Goal: Communication & Community: Share content

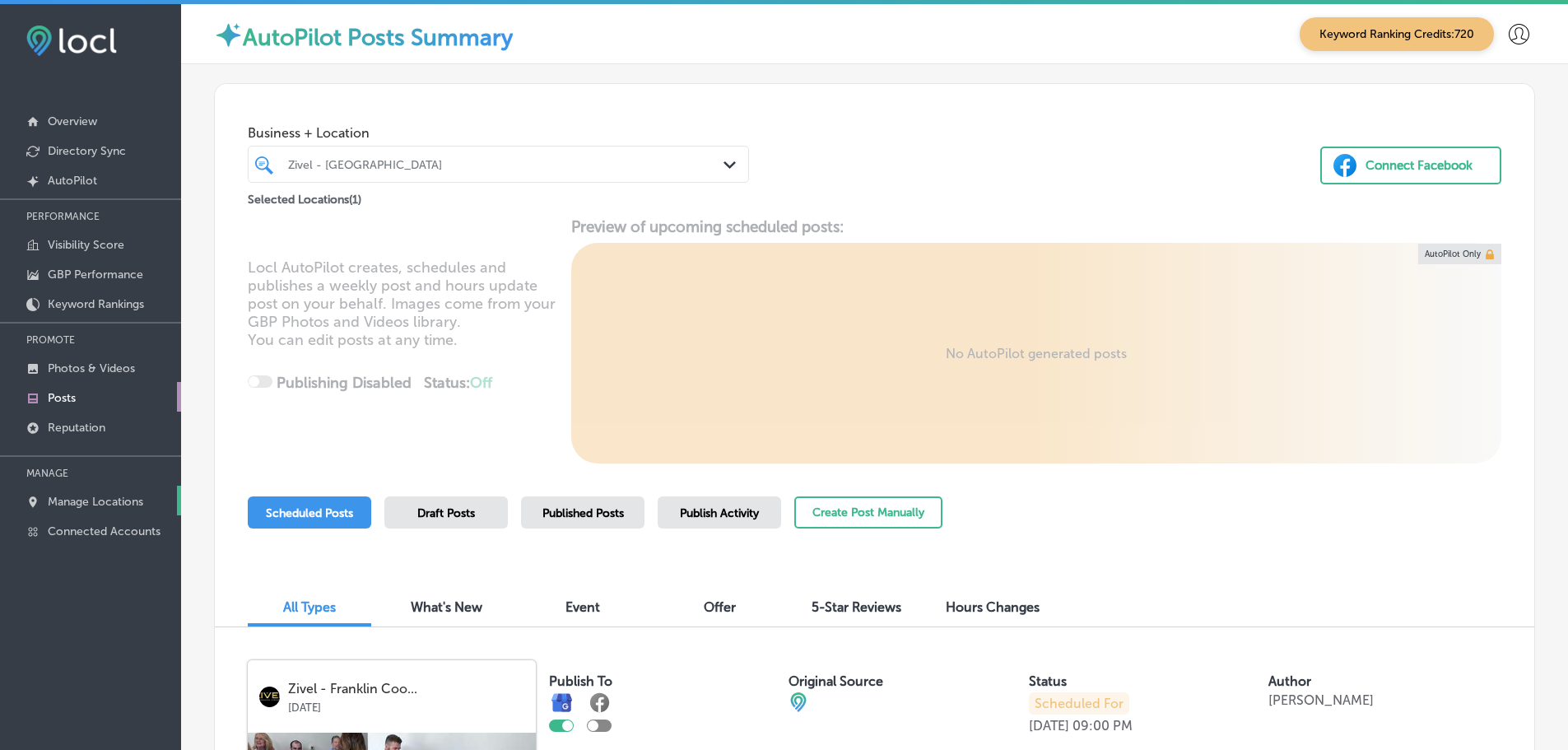
click at [81, 502] on p "Manage Locations" at bounding box center [95, 501] width 95 height 14
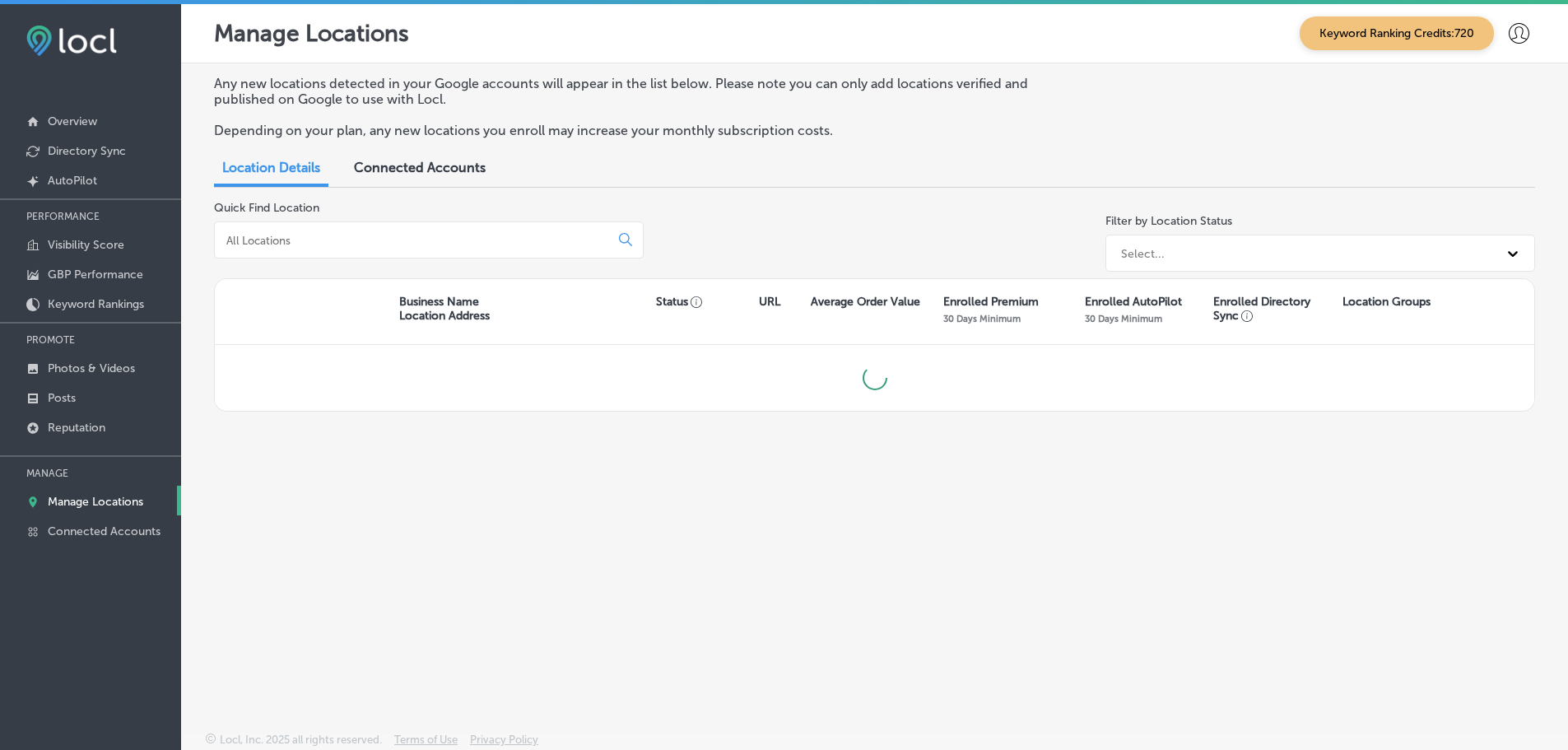
click at [313, 243] on input at bounding box center [415, 240] width 381 height 15
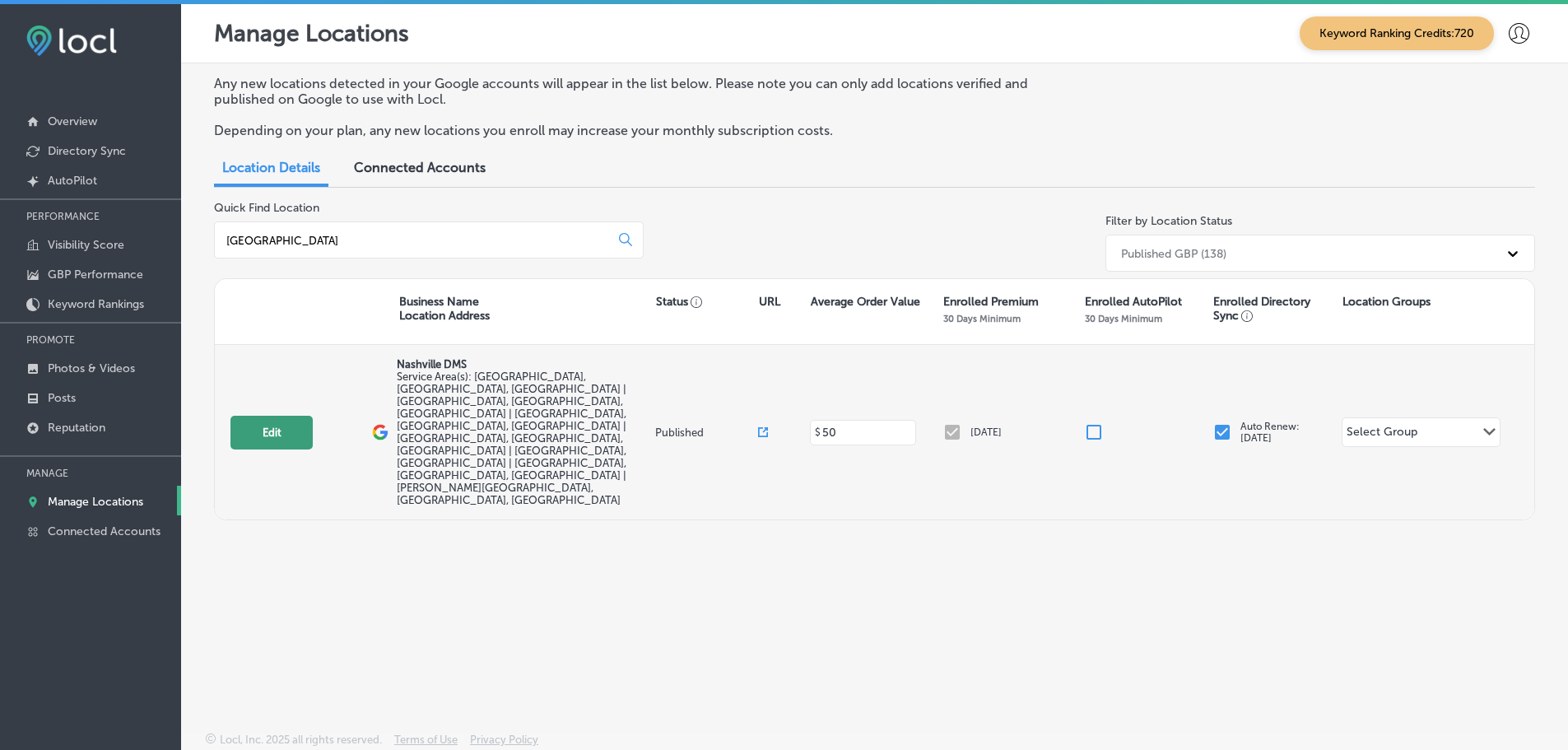
type input "nashville"
click at [273, 416] on button "Edit" at bounding box center [271, 433] width 83 height 34
select select "US"
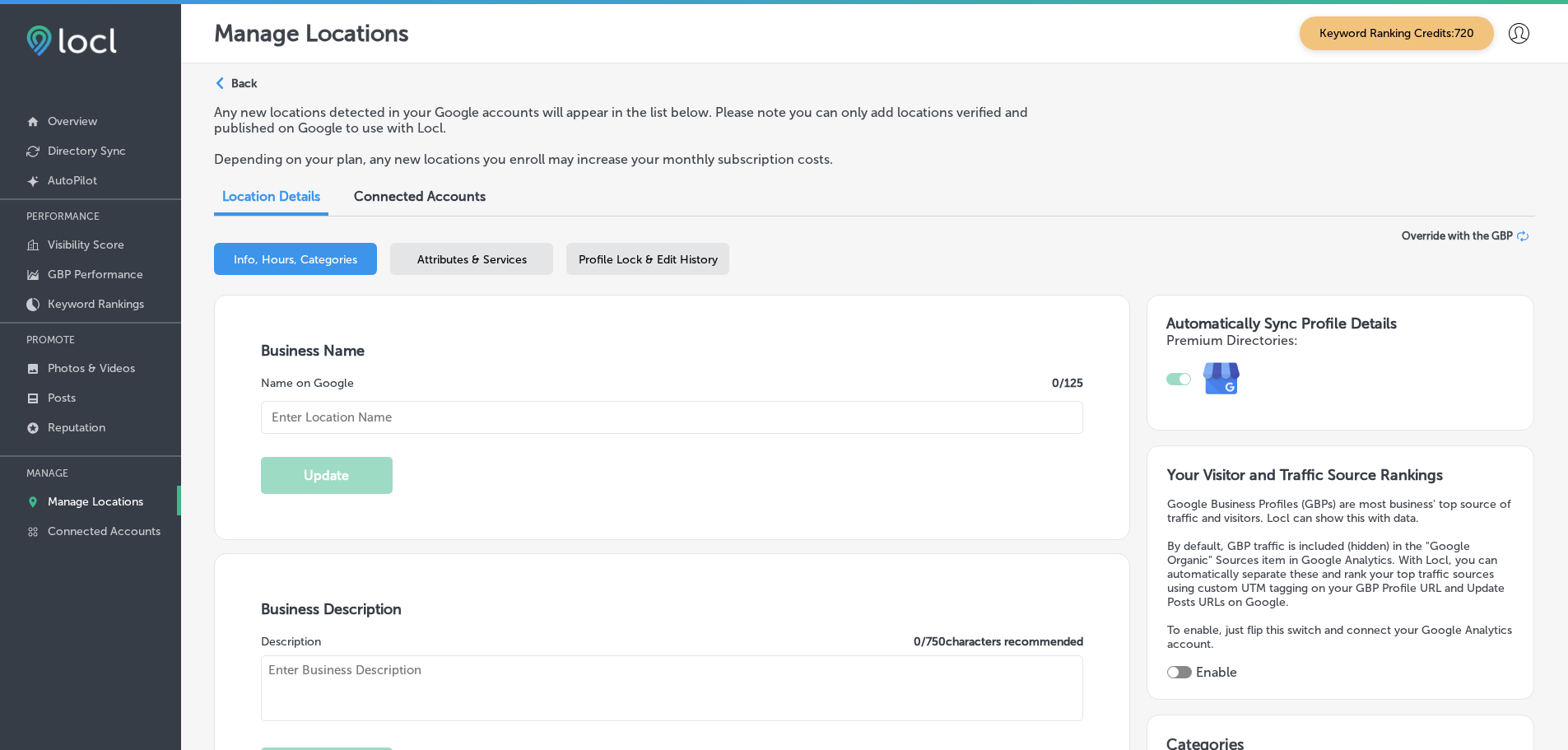
type input "Nashville DMS"
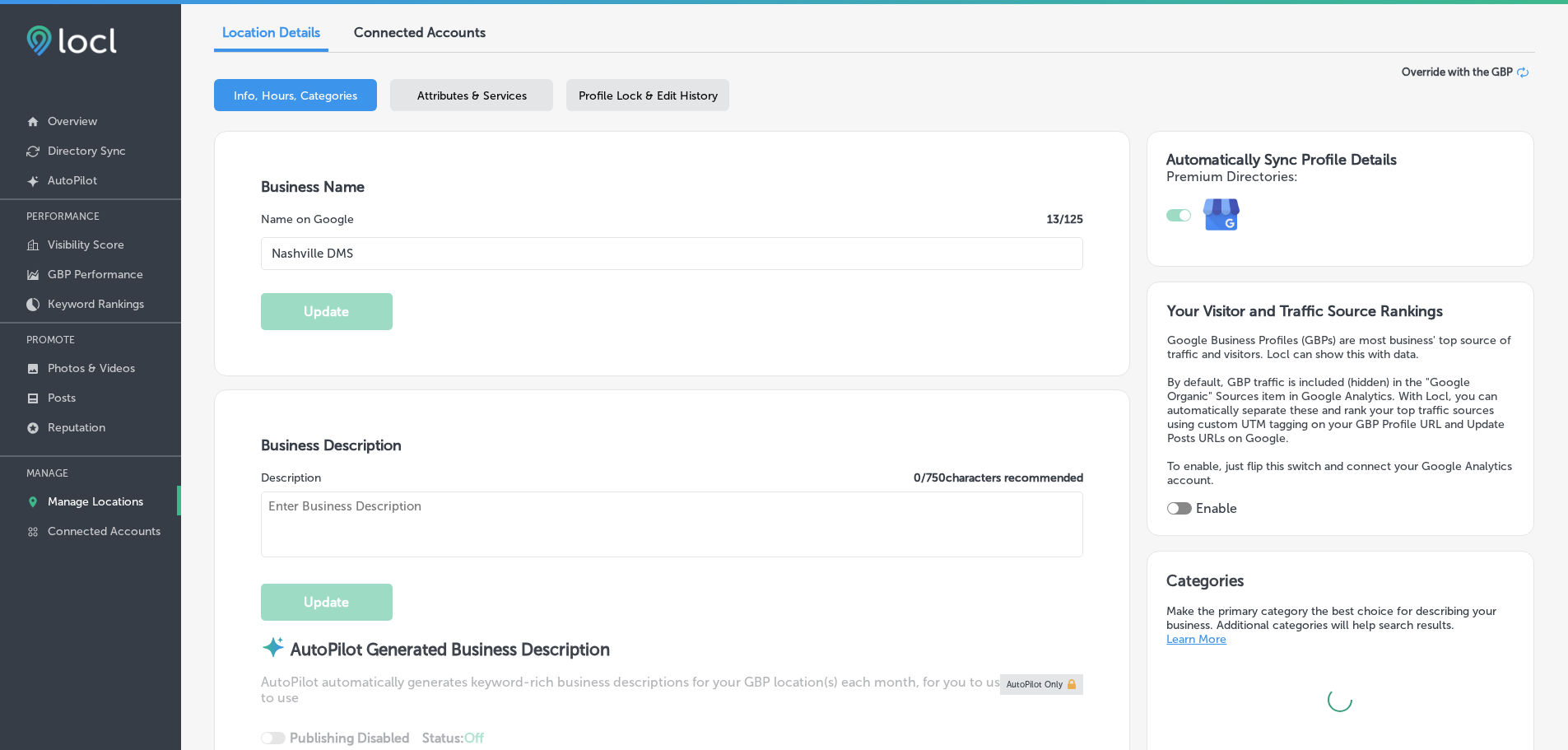
type input "1005 Violet Drive"
type input "Franklin"
type input "37067"
type input "US"
type input "https://nashvilledms.com/"
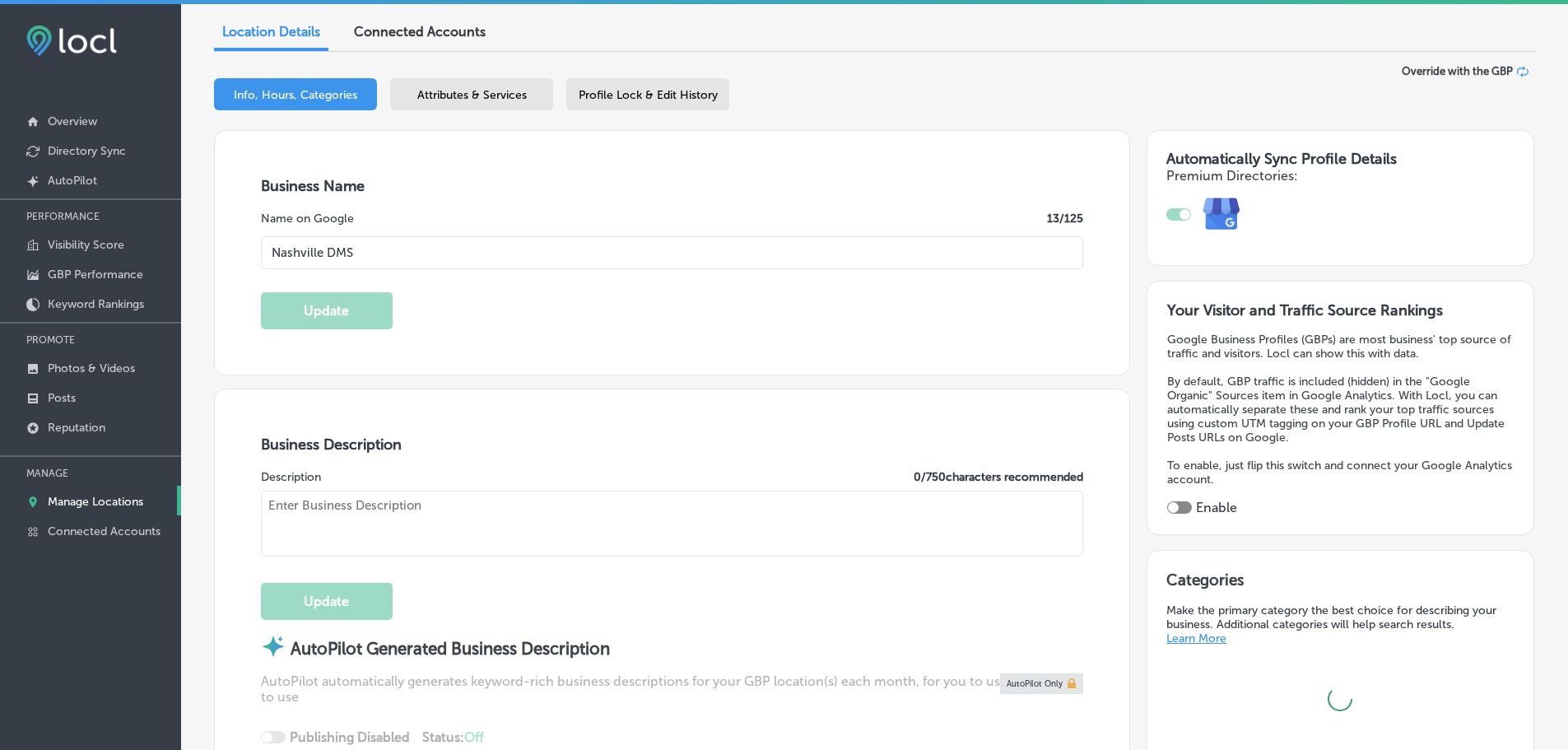
checkbox input "true"
type textarea "We are a local business in Nashville. We connect local businesses to their cust…"
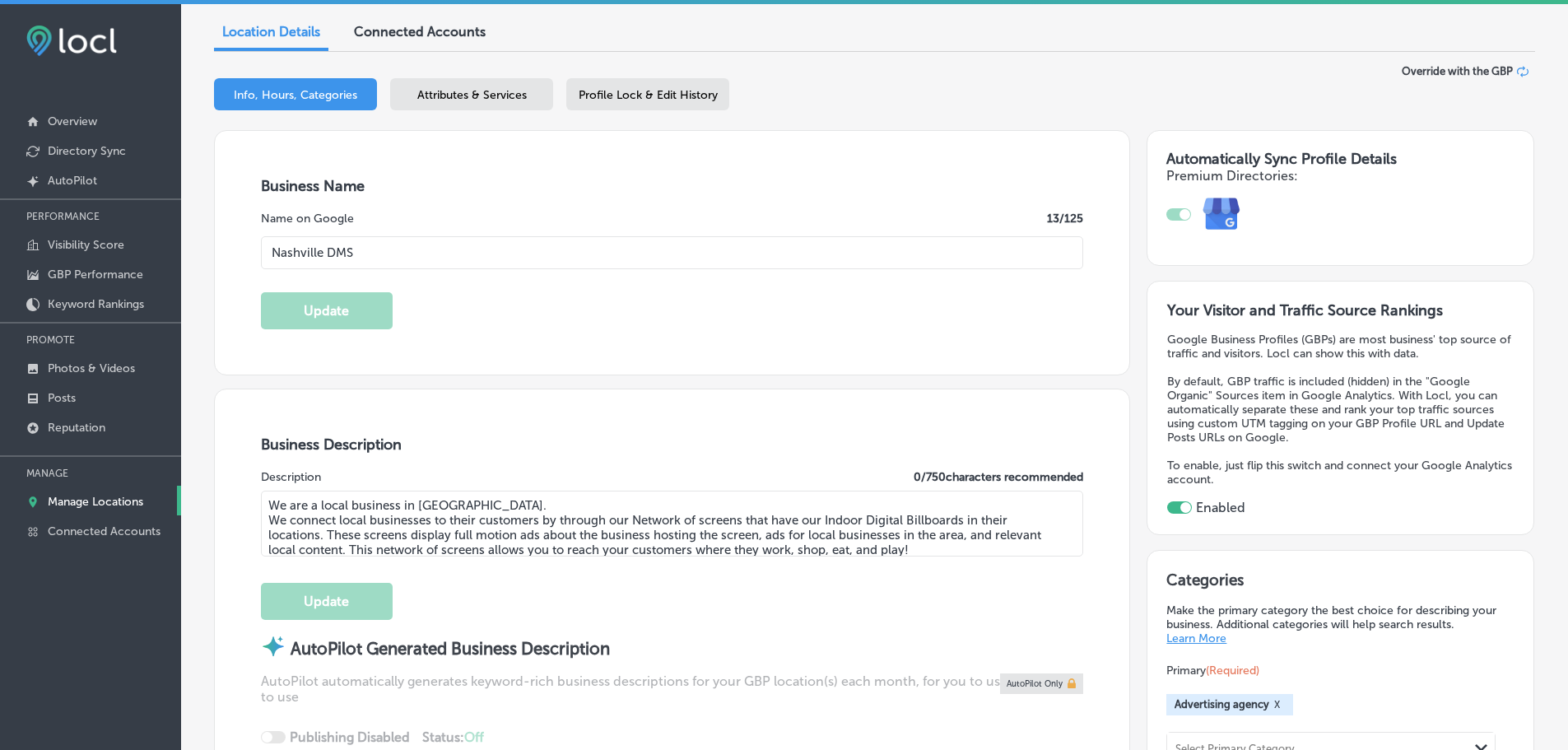
type input "+1 847 212 8413"
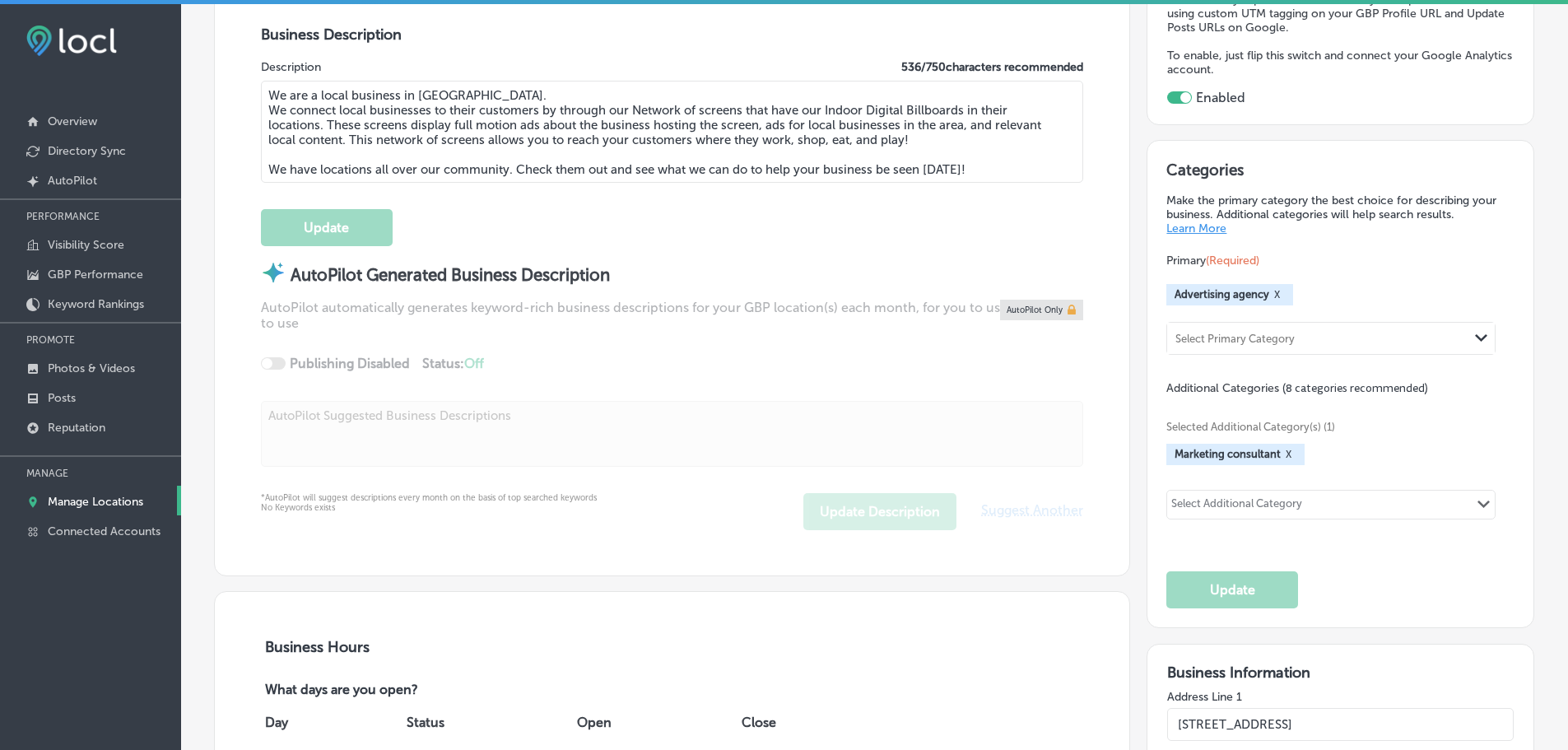
scroll to position [576, 0]
click at [1266, 337] on div "Select Primary Category" at bounding box center [1235, 336] width 119 height 12
type input "marketing agency"
click at [1240, 395] on div "Selected Additional Category(s) (1) Marketing consultant X Select Additional Ca…" at bounding box center [1339, 466] width 347 height 144
click at [1247, 330] on div "Select Primary Category" at bounding box center [1235, 336] width 119 height 12
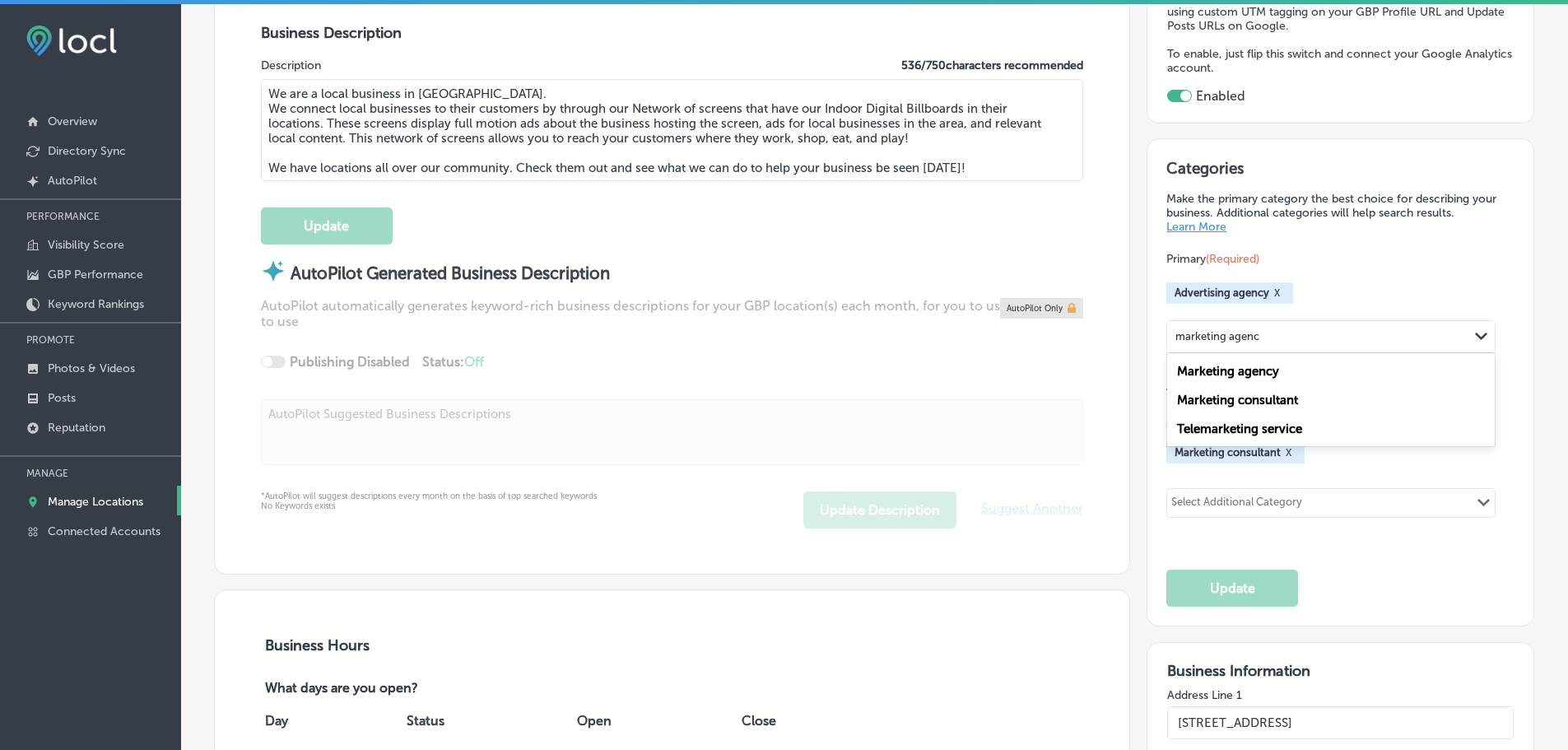
click at [1231, 374] on label "Marketing agency" at bounding box center [1228, 371] width 102 height 15
type input "marketing agenc"
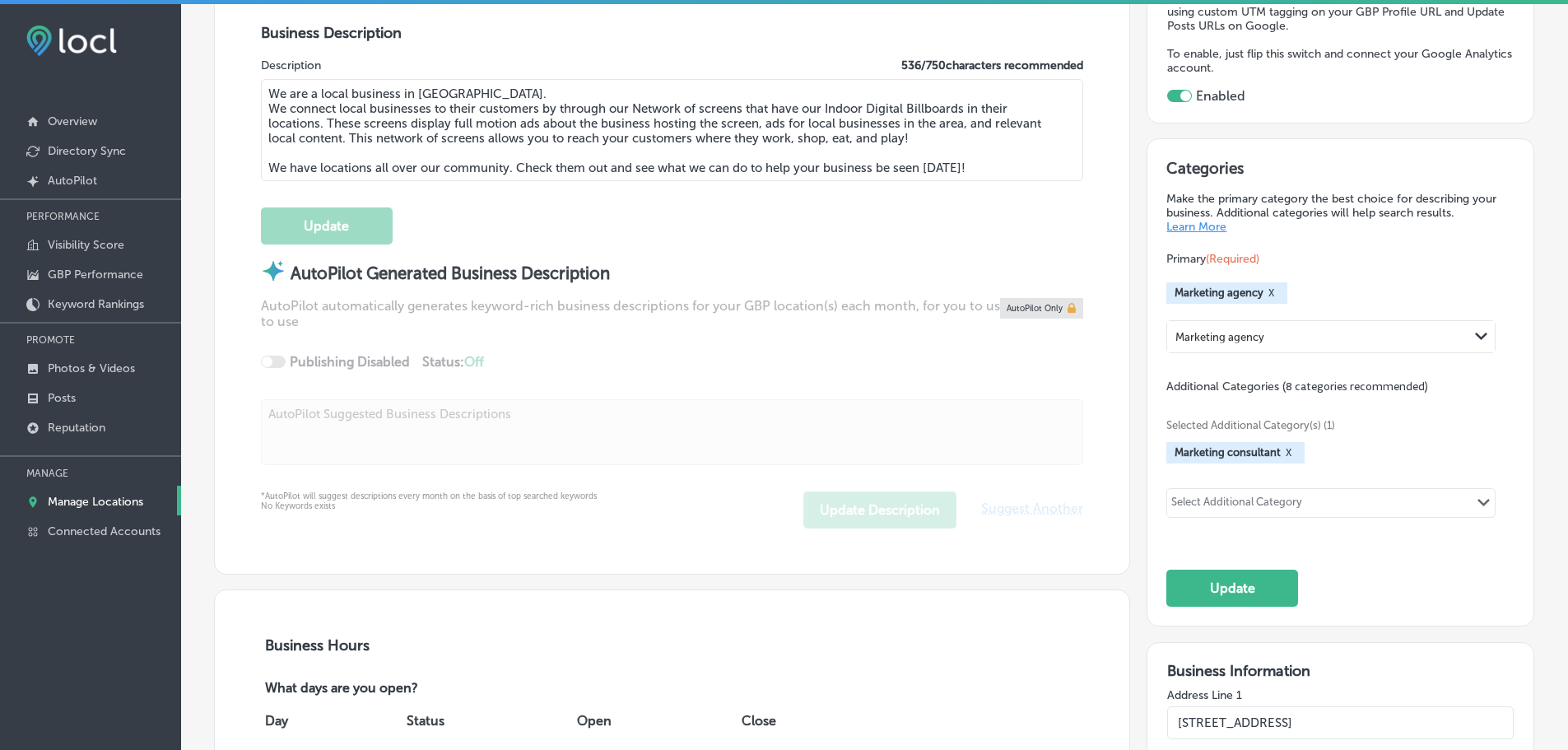
click at [1285, 452] on button "X" at bounding box center [1289, 453] width 16 height 13
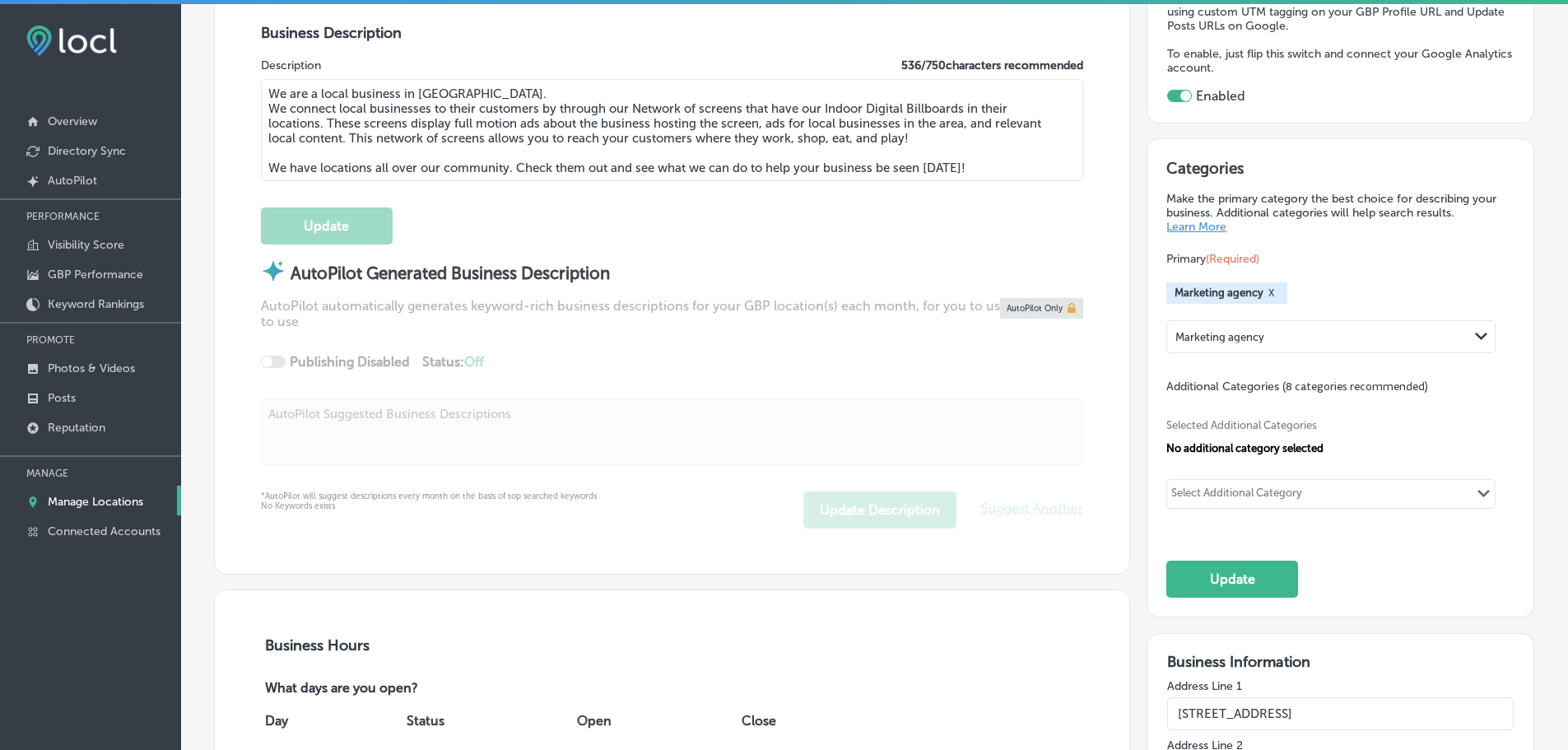
click at [1306, 492] on div "Select Additional Category Path Created with Sketch." at bounding box center [1330, 494] width 327 height 28
click at [1230, 535] on div "Internet marketing service" at bounding box center [1331, 528] width 308 height 20
type input "internet markeing"
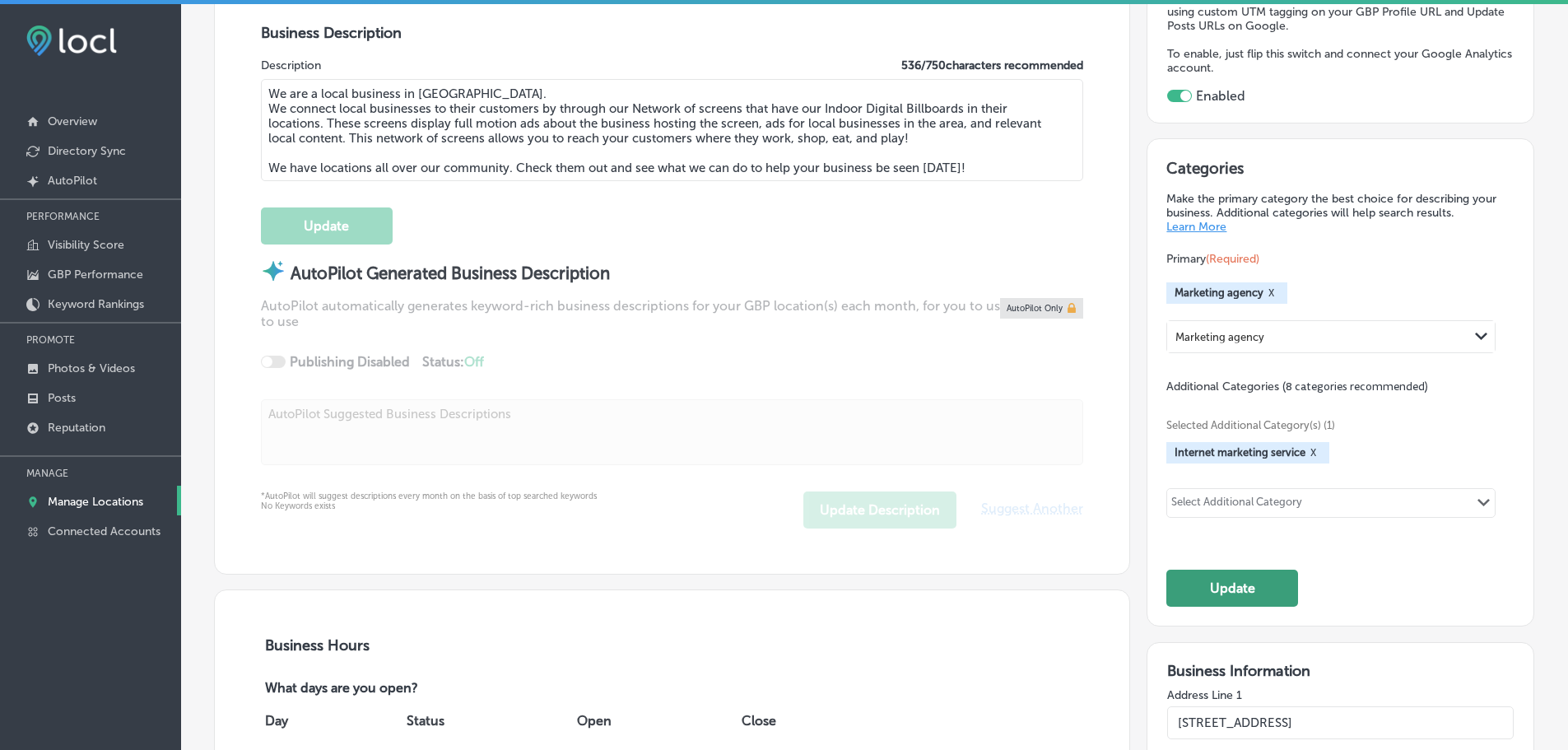
click at [1207, 593] on button "Update" at bounding box center [1232, 588] width 131 height 37
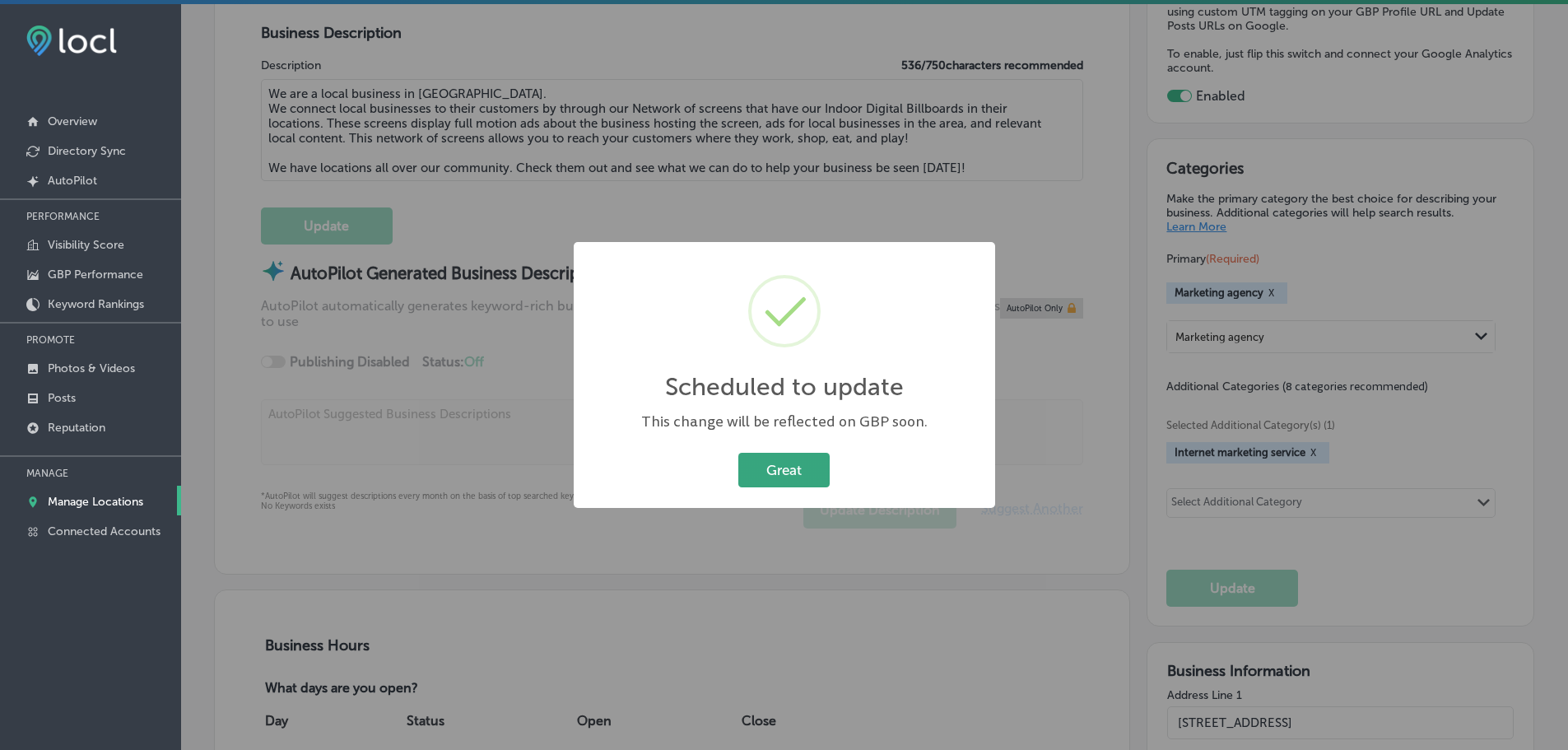
drag, startPoint x: 772, startPoint y: 475, endPoint x: 980, endPoint y: 475, distance: 208.0
click at [773, 475] on button "Great" at bounding box center [784, 469] width 91 height 34
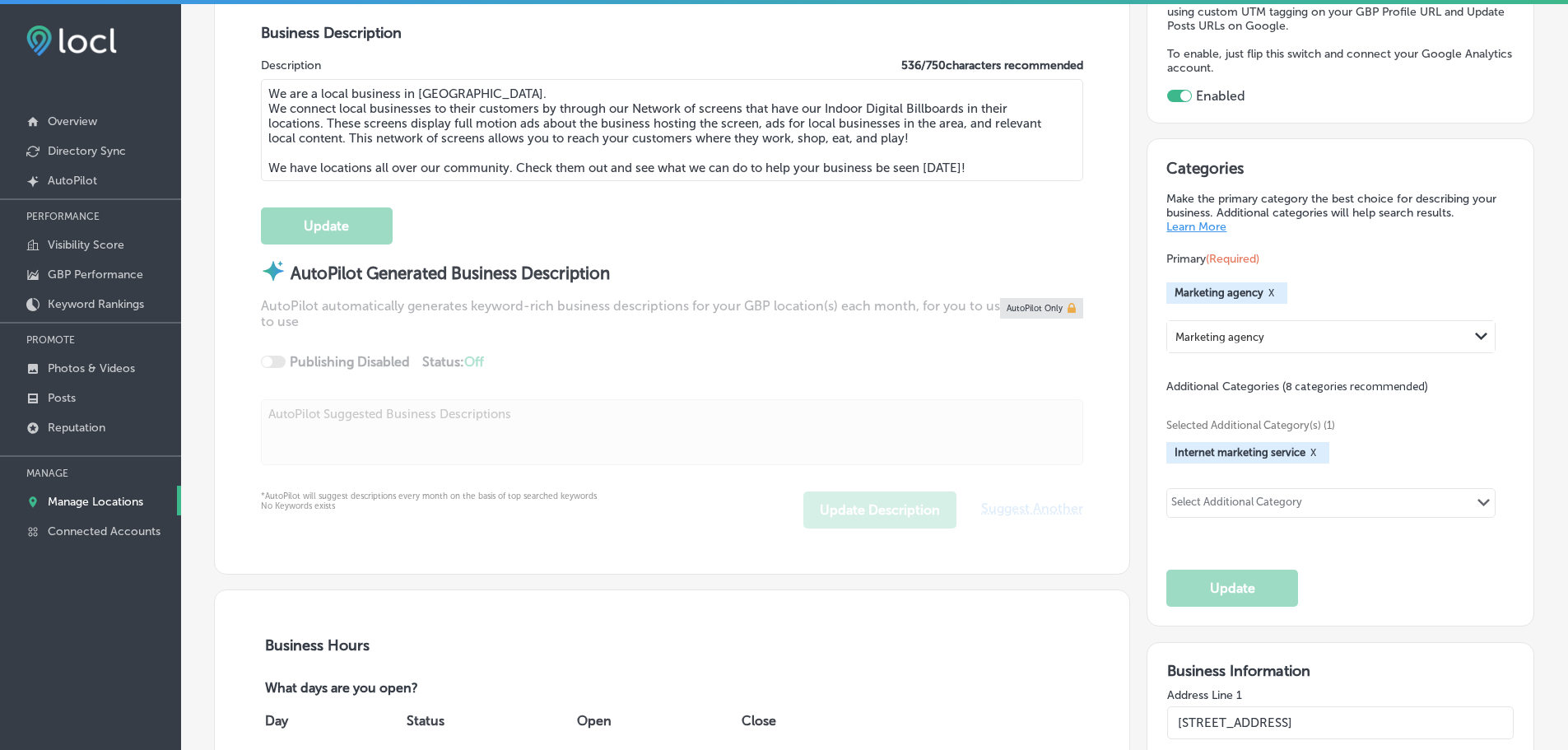
click at [1297, 504] on div "Select Additional Category" at bounding box center [1237, 502] width 140 height 23
click at [1225, 531] on label "Website designer" at bounding box center [1254, 536] width 97 height 15
type input "website designer"
click at [1206, 499] on div "Select Additional Category" at bounding box center [1237, 504] width 131 height 19
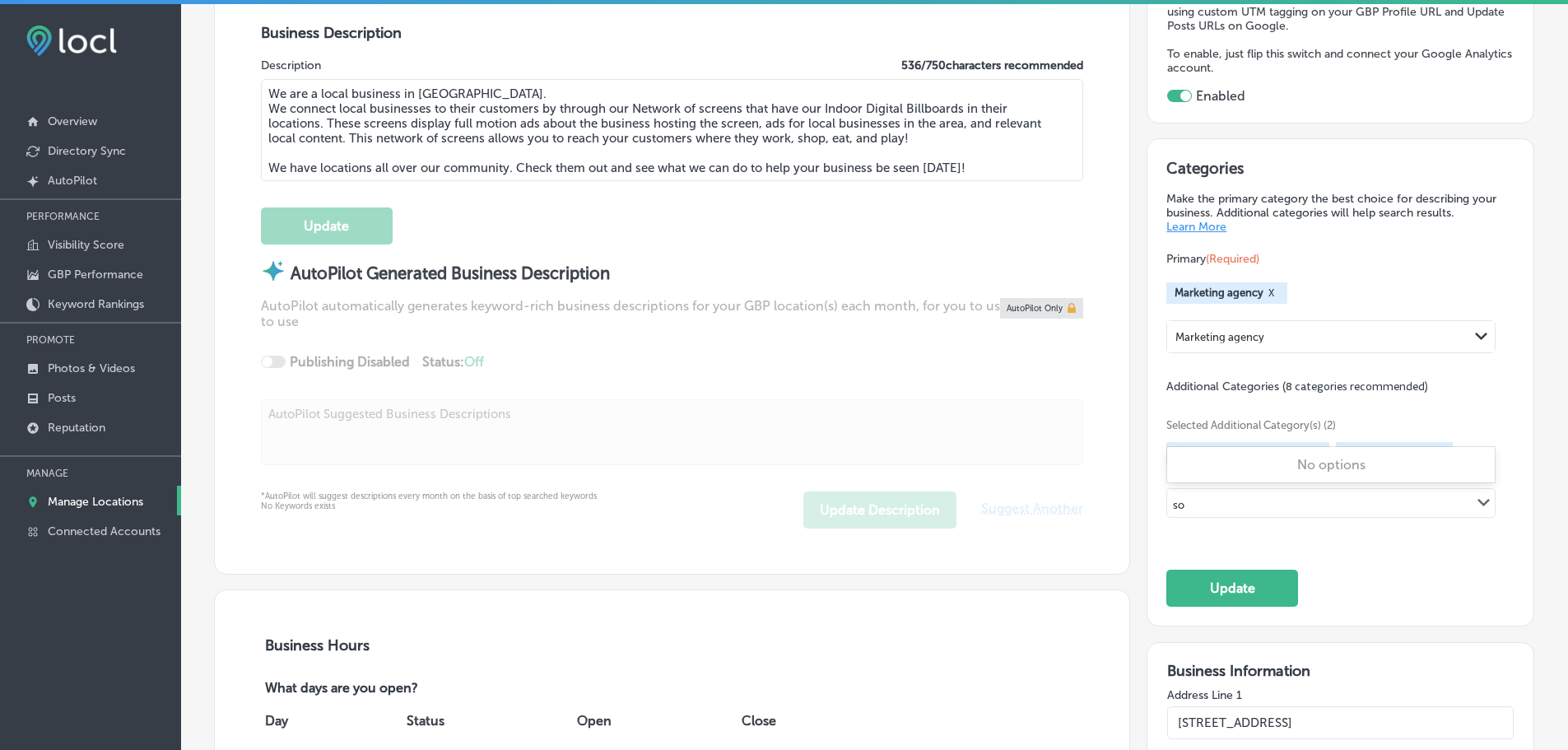
type input "s"
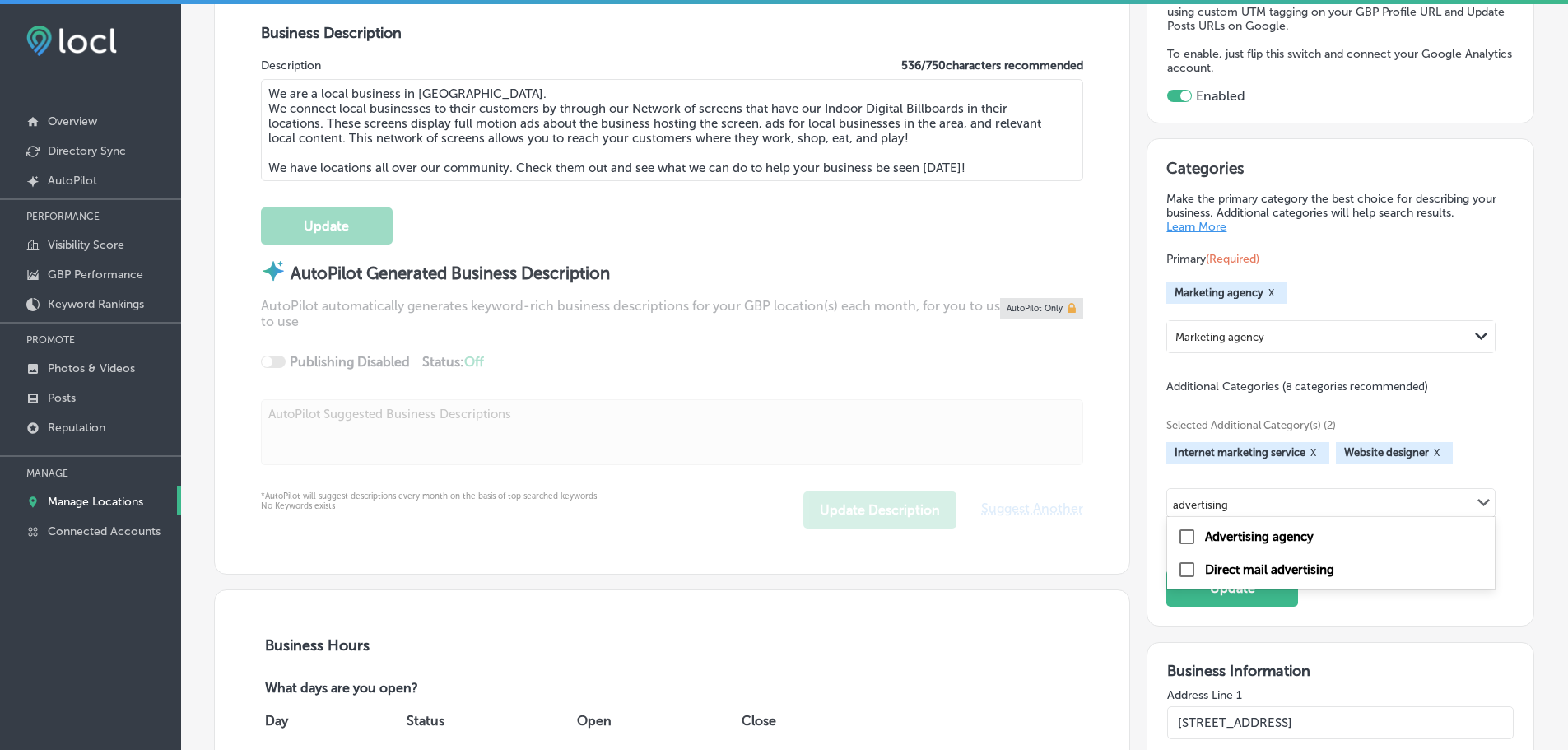
click at [1206, 542] on label "Advertising agency" at bounding box center [1259, 536] width 108 height 15
type input "advertising"
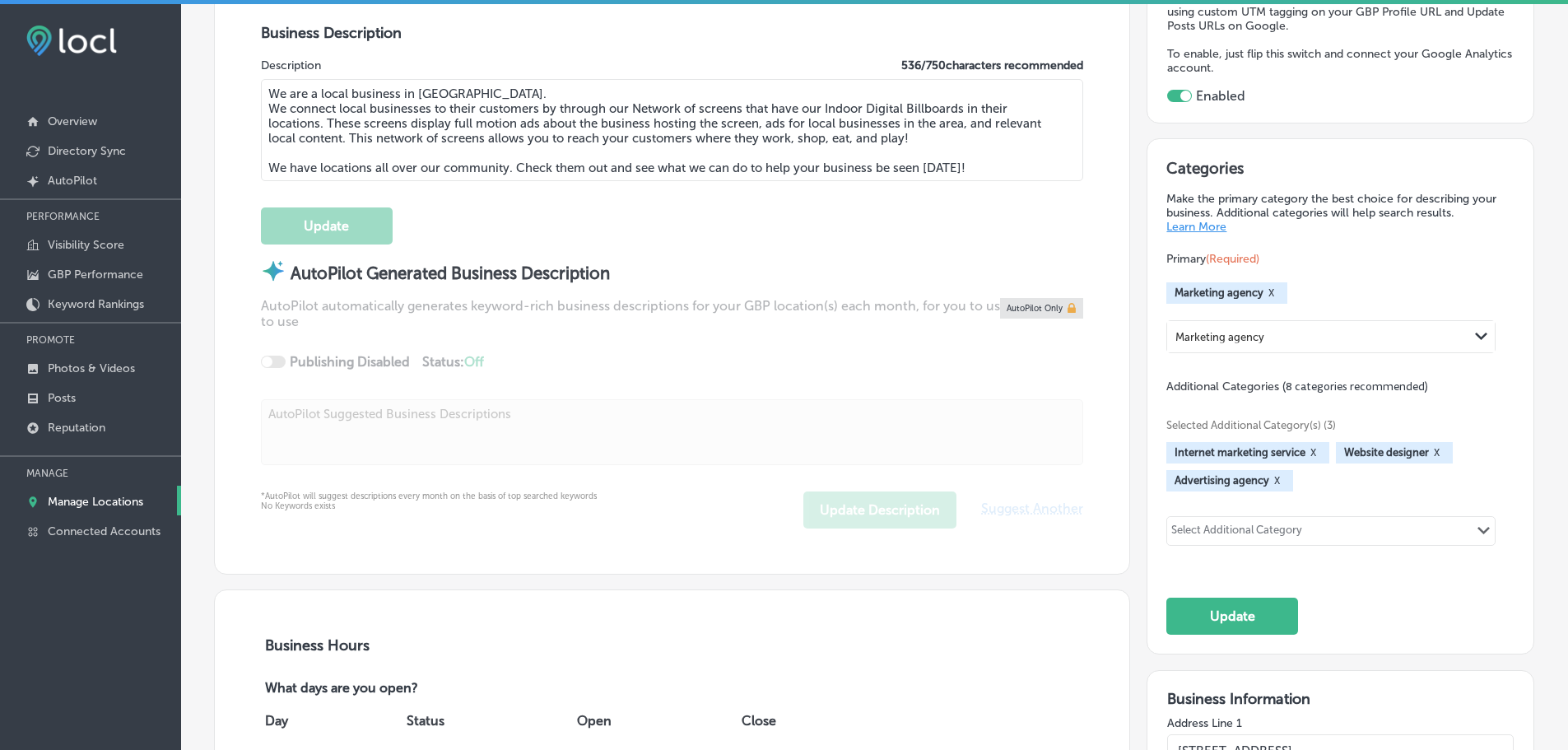
click at [1236, 528] on div "Select Additional Category" at bounding box center [1237, 532] width 131 height 19
click at [1252, 489] on label "Graphic designer" at bounding box center [1254, 490] width 97 height 15
type input "graphic designer"
click at [1246, 525] on div "Select Additional Category" at bounding box center [1237, 532] width 131 height 19
type input "d"
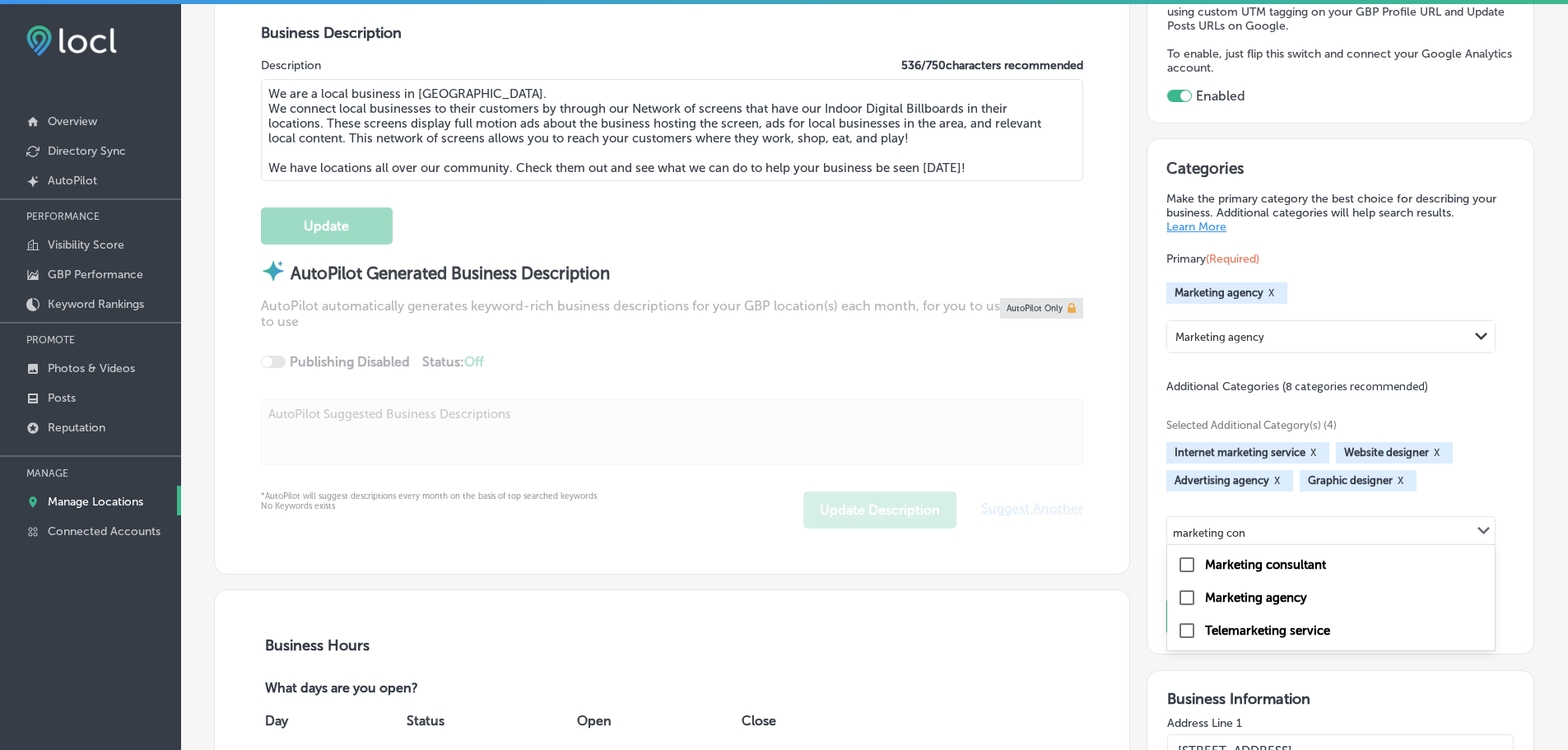
click at [1252, 567] on label "Marketing consultant" at bounding box center [1266, 564] width 121 height 15
type input "marketing con"
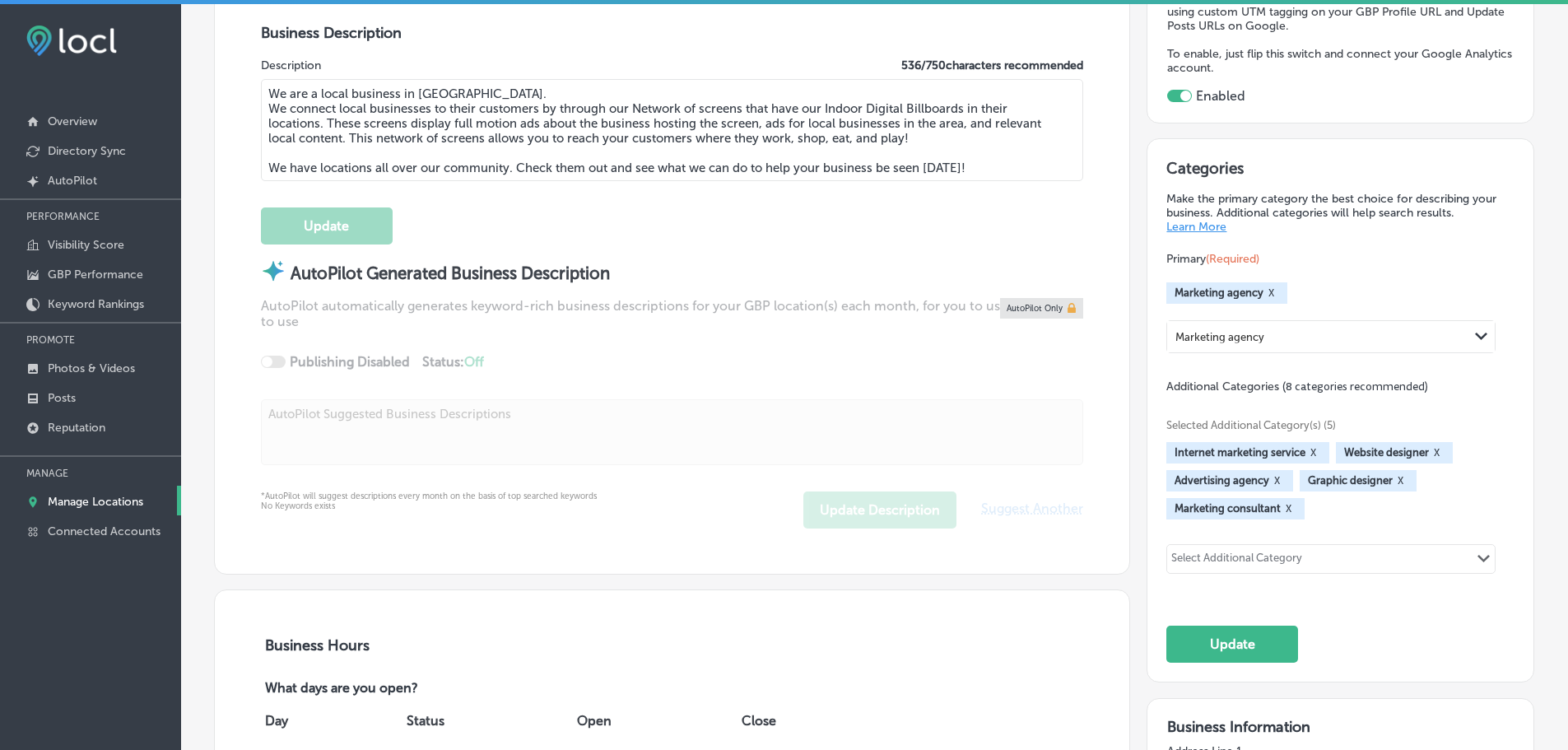
click at [1194, 552] on div "Select Additional Category" at bounding box center [1237, 561] width 131 height 19
type input "s"
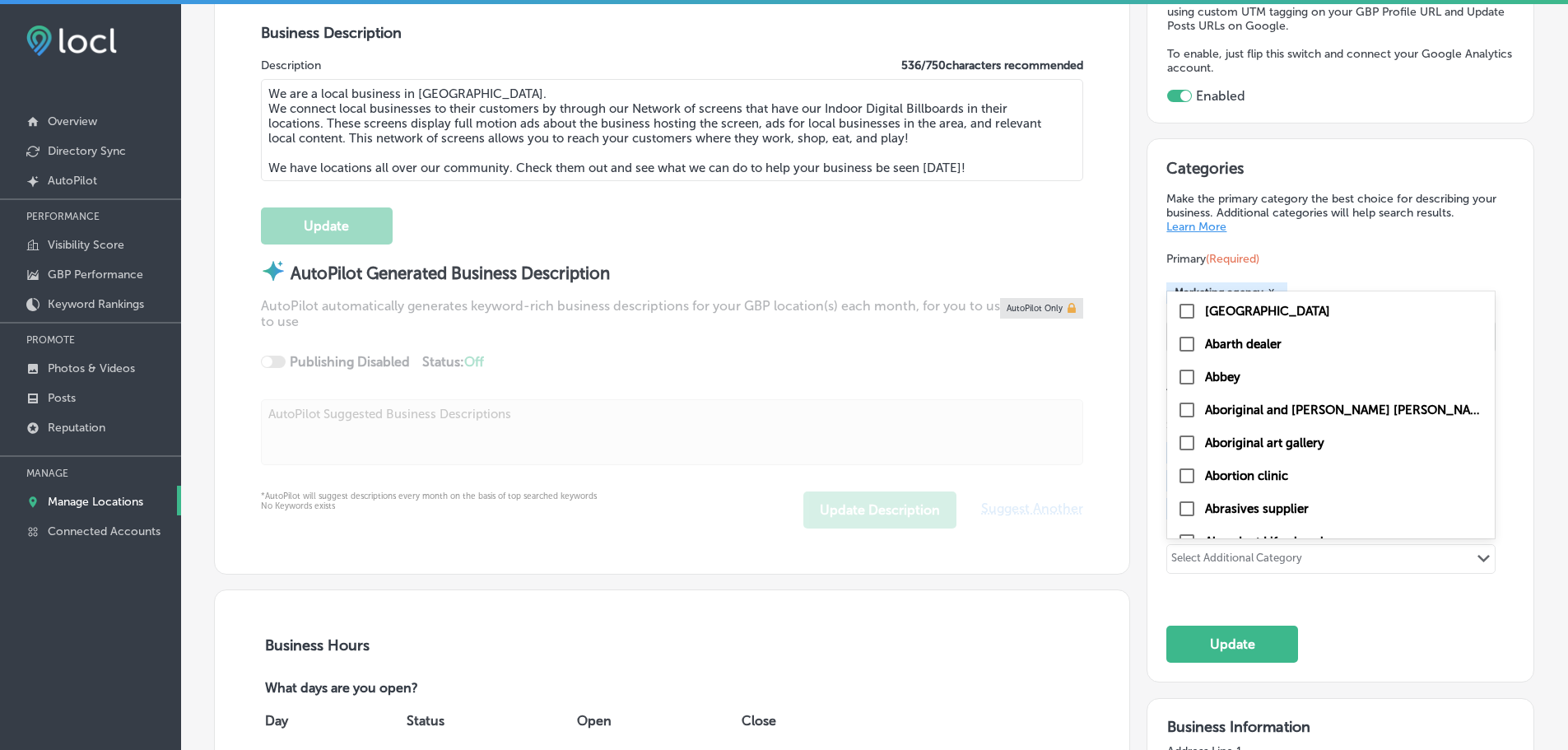
click at [1190, 643] on button "Update" at bounding box center [1232, 644] width 131 height 37
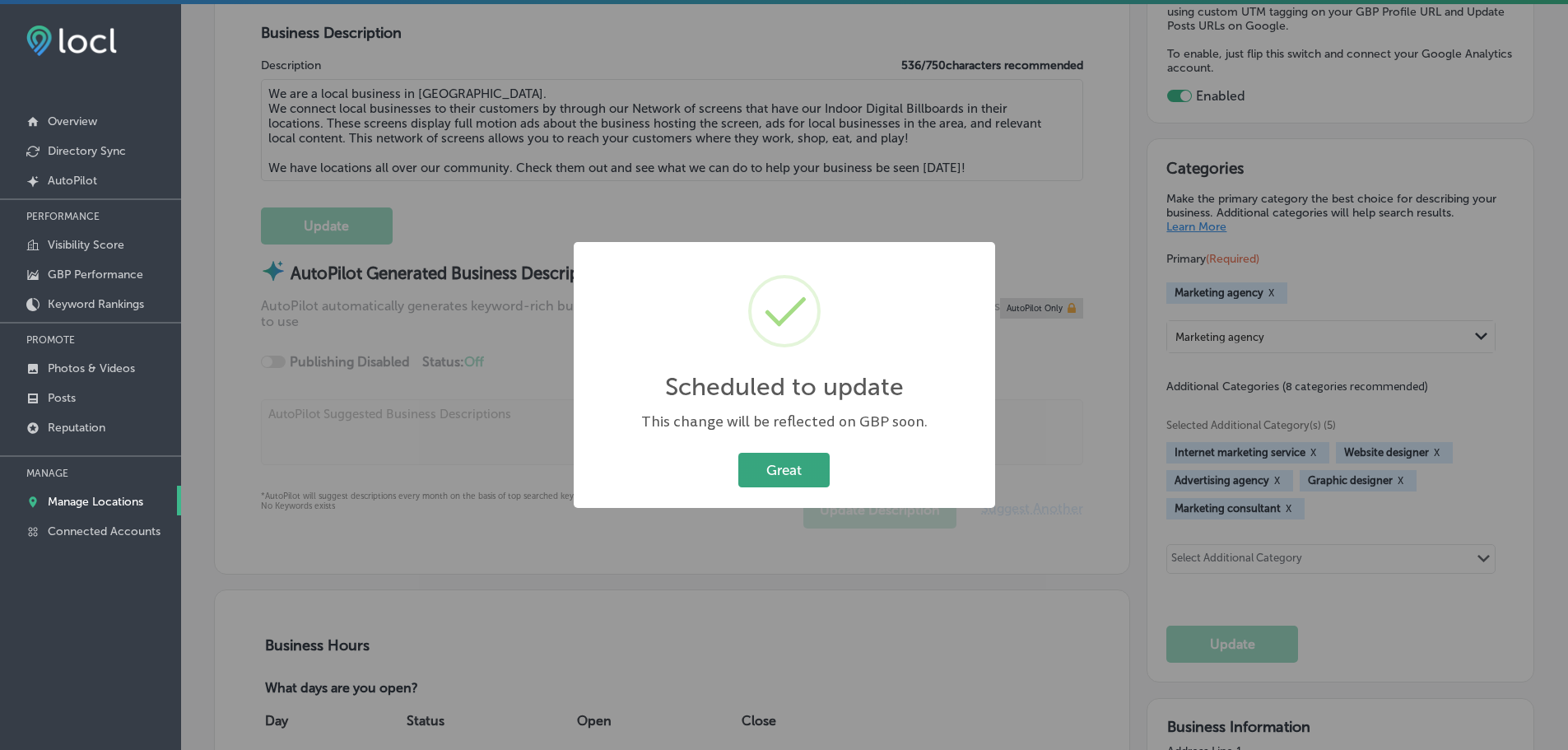
click at [792, 466] on button "Great" at bounding box center [784, 469] width 91 height 34
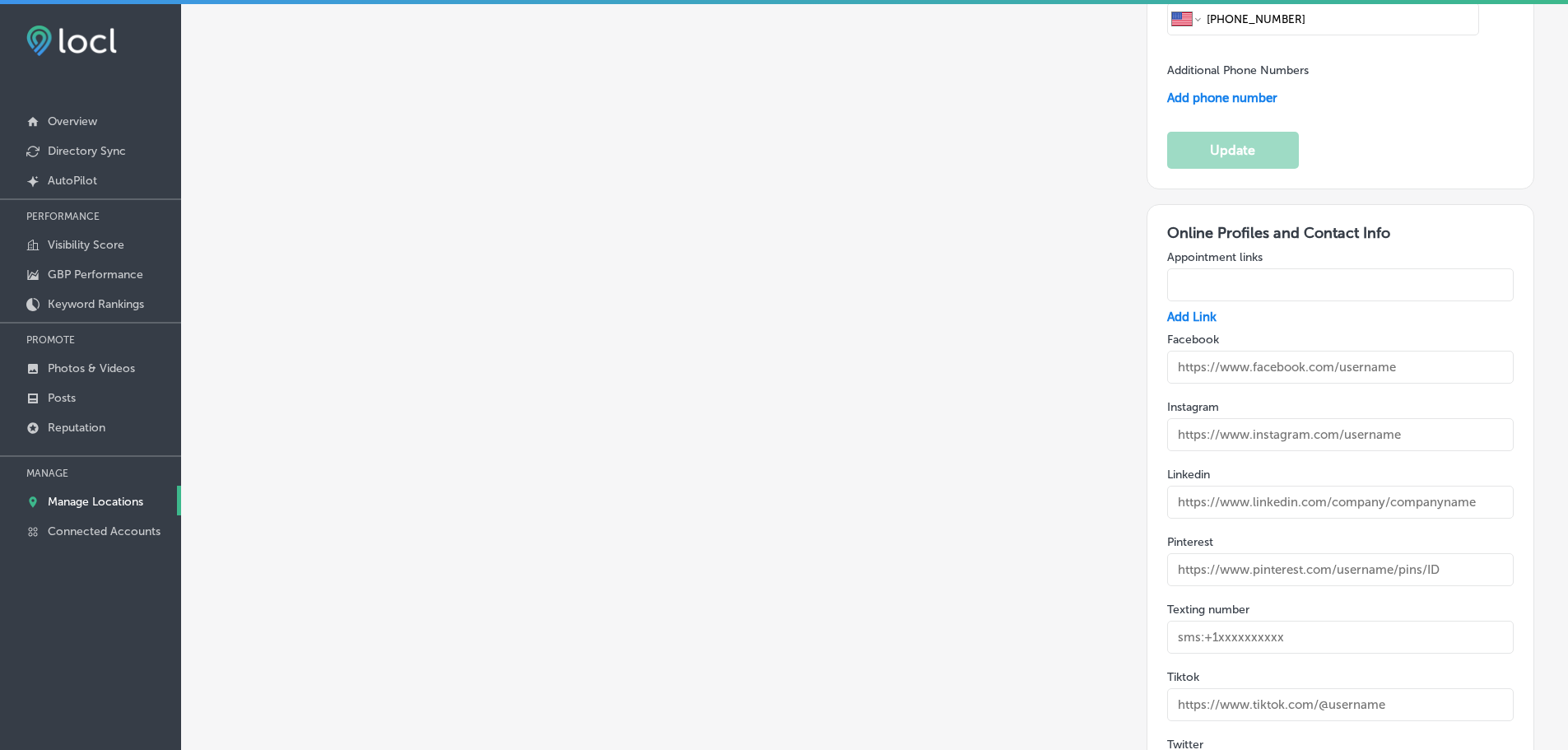
scroll to position [2470, 0]
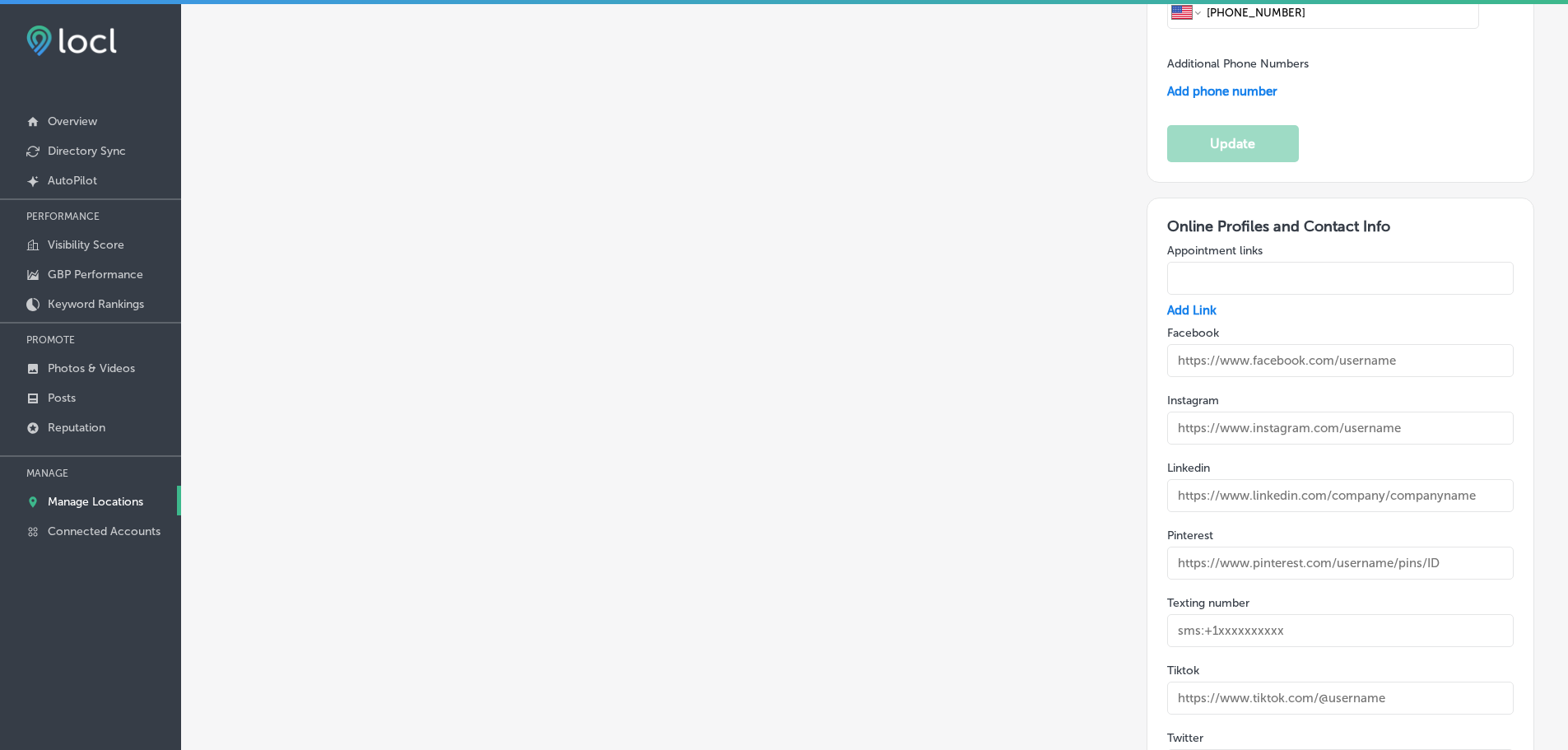
click at [1307, 344] on input "text" at bounding box center [1340, 360] width 346 height 33
paste input "https://www.facebook.com/NasvilleDMS/"
type input "https://www.facebook.com/NasvilleDMS/"
click at [1331, 479] on input "text" at bounding box center [1340, 495] width 346 height 33
paste input "https://www.linkedin.com/company/nashville-dms/"
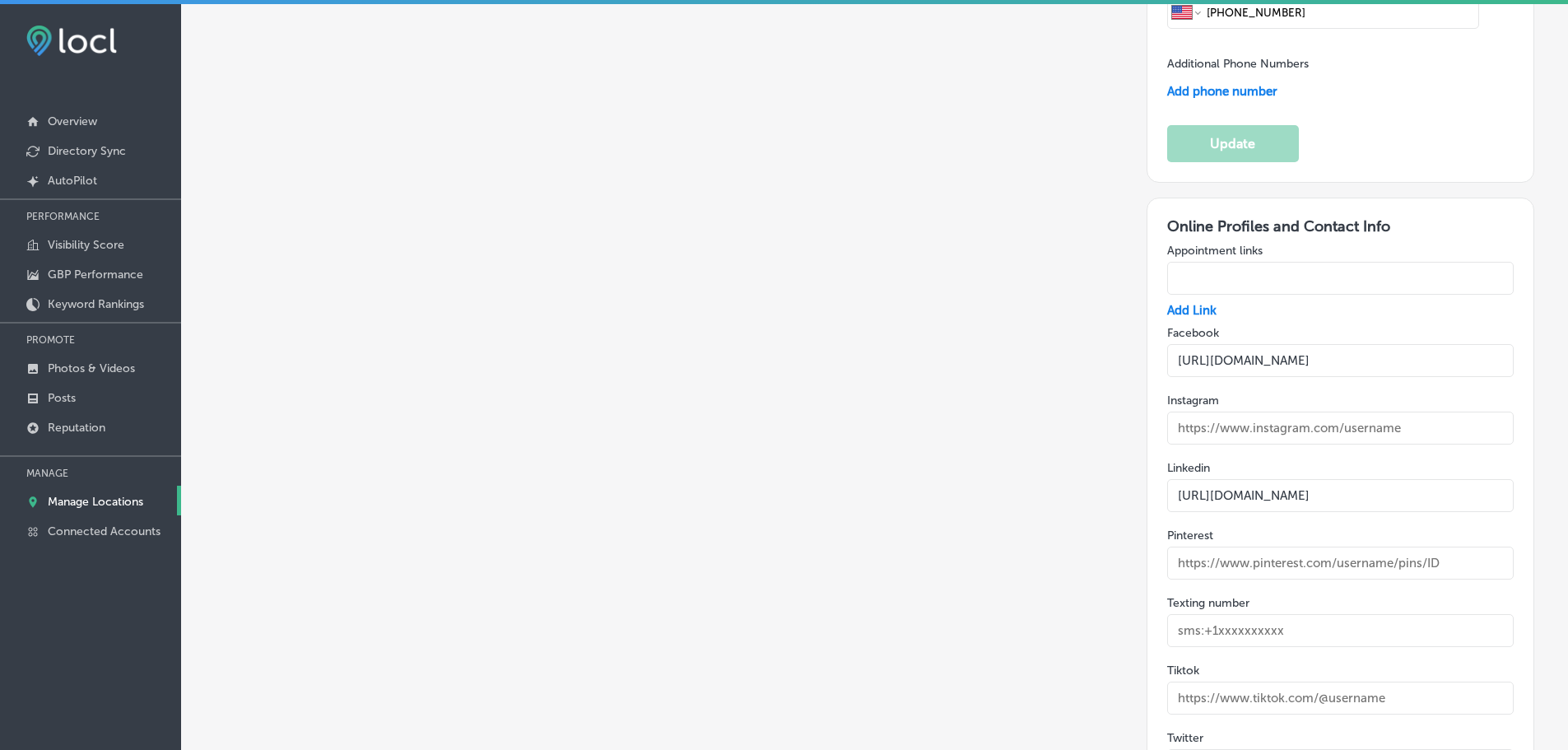
type input "https://www.linkedin.com/company/nashville-dms/"
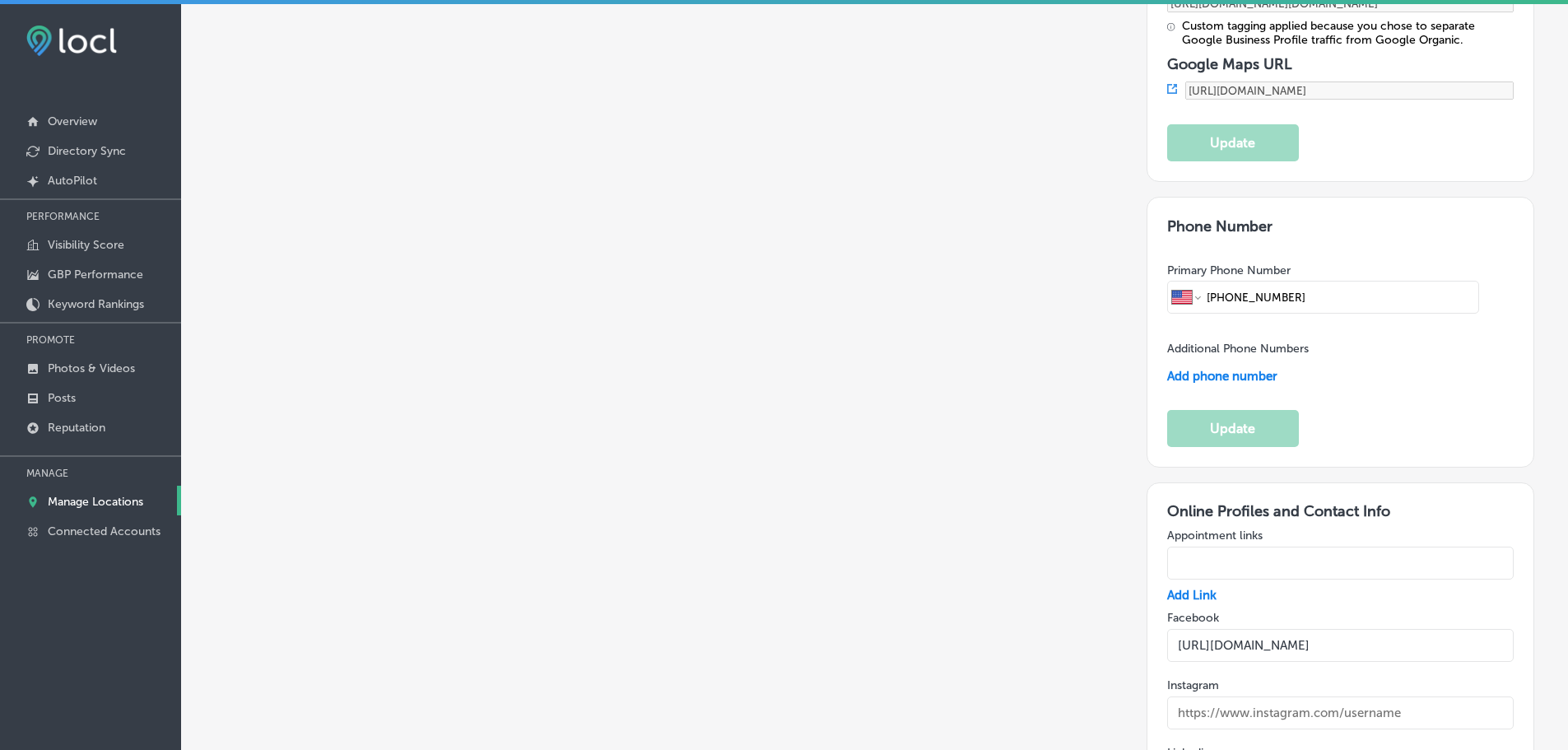
scroll to position [2223, 0]
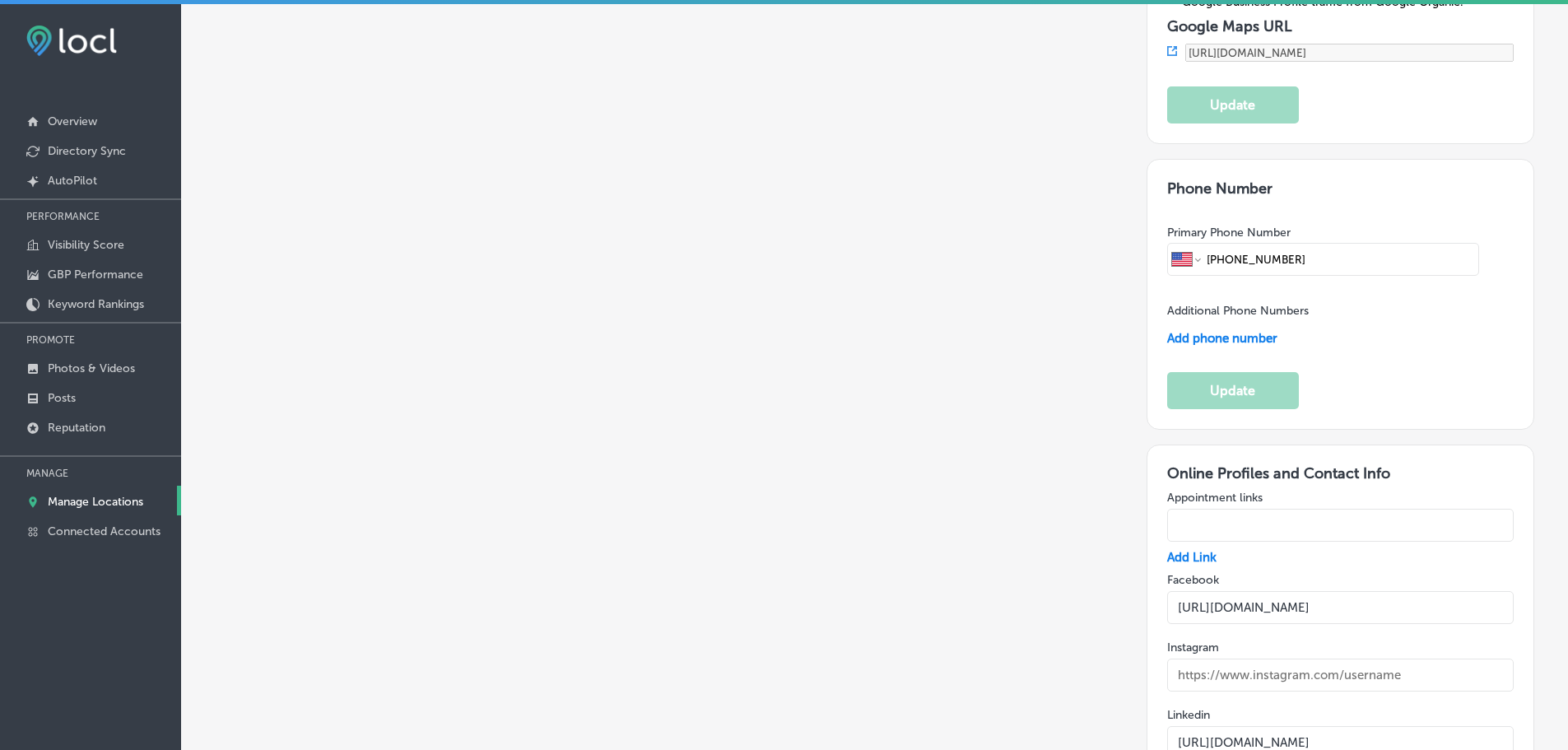
click at [1311, 508] on input "text" at bounding box center [1340, 524] width 346 height 33
paste input "https://nashvilledms.com/contact-us/"
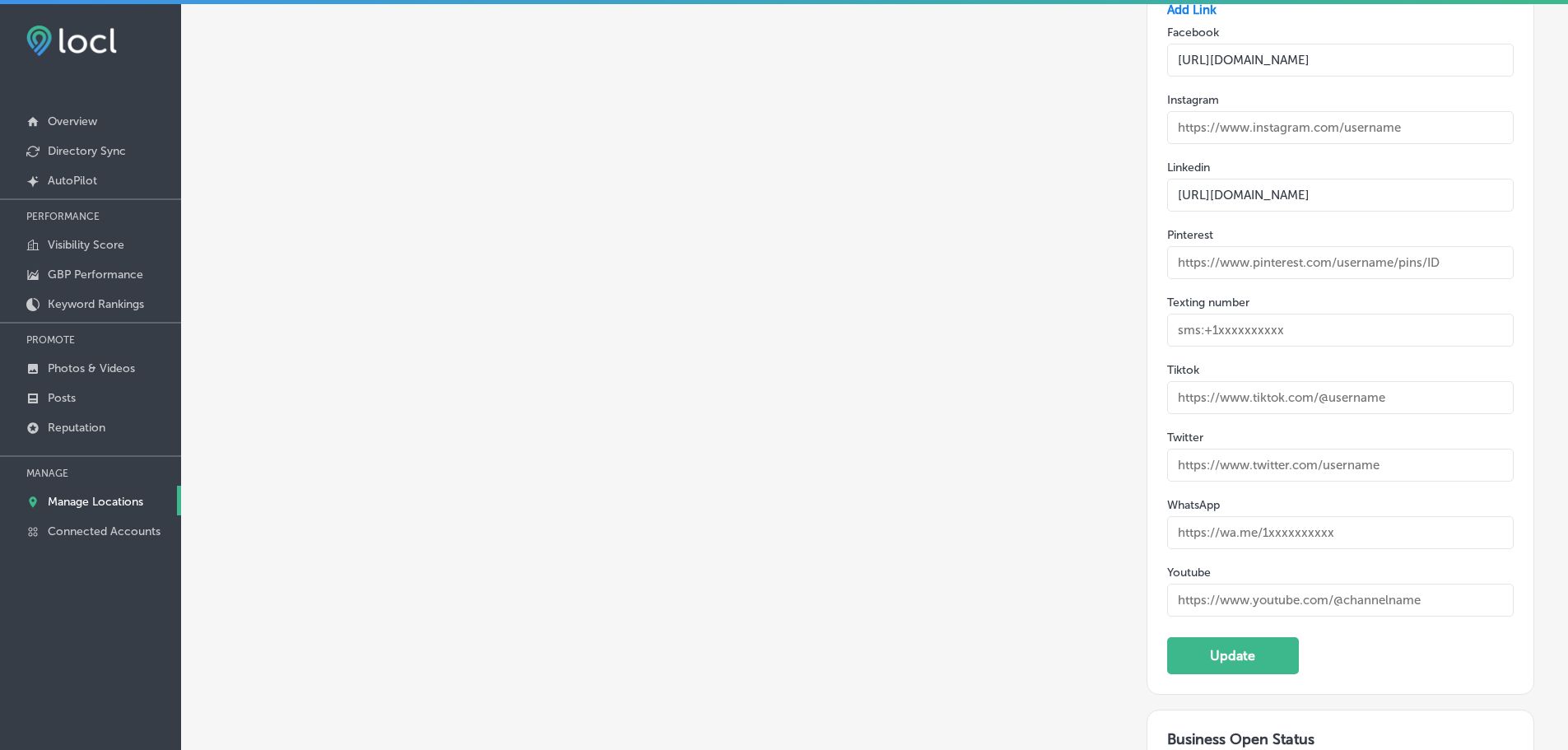
scroll to position [2882, 0]
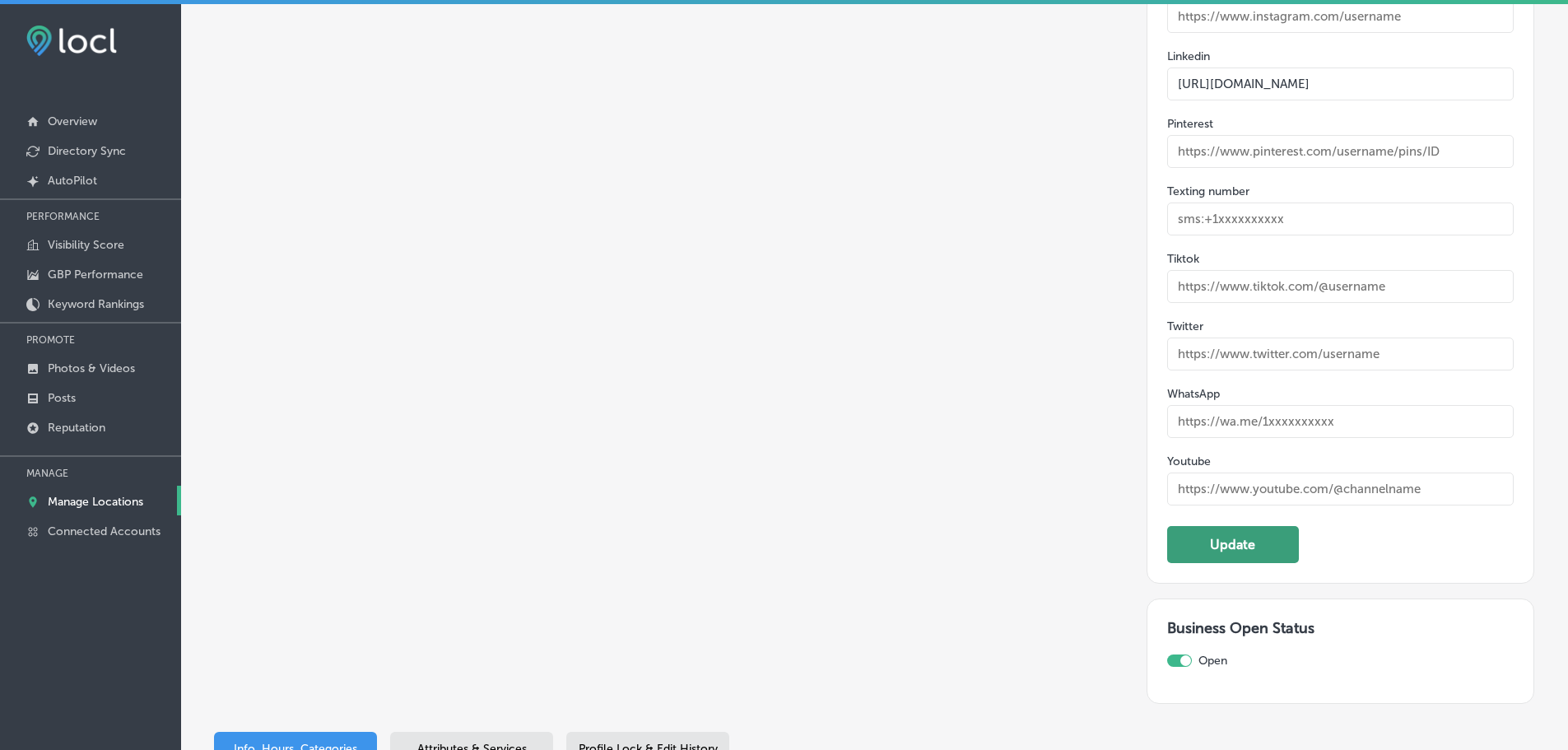
type input "https://nashvilledms.com/contact-us/"
click at [1221, 526] on button "Update" at bounding box center [1233, 544] width 131 height 37
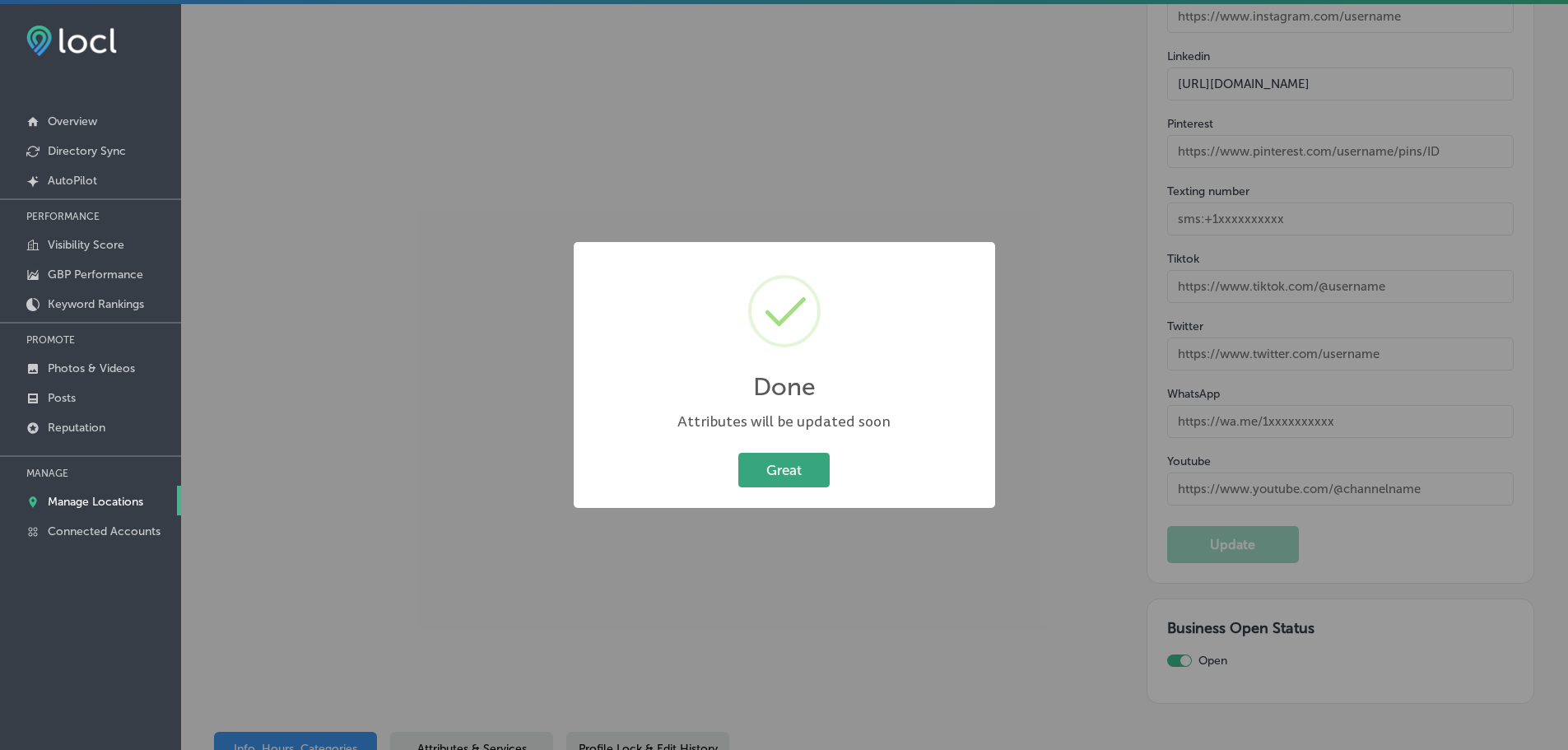
click at [792, 480] on button "Great" at bounding box center [784, 469] width 91 height 34
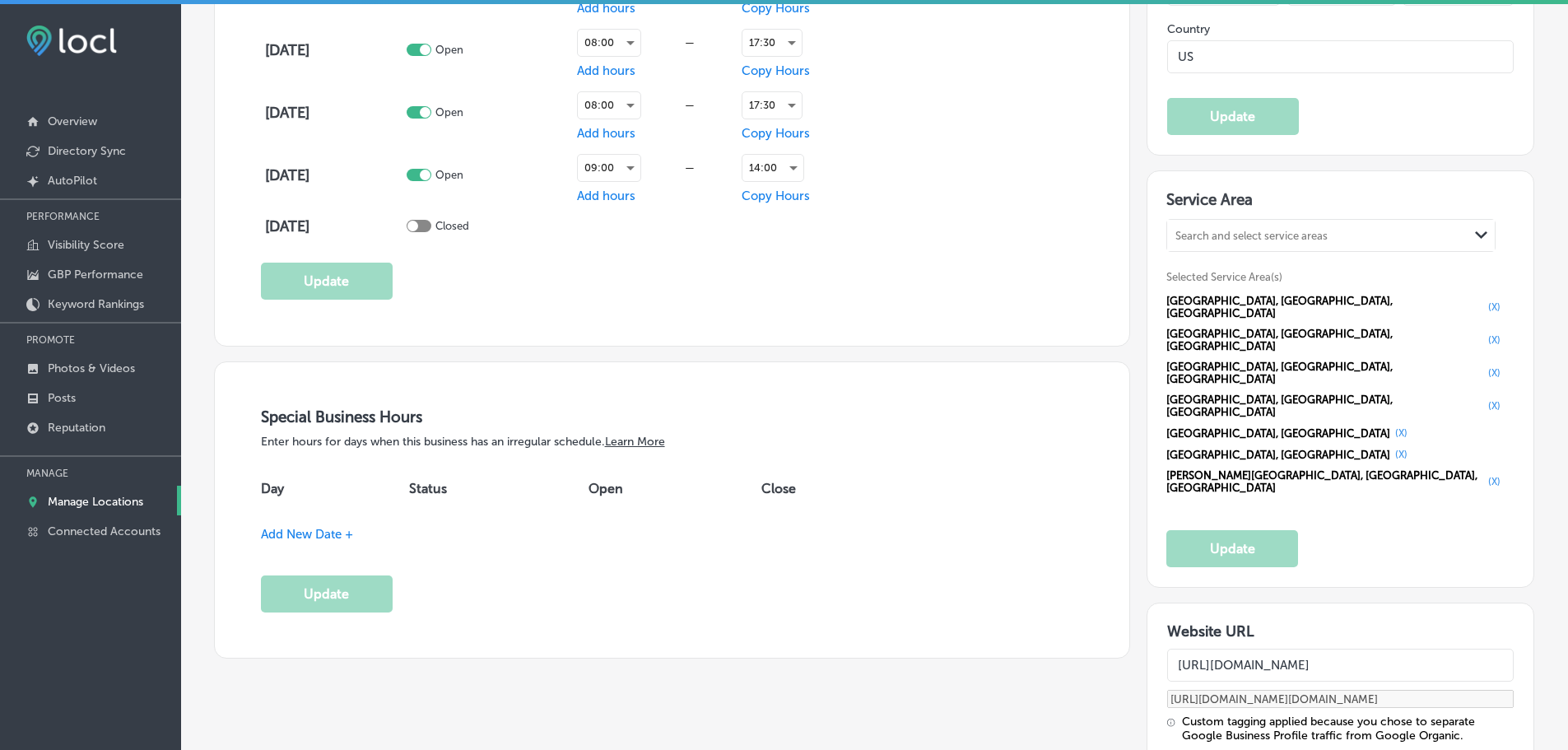
scroll to position [1482, 0]
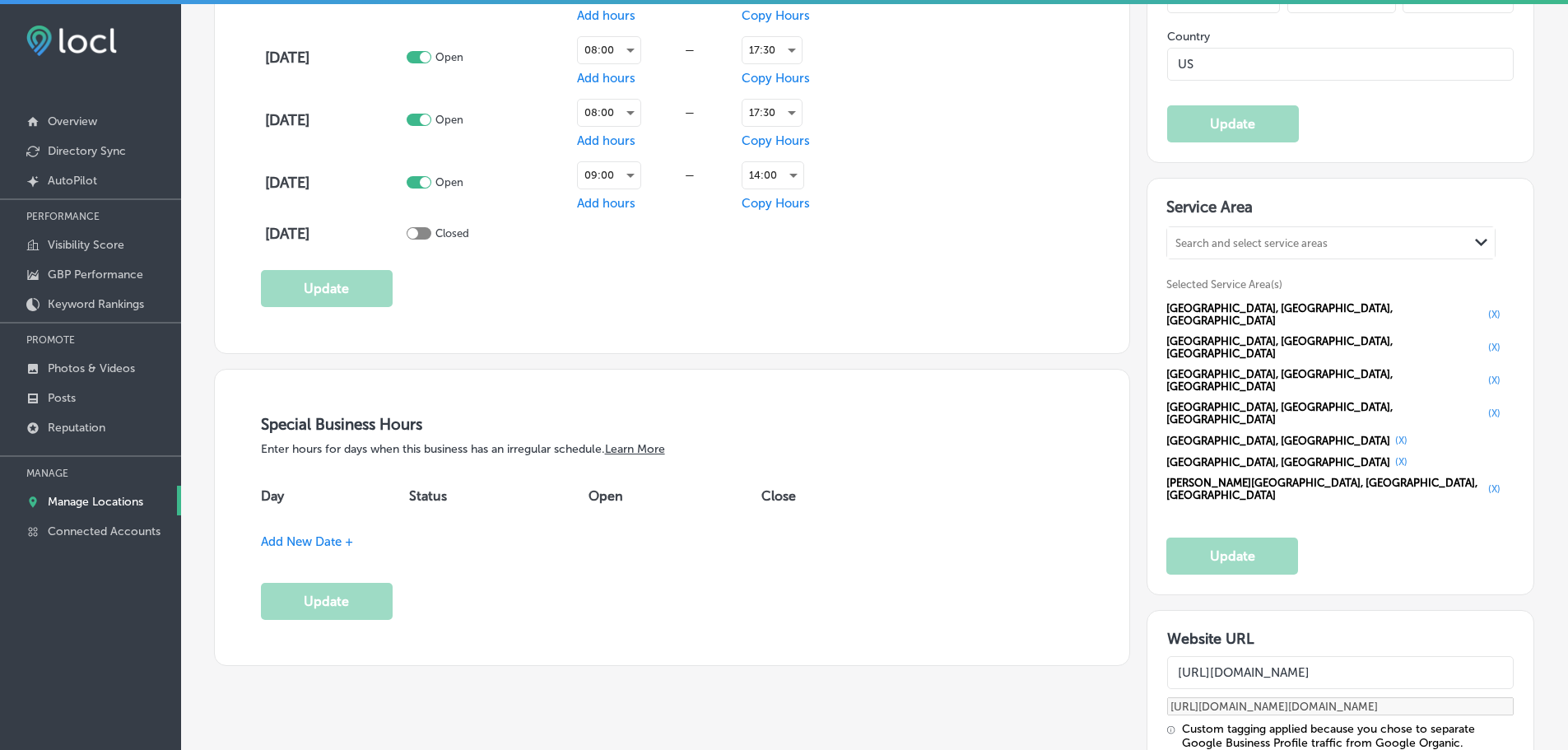
click at [1412, 456] on button "(X)" at bounding box center [1401, 462] width 22 height 13
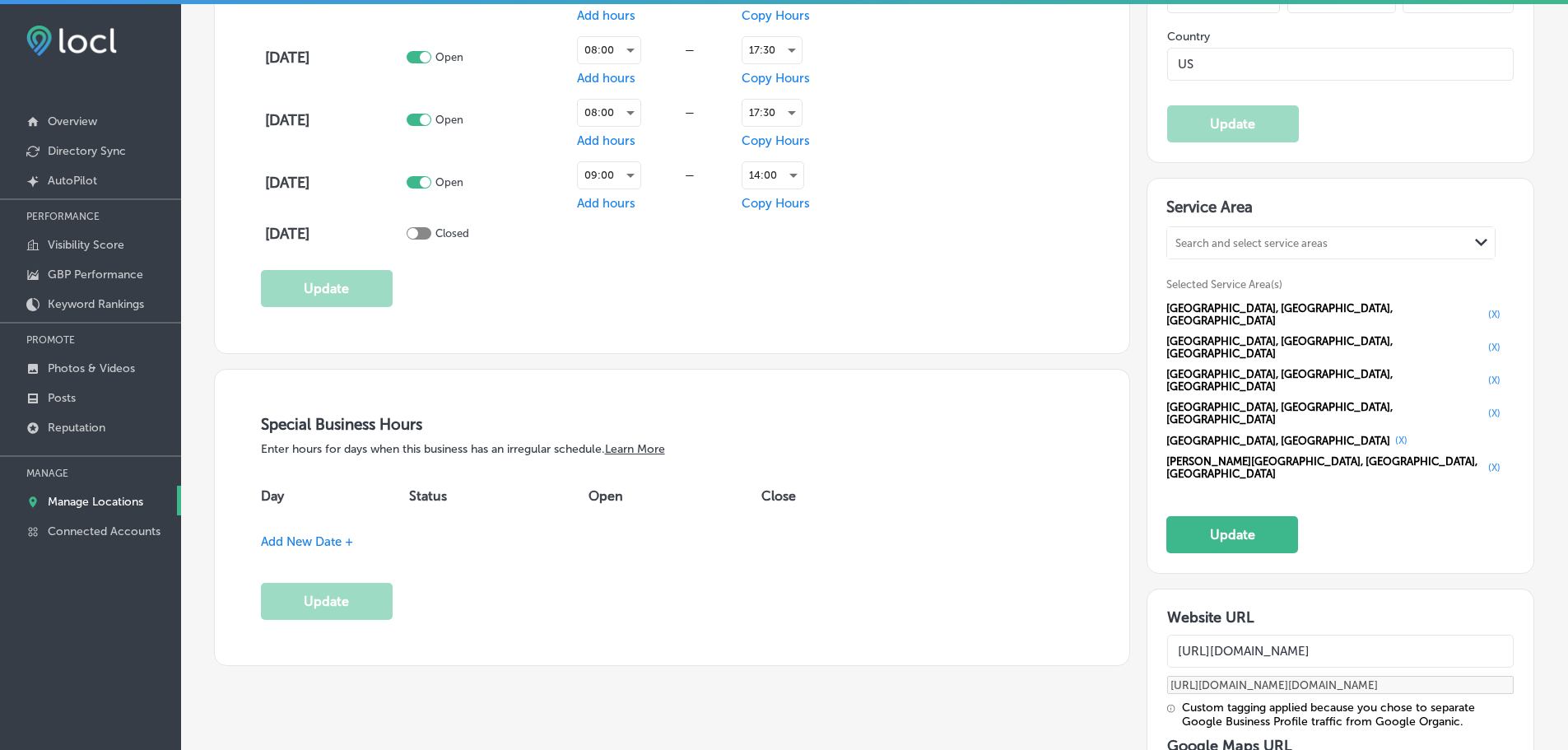
click at [1254, 234] on div "Search and select service areas" at bounding box center [1317, 243] width 301 height 22
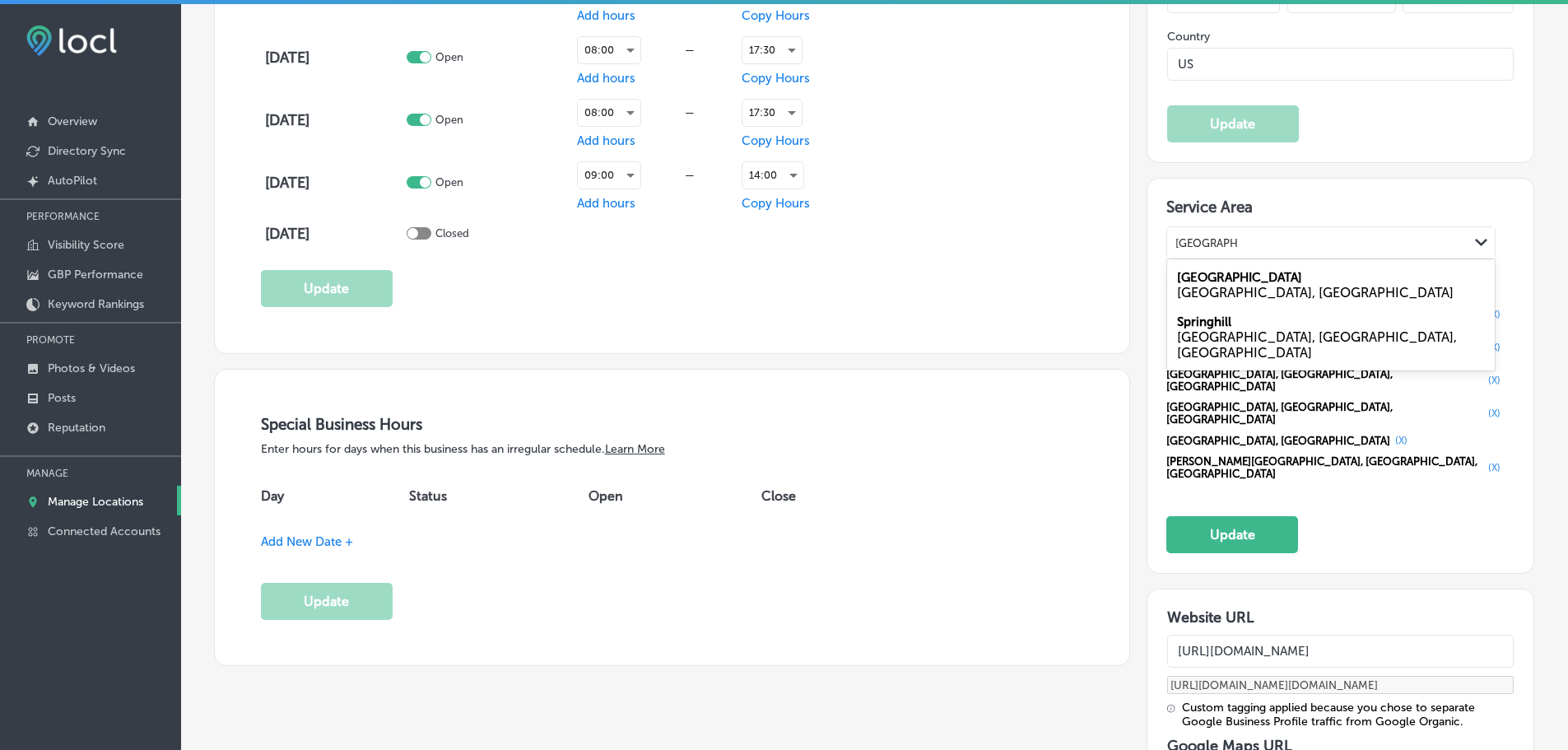
click at [1205, 282] on label "Spring Hill" at bounding box center [1240, 277] width 125 height 15
type input "spring hill tn"
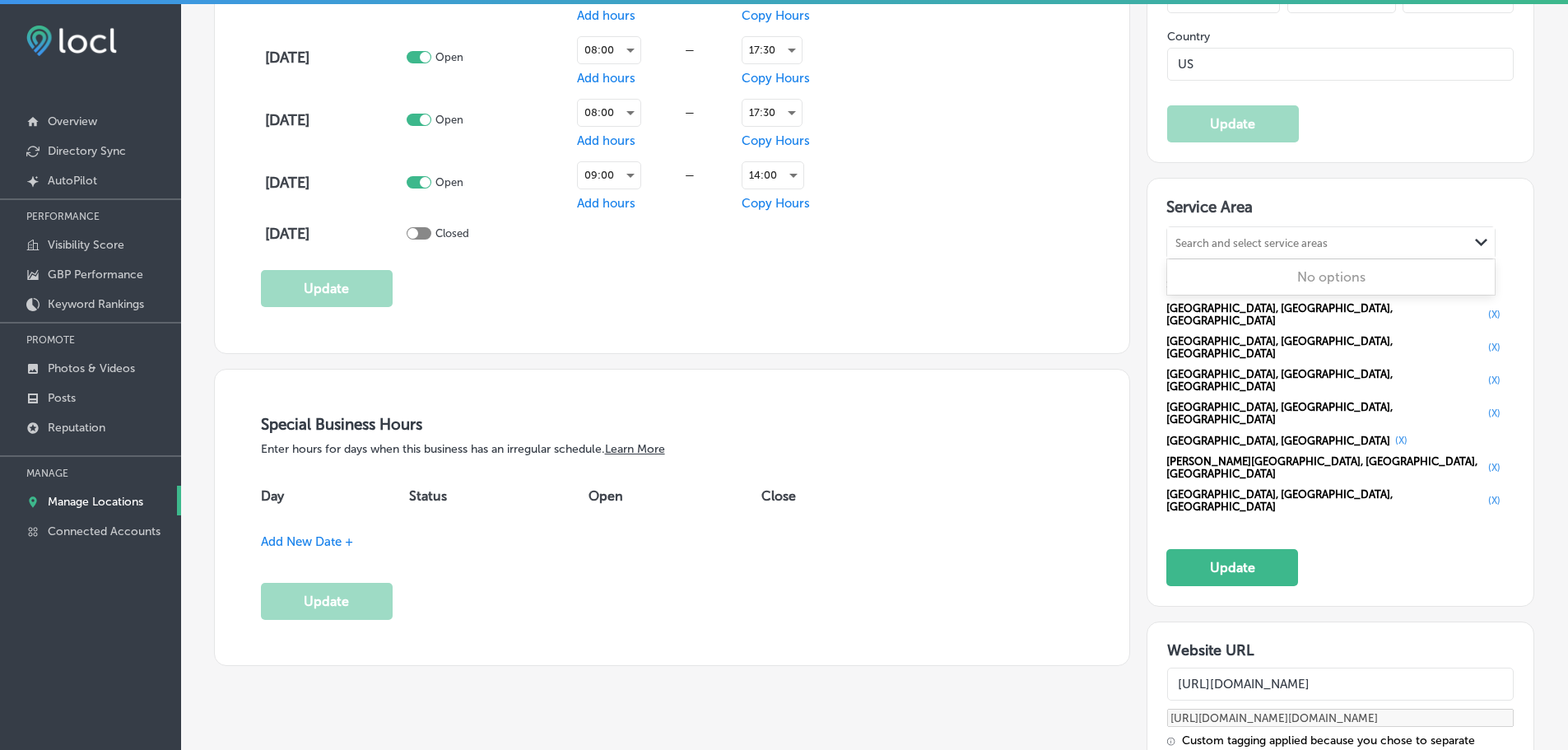
click at [1292, 246] on div "Search and select service areas" at bounding box center [1251, 243] width 152 height 12
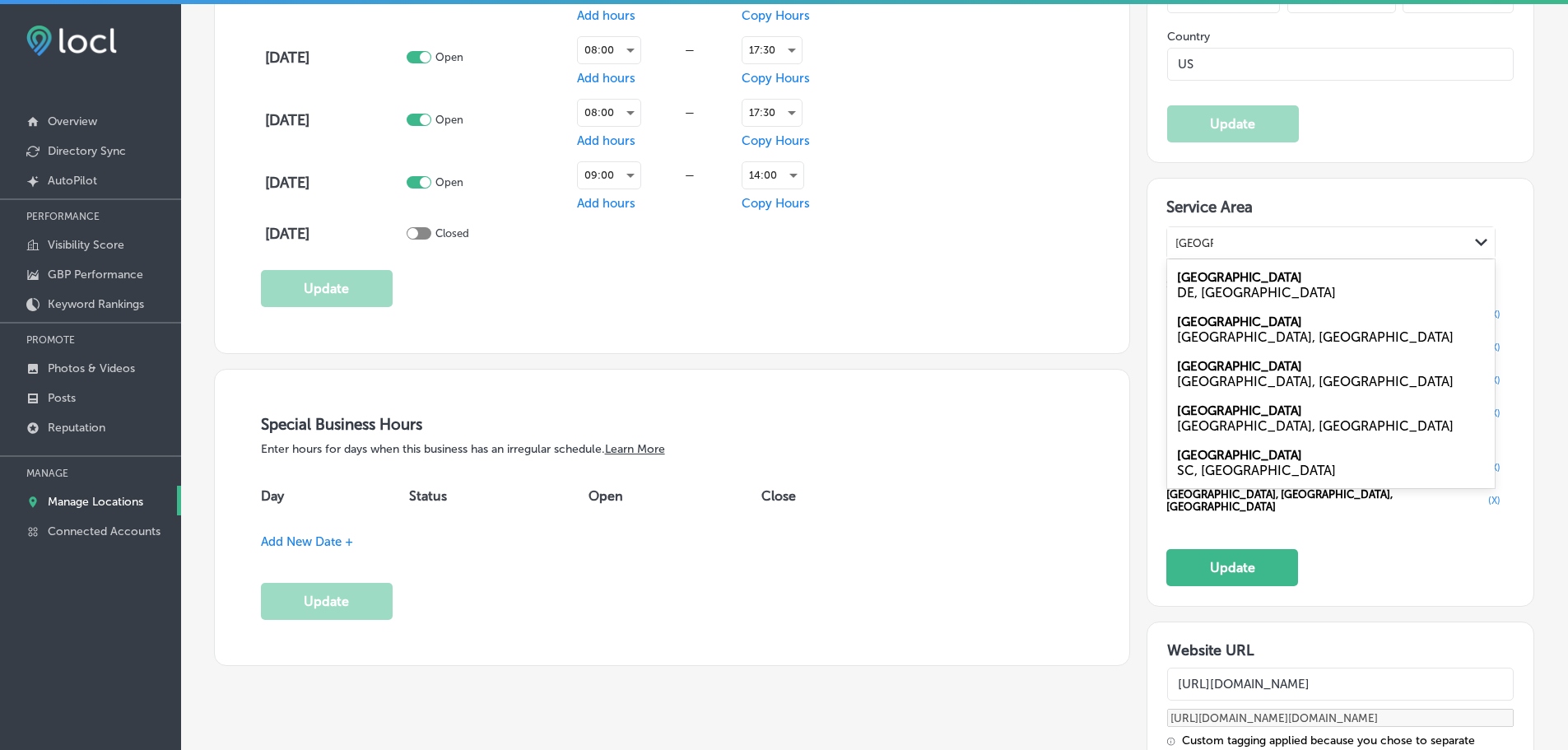
click at [1225, 326] on div "Smyrna TN, USA" at bounding box center [1330, 329] width 327 height 45
type input "smyrna"
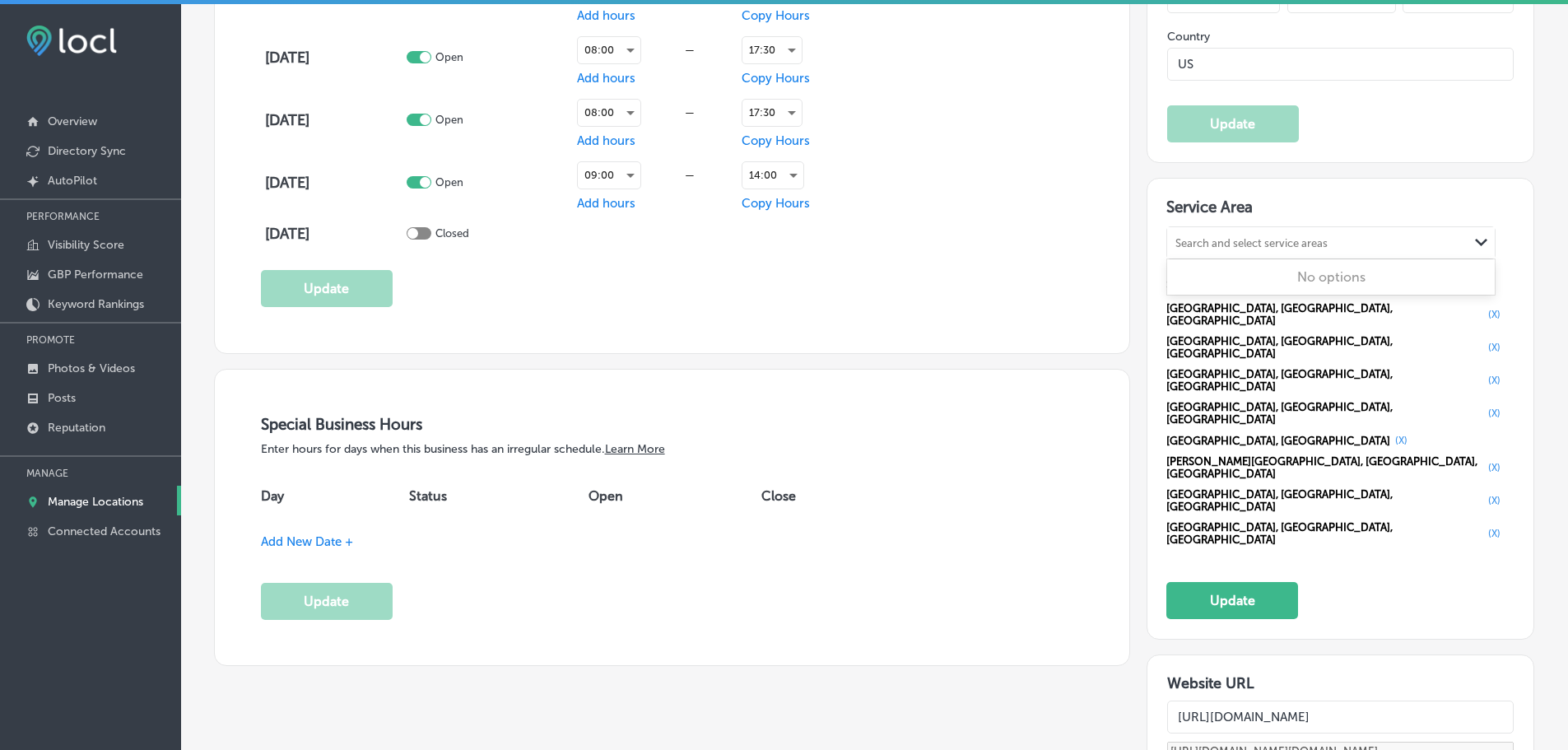
click at [1253, 242] on div "Search and select service areas" at bounding box center [1251, 243] width 152 height 12
click at [1239, 284] on div "TN, USA" at bounding box center [1331, 292] width 308 height 16
type input "la vergne tn"
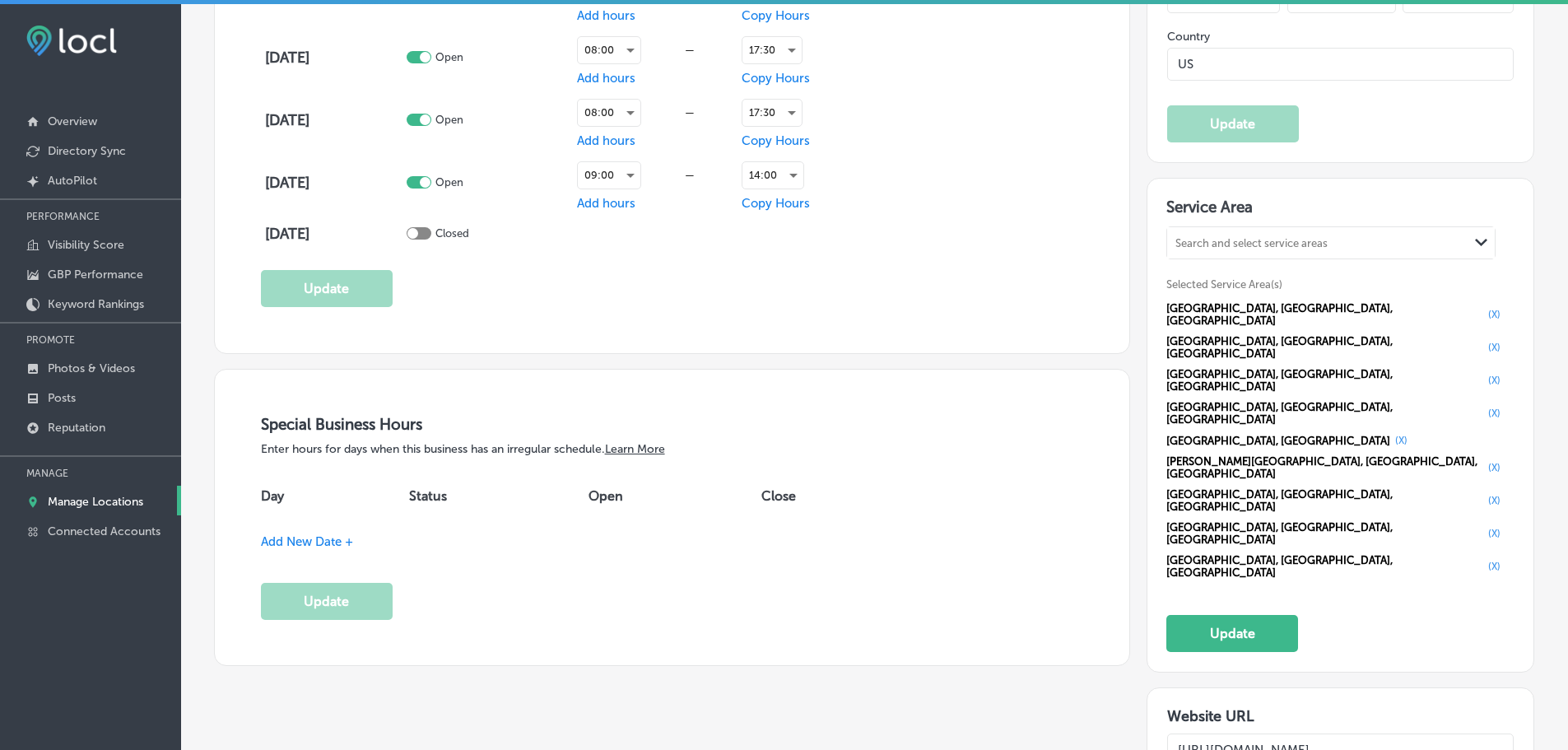
click at [1276, 241] on div "Search and select service areas" at bounding box center [1251, 243] width 152 height 12
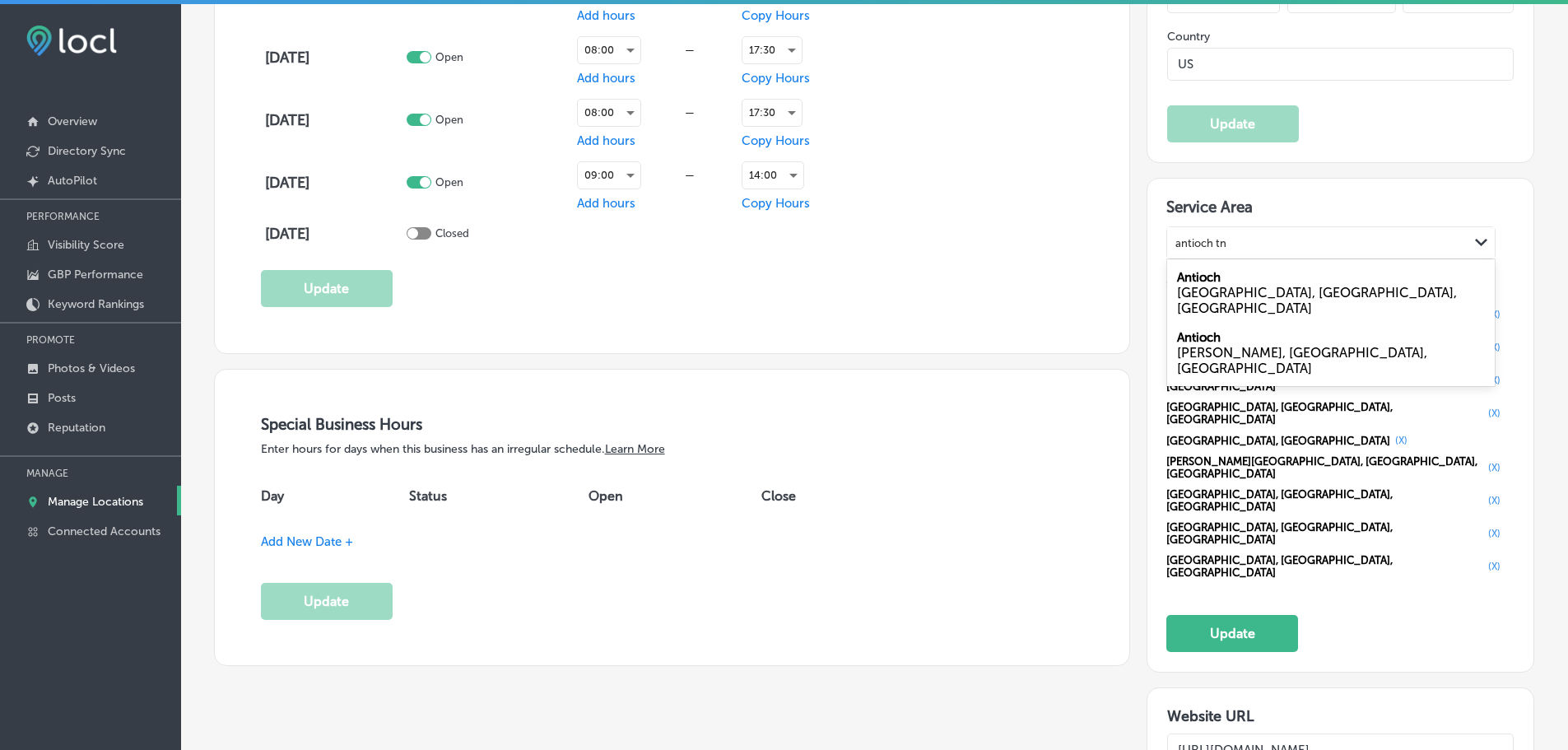
click at [1206, 278] on label "Antioch" at bounding box center [1199, 277] width 44 height 15
type input "antioch tn"
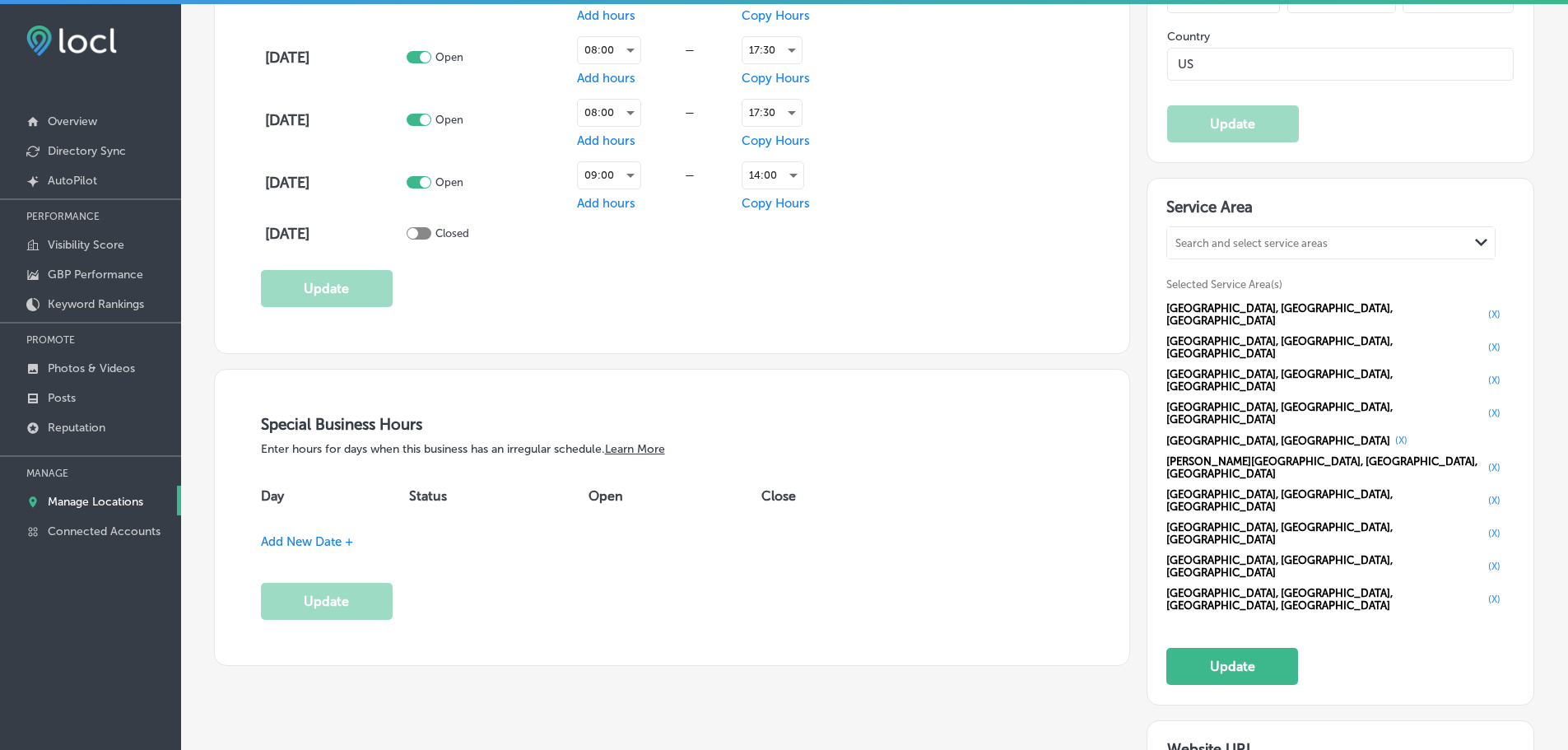
click at [1279, 233] on div "Search and select service areas" at bounding box center [1317, 243] width 301 height 22
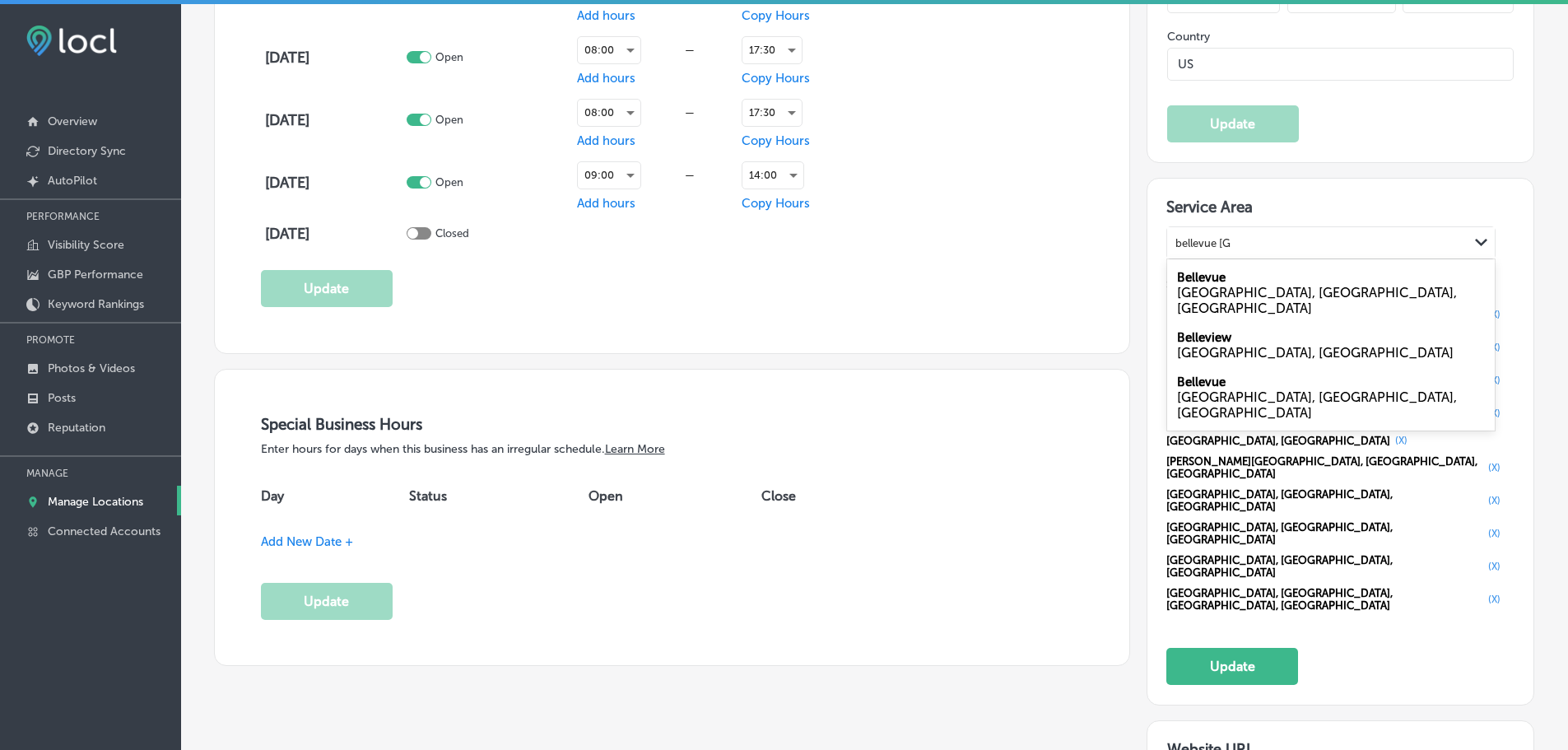
click at [1210, 284] on div "Nashville, TN, USA" at bounding box center [1331, 299] width 308 height 31
type input "bellevue tn"
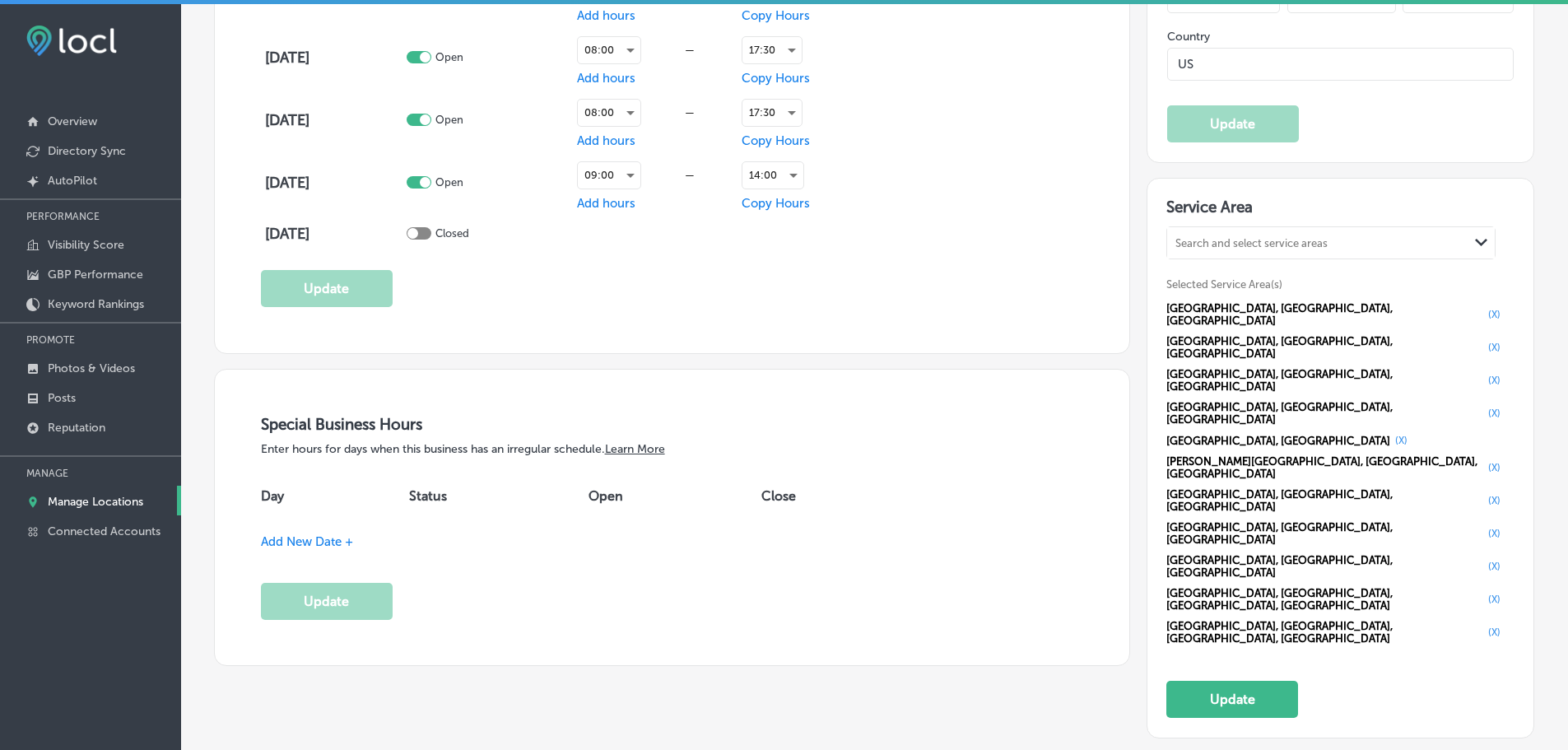
click at [1192, 239] on div "Search and select service areas" at bounding box center [1251, 243] width 152 height 12
click at [1195, 279] on label "Mount Juliet" at bounding box center [1247, 277] width 139 height 15
type input "mount juliet tn"
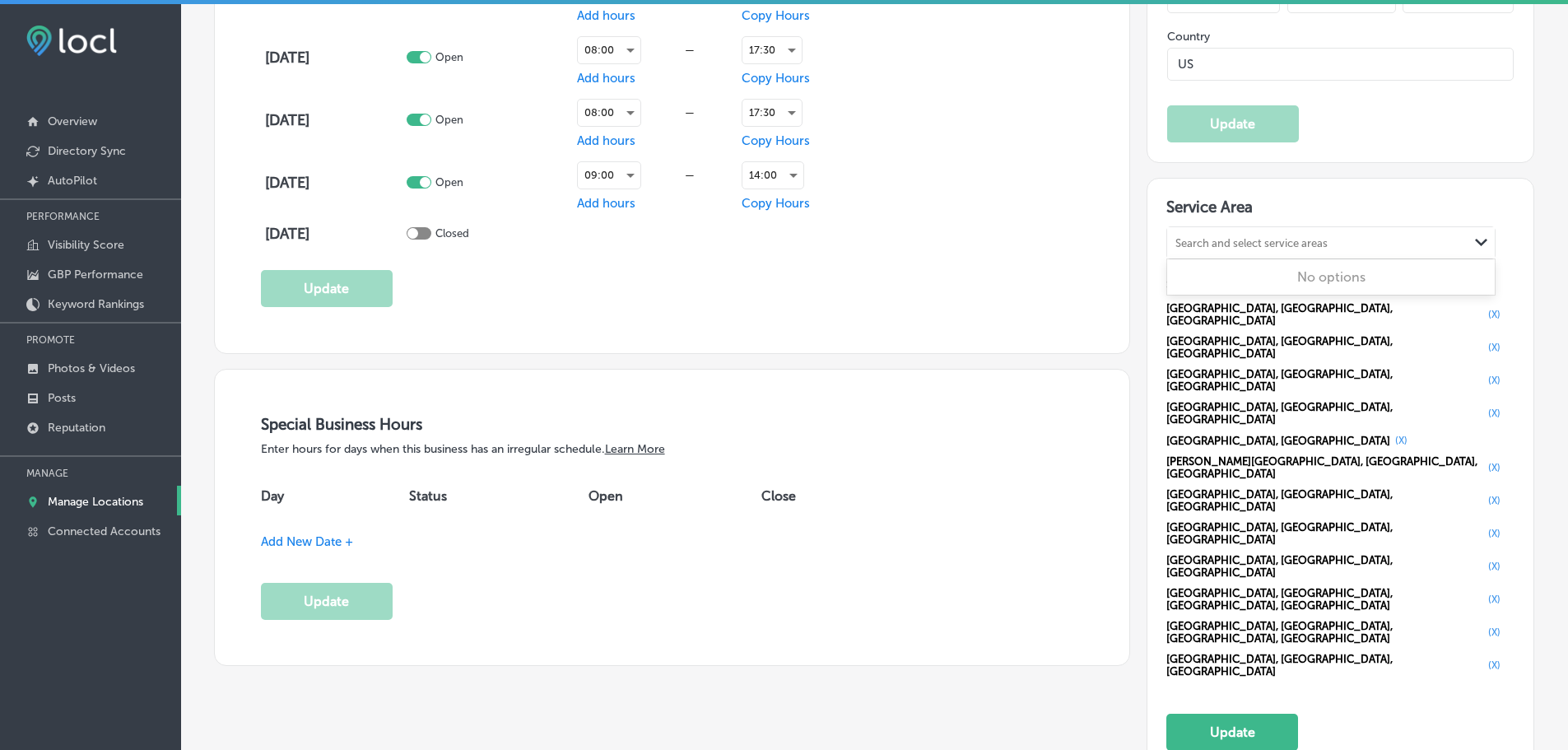
click at [1241, 237] on div "Search and select service areas" at bounding box center [1251, 243] width 152 height 12
click at [1230, 279] on div "Columbia TN, USA" at bounding box center [1330, 284] width 327 height 45
type input "columbia tn"
click at [1229, 244] on div "Search and select service areas" at bounding box center [1251, 243] width 152 height 12
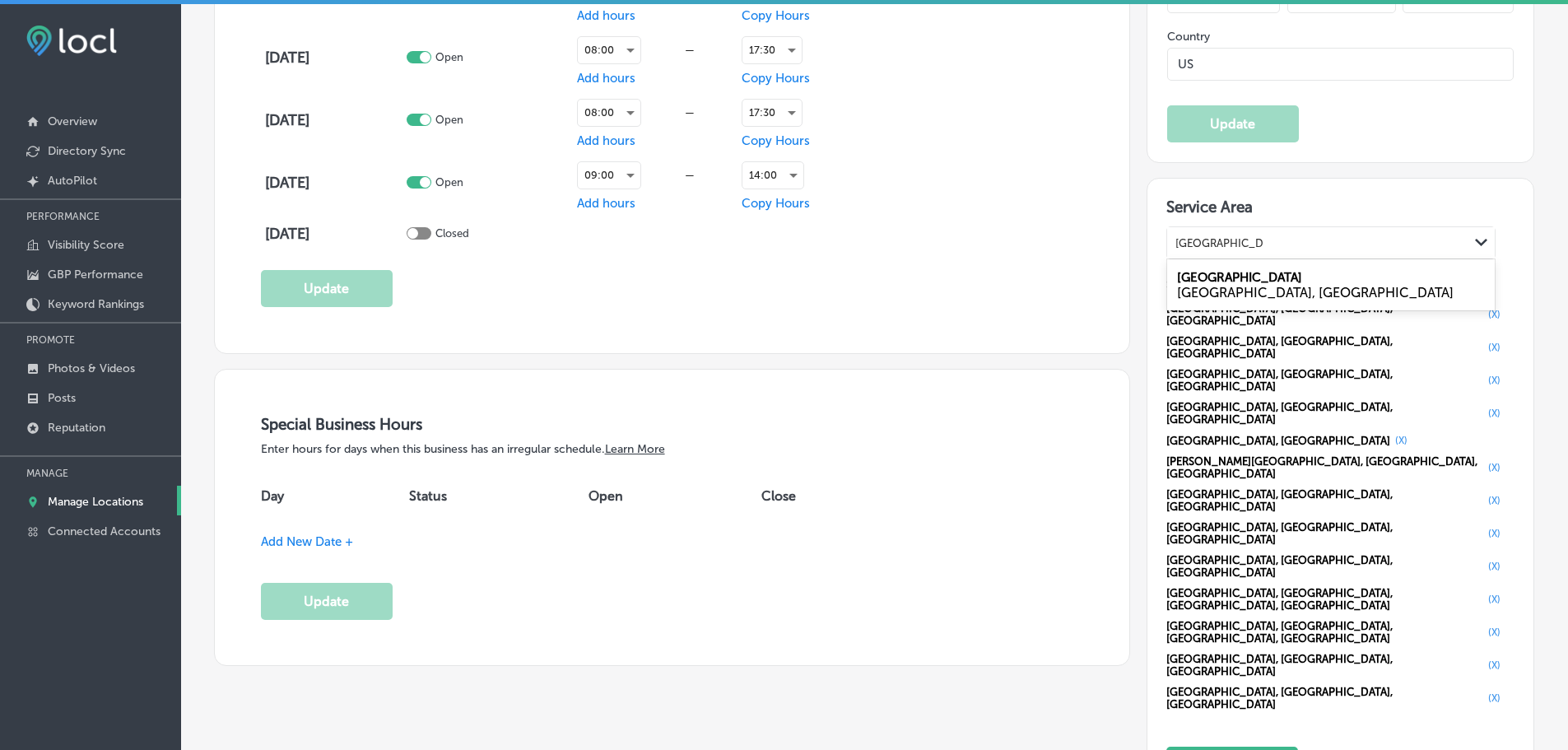
click at [1204, 289] on div "TN, USA" at bounding box center [1331, 292] width 308 height 16
type input "hendersonville tn"
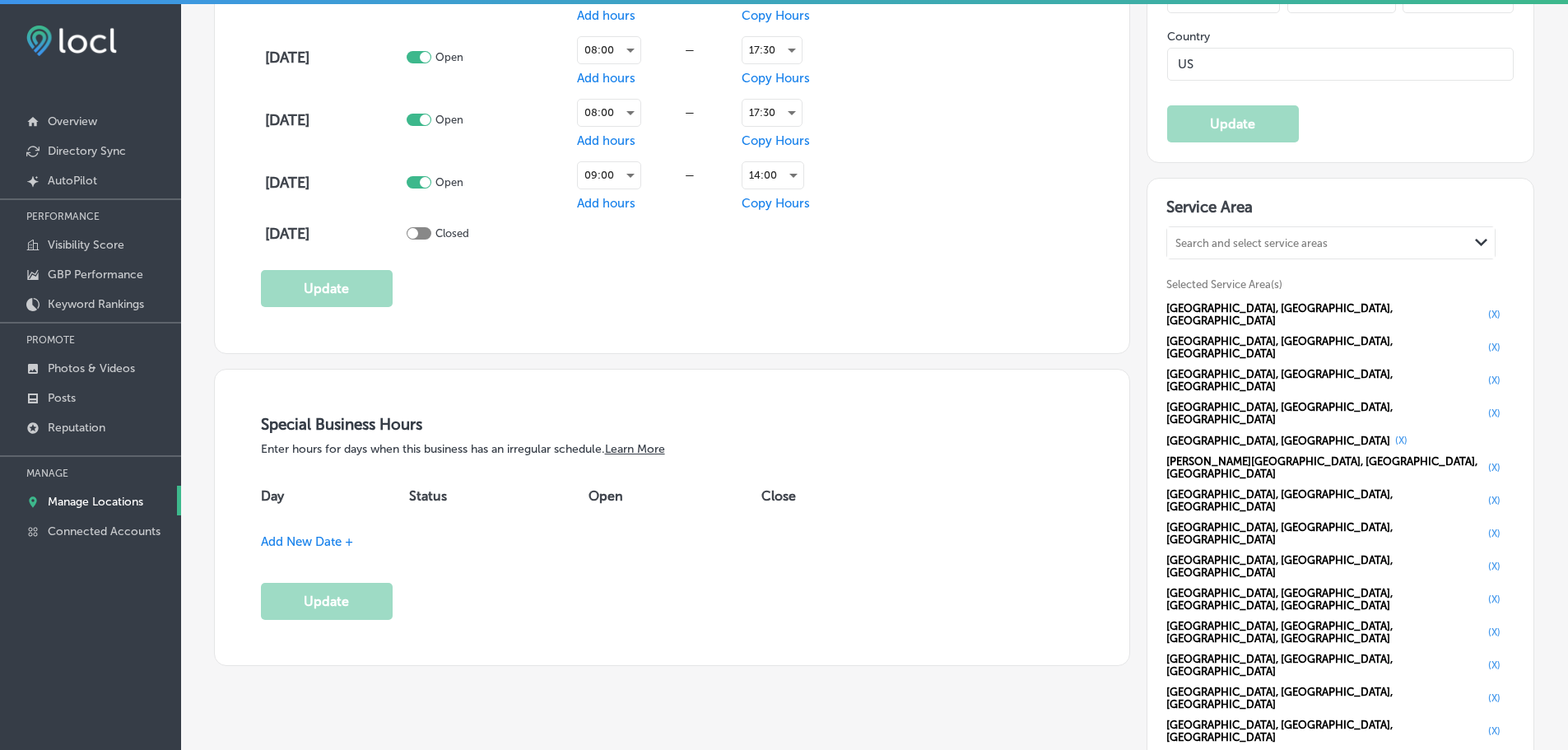
click at [1253, 240] on div "Search and select service areas" at bounding box center [1251, 243] width 152 height 12
click at [1188, 277] on label "Gallatin" at bounding box center [1199, 277] width 44 height 15
type input "gallatin tn"
click at [1302, 220] on h3 "Service Area" at bounding box center [1339, 210] width 347 height 25
click at [1304, 237] on div "Search and select service areas" at bounding box center [1251, 243] width 152 height 12
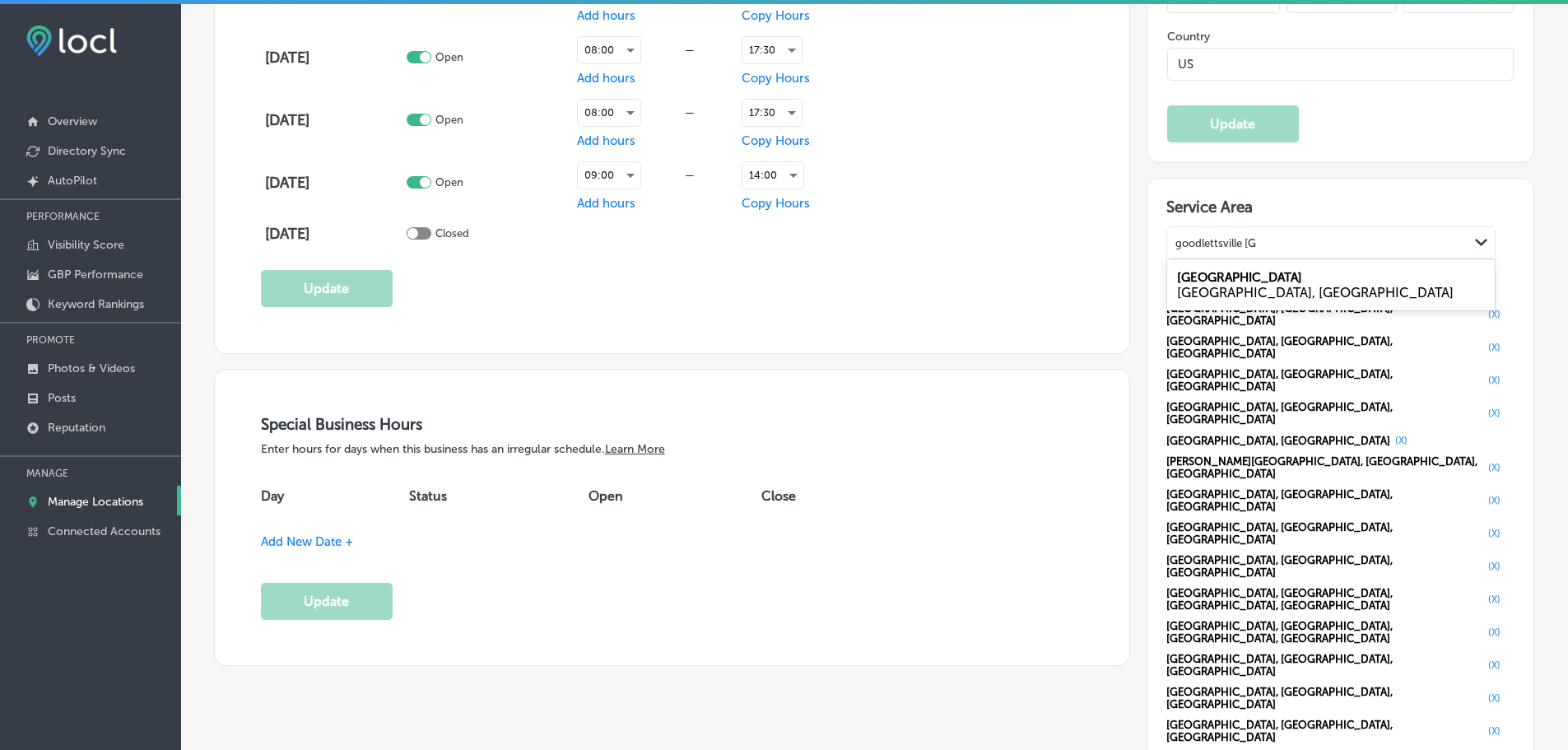
click at [1255, 281] on div "Goodlettsville TN, USA" at bounding box center [1330, 284] width 327 height 45
type input "goodlettsville tn"
click at [1222, 236] on div "Search and select service areas" at bounding box center [1317, 243] width 301 height 22
click at [1192, 278] on label "[GEOGRAPHIC_DATA]" at bounding box center [1240, 277] width 125 height 15
type input "lebanon tn"
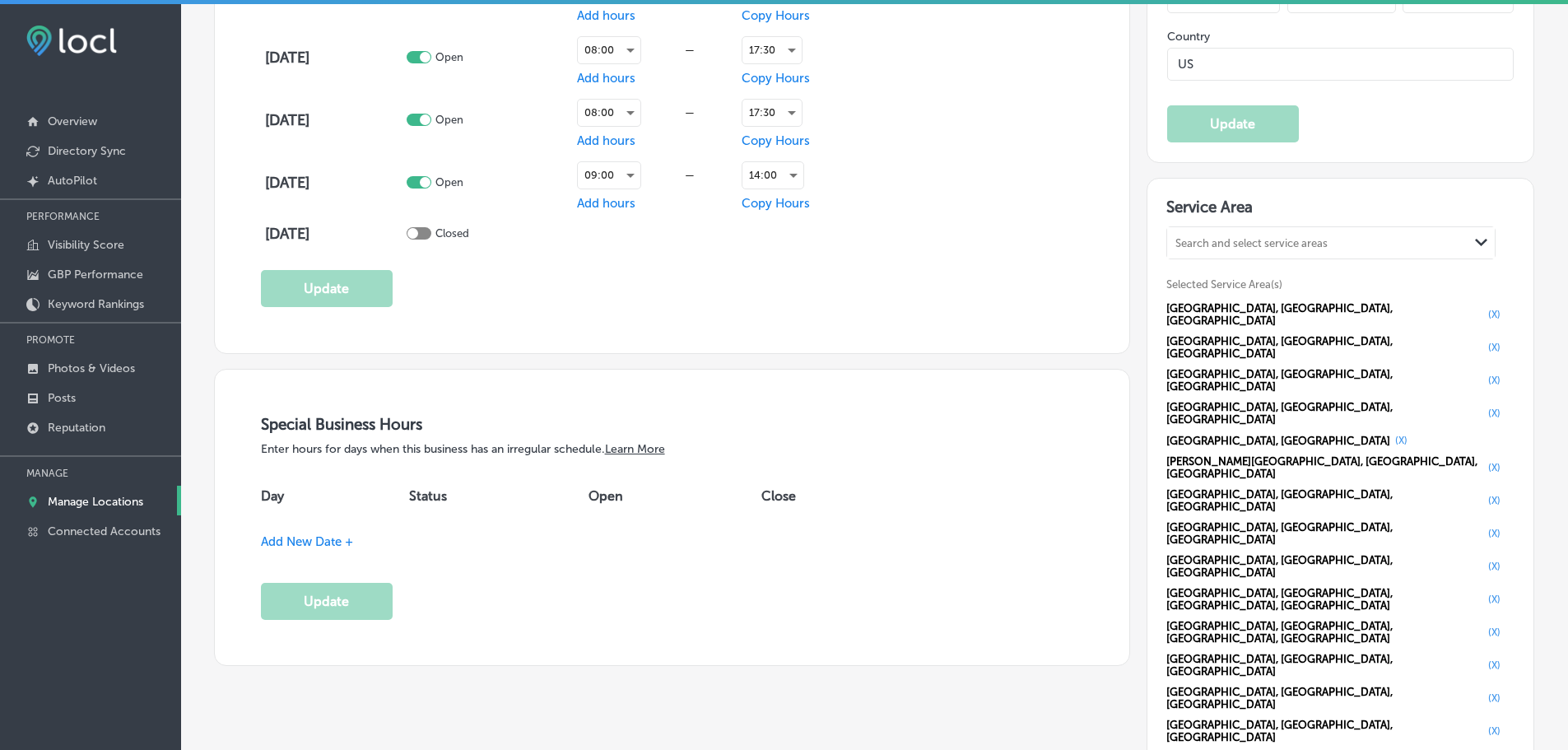
click at [1295, 251] on div "Search and select service areas" at bounding box center [1317, 243] width 301 height 22
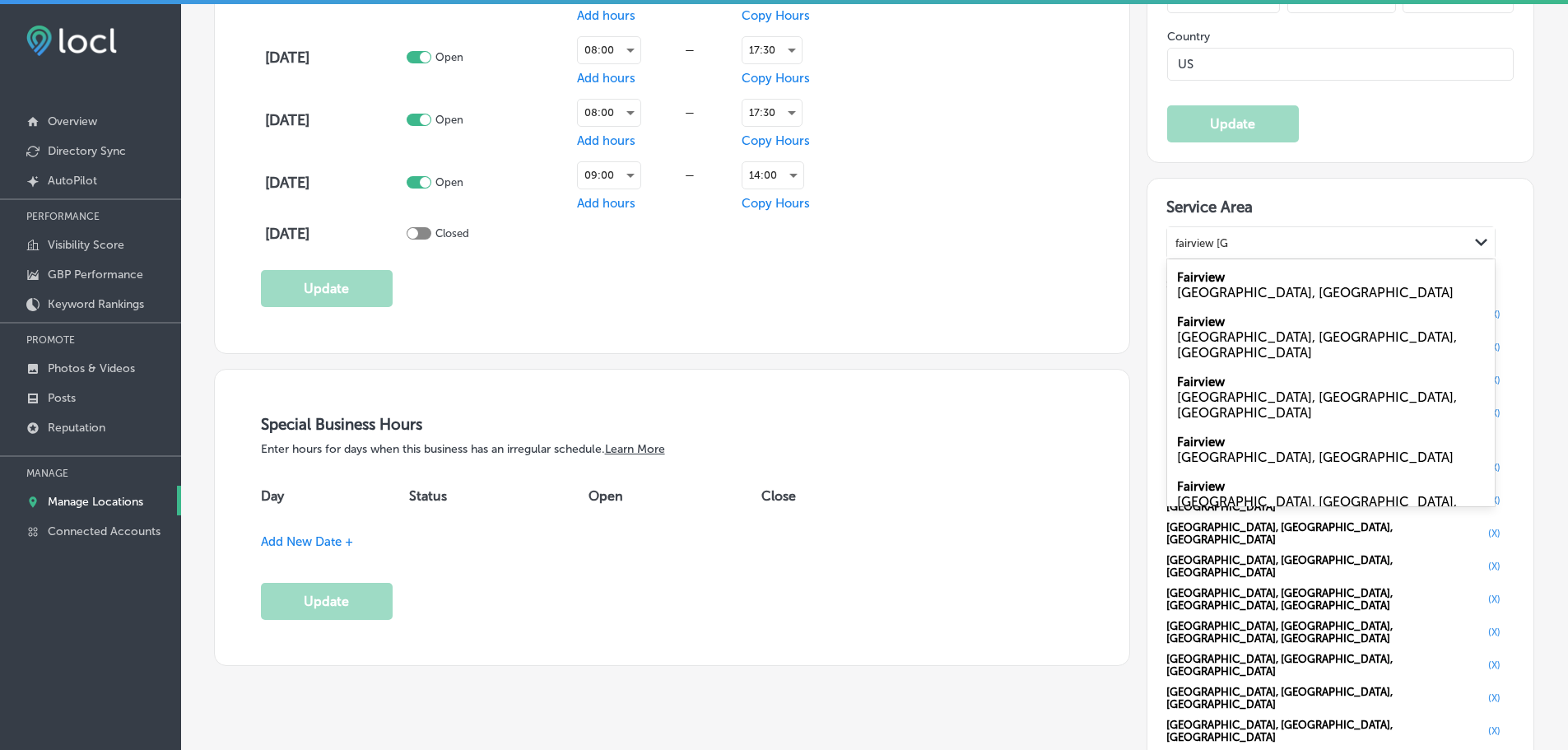
click at [1197, 284] on div "TN, USA" at bounding box center [1331, 292] width 308 height 16
type input "fairview tn"
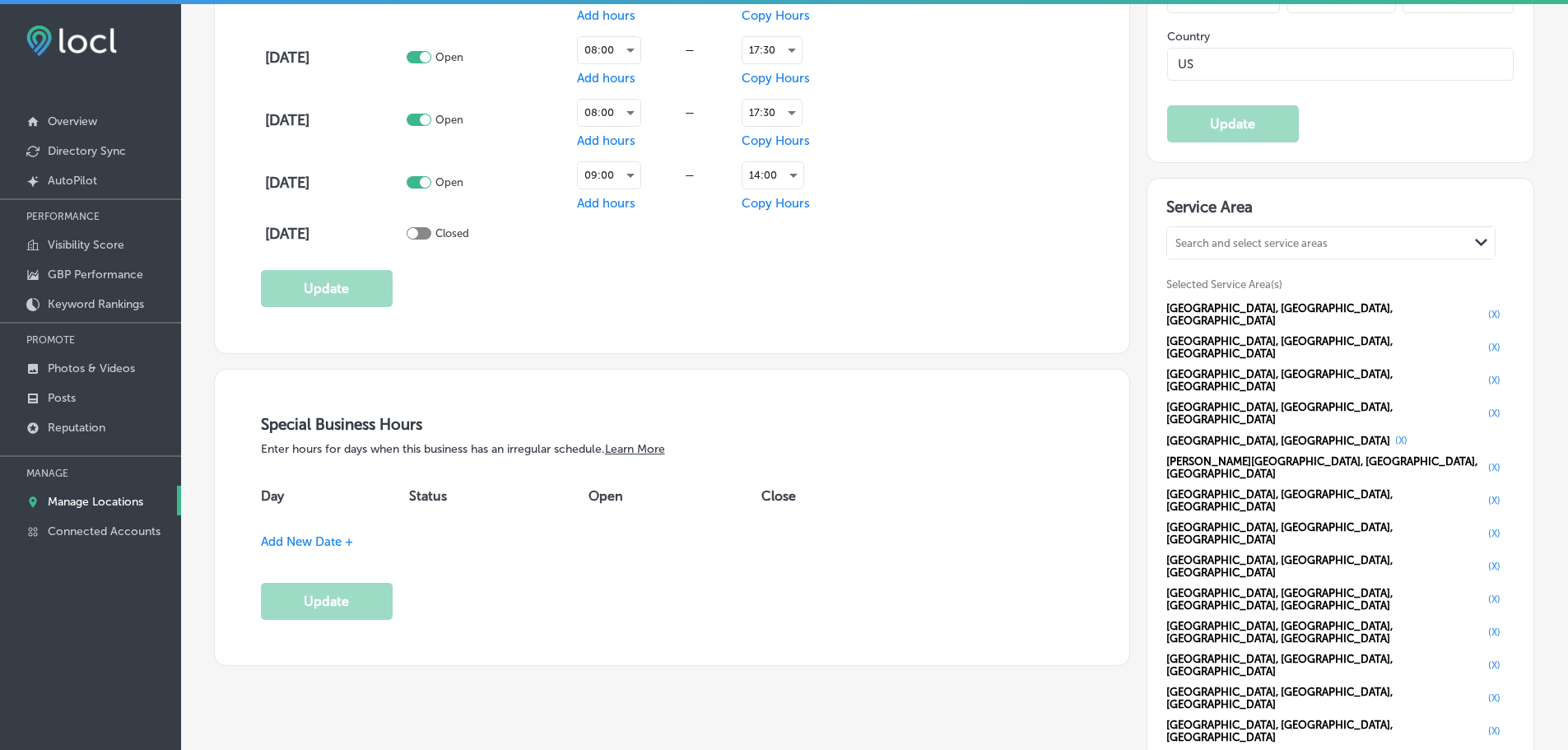
click at [1240, 243] on div "Search and select service areas" at bounding box center [1251, 243] width 152 height 12
click at [1224, 281] on label "Hermitage" at bounding box center [1207, 277] width 60 height 15
type input "hermitage tn"
click at [1227, 242] on div "Search and select service areas" at bounding box center [1251, 243] width 152 height 12
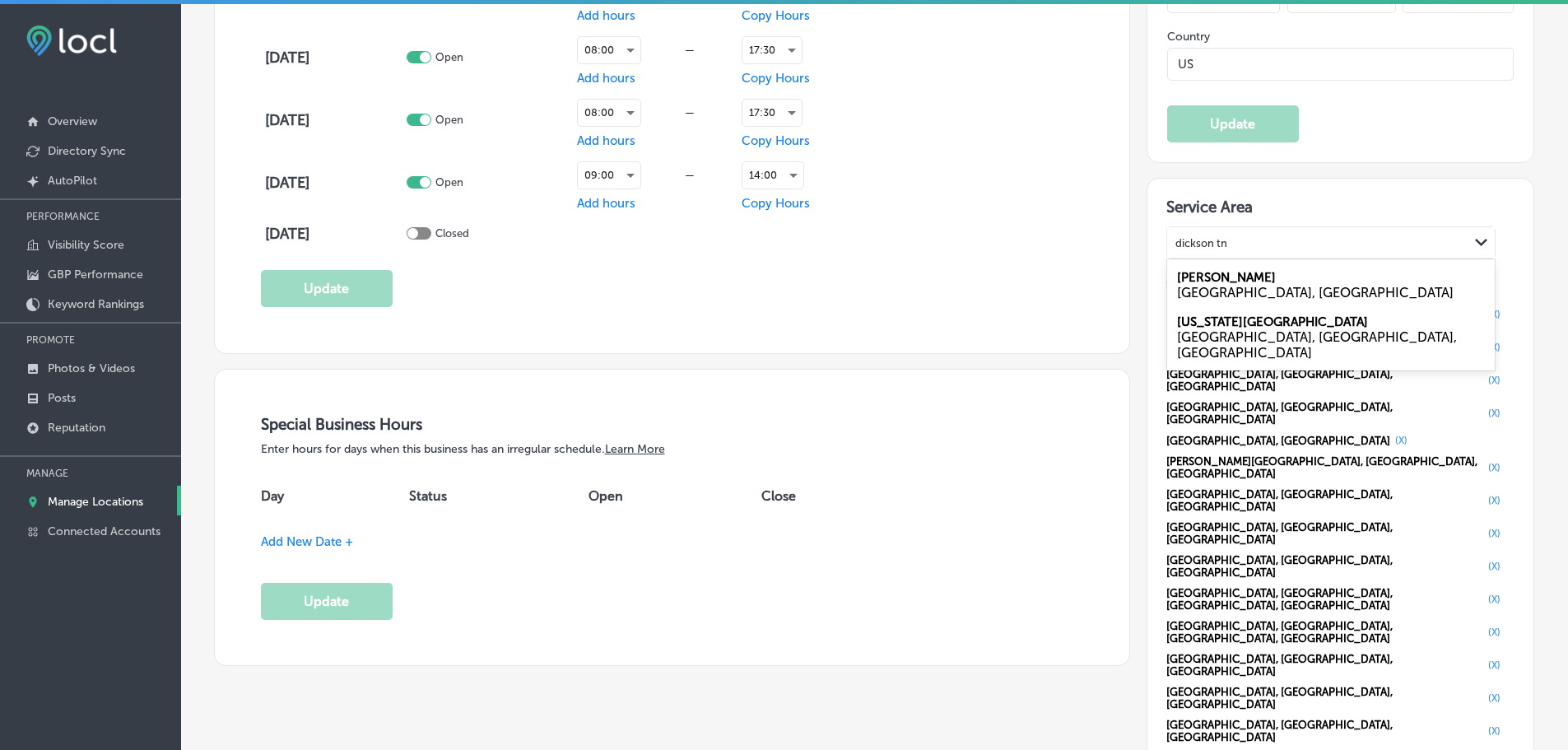
click at [1212, 280] on label "Dickson" at bounding box center [1226, 277] width 98 height 15
type input "dickson tn"
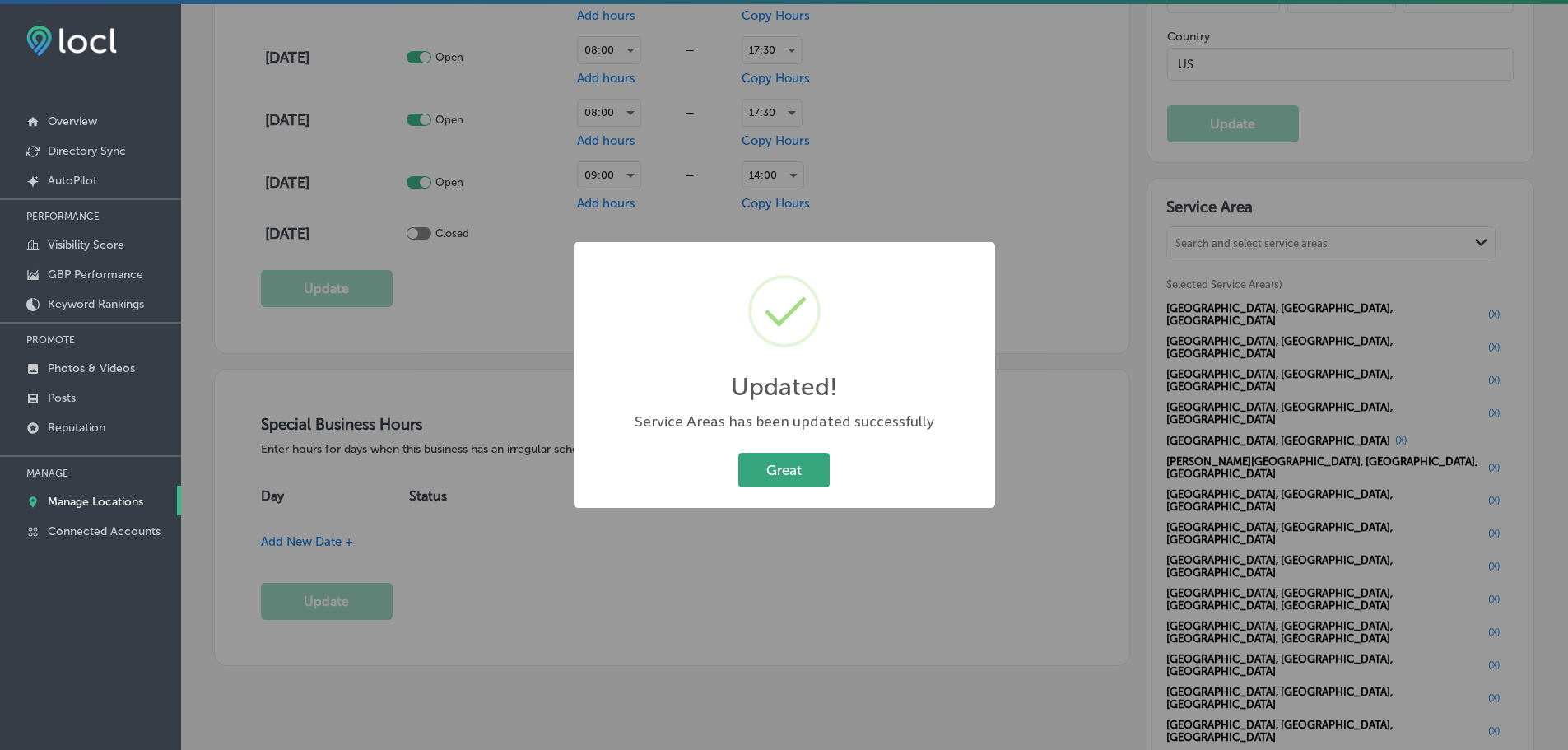
click at [773, 465] on button "Great" at bounding box center [784, 469] width 91 height 34
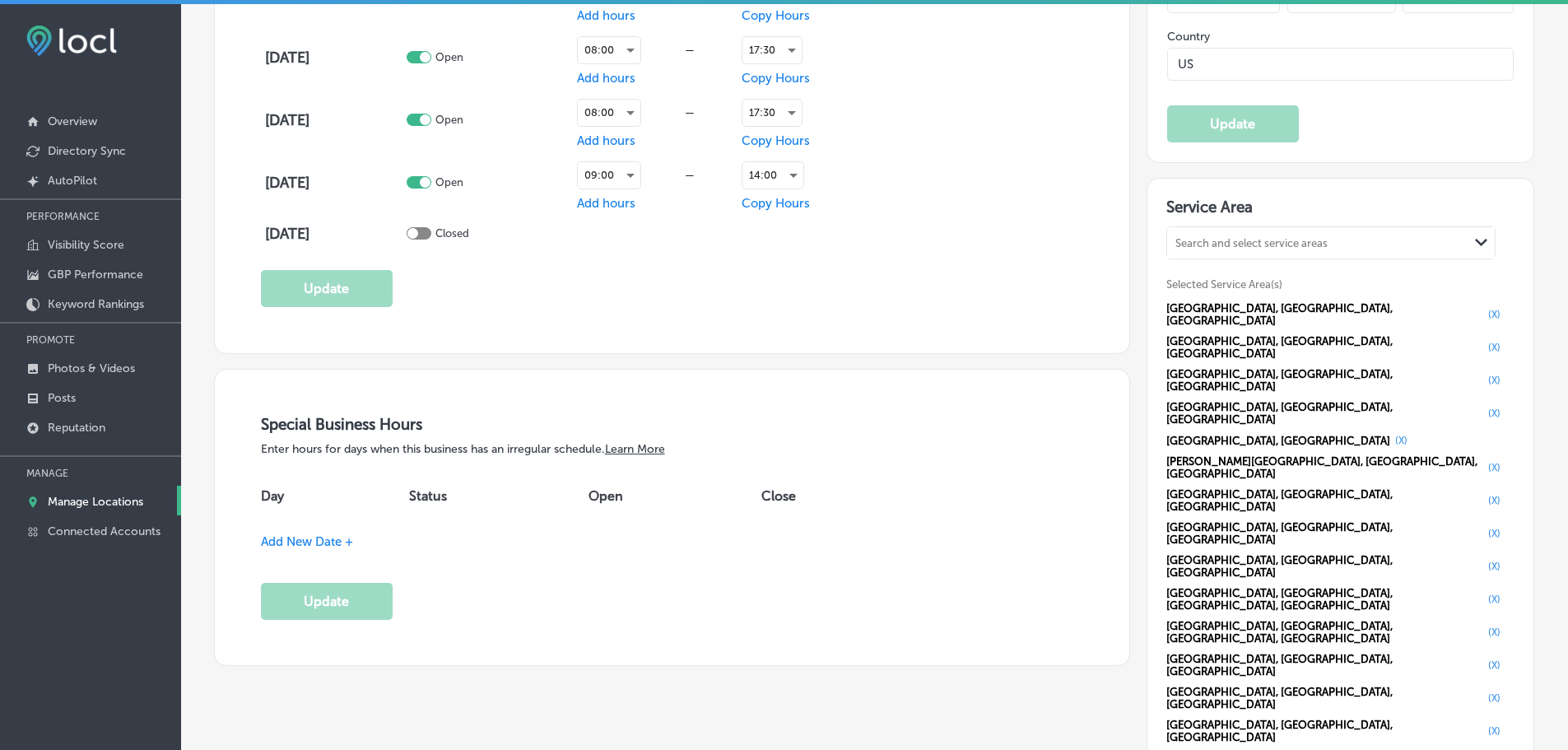
click at [345, 543] on span "Add New Date +" at bounding box center [306, 541] width 92 height 15
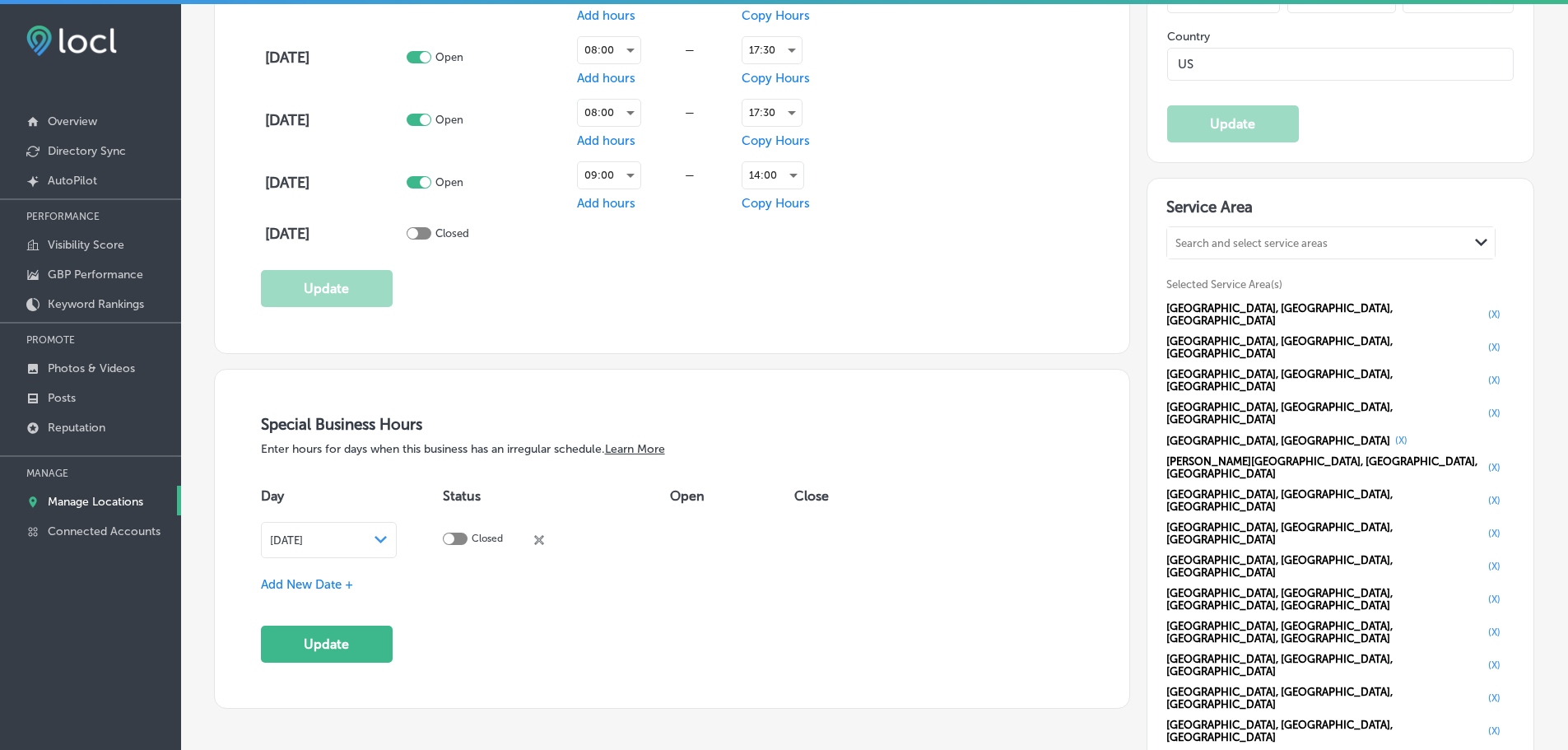
click at [388, 533] on div "Path Created with Sketch." at bounding box center [381, 539] width 13 height 13
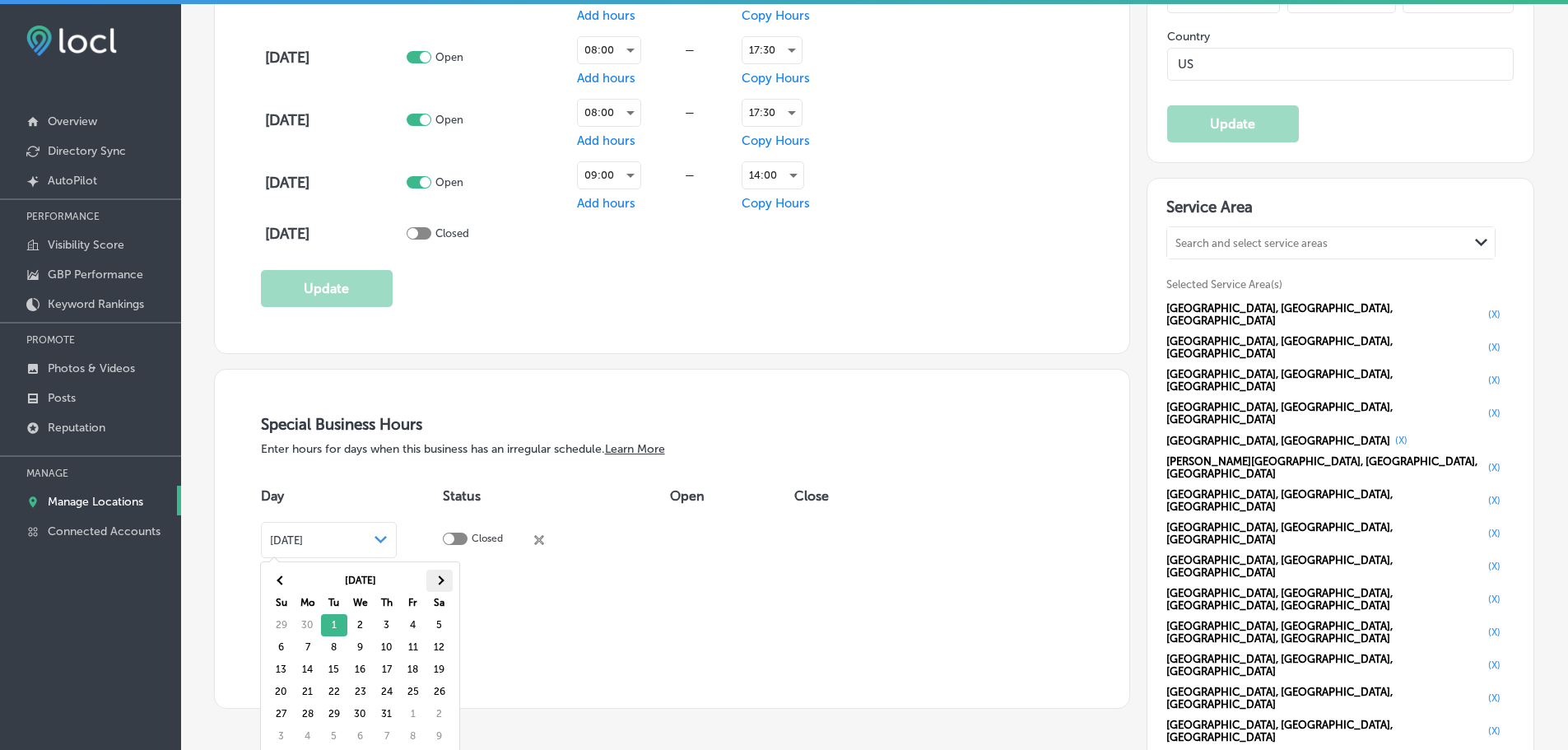
click at [451, 584] on th at bounding box center [439, 581] width 26 height 22
click at [451, 583] on th at bounding box center [439, 581] width 26 height 22
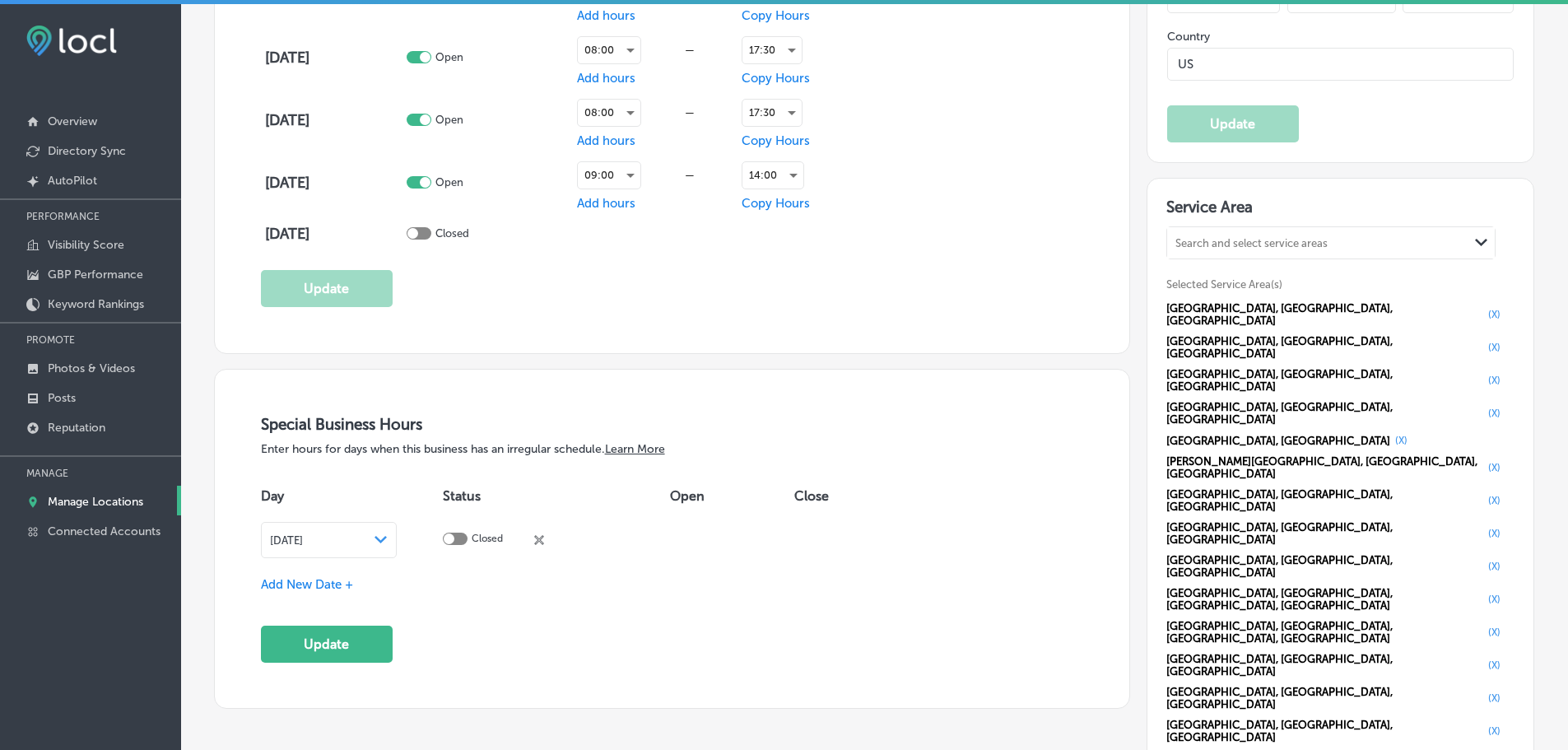
click at [335, 585] on span "Add New Date +" at bounding box center [306, 584] width 92 height 15
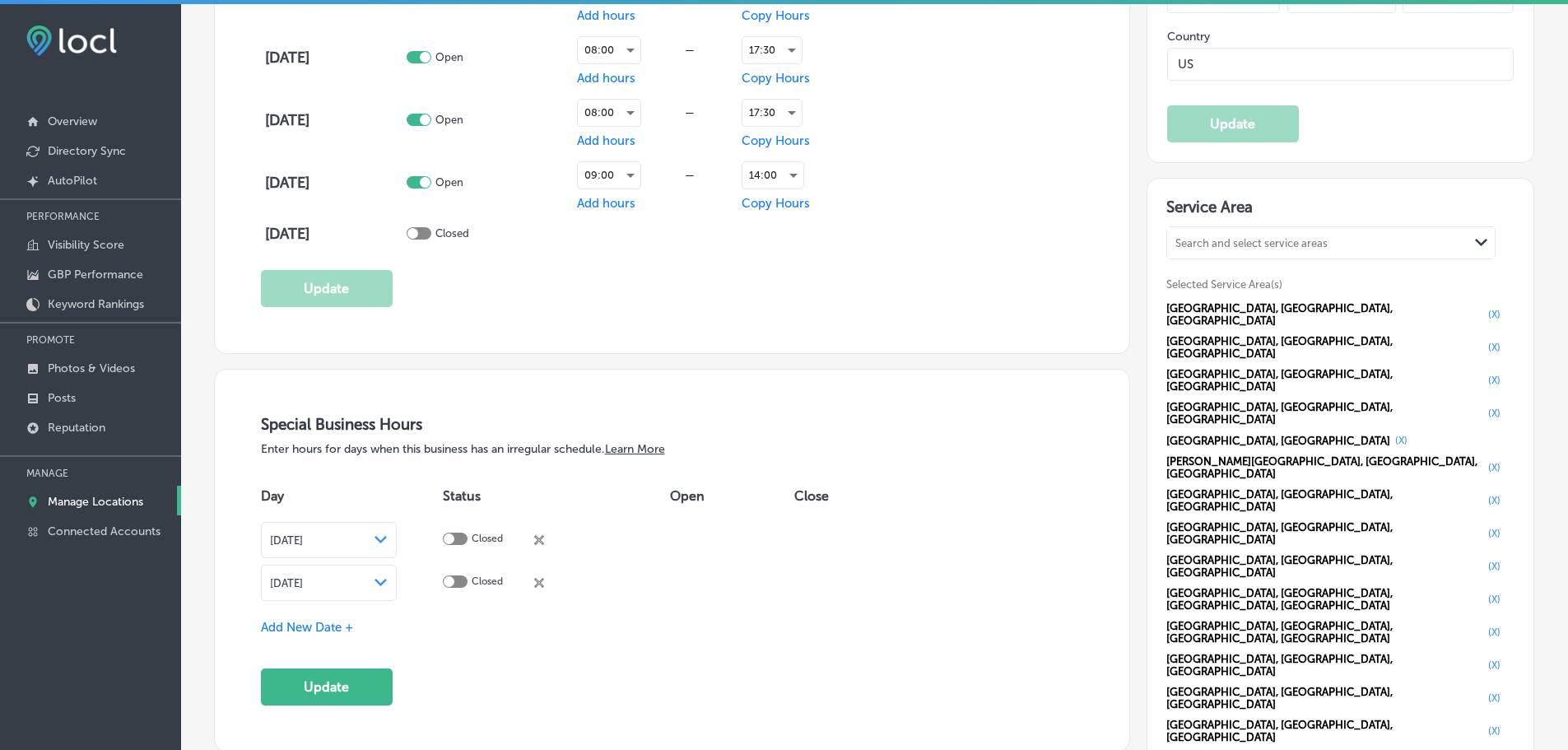
click at [387, 579] on icon "Path Created with Sketch." at bounding box center [381, 582] width 12 height 7
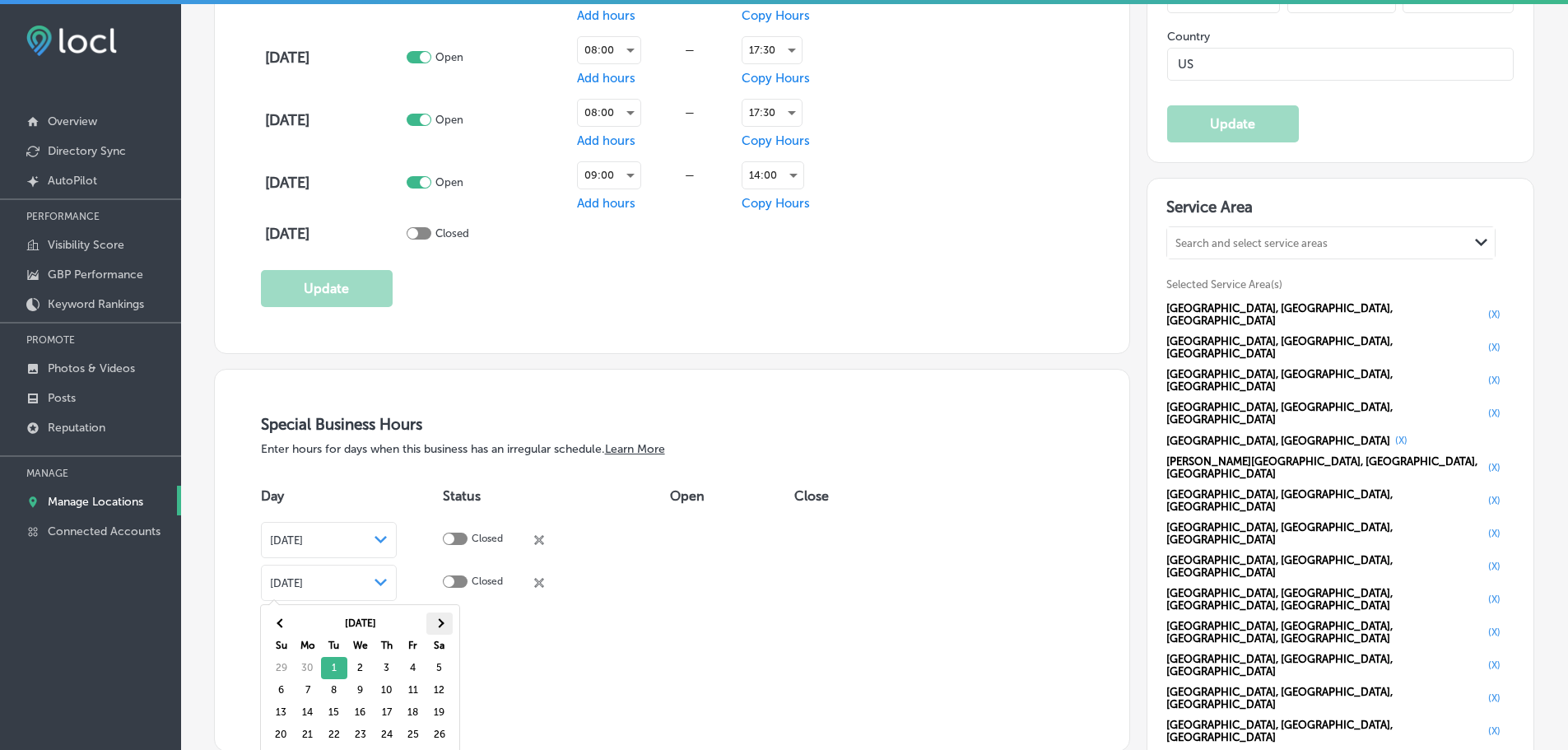
click at [438, 624] on span at bounding box center [438, 623] width 9 height 9
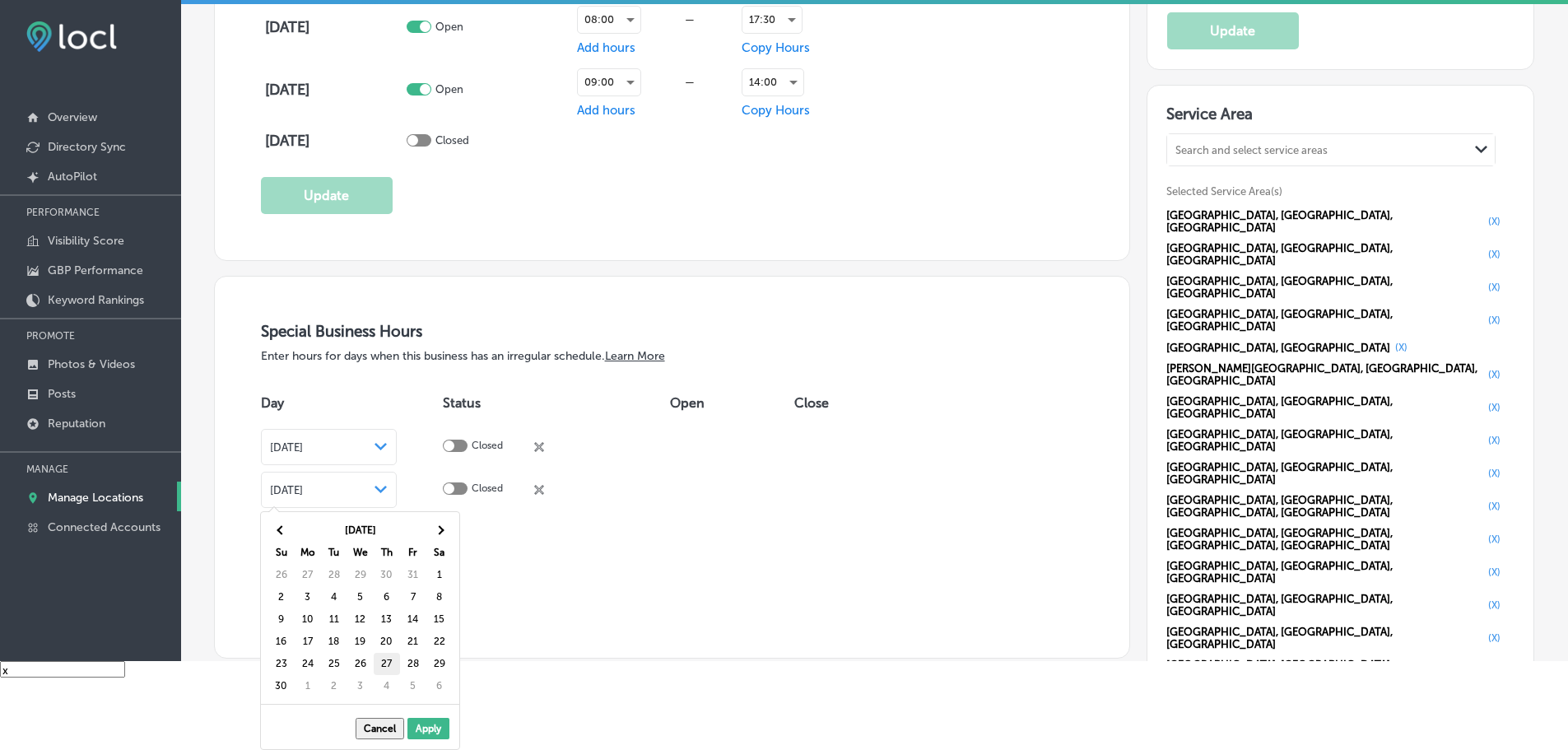
scroll to position [24, 0]
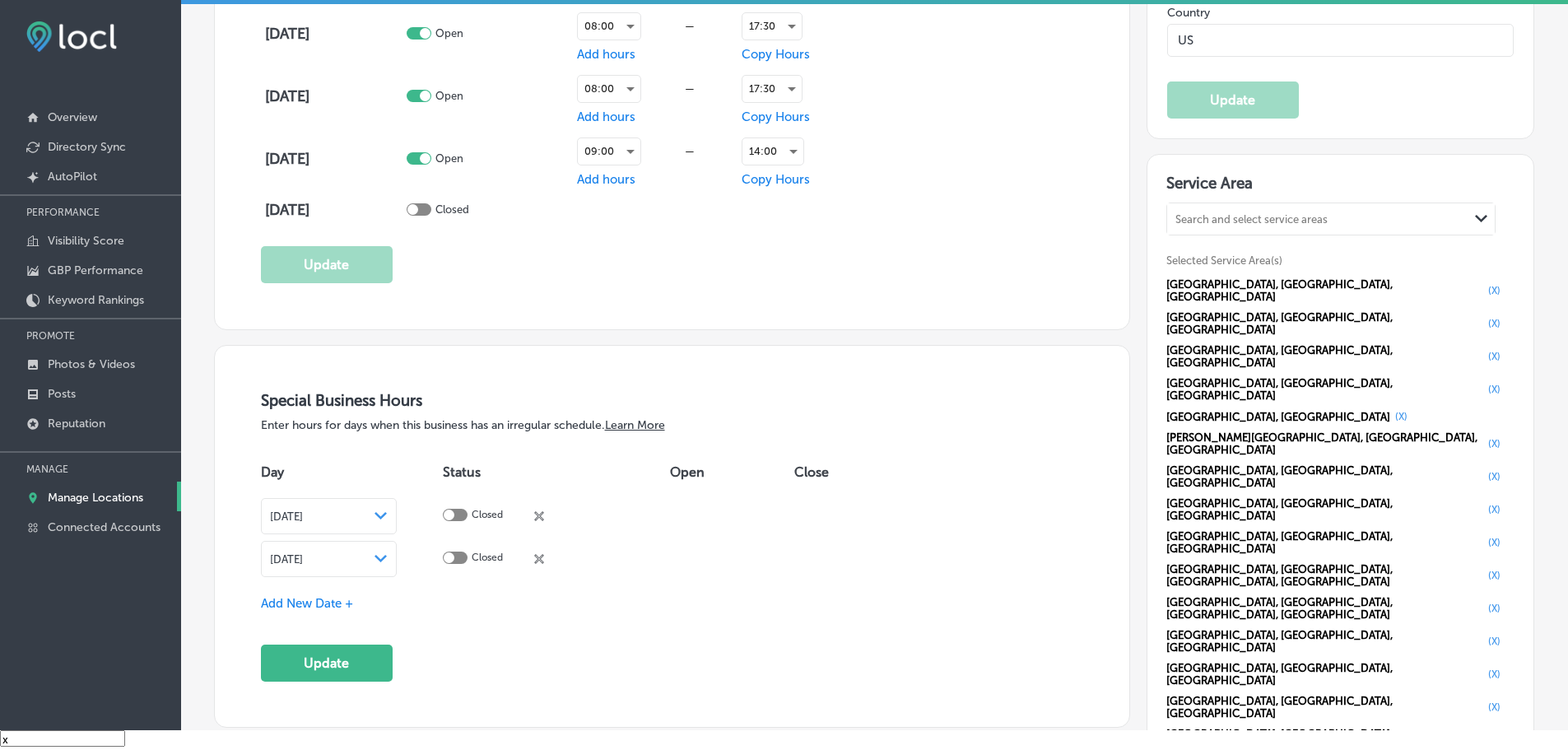
click at [338, 601] on span "Add New Date +" at bounding box center [306, 603] width 92 height 15
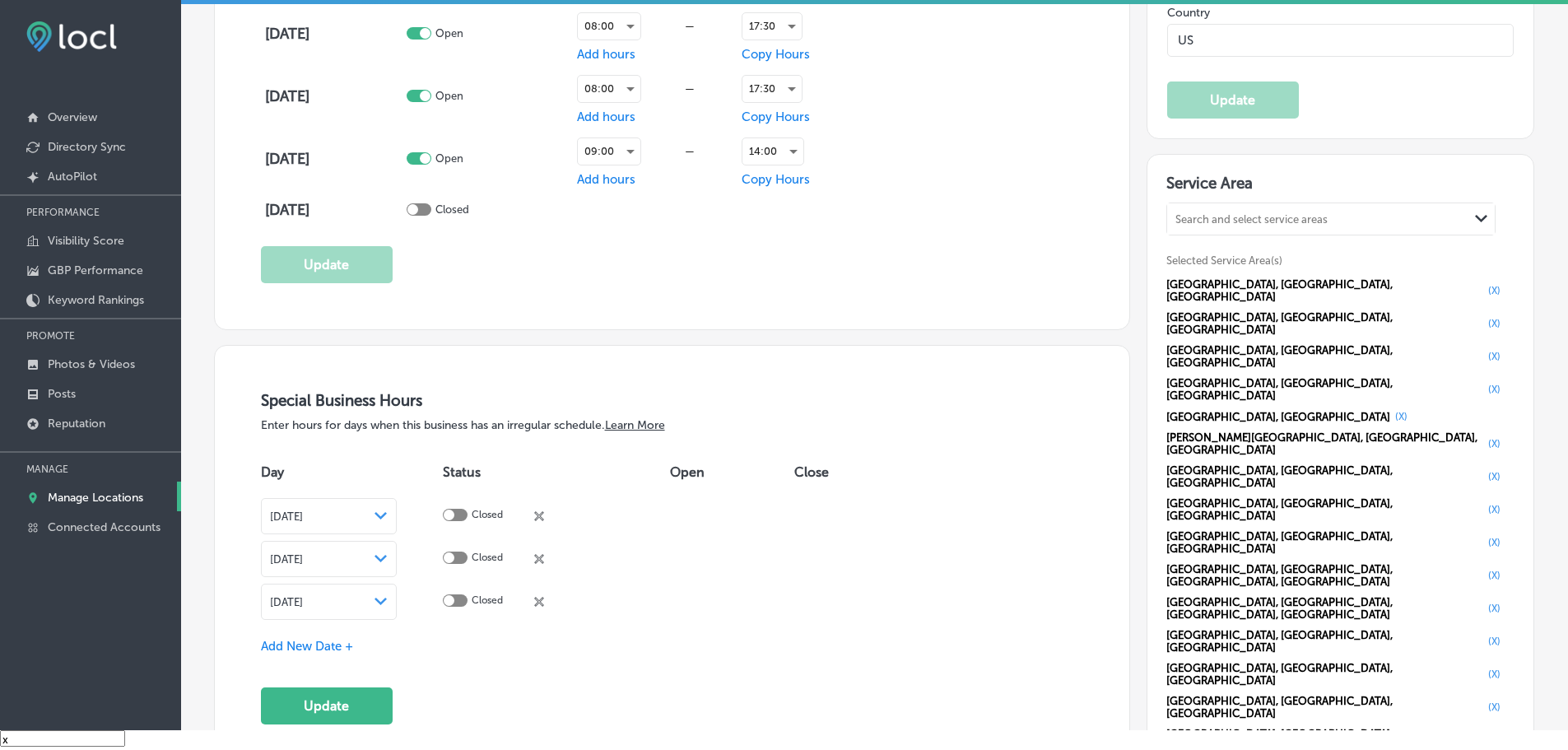
click at [397, 589] on div "Aug 27, 2025 Path Created with Sketch." at bounding box center [328, 602] width 136 height 36
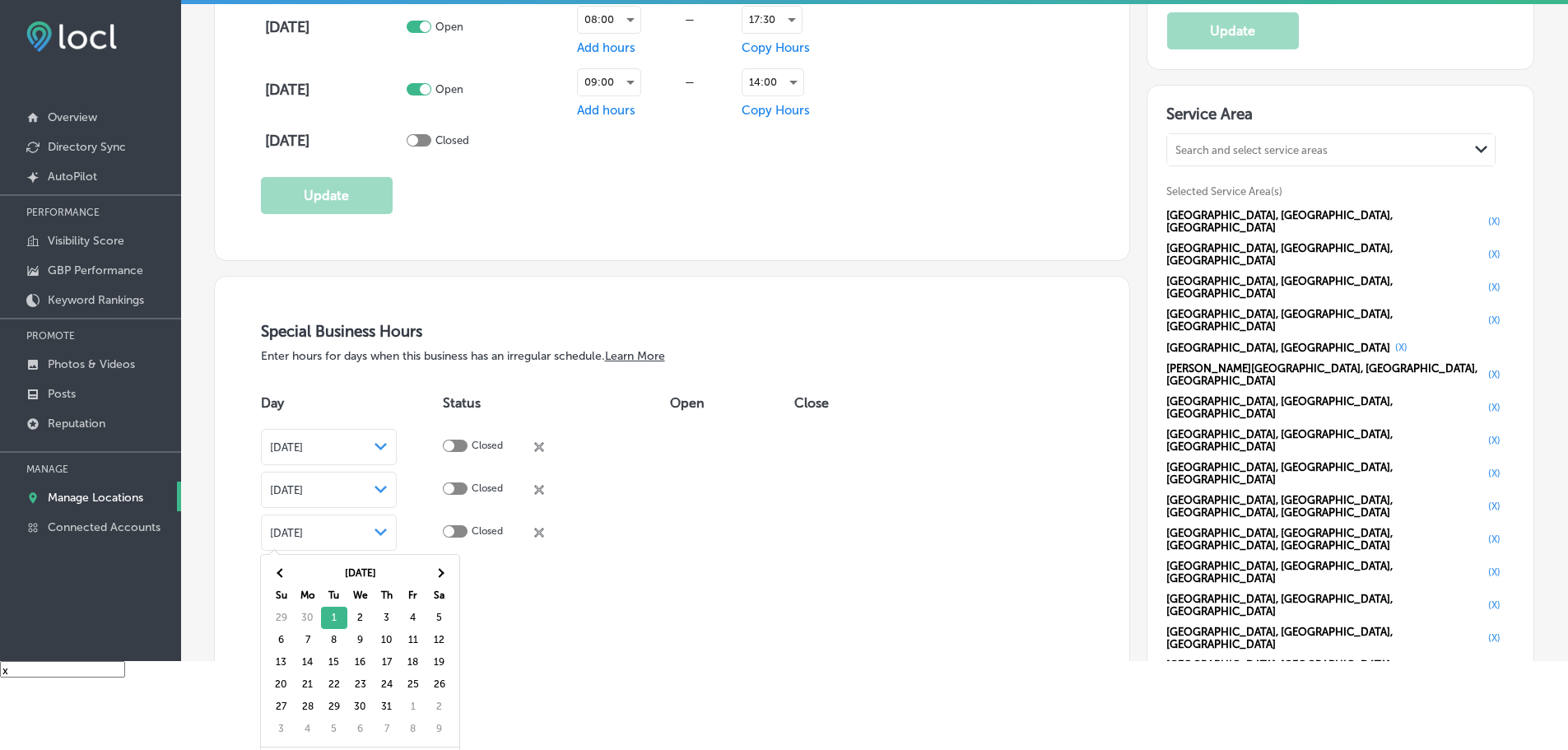
scroll to position [136, 0]
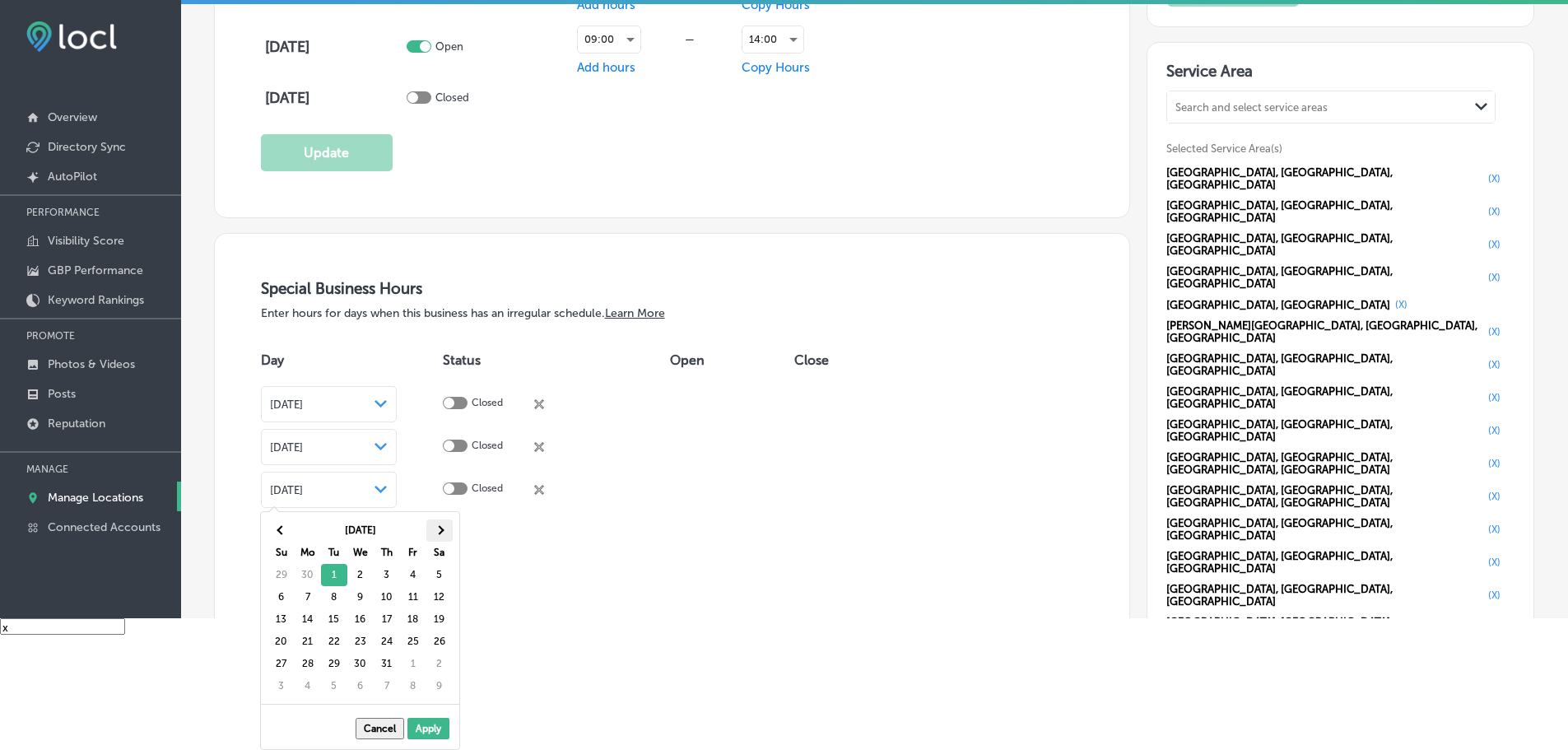
click at [437, 536] on th at bounding box center [439, 530] width 26 height 22
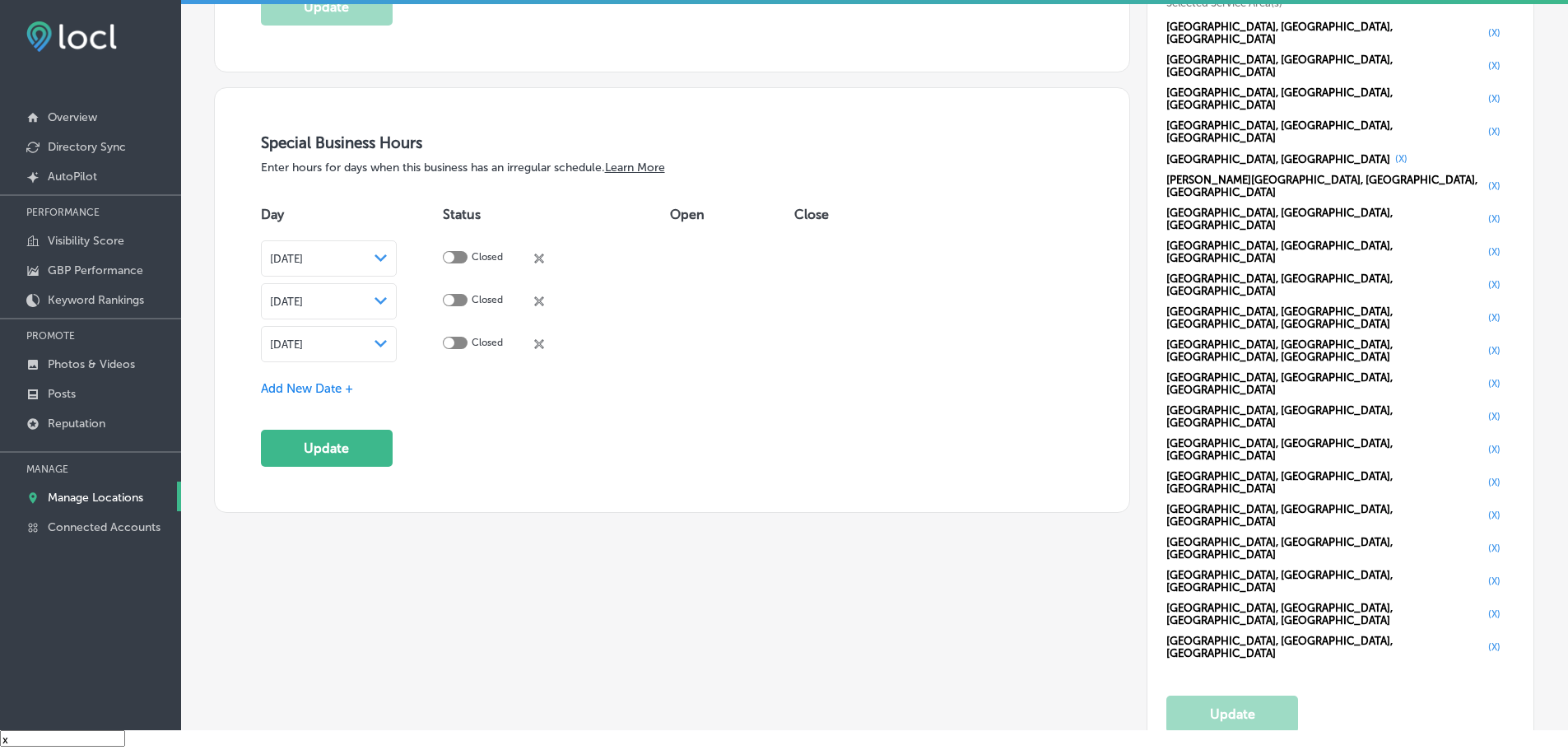
scroll to position [1811, 0]
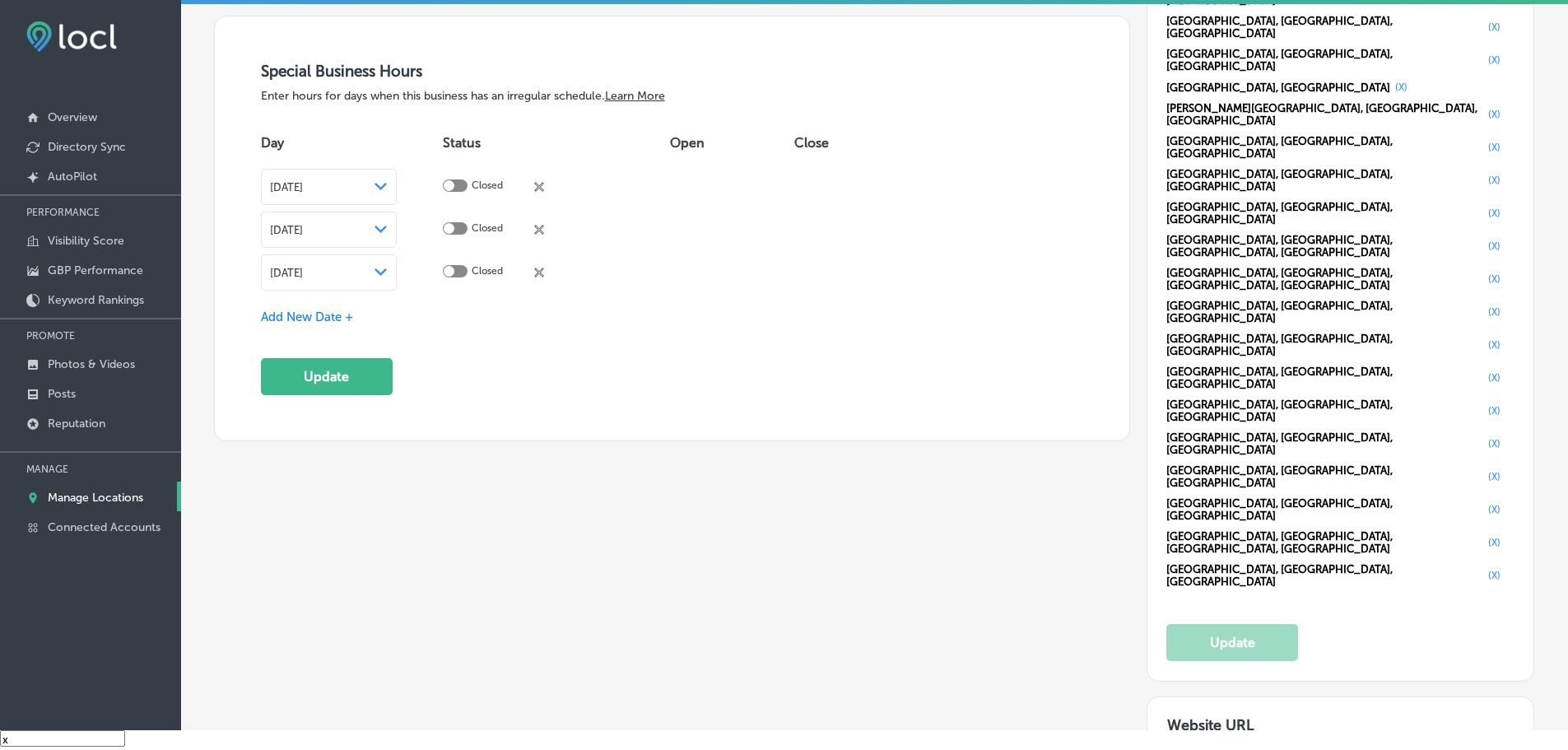
click at [337, 311] on span "Add New Date +" at bounding box center [306, 316] width 92 height 15
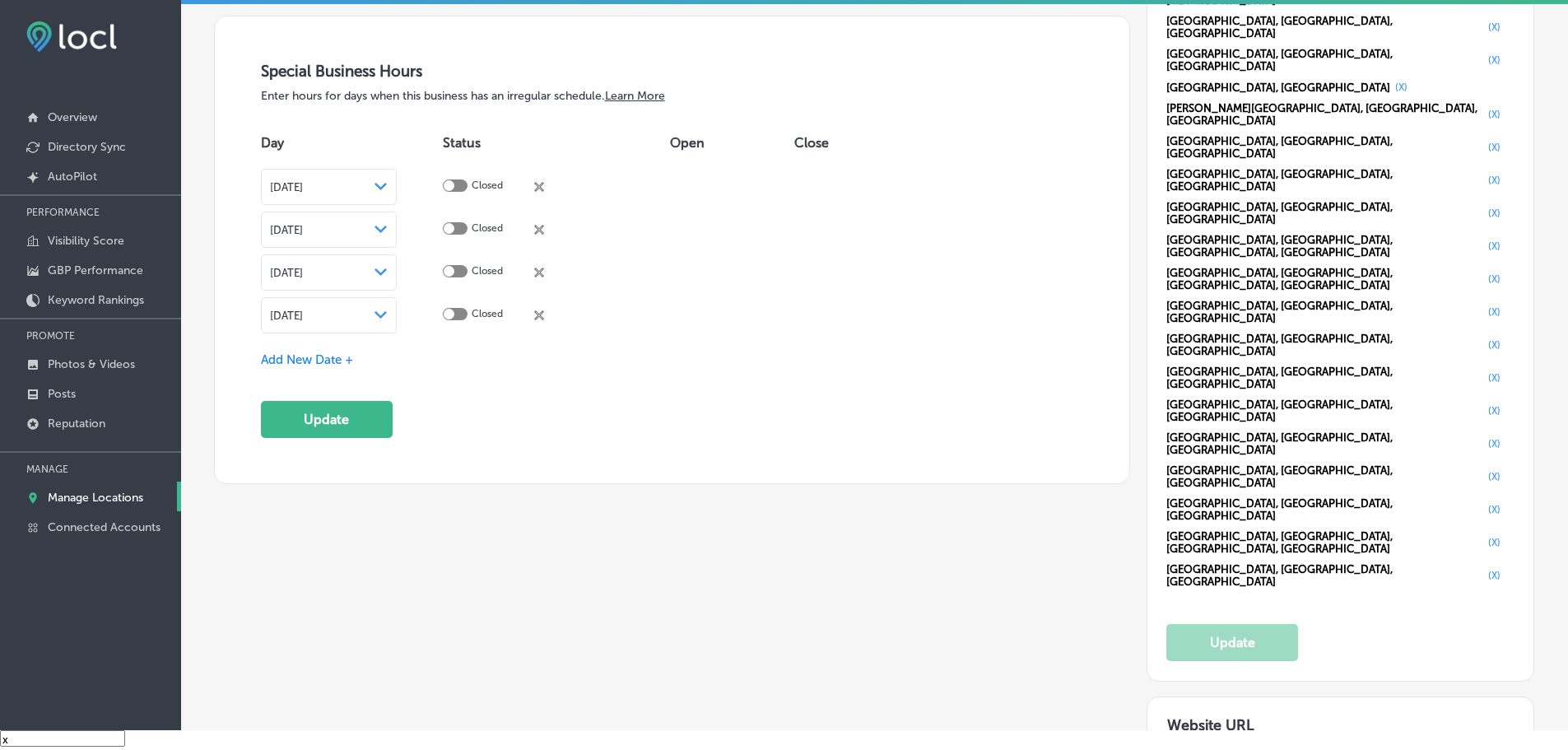
click at [388, 309] on div "Aug 27, 2025 Path Created with Sketch." at bounding box center [328, 314] width 117 height 13
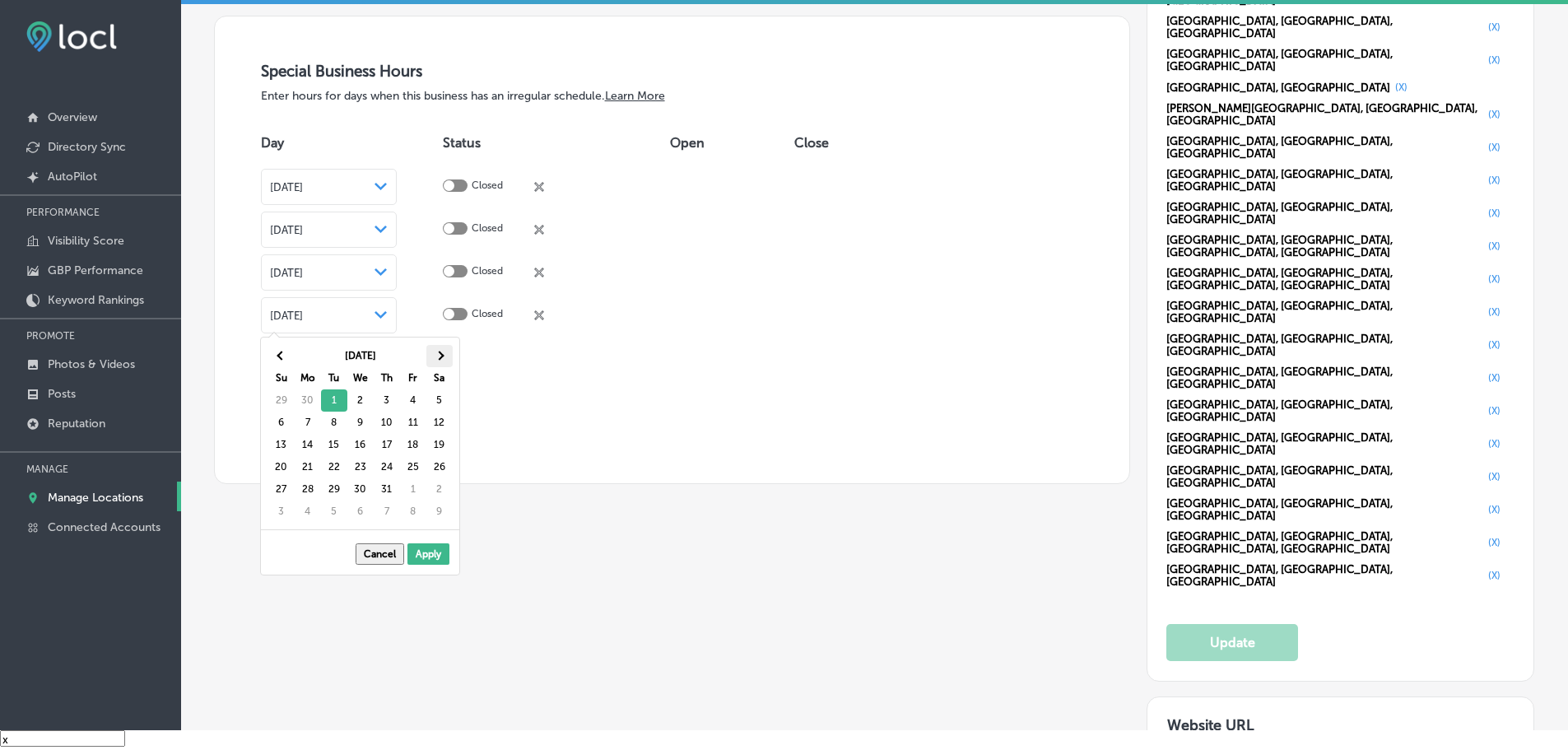
click at [436, 354] on span at bounding box center [438, 355] width 9 height 9
click at [280, 357] on span at bounding box center [280, 355] width 9 height 9
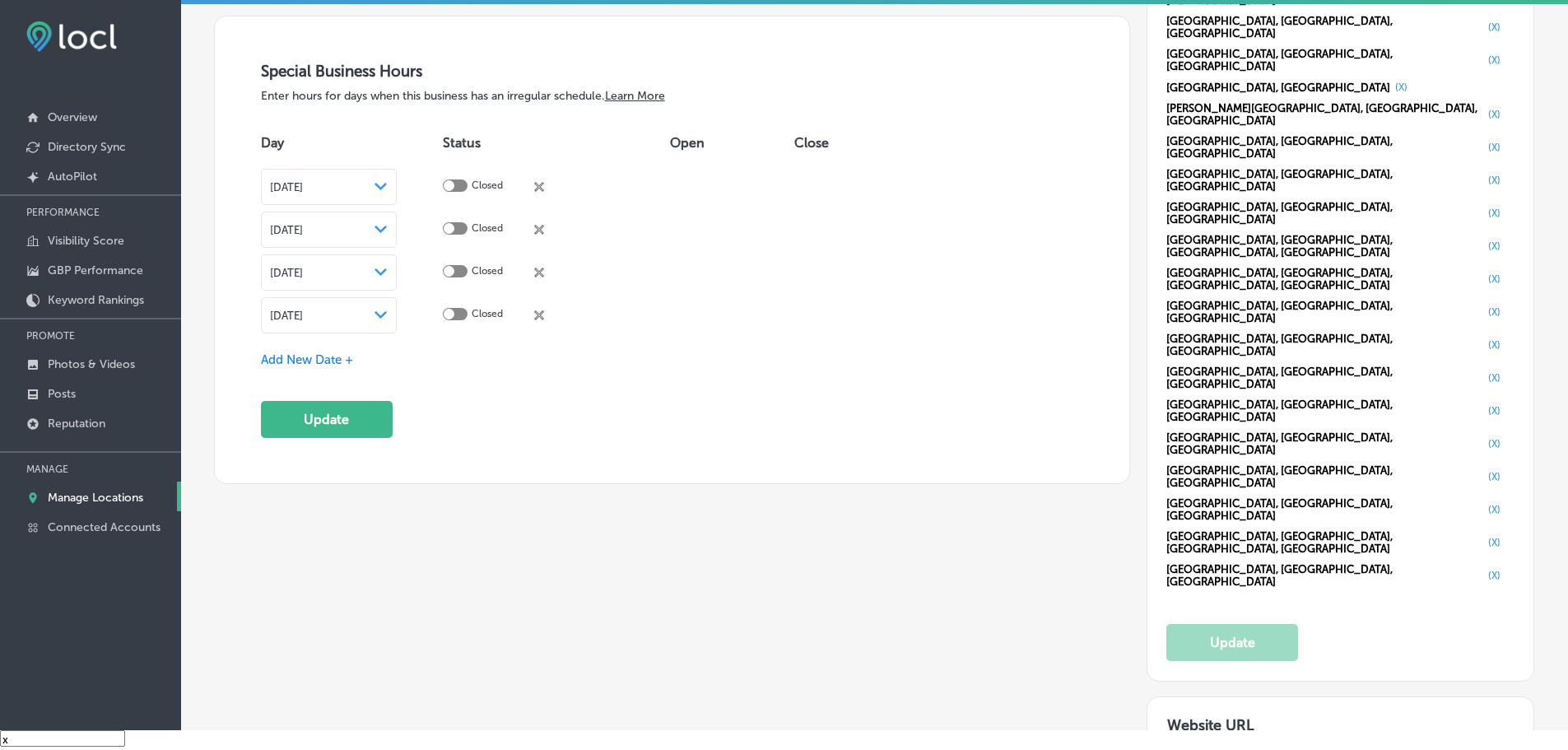
click at [331, 359] on span "Add New Date +" at bounding box center [306, 359] width 92 height 15
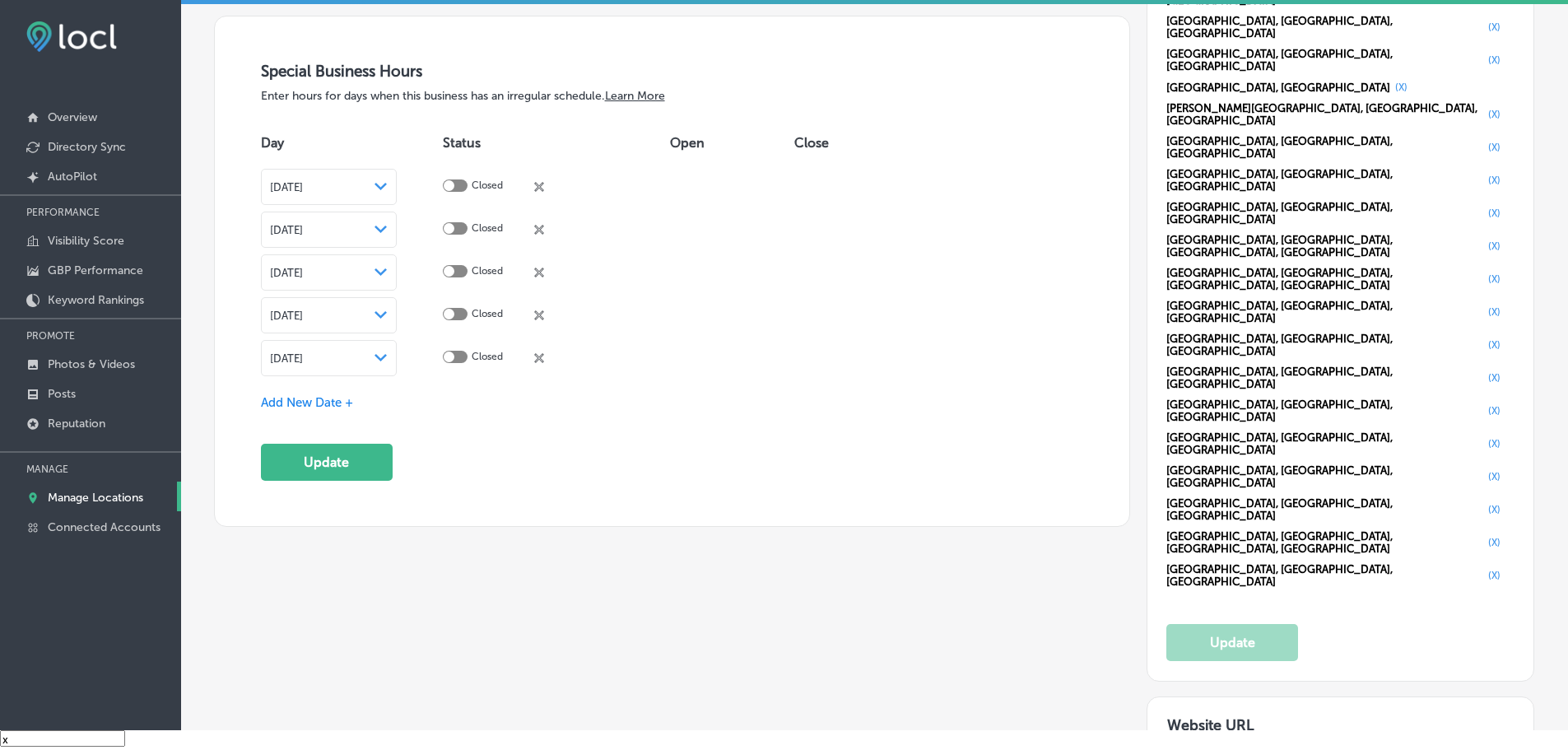
click at [388, 351] on div "Path Created with Sketch." at bounding box center [381, 357] width 13 height 13
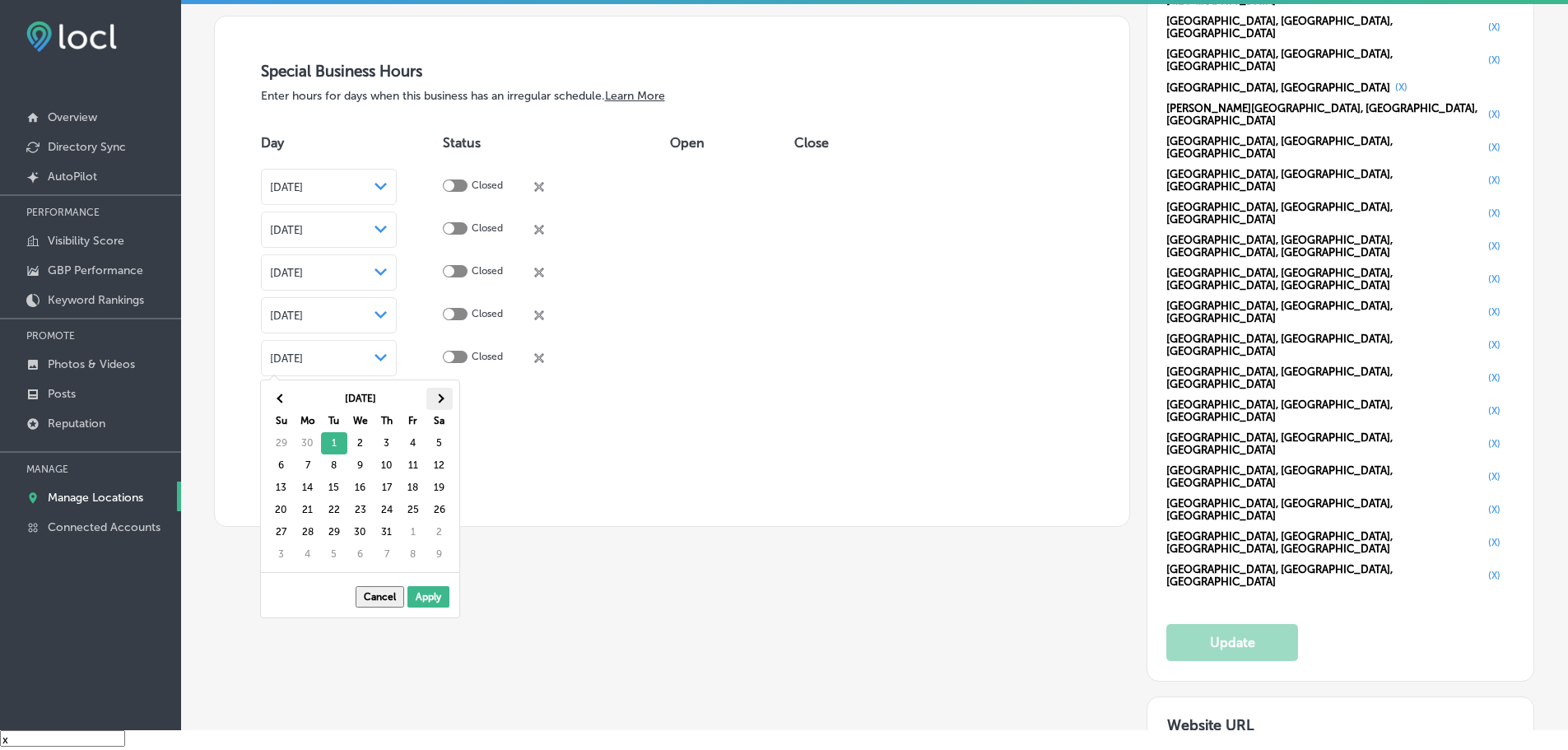
click at [441, 395] on span at bounding box center [438, 398] width 9 height 9
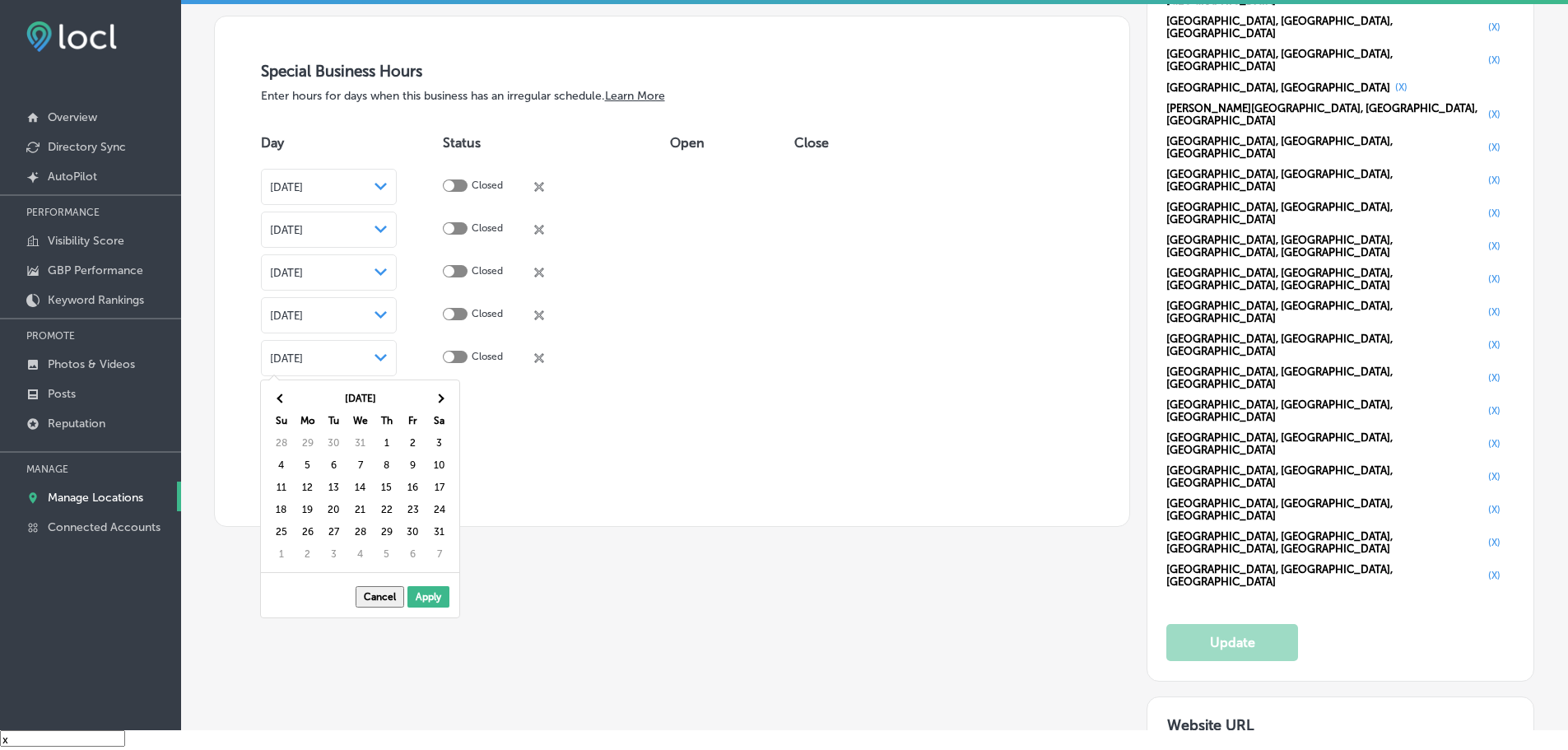
click at [441, 395] on span at bounding box center [438, 398] width 9 height 9
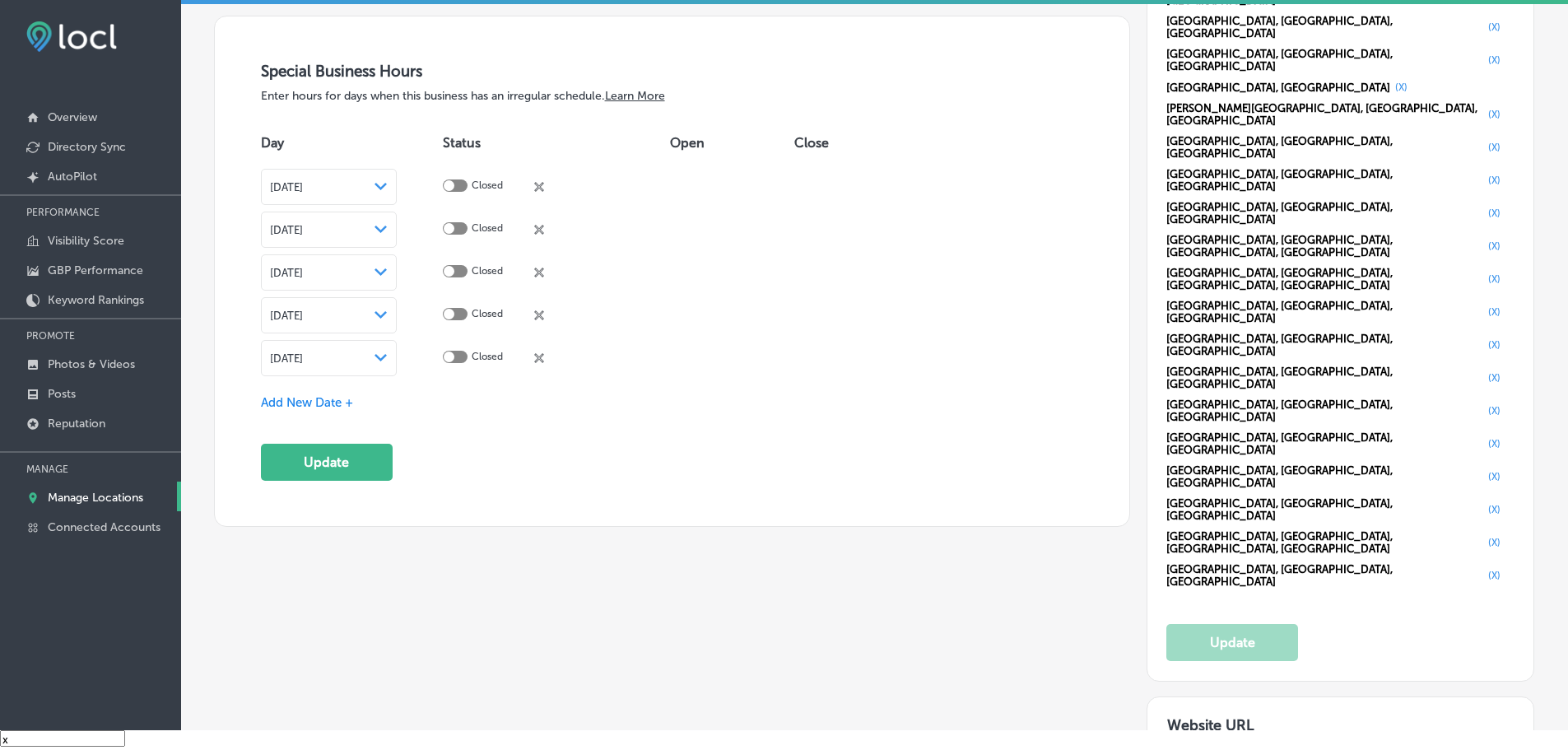
click at [342, 397] on span "Add New Date +" at bounding box center [306, 402] width 92 height 15
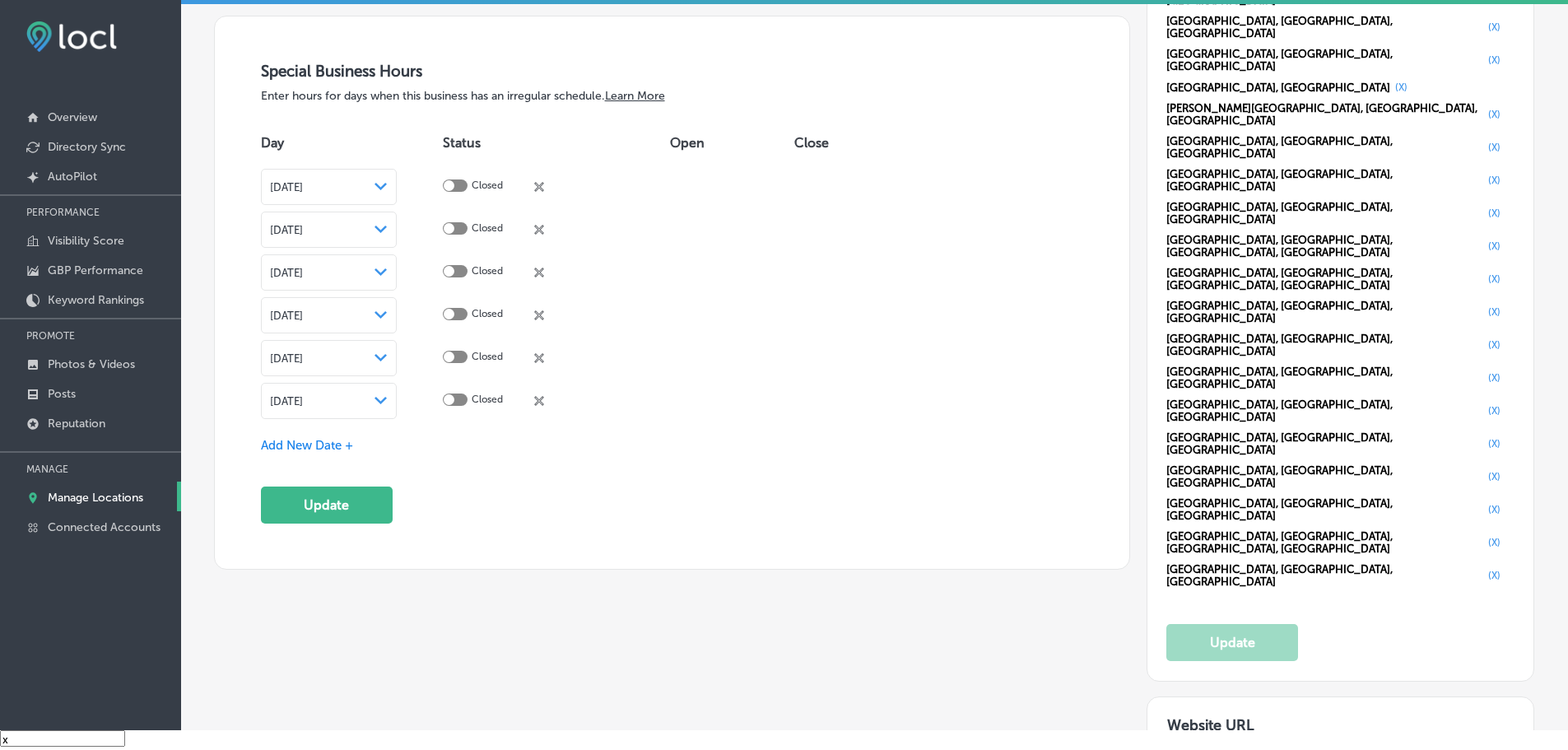
click at [387, 190] on polygon at bounding box center [381, 186] width 12 height 7
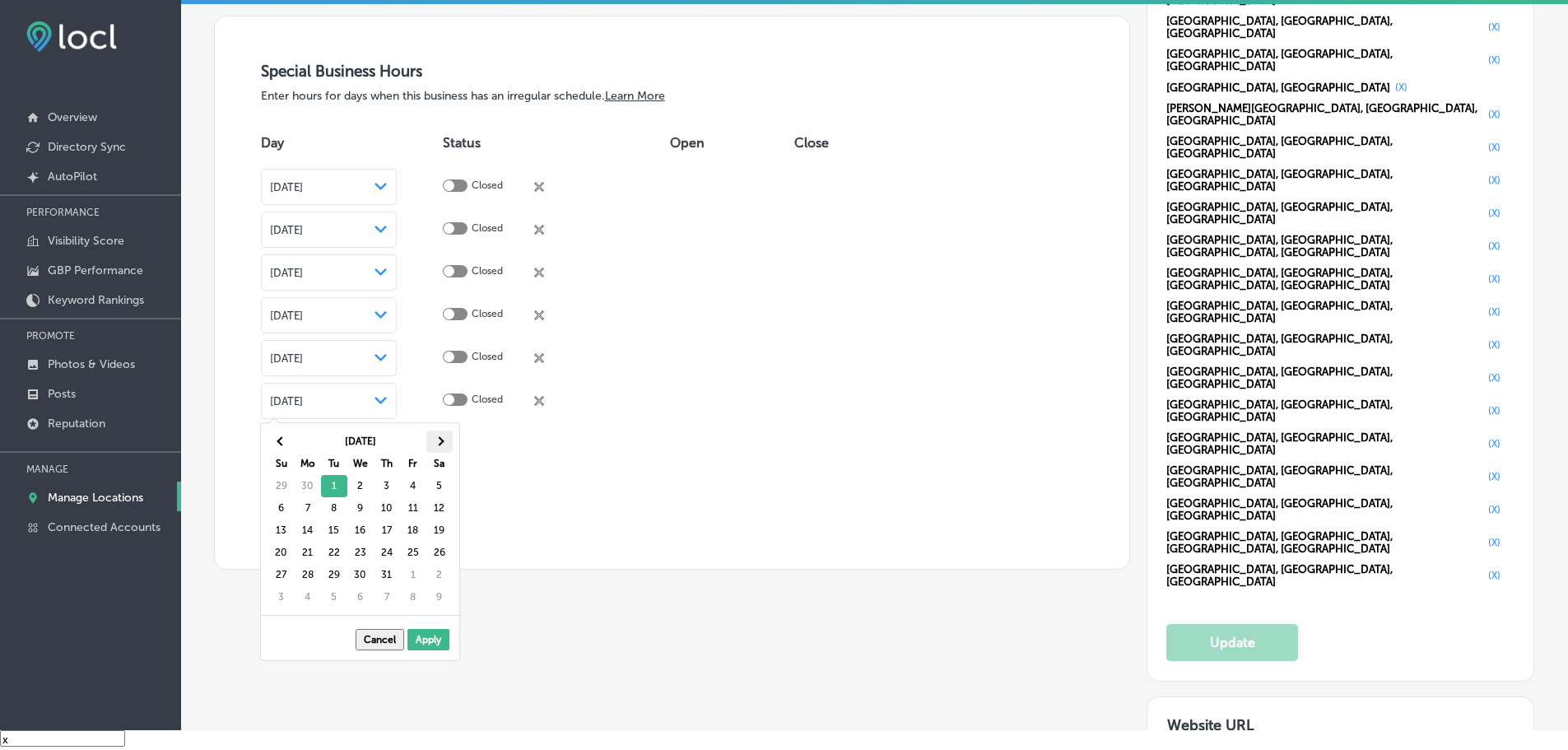
click at [447, 433] on th at bounding box center [439, 442] width 26 height 22
click at [274, 439] on th at bounding box center [281, 442] width 26 height 22
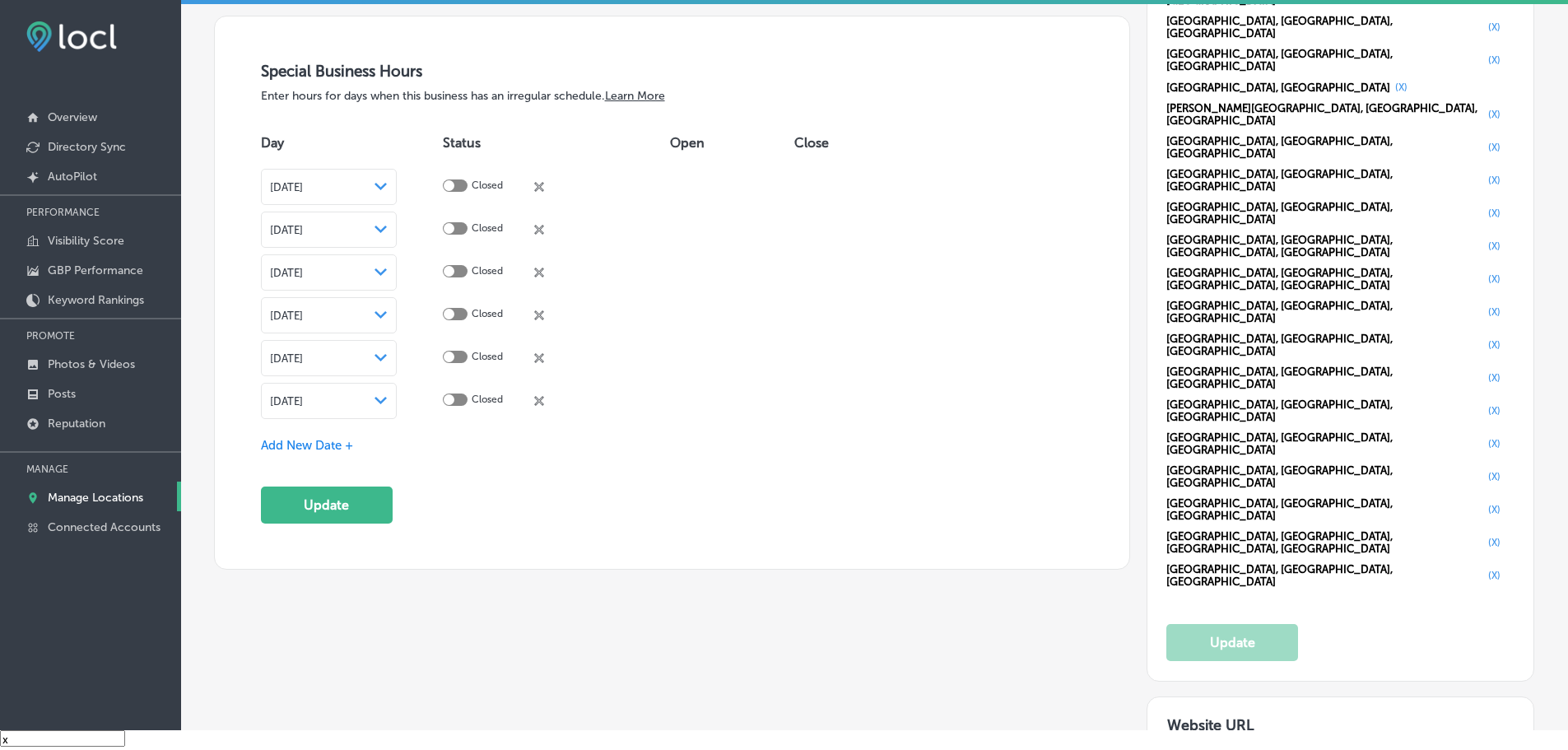
click at [337, 440] on span "Add New Date +" at bounding box center [306, 445] width 92 height 15
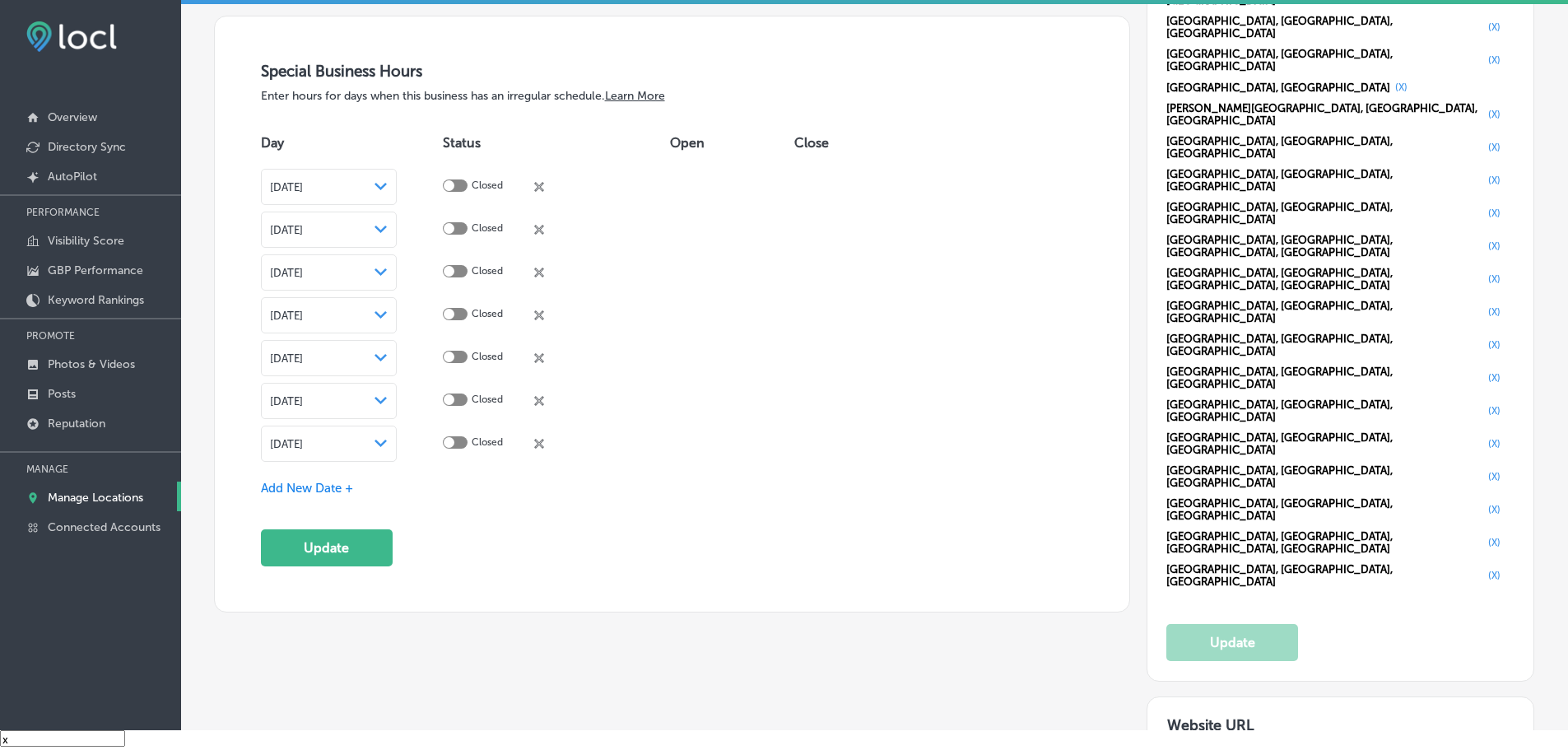
click at [386, 440] on div "Aug 27, 2025 Path Created with Sketch." at bounding box center [328, 443] width 117 height 13
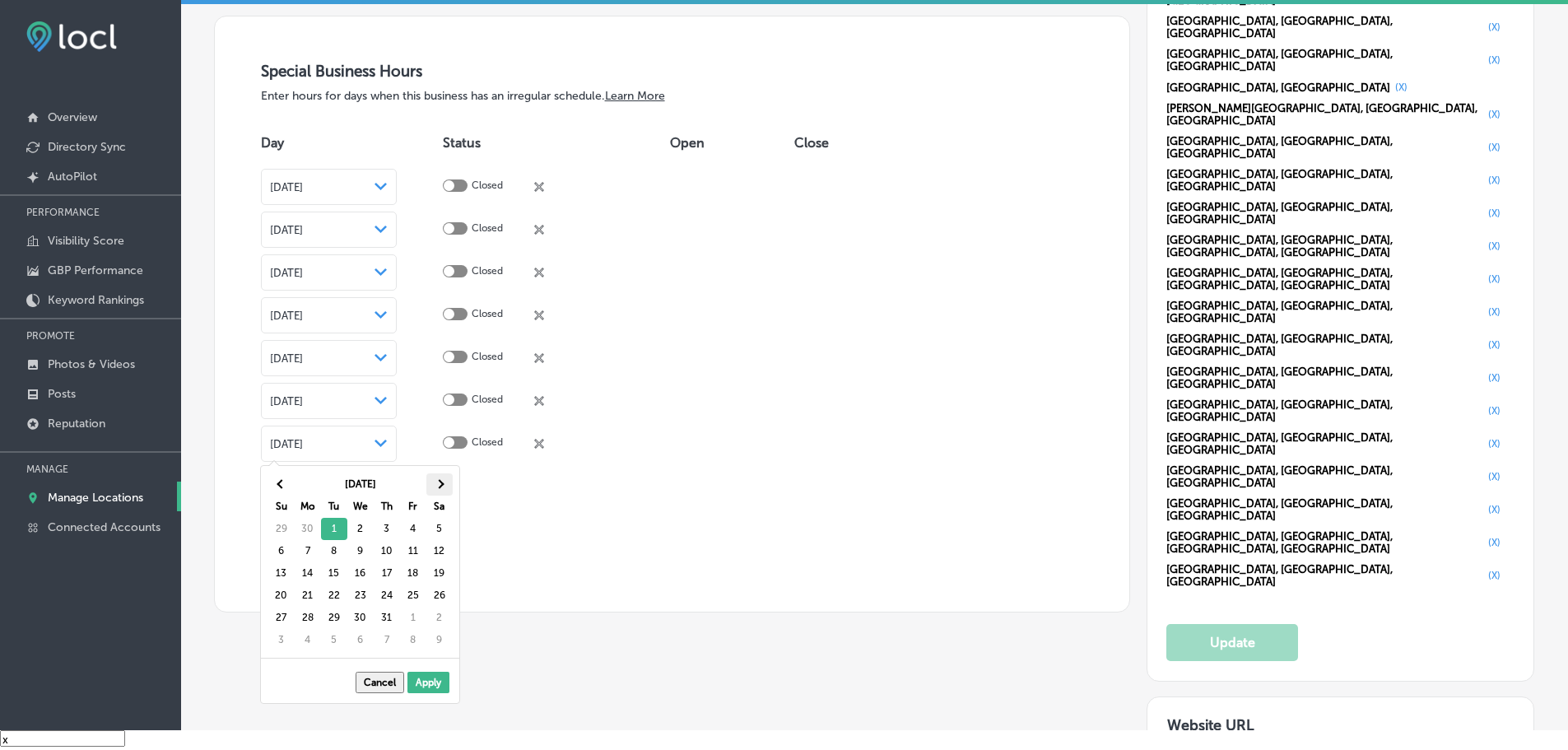
click at [440, 491] on th at bounding box center [439, 484] width 26 height 22
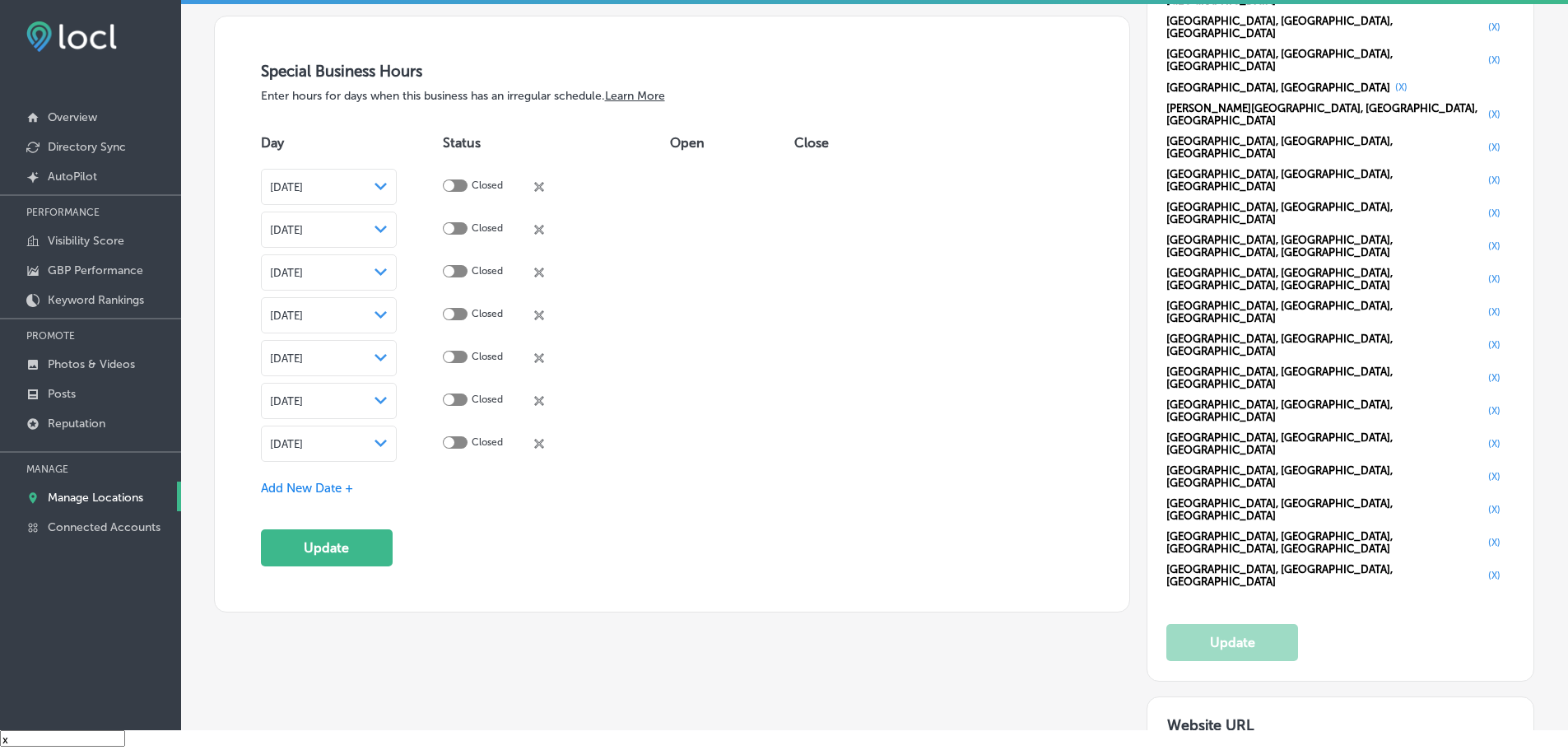
click at [361, 489] on div "Add New Date +" at bounding box center [672, 488] width 823 height 17
click at [341, 486] on span "Add New Date +" at bounding box center [306, 487] width 92 height 15
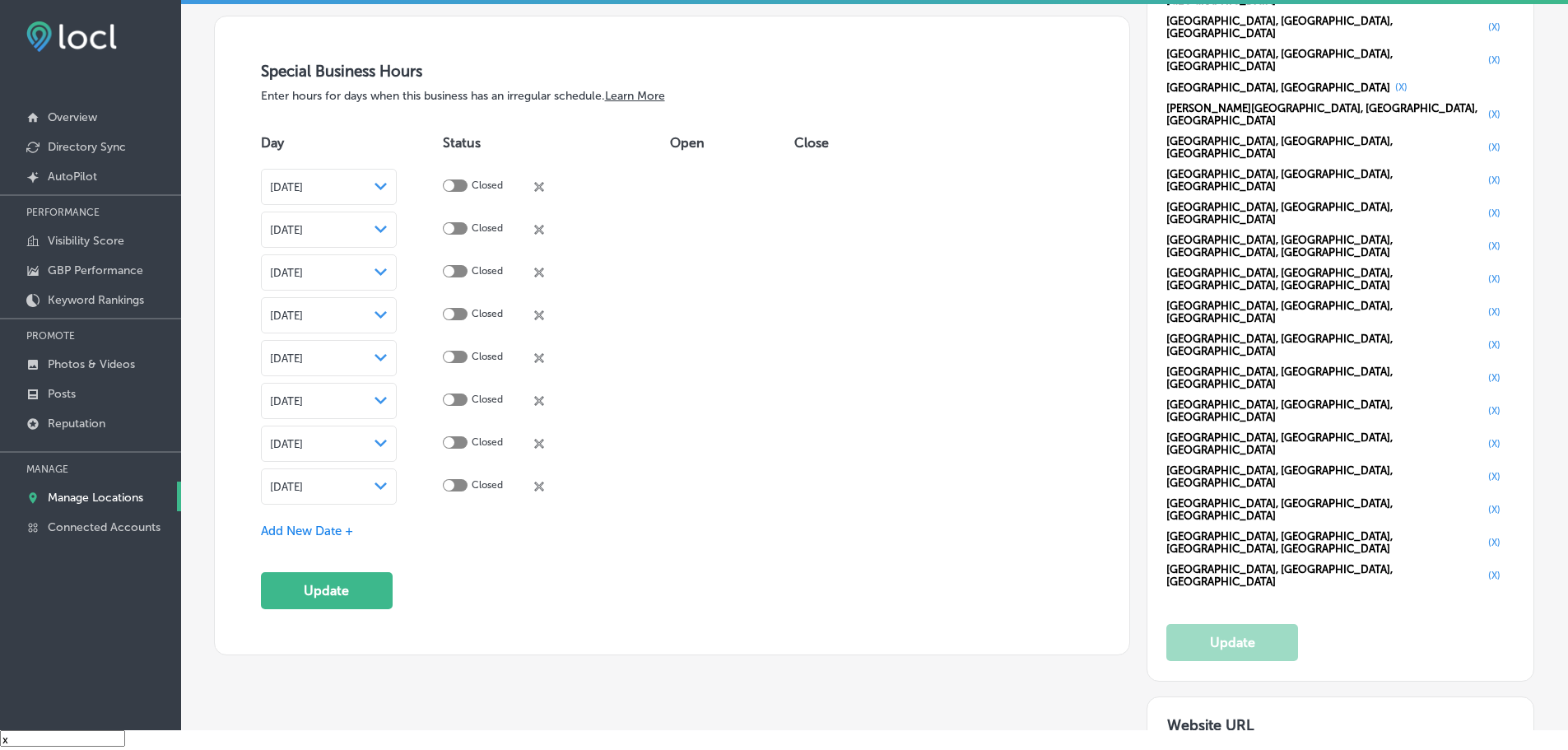
click at [387, 190] on polygon at bounding box center [381, 186] width 12 height 7
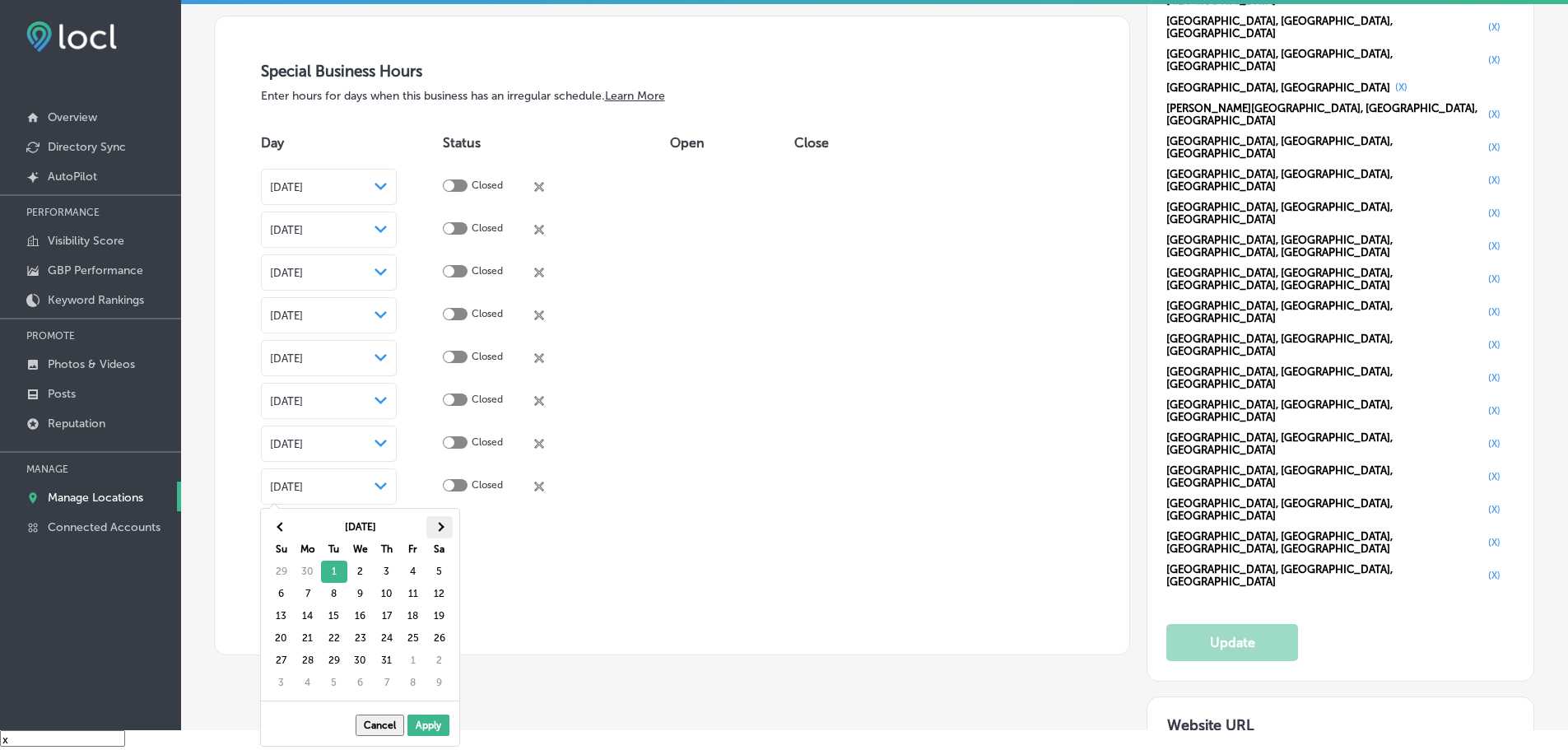
click at [436, 518] on th at bounding box center [439, 527] width 26 height 22
click at [437, 518] on th at bounding box center [439, 527] width 26 height 22
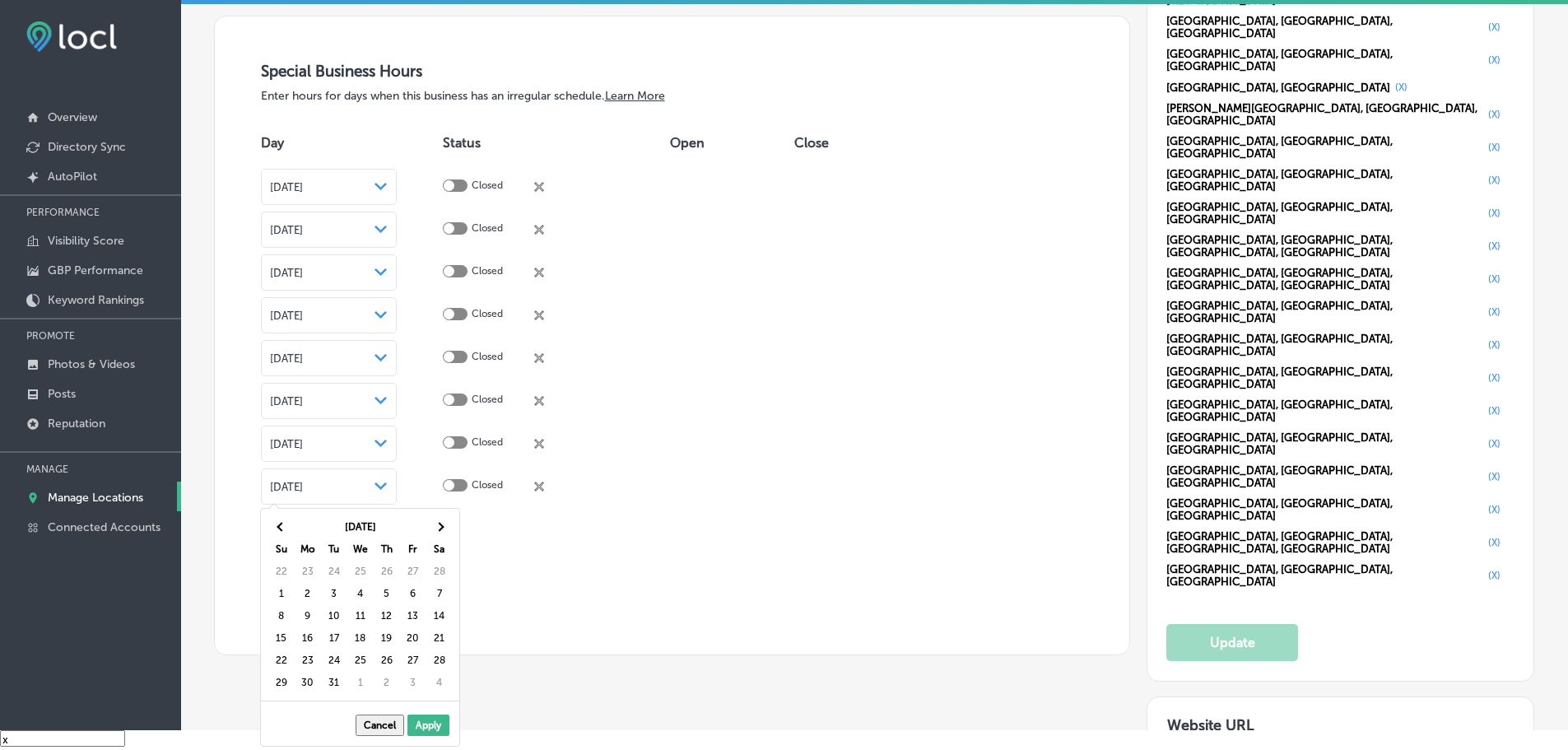
click at [437, 518] on th at bounding box center [439, 527] width 26 height 22
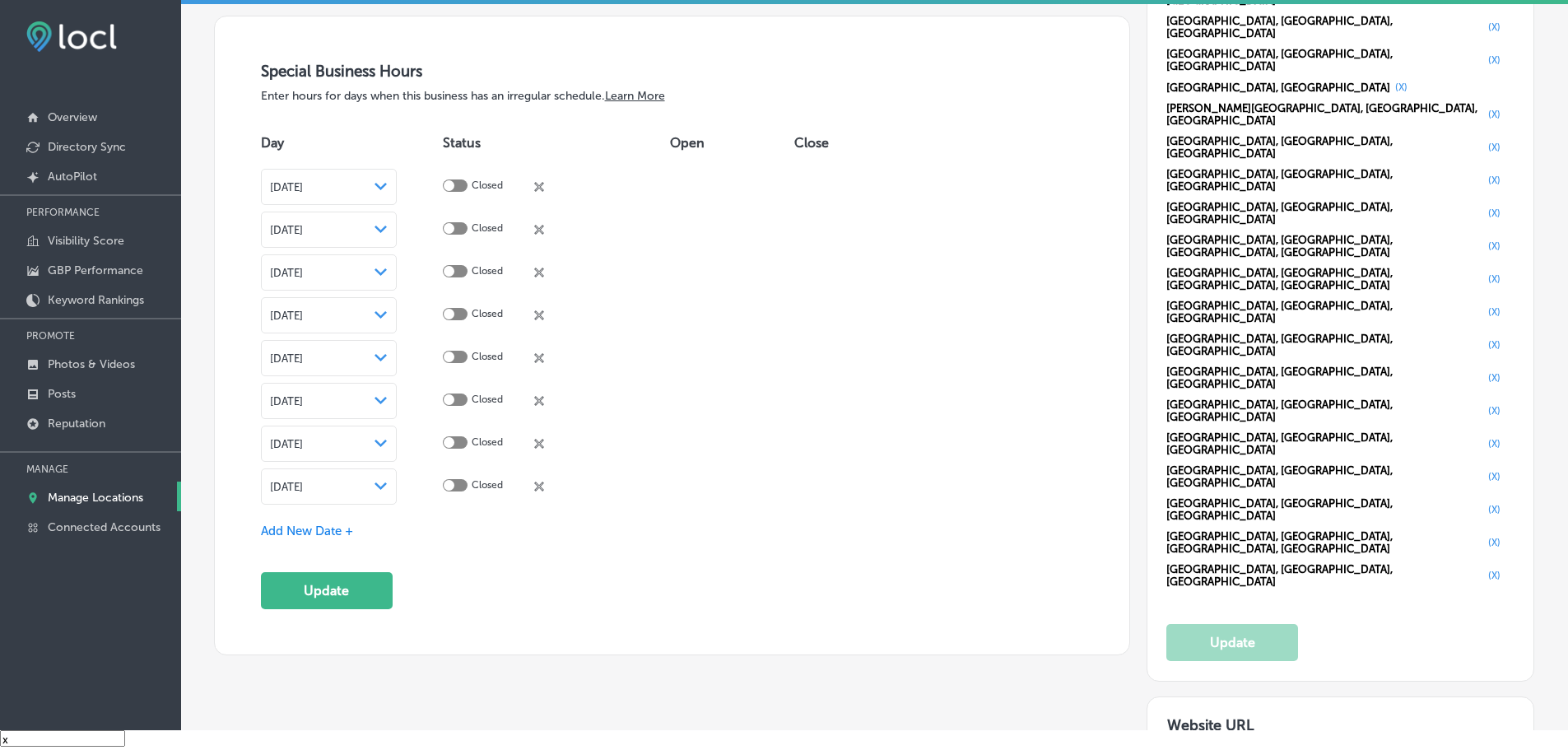
click at [293, 523] on span "Add New Date +" at bounding box center [306, 530] width 92 height 15
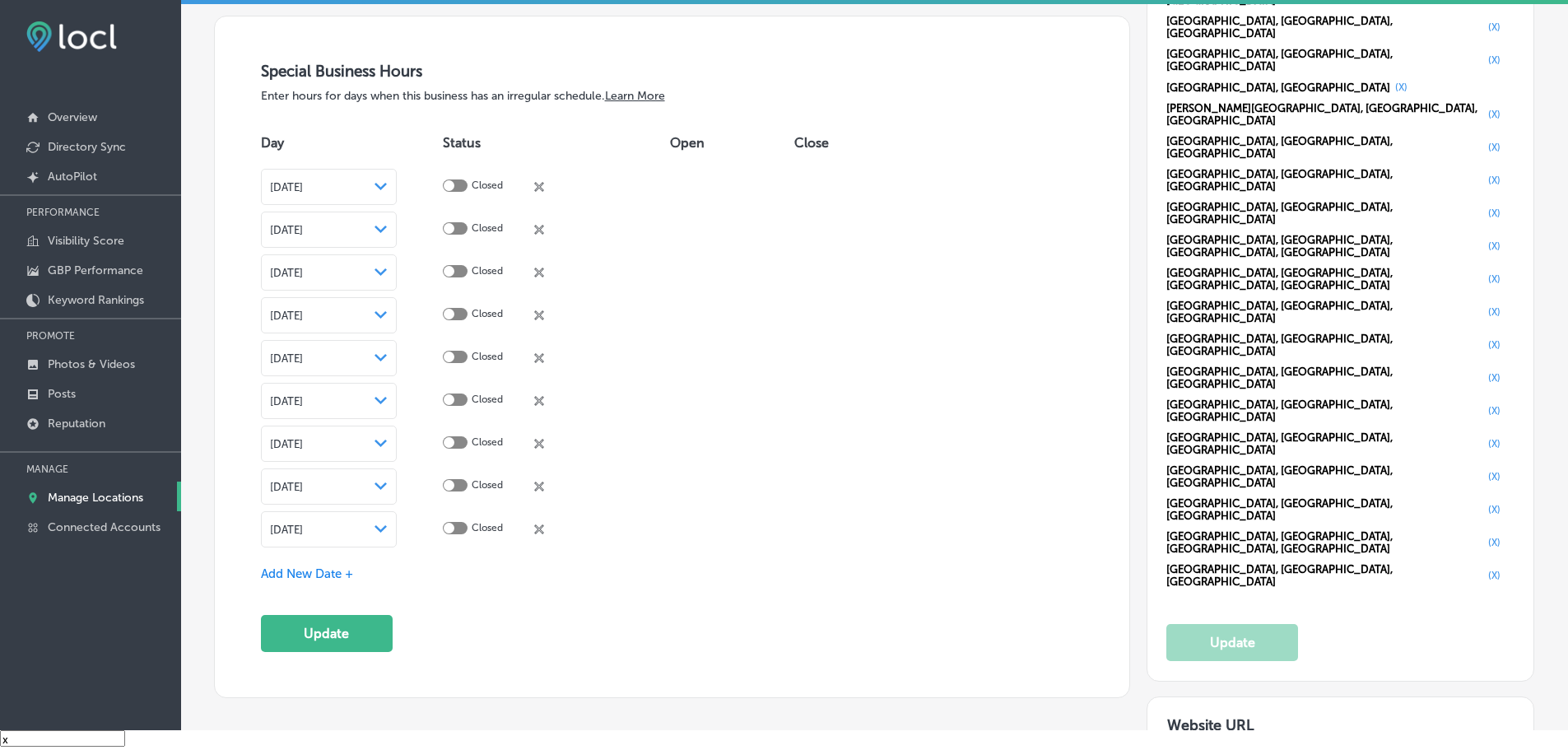
click at [388, 529] on div "Aug 27, 2025 Path Created with Sketch." at bounding box center [328, 529] width 117 height 13
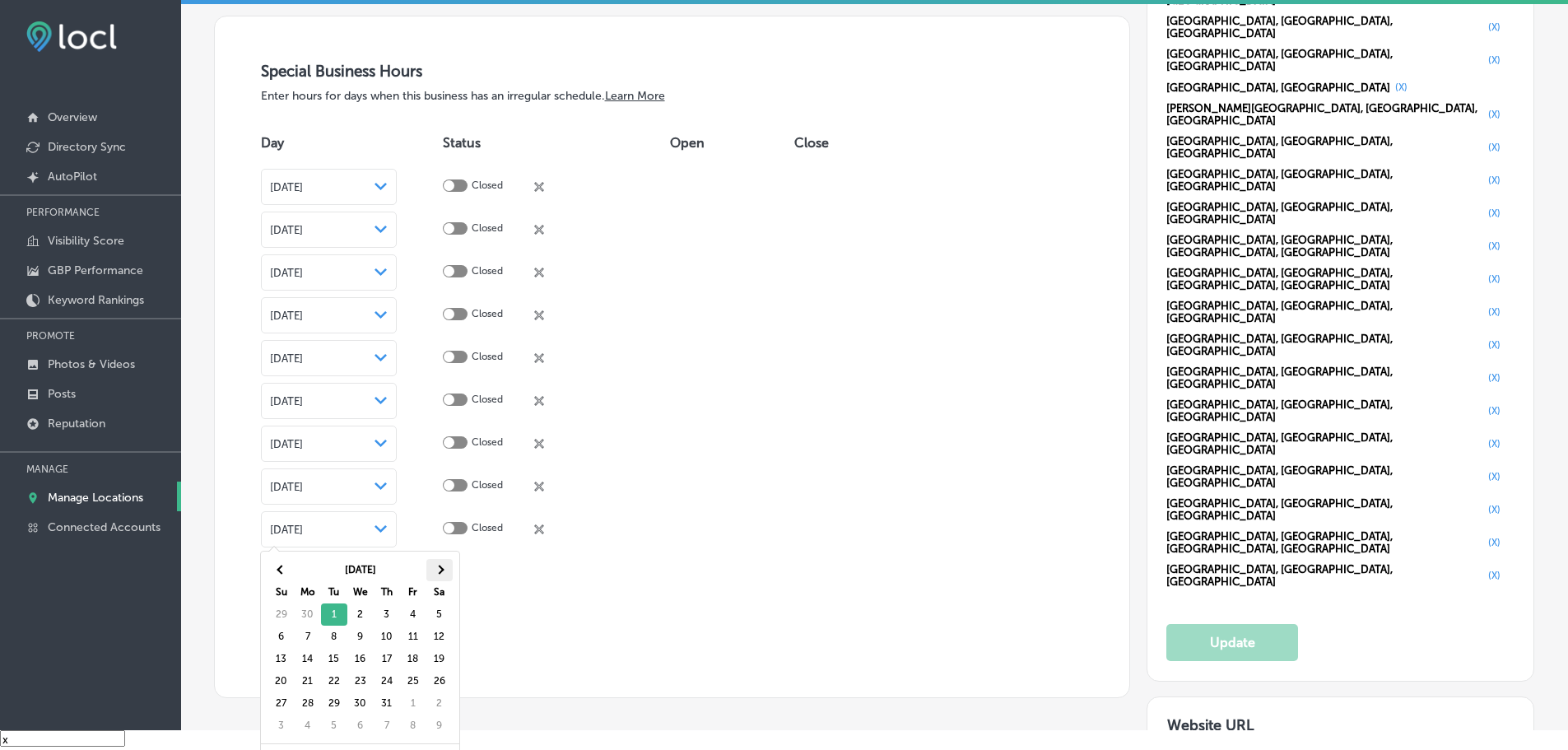
click at [436, 571] on span at bounding box center [438, 569] width 9 height 9
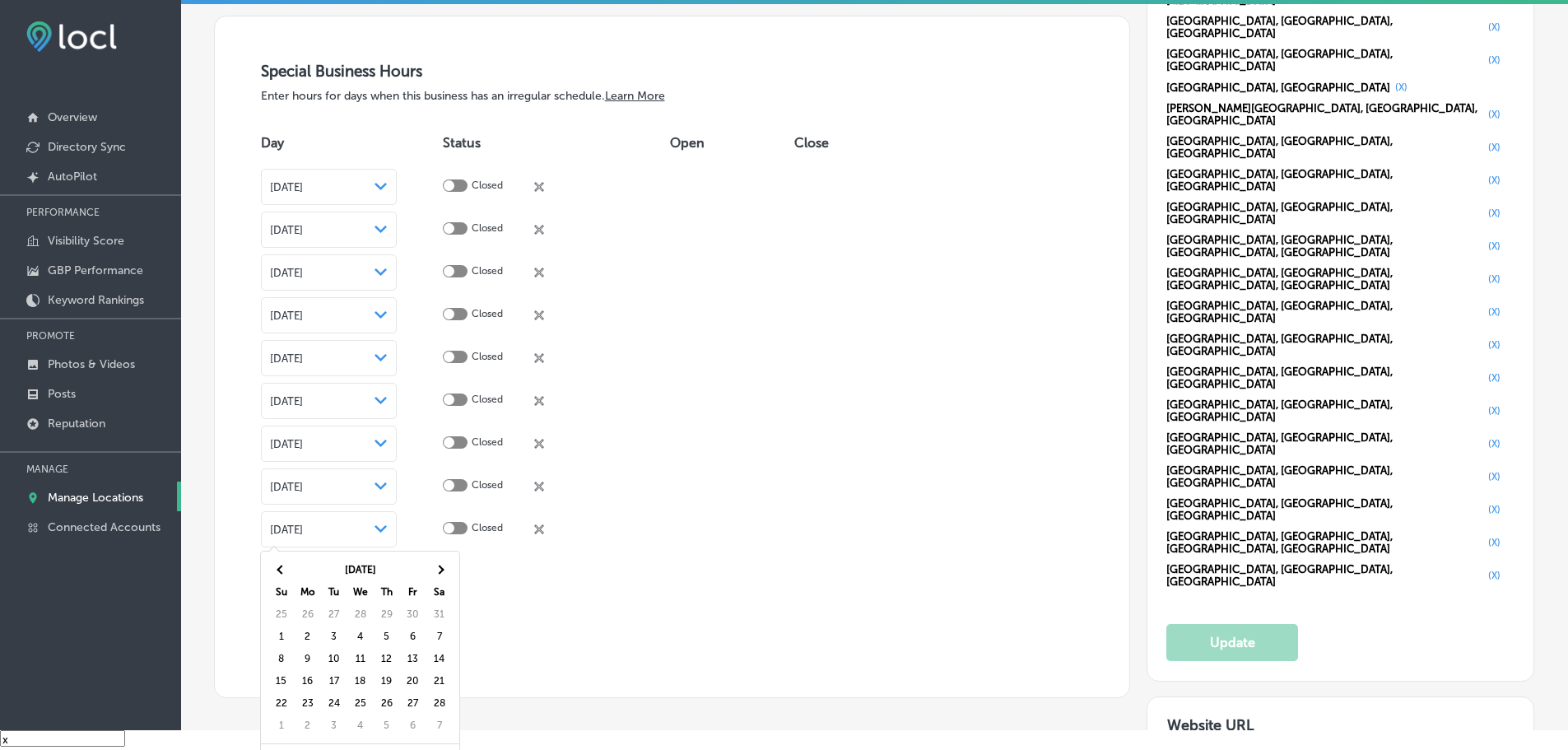
click at [436, 571] on span at bounding box center [438, 569] width 9 height 9
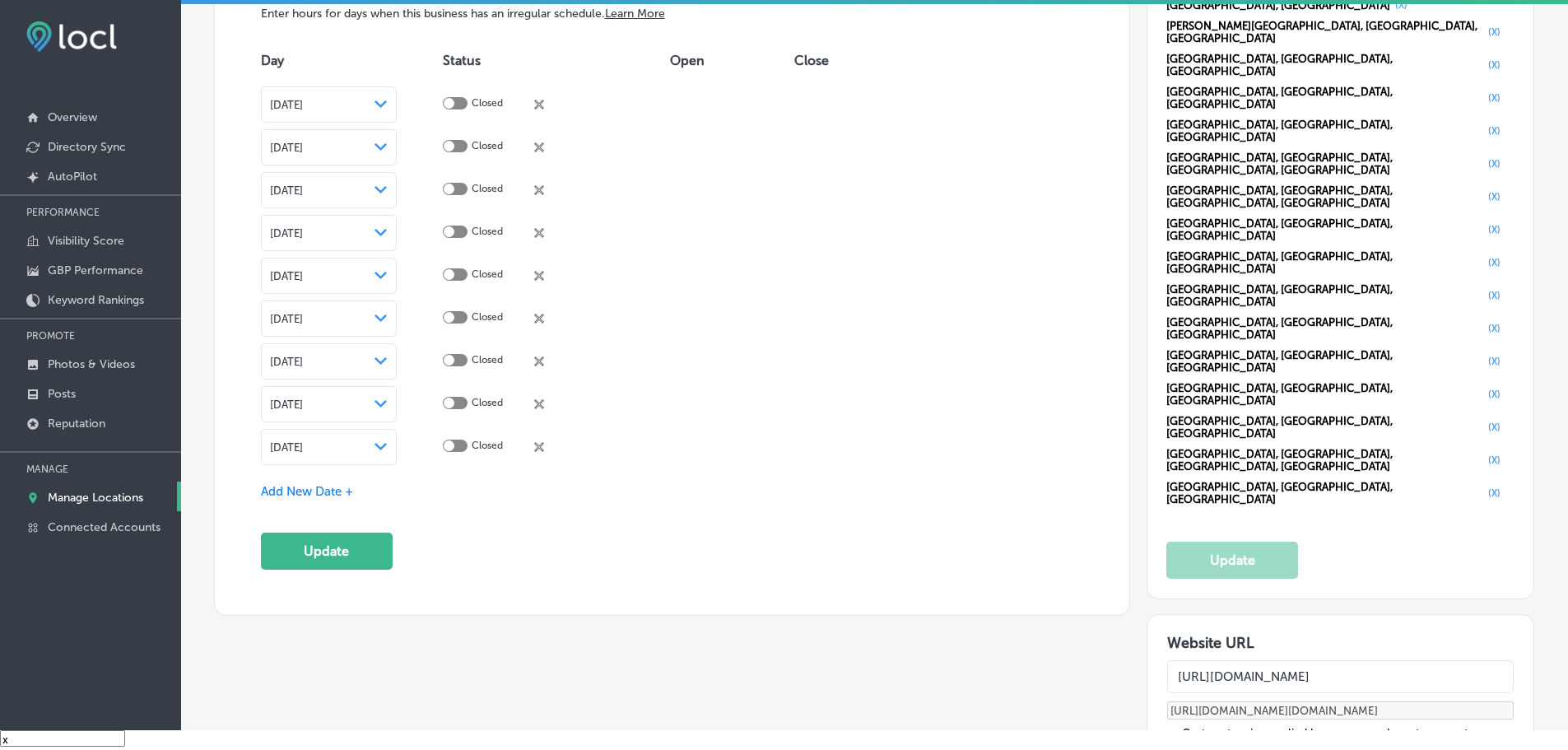
click at [387, 445] on icon "Path Created with Sketch." at bounding box center [381, 446] width 12 height 7
click at [357, 545] on button "Update" at bounding box center [326, 551] width 131 height 37
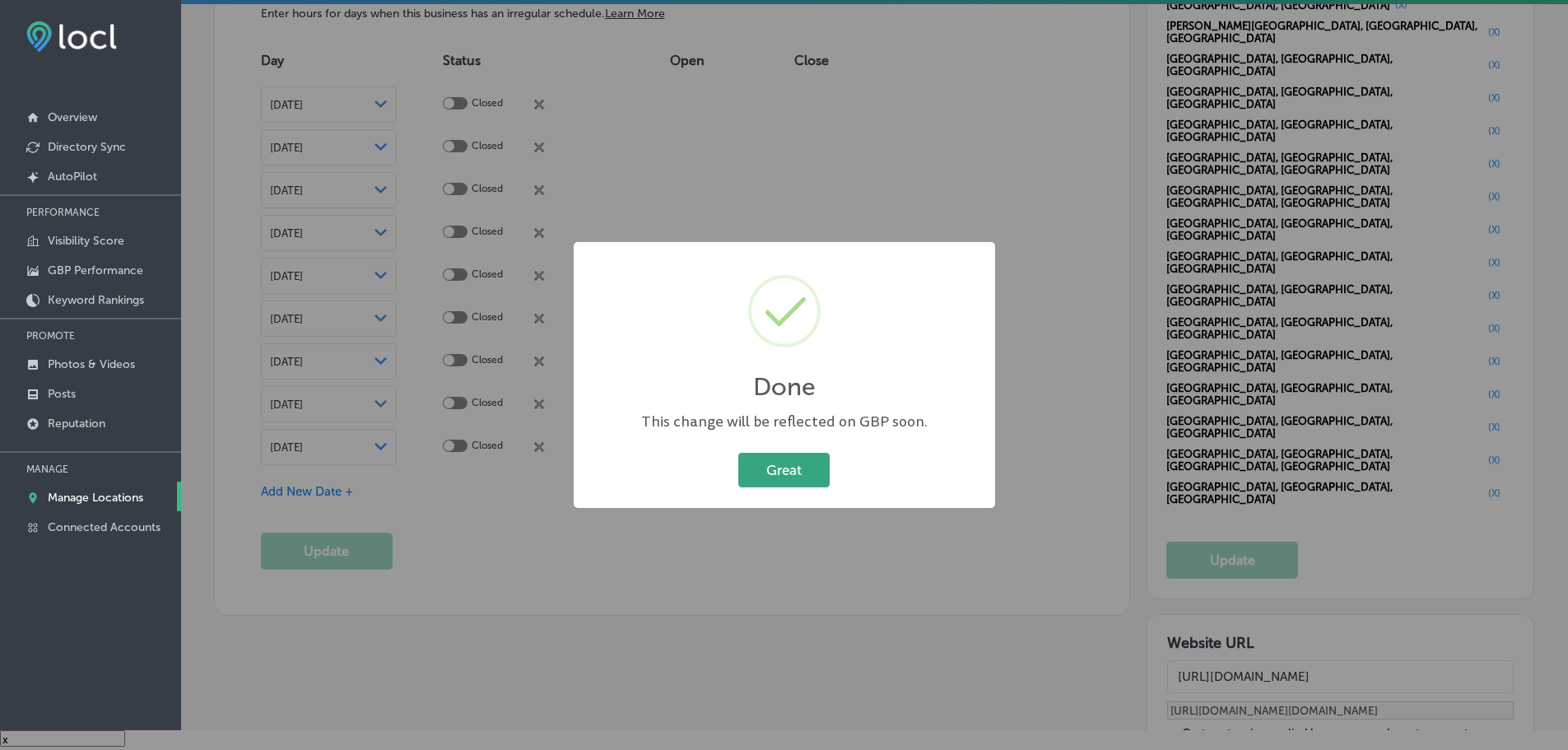
click at [812, 469] on button "Great" at bounding box center [784, 469] width 91 height 34
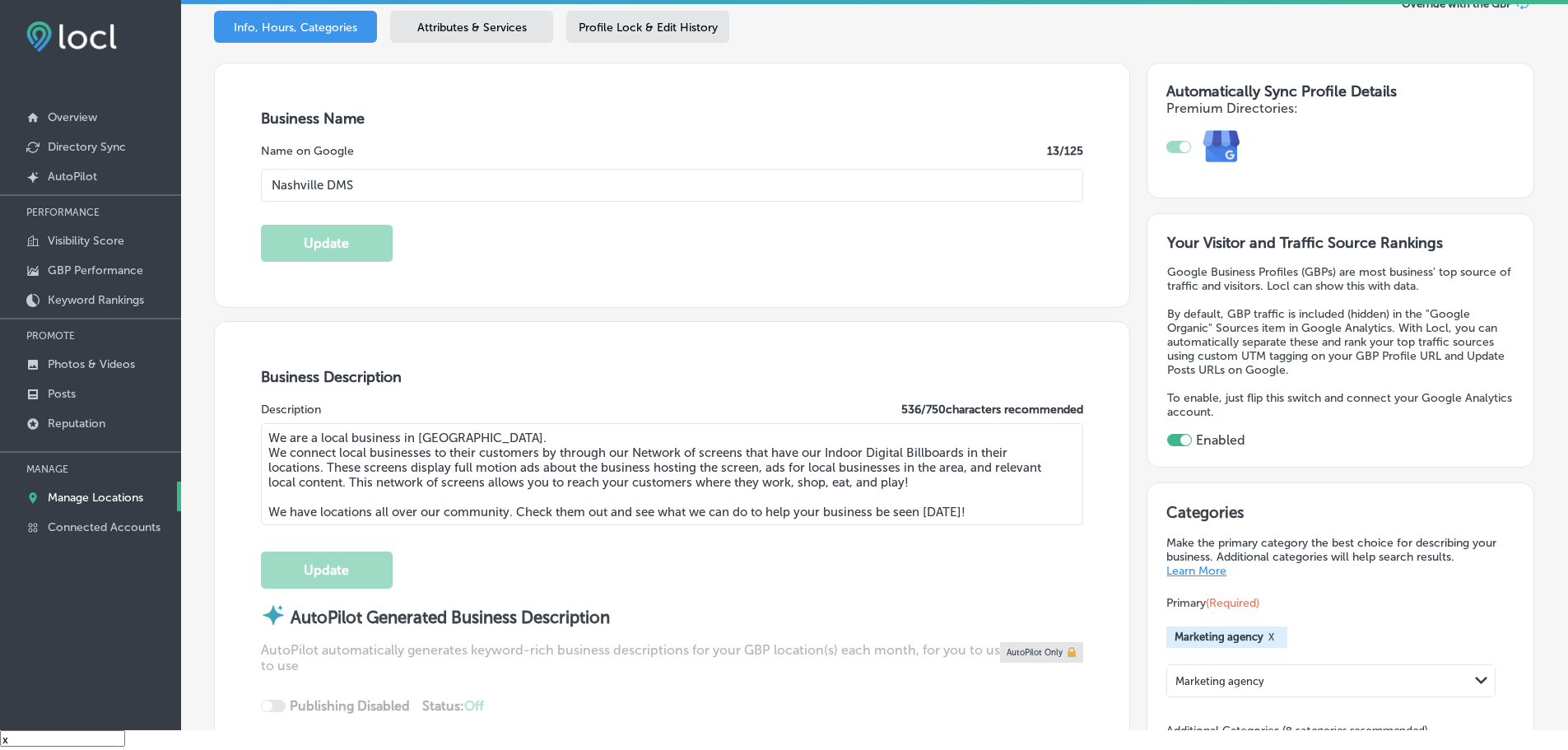
scroll to position [0, 0]
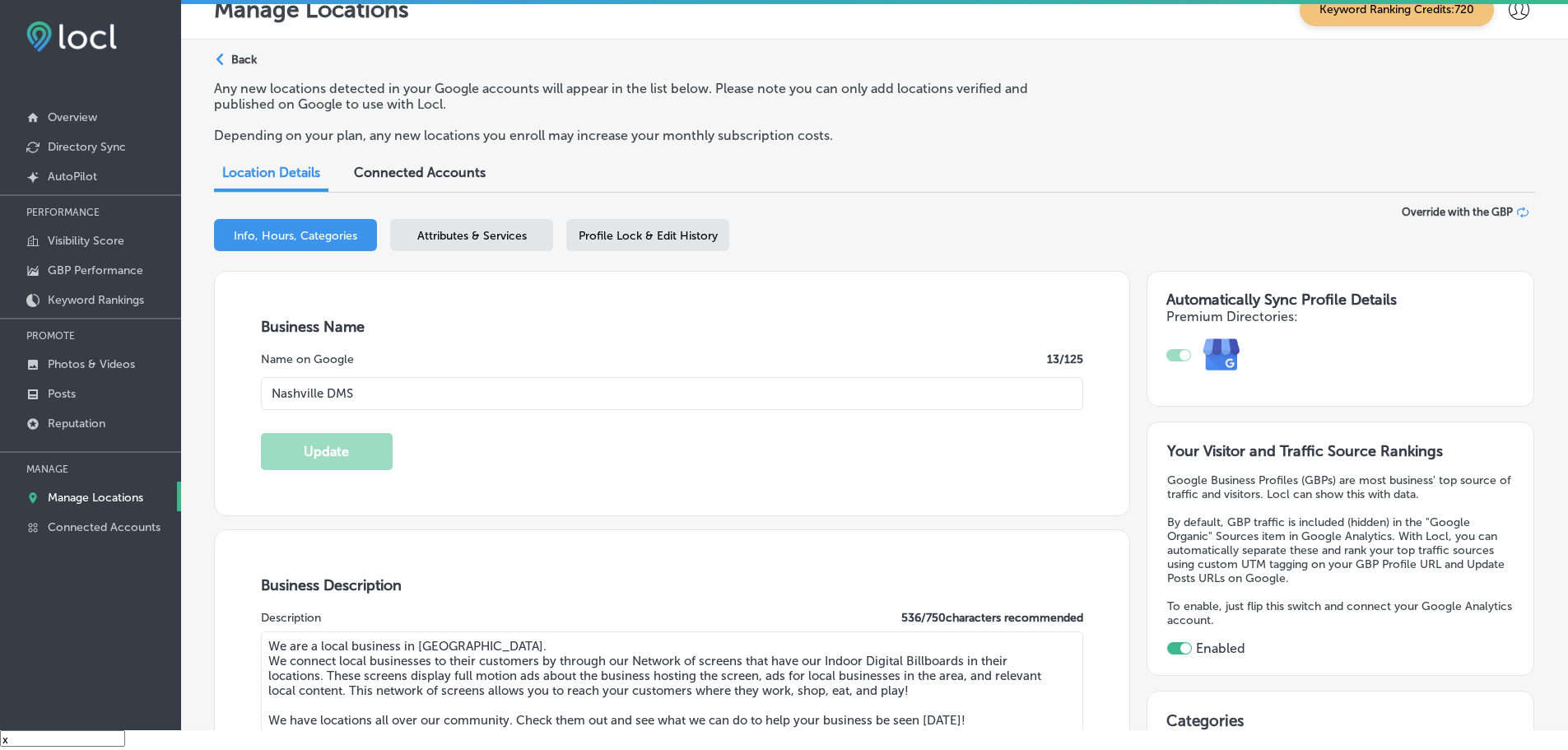
click at [480, 242] on span "Attributes & Services" at bounding box center [472, 236] width 109 height 14
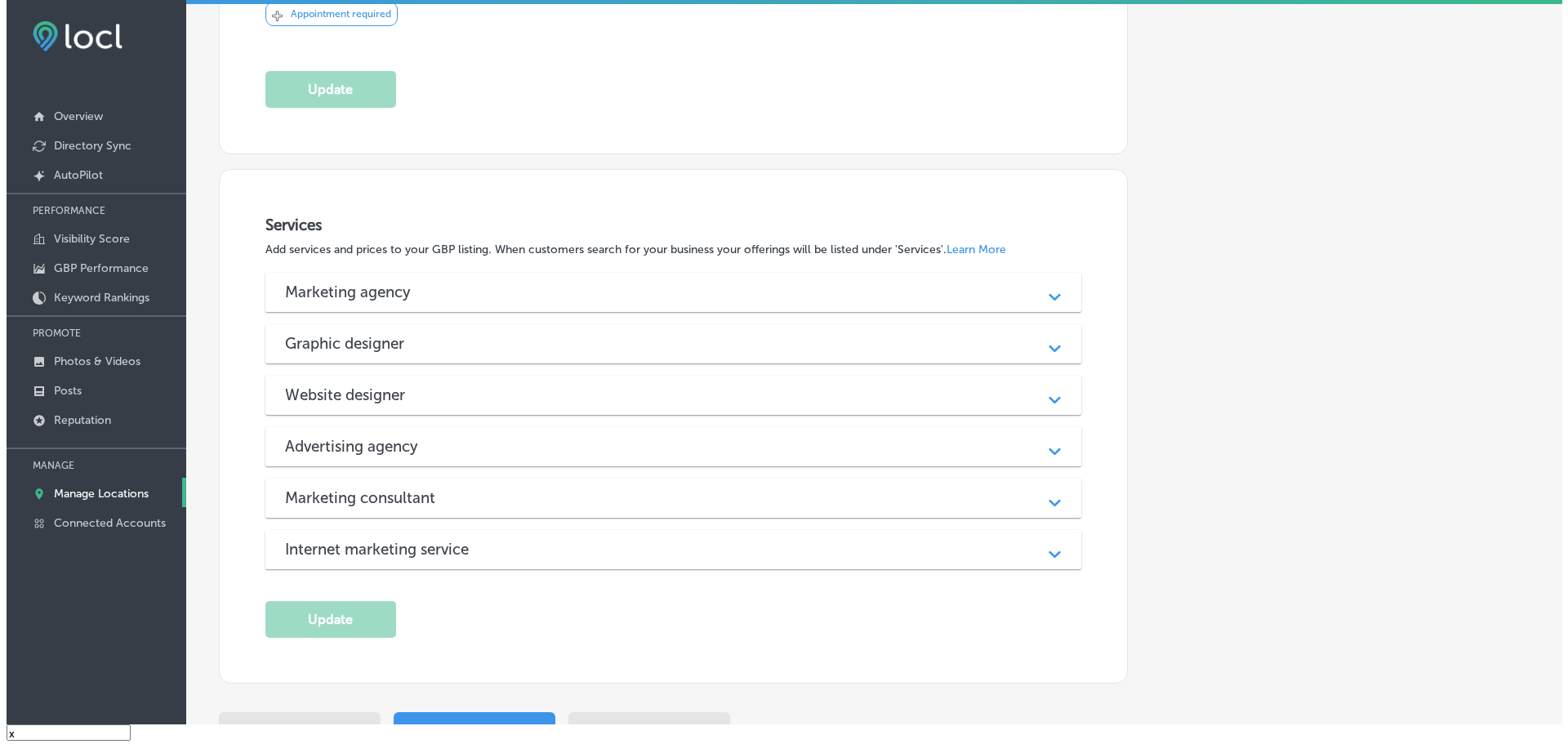
scroll to position [735, 0]
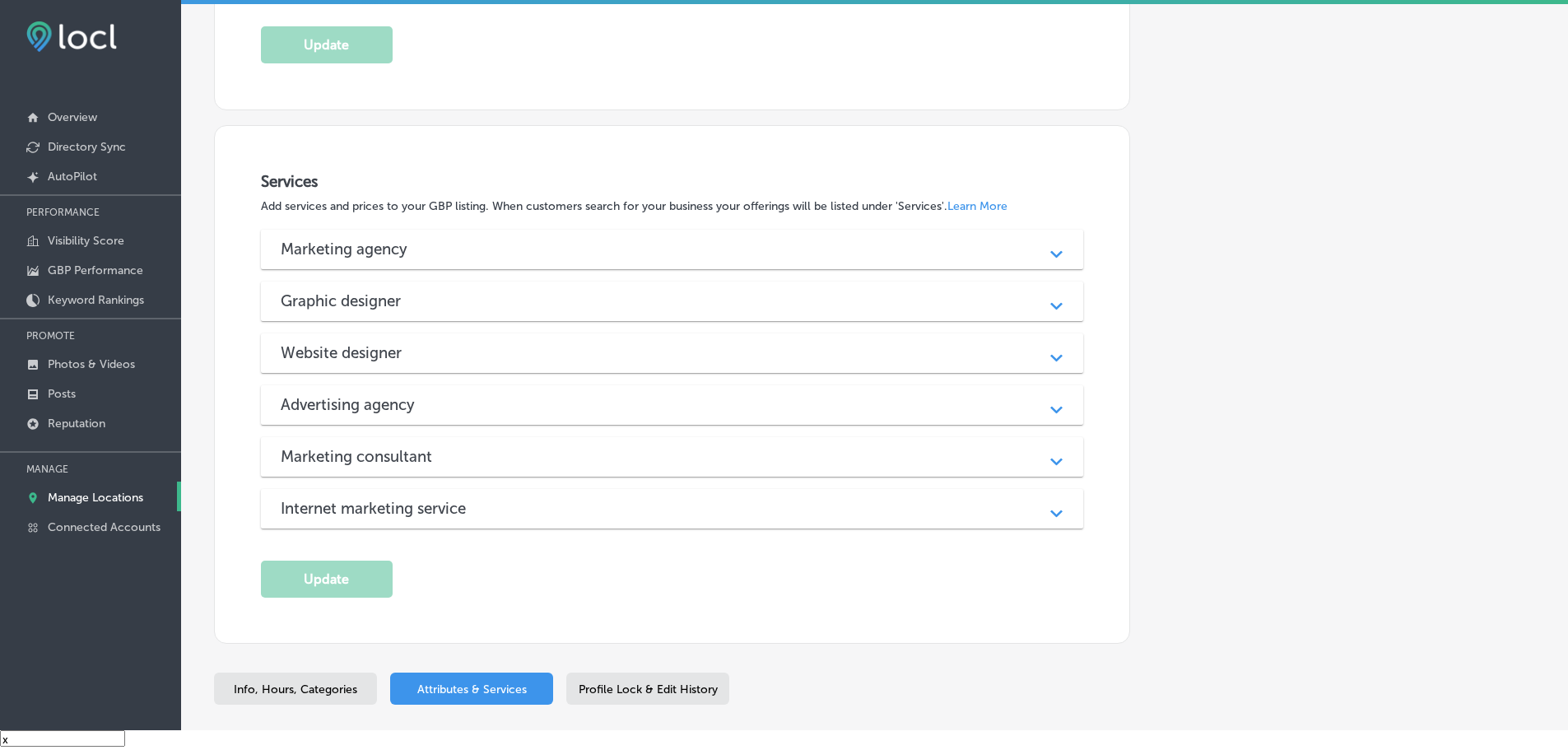
click at [924, 308] on div "Graphic designer" at bounding box center [672, 300] width 784 height 19
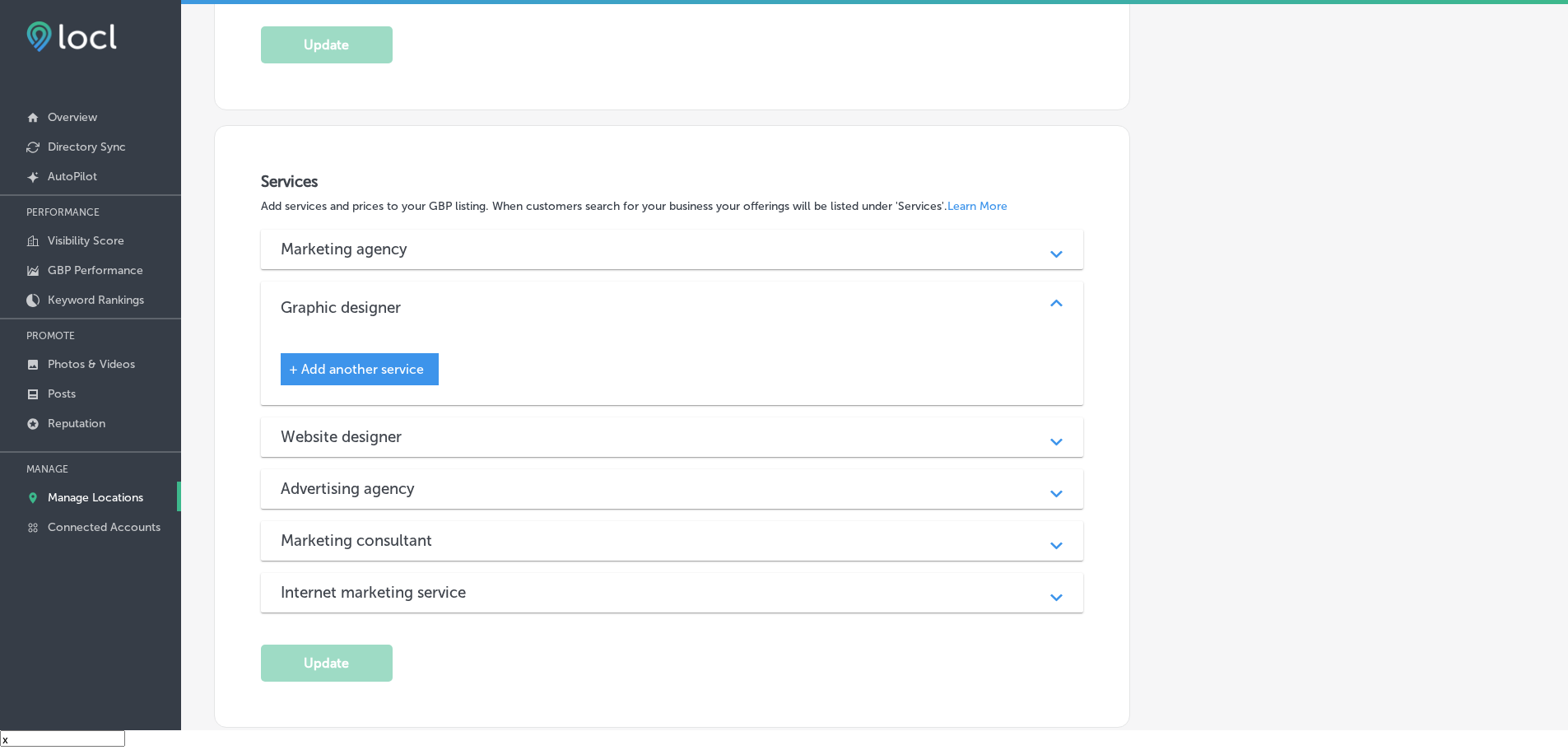
click at [341, 367] on span "+ Add another service" at bounding box center [357, 369] width 135 height 16
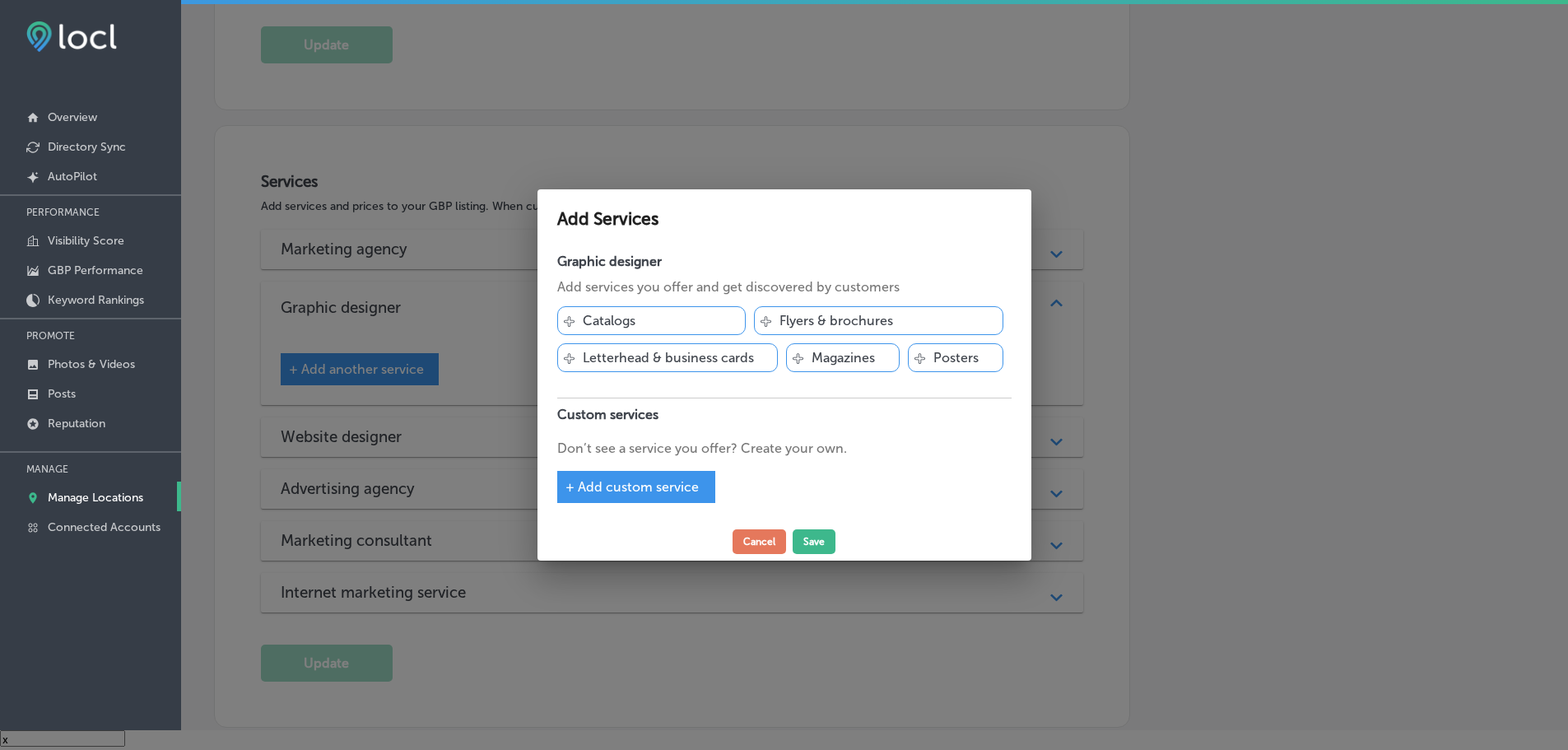
scroll to position [743, 0]
click at [657, 487] on span "+ Add custom service" at bounding box center [637, 487] width 133 height 16
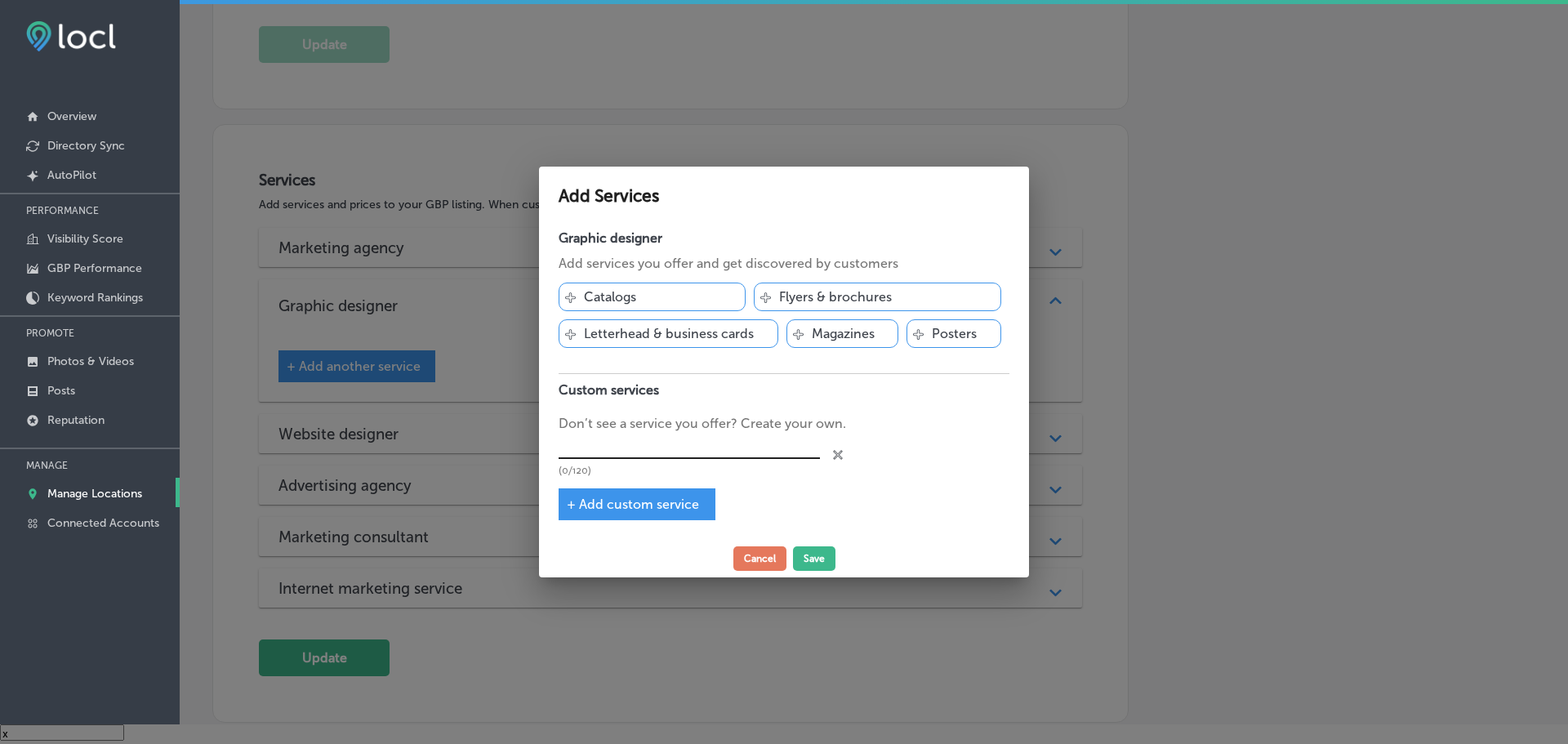
click at [641, 448] on input "text" at bounding box center [689, 446] width 261 height 26
type input "Design Services"
click at [812, 558] on button "Save" at bounding box center [814, 558] width 42 height 25
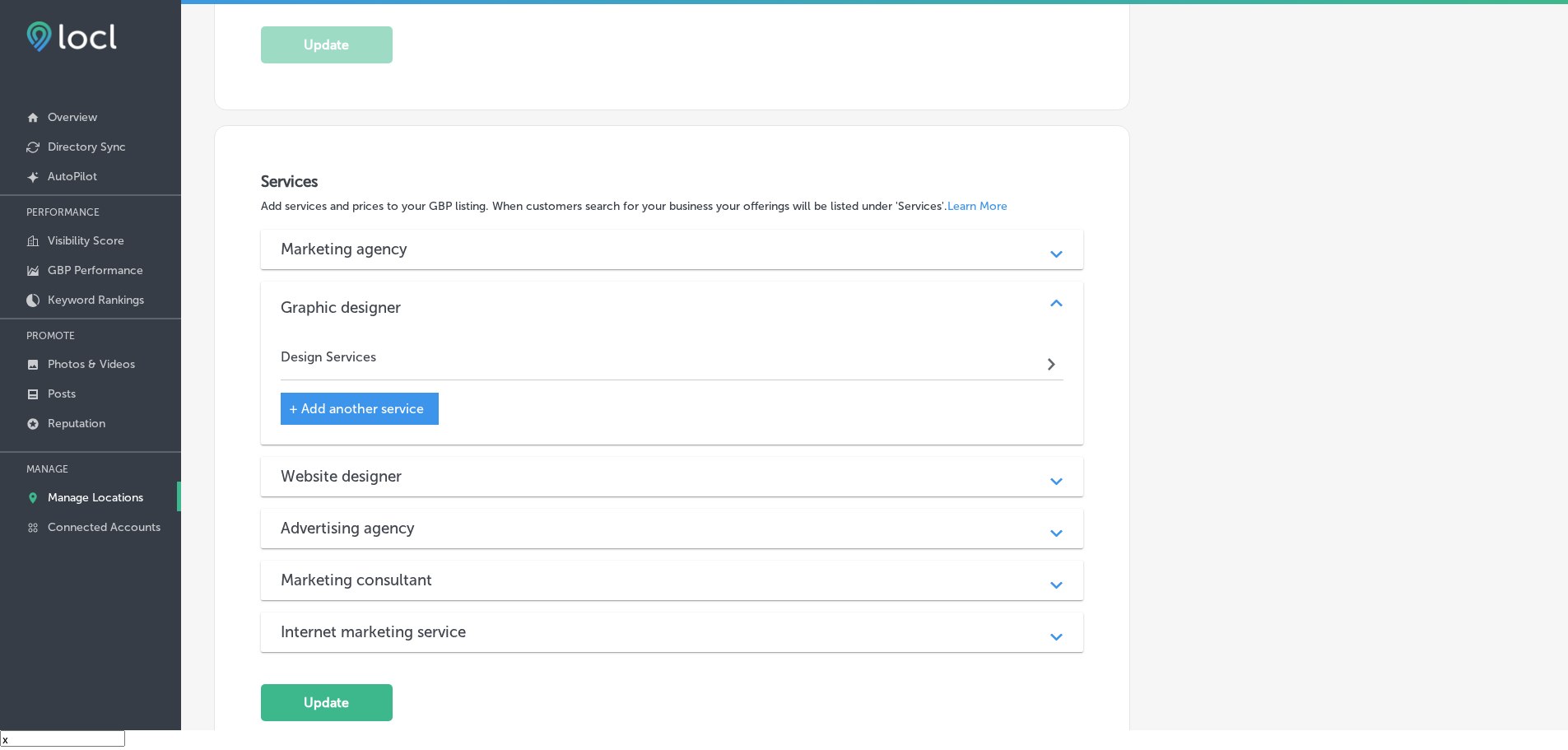
click at [369, 478] on h3 "Website designer" at bounding box center [354, 475] width 147 height 19
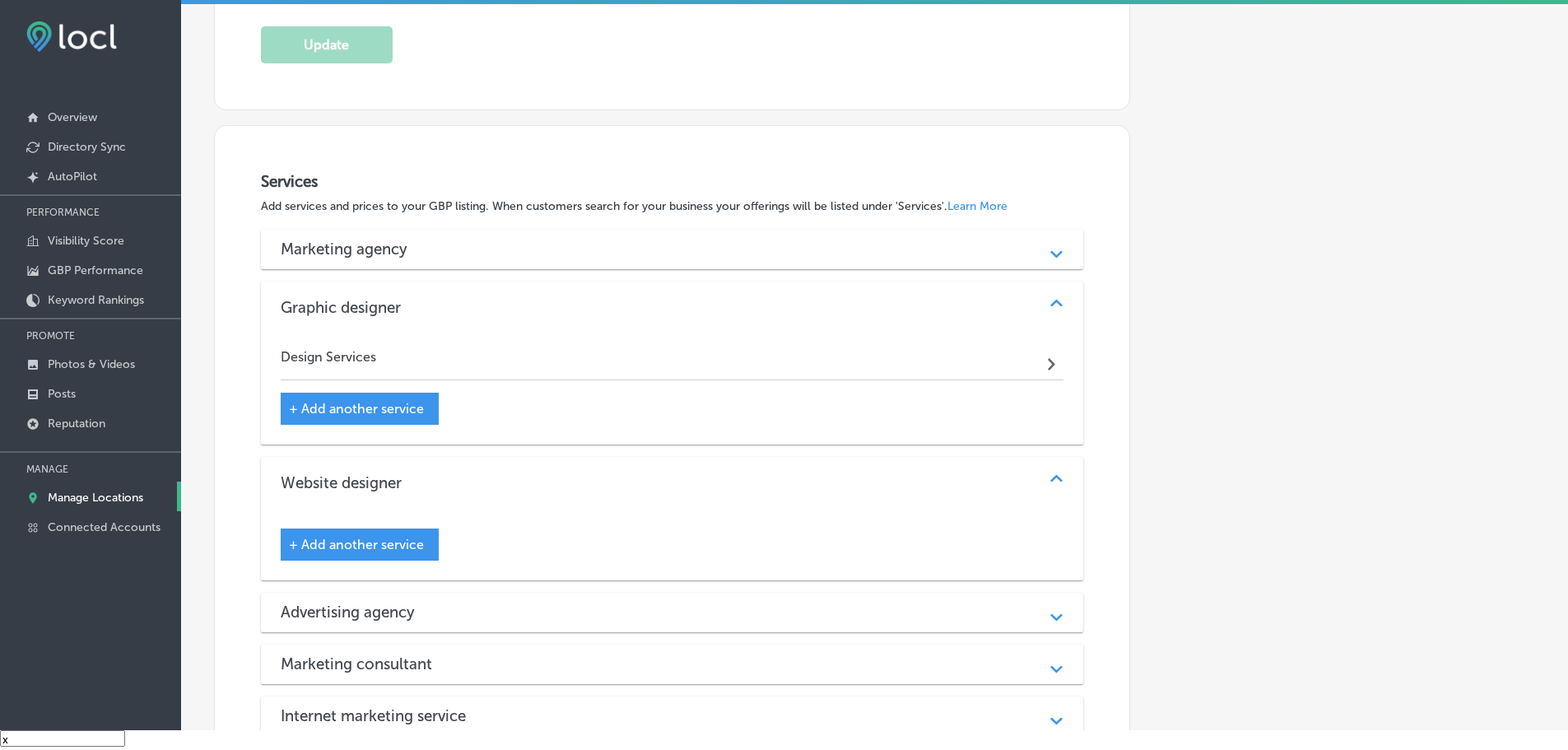
click at [362, 542] on span "+ Add another service" at bounding box center [357, 545] width 135 height 16
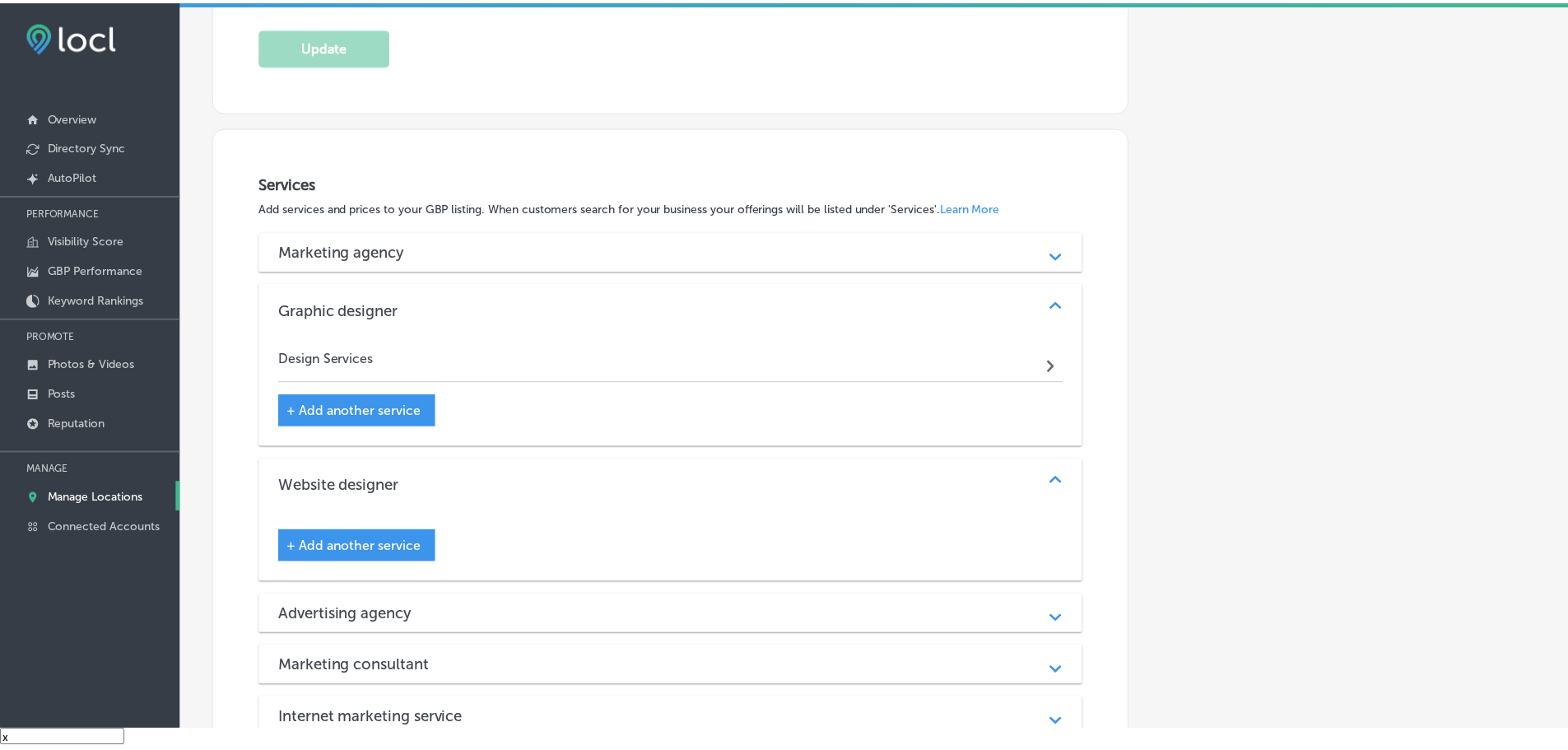
scroll to position [743, 0]
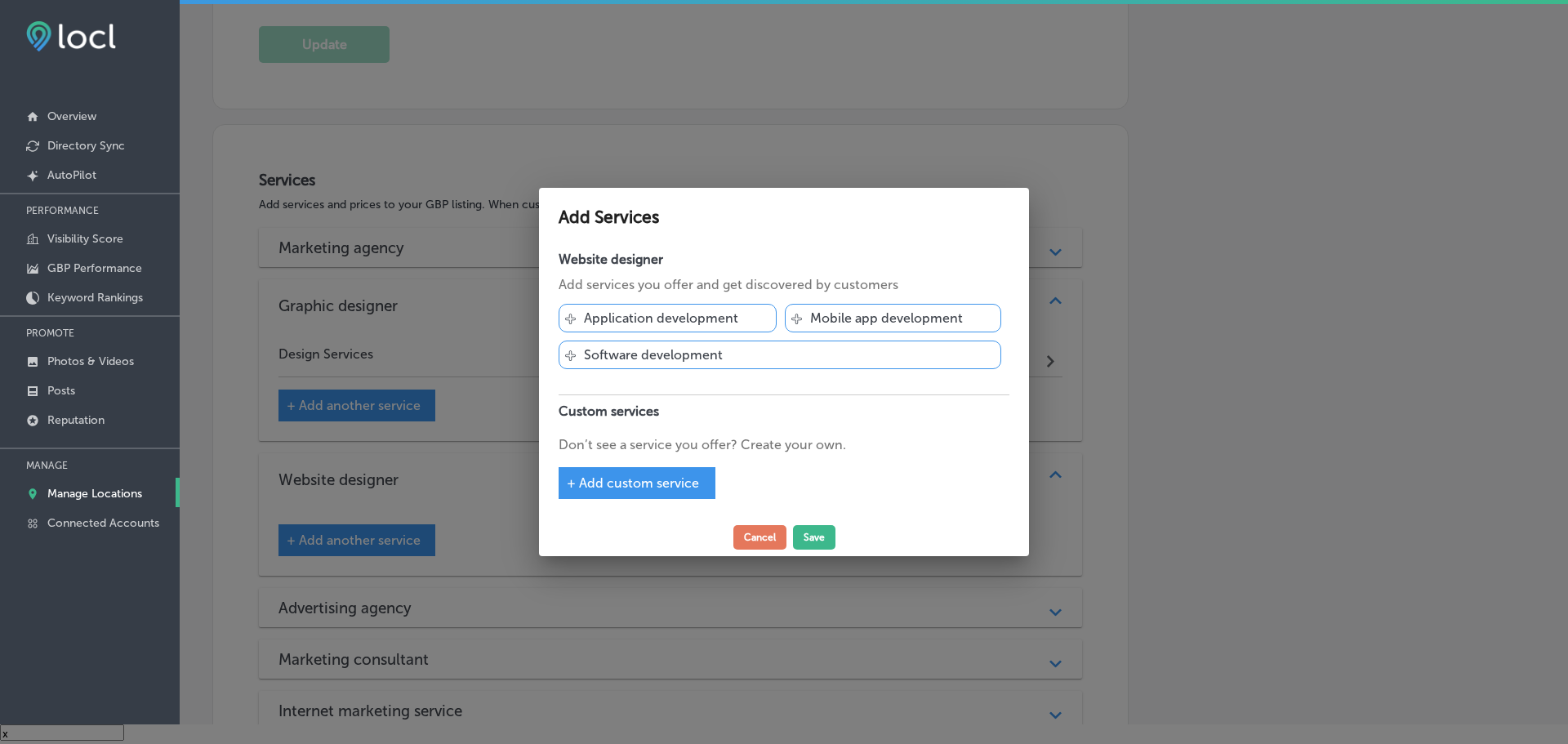
click at [606, 382] on div "Svg Vector Icons : http://www.onlinewebfonts.com/icon Application development S…" at bounding box center [784, 340] width 451 height 92
click at [627, 492] on div "+ Add custom service" at bounding box center [636, 483] width 157 height 32
click at [630, 481] on span "+ Add custom service" at bounding box center [633, 484] width 132 height 16
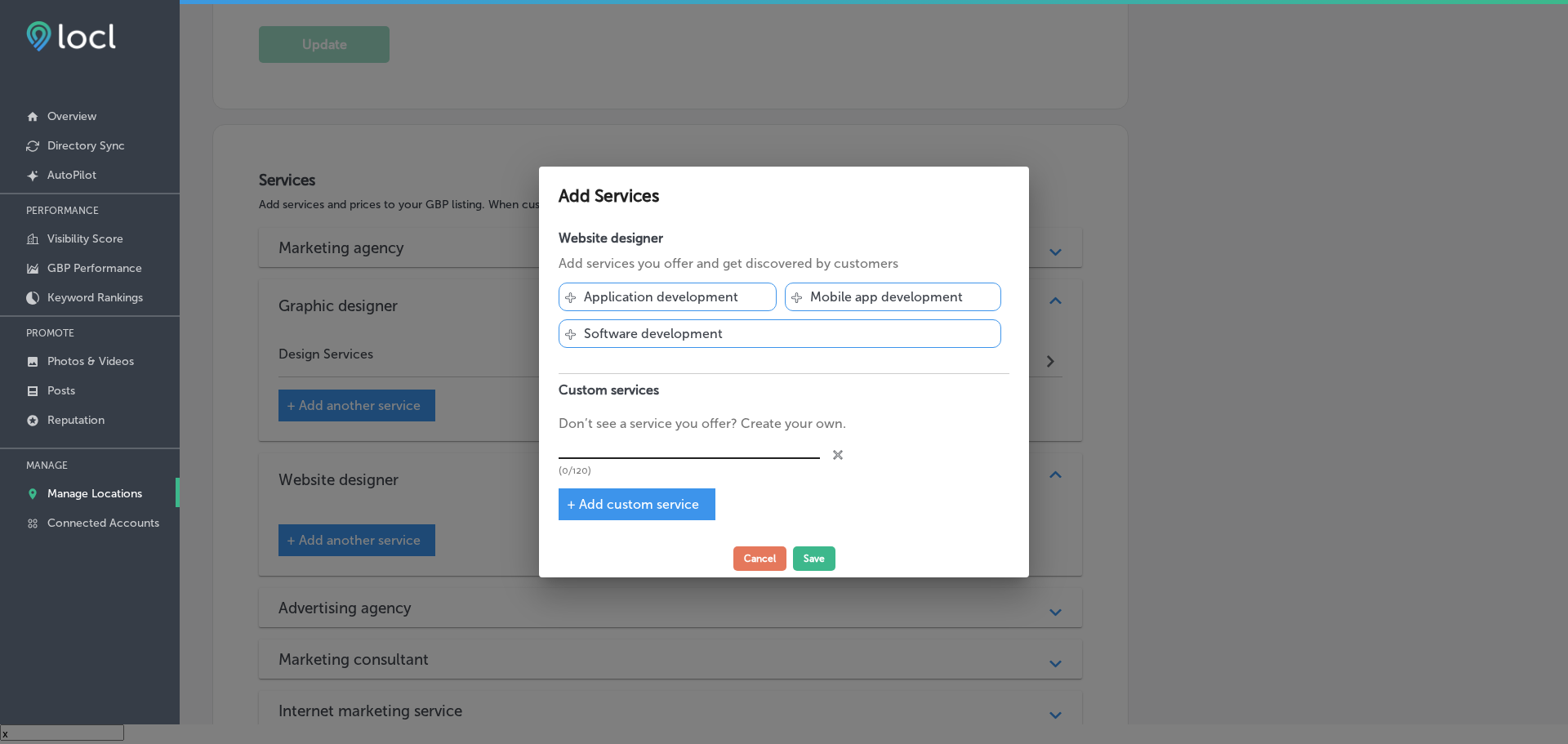
click at [651, 453] on input "text" at bounding box center [689, 446] width 261 height 26
type input "Website Design"
click at [796, 556] on button "Save" at bounding box center [814, 558] width 42 height 25
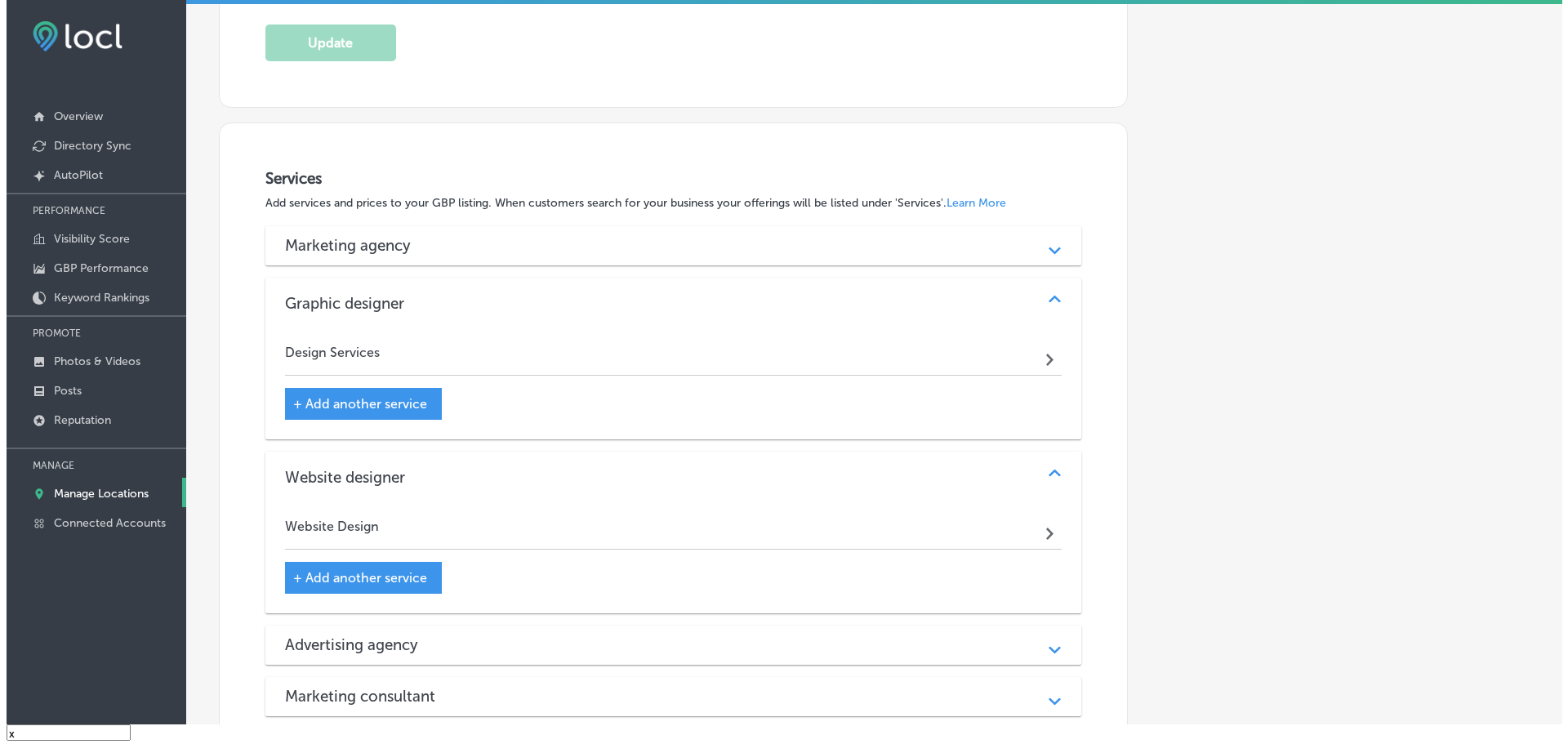
scroll to position [735, 0]
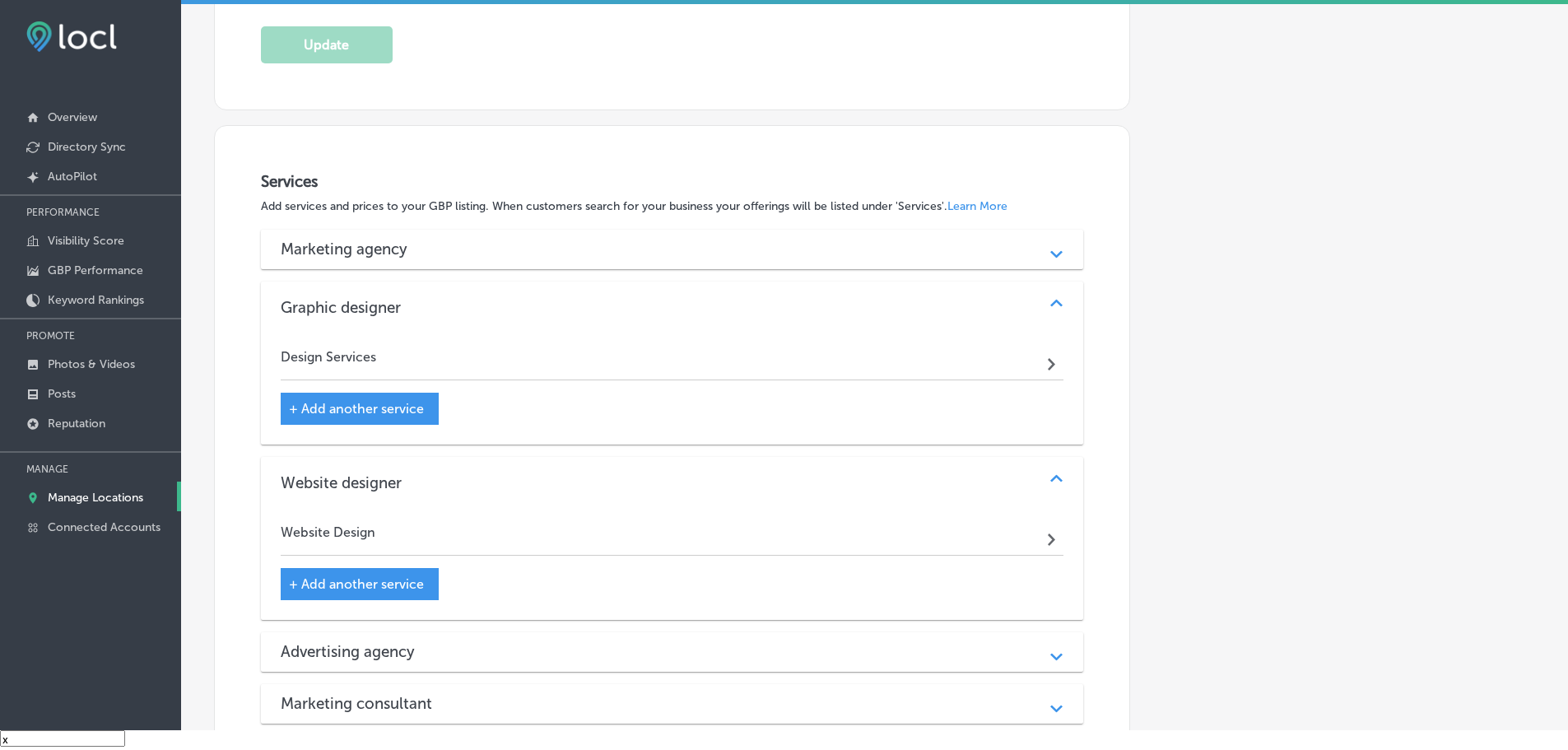
click at [378, 246] on h3 "Marketing agency" at bounding box center [357, 249] width 153 height 19
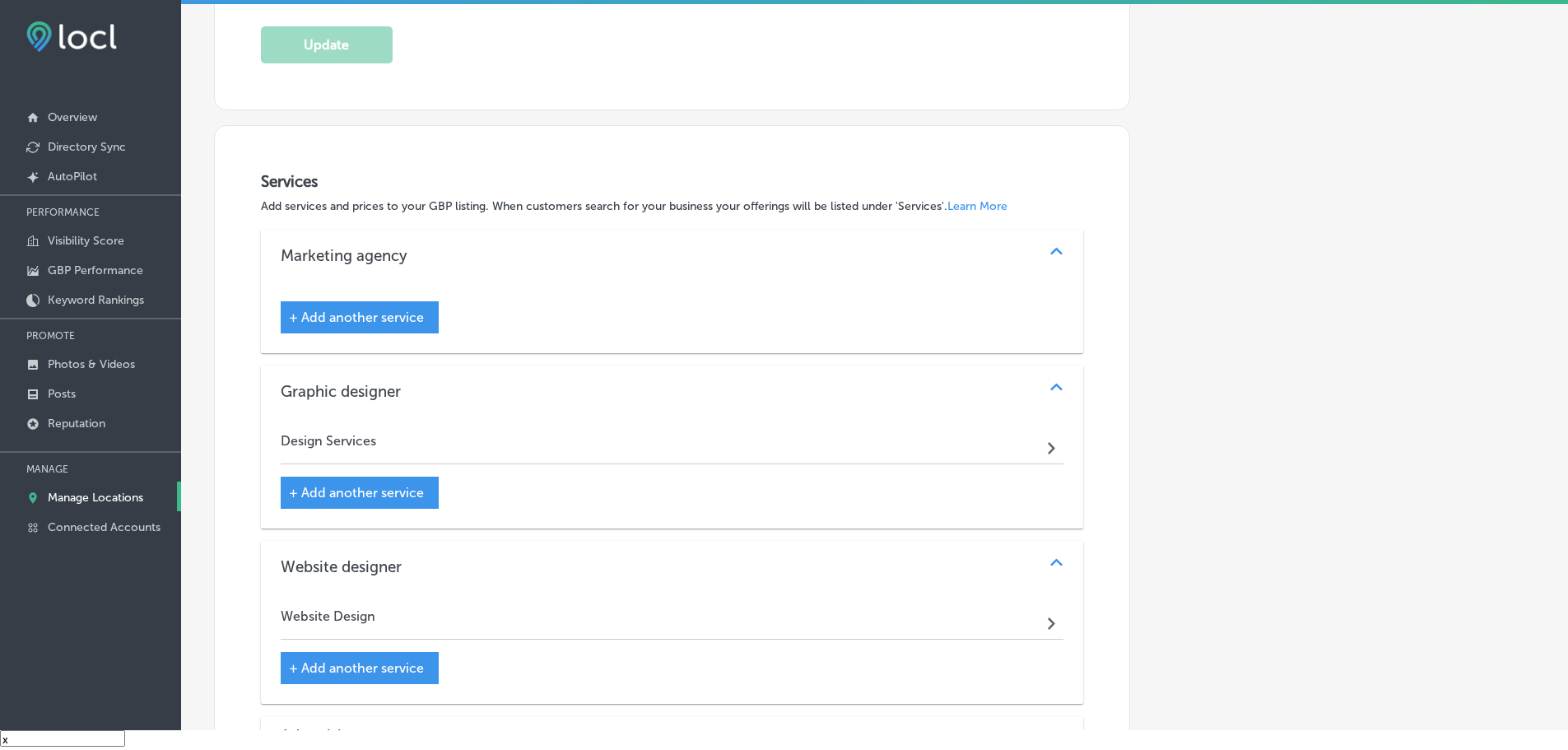
click at [392, 312] on span "+ Add another service" at bounding box center [357, 317] width 135 height 16
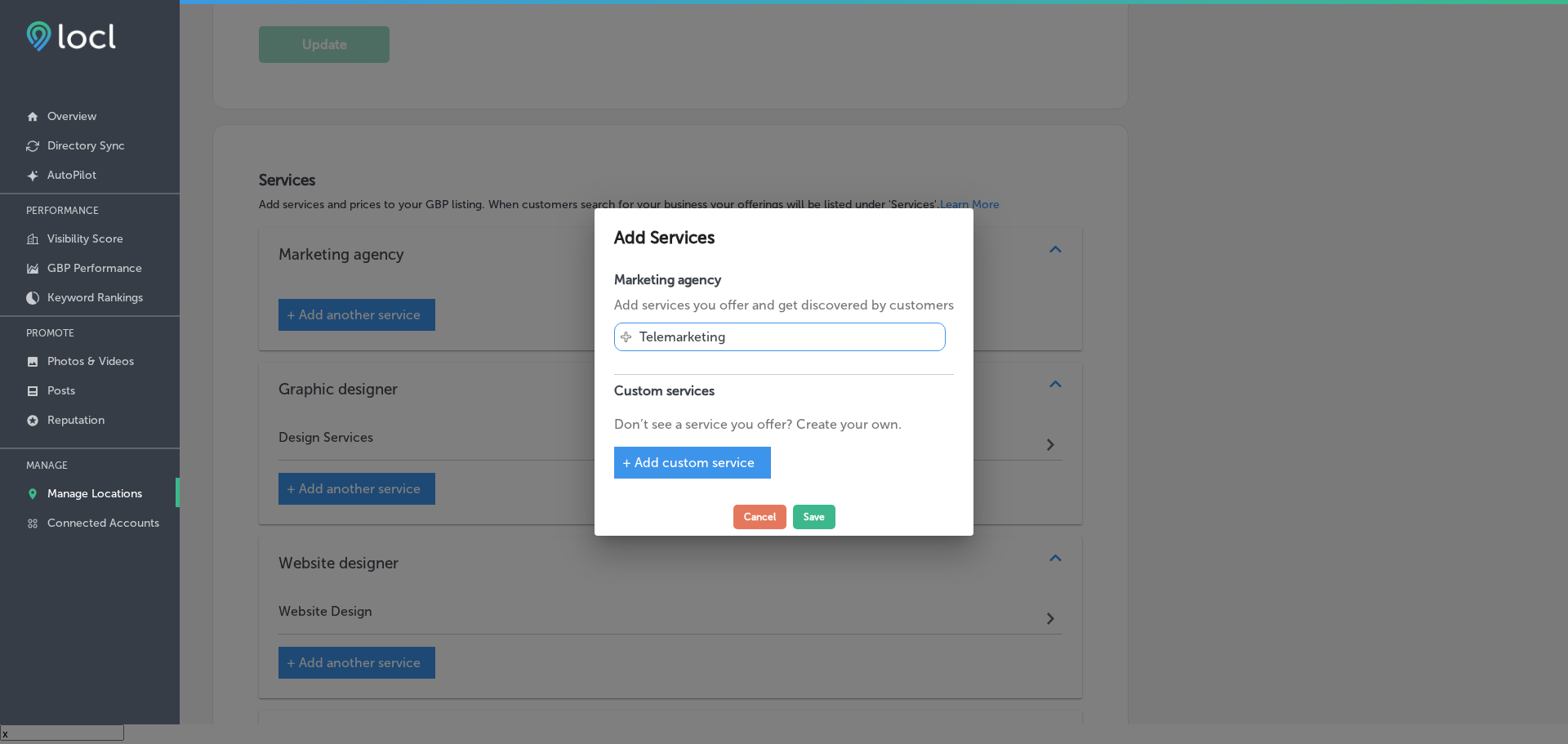
click at [664, 454] on div "+ Add custom service" at bounding box center [692, 463] width 157 height 32
click at [693, 462] on span "+ Add custom service" at bounding box center [689, 463] width 132 height 16
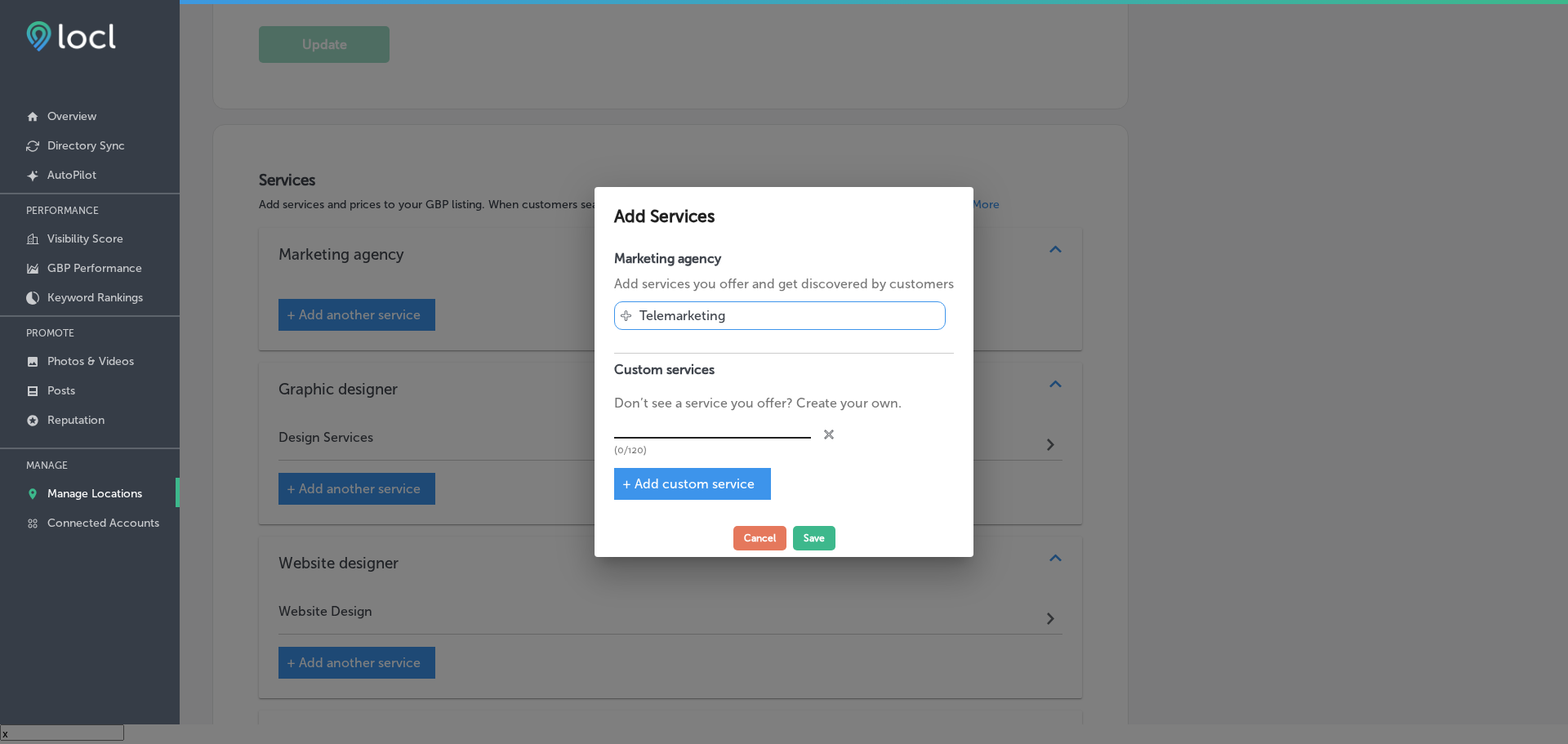
click at [693, 421] on input "text" at bounding box center [711, 426] width 196 height 26
type input "Google Business Profile"
click at [828, 539] on button "Save" at bounding box center [814, 538] width 42 height 25
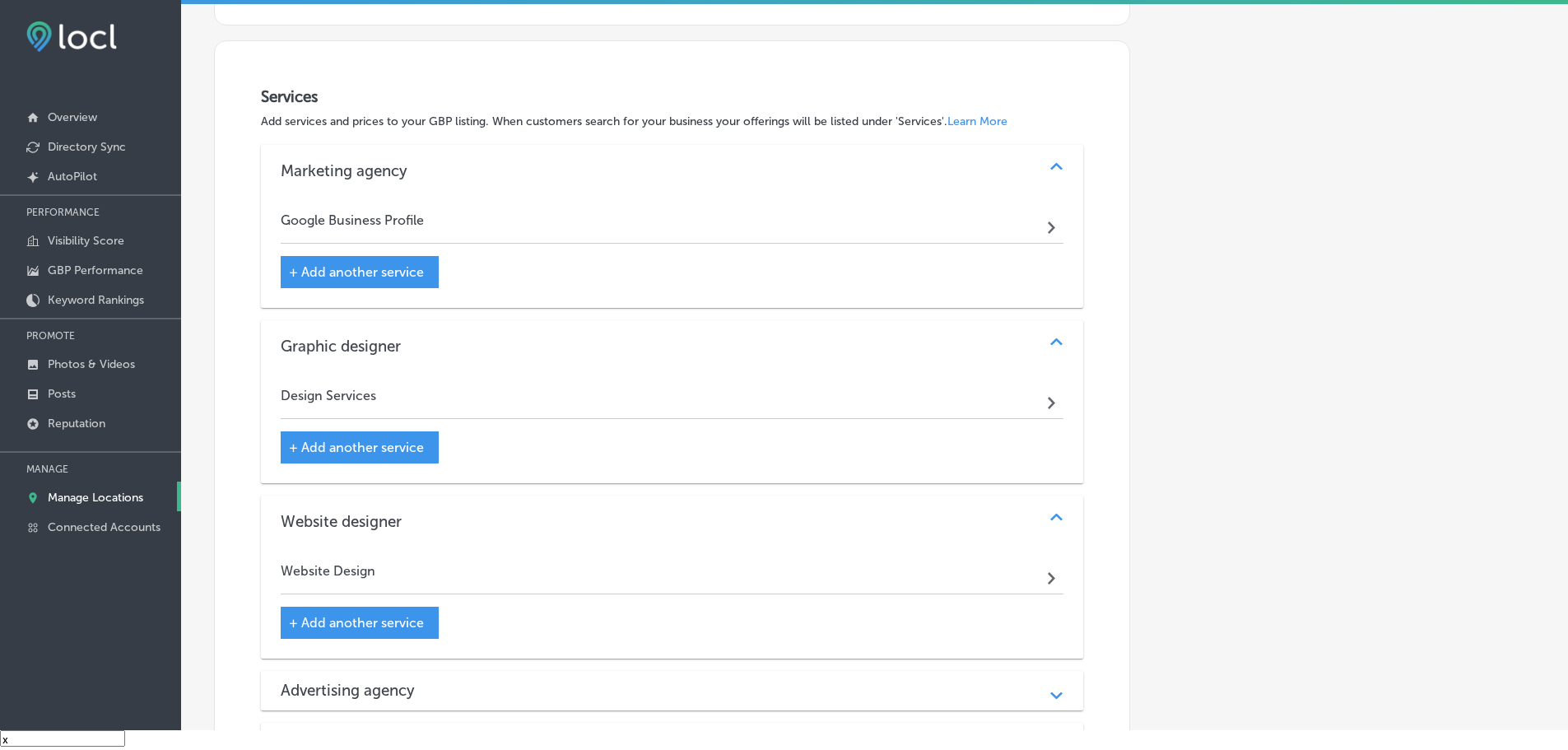
scroll to position [824, 0]
click at [376, 272] on span "+ Add another service" at bounding box center [357, 275] width 135 height 16
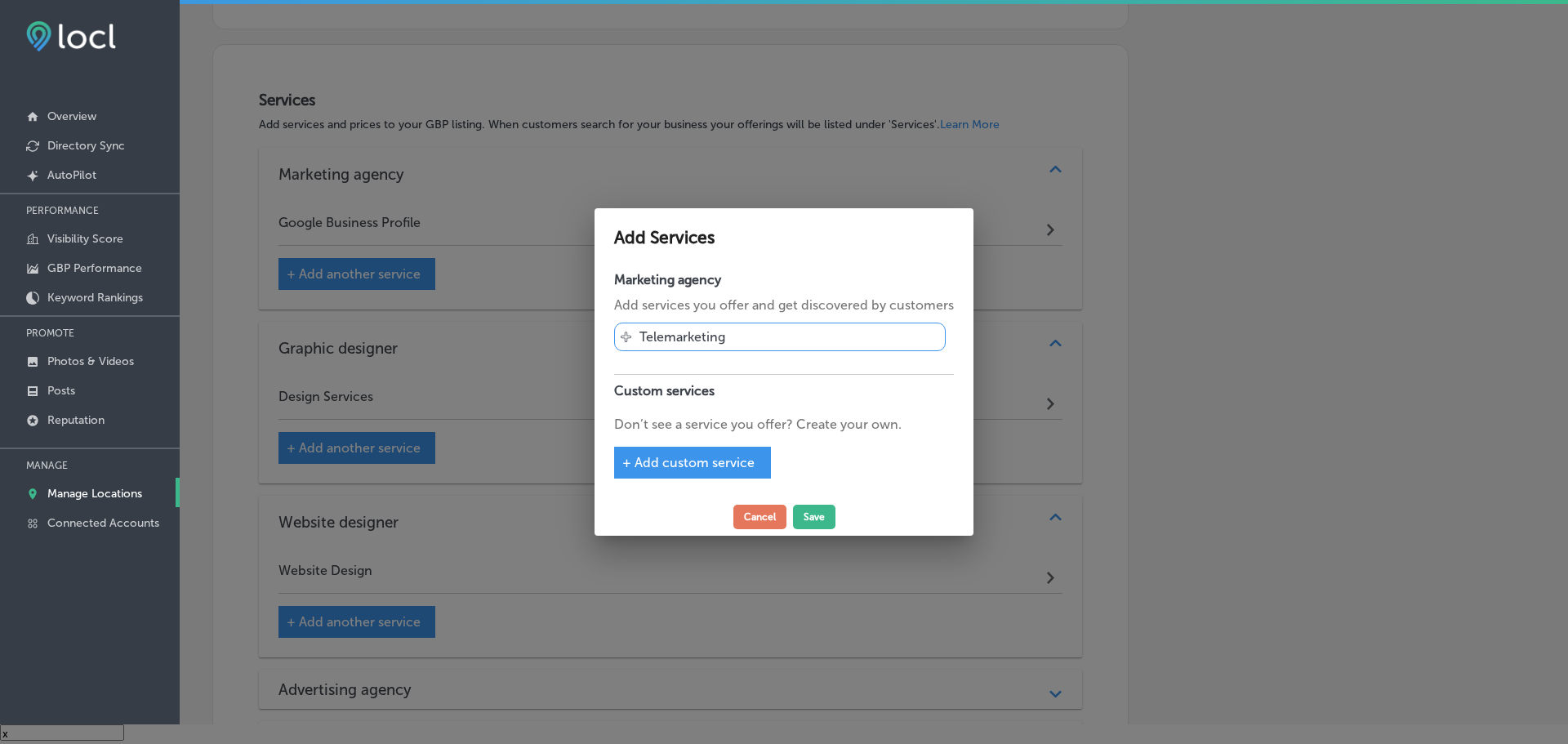
click at [673, 467] on span "+ Add custom service" at bounding box center [689, 463] width 132 height 16
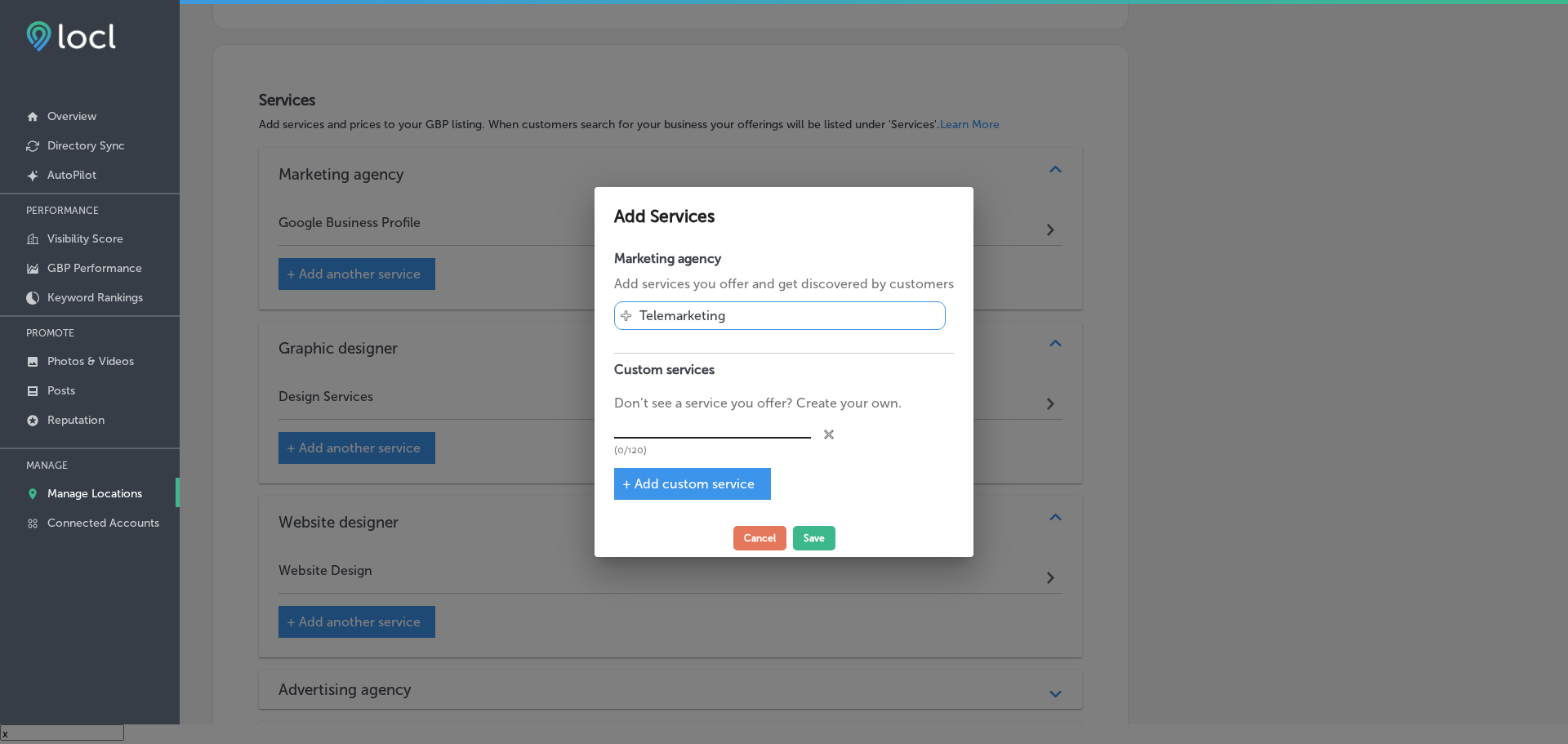
click at [684, 423] on input "text" at bounding box center [711, 426] width 196 height 26
type input "Social Media Management"
click at [822, 542] on button "Save" at bounding box center [814, 538] width 42 height 25
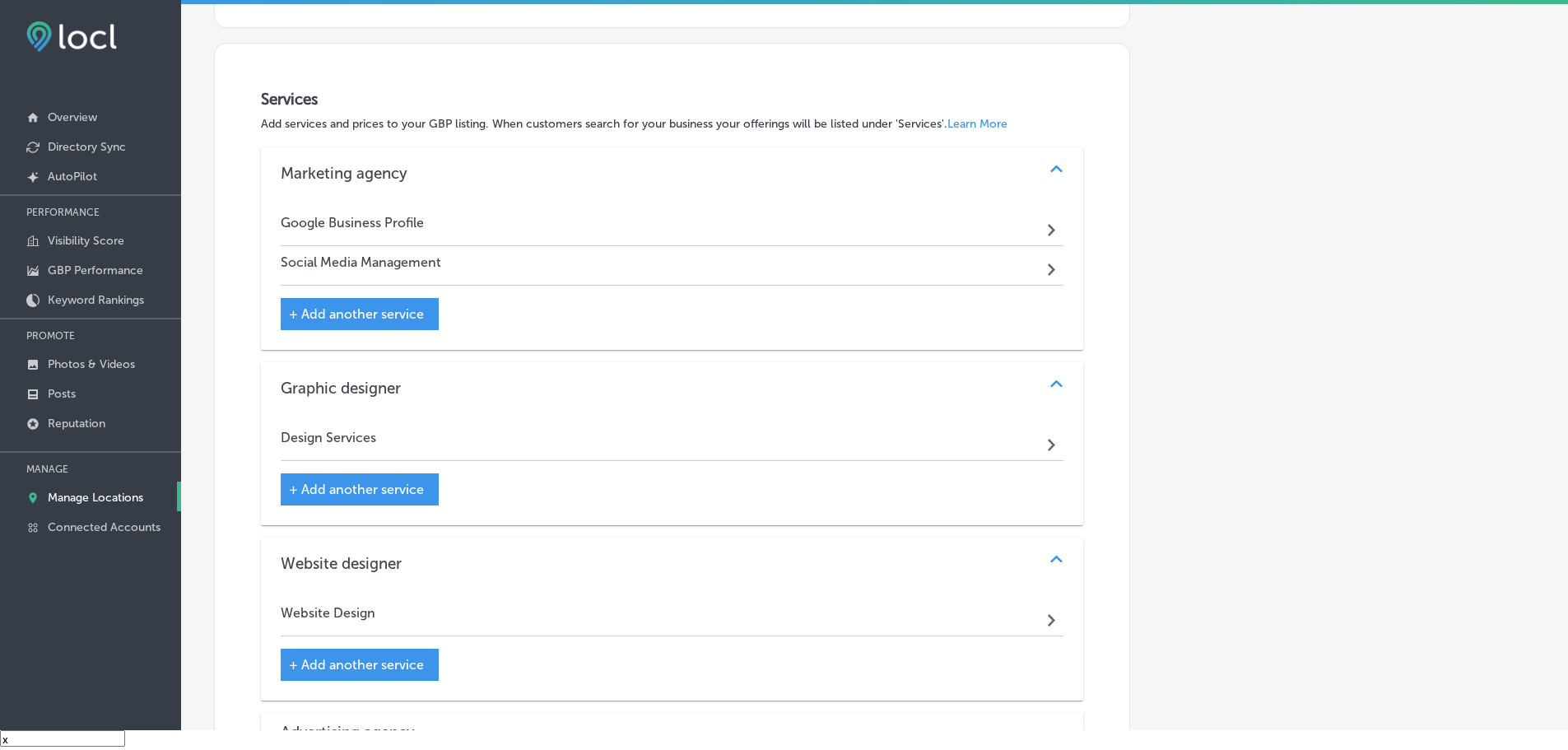
click at [329, 318] on span "+ Add another service" at bounding box center [357, 314] width 135 height 16
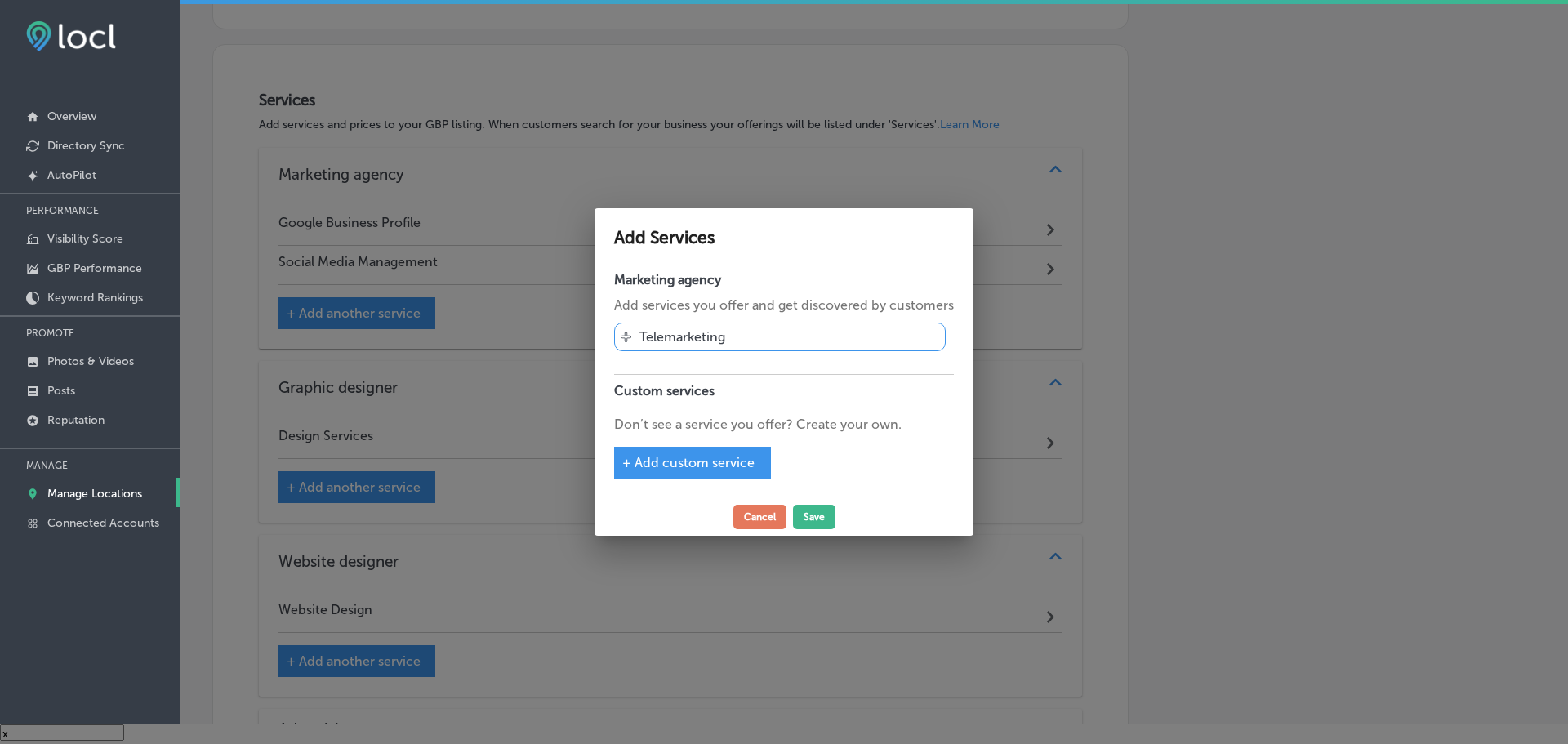
click at [661, 471] on div "+ Add custom service" at bounding box center [692, 463] width 157 height 32
click at [689, 462] on span "+ Add custom service" at bounding box center [689, 463] width 132 height 16
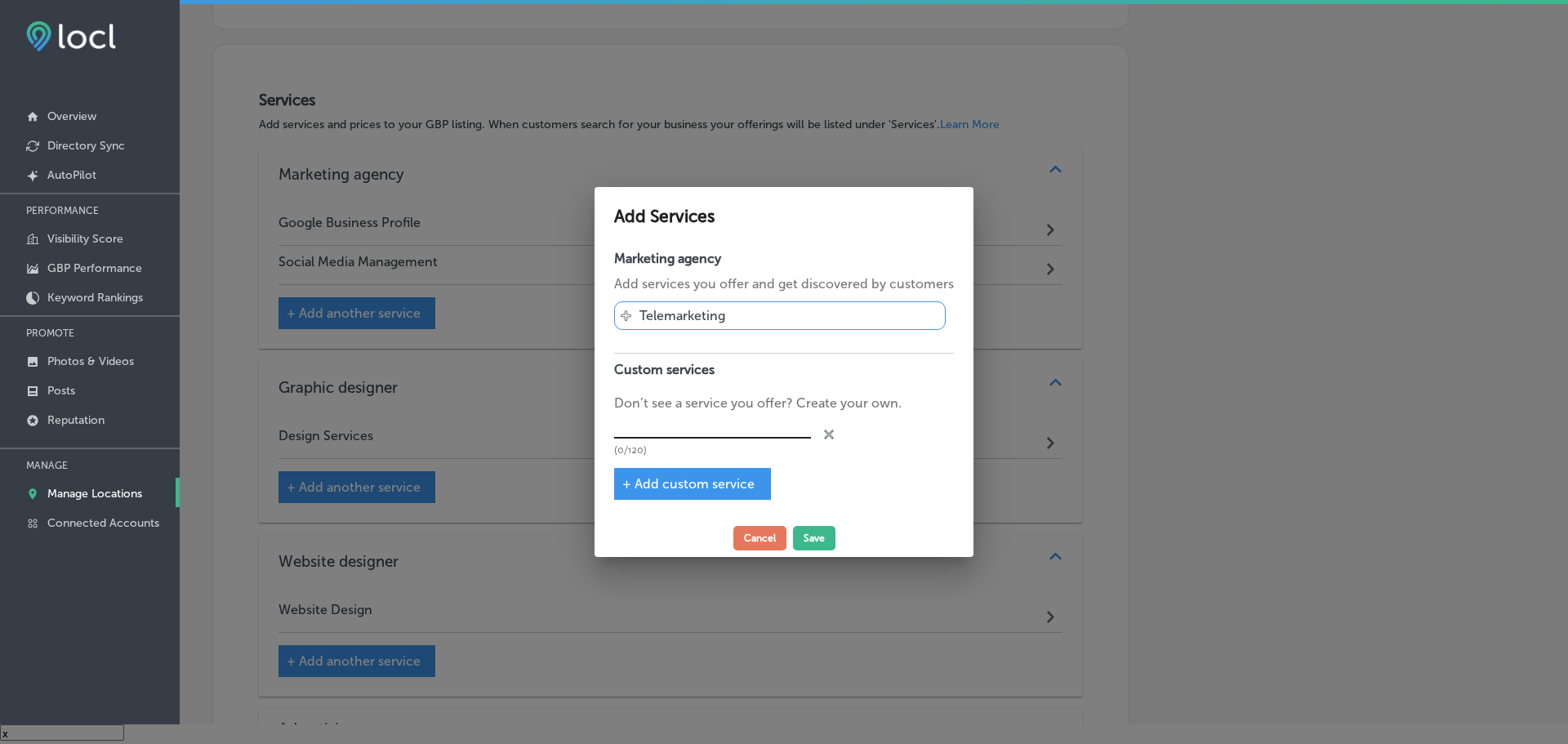
click at [706, 427] on input "text" at bounding box center [711, 426] width 196 height 26
type input "Social Media Advertising"
click at [799, 528] on button "Save" at bounding box center [814, 538] width 42 height 25
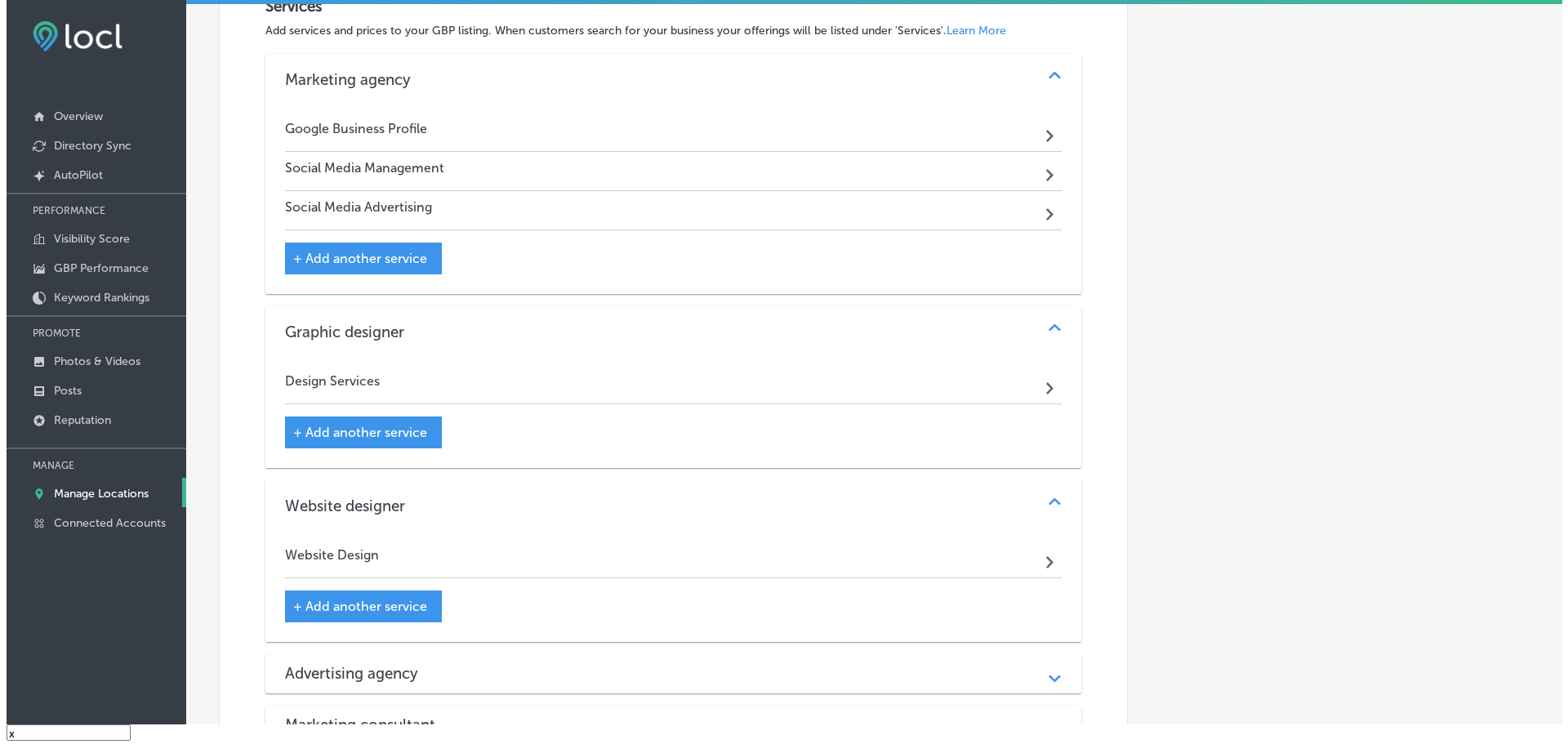
scroll to position [898, 0]
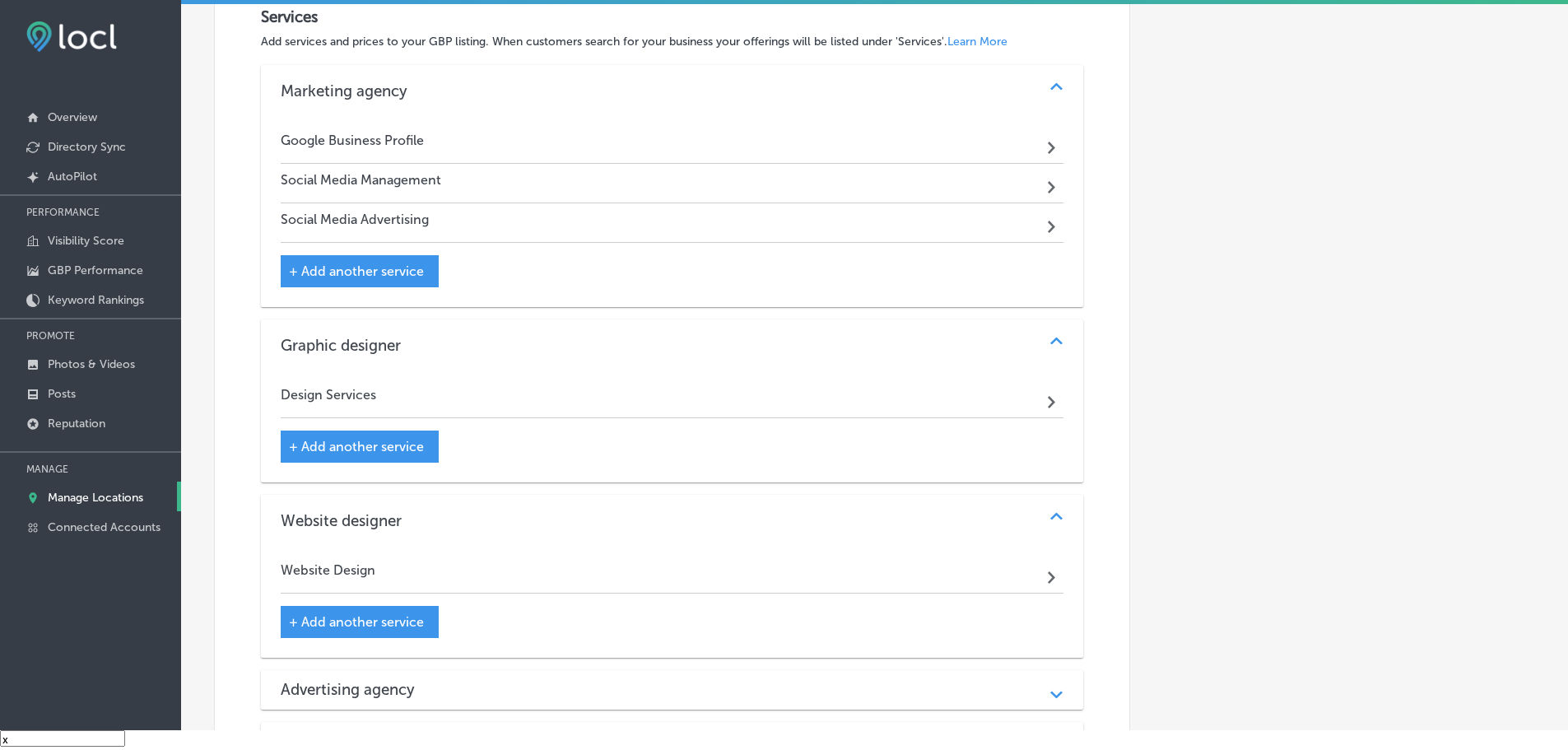
click at [339, 267] on span "+ Add another service" at bounding box center [357, 272] width 135 height 16
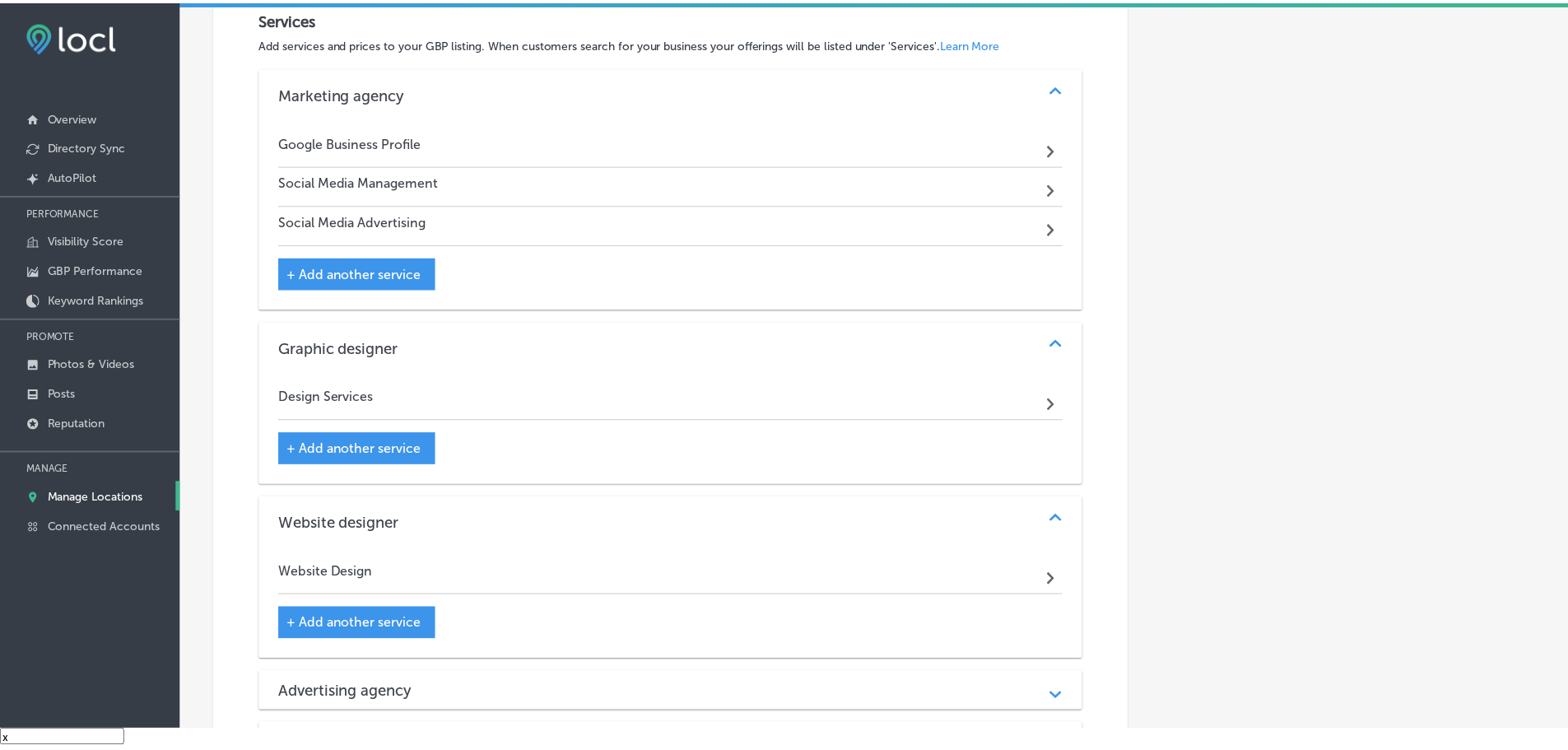
scroll to position [908, 0]
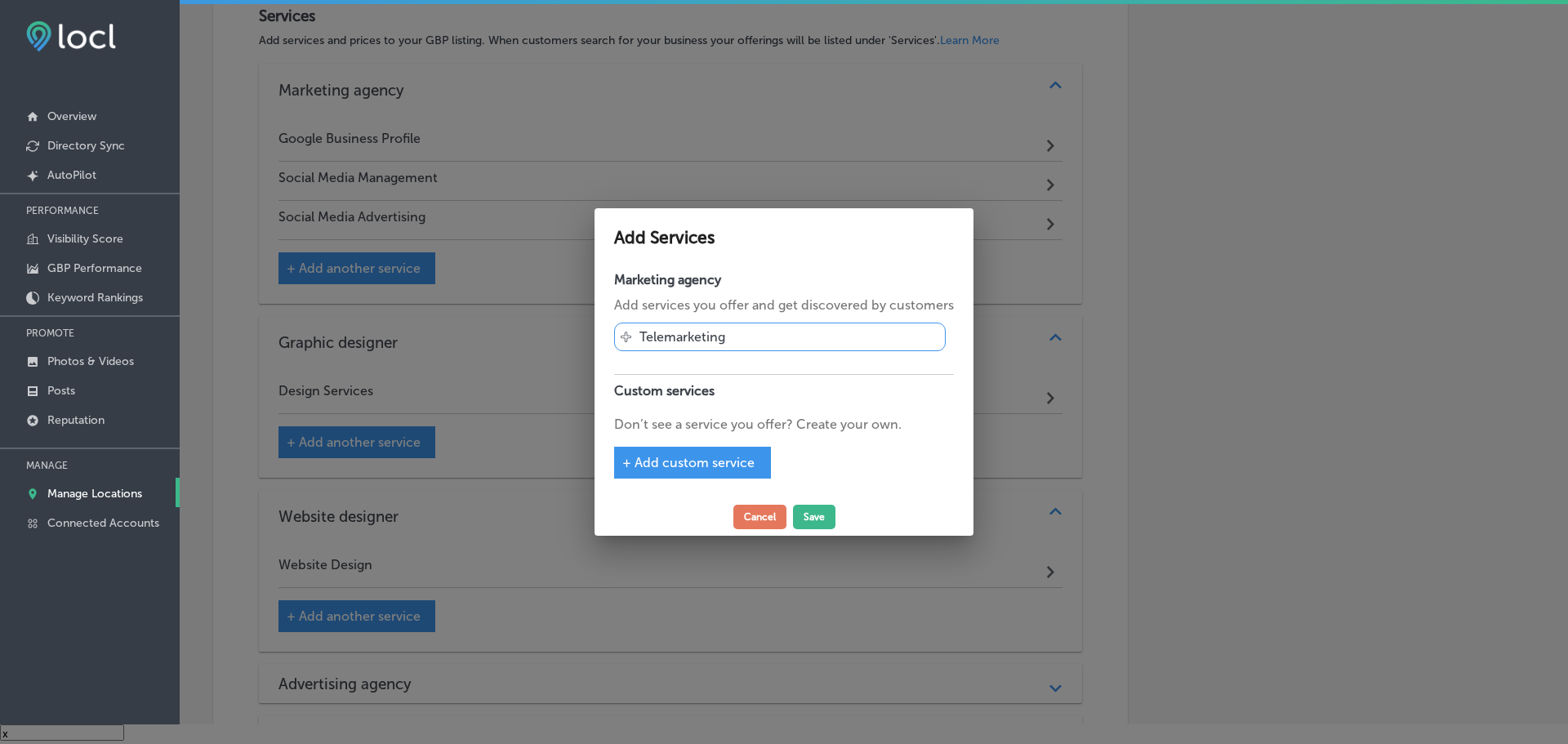
click at [727, 460] on span "+ Add custom service" at bounding box center [689, 463] width 132 height 16
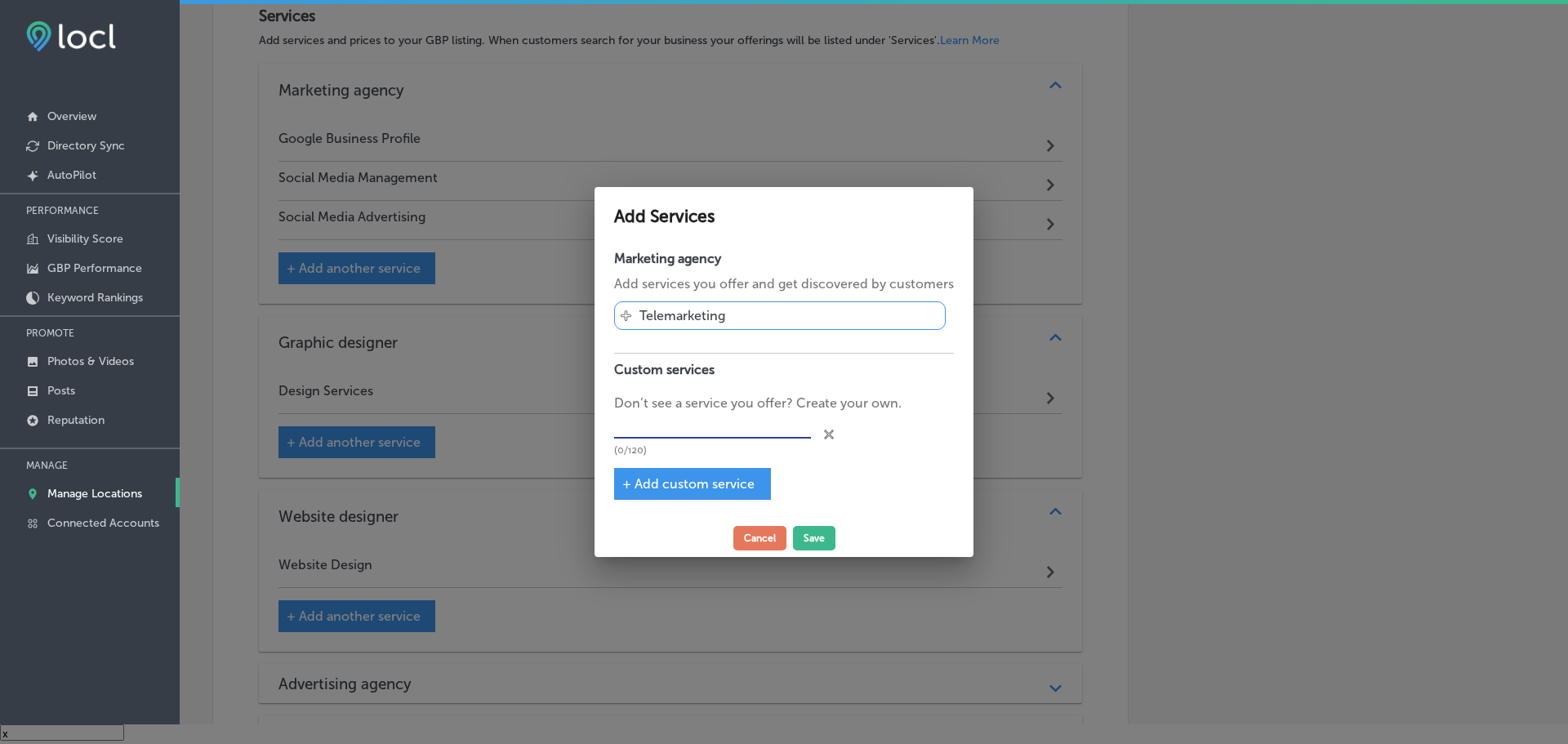
click at [733, 424] on input "text" at bounding box center [711, 426] width 196 height 26
type input "Pay-Per-Click"
click at [799, 536] on button "Save" at bounding box center [814, 538] width 42 height 25
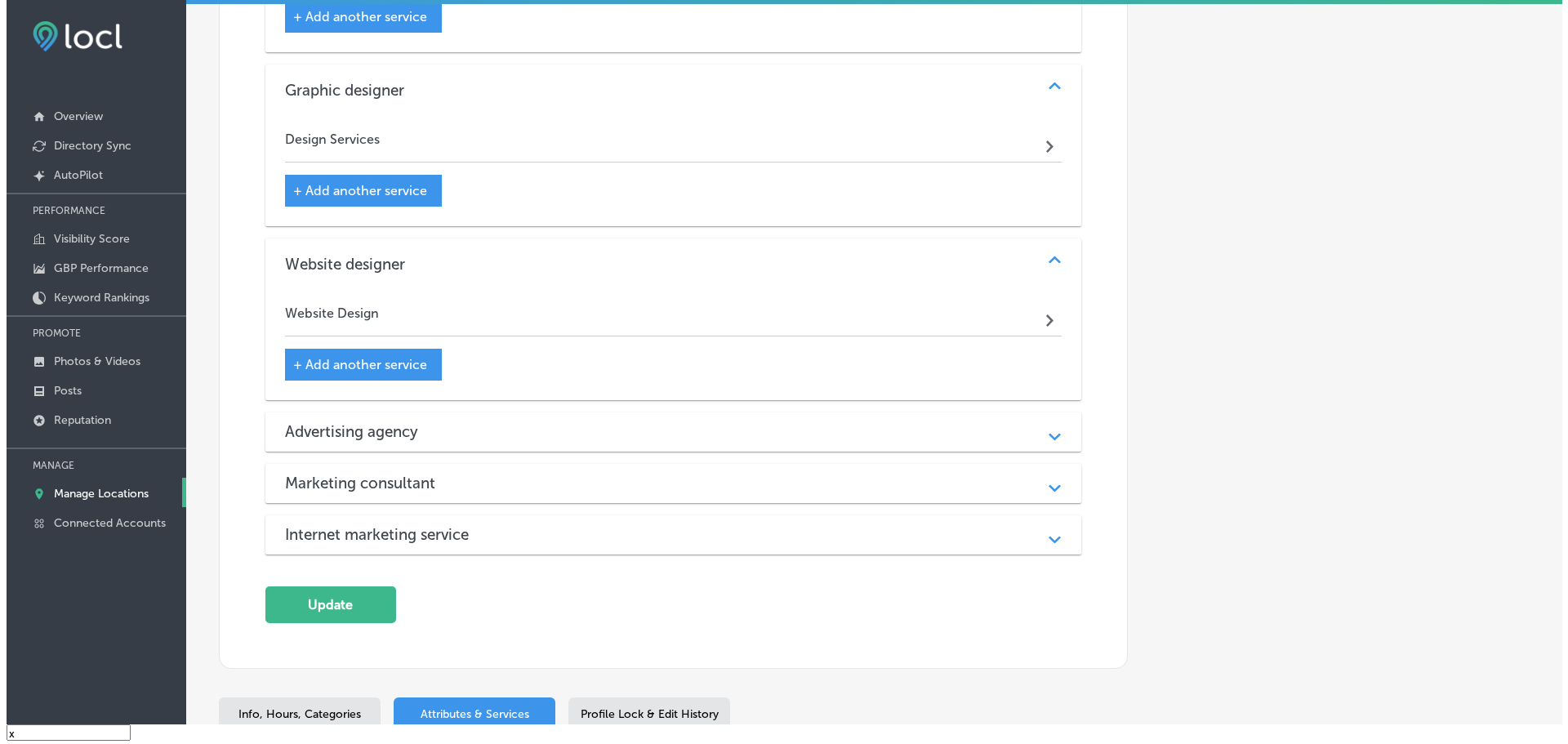
scroll to position [1226, 0]
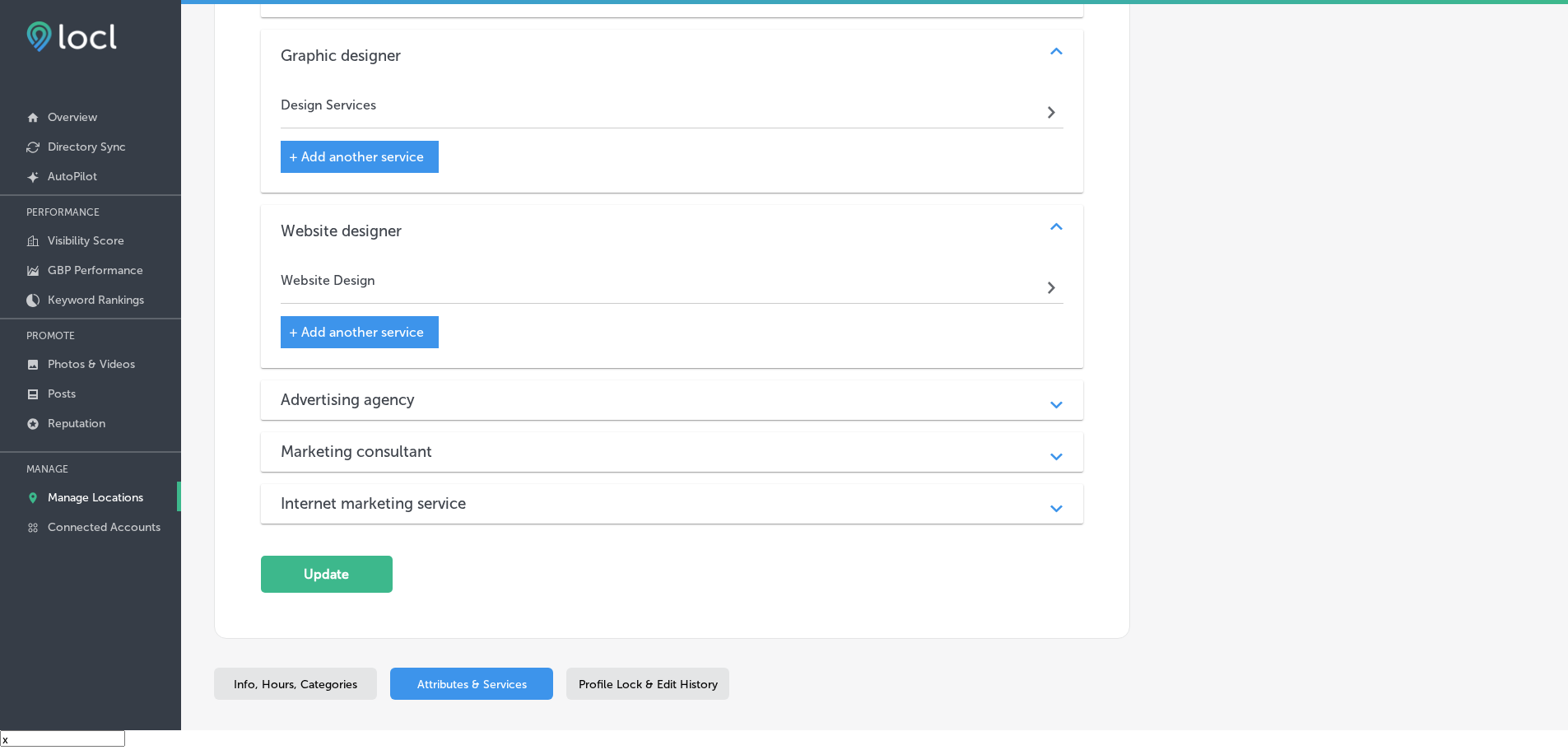
click at [707, 408] on div "Advertising agency Path Created with Sketch." at bounding box center [672, 400] width 823 height 40
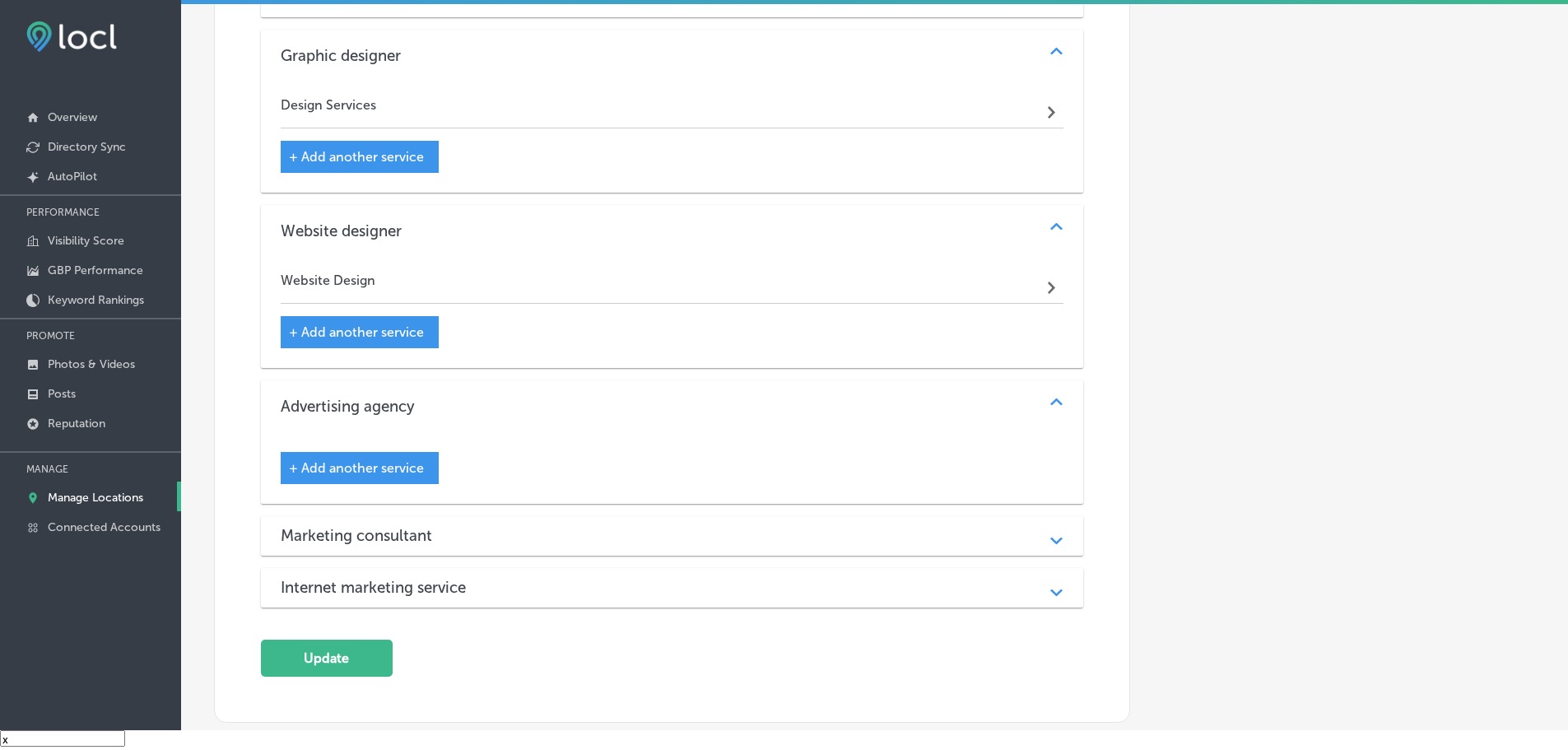
click at [388, 473] on span "+ Add another service" at bounding box center [357, 469] width 135 height 16
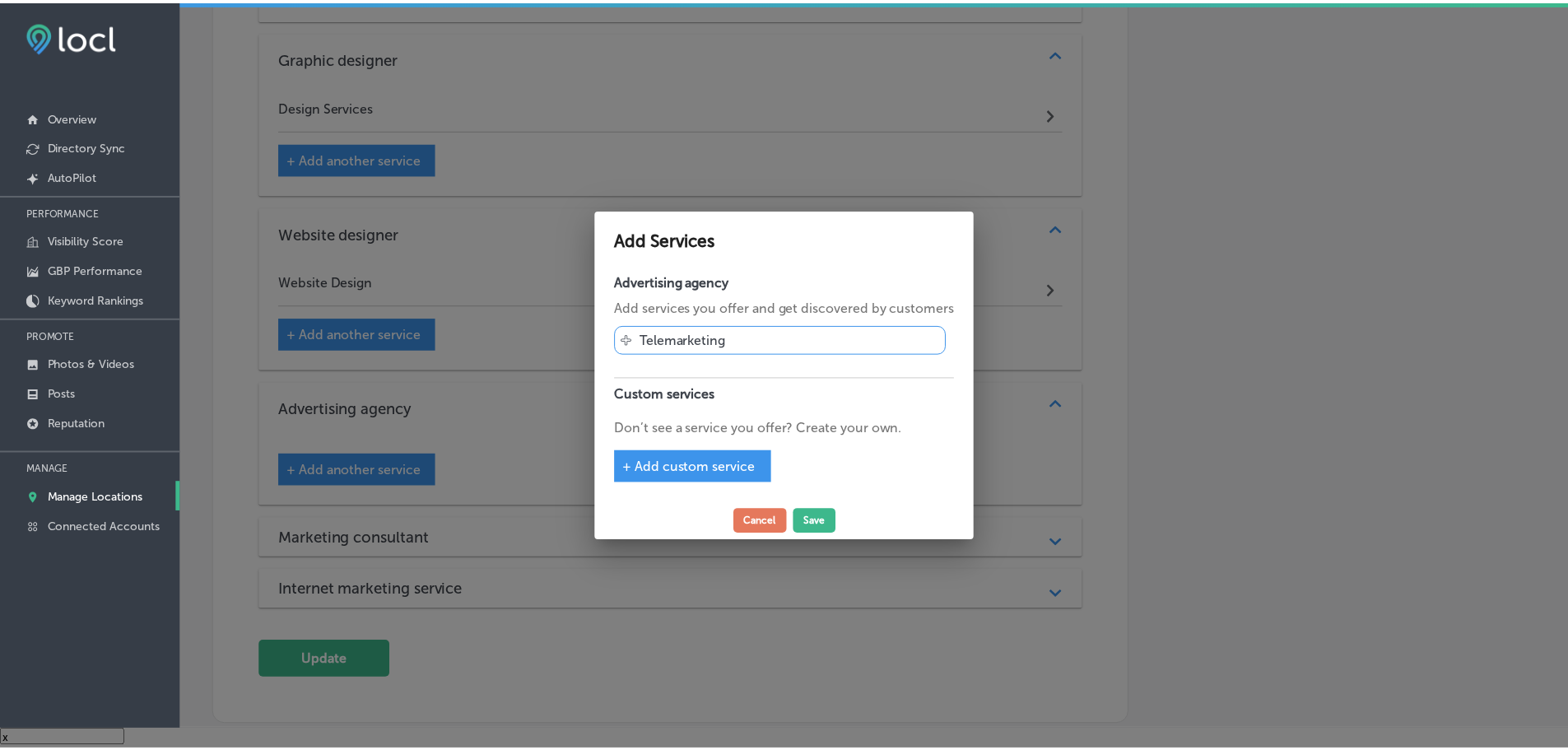
scroll to position [1237, 0]
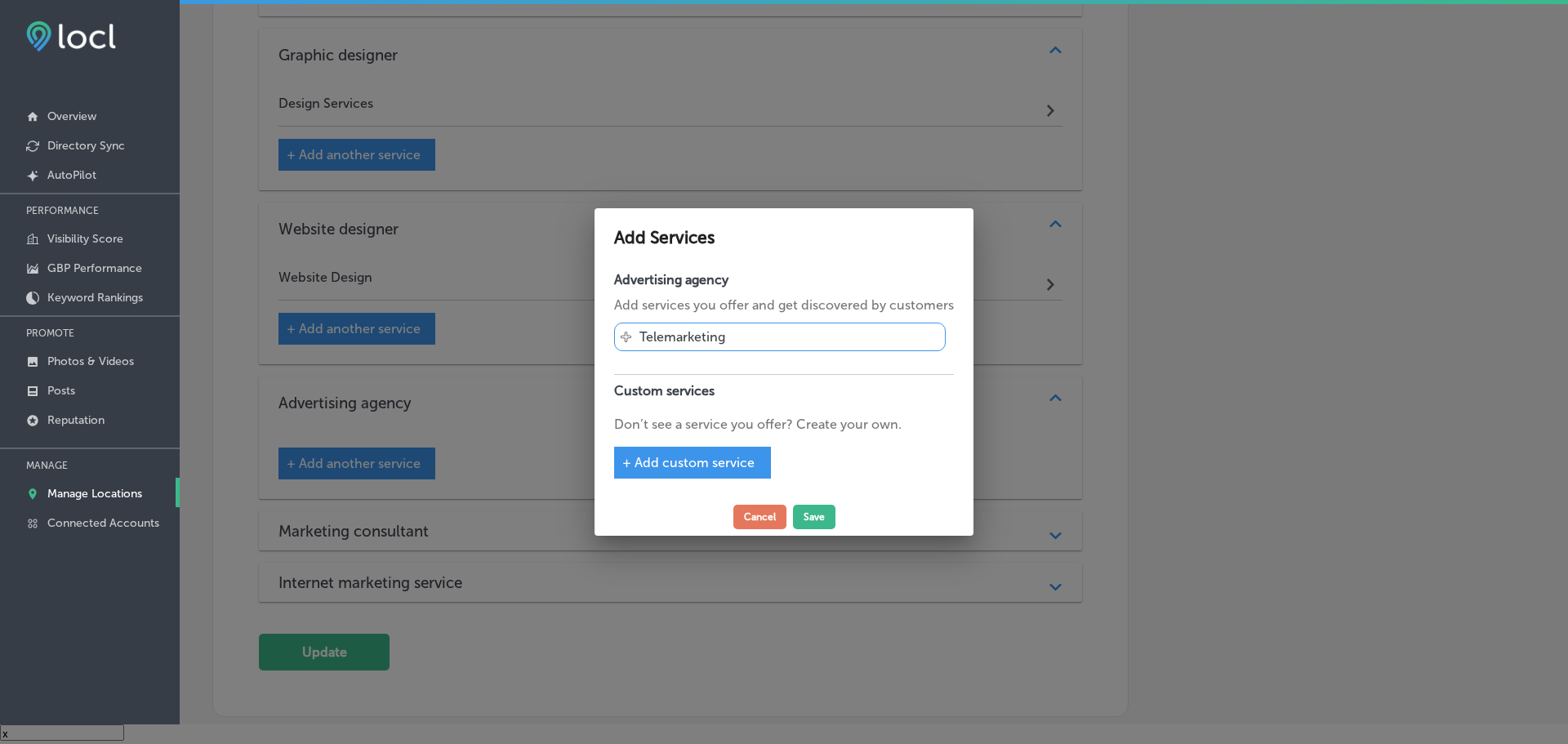
click at [680, 462] on span "+ Add custom service" at bounding box center [689, 463] width 132 height 16
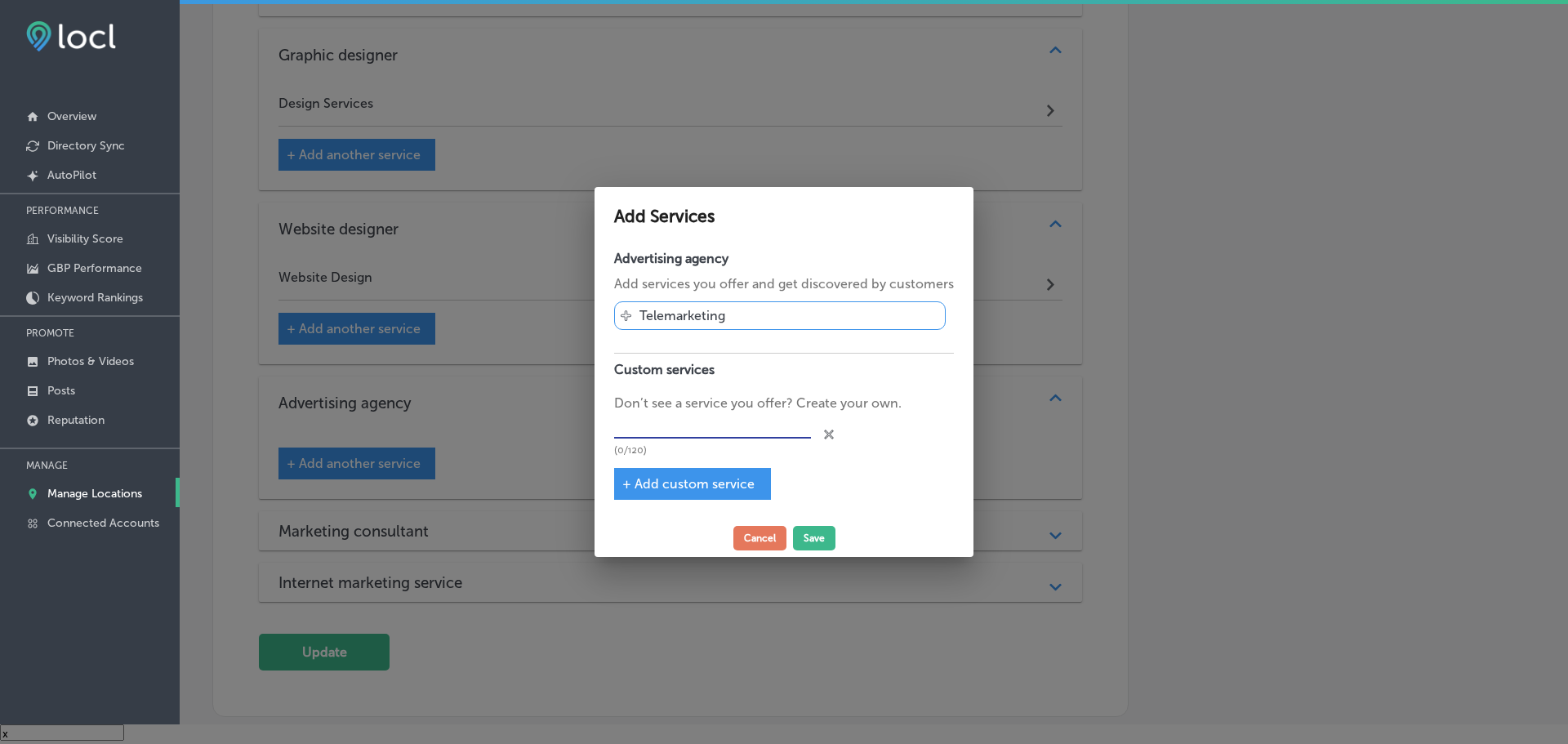
click at [690, 422] on input "text" at bounding box center [711, 426] width 196 height 26
type input "Connected TV | [PERSON_NAME] Ads"
click at [806, 534] on button "Save" at bounding box center [814, 538] width 42 height 25
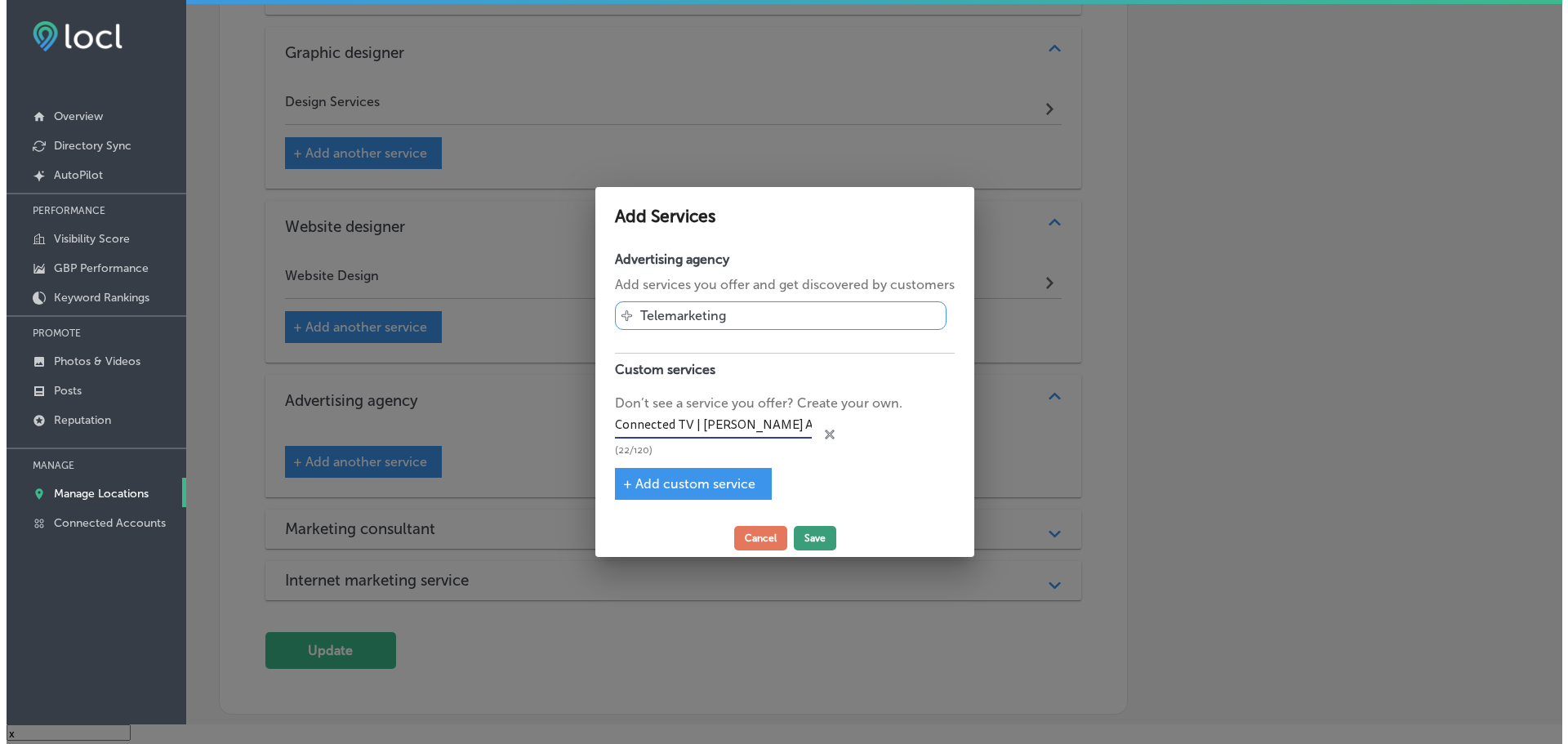
scroll to position [1226, 0]
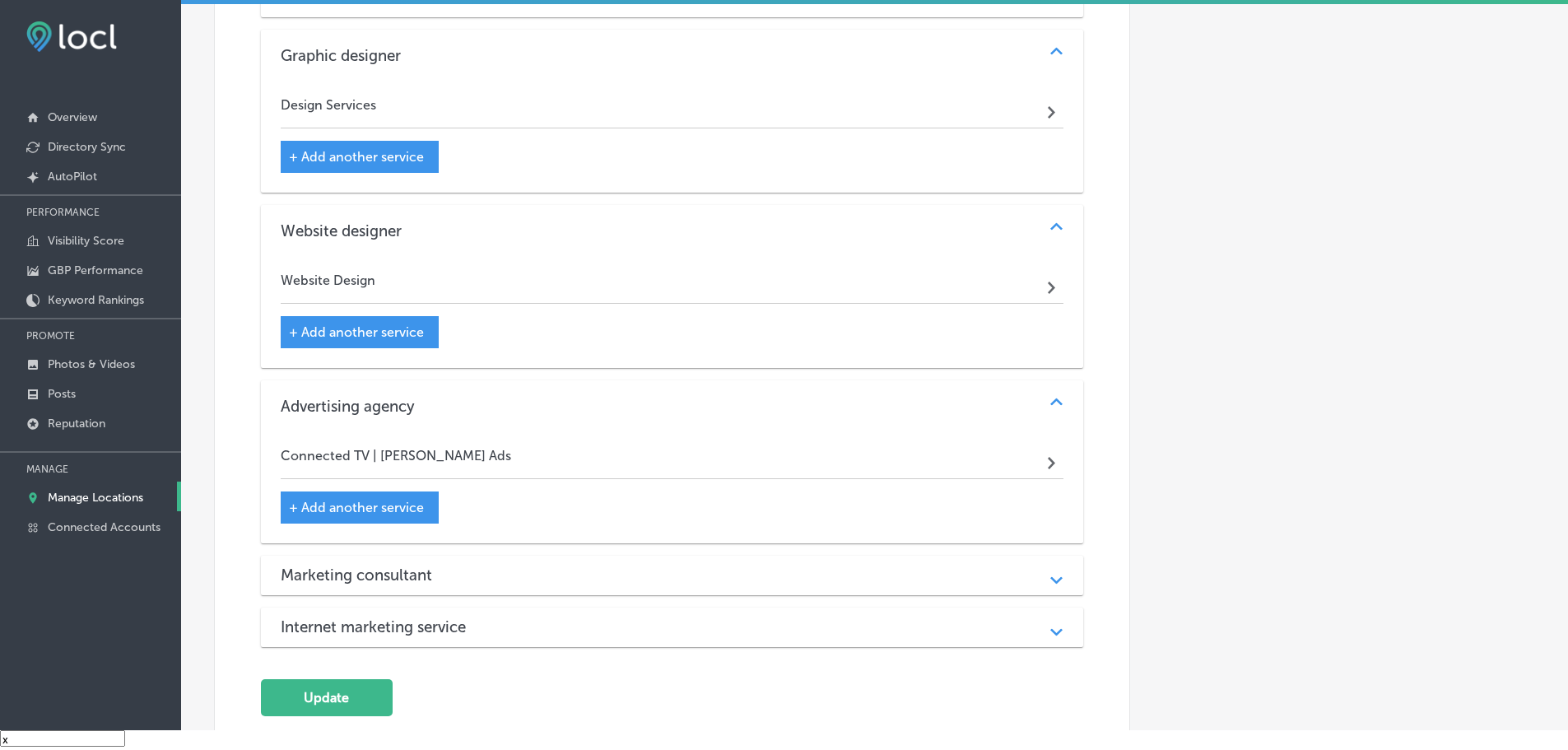
click at [397, 506] on span "+ Add another service" at bounding box center [357, 507] width 135 height 16
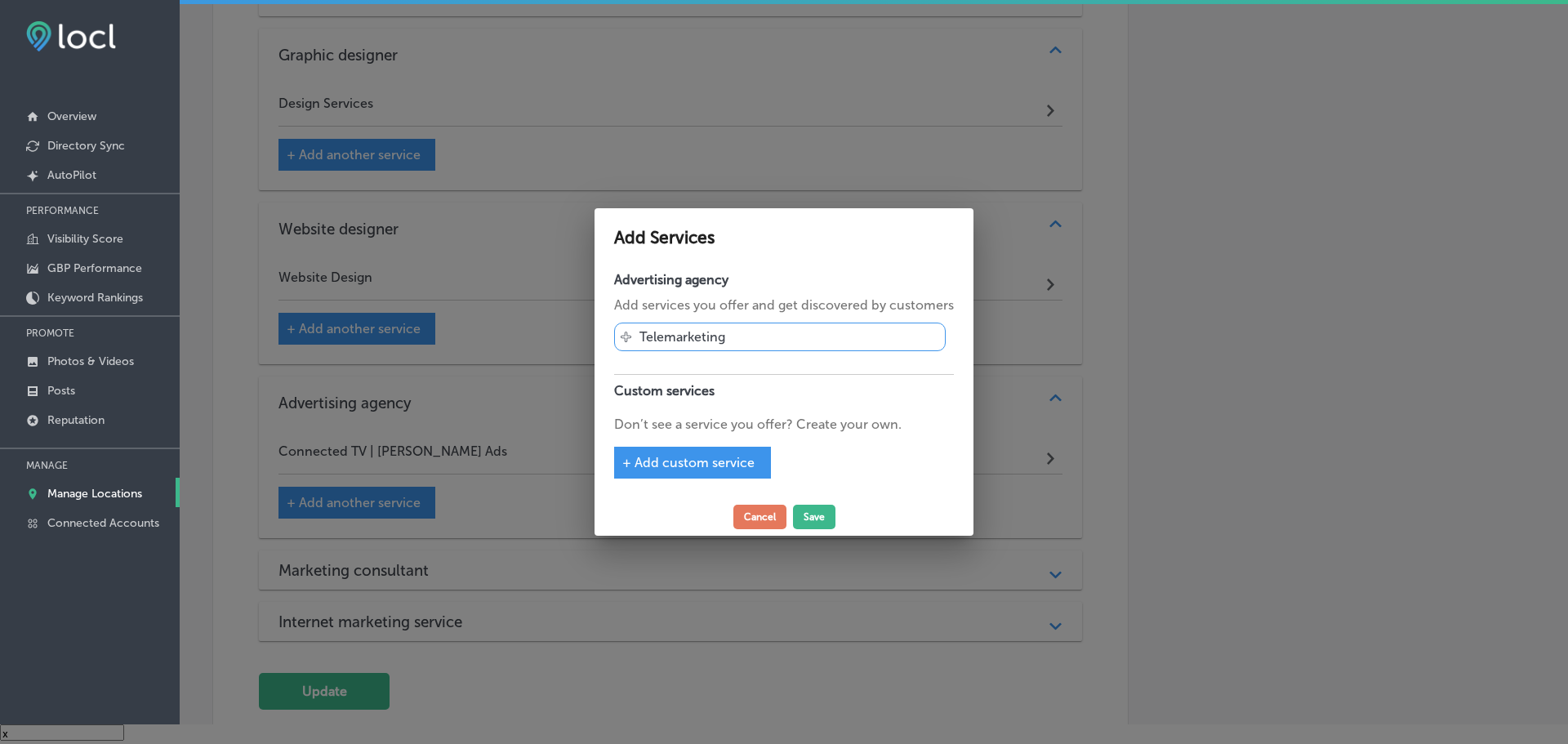
click at [674, 467] on span "+ Add custom service" at bounding box center [689, 463] width 132 height 16
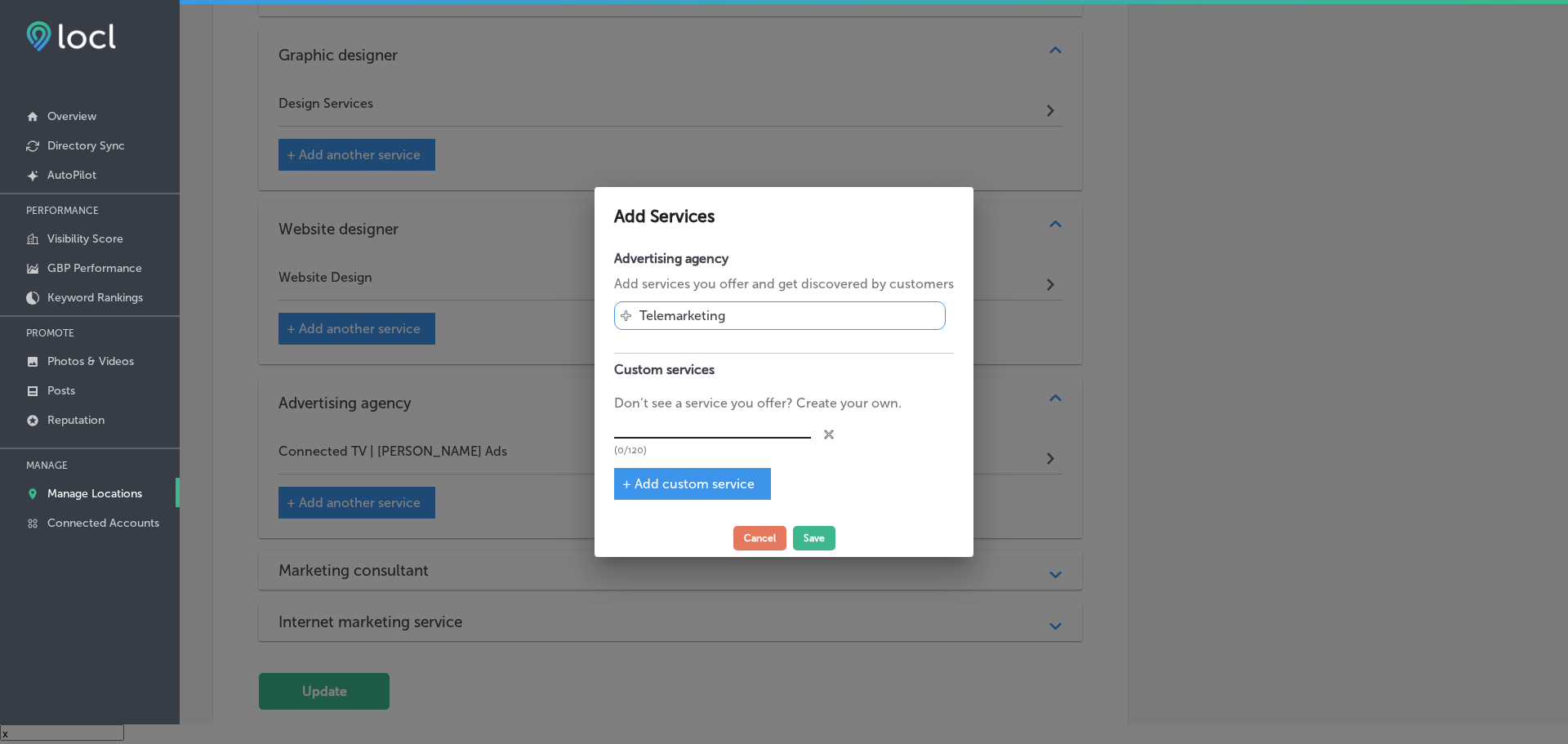
click at [688, 426] on input "text" at bounding box center [711, 426] width 196 height 26
type input "Geofencing"
click at [808, 530] on button "Save" at bounding box center [814, 538] width 42 height 25
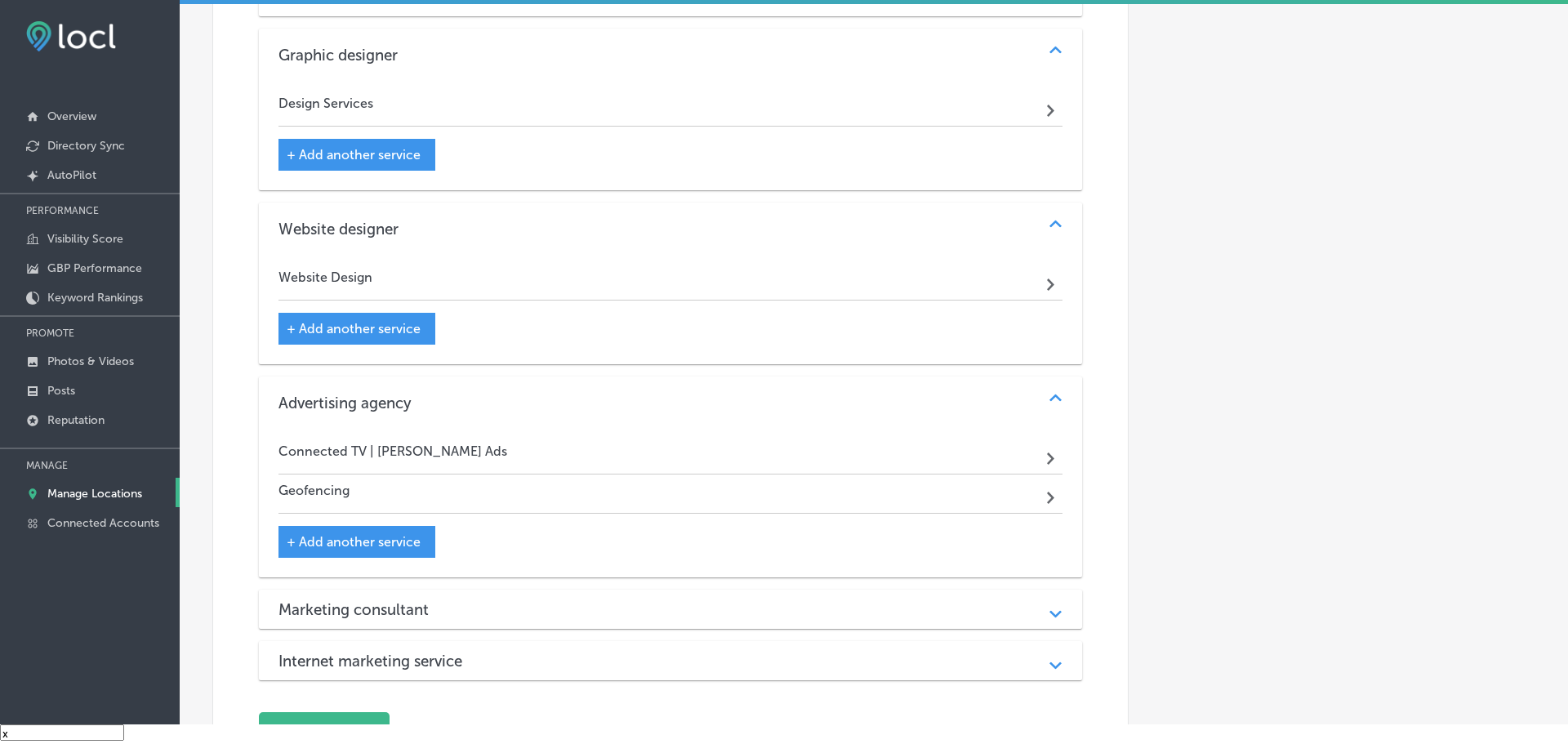
scroll to position [1226, 0]
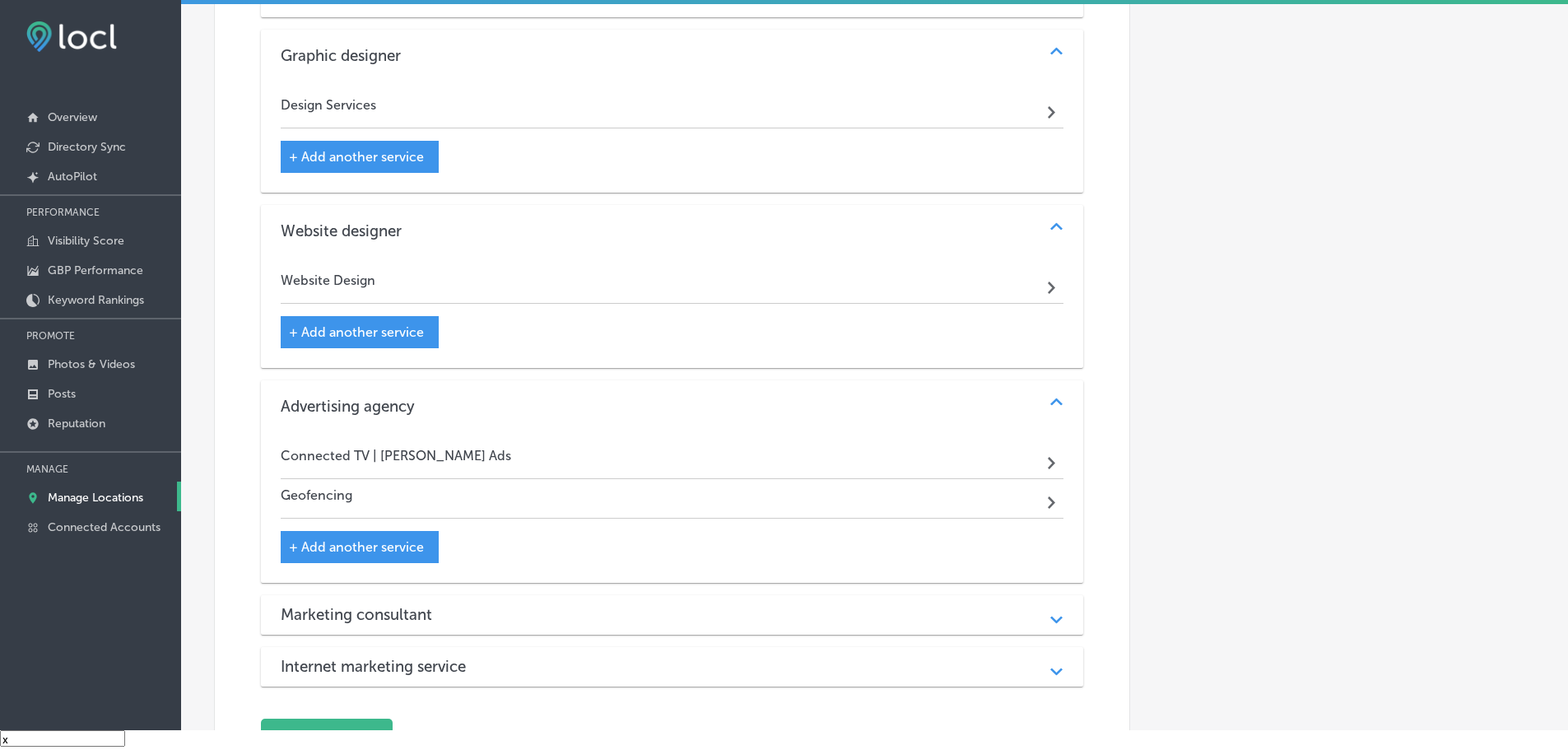
click at [361, 541] on span "+ Add another service" at bounding box center [357, 547] width 135 height 16
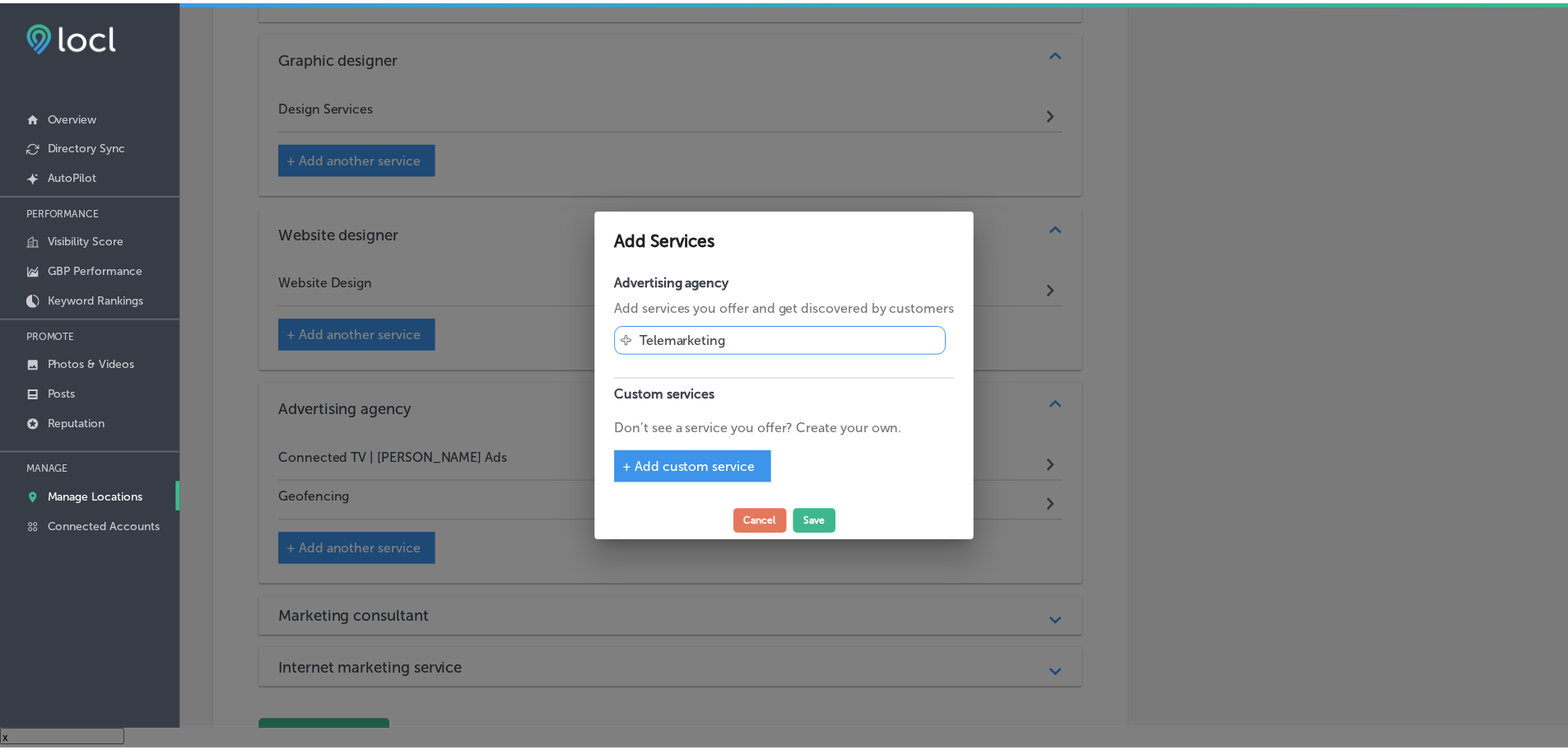
scroll to position [1237, 0]
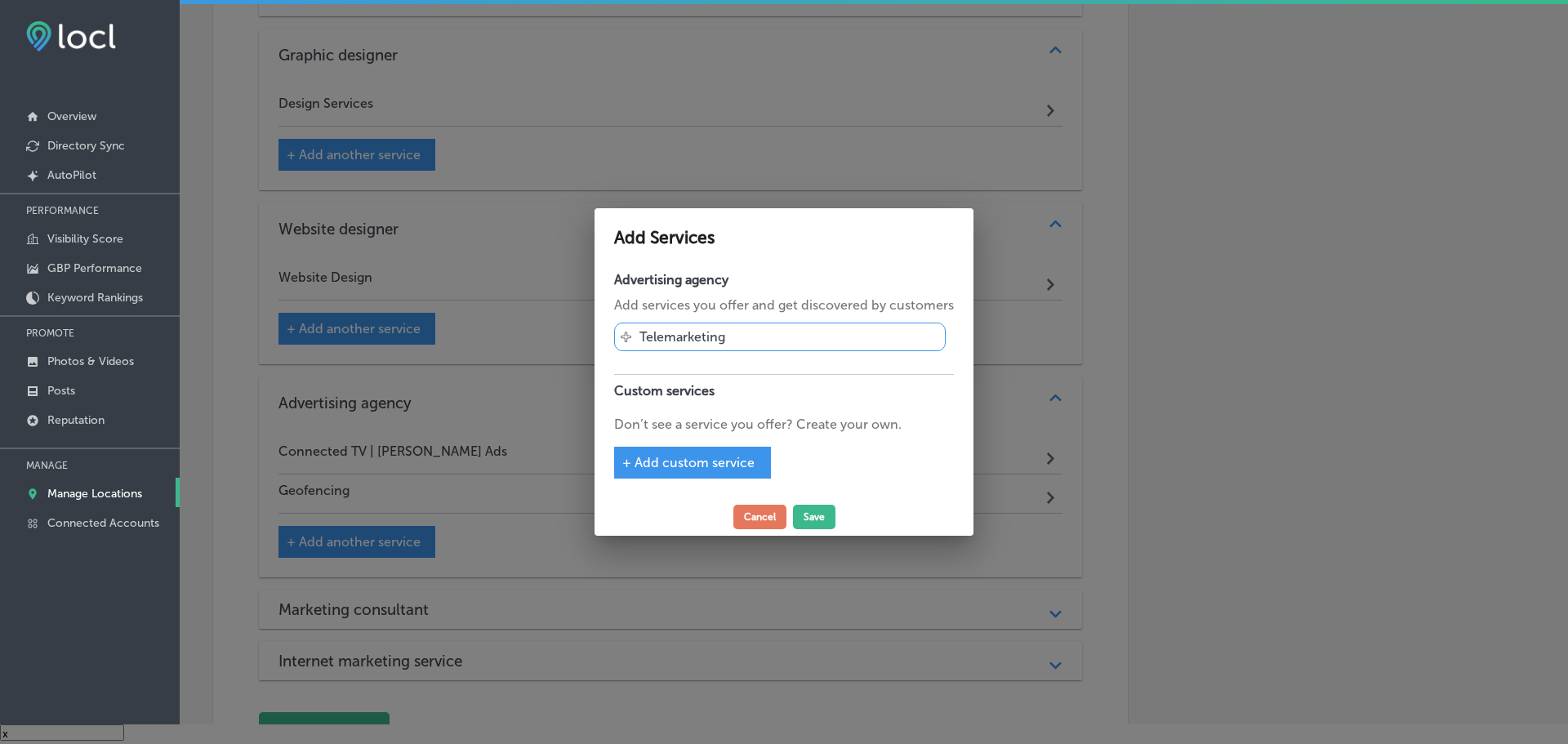
click at [700, 480] on div "Advertising agency Add services you offer and get discovered by customers Svg V…" at bounding box center [784, 381] width 379 height 235
click at [706, 460] on span "+ Add custom service" at bounding box center [689, 463] width 132 height 16
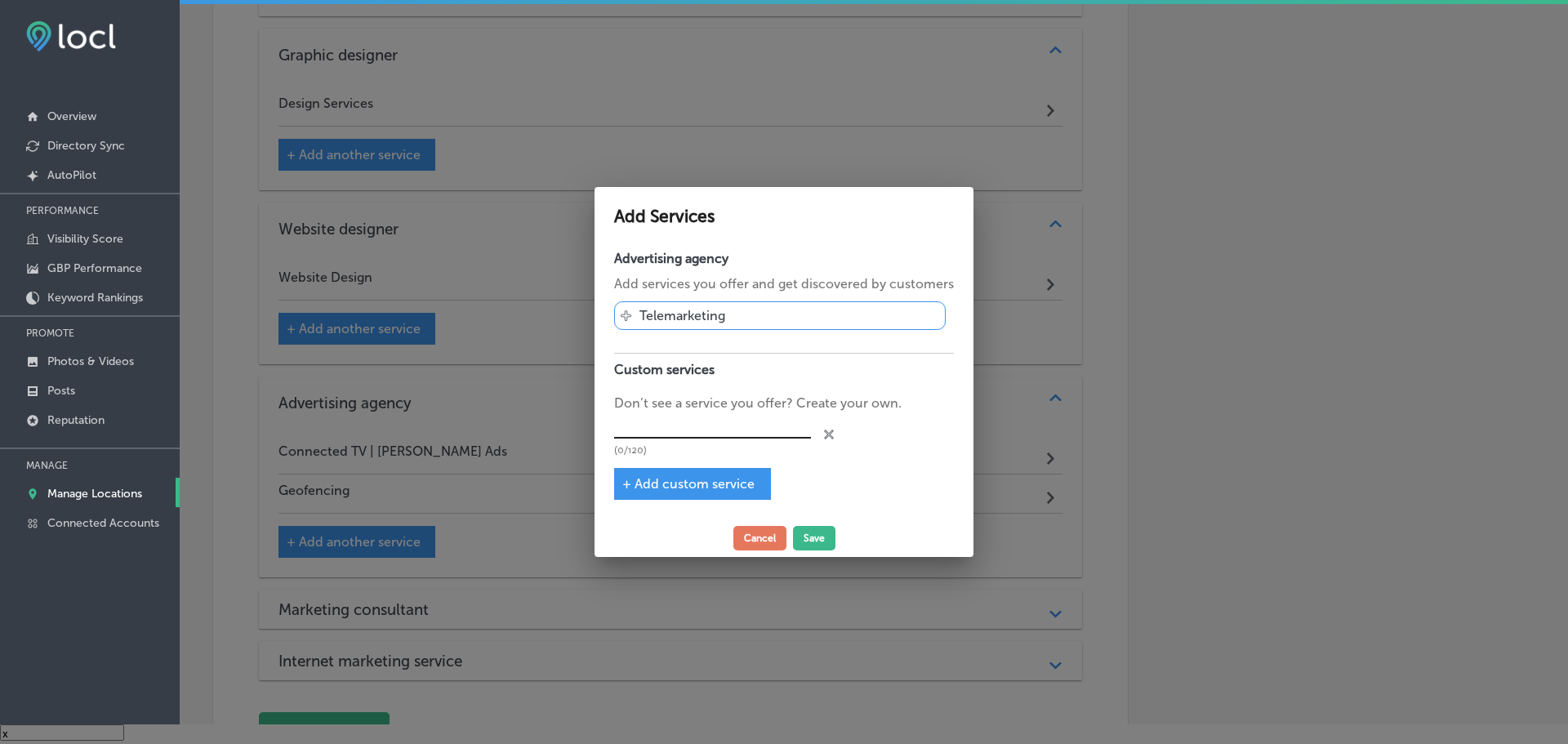
click at [732, 430] on input "text" at bounding box center [711, 426] width 196 height 26
type input "Streaming Audio"
click at [814, 538] on button "Save" at bounding box center [814, 538] width 42 height 25
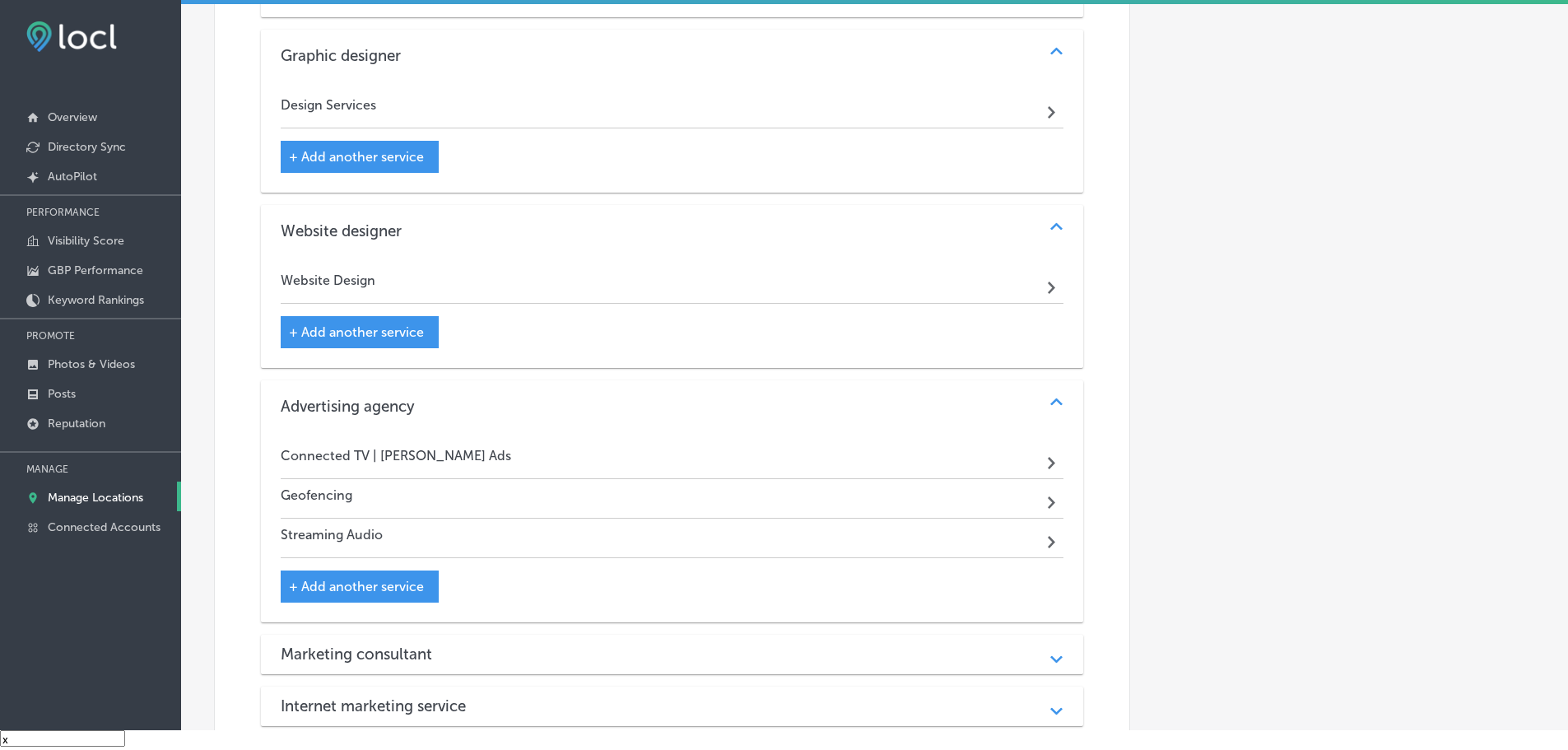
click at [397, 580] on span "+ Add another service" at bounding box center [357, 587] width 135 height 16
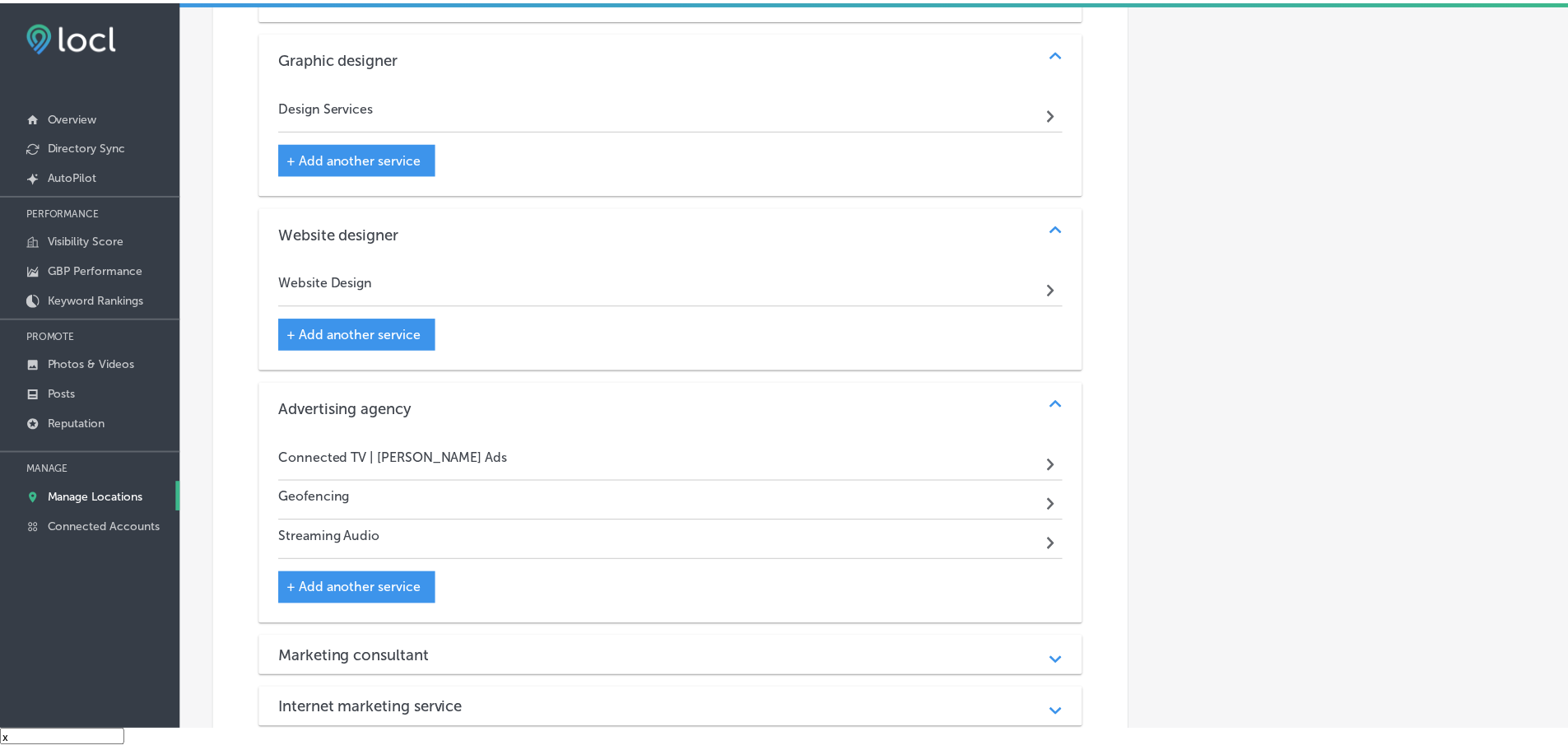
scroll to position [1237, 0]
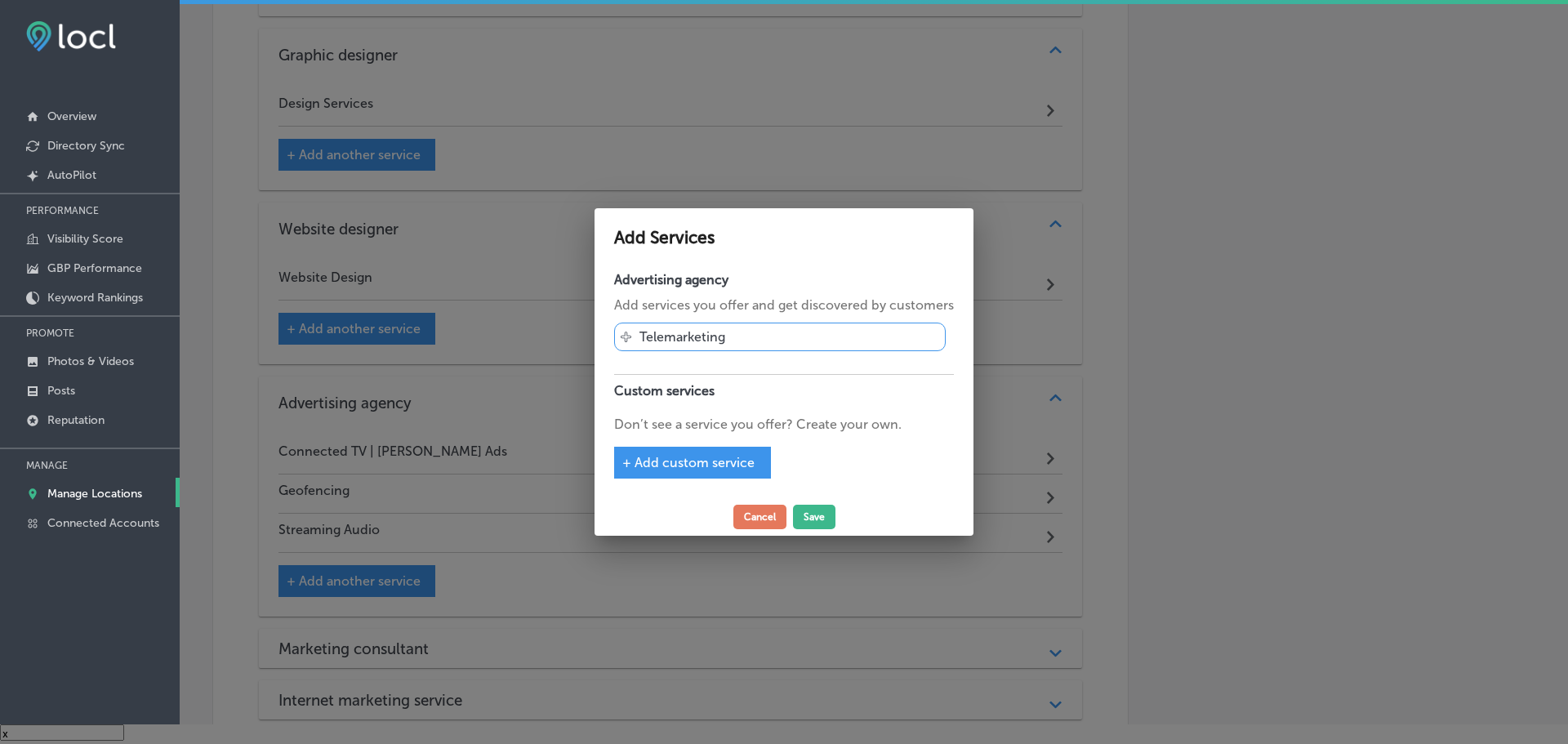
click at [678, 456] on span "+ Add custom service" at bounding box center [689, 463] width 132 height 16
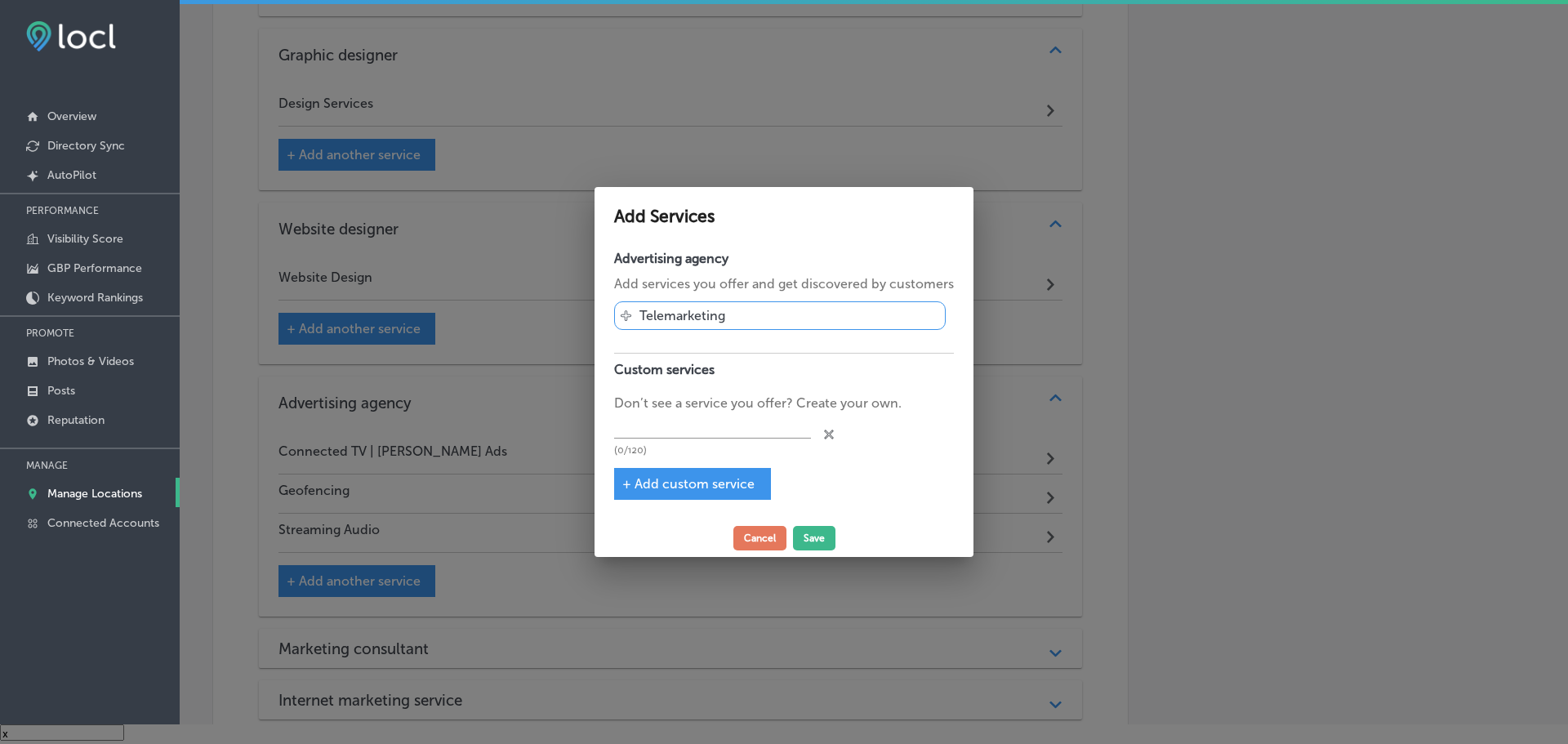
drag, startPoint x: 690, startPoint y: 406, endPoint x: 691, endPoint y: 424, distance: 18.0
click at [690, 407] on p "Don’t see a service you offer? Create your own." at bounding box center [784, 404] width 339 height 20
click at [691, 429] on input "text" at bounding box center [711, 426] width 196 height 26
type input "p"
type input "Pre-roll Ads"
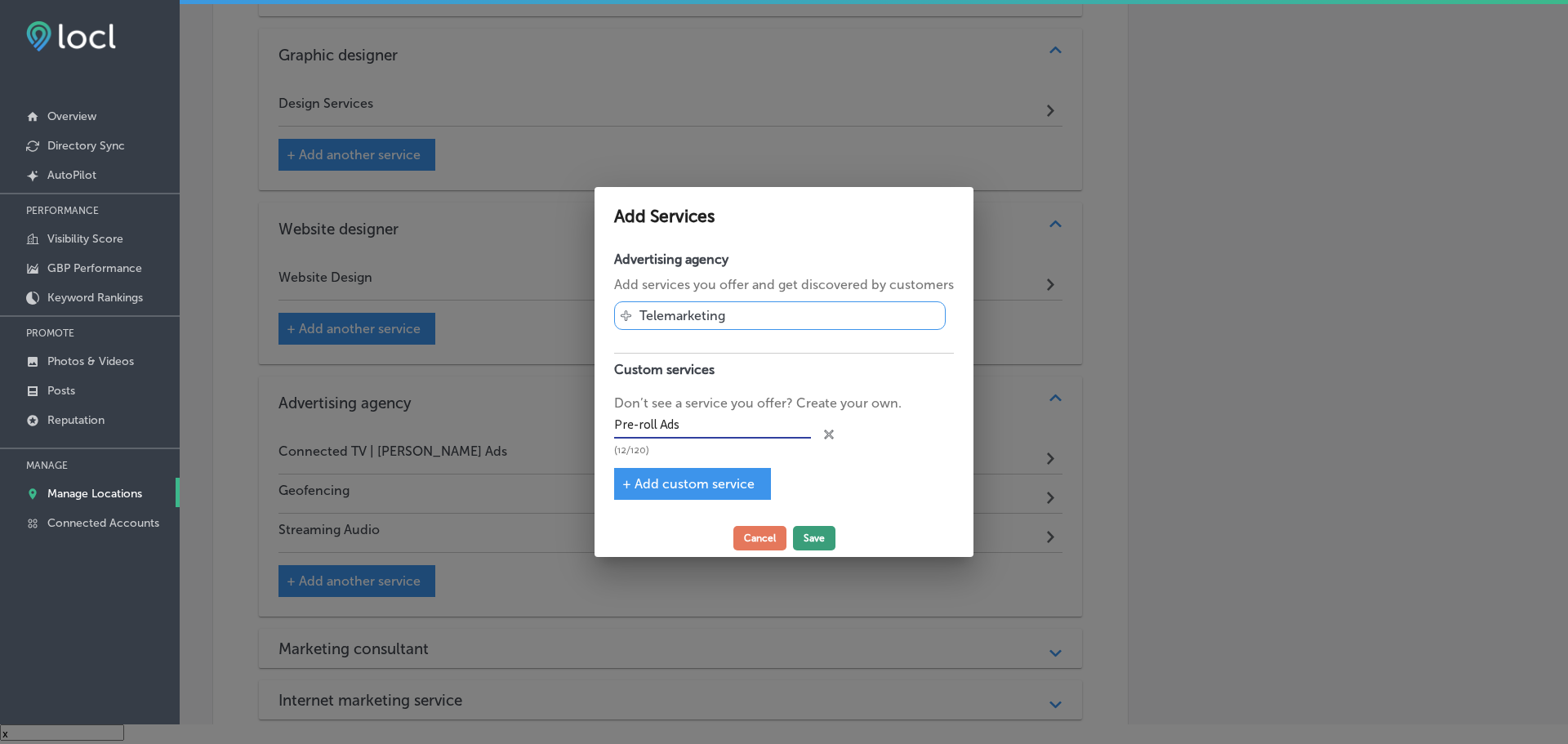
click at [811, 536] on button "Save" at bounding box center [814, 538] width 42 height 25
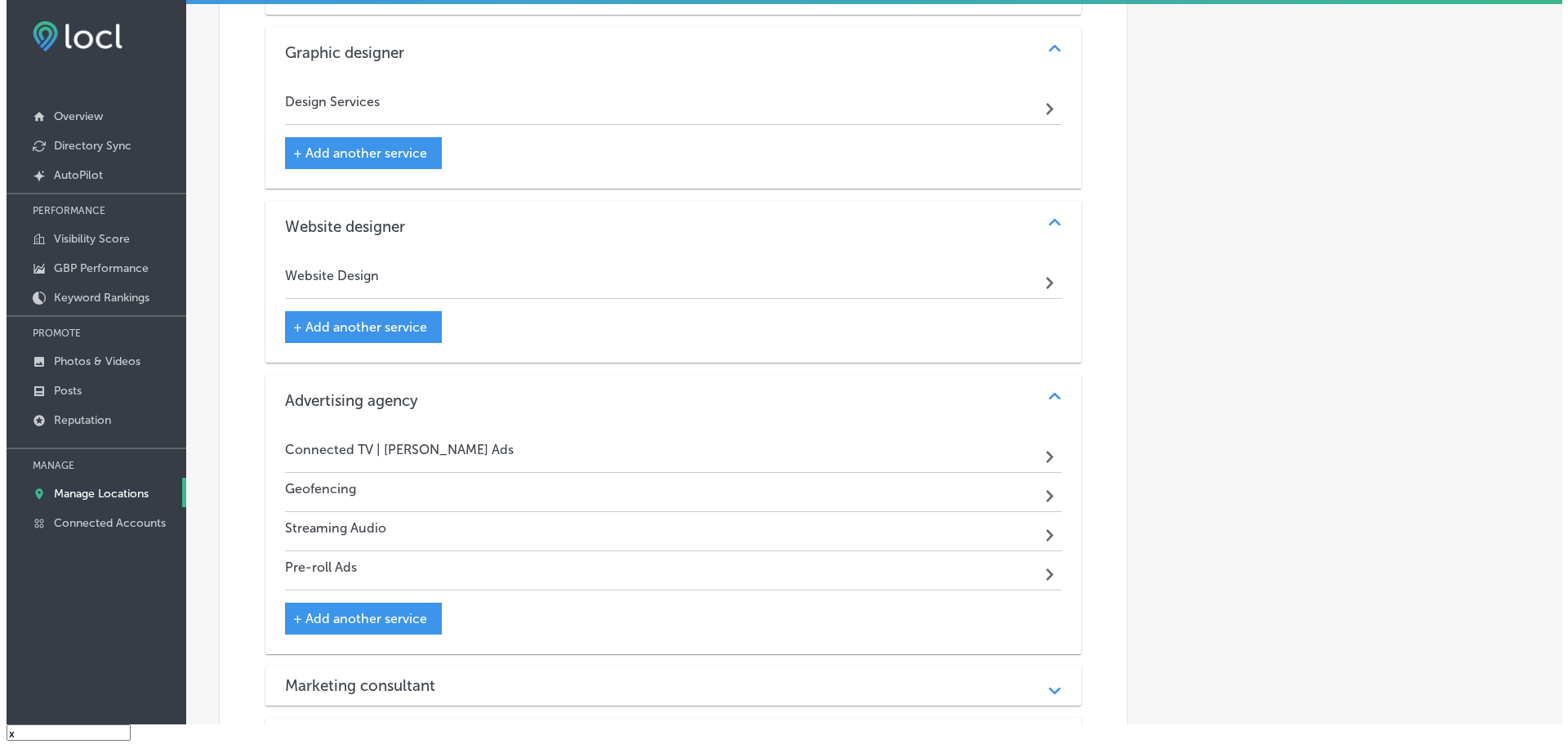
scroll to position [1226, 0]
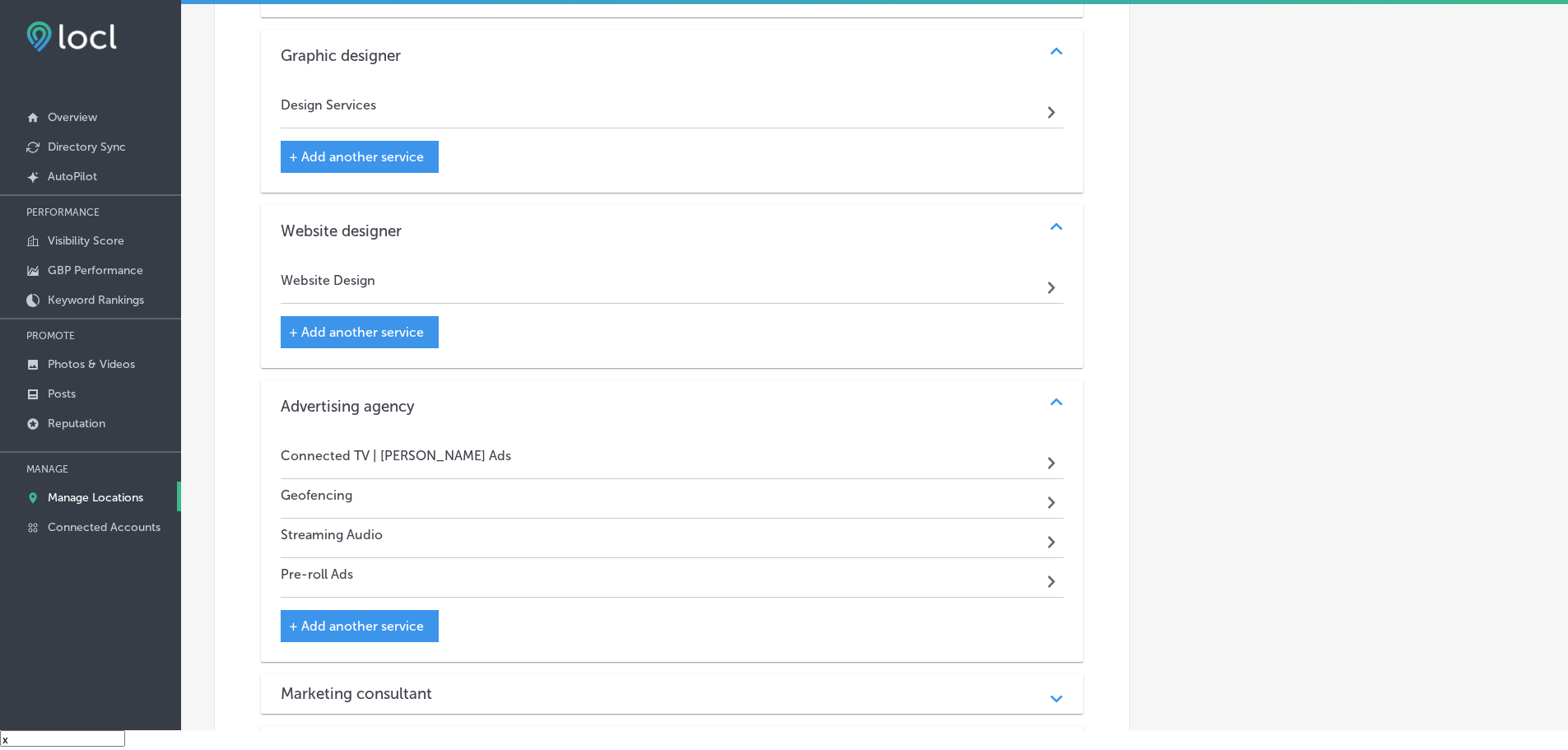
click at [375, 630] on span "+ Add another service" at bounding box center [357, 627] width 135 height 16
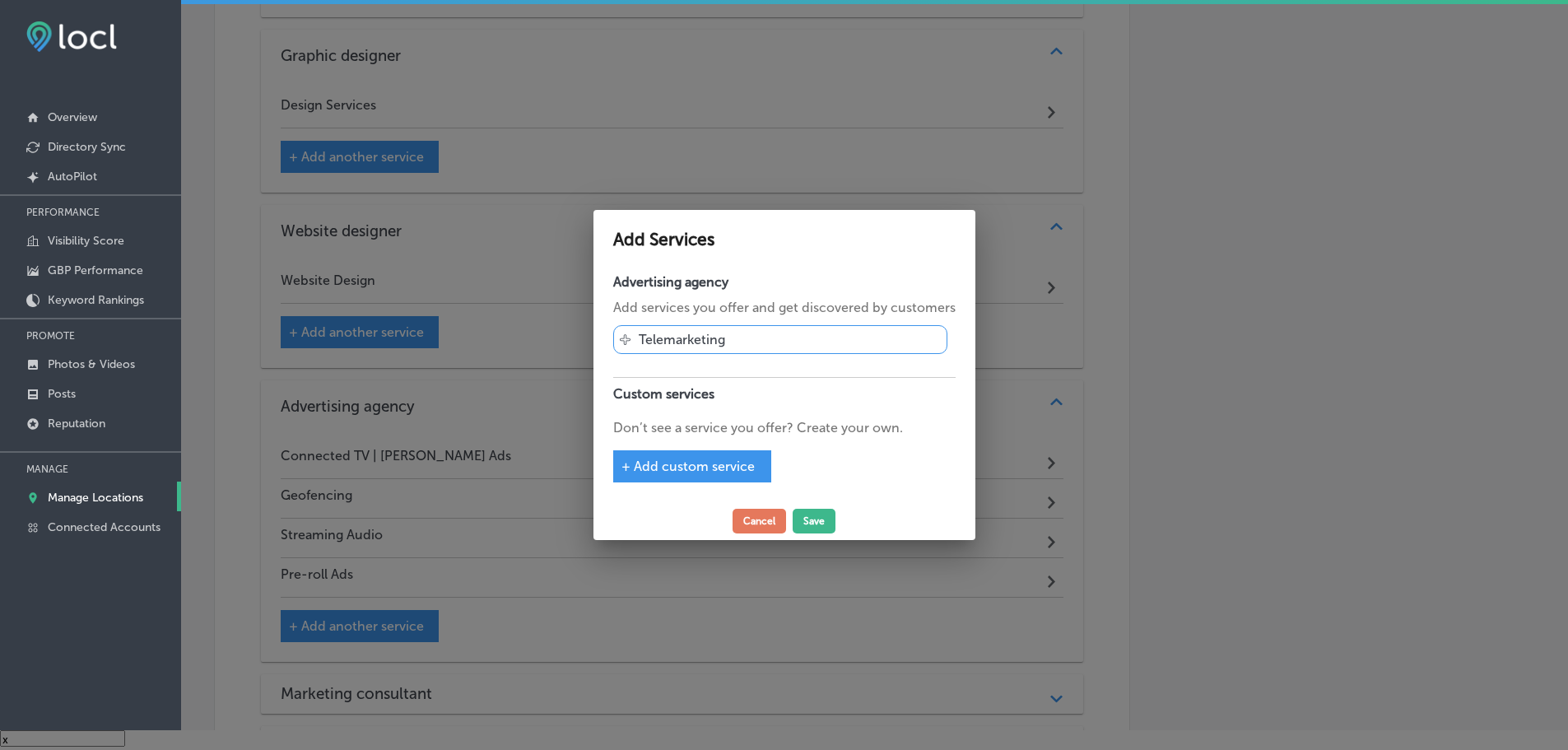
scroll to position [1237, 0]
click at [659, 466] on span "+ Add custom service" at bounding box center [694, 467] width 133 height 16
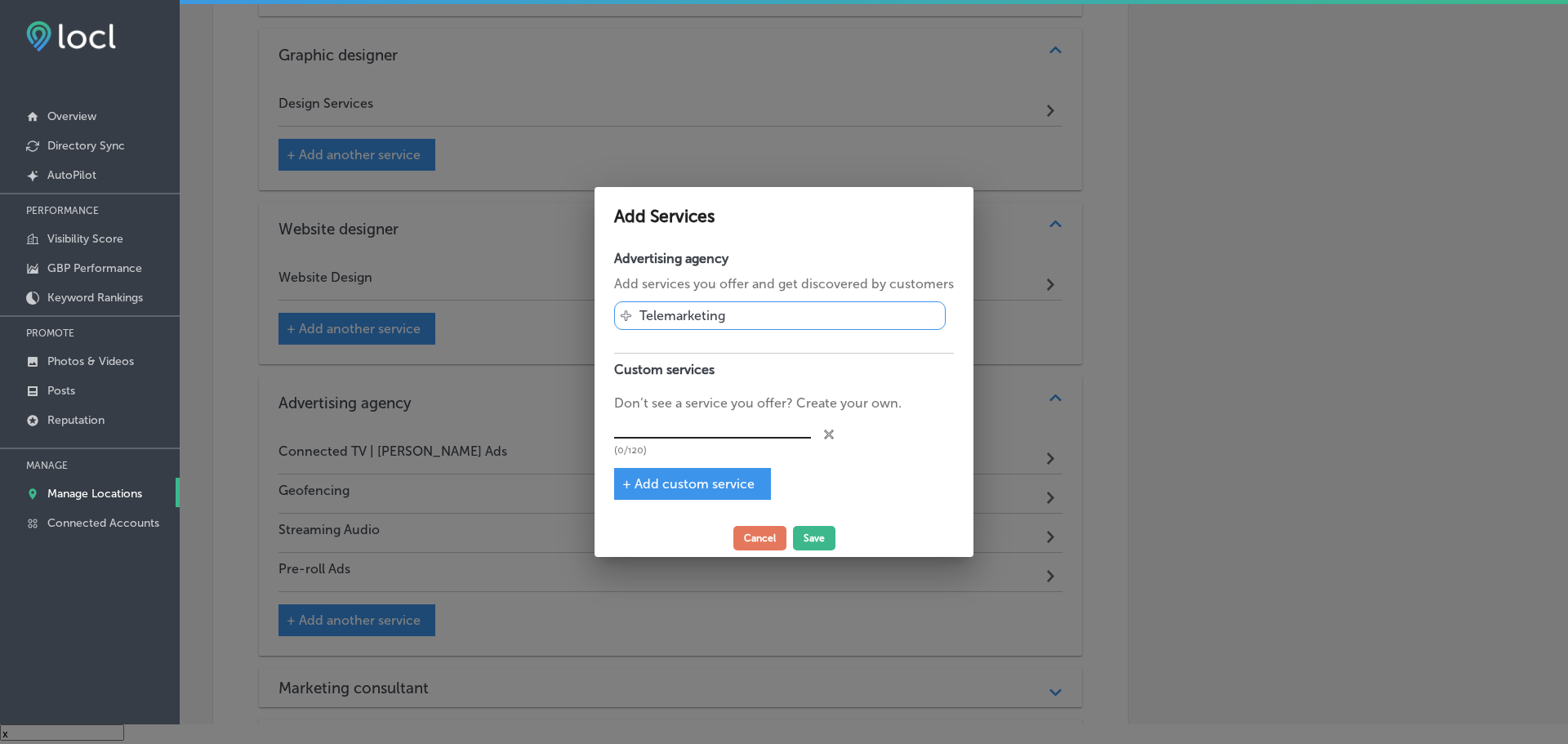
click at [673, 428] on input "text" at bounding box center [711, 426] width 196 height 26
type input "YouTube Ads"
click at [803, 534] on button "Save" at bounding box center [814, 538] width 42 height 25
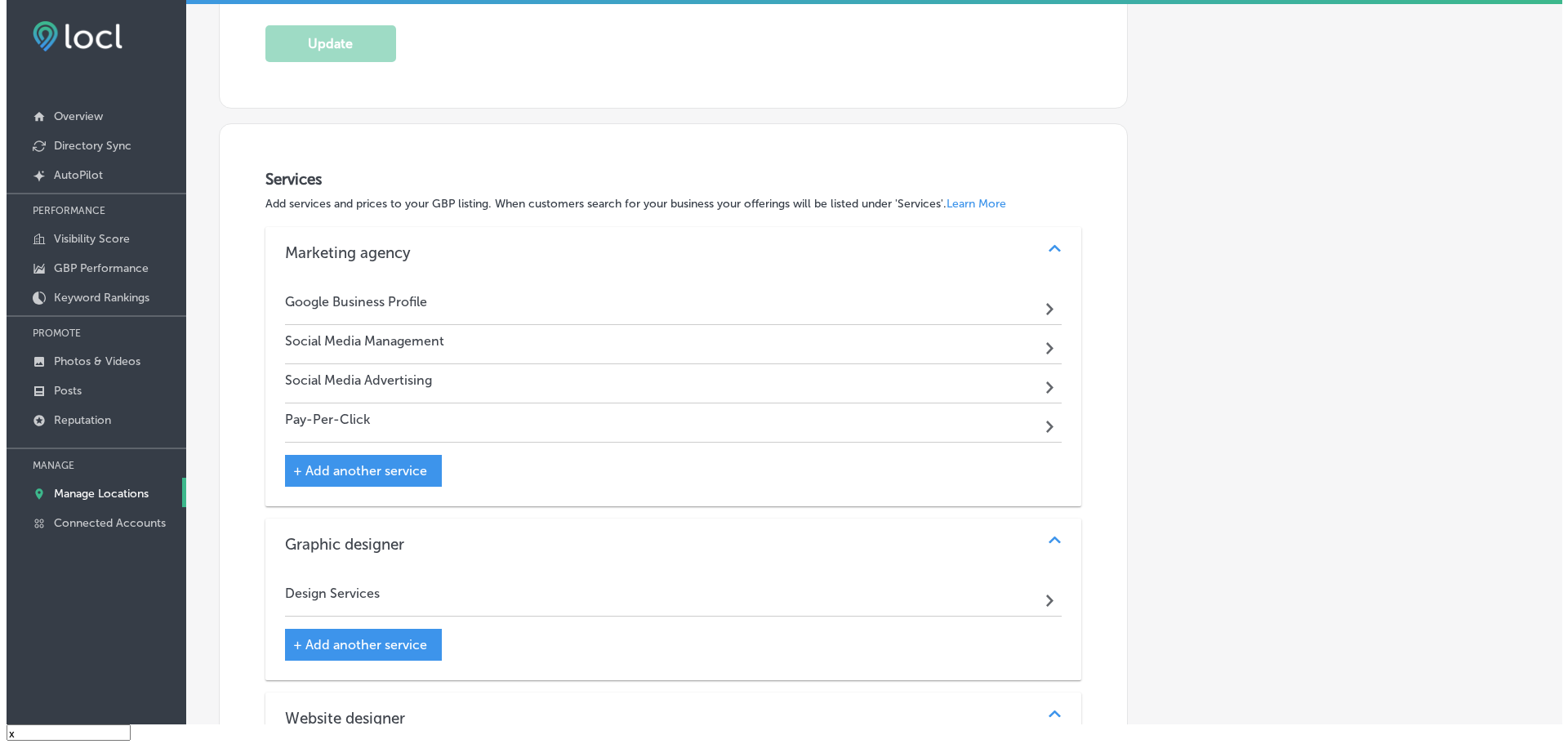
scroll to position [735, 0]
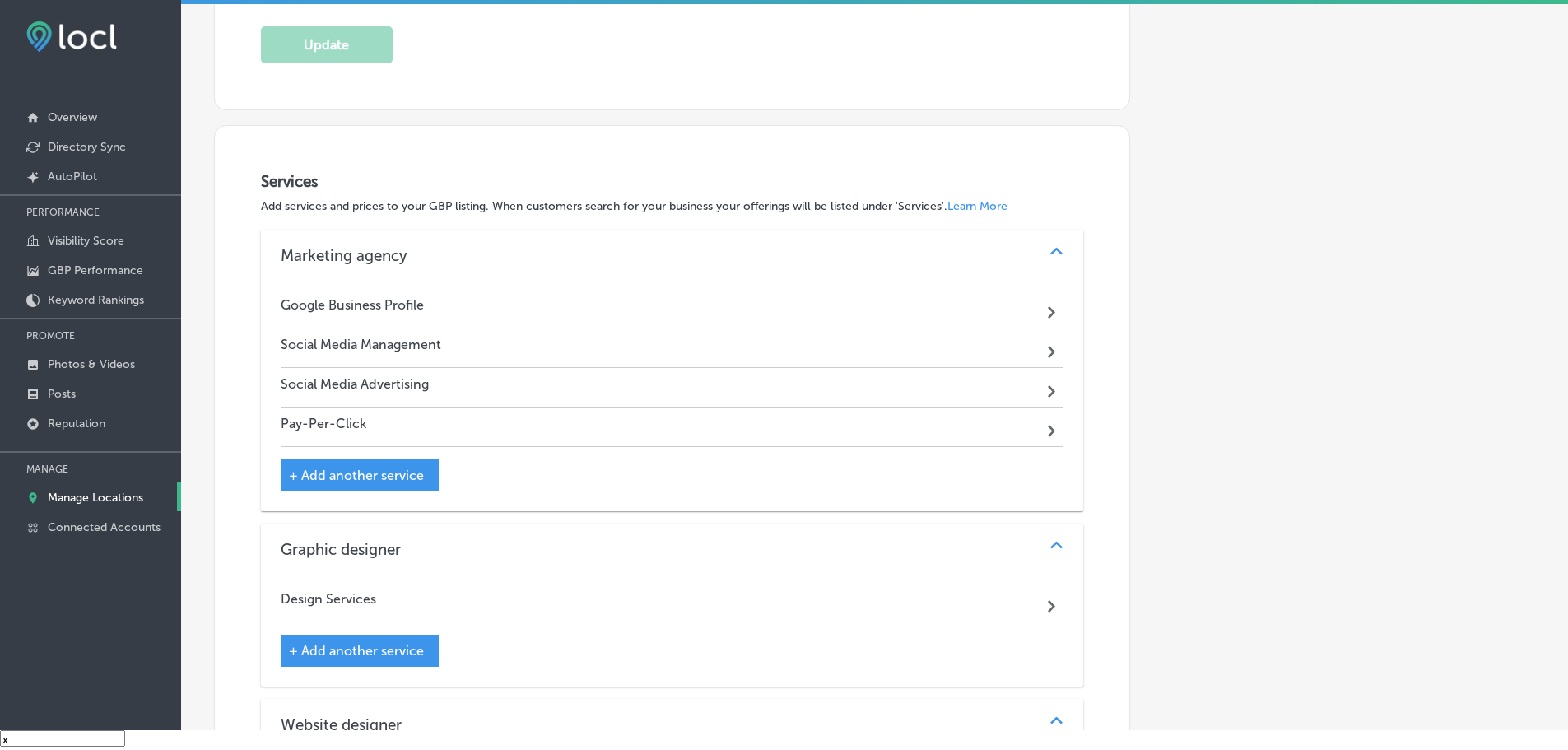
click at [368, 475] on span "+ Add another service" at bounding box center [357, 475] width 135 height 16
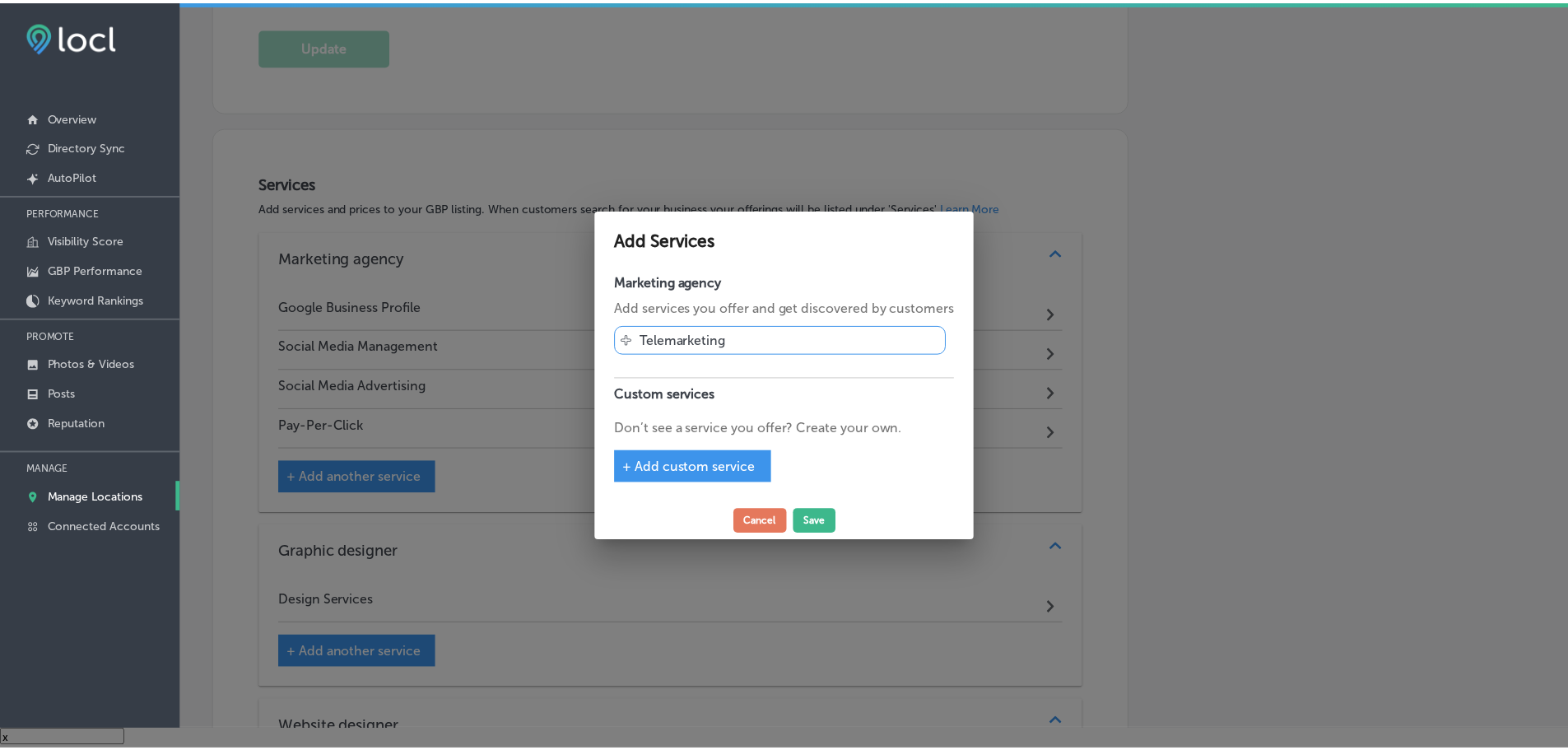
scroll to position [743, 0]
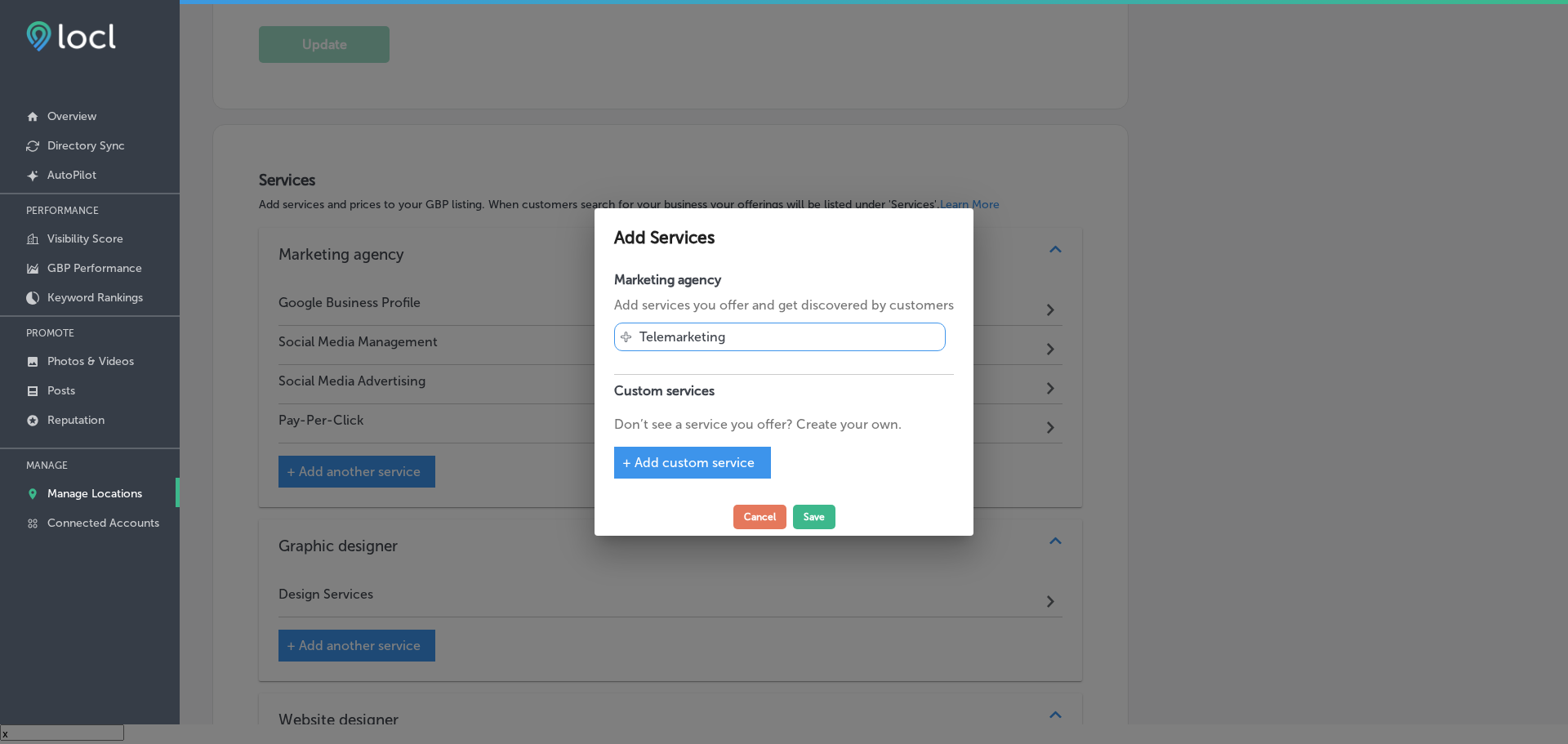
click at [685, 462] on span "+ Add custom service" at bounding box center [689, 463] width 132 height 16
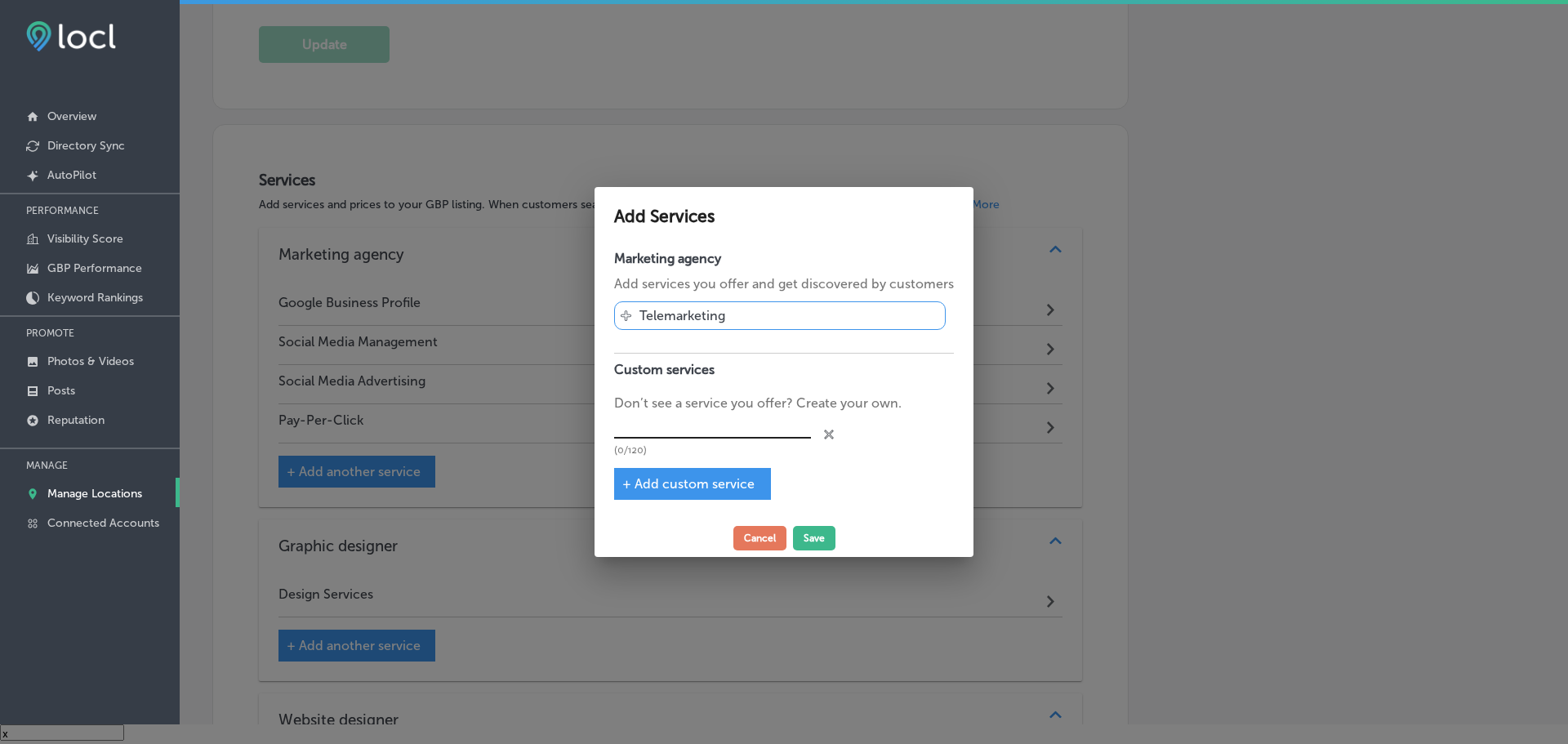
click at [712, 423] on input "text" at bounding box center [711, 426] width 196 height 26
type input "Indoor Digital Billboards"
click at [806, 537] on button "Save" at bounding box center [814, 538] width 42 height 25
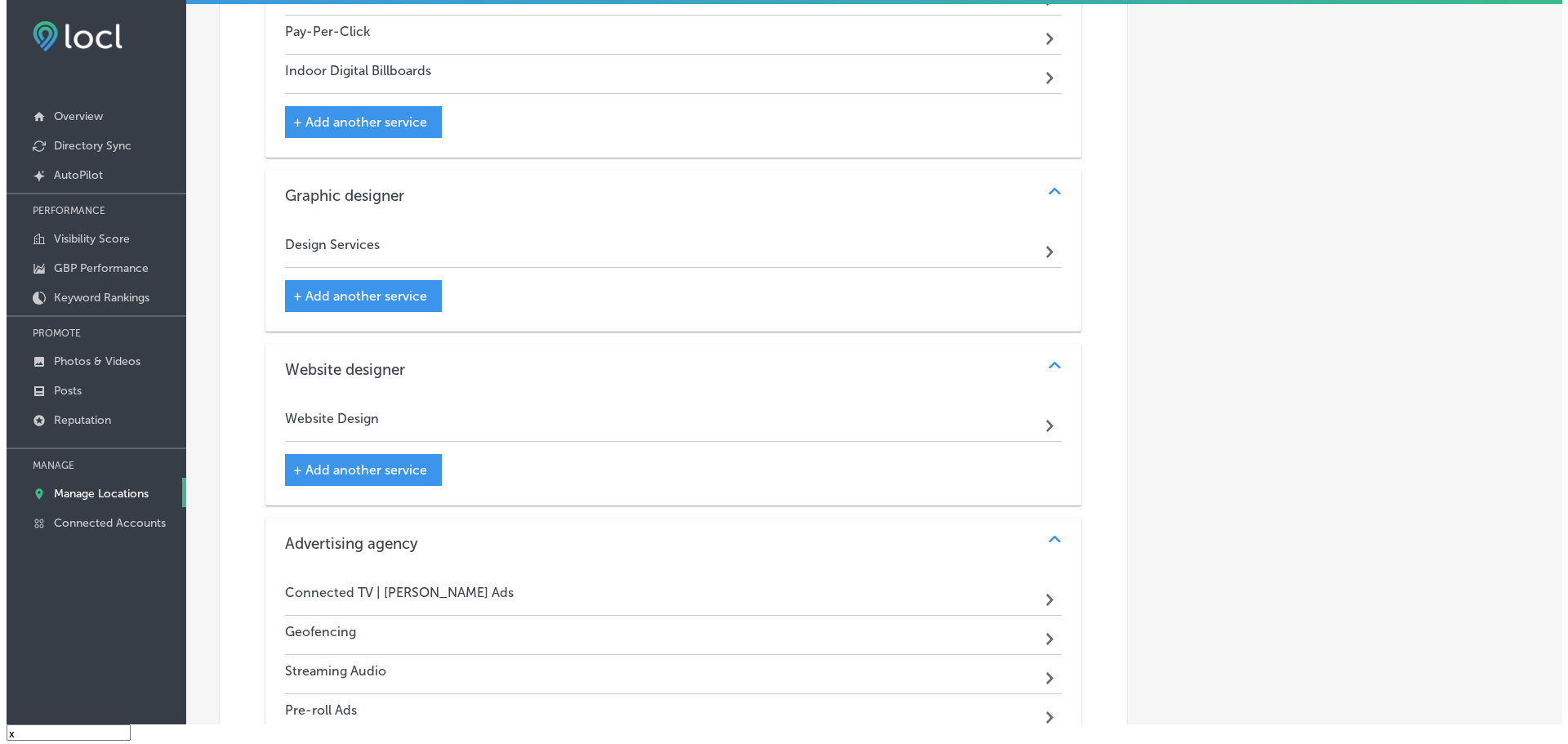
scroll to position [1144, 0]
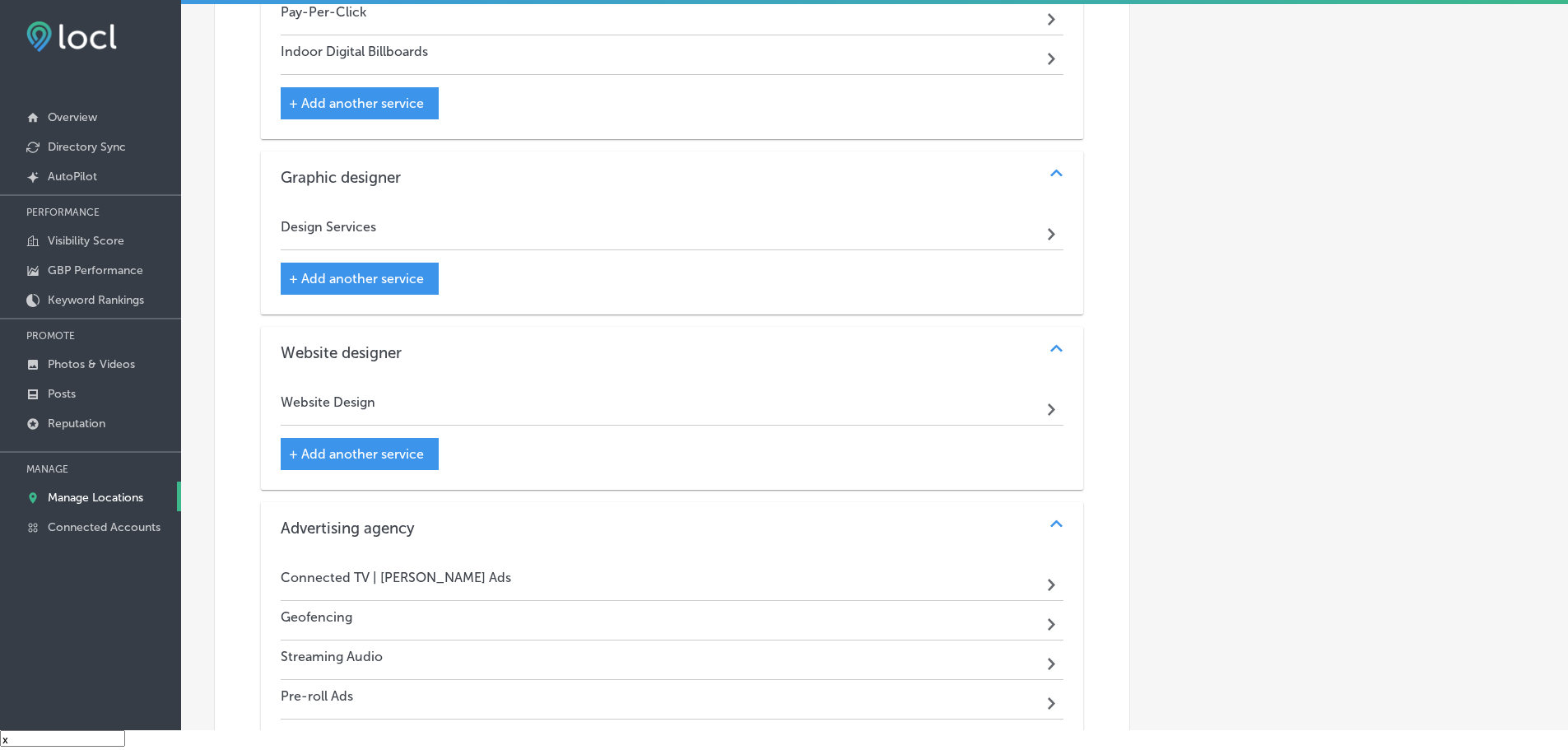
click at [349, 285] on div "+ Add another service" at bounding box center [359, 279] width 158 height 32
click at [389, 277] on span "+ Add another service" at bounding box center [357, 279] width 135 height 16
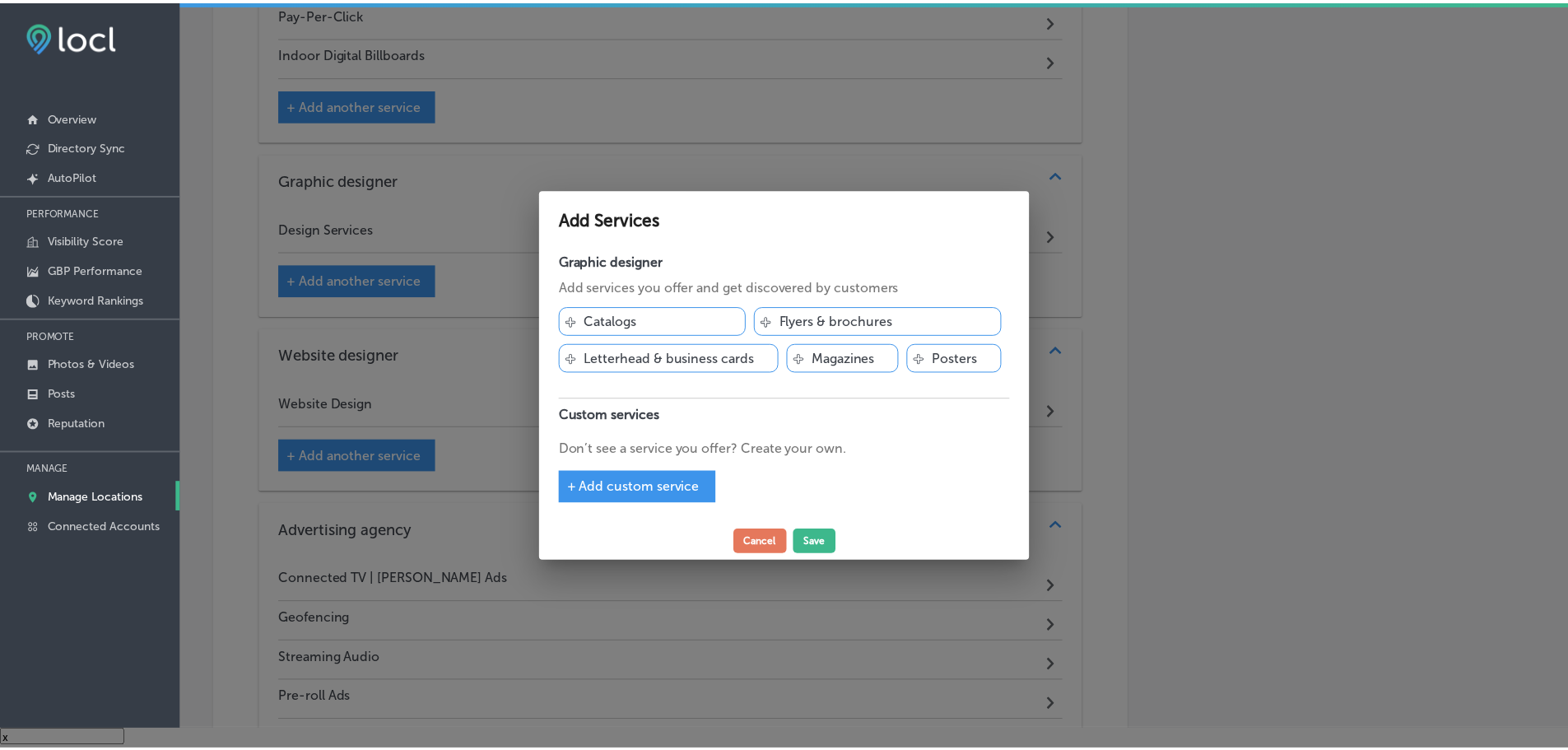
scroll to position [1155, 0]
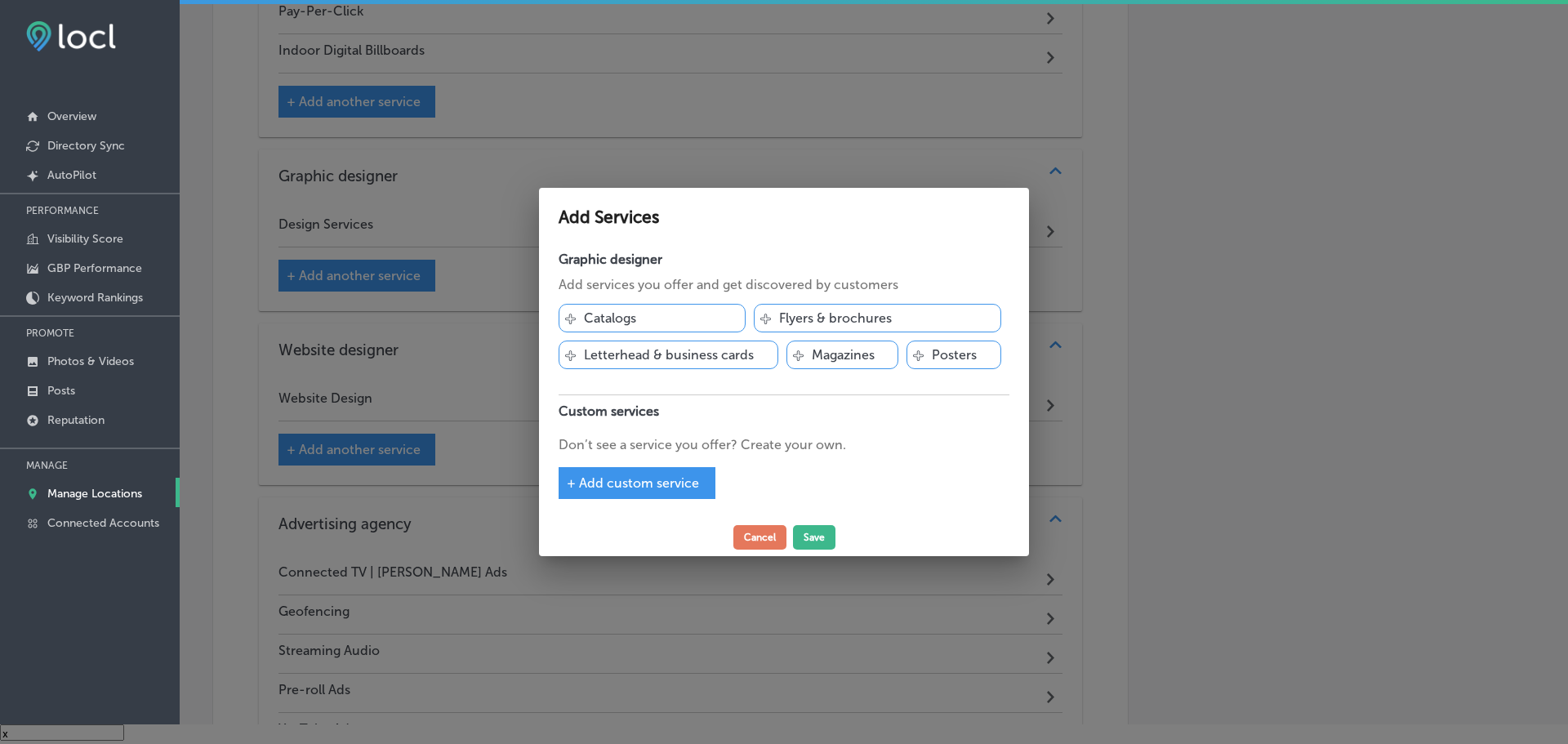
click at [637, 485] on span "+ Add custom service" at bounding box center [633, 484] width 132 height 16
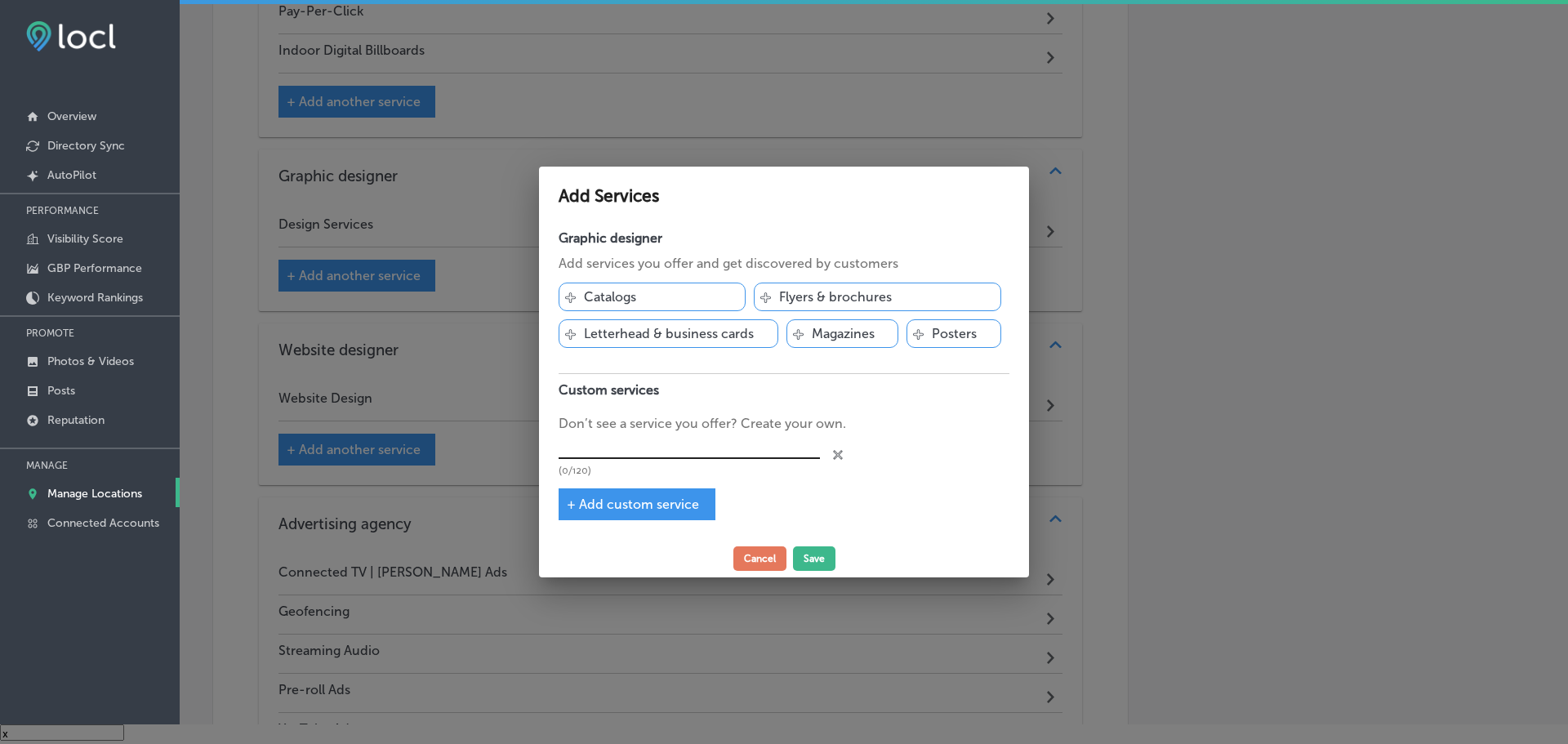
click at [654, 442] on input "text" at bounding box center [689, 446] width 261 height 26
type input "Creative Services for Advertisements"
click at [817, 566] on button "Save" at bounding box center [814, 558] width 42 height 25
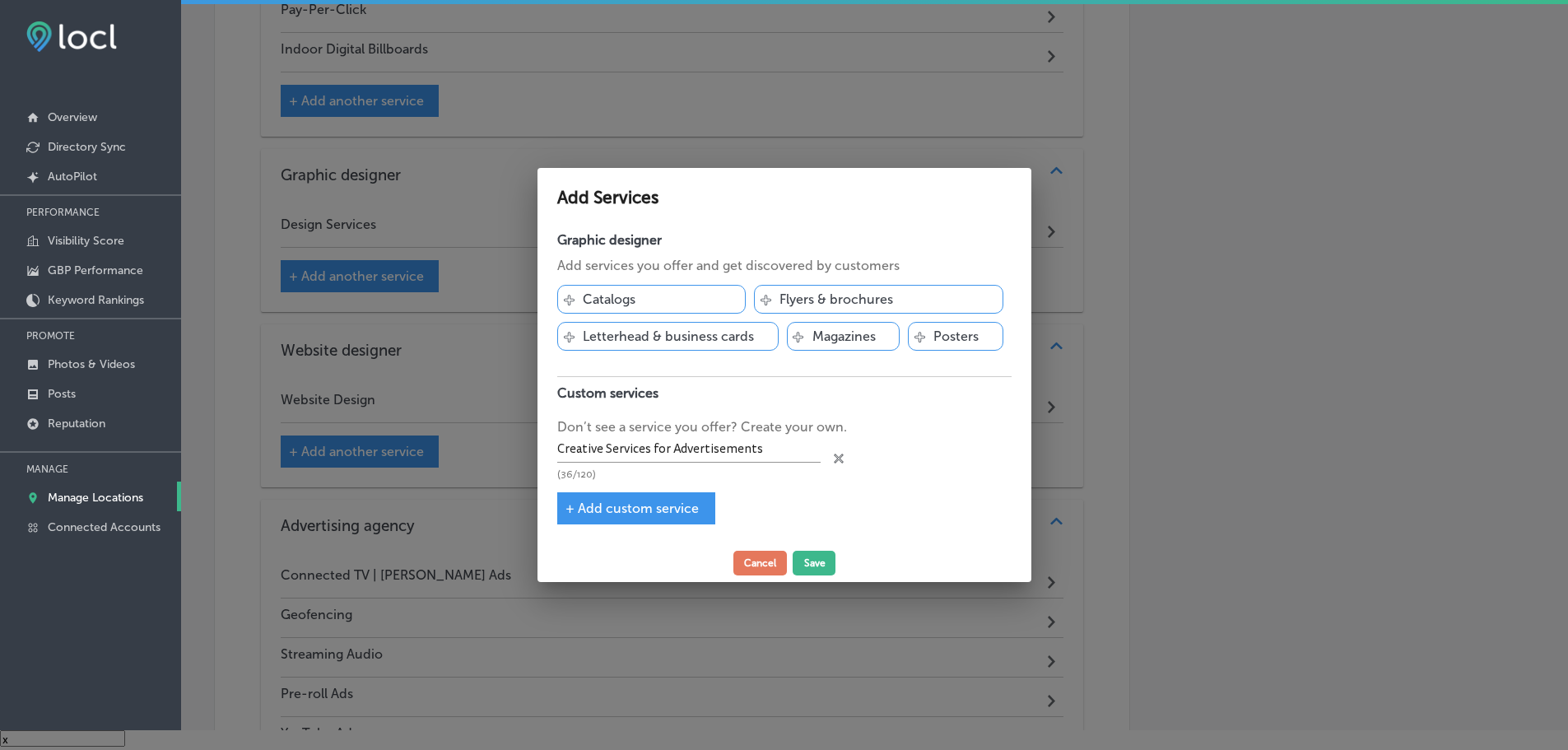
scroll to position [1153, 0]
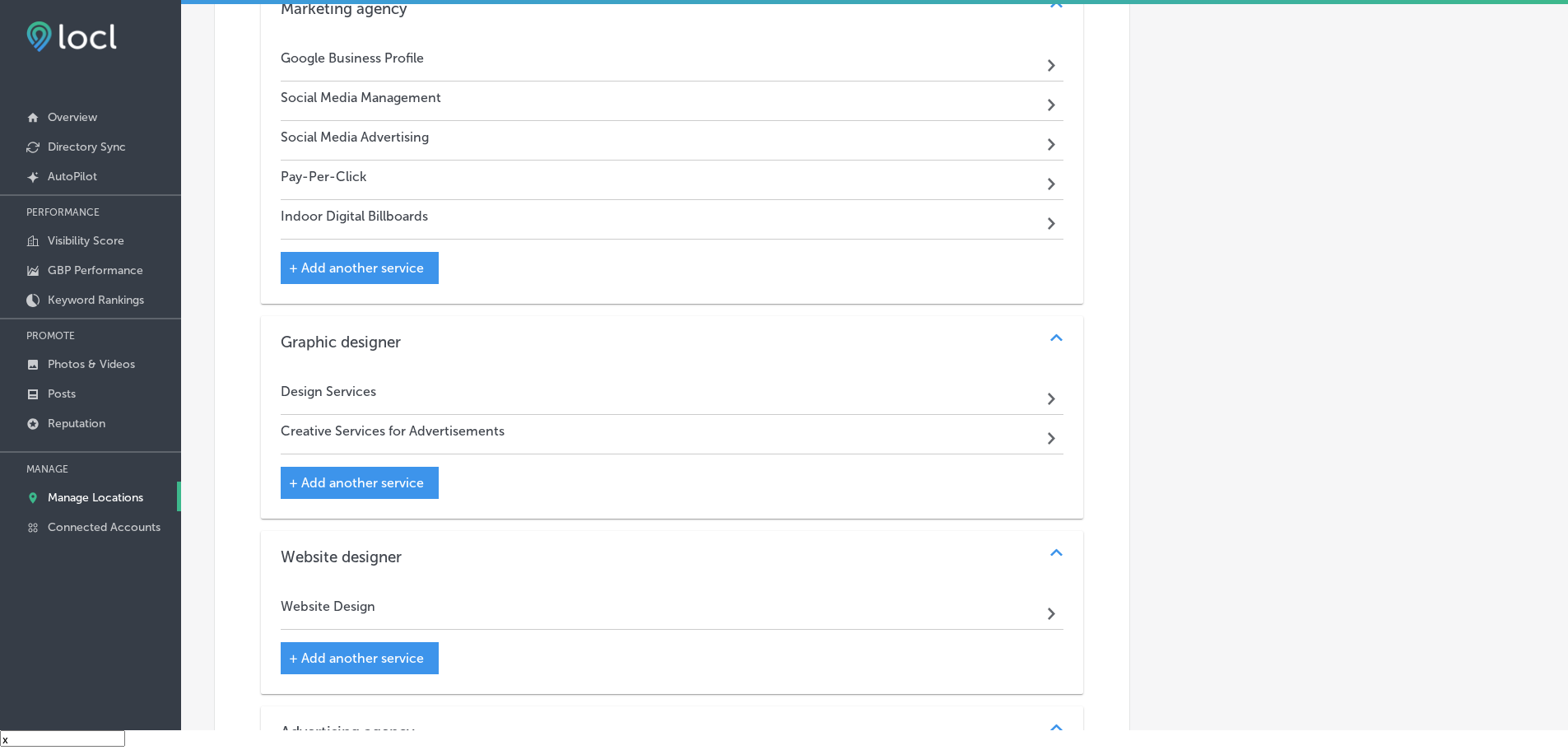
click at [357, 263] on span "+ Add another service" at bounding box center [357, 269] width 135 height 16
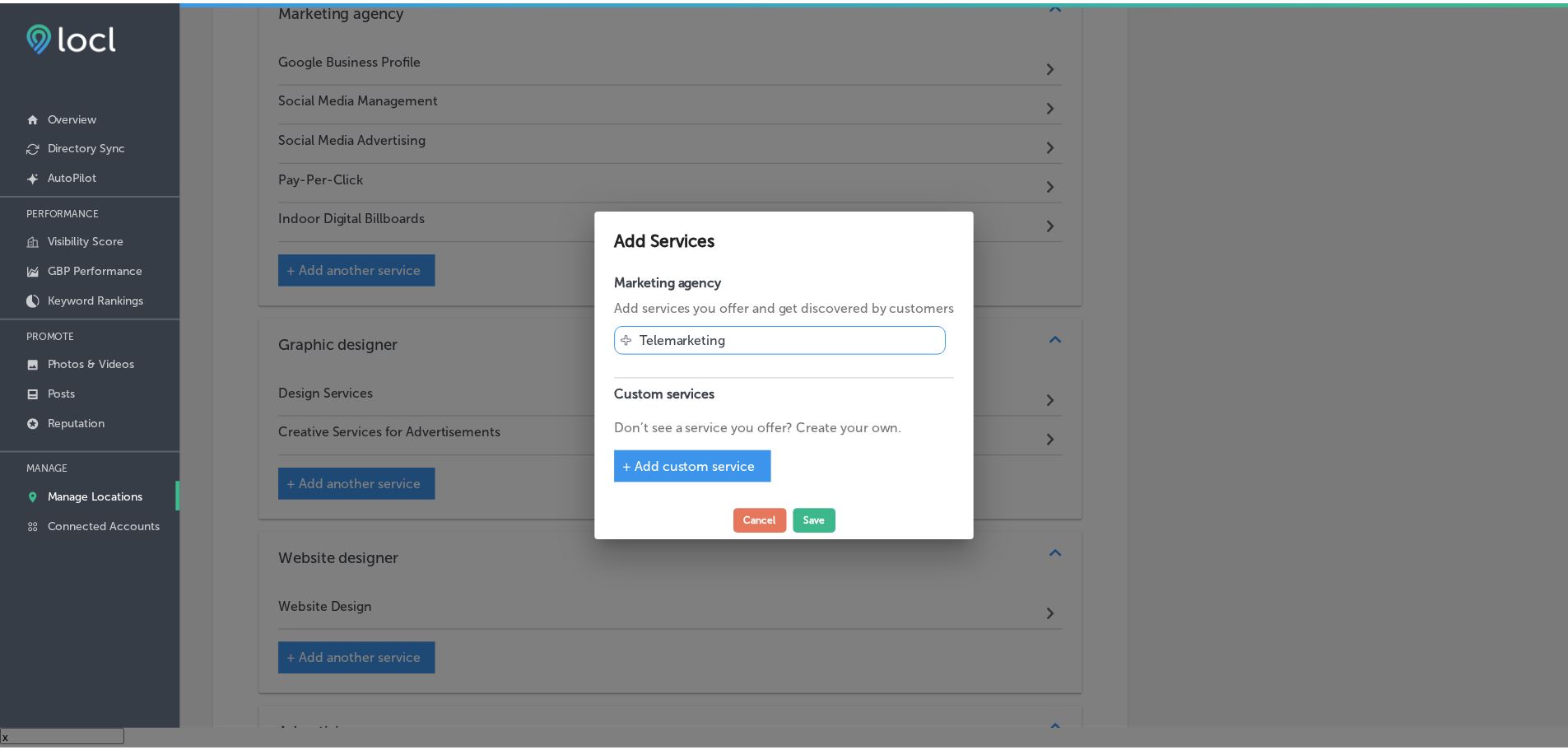
scroll to position [991, 0]
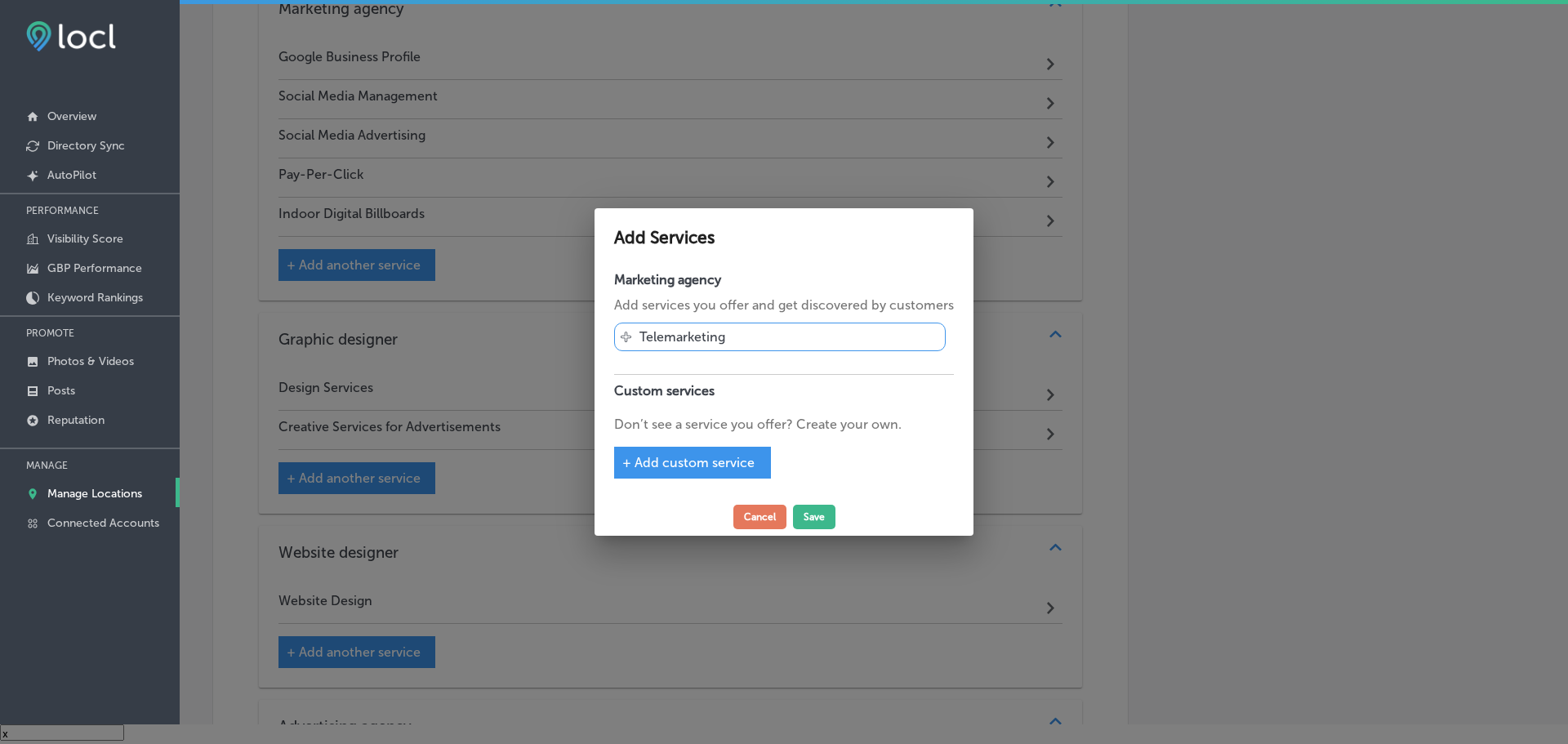
click at [689, 468] on span "+ Add custom service" at bounding box center [689, 463] width 132 height 16
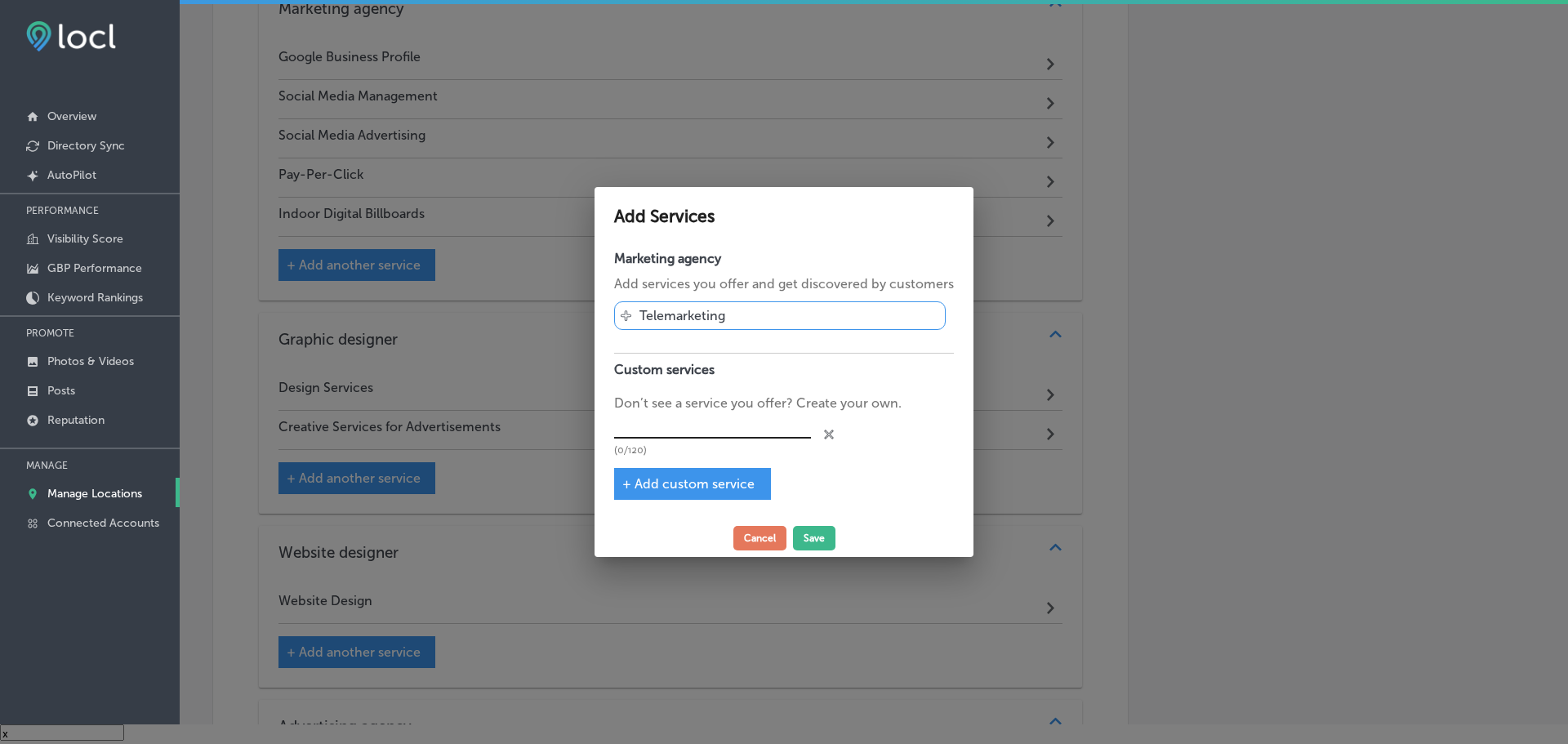
click at [698, 428] on input "text" at bounding box center [711, 426] width 196 height 26
type input "Robust Multichannel Campaigns"
click at [795, 538] on button "Save" at bounding box center [814, 538] width 42 height 25
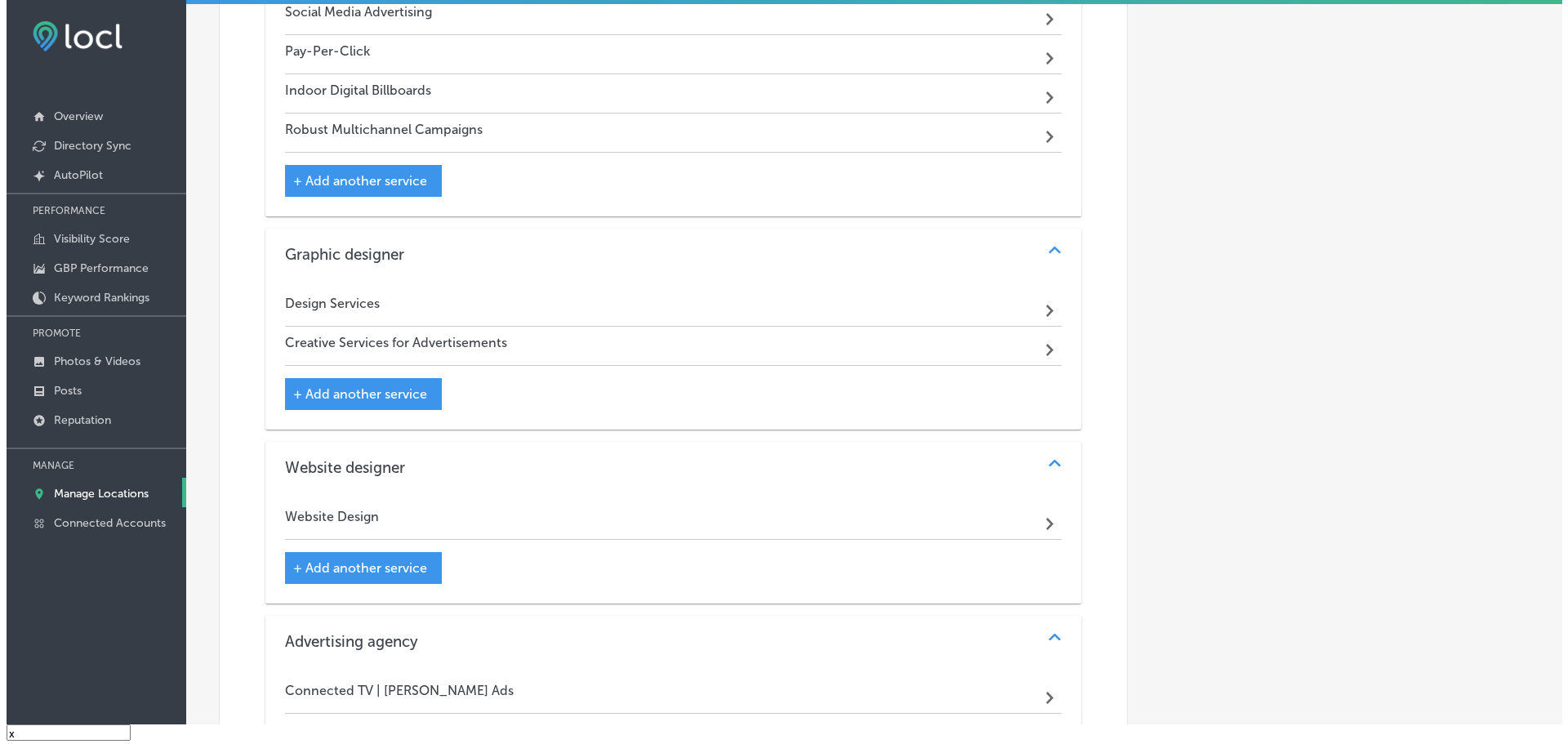
scroll to position [1229, 0]
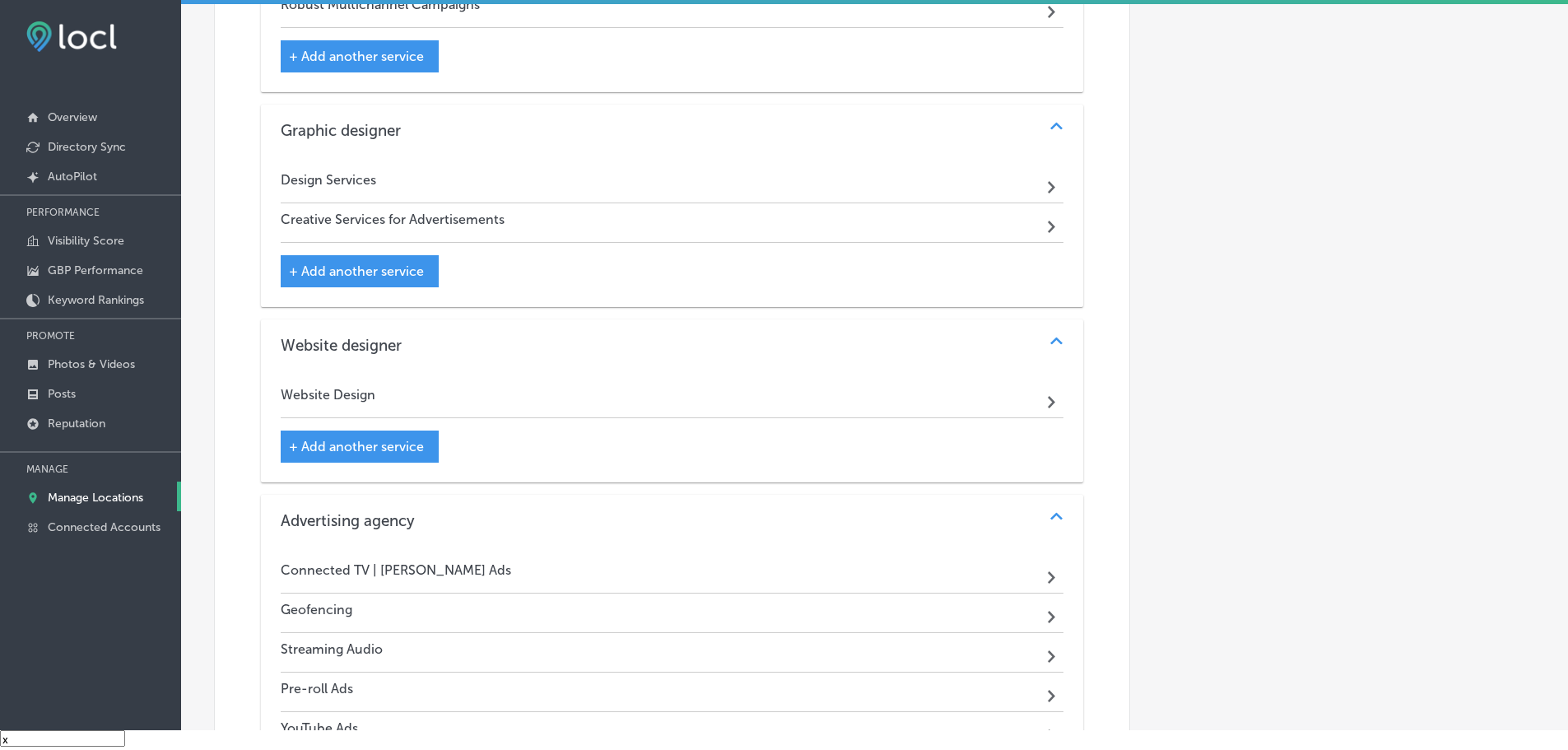
click at [833, 392] on div "Website Design Path Created with Sketch." at bounding box center [672, 399] width 784 height 40
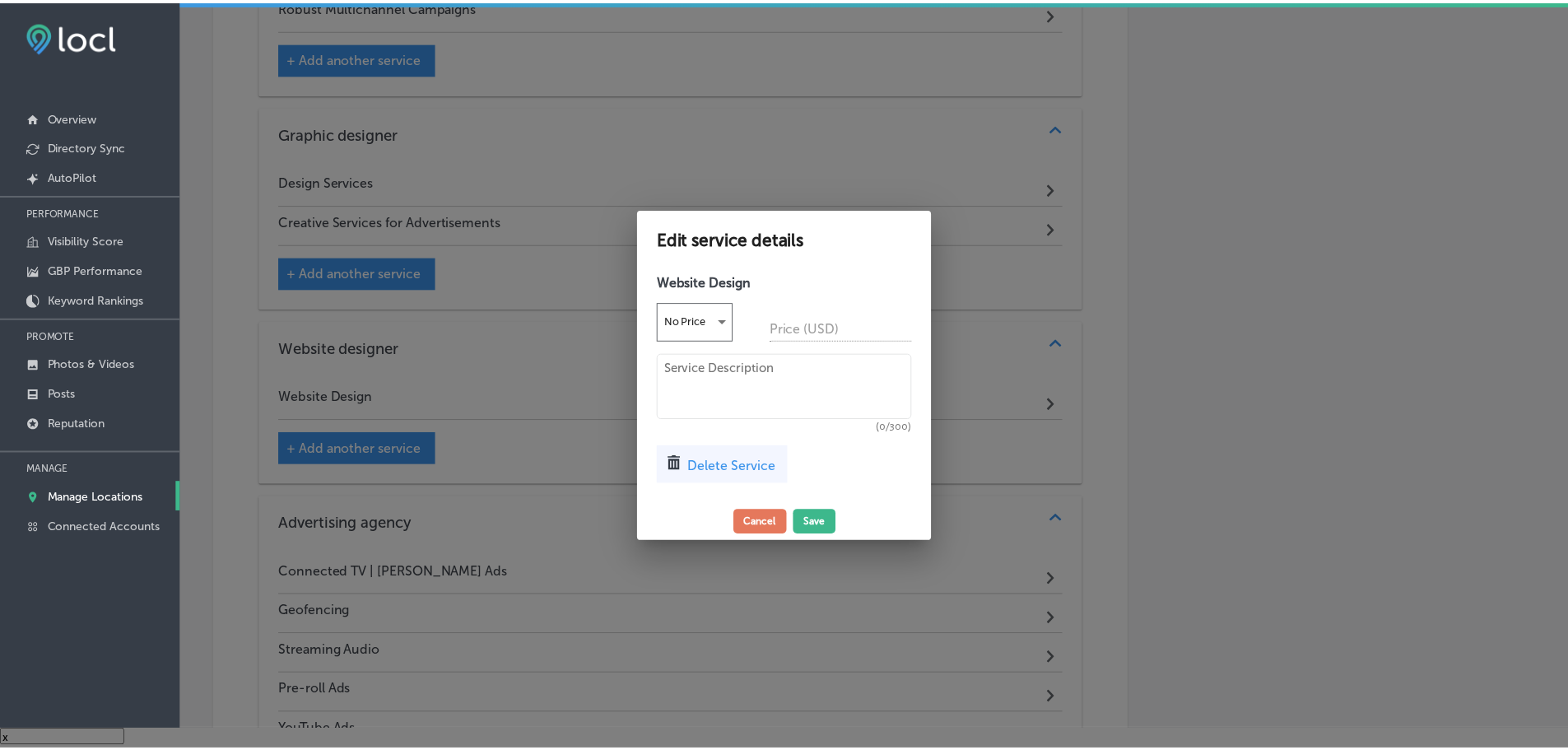
scroll to position [1241, 0]
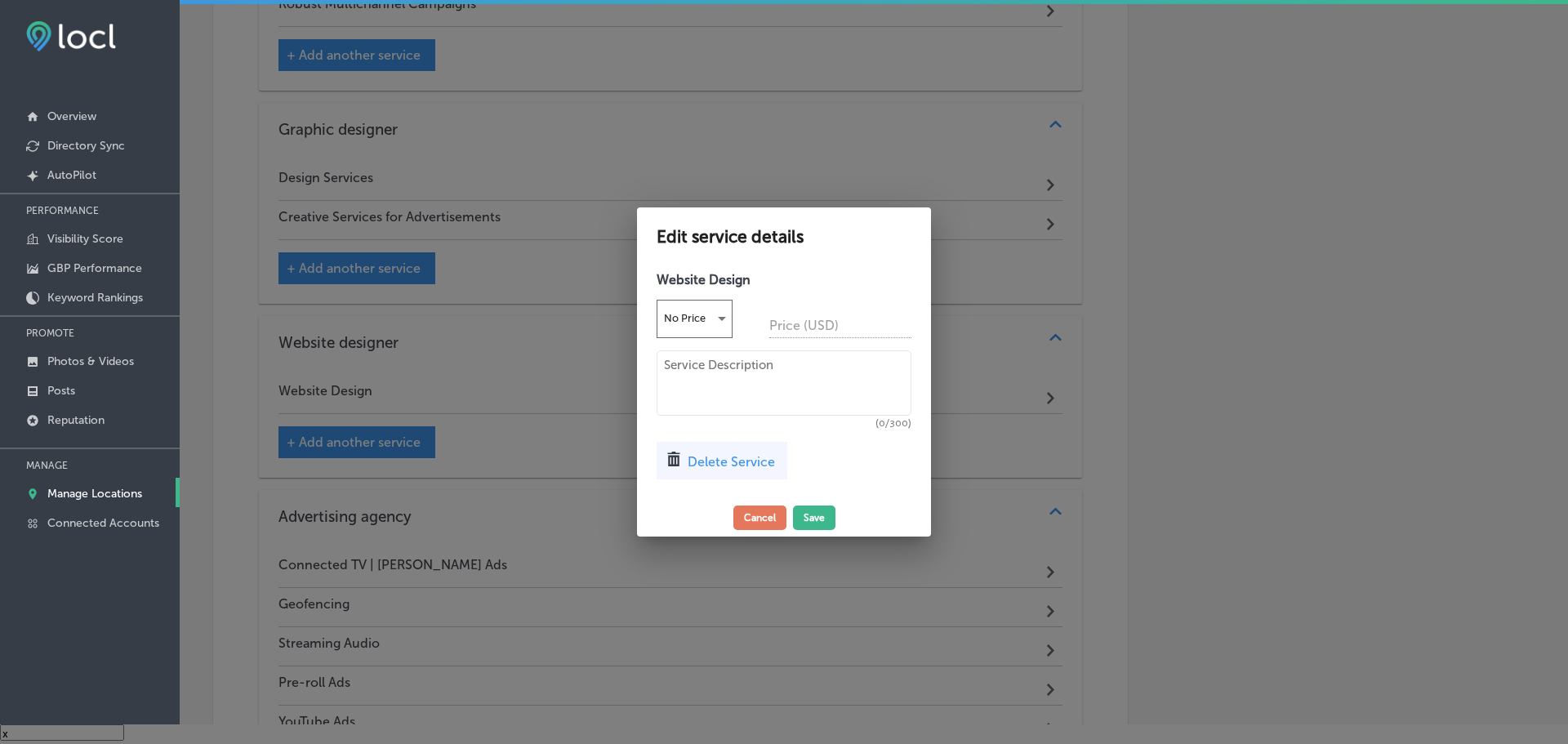
click at [743, 372] on textarea at bounding box center [784, 383] width 255 height 65
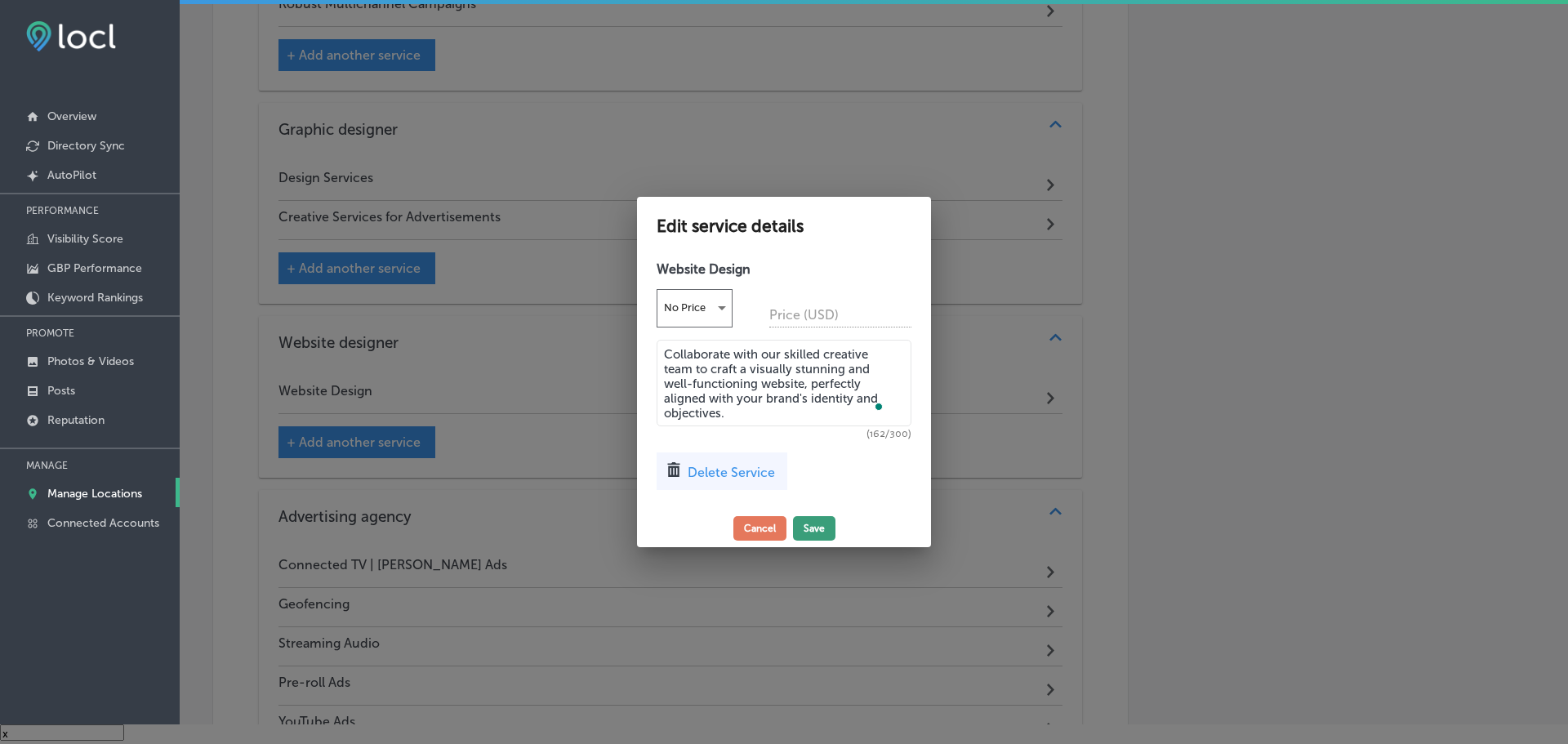
type textarea "Collaborate with our skilled creative team to craft a visually stunning and wel…"
click at [827, 529] on button "Save" at bounding box center [814, 528] width 42 height 25
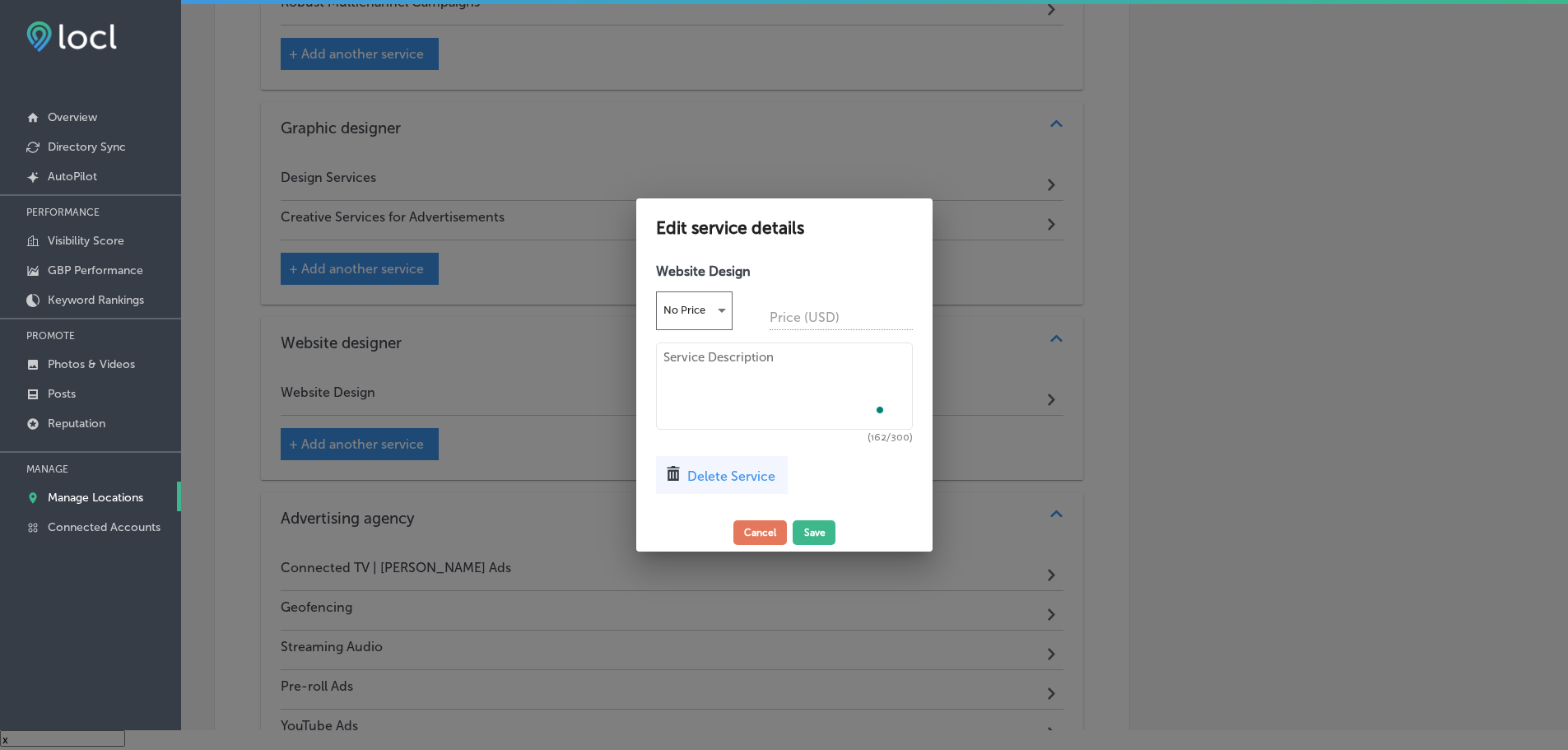
scroll to position [1239, 0]
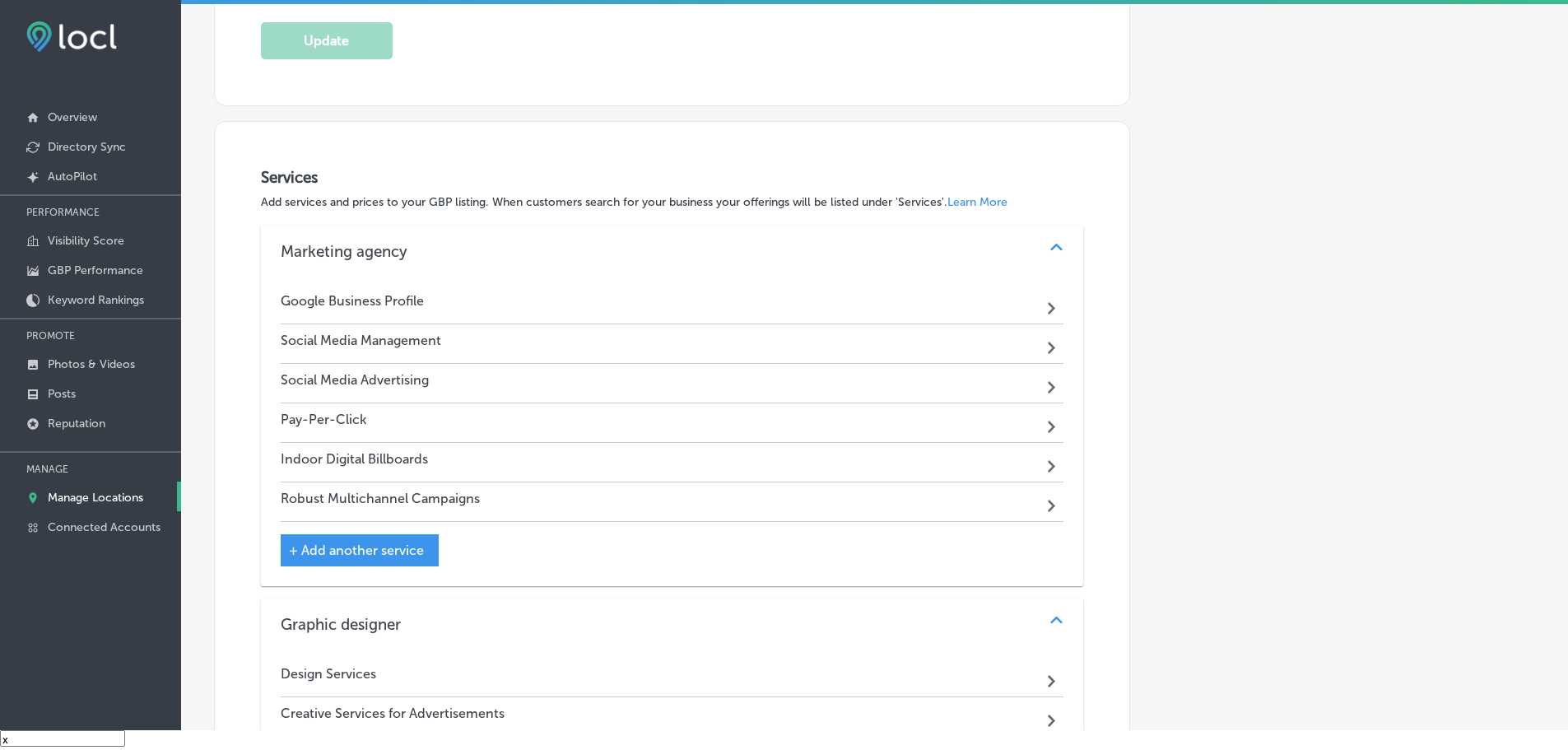
click at [470, 294] on div "Google Business Profile Path Created with Sketch." at bounding box center [672, 304] width 784 height 40
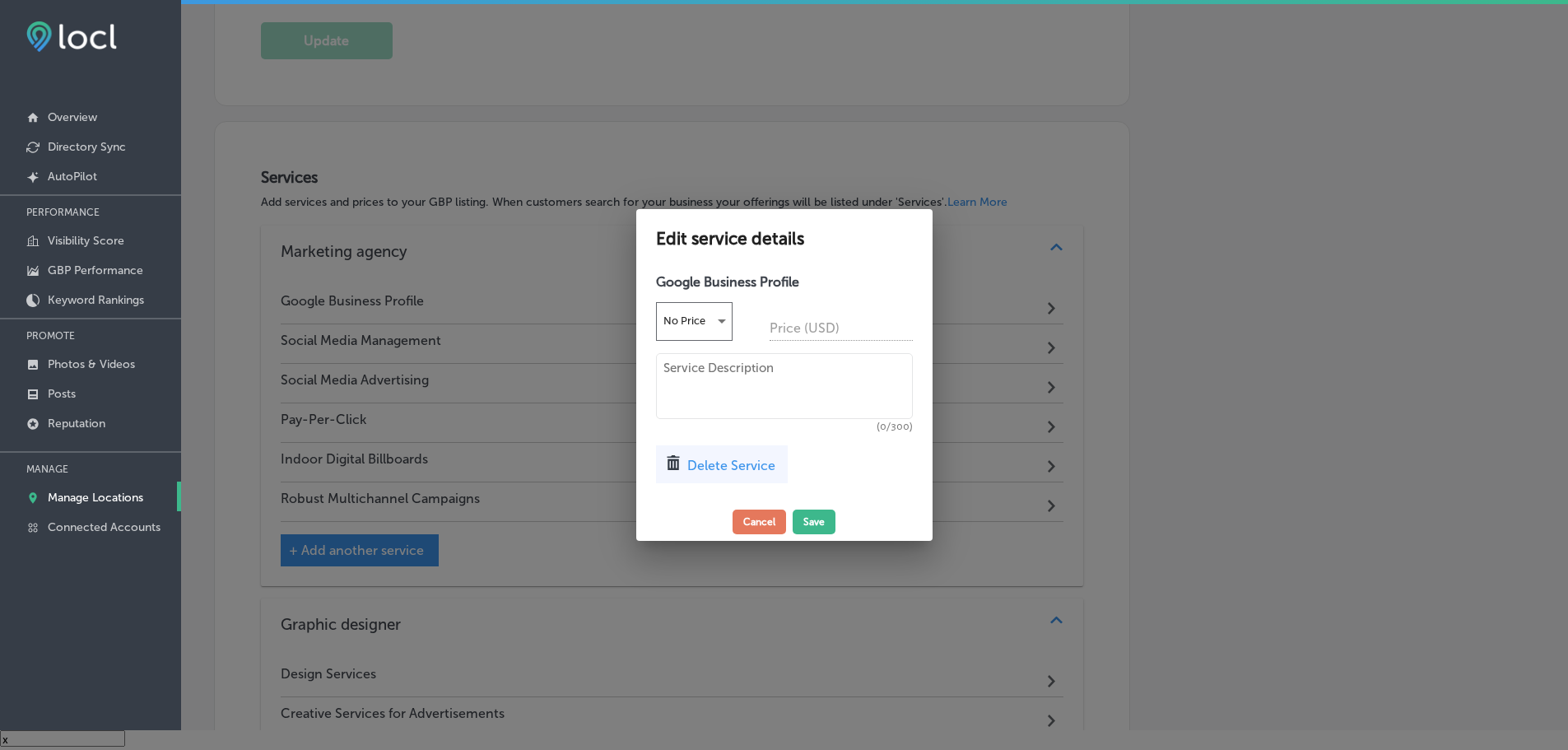
scroll to position [747, 0]
click at [707, 375] on textarea at bounding box center [789, 386] width 257 height 66
type textarea "U"
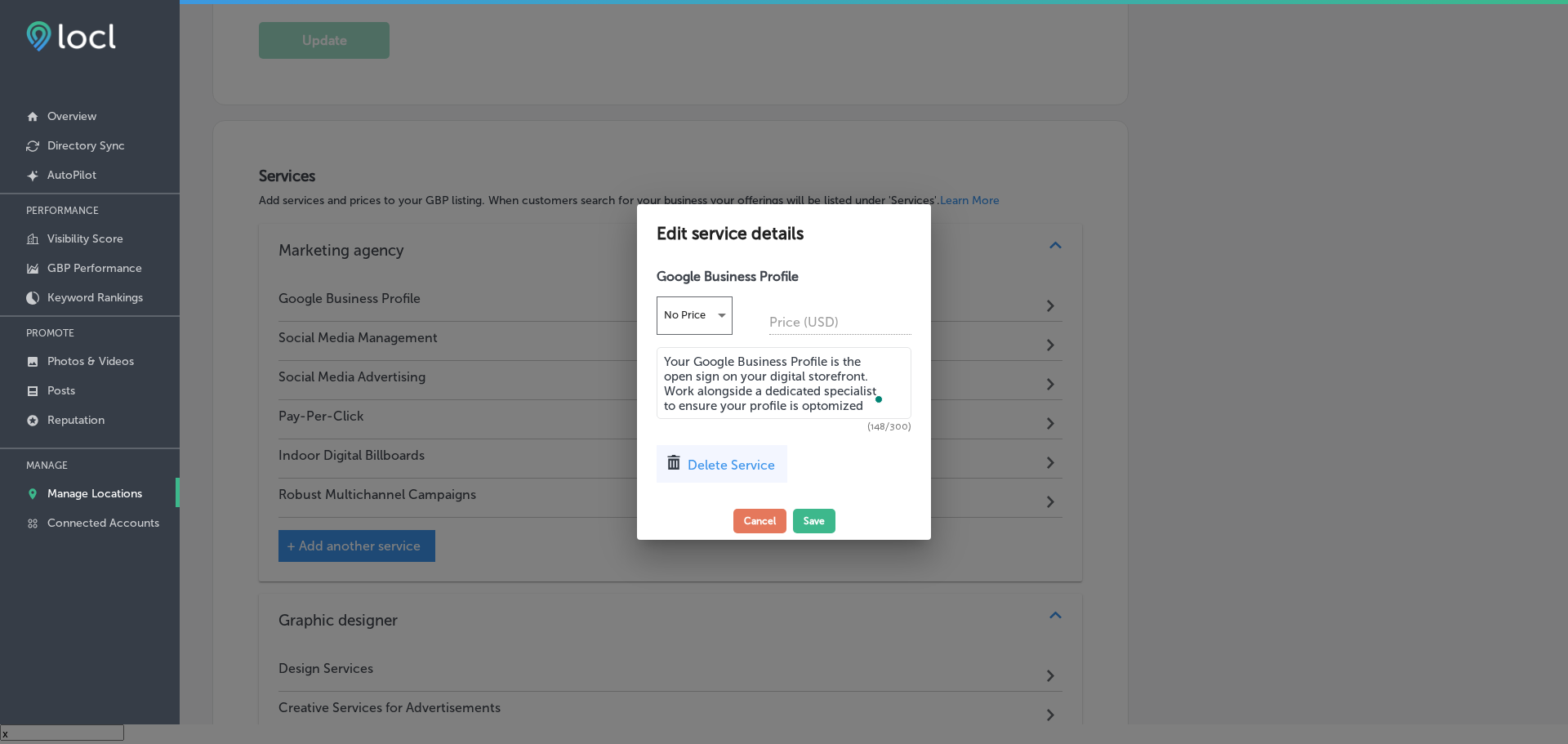
click at [827, 399] on textarea "Your Google Business Profile is the open sign on your digital storefront. Work …" at bounding box center [784, 383] width 255 height 72
click at [865, 401] on textarea "Your Google Business Profile is the open sign on your digital storefront. Work …" at bounding box center [784, 383] width 255 height 72
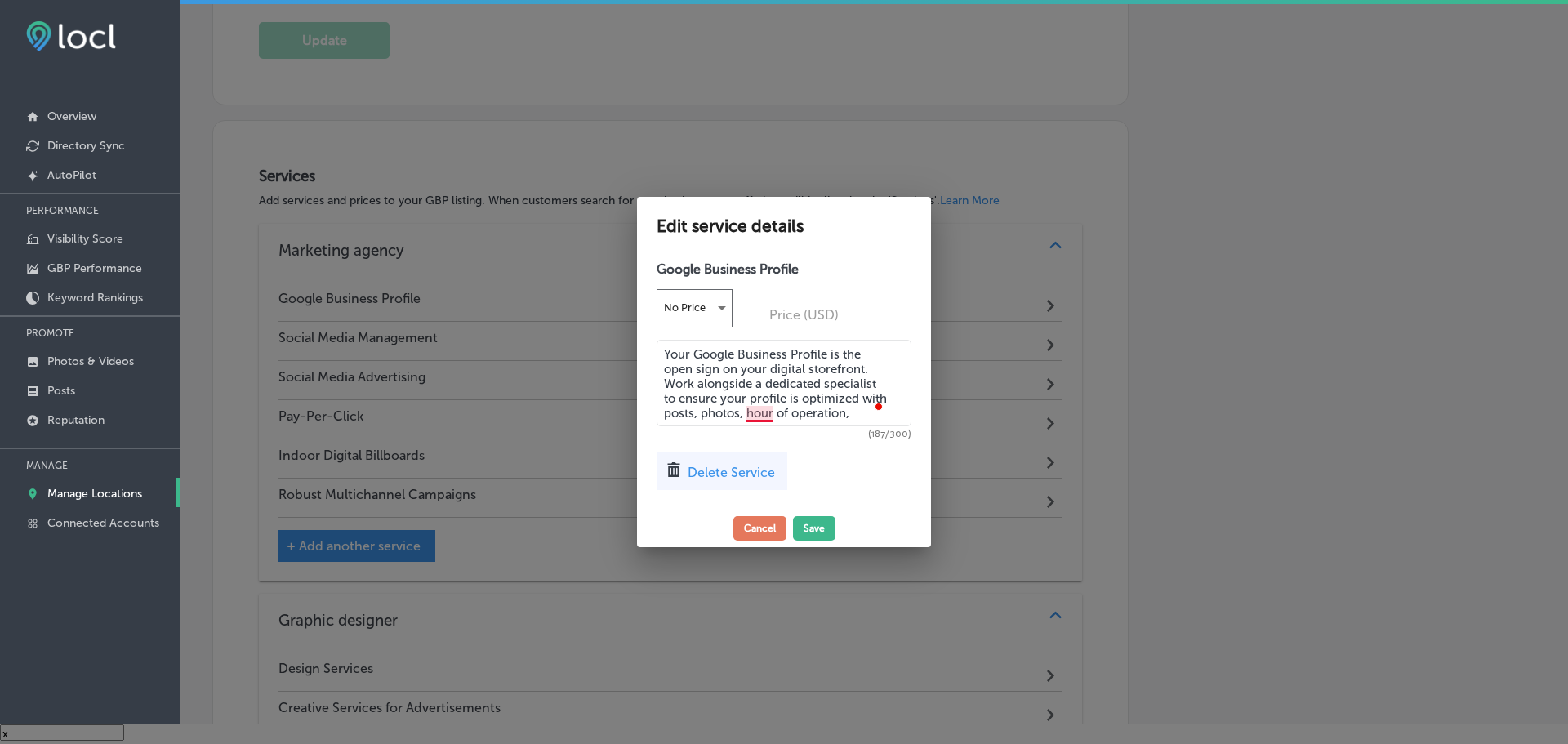
click at [773, 409] on textarea "Your Google Business Profile is the open sign on your digital storefront. Work …" at bounding box center [784, 383] width 255 height 87
click at [863, 409] on textarea "Your Google Business Profile is the open sign on your digital storefront. Work …" at bounding box center [784, 383] width 255 height 87
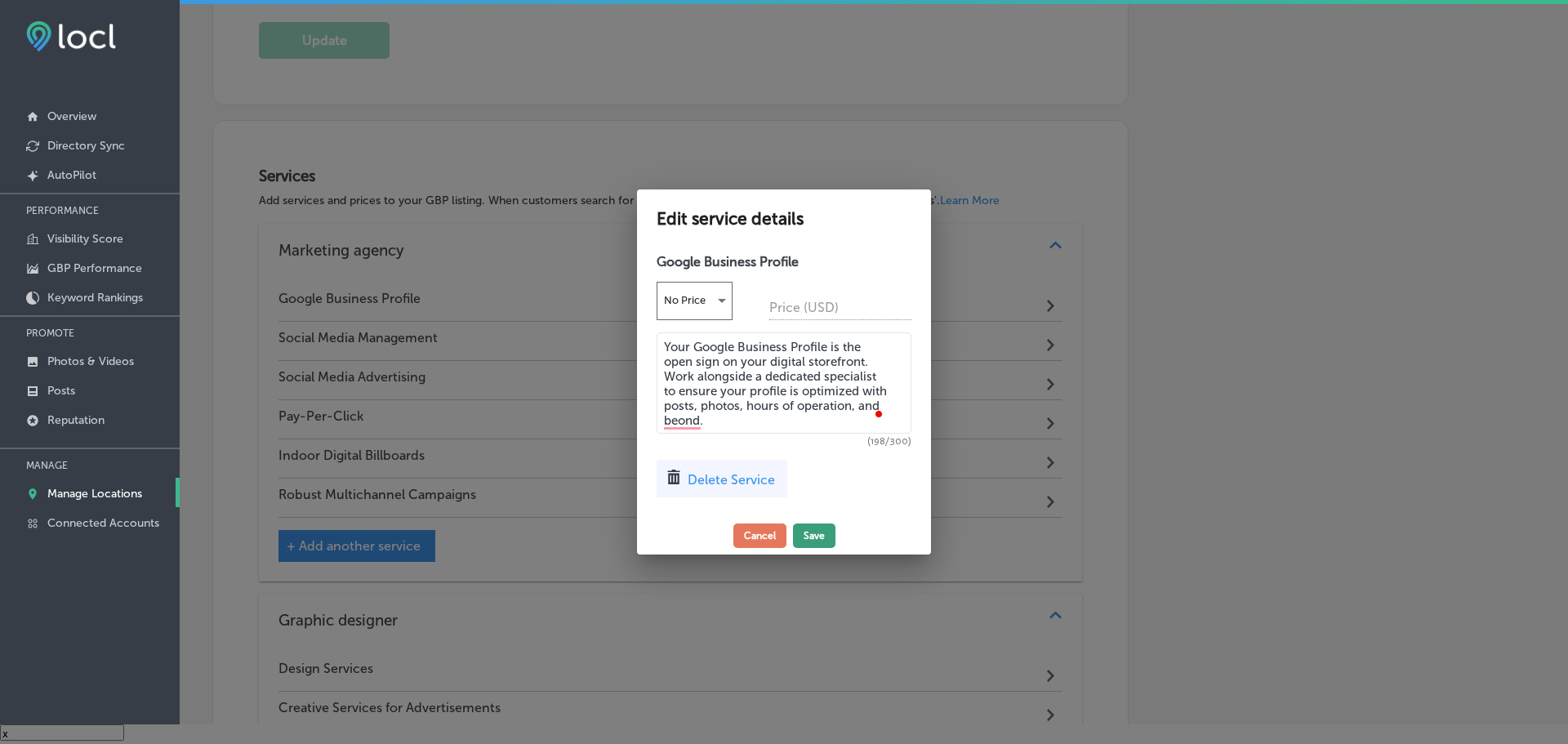
type textarea "Your Google Business Profile is the open sign on your digital storefront. Work …"
click at [810, 534] on button "Save" at bounding box center [814, 536] width 42 height 25
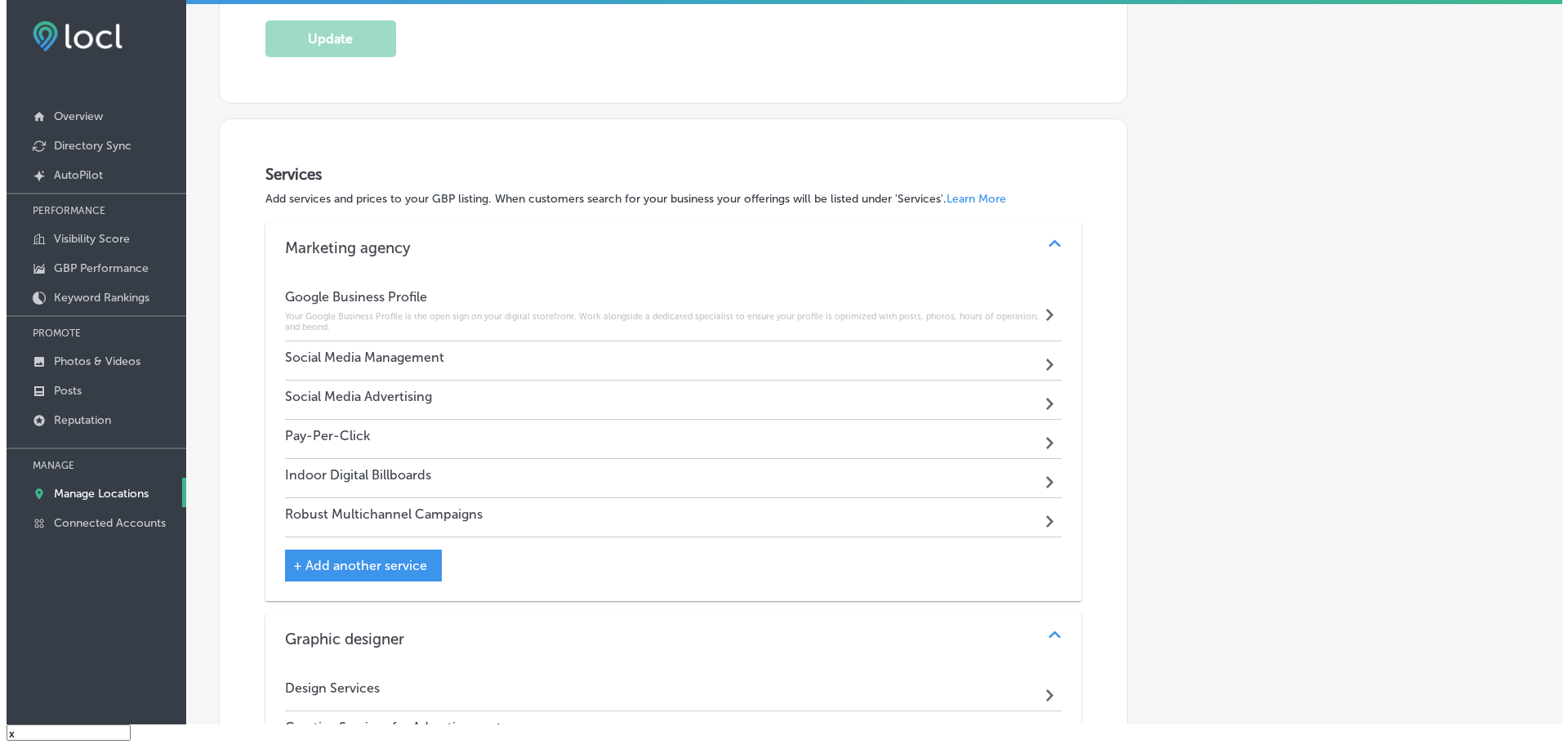
scroll to position [739, 0]
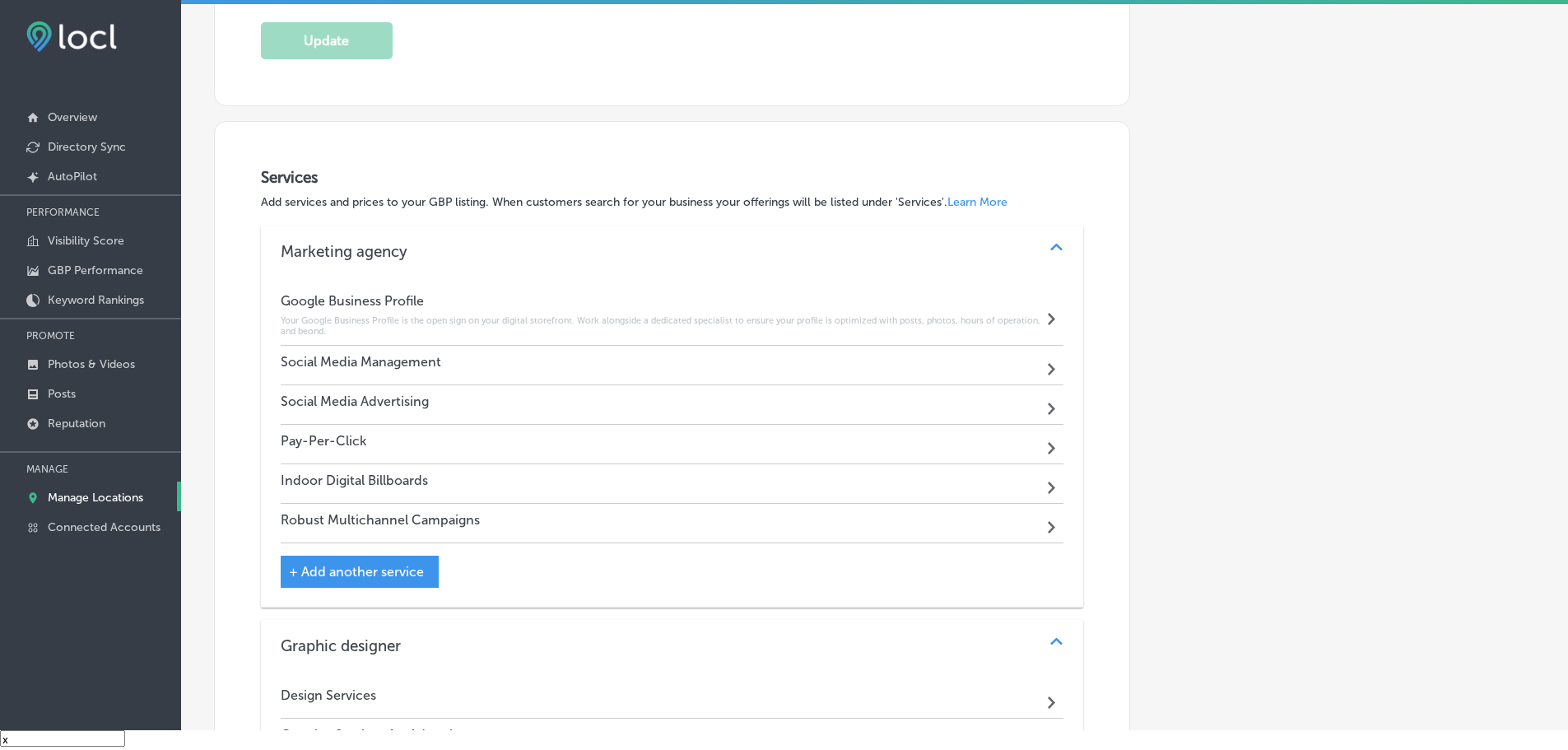
click at [478, 373] on div "Social Media Management Path Created with Sketch." at bounding box center [672, 366] width 784 height 40
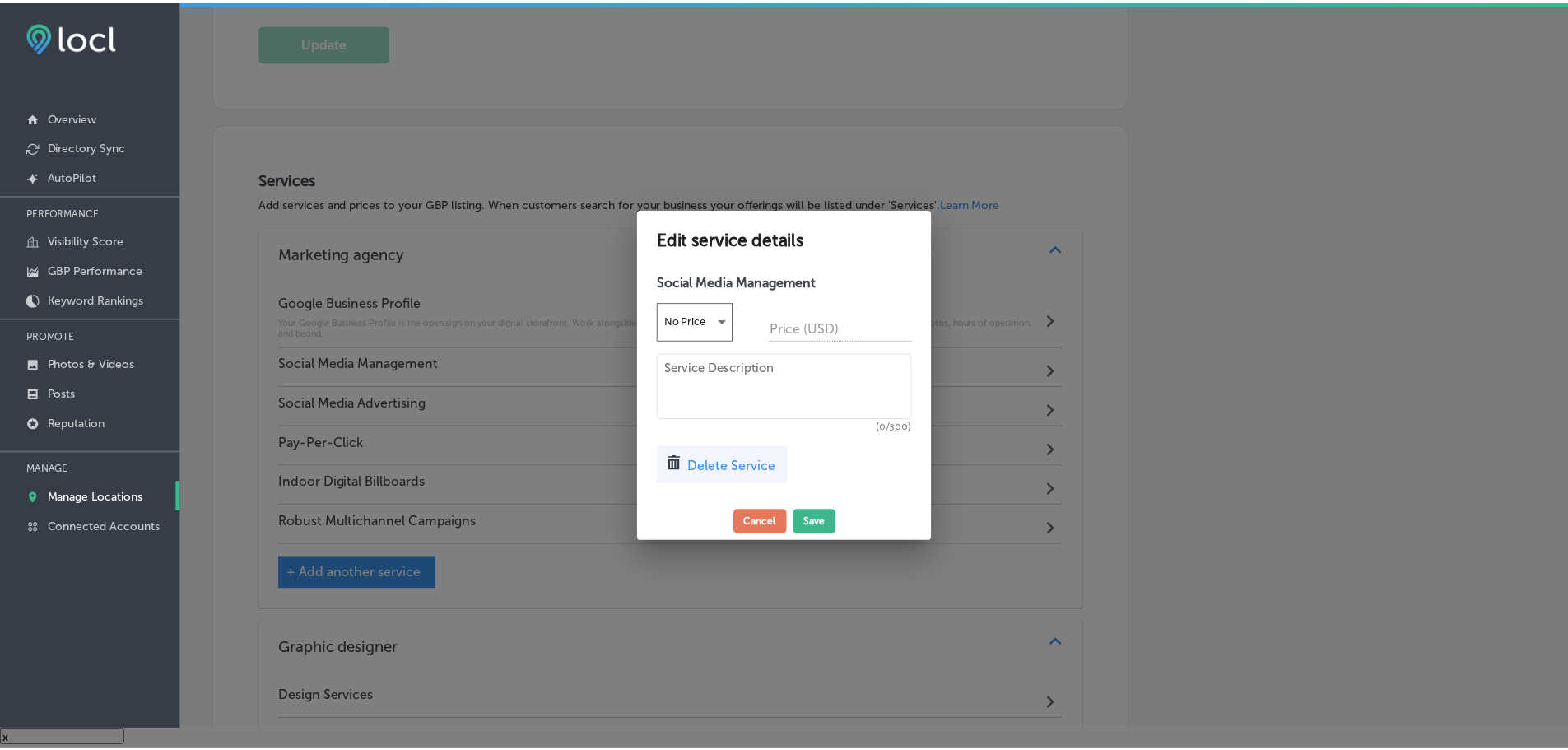
scroll to position [747, 0]
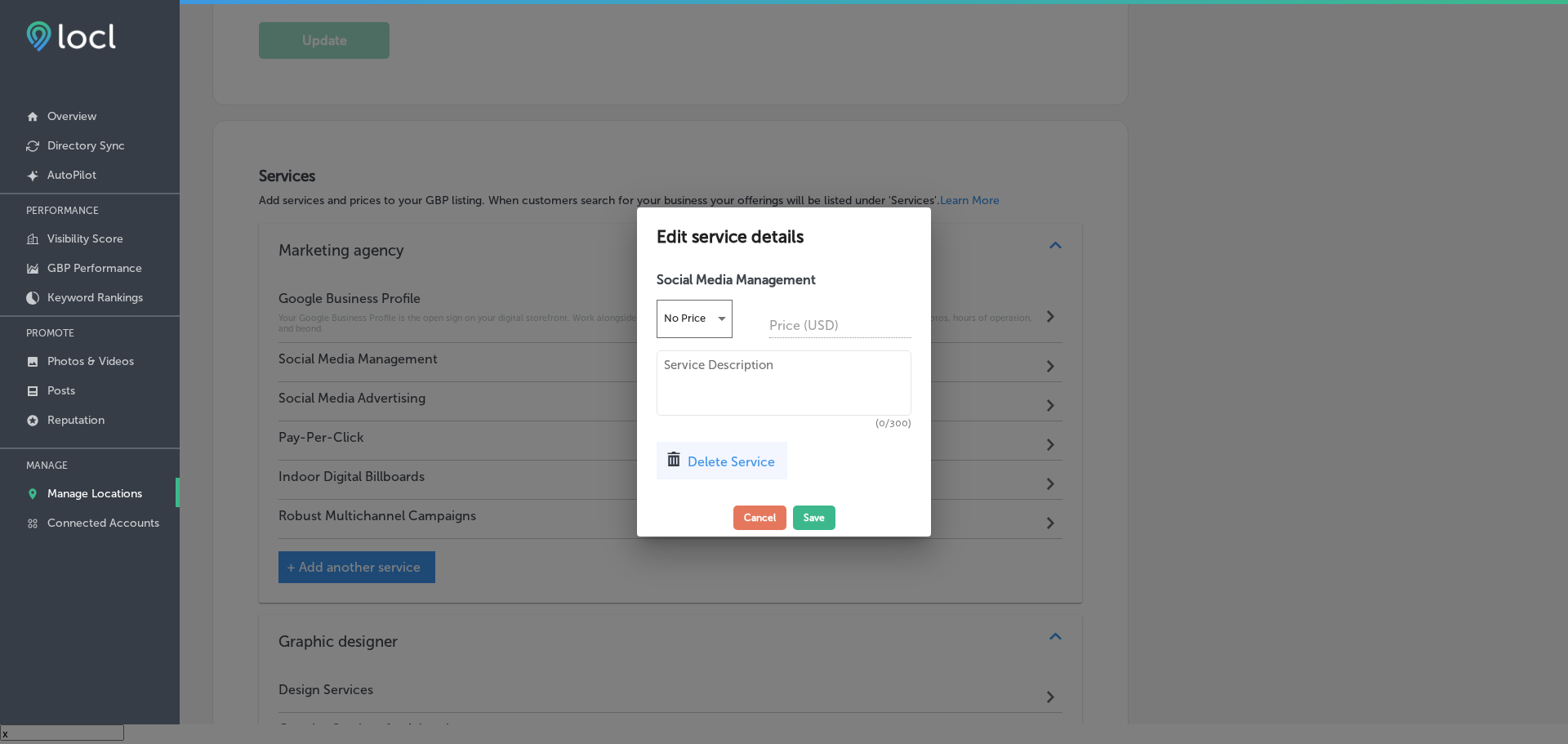
click at [762, 377] on textarea at bounding box center [784, 383] width 255 height 65
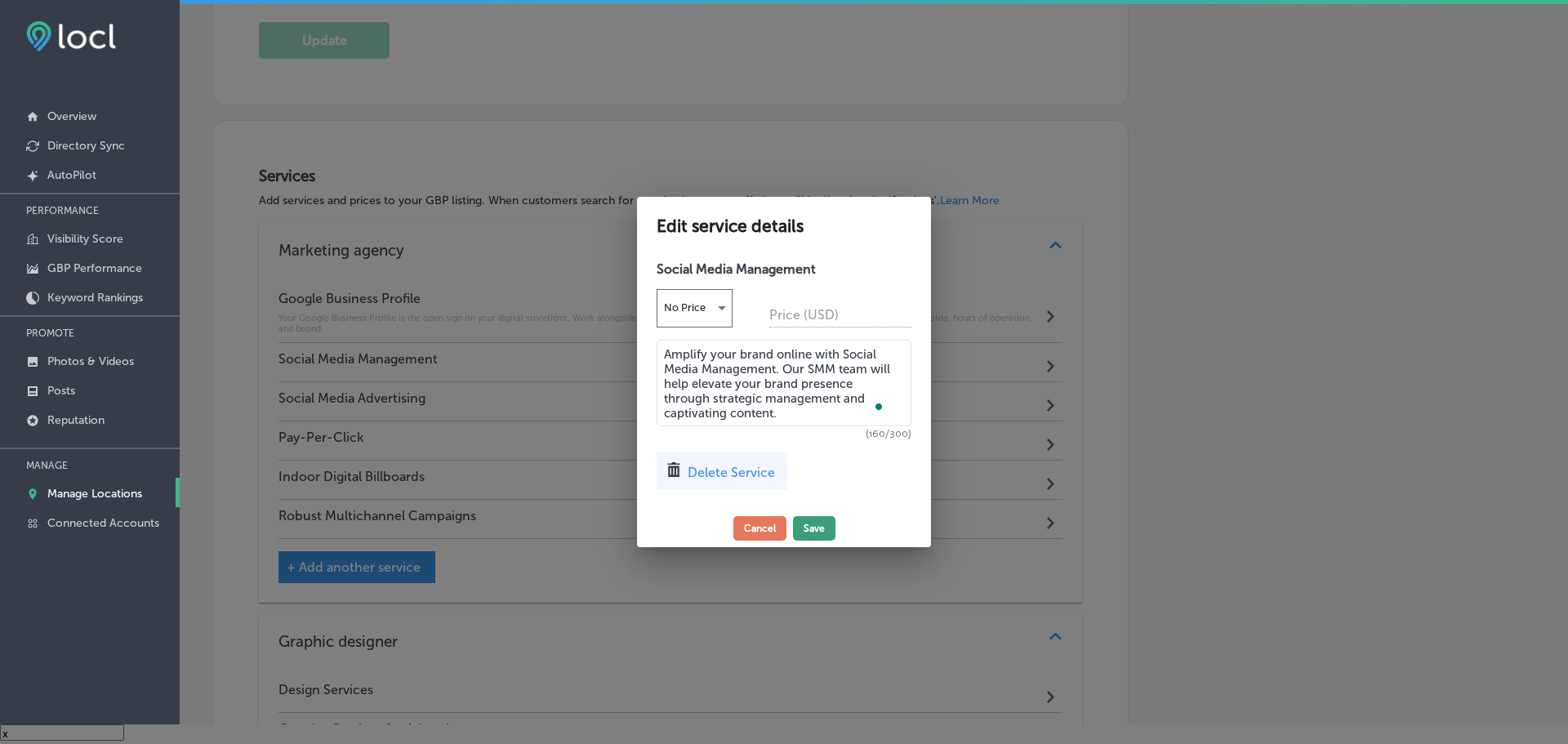
type textarea "Amplify your brand online with Social Media Management. Our SMM team will help …"
click at [808, 516] on button "Save" at bounding box center [814, 528] width 42 height 25
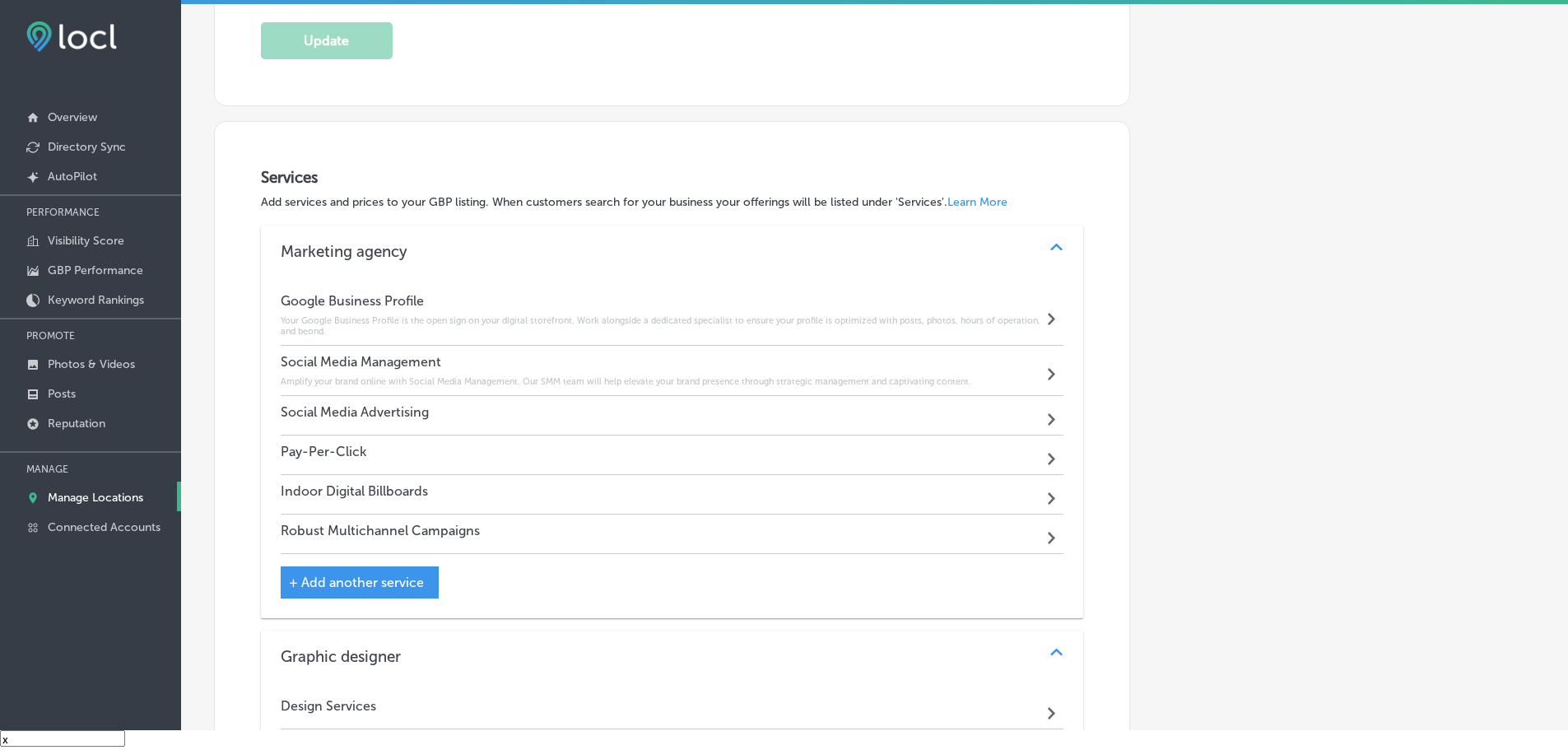
click at [499, 411] on div "Social Media Advertising Path Created with Sketch." at bounding box center [672, 416] width 784 height 40
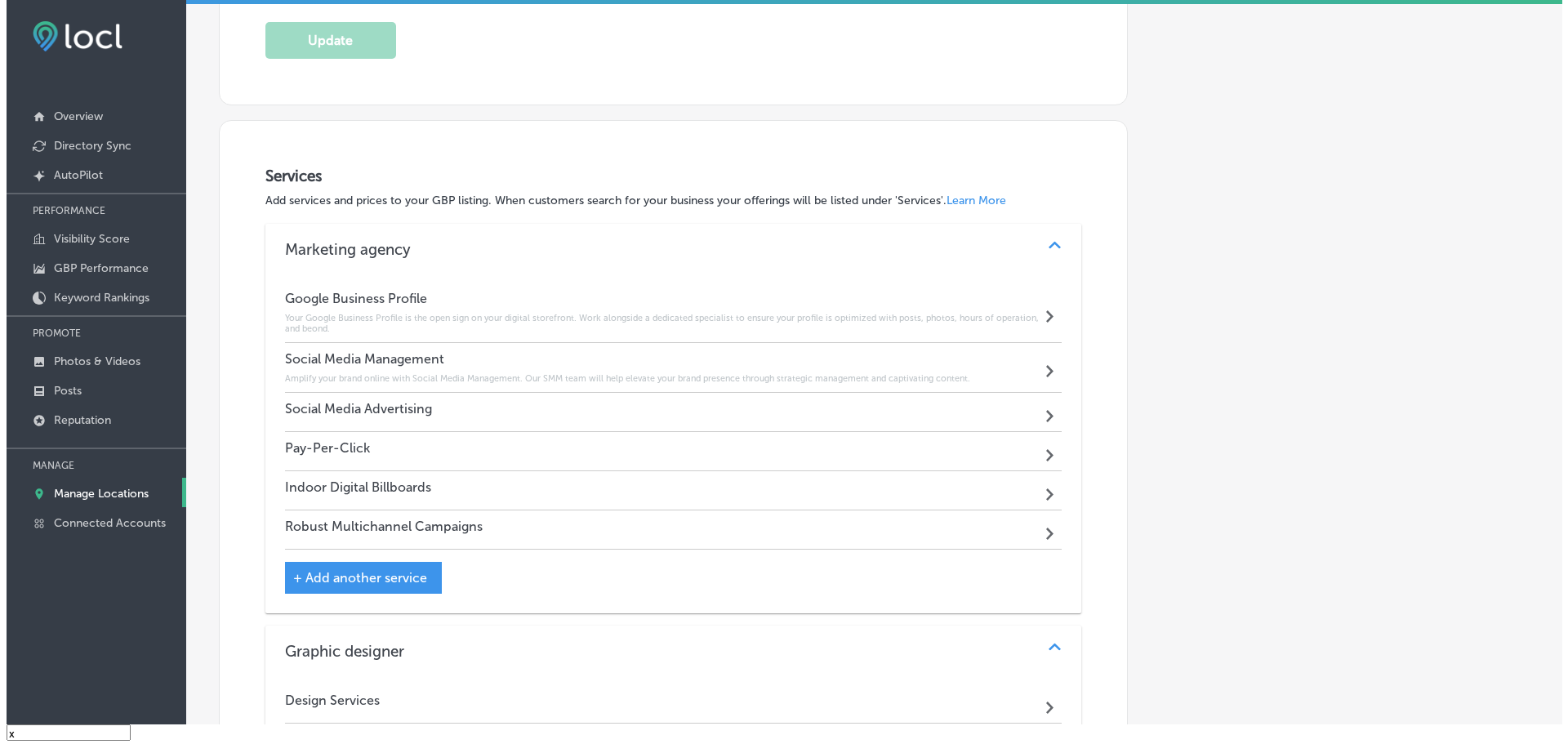
scroll to position [741, 0]
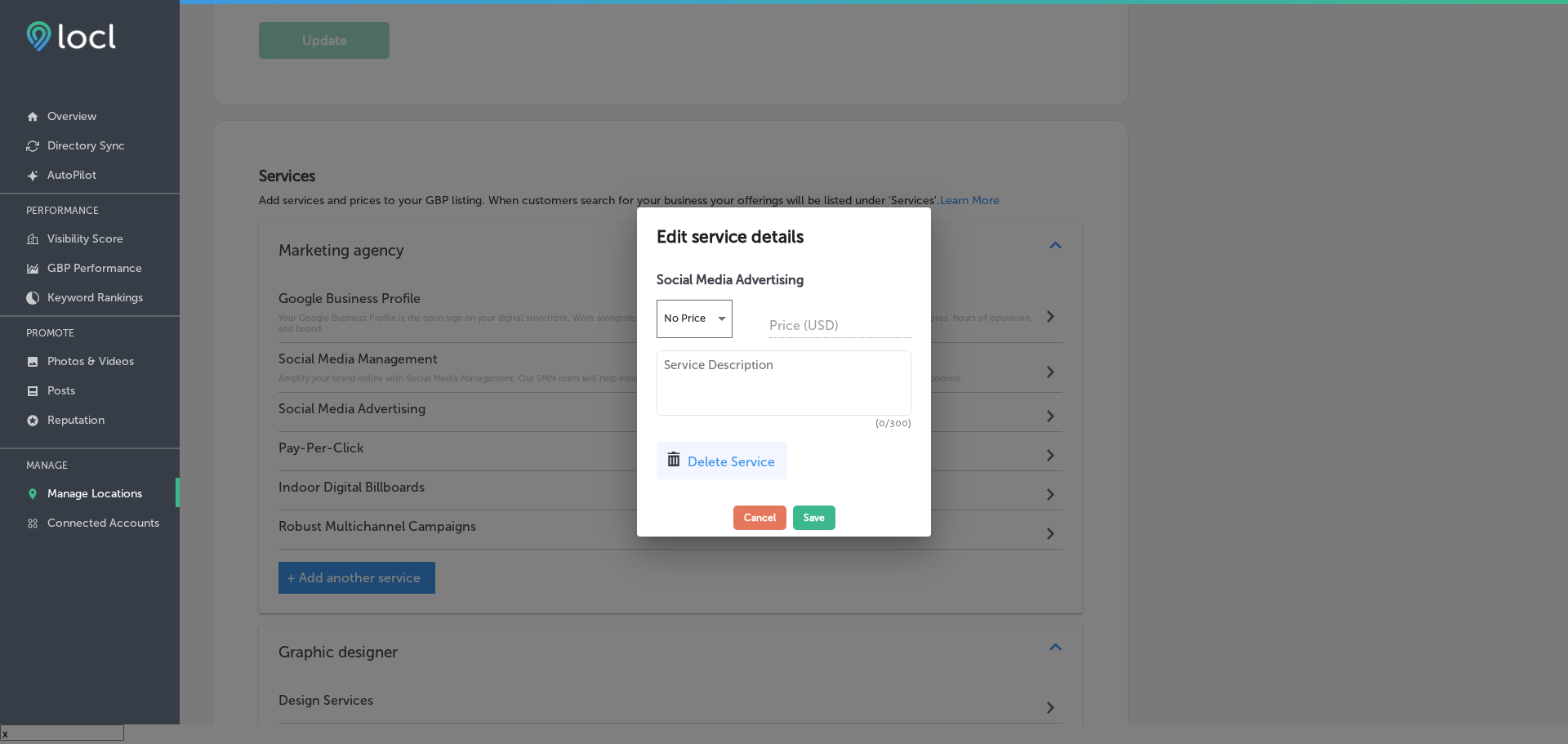
click at [708, 392] on textarea at bounding box center [784, 383] width 255 height 65
type textarea "Use targeted messaging and in-de"
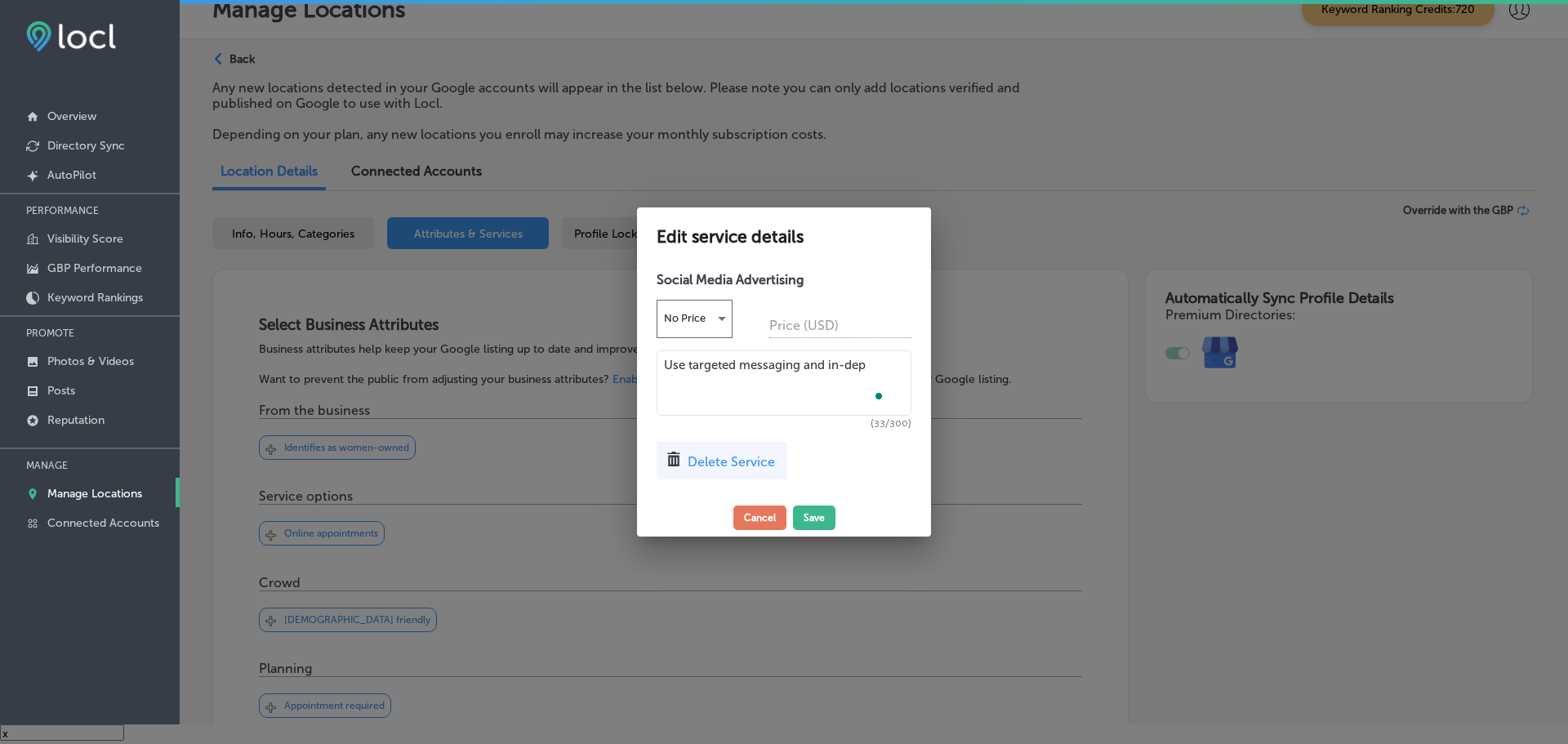
scroll to position [741, 0]
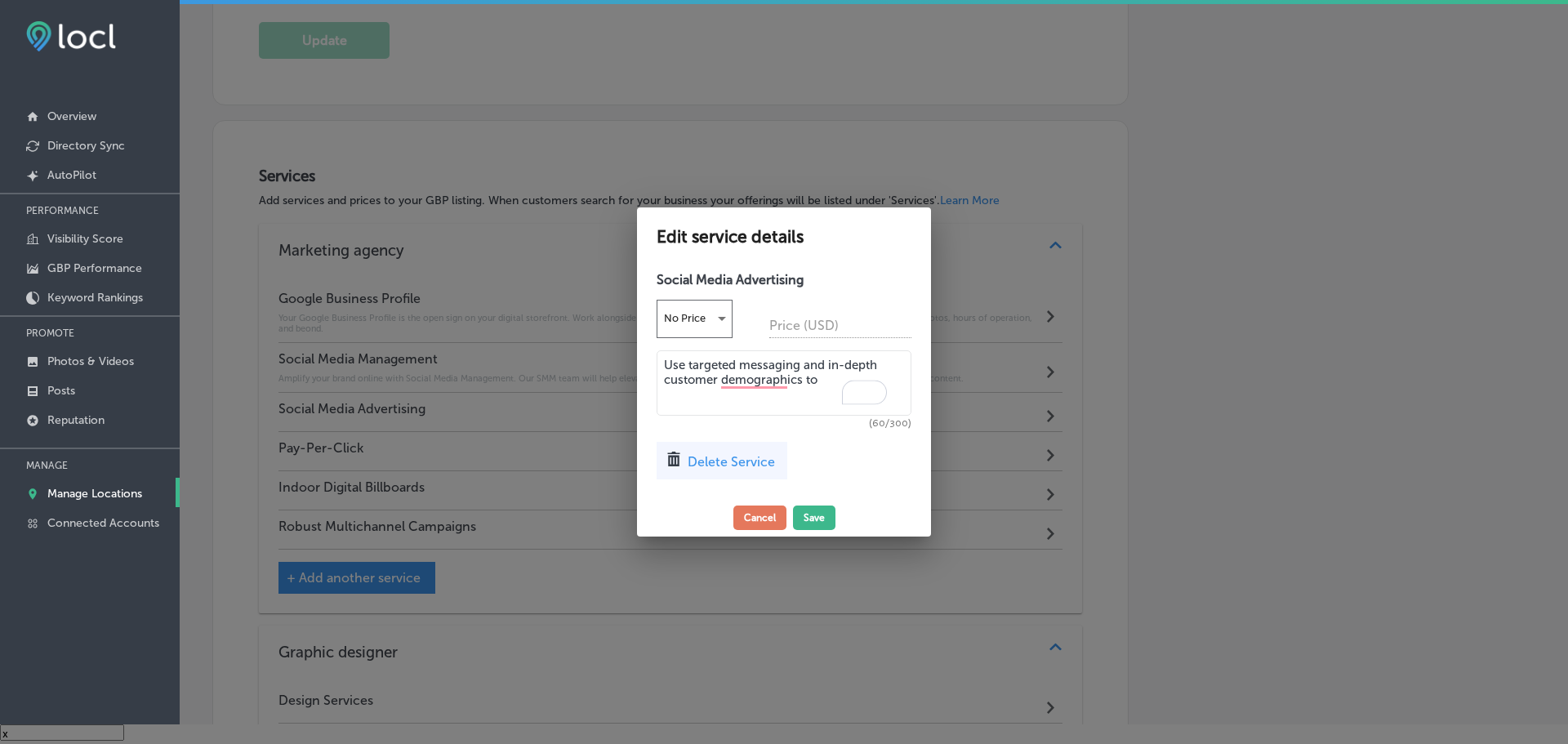
click at [831, 376] on textarea "Use targeted messaging and in-depth customer demographics to" at bounding box center [784, 383] width 255 height 65
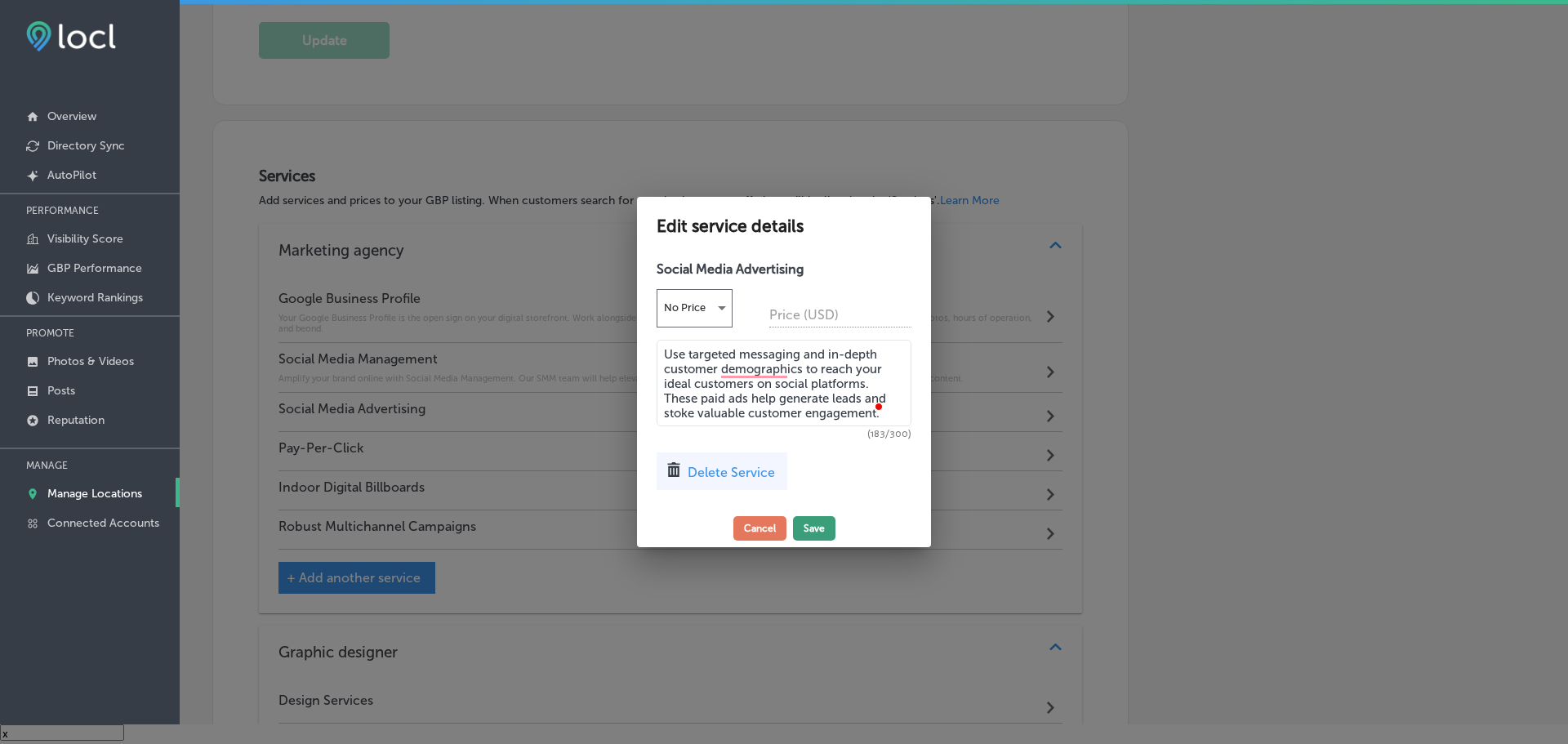
type textarea "Use targeted messaging and in-depth customer demographics to reach your ideal c…"
click at [823, 522] on button "Save" at bounding box center [814, 528] width 42 height 25
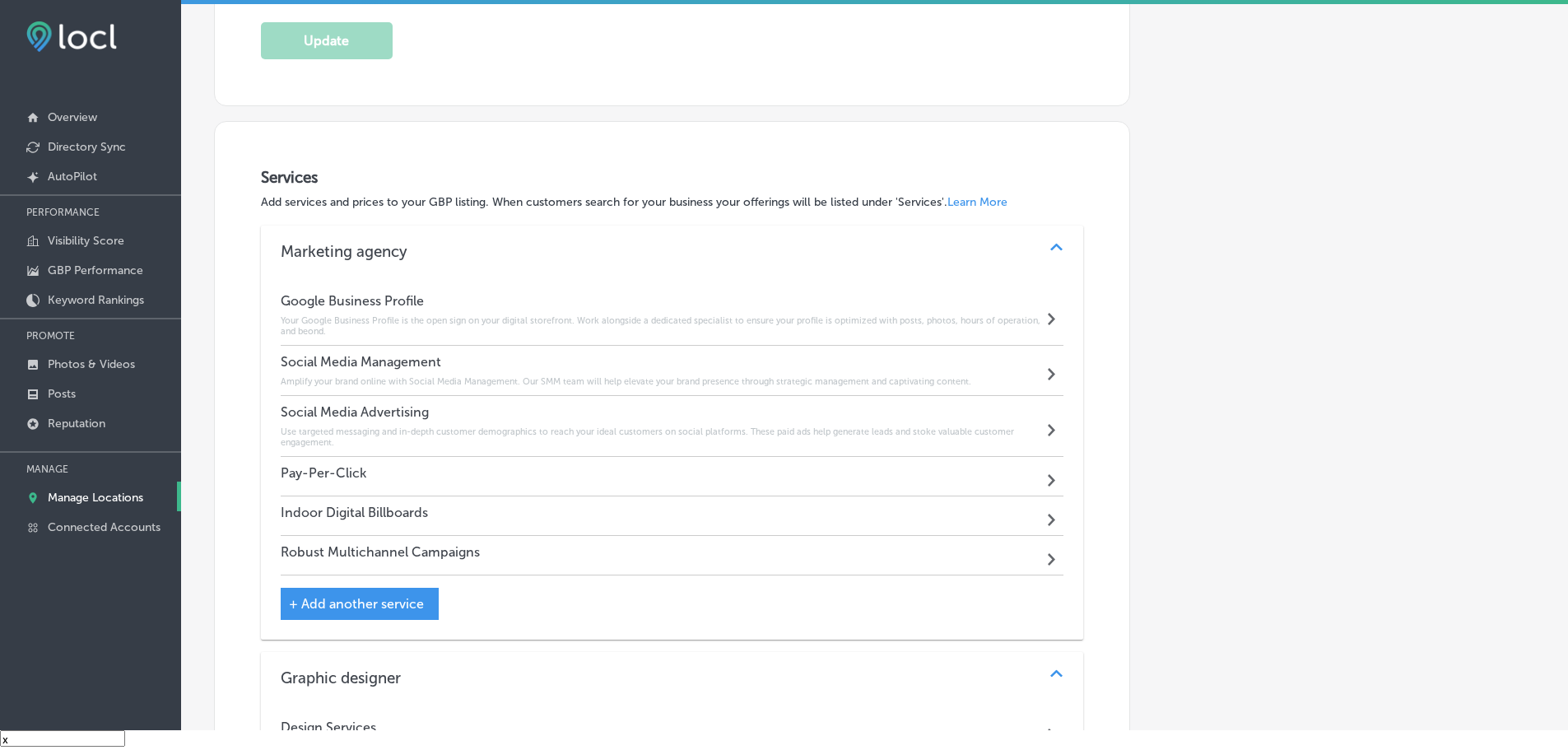
click at [439, 480] on div "Pay-Per-Click Path Created with Sketch." at bounding box center [672, 476] width 784 height 40
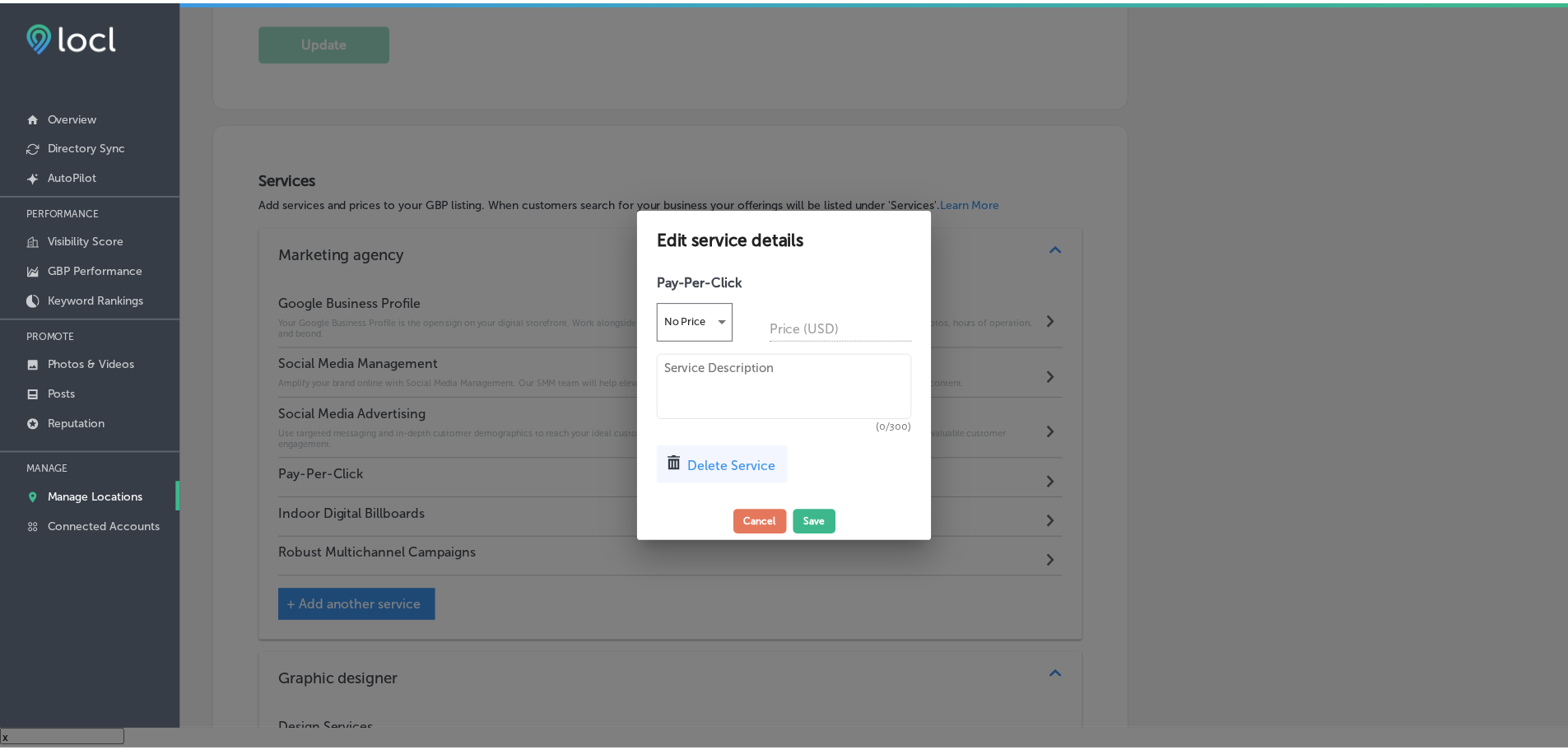
scroll to position [747, 0]
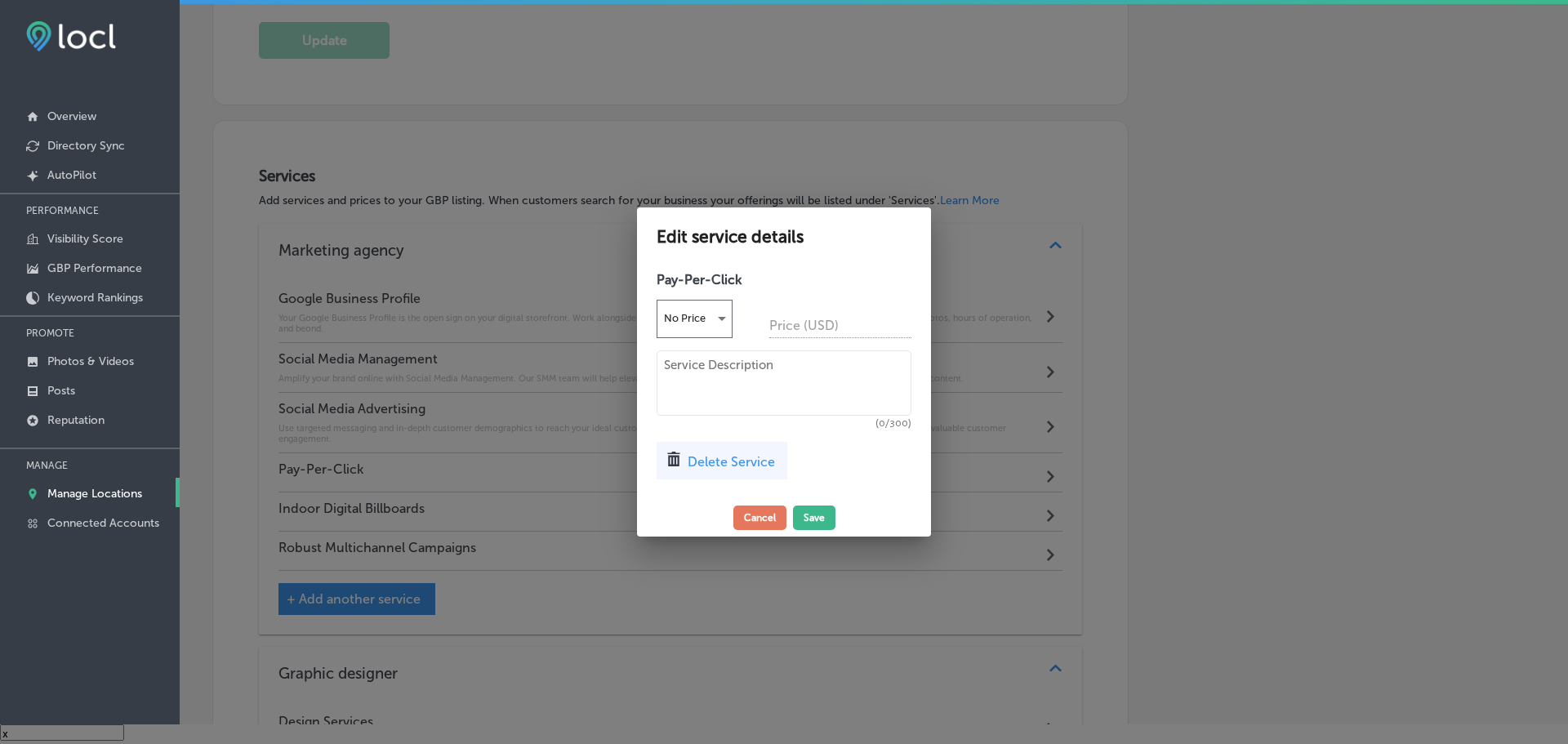
click at [699, 383] on textarea at bounding box center [784, 383] width 255 height 65
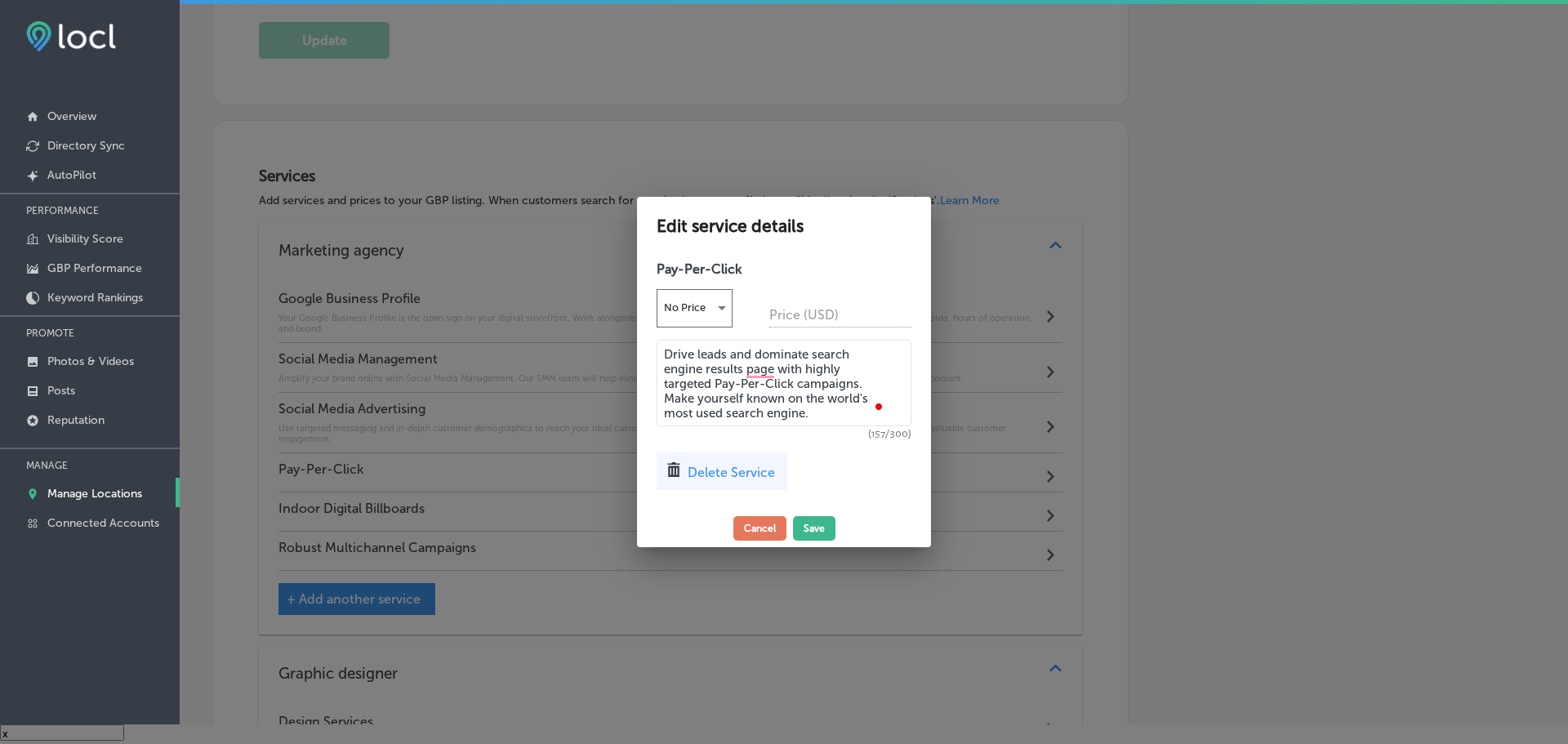
type textarea "Drive leads and dominate search engine results page with highly targeted Pay-Pe…"
click at [820, 524] on button "Save" at bounding box center [814, 528] width 42 height 25
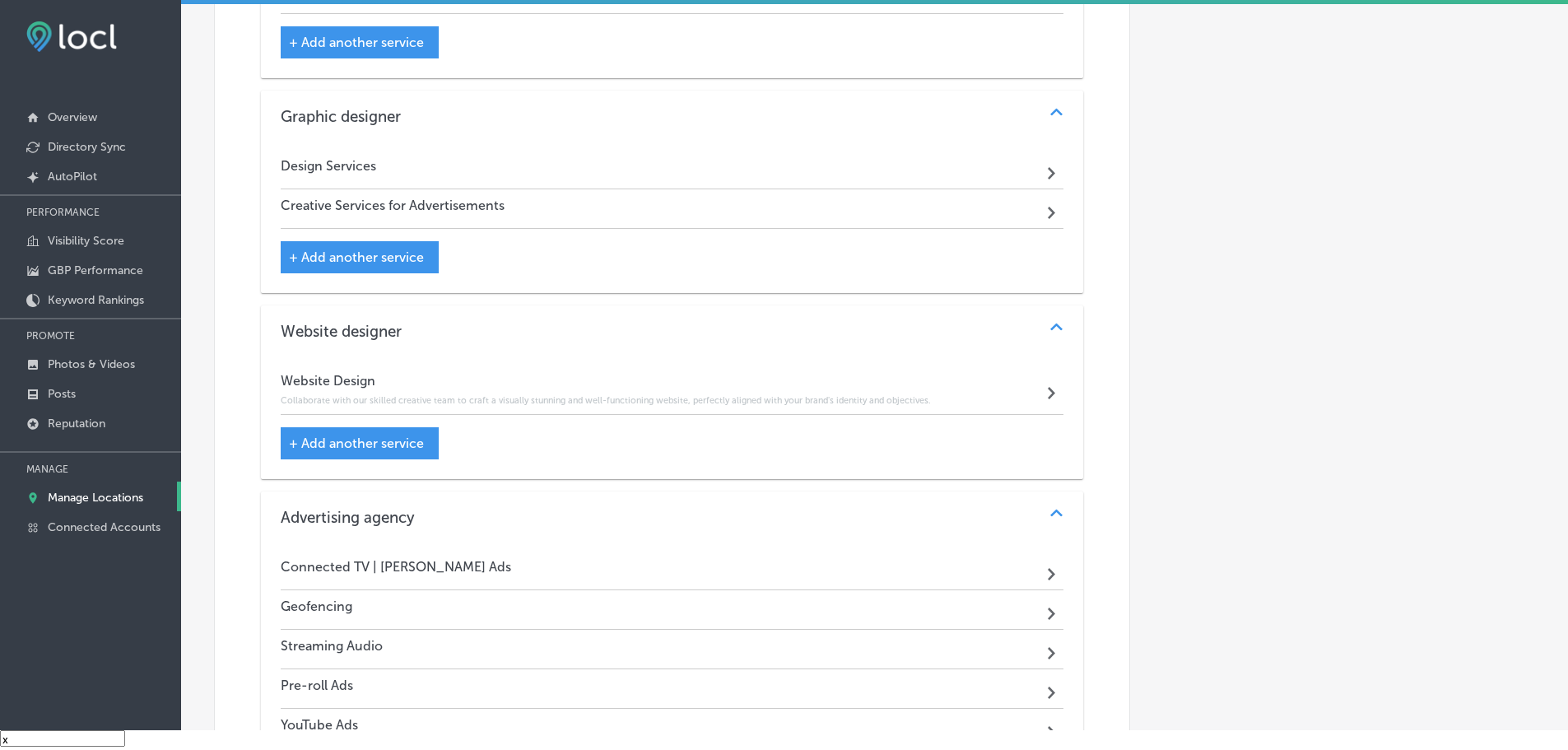
scroll to position [1321, 0]
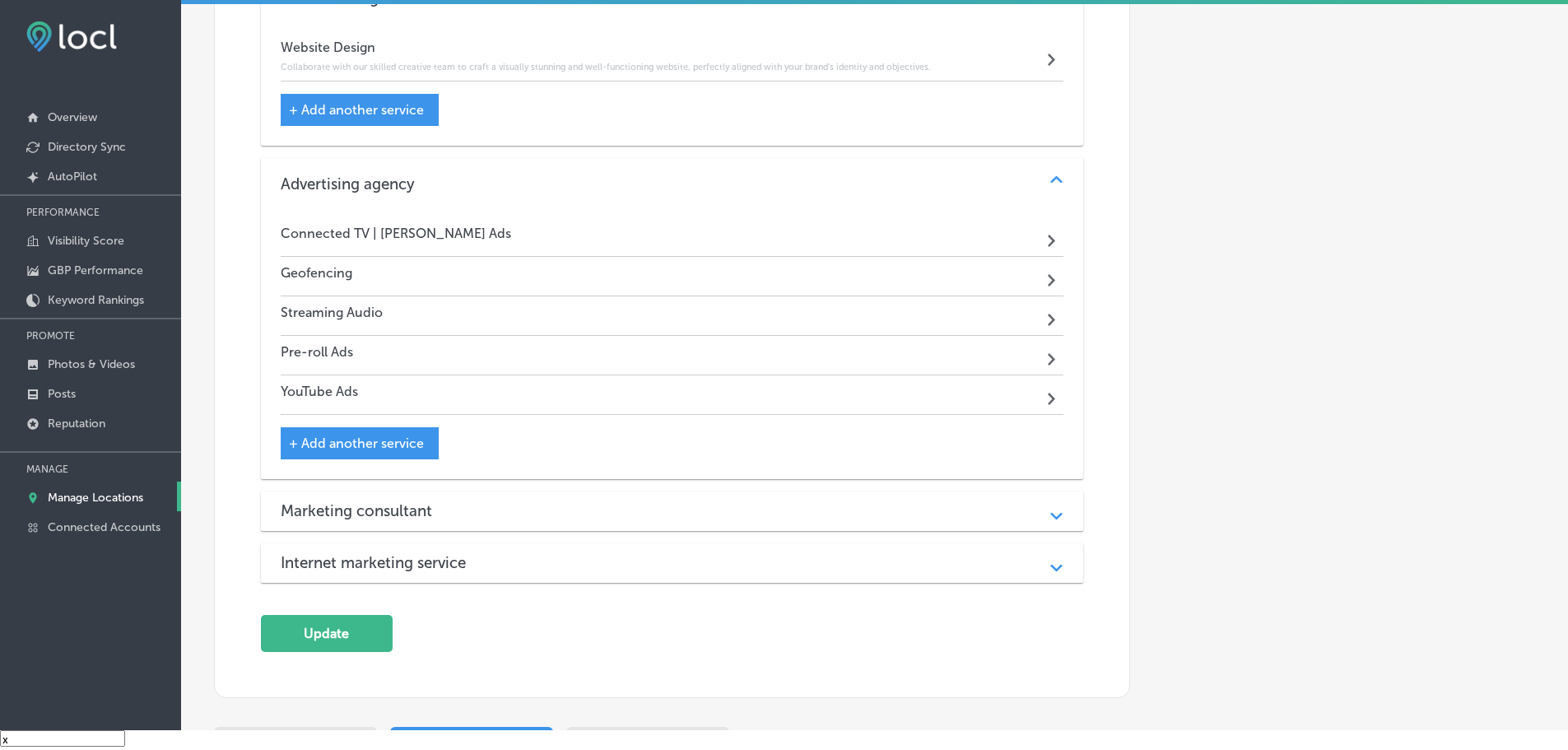
click at [795, 232] on div "Connected TV | OTT Ads Path Created with Sketch." at bounding box center [672, 238] width 784 height 40
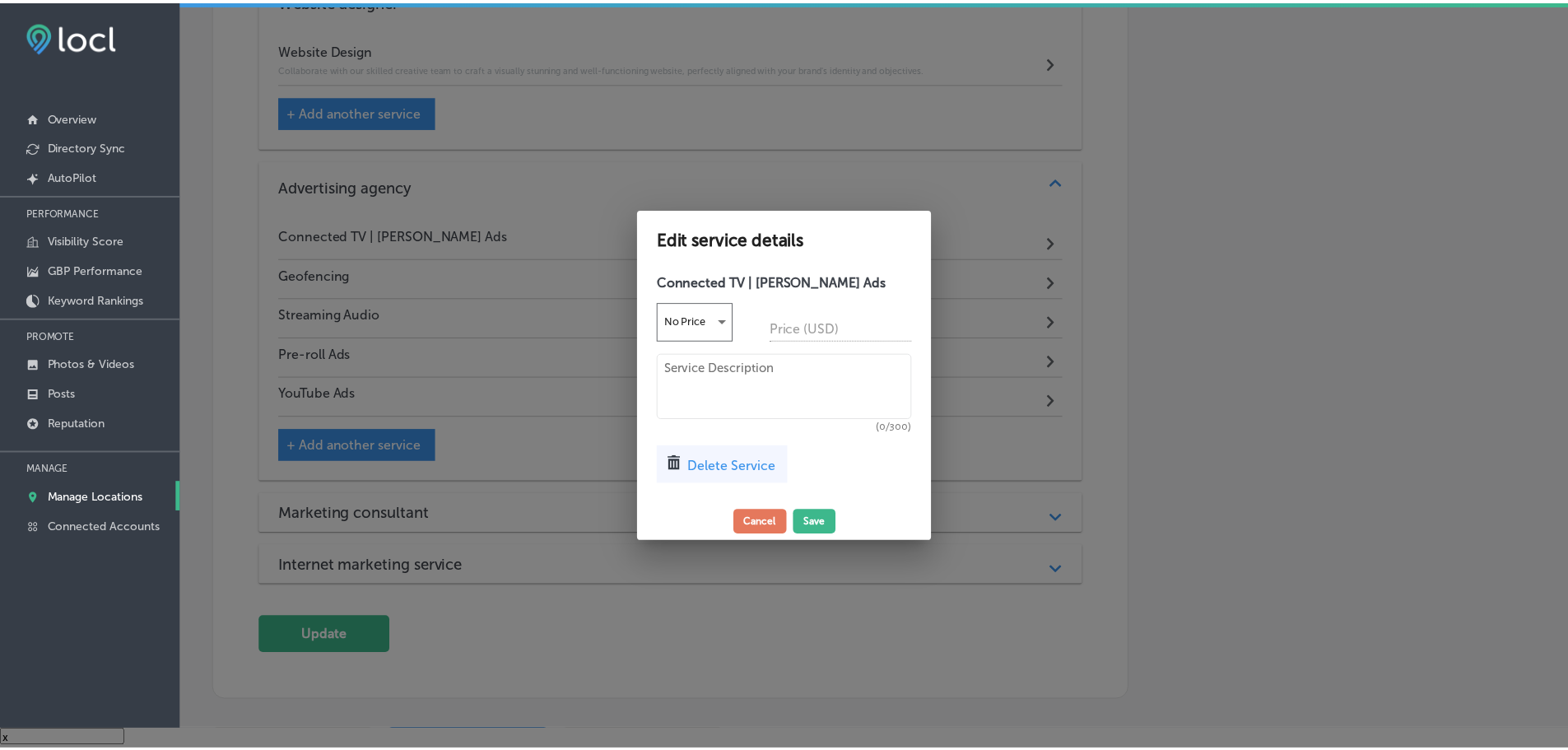
scroll to position [1653, 0]
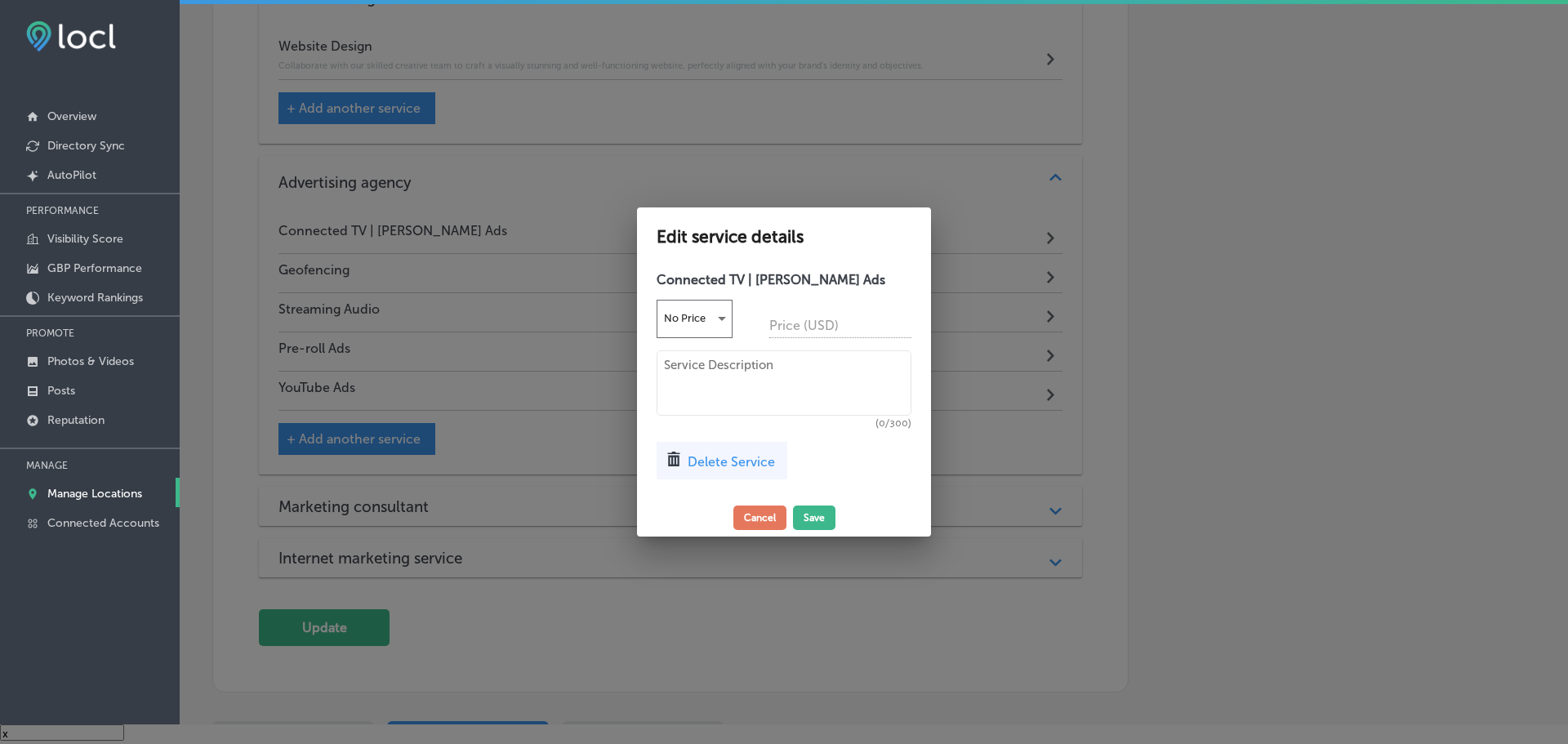
click at [713, 376] on textarea at bounding box center [784, 383] width 255 height 65
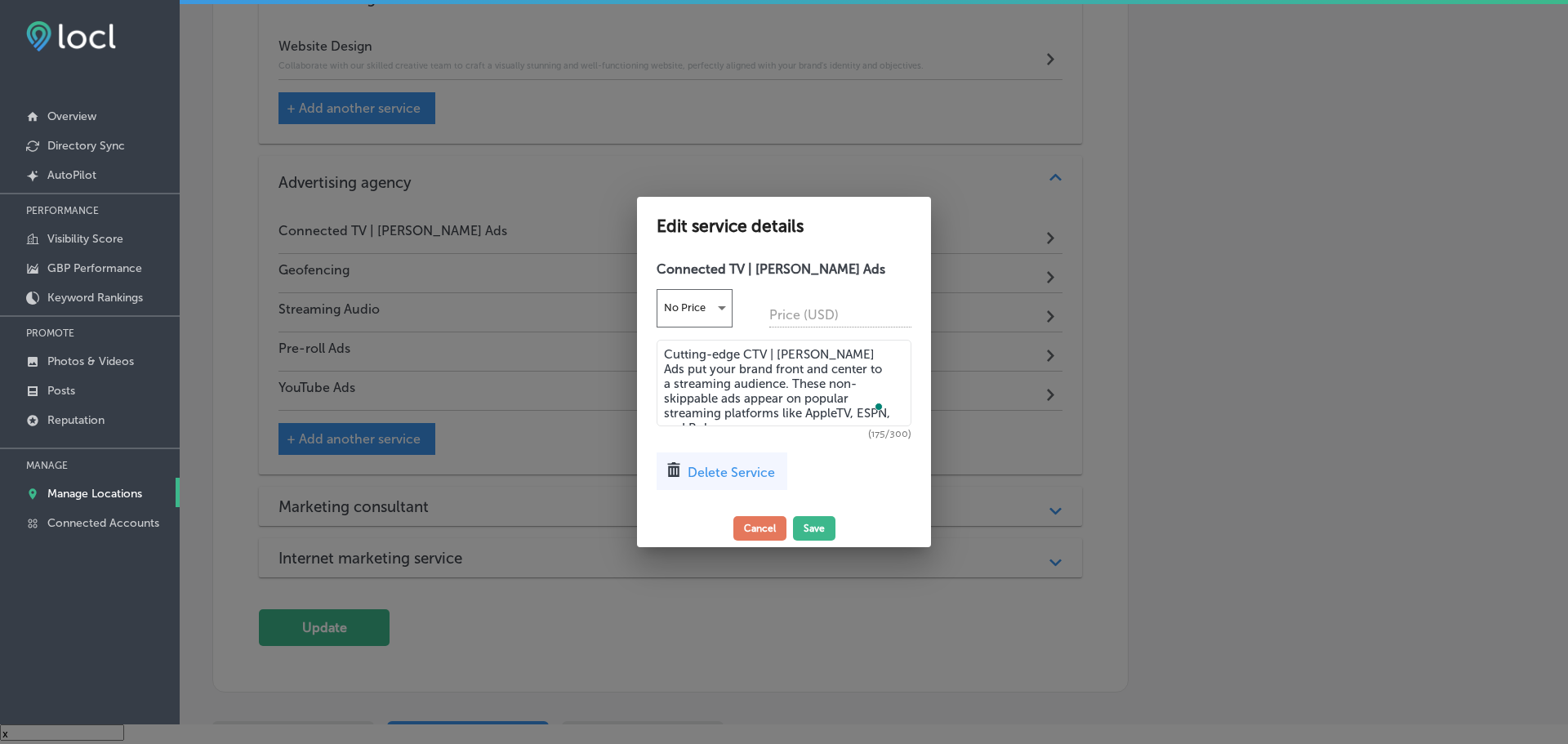
click at [717, 405] on textarea "Cutting-edge CTV | OTT Ads put your brand front and center to a streaming audie…" at bounding box center [784, 383] width 255 height 87
type textarea "Cutting-edge CTV | [PERSON_NAME] Ads put your brand front and center to a strea…"
click at [815, 516] on button "Save" at bounding box center [814, 528] width 42 height 25
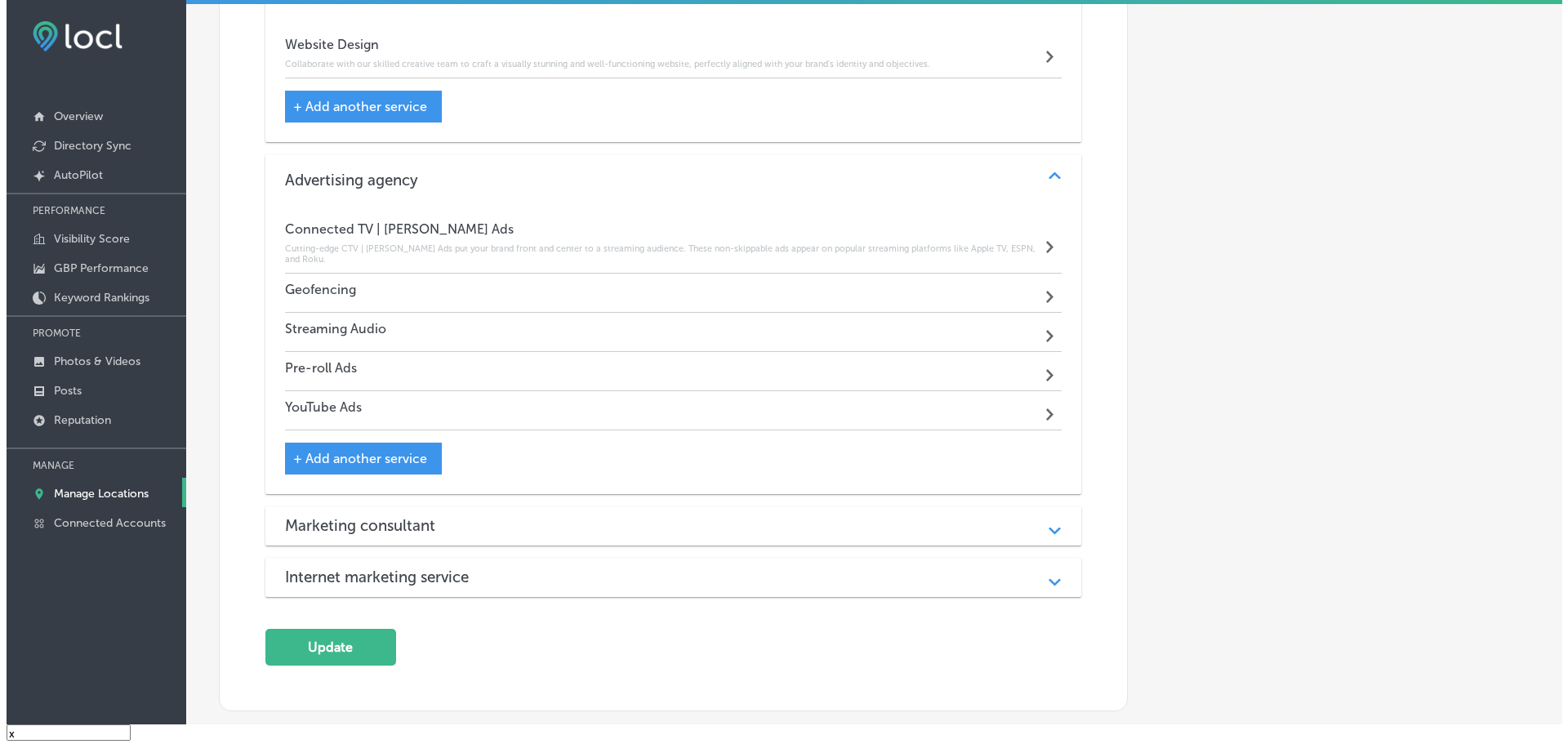
scroll to position [1637, 0]
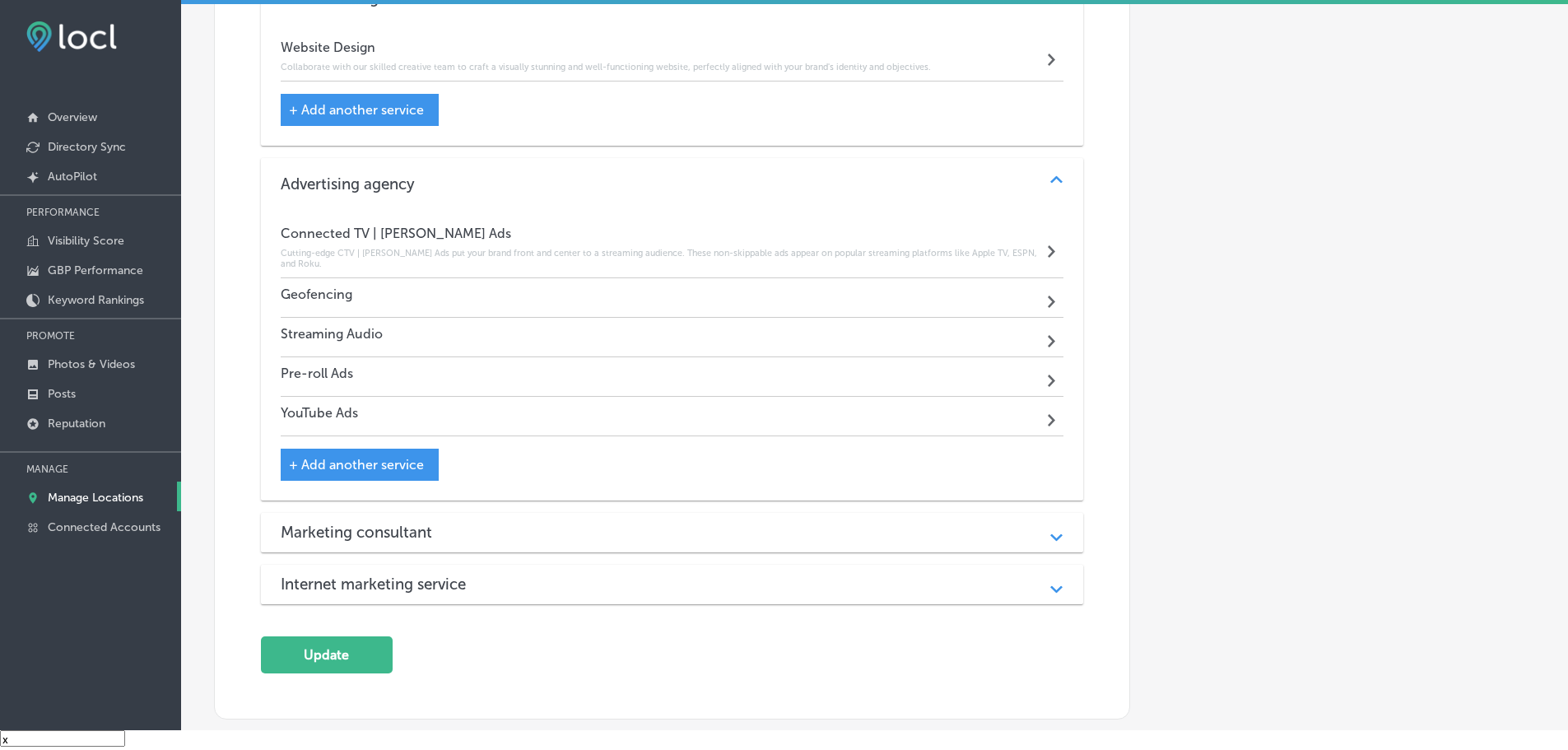
click at [498, 283] on div "Geofencing Path Created with Sketch." at bounding box center [672, 298] width 784 height 40
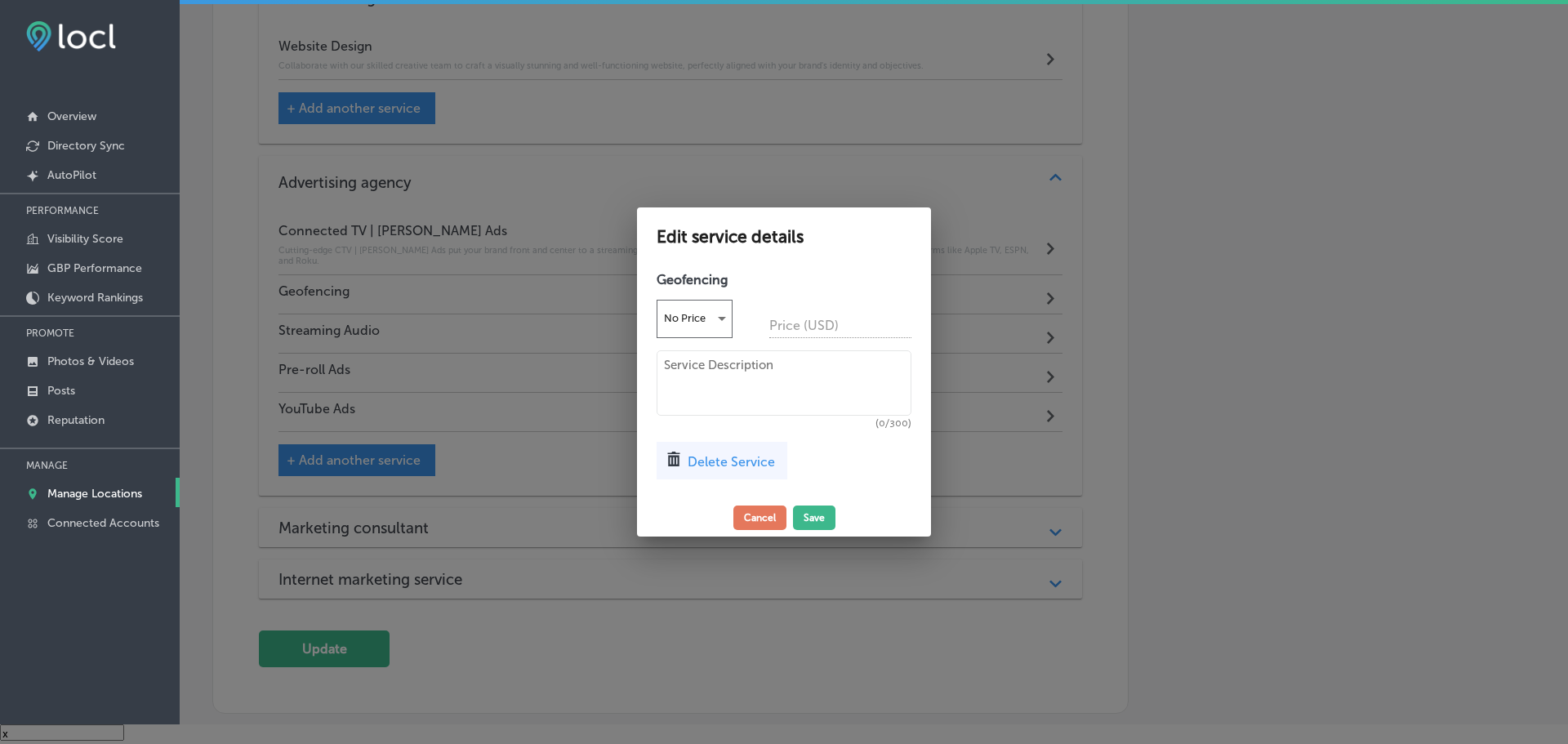
click at [704, 368] on textarea at bounding box center [784, 383] width 255 height 65
click at [798, 357] on textarea "Leverage location-based targeted ads" at bounding box center [784, 383] width 255 height 65
drag, startPoint x: 806, startPoint y: 358, endPoint x: 775, endPoint y: 360, distance: 31.1
click at [770, 360] on textarea "Leverage location-based targeted ads" at bounding box center [784, 383] width 255 height 65
click at [868, 359] on textarea "Leverage location-targeted ads" at bounding box center [784, 383] width 255 height 65
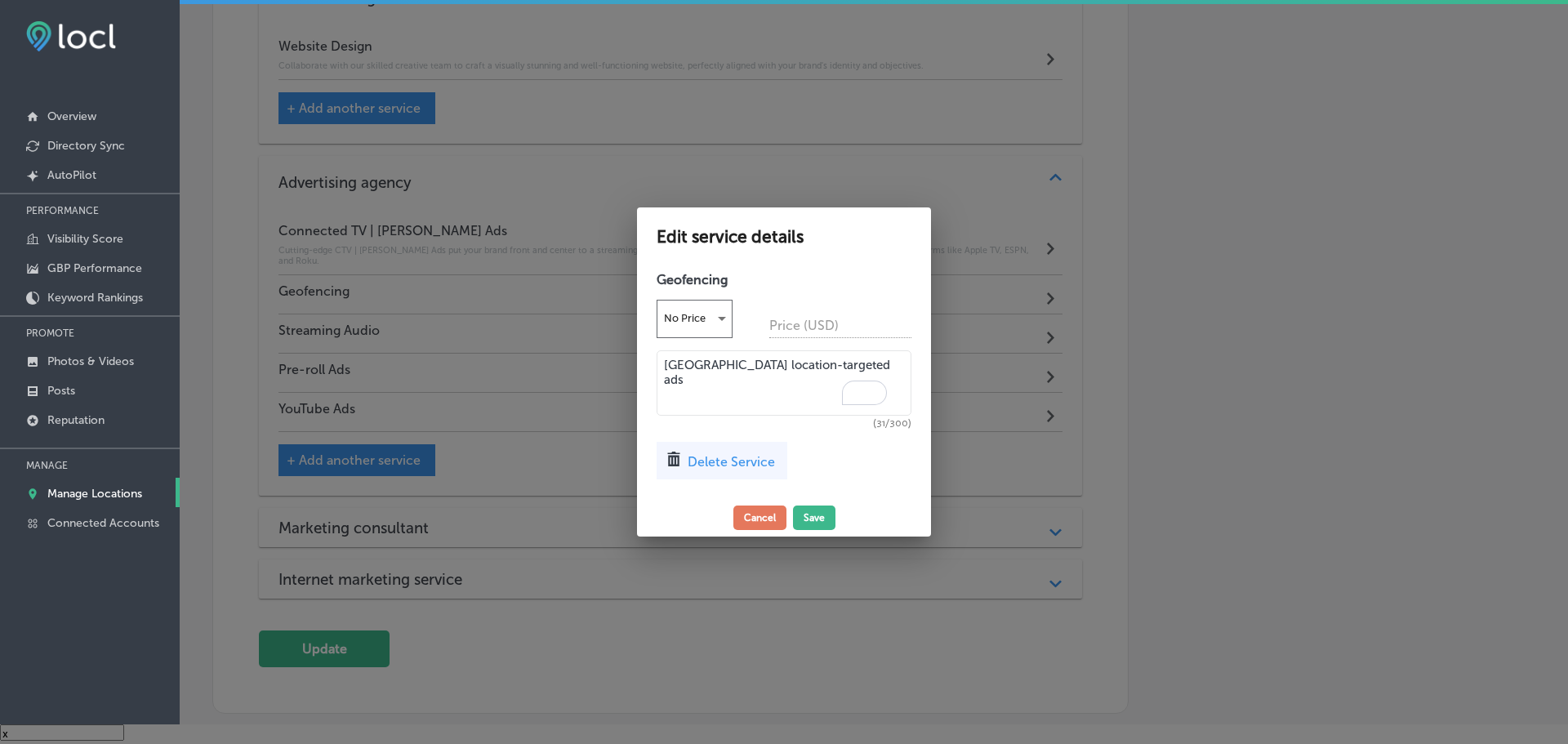
click at [856, 366] on textarea "Leverage location-targeted ads" at bounding box center [784, 383] width 255 height 65
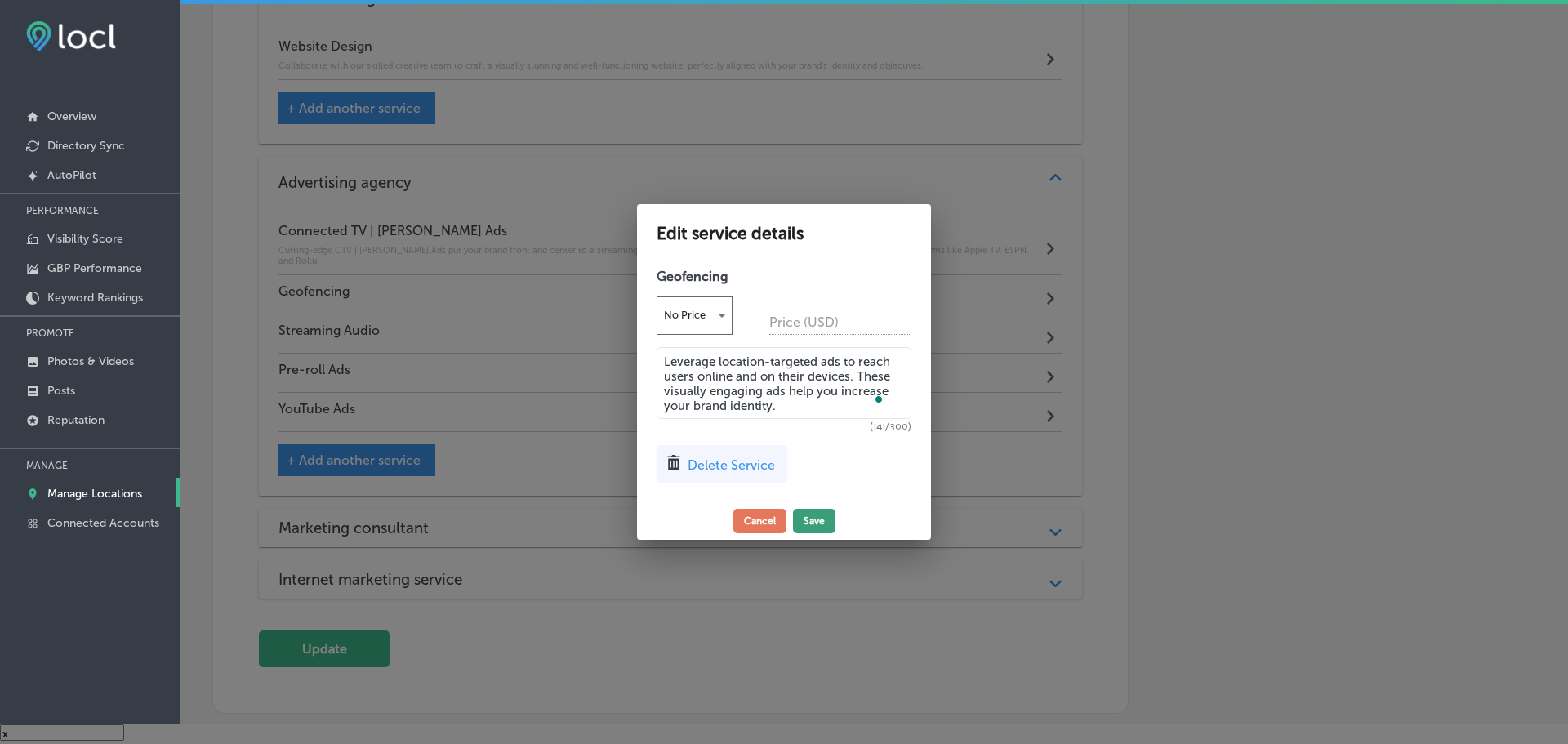
type textarea "Leverage location-targeted ads to reach users online and on their devices. Thes…"
click at [823, 514] on button "Save" at bounding box center [814, 521] width 42 height 25
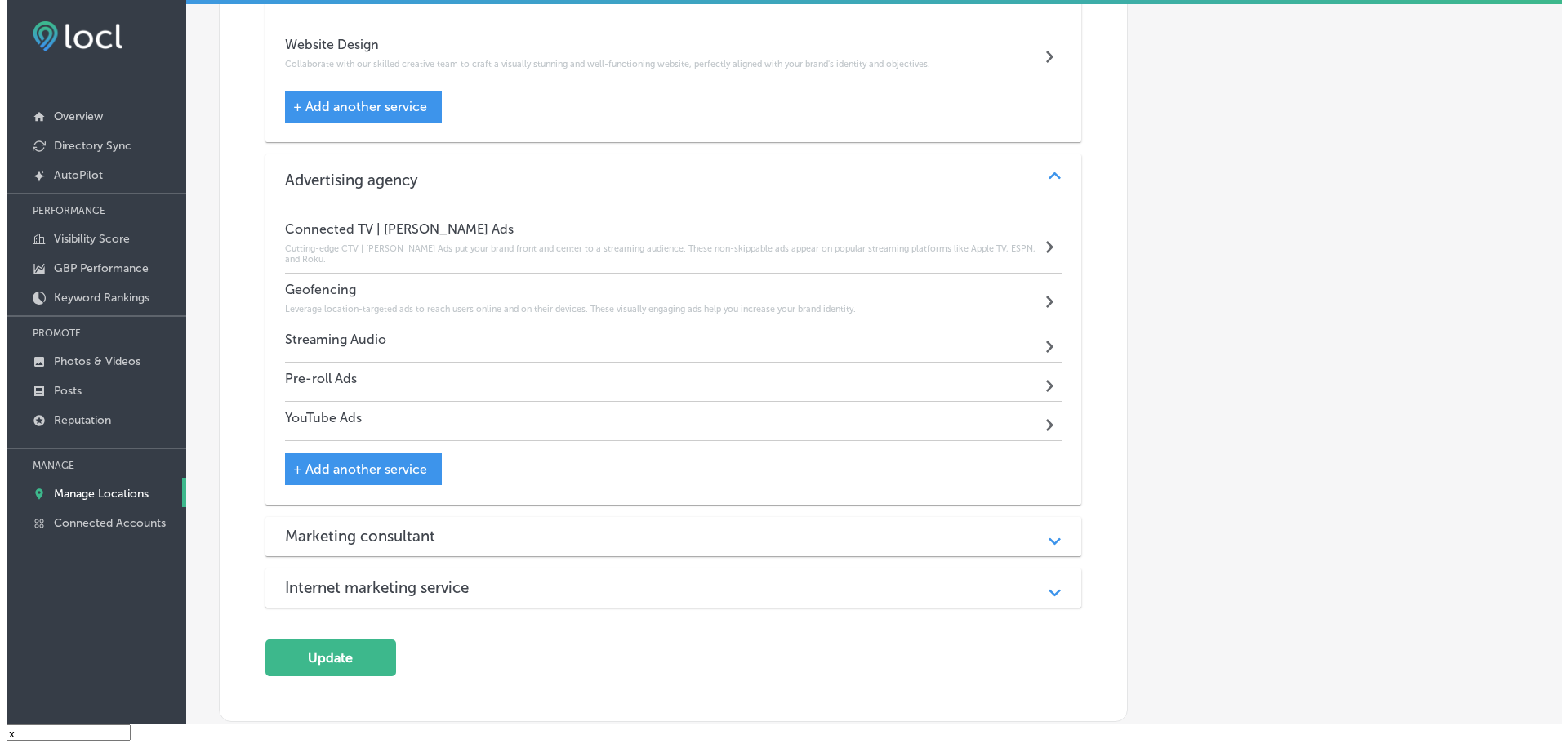
scroll to position [1637, 0]
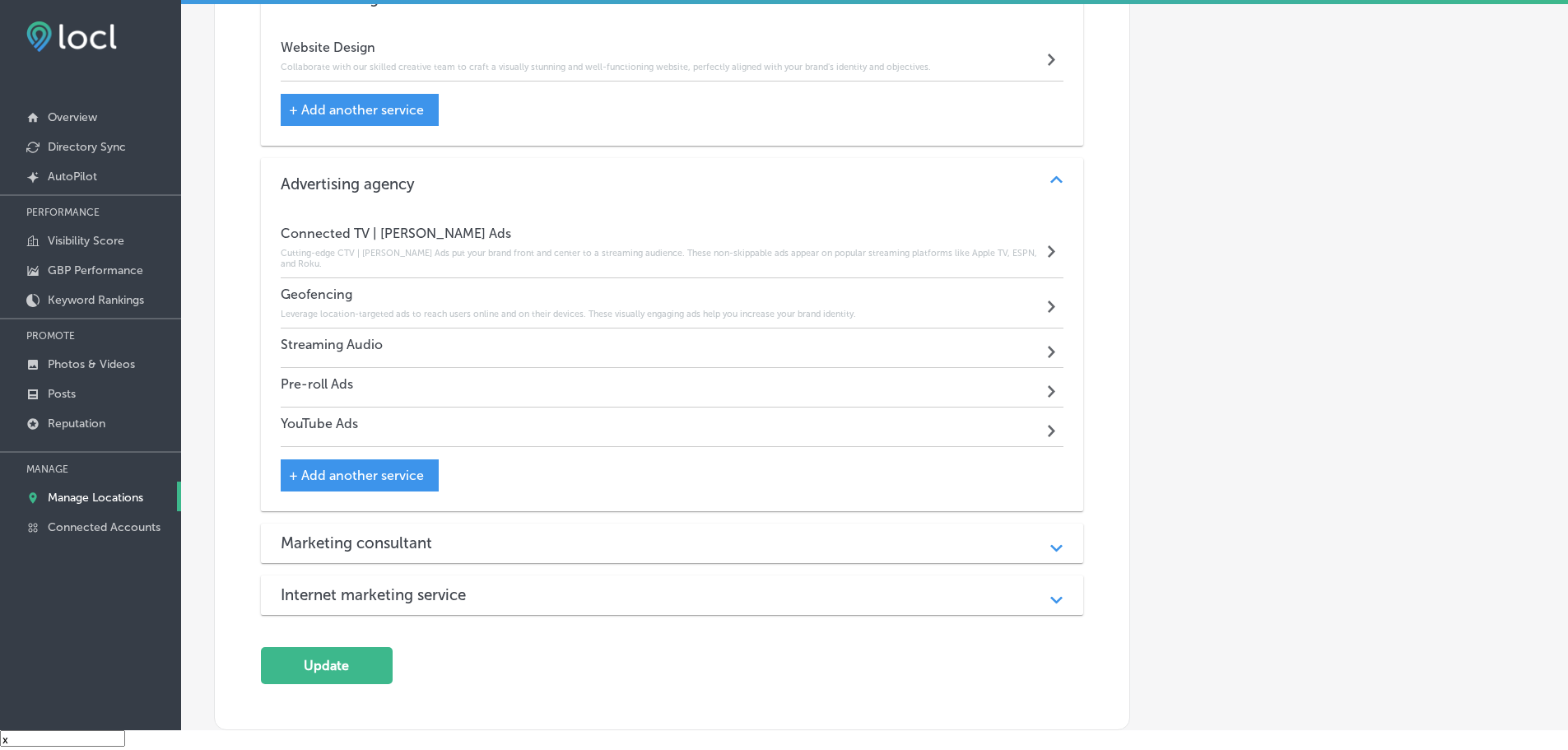
click at [582, 349] on div "Streaming Audio Path Created with Sketch." at bounding box center [672, 348] width 784 height 40
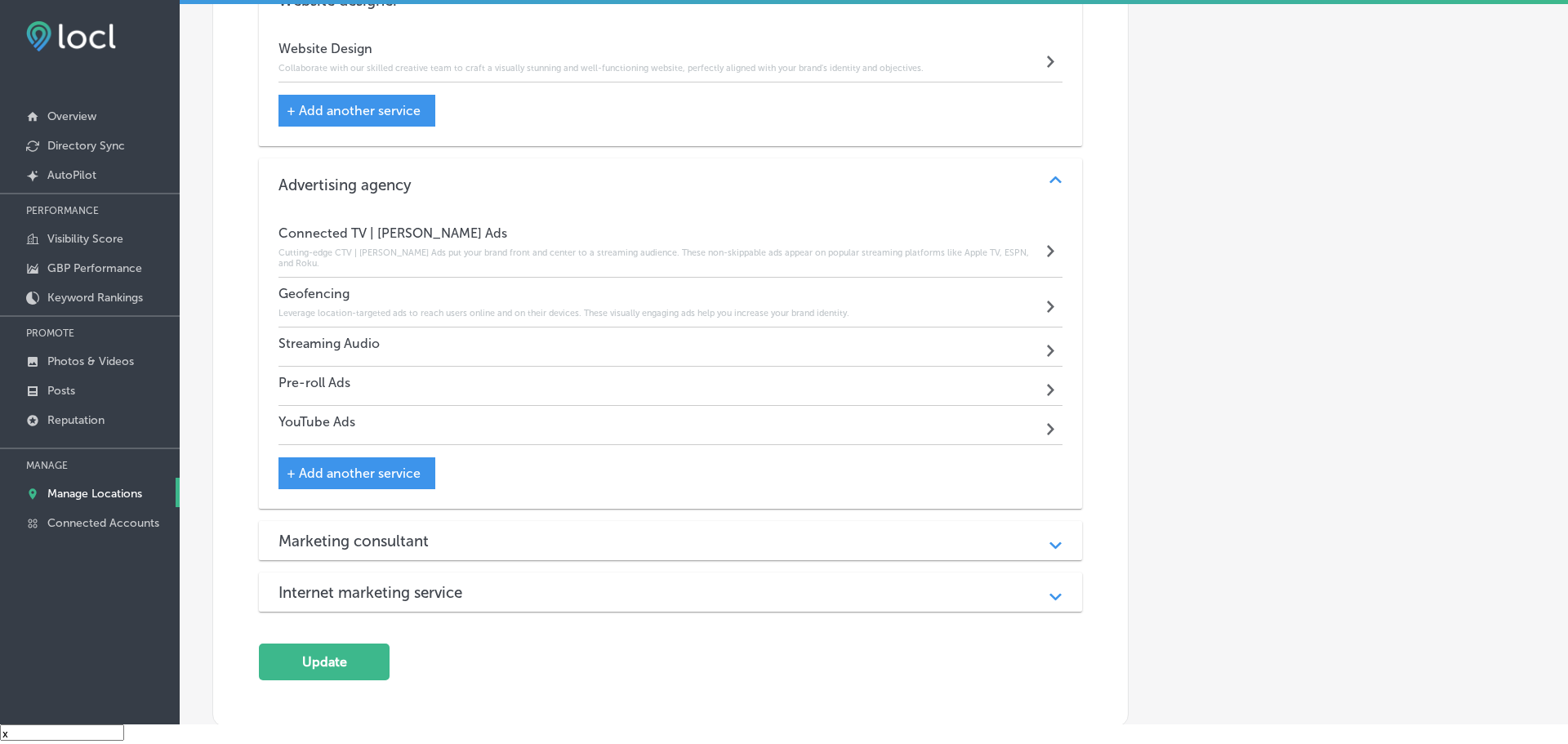
scroll to position [1640, 0]
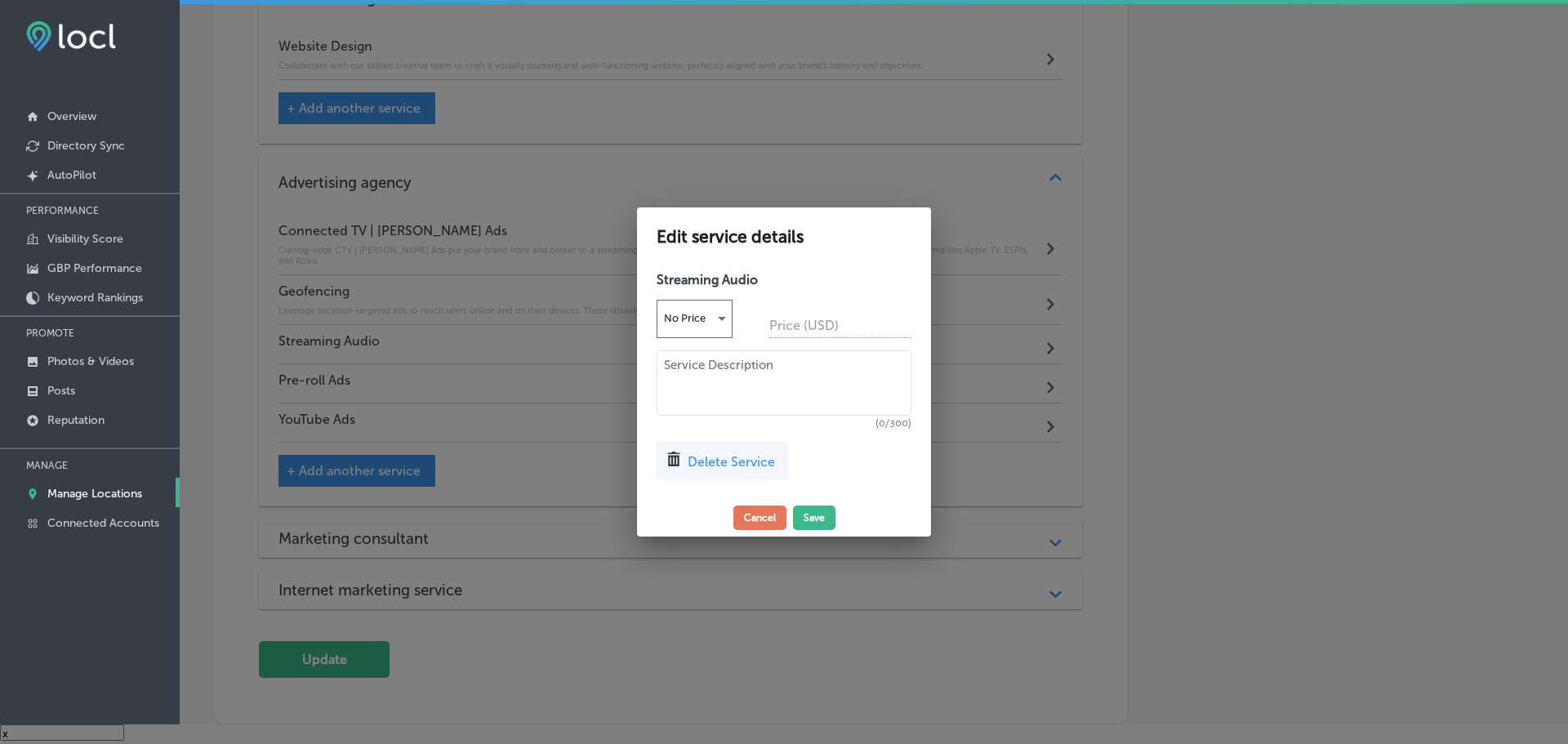
click at [675, 372] on textarea at bounding box center [784, 383] width 255 height 65
type textarea "Streamline your message directly into listenere"
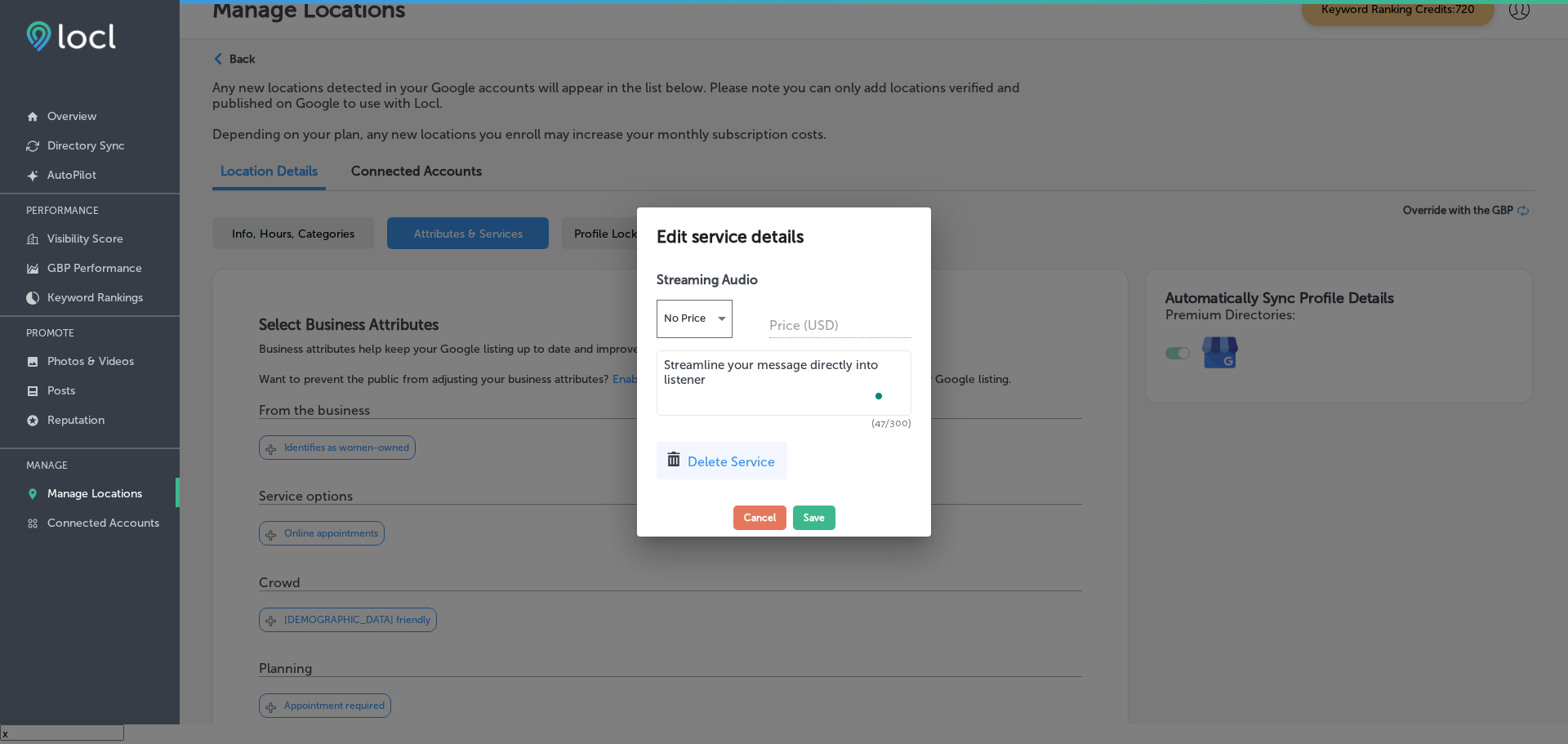
scroll to position [1640, 0]
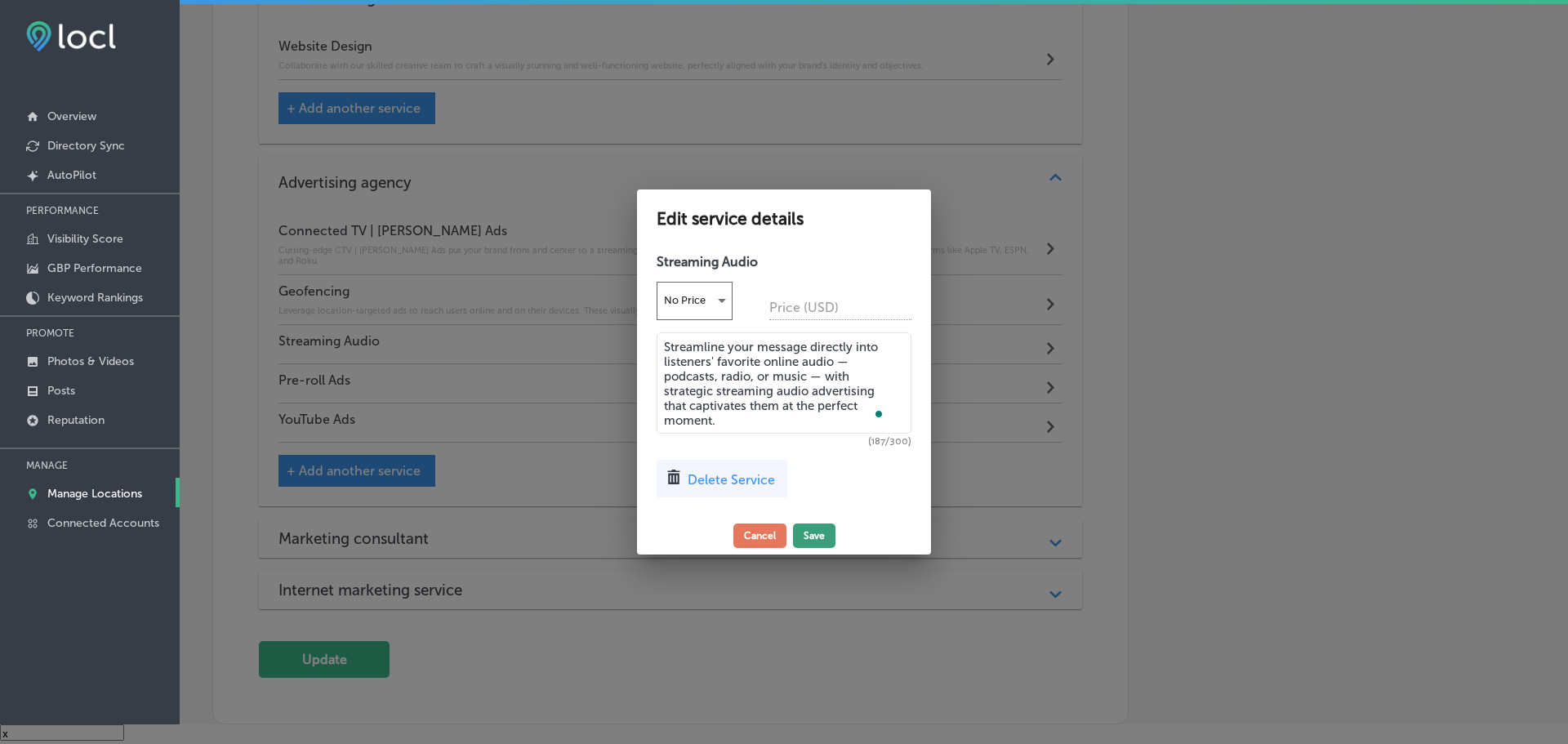
type textarea "Streamline your message directly into listeners' favorite online audio — podcas…"
click at [817, 532] on button "Save" at bounding box center [814, 536] width 42 height 25
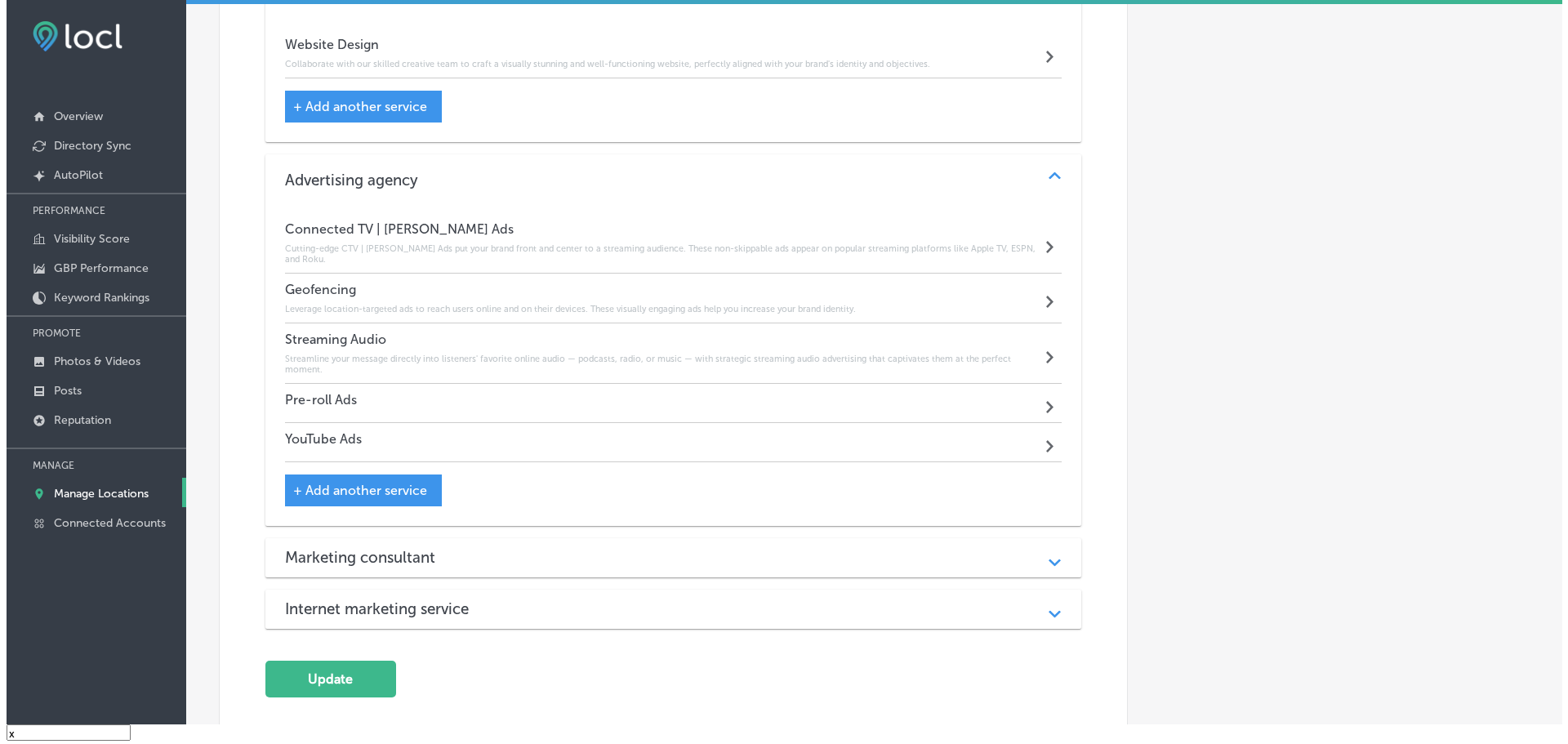
scroll to position [1637, 0]
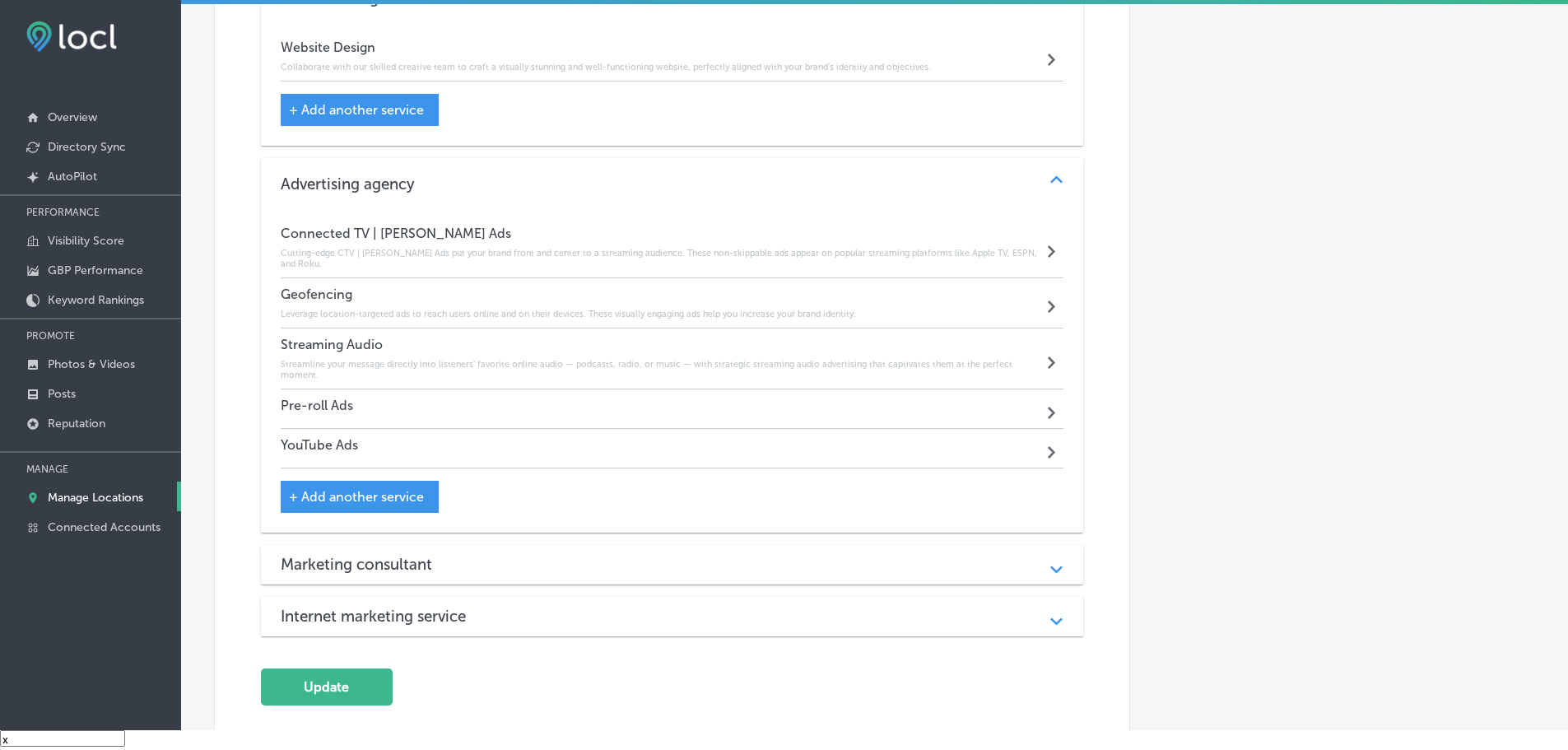
click at [670, 404] on div "Pre-roll Ads Path Created with Sketch." at bounding box center [672, 409] width 784 height 40
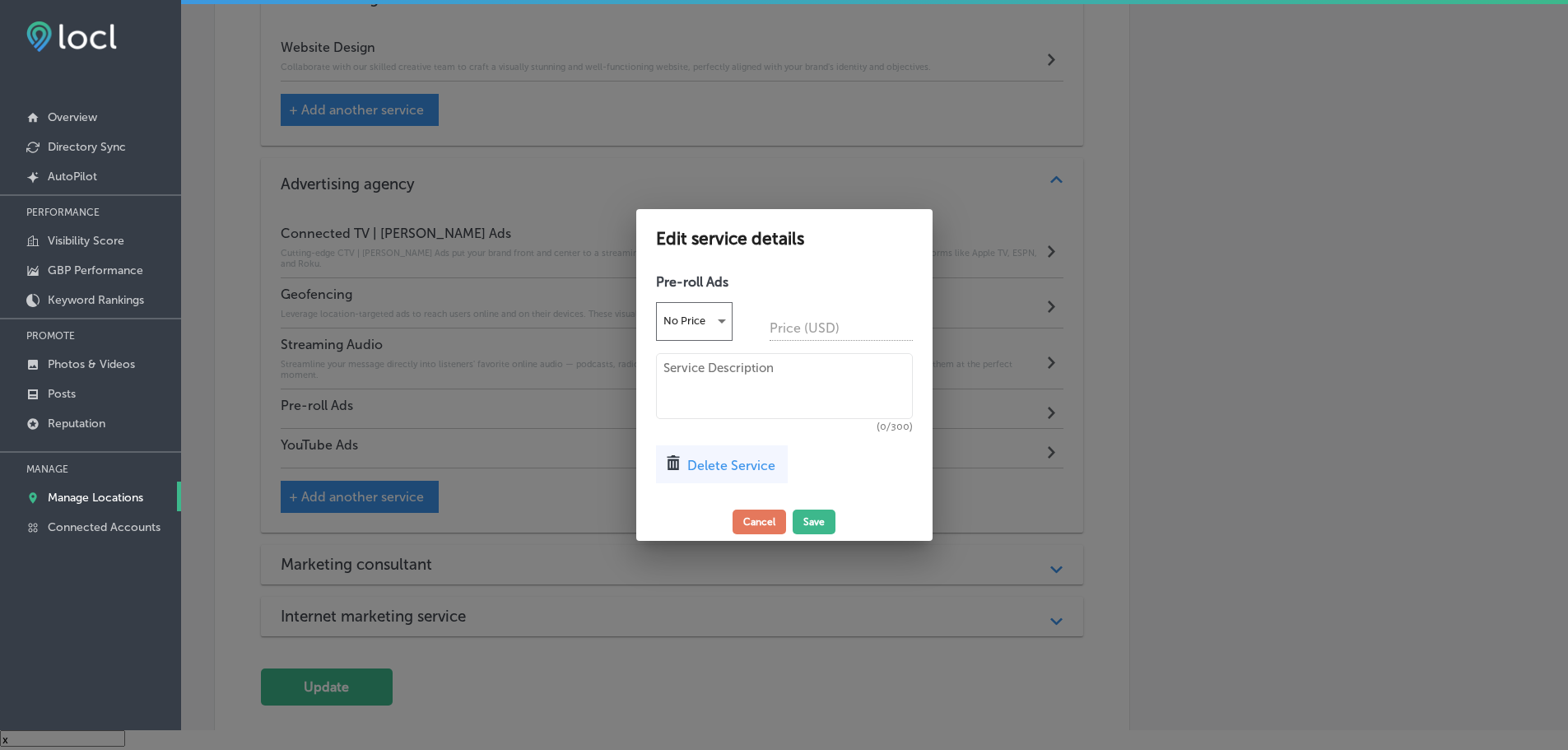
scroll to position [1653, 0]
click at [706, 383] on textarea at bounding box center [789, 386] width 257 height 66
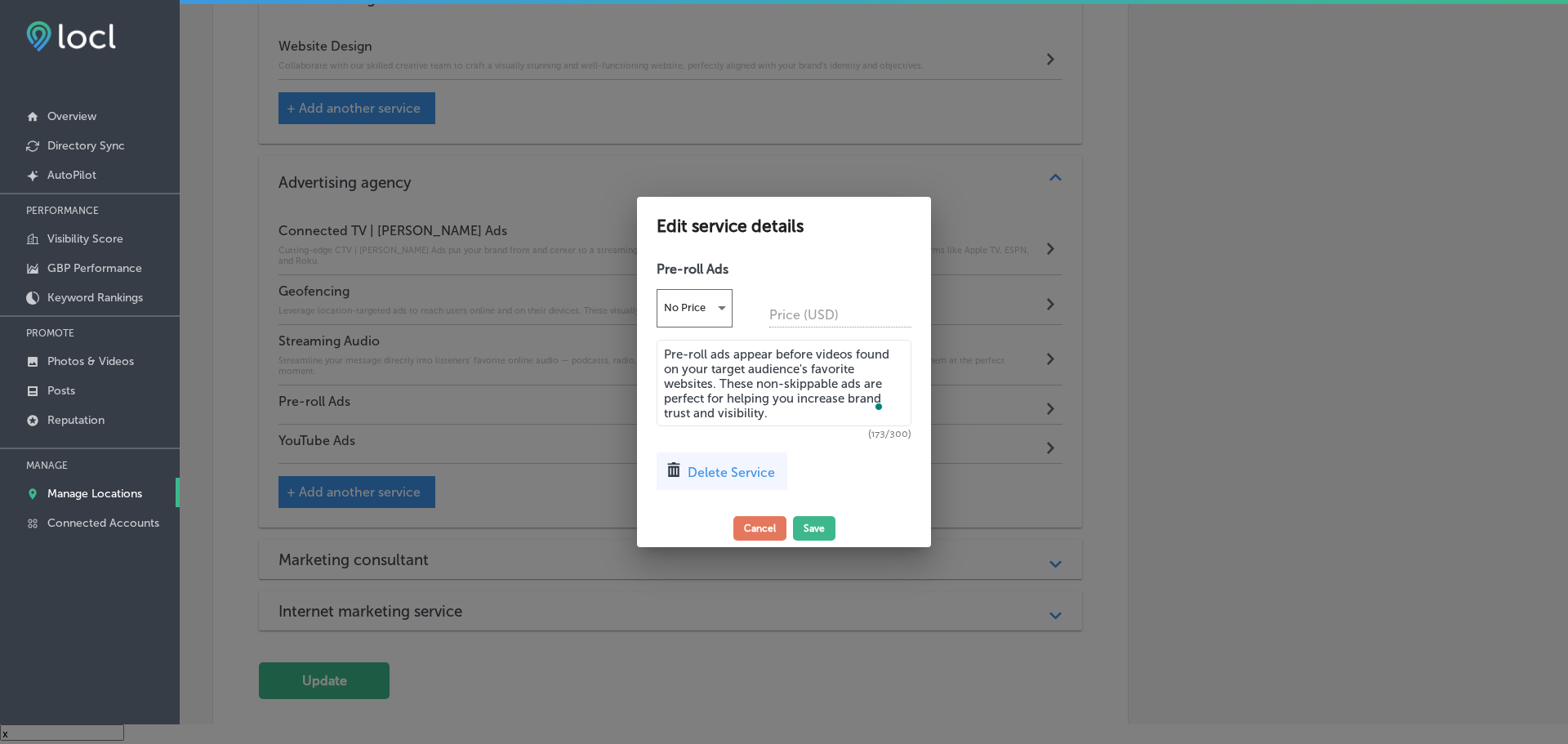
type textarea "Pre-roll ads appear before videos found on your target audience's favorite webs…"
click at [818, 518] on button "Save" at bounding box center [814, 528] width 42 height 25
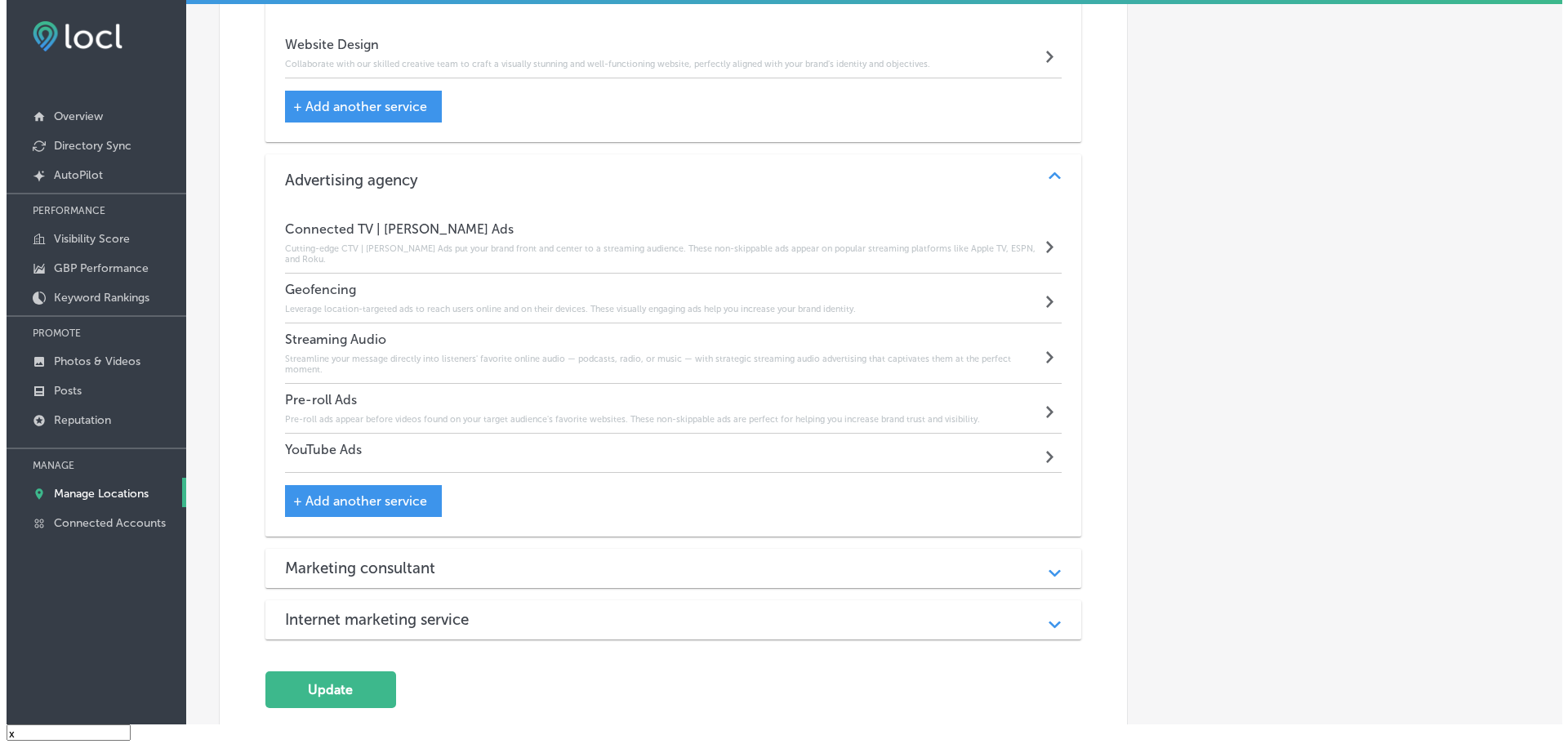
scroll to position [1637, 0]
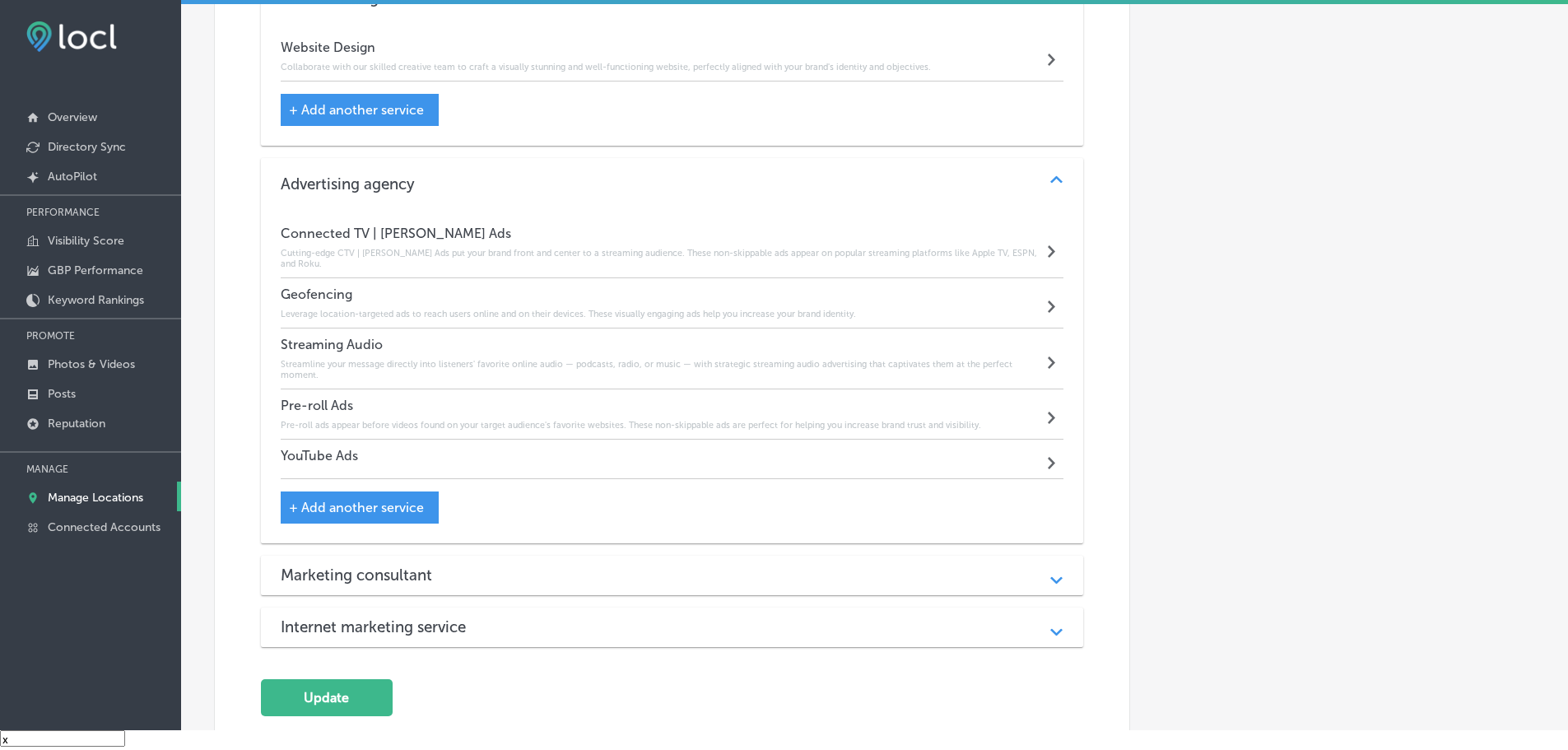
click at [450, 457] on div "YouTube Ads Path Created with Sketch." at bounding box center [672, 460] width 784 height 40
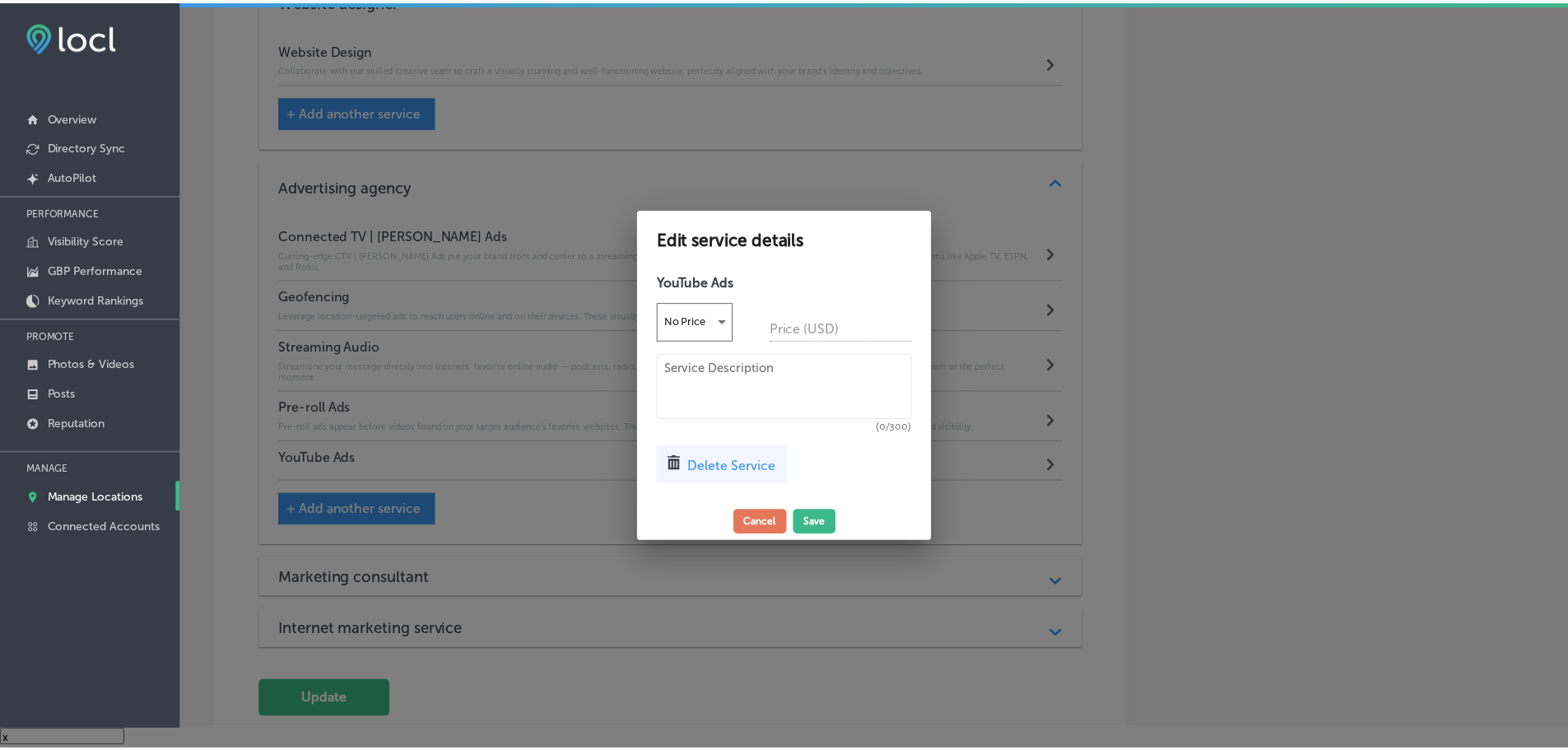
scroll to position [1653, 0]
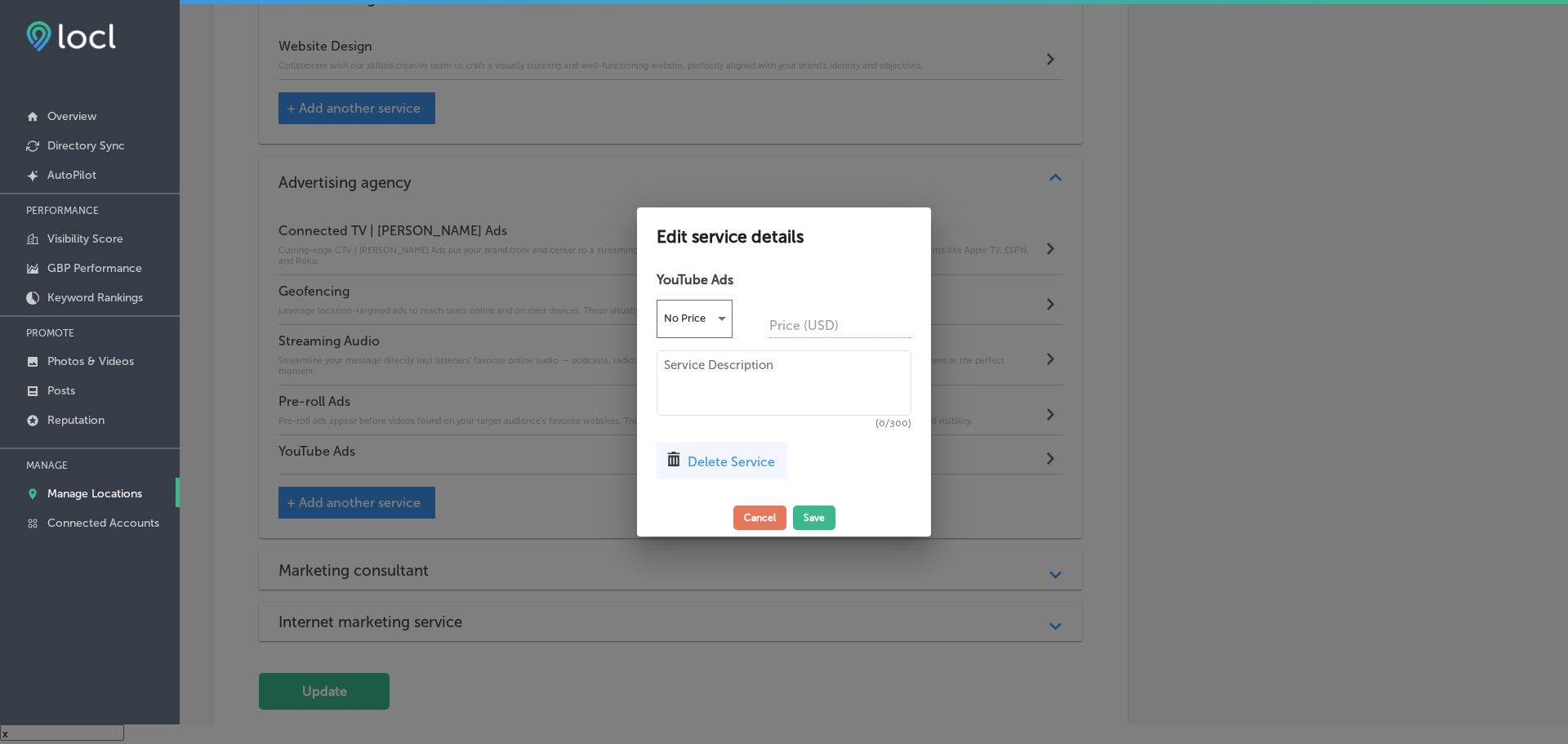
click at [700, 401] on textarea at bounding box center [784, 383] width 255 height 65
type textarea "Reach a global audience with stunning visuals with YouTube advertising."
click at [798, 509] on button "Save" at bounding box center [814, 517] width 42 height 25
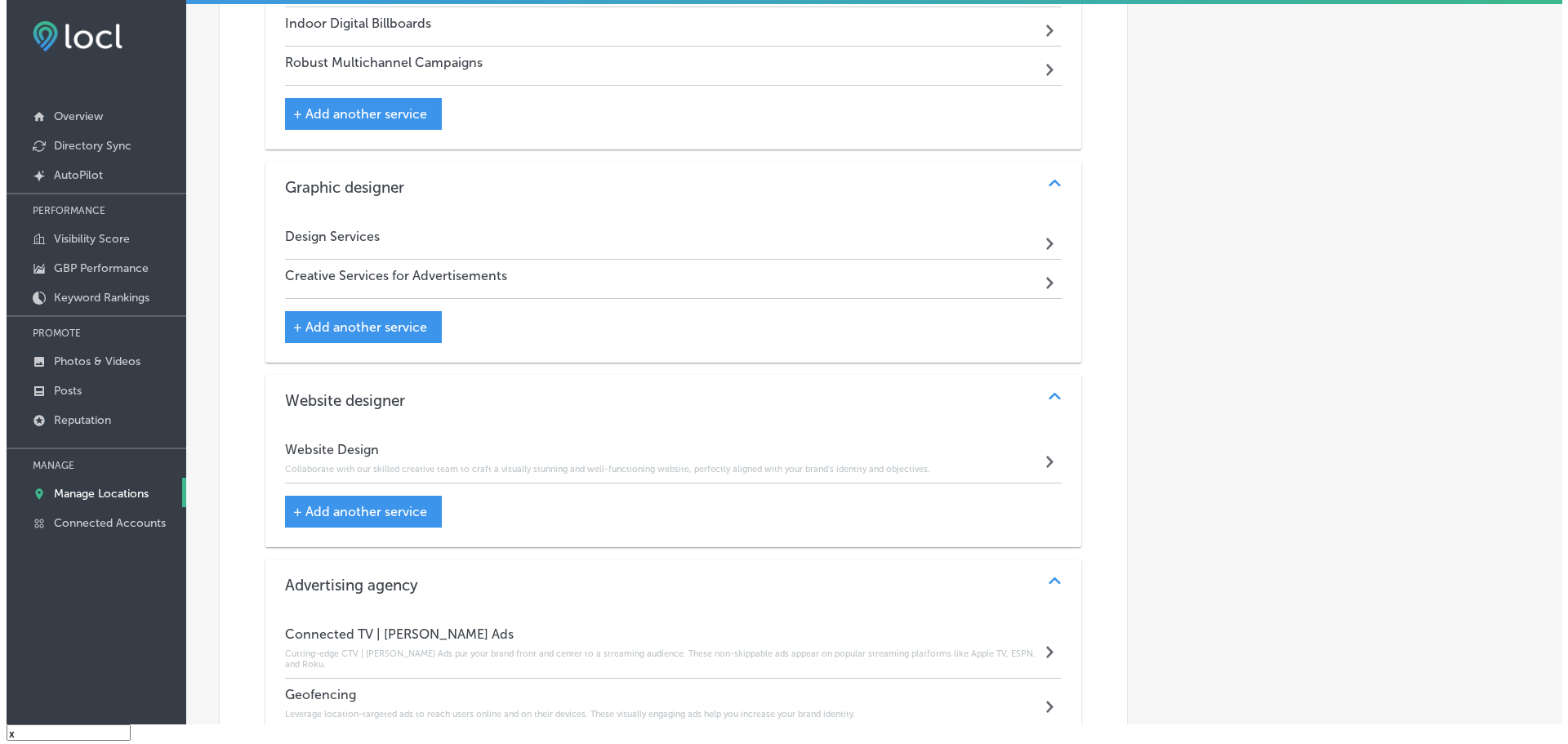
scroll to position [1229, 0]
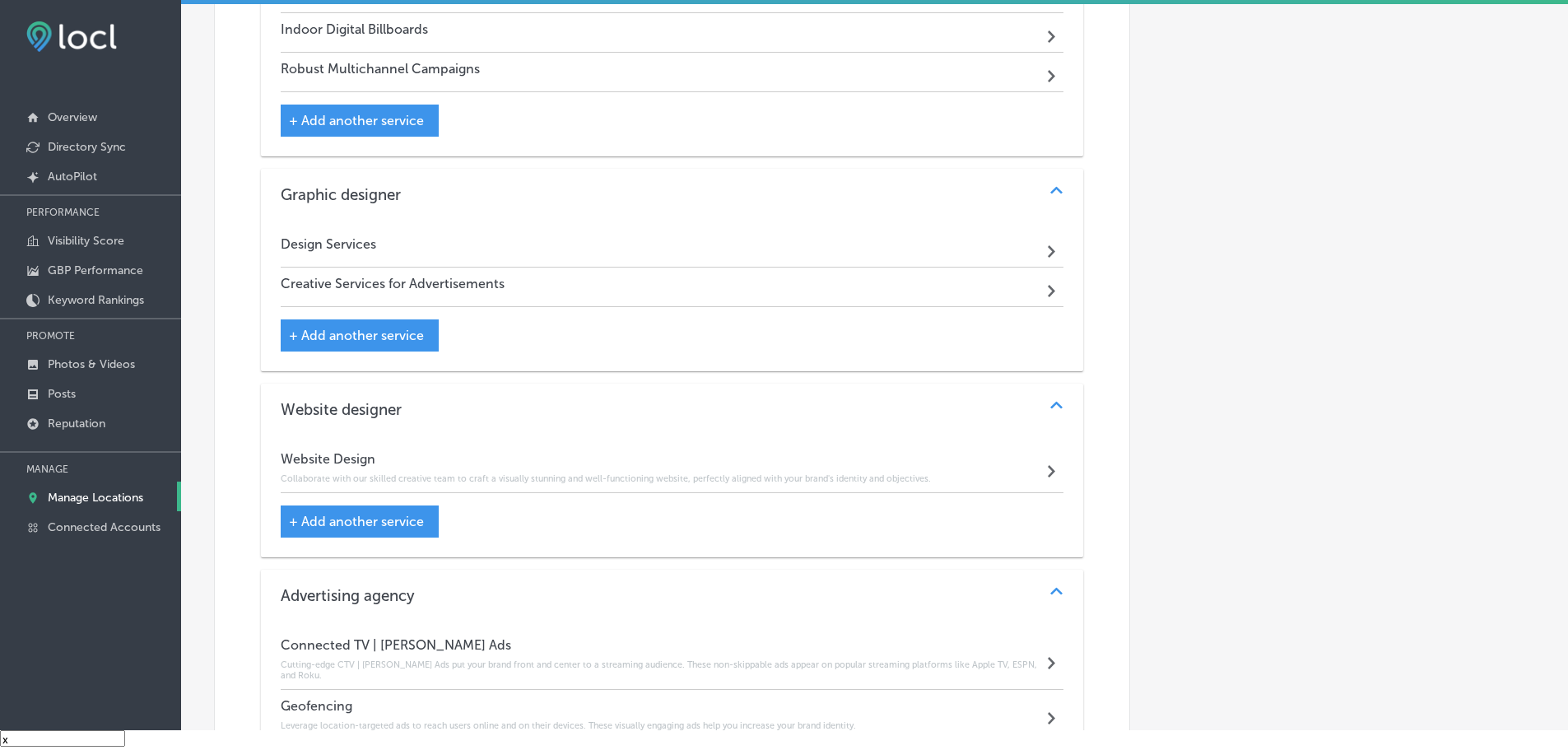
click at [465, 244] on div "Design Services Path Created with Sketch." at bounding box center [672, 248] width 784 height 40
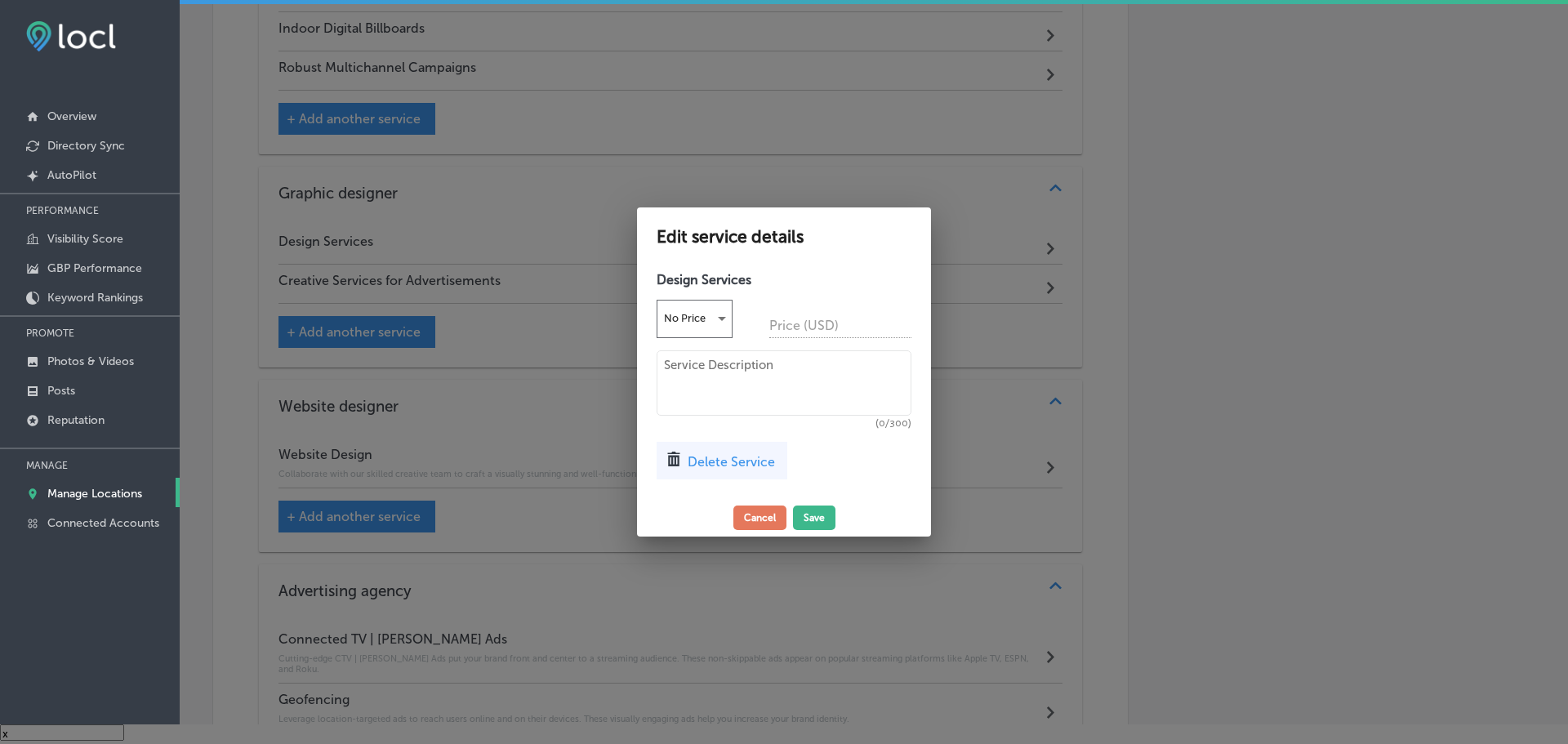
click at [718, 372] on textarea at bounding box center [784, 383] width 255 height 65
click at [857, 358] on textarea "Don't settle just for anyone —" at bounding box center [784, 383] width 255 height 65
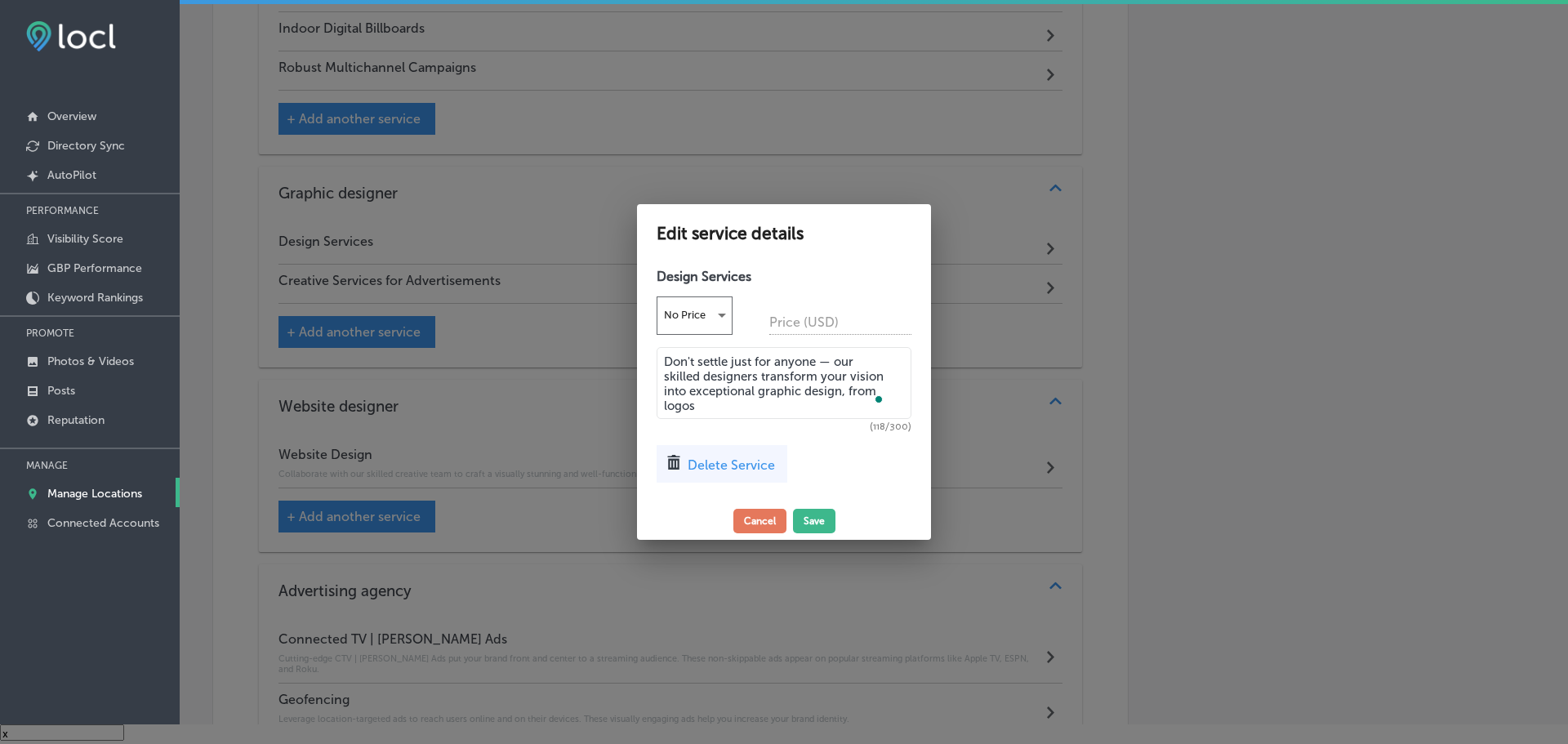
click at [742, 396] on textarea "Don't settle just for anyone — our skilled designers transform your vision into…" at bounding box center [784, 383] width 255 height 72
click at [735, 400] on textarea "Don't settle just for anyone — our skilled designers transform your vision into…" at bounding box center [784, 383] width 255 height 72
click at [793, 403] on textarea "Don't settle just for anyone — our skilled designers transform your vision into…" at bounding box center [784, 383] width 255 height 72
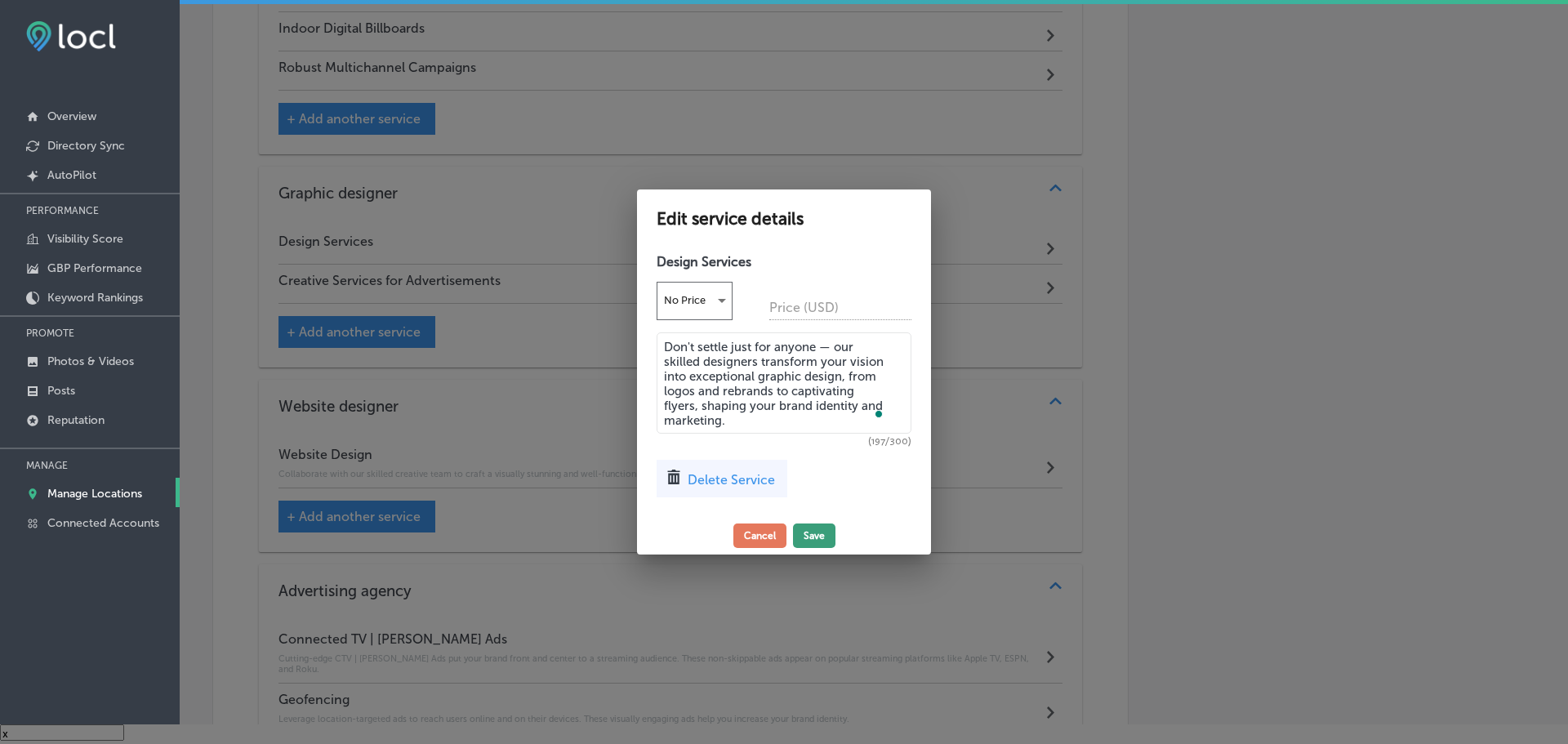
type textarea "Don't settle just for anyone — our skilled designers transform your vision into…"
click at [806, 524] on button "Save" at bounding box center [814, 536] width 42 height 25
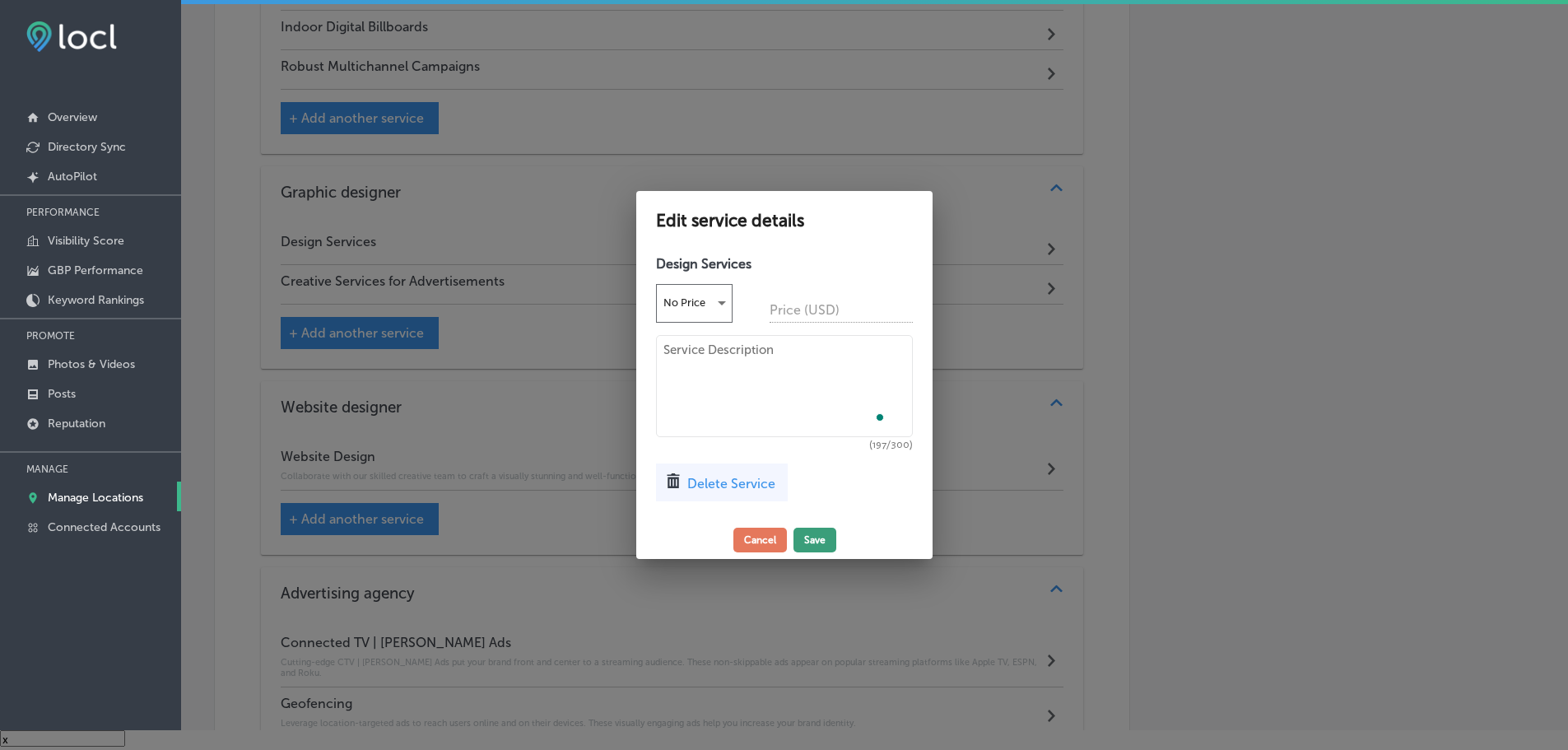
scroll to position [1239, 0]
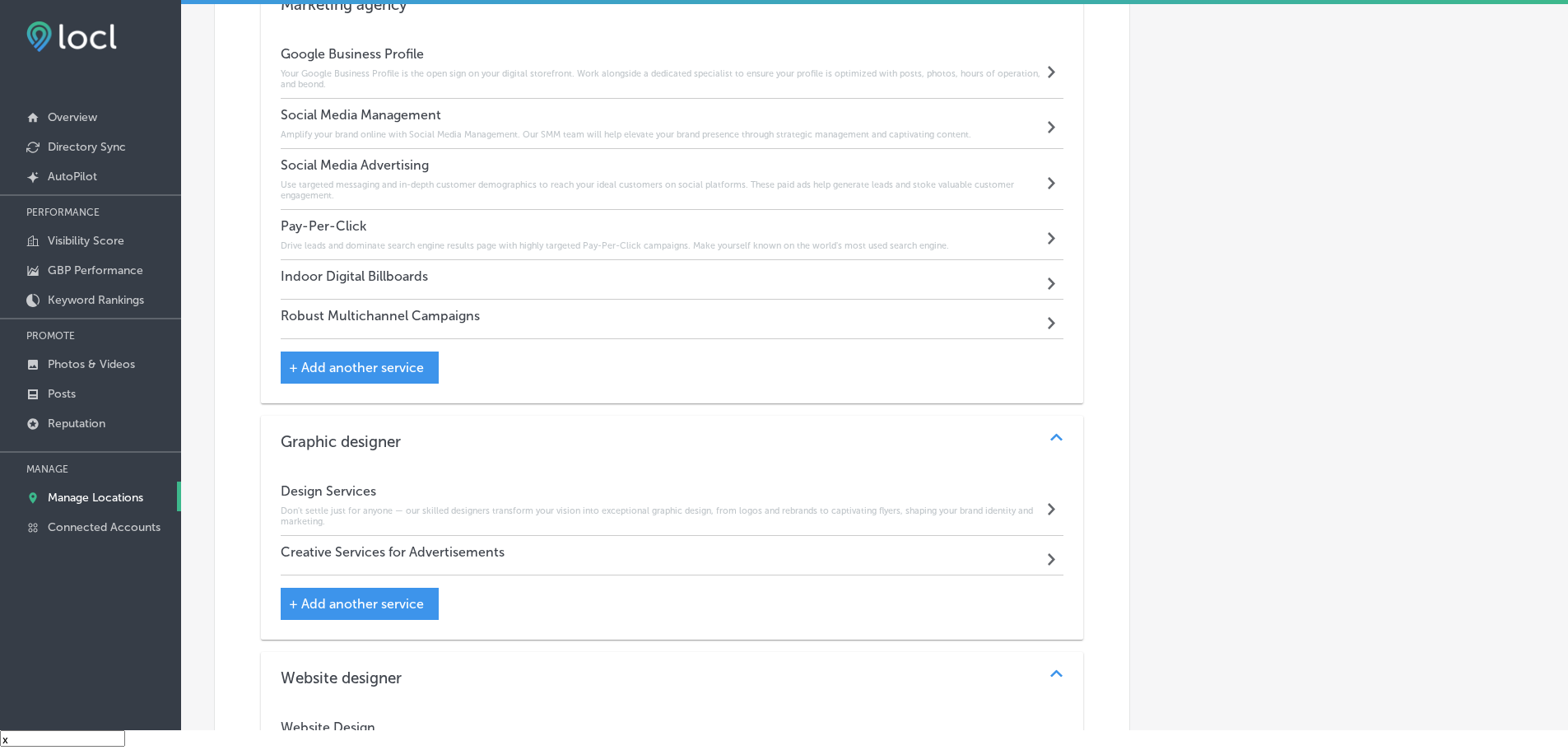
click at [695, 281] on div "Indoor Digital Billboards Path Created with Sketch." at bounding box center [672, 281] width 784 height 40
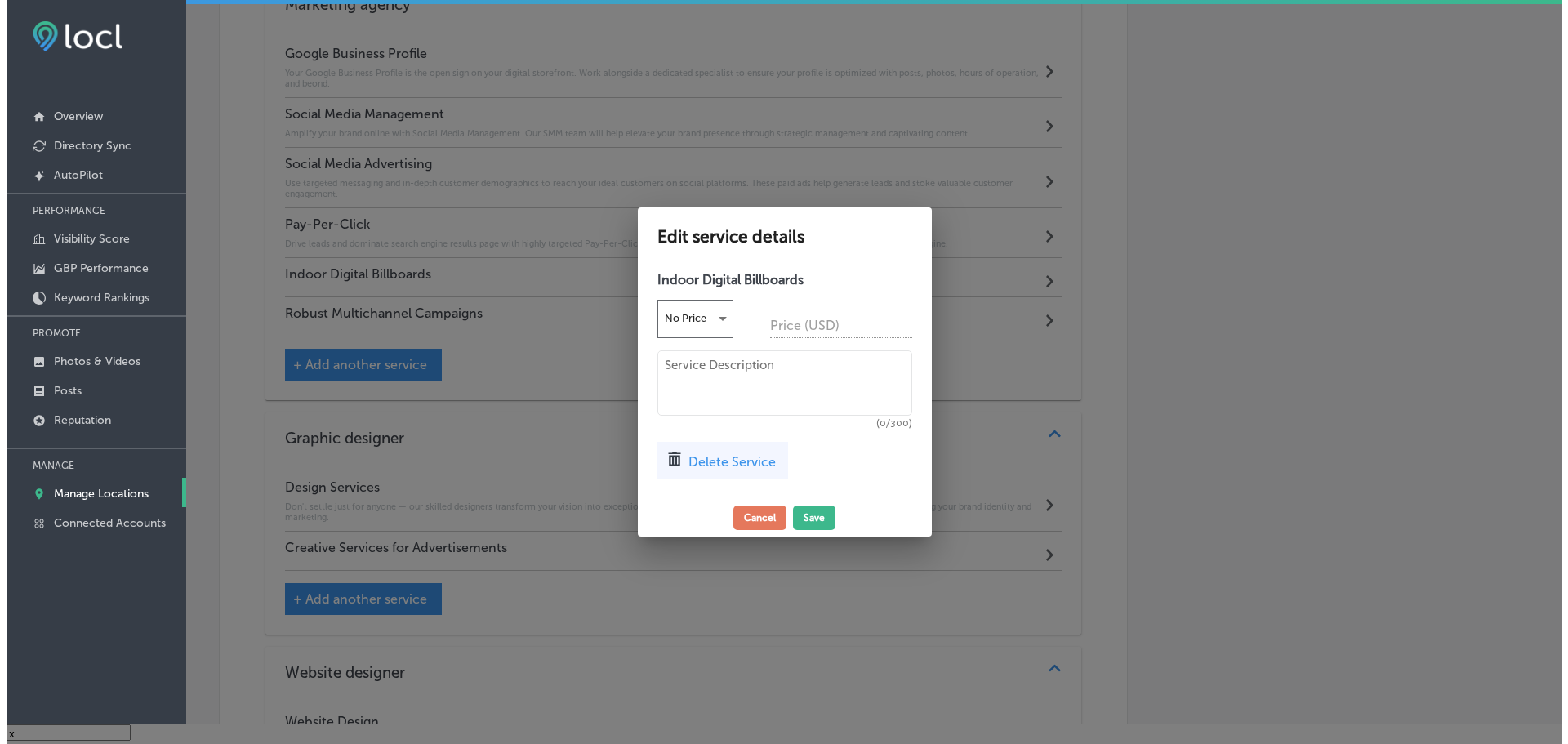
scroll to position [987, 0]
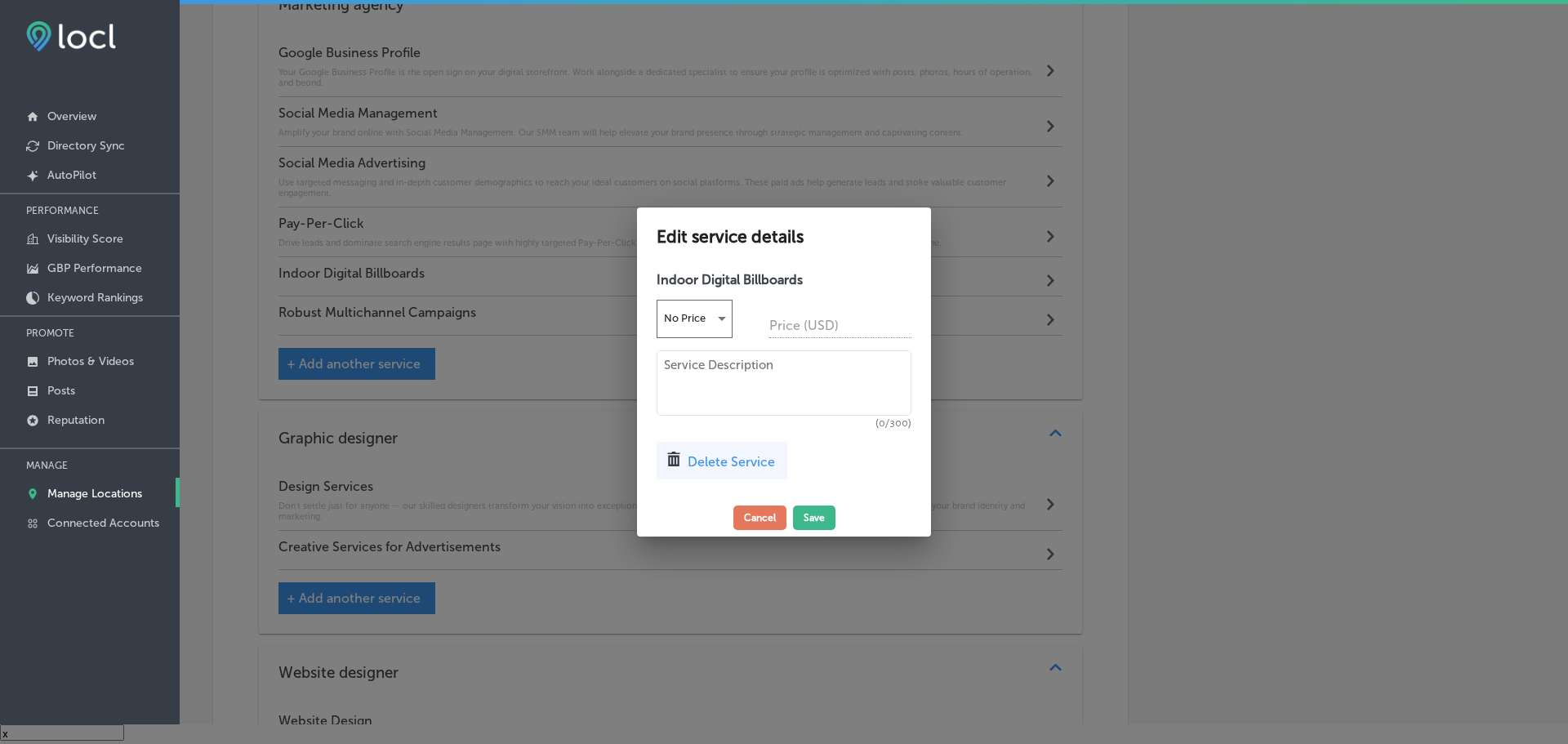
click at [719, 377] on textarea at bounding box center [784, 383] width 255 height 65
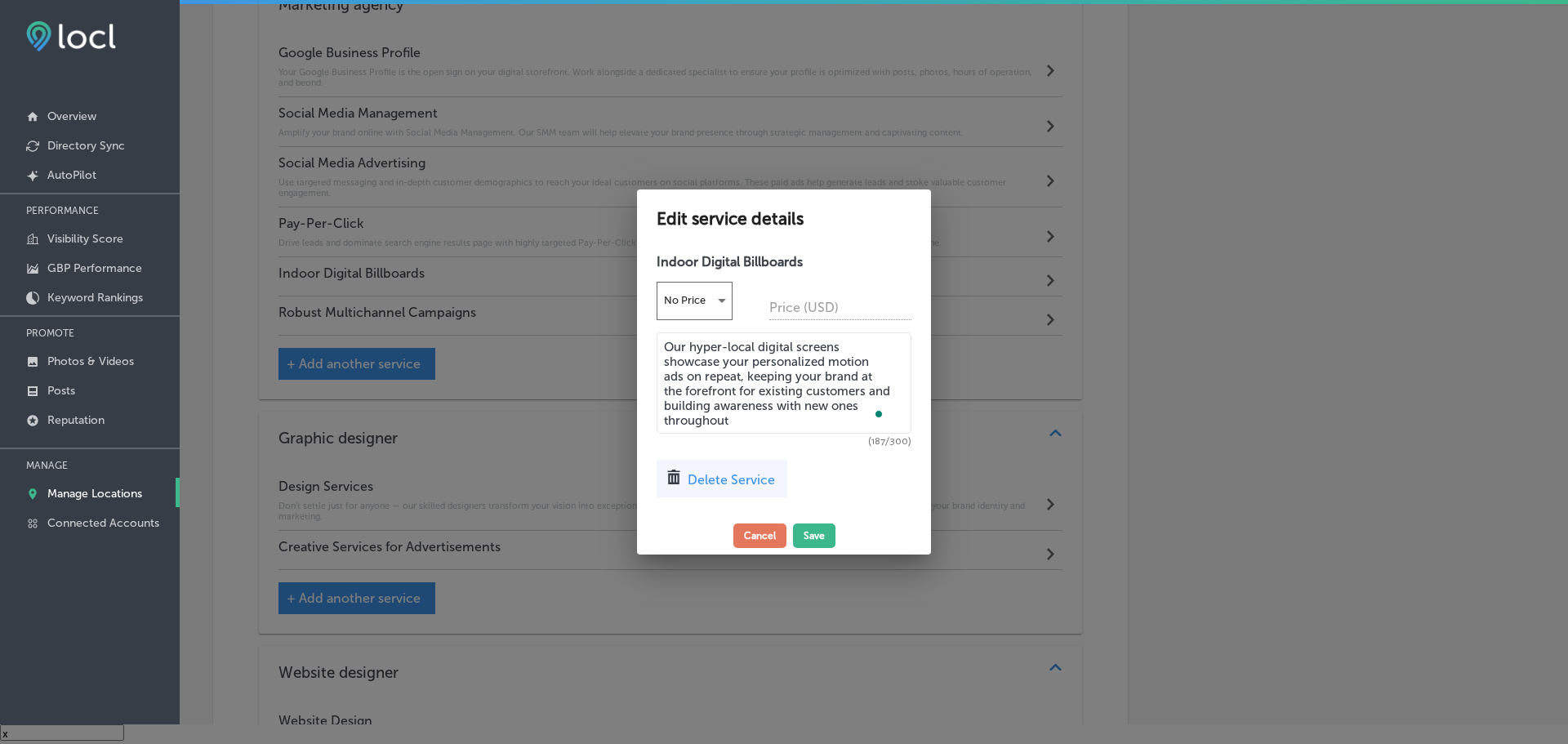
click at [766, 414] on textarea "Our hyper-local digital screens showcase your personalized motion ads on repeat…" at bounding box center [784, 383] width 255 height 102
type textarea "Our hyper-local digital screens showcase your personalized motion ads on repeat…"
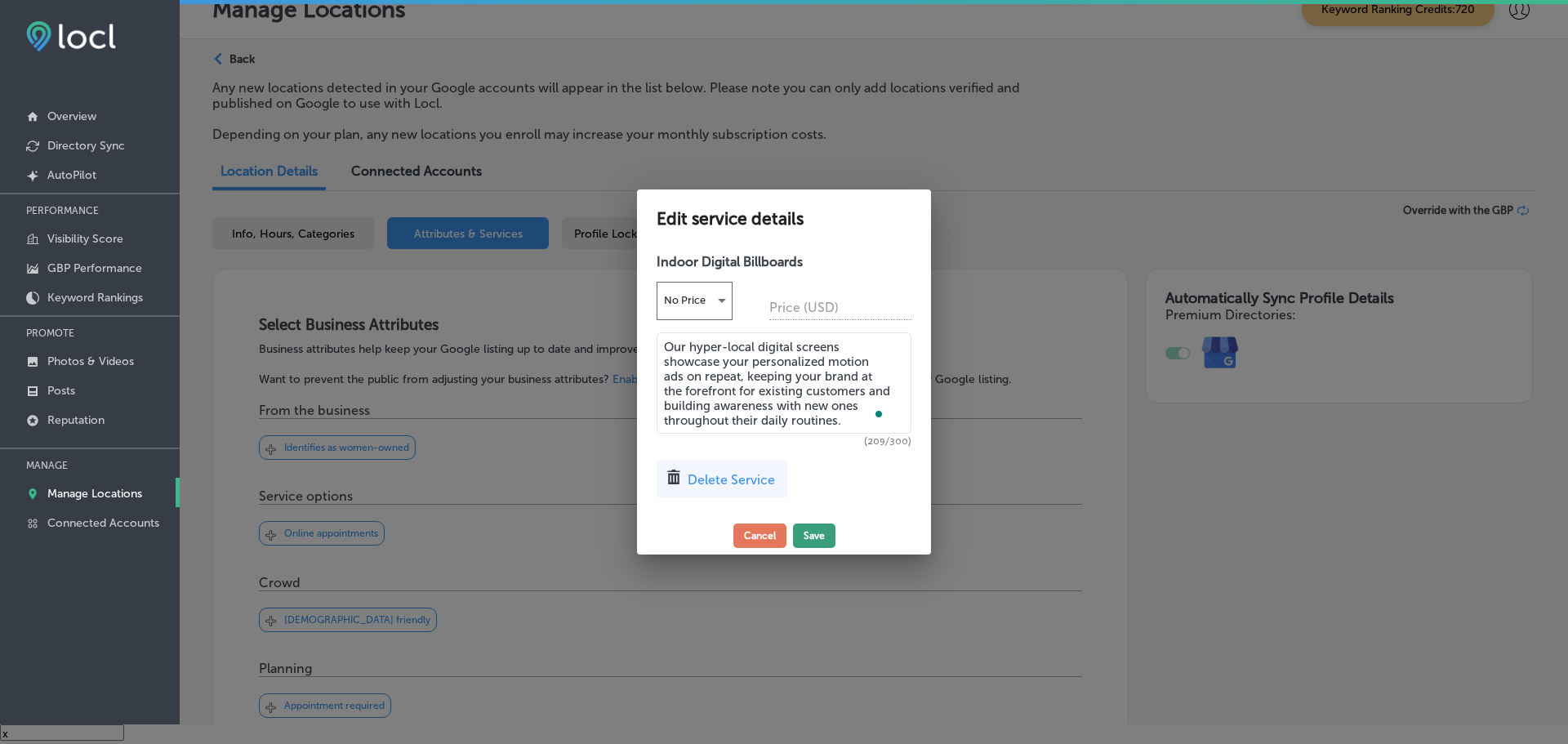
scroll to position [987, 0]
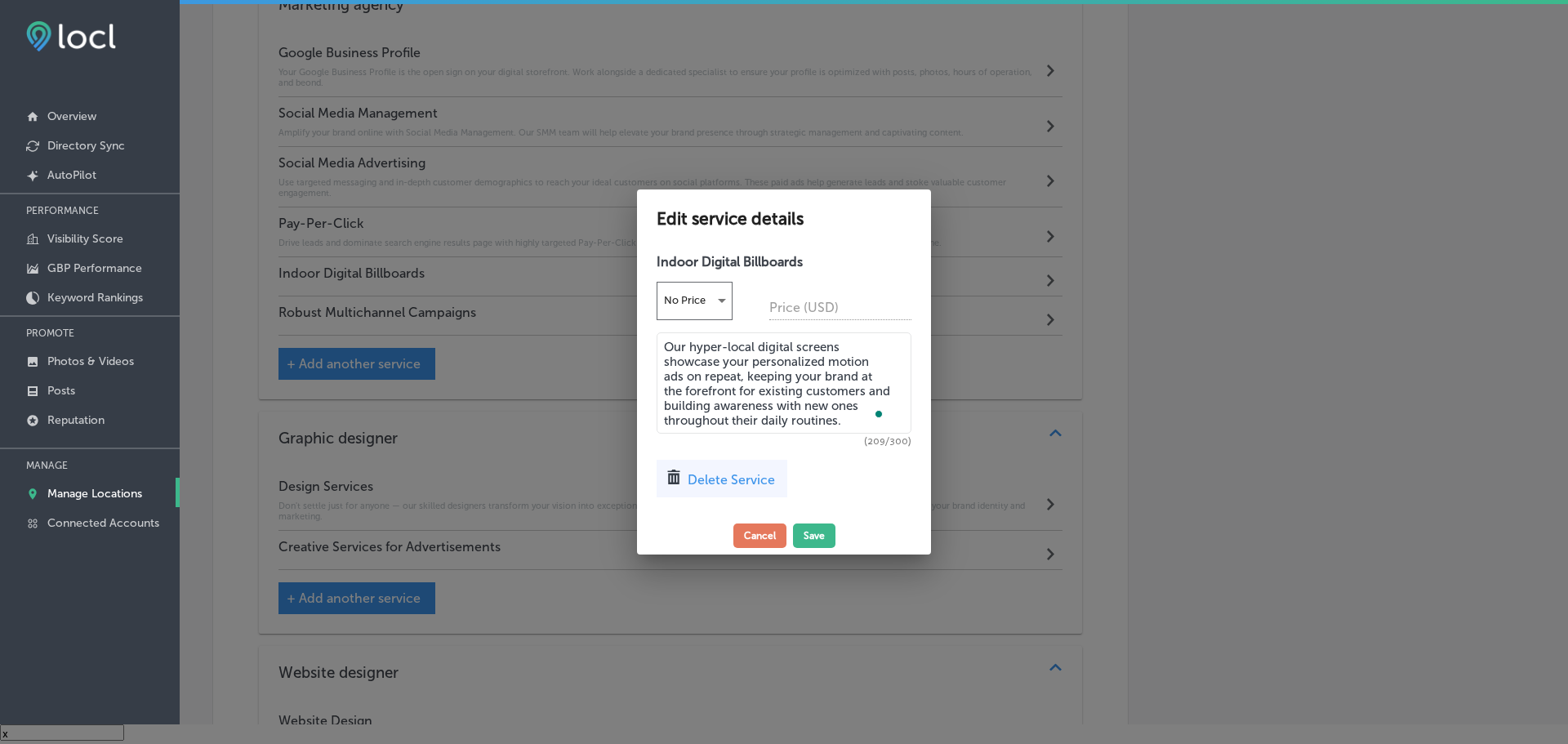
click at [830, 527] on button "Save" at bounding box center [814, 536] width 42 height 25
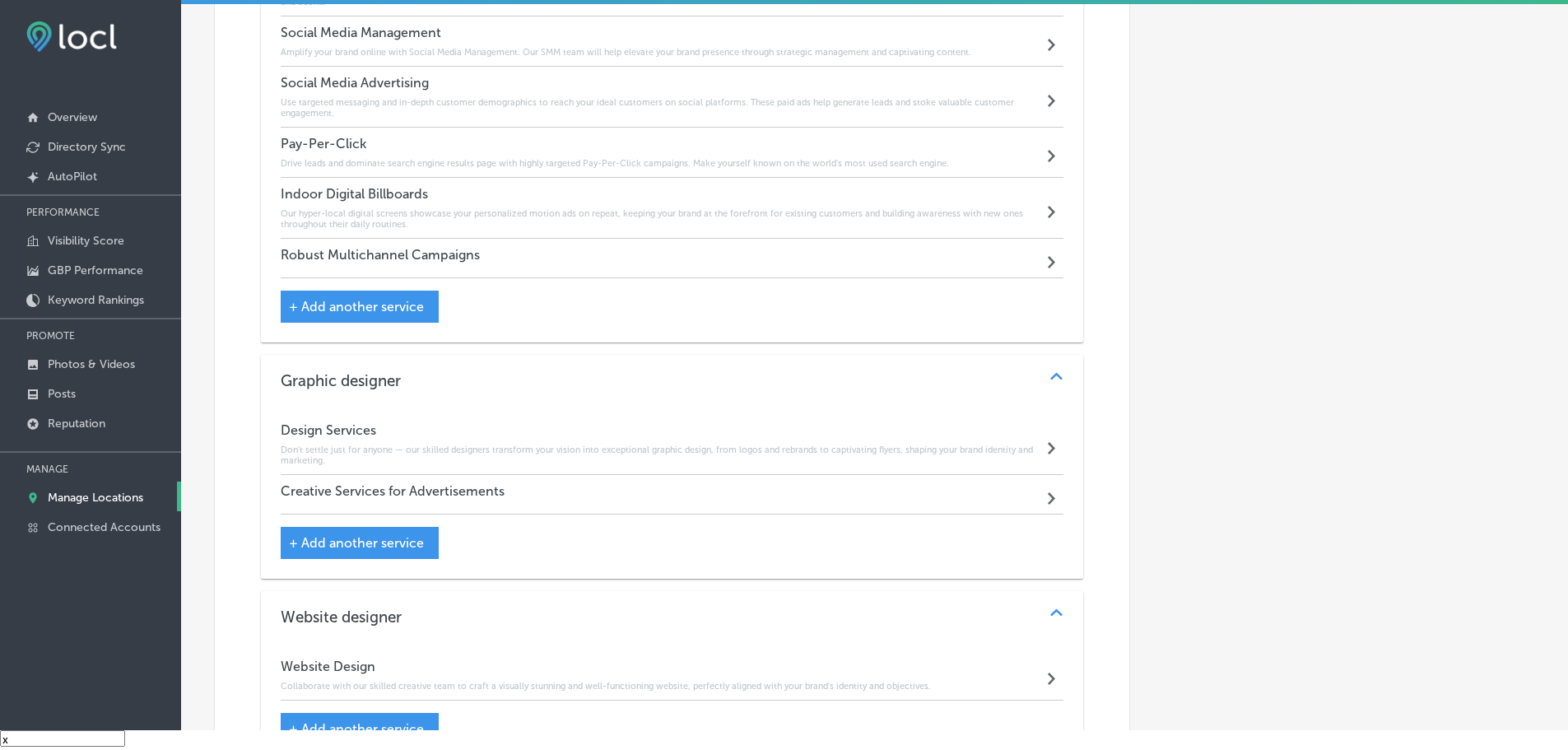
scroll to position [1321, 0]
click at [465, 247] on h4 "Robust Multichannel Campaigns" at bounding box center [380, 255] width 199 height 16
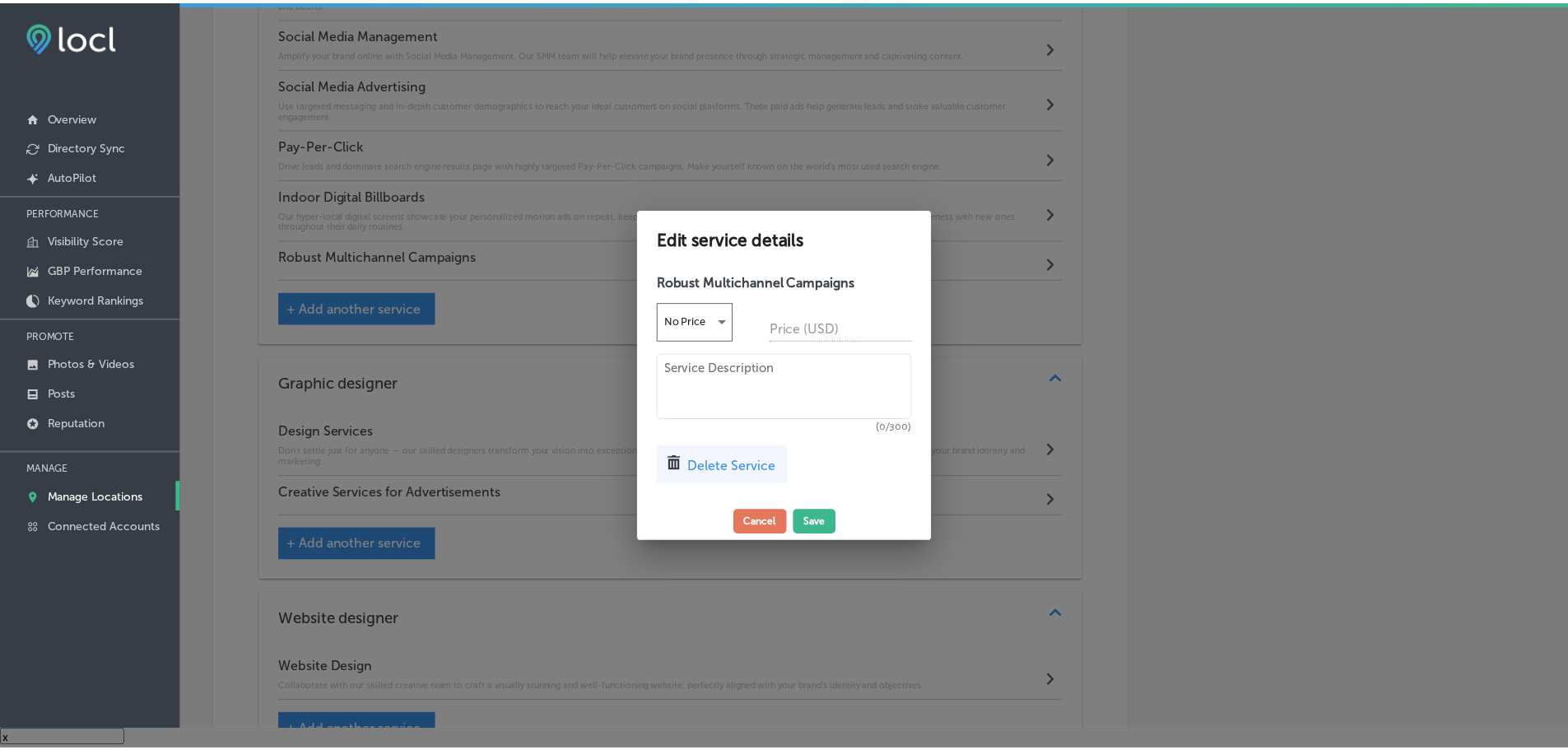
scroll to position [1077, 0]
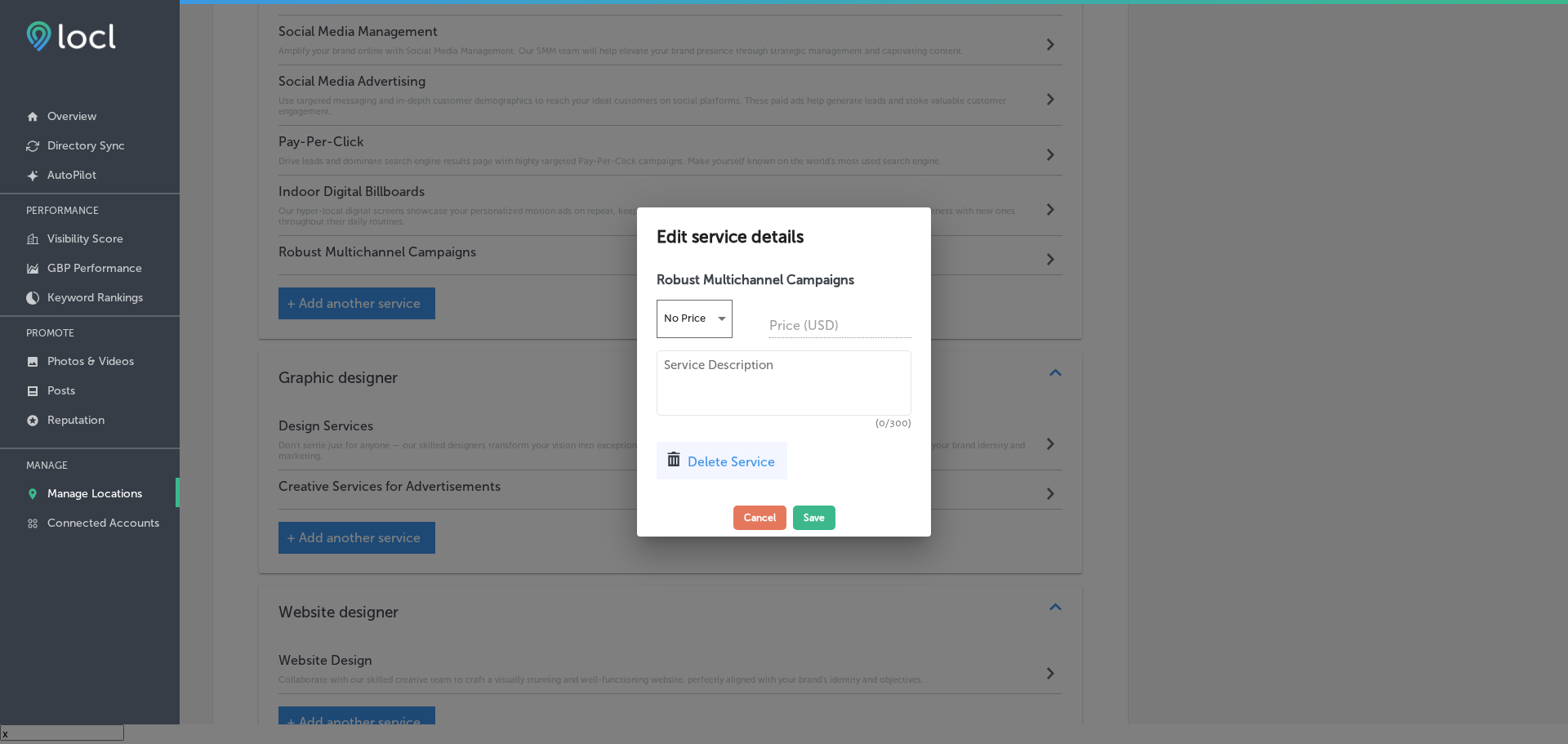
click at [712, 395] on textarea at bounding box center [784, 383] width 255 height 65
paste textarea "Maximize your brand’s reach with Nashville DMS's multichannel campaigns. We cre…"
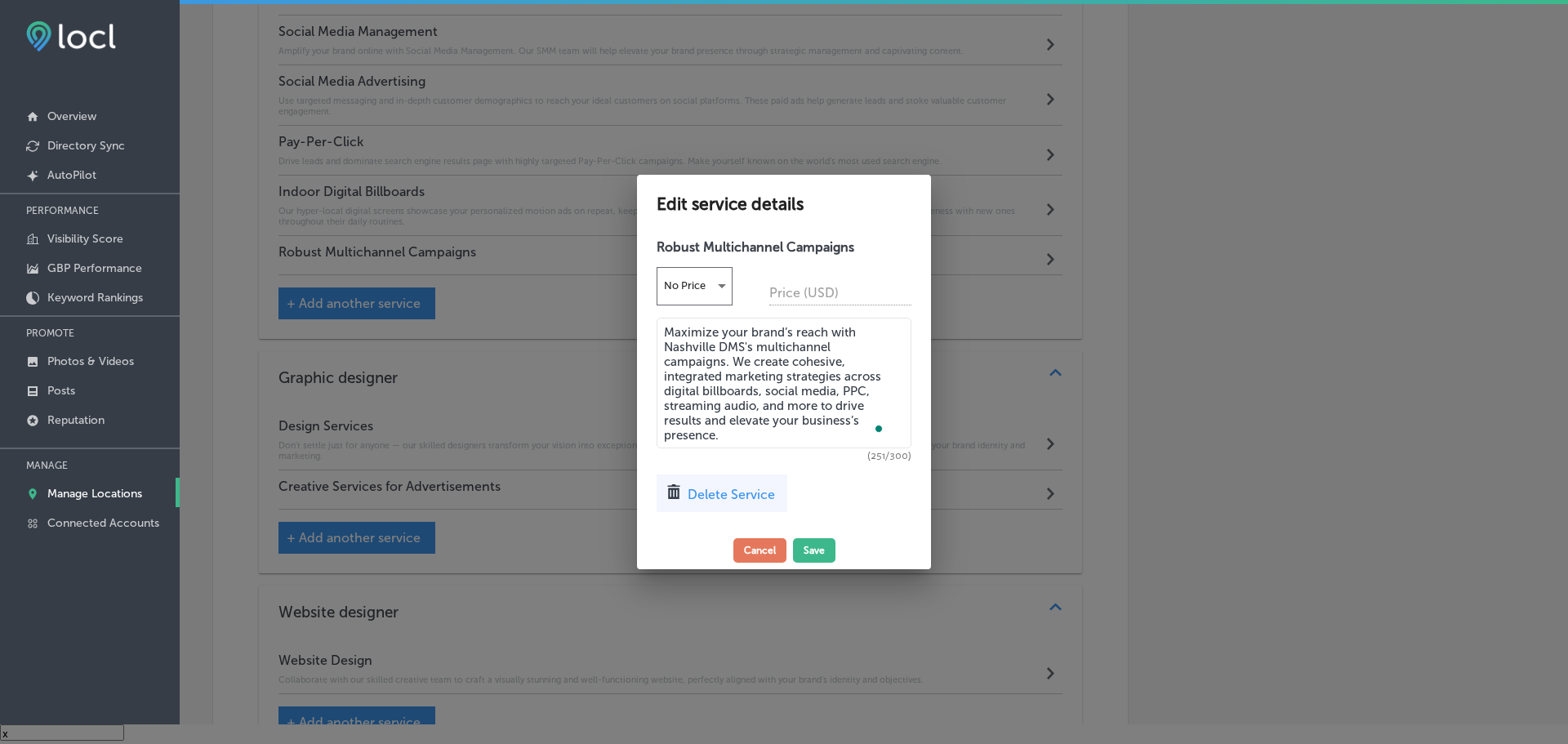
drag, startPoint x: 664, startPoint y: 348, endPoint x: 751, endPoint y: 348, distance: 87.0
click at [751, 348] on textarea "Maximize your brand’s reach with Nashville DMS's multichannel campaigns. We cre…" at bounding box center [784, 383] width 255 height 130
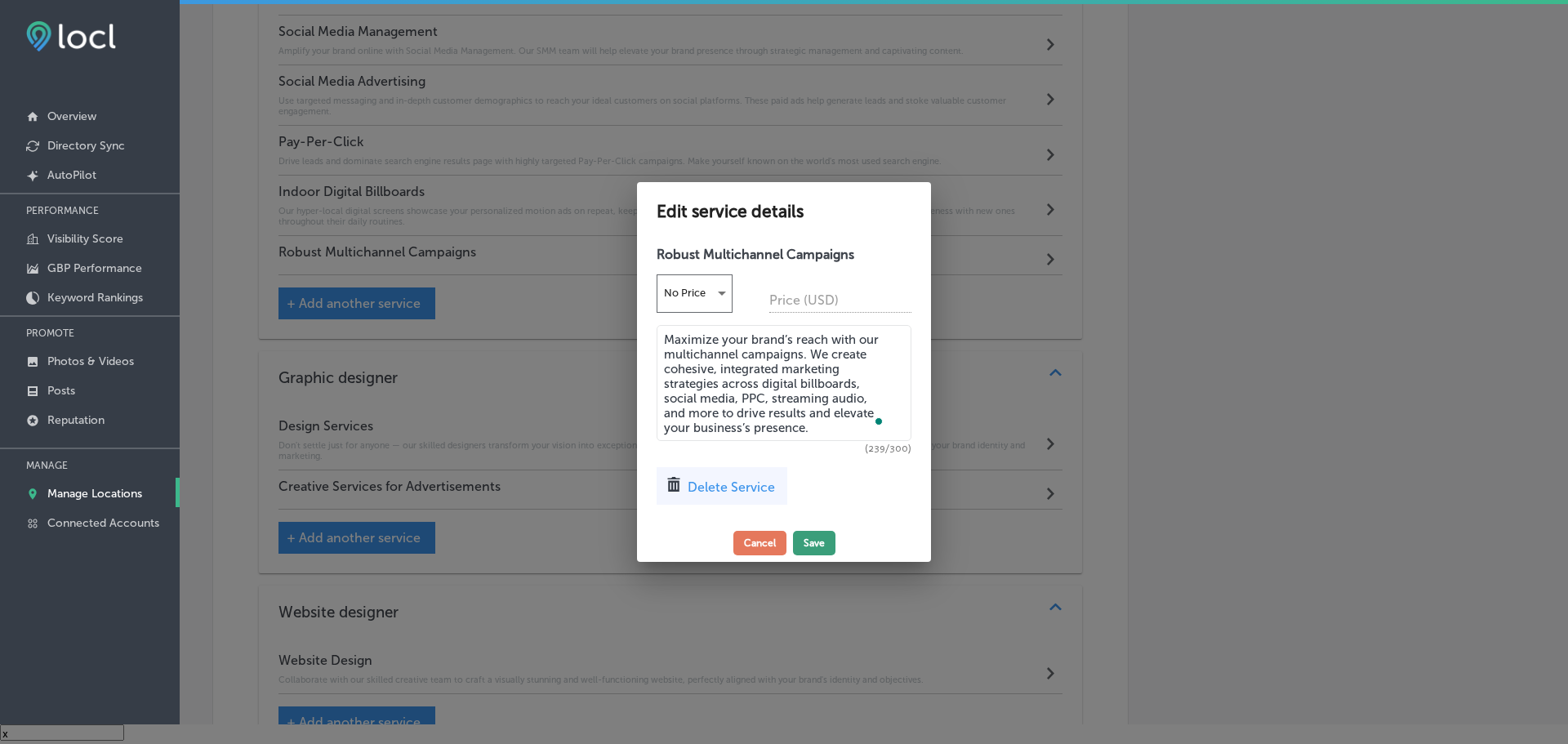
type textarea "Maximize your brand’s reach with our multichannel campaigns. We create cohesive…"
click at [798, 541] on button "Save" at bounding box center [814, 543] width 42 height 25
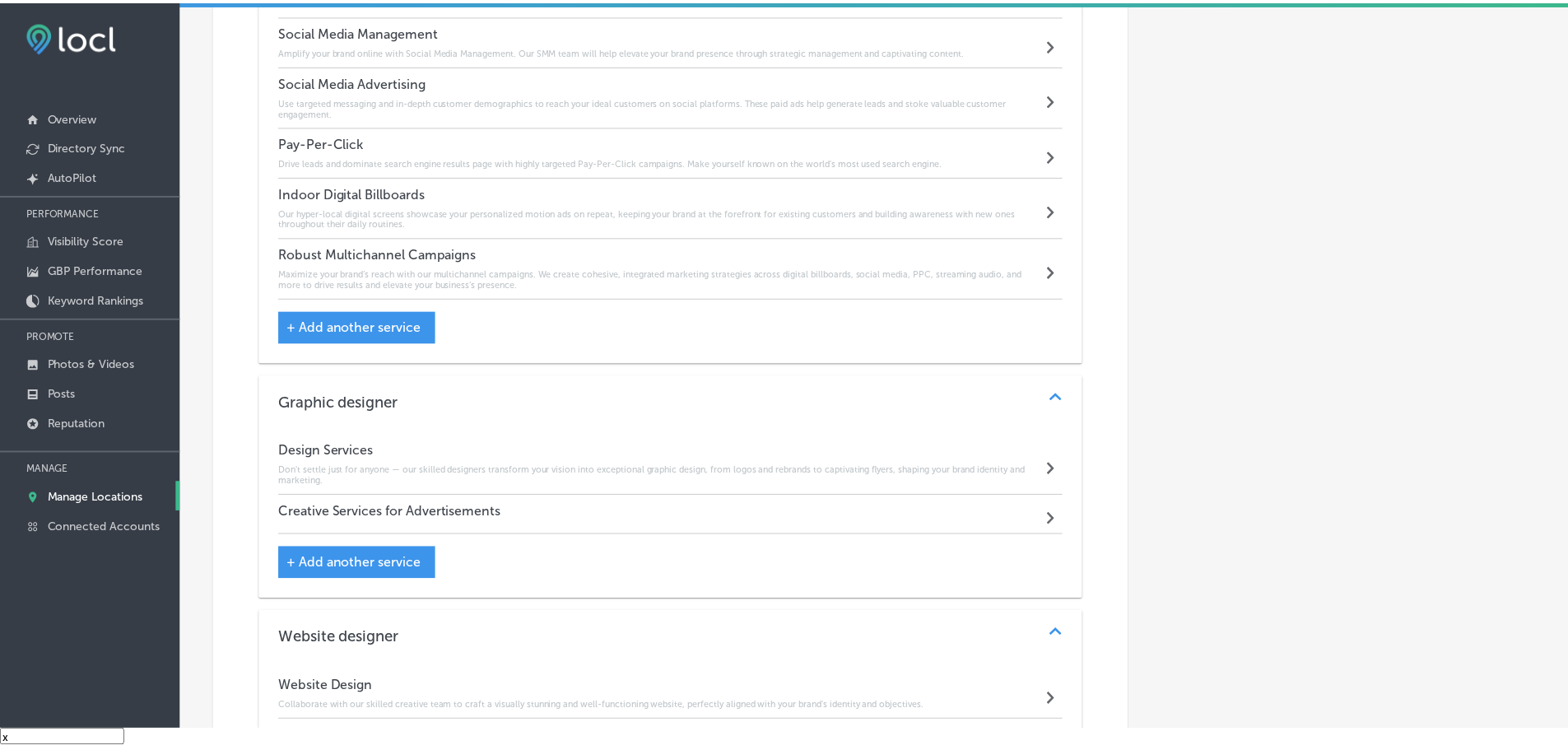
scroll to position [1074, 0]
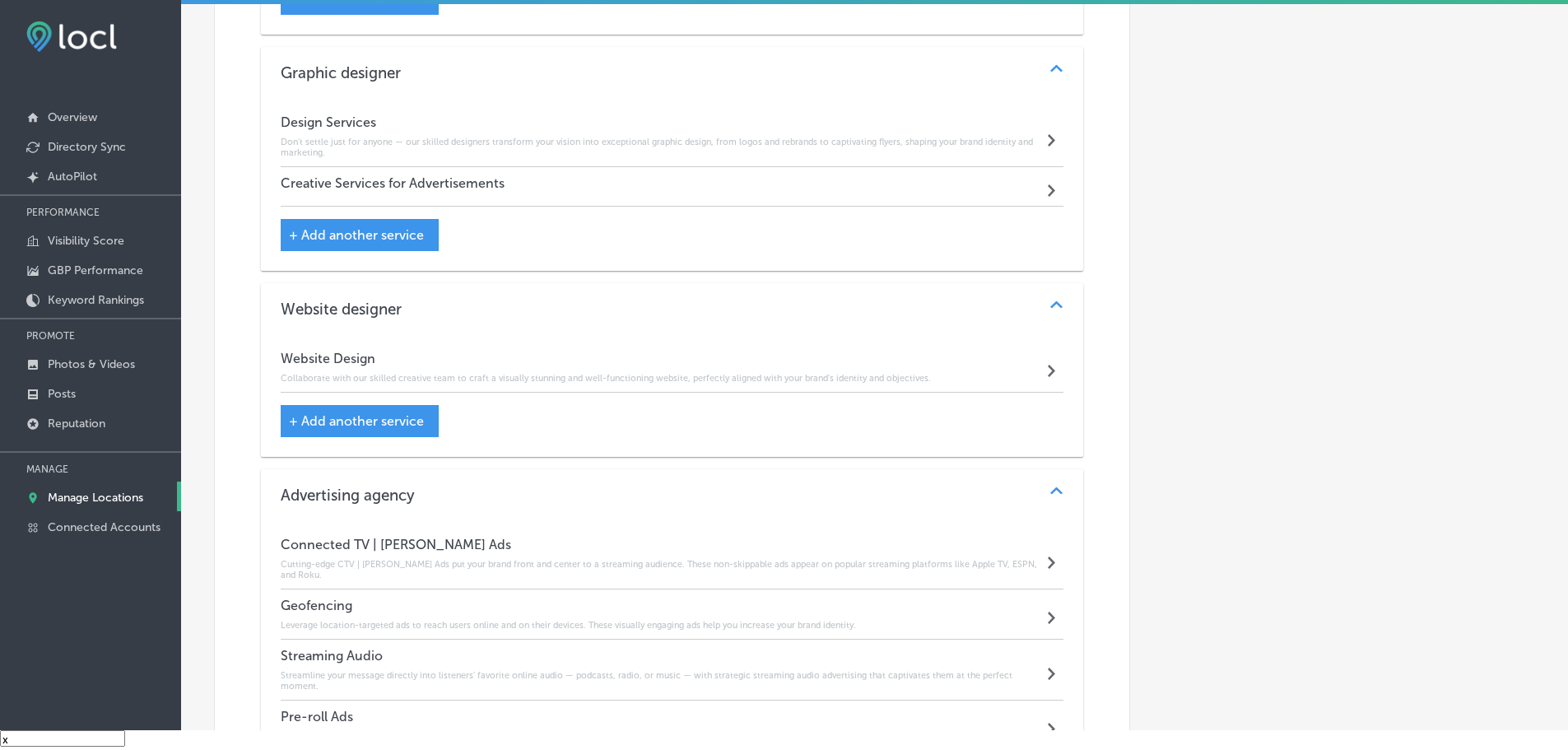
click at [588, 184] on div "Creative Services for Advertisements Path Created with Sketch." at bounding box center [672, 187] width 784 height 40
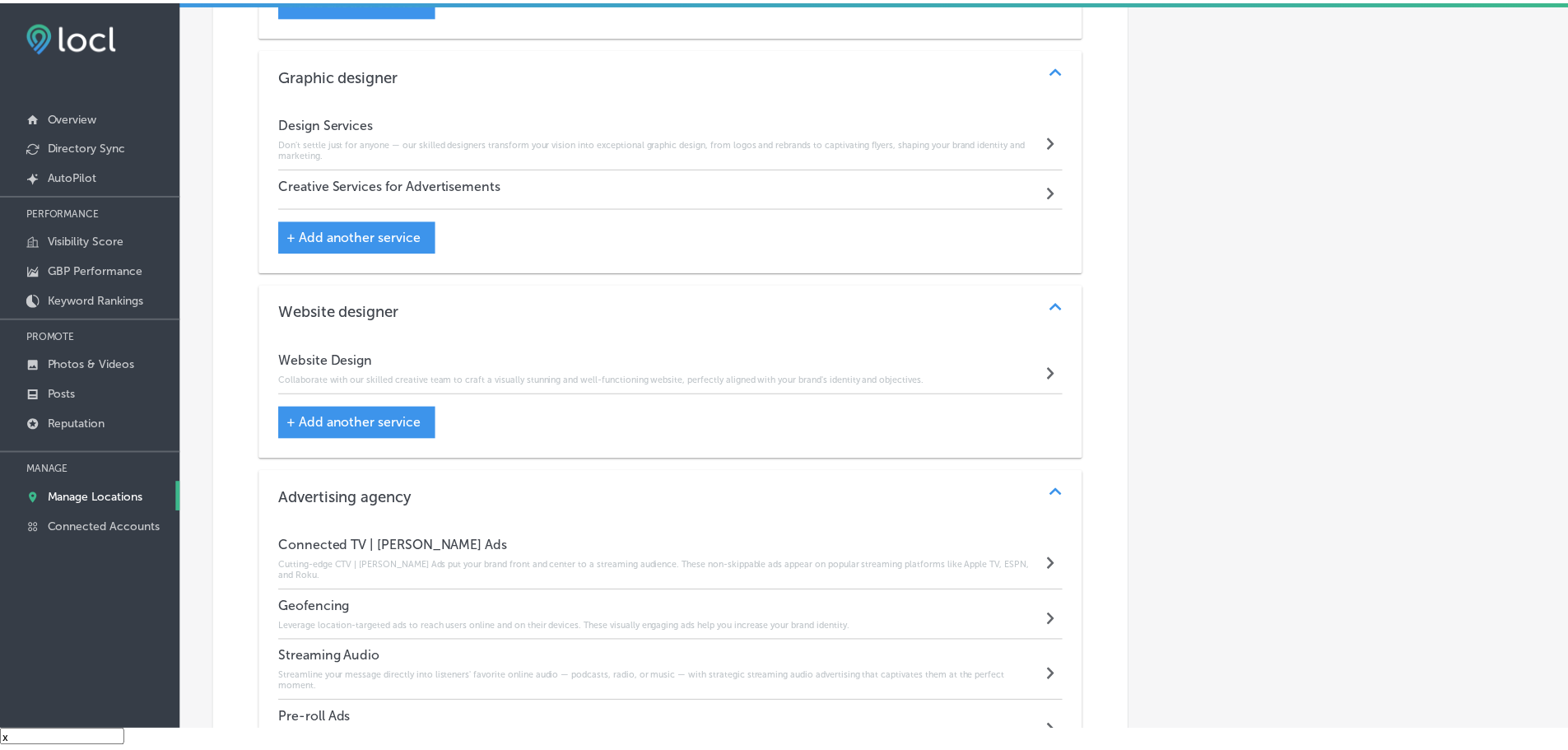
scroll to position [1406, 0]
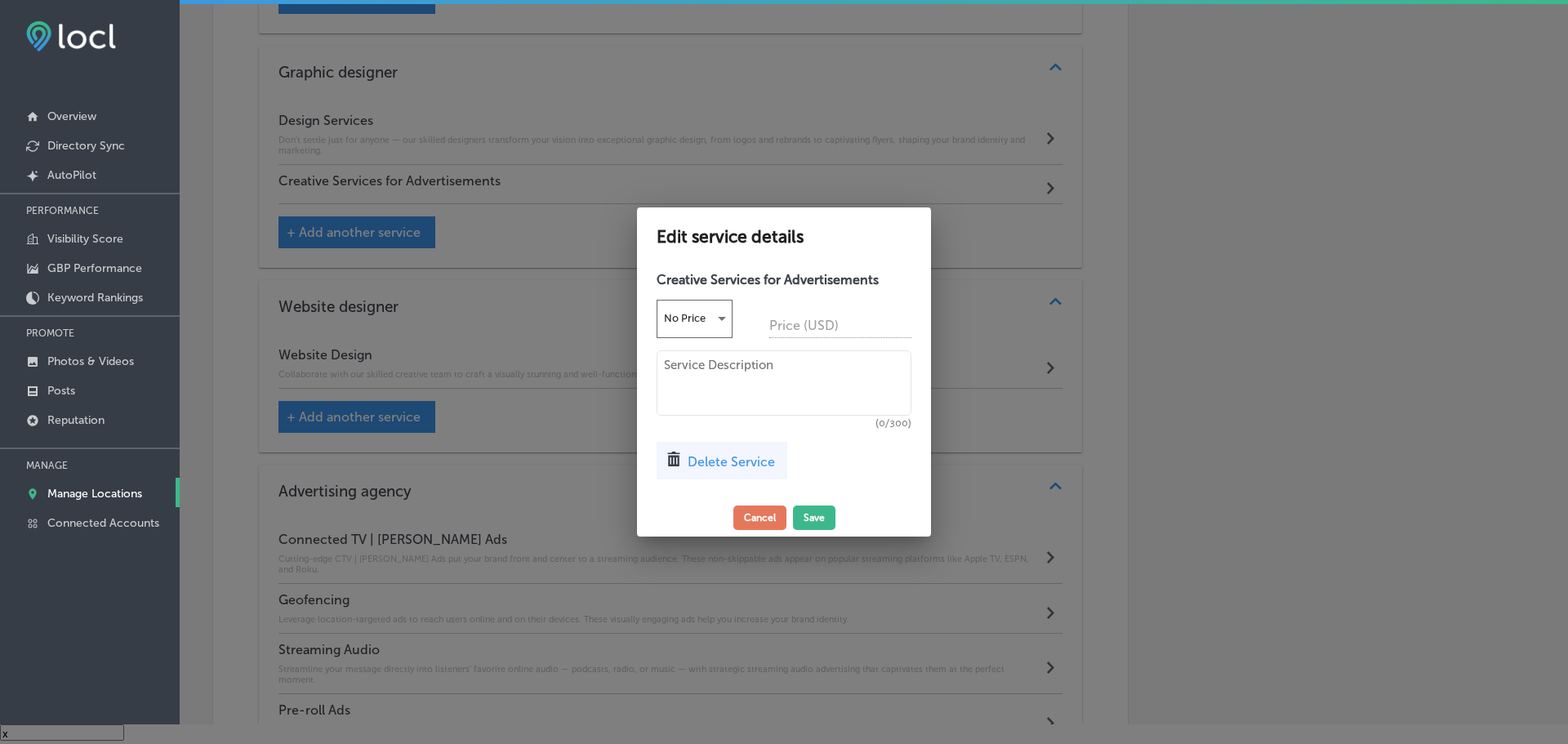
click at [709, 386] on textarea at bounding box center [784, 383] width 255 height 65
paste textarea "Our creative services bring your brand’s vision to life. From engaging visuals …"
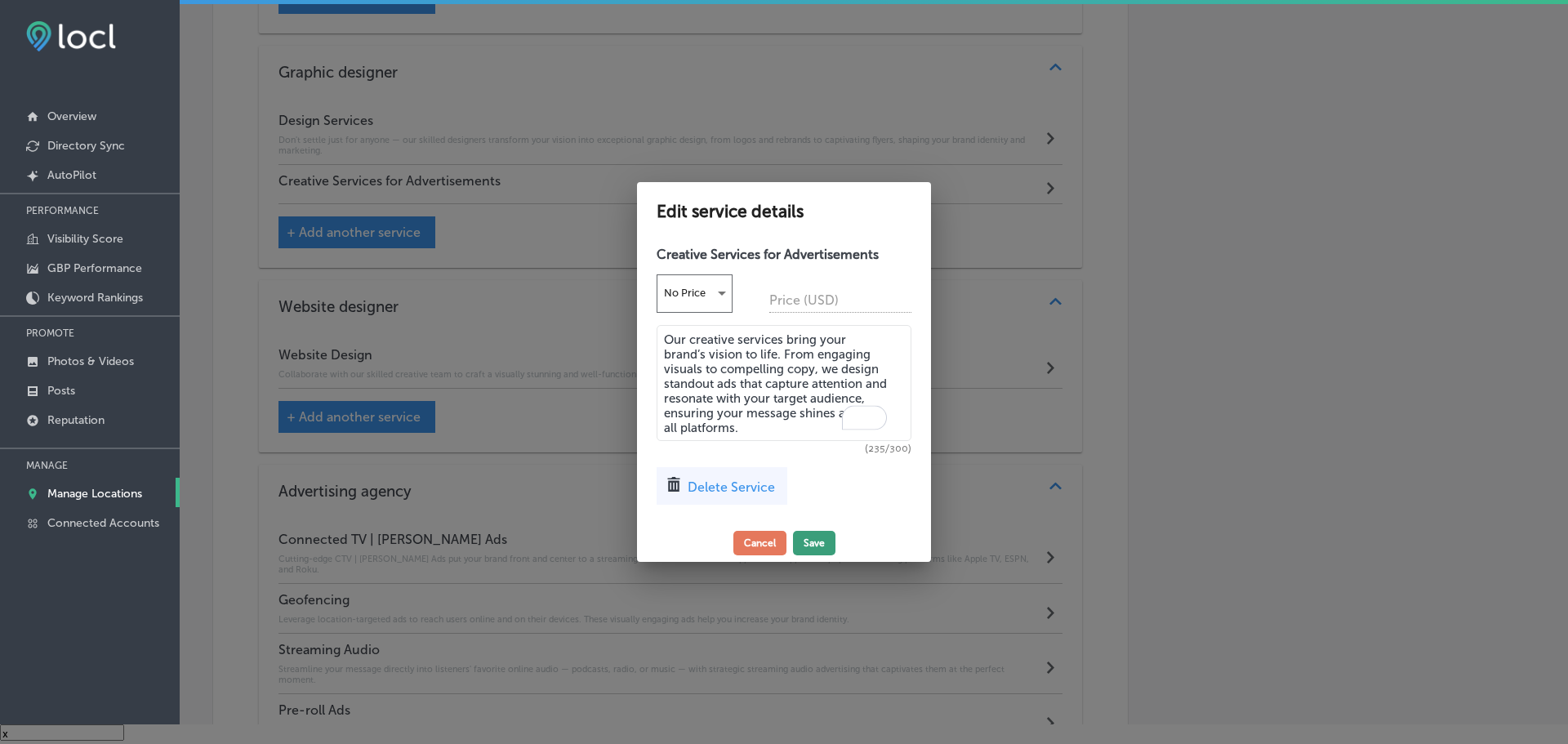
type textarea "Our creative services bring your brand’s vision to life. From engaging visuals …"
click at [814, 539] on button "Save" at bounding box center [814, 543] width 42 height 25
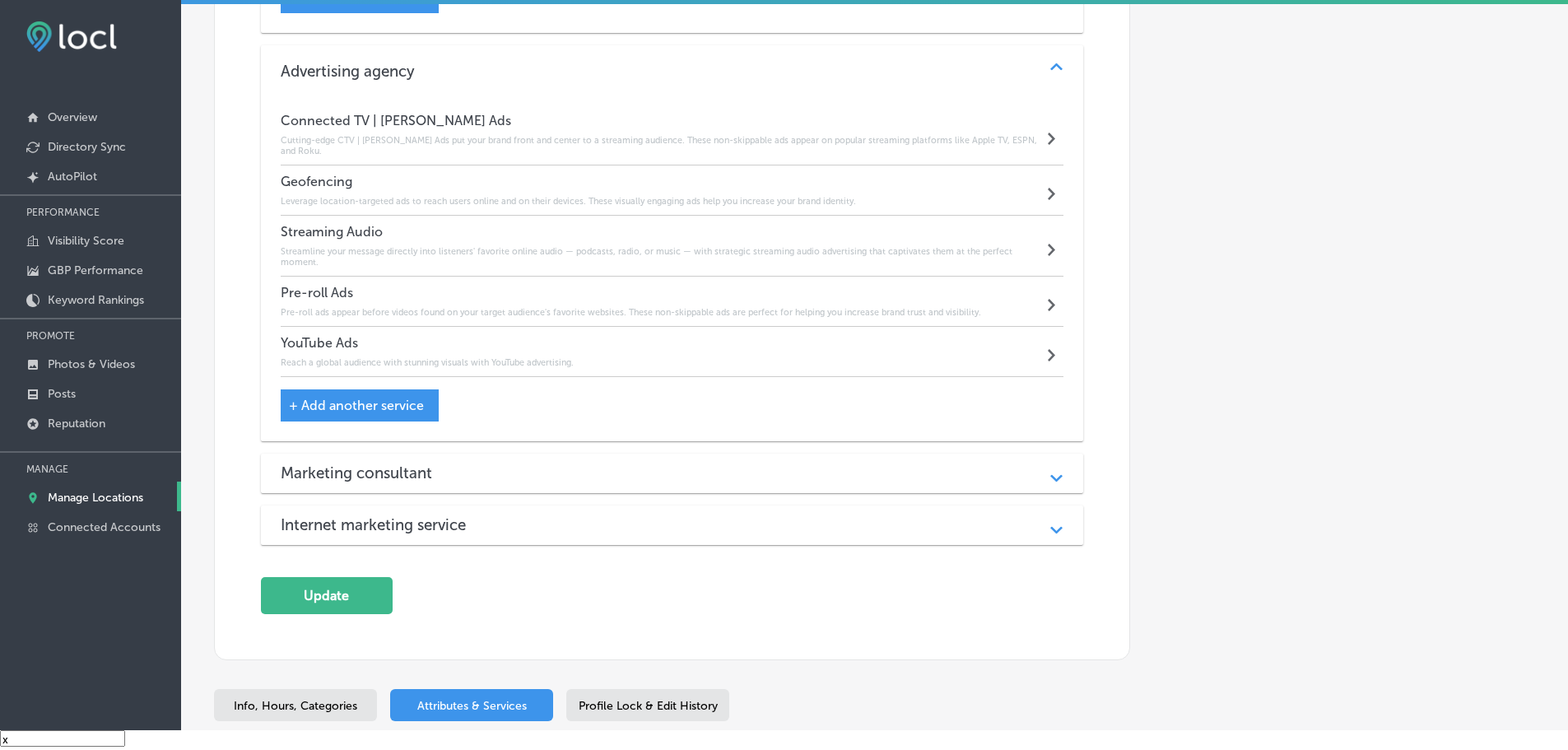
scroll to position [1958, 0]
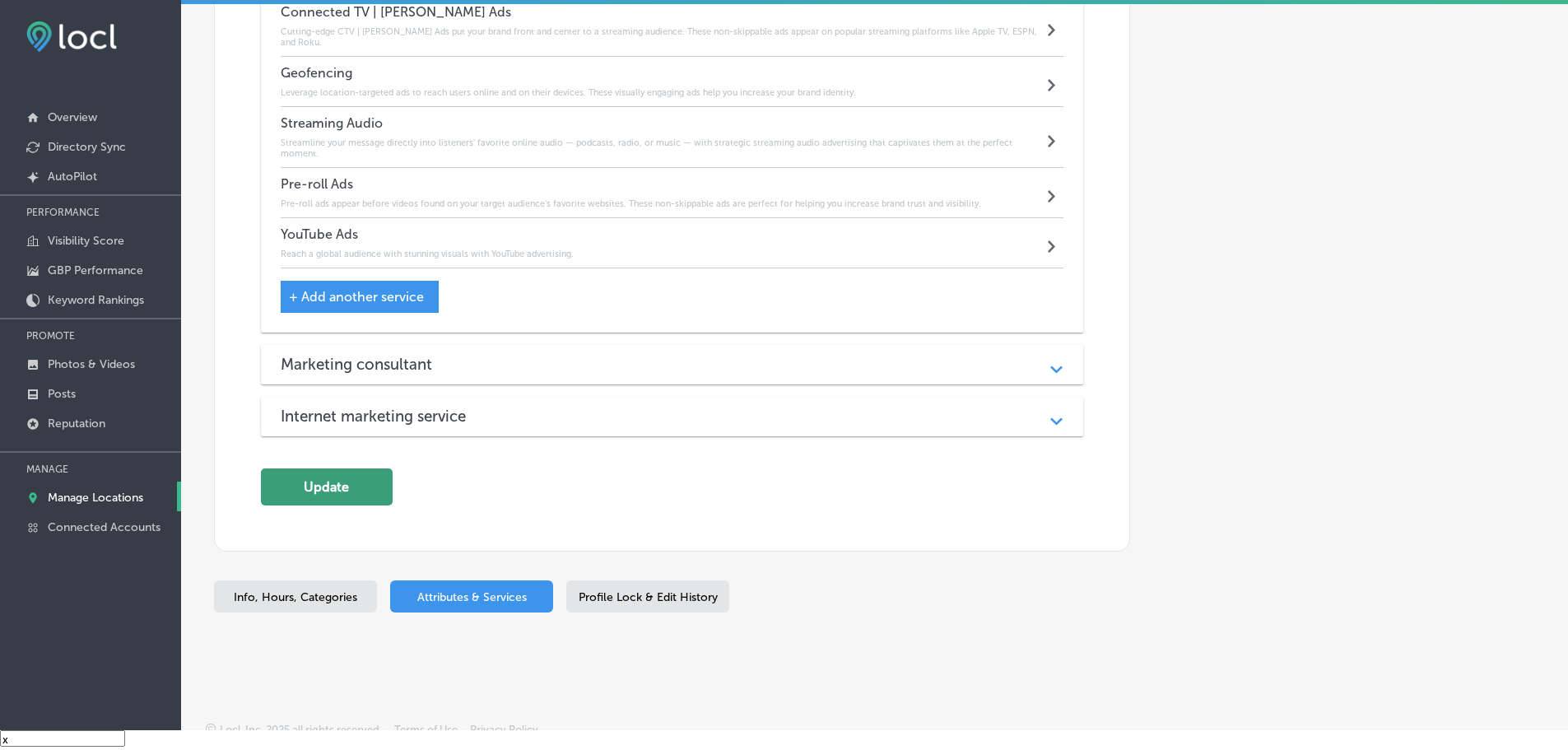
click at [364, 489] on button "Update" at bounding box center [326, 486] width 131 height 37
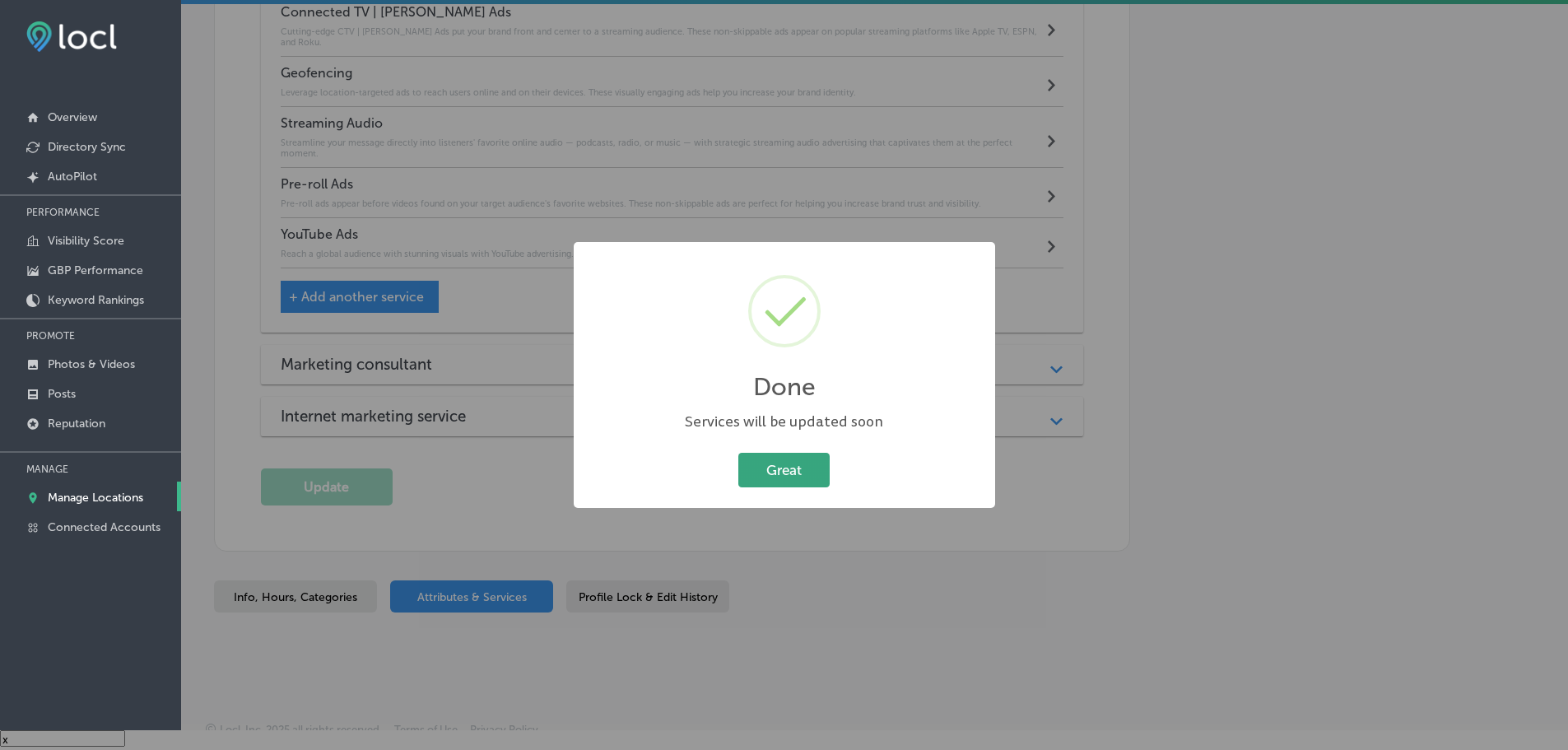
click at [770, 484] on button "Great" at bounding box center [784, 469] width 91 height 34
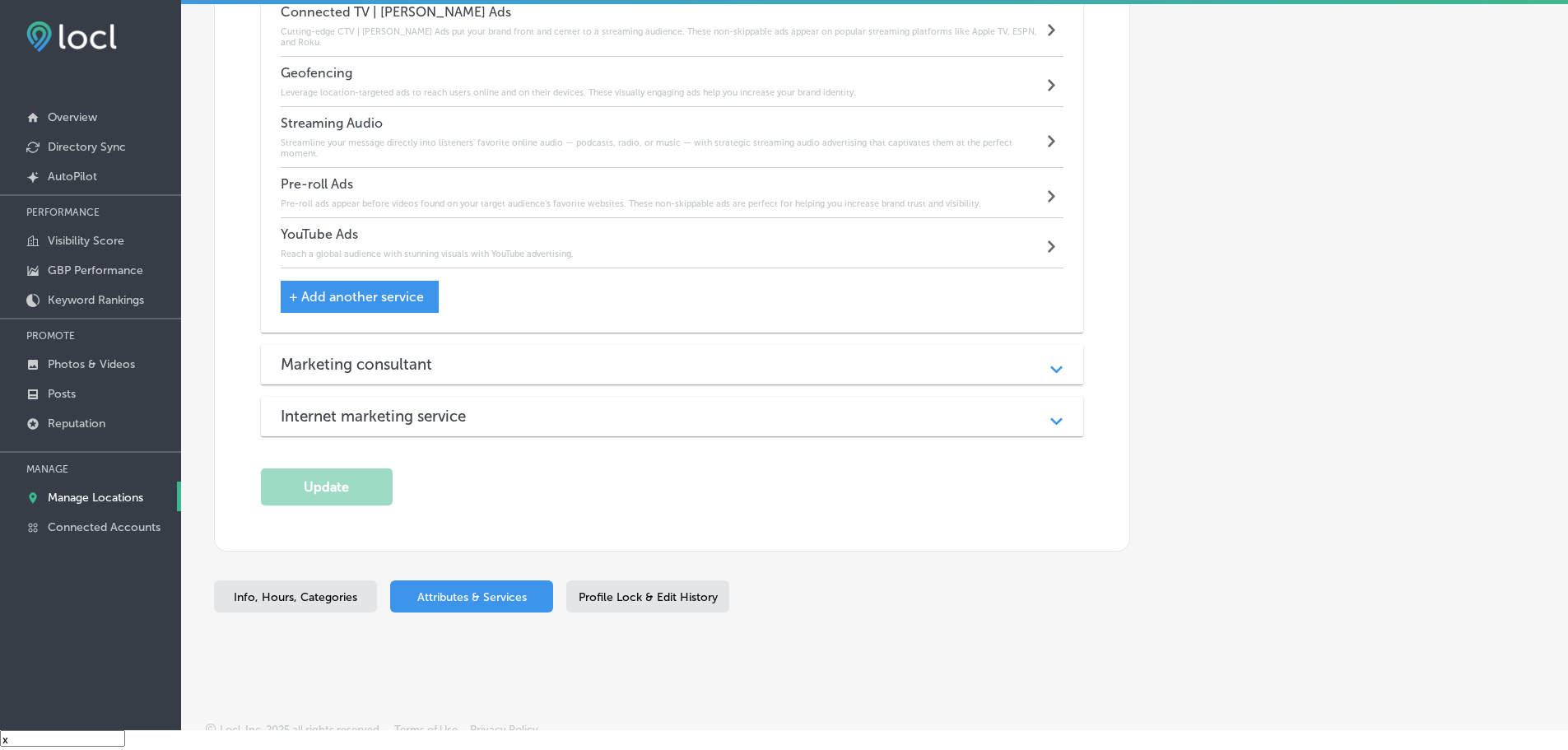
click at [674, 590] on span "Profile Lock & Edit History" at bounding box center [648, 597] width 139 height 14
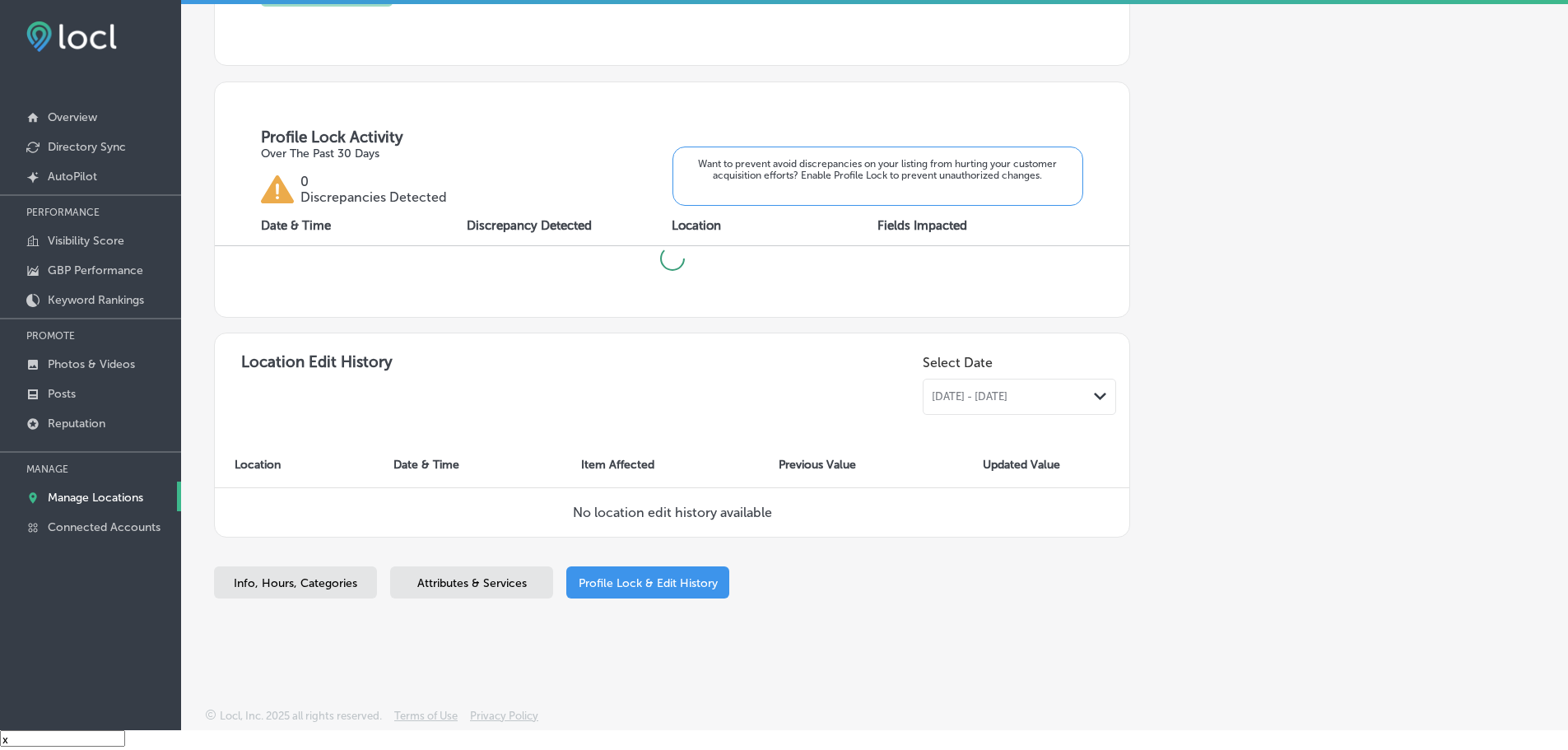
scroll to position [504, 0]
checkbox input "true"
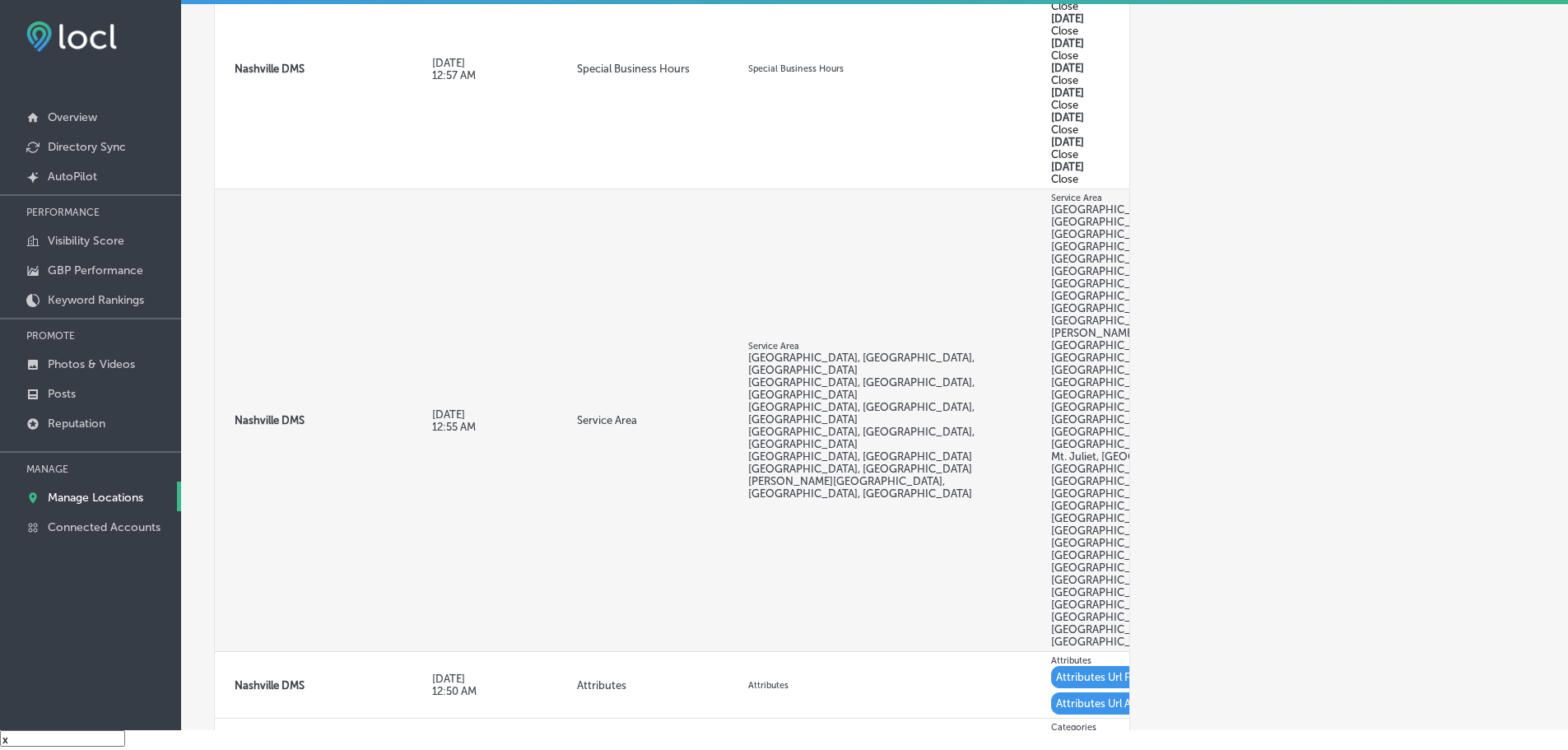
scroll to position [1235, 0]
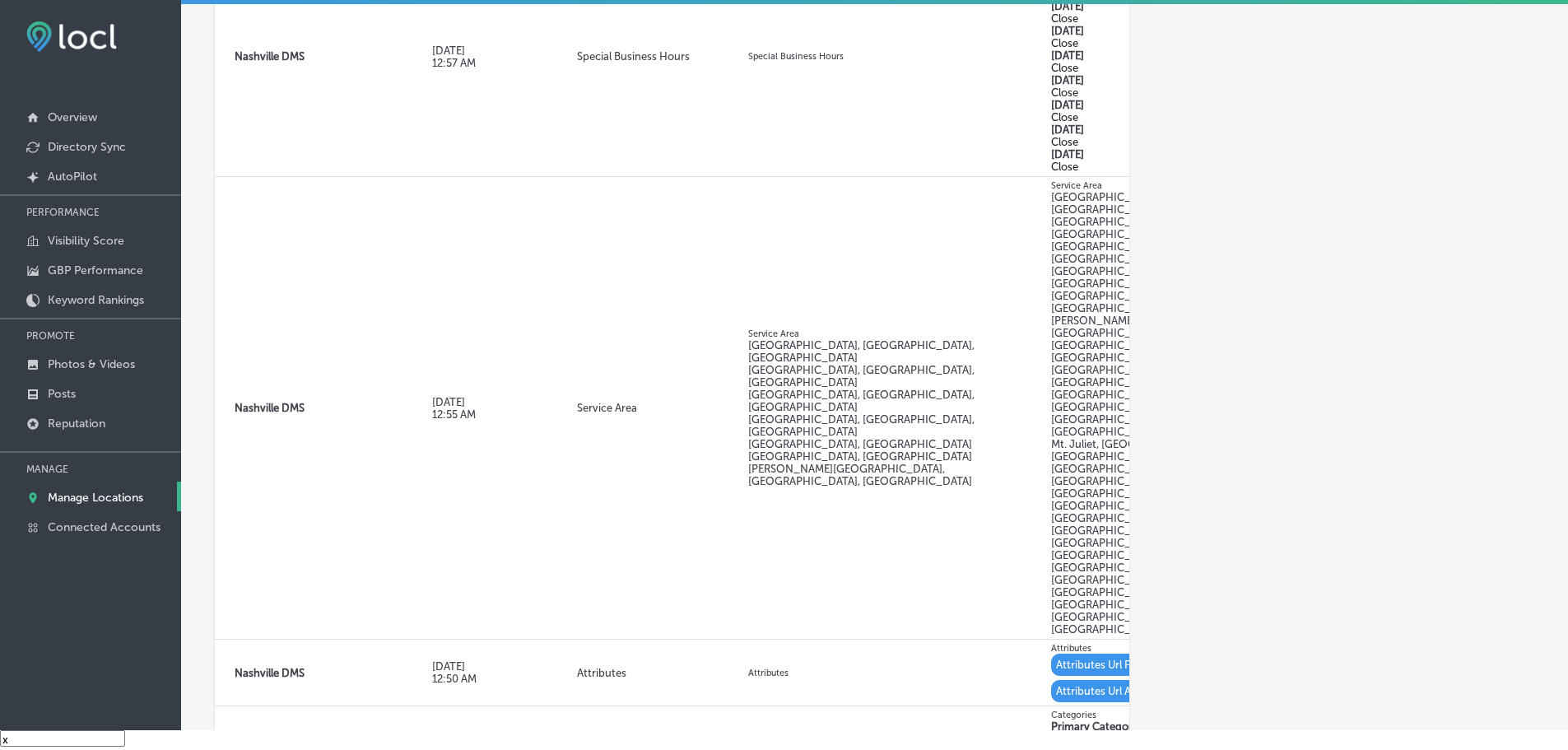
click at [81, 490] on p "Manage Locations" at bounding box center [95, 497] width 95 height 14
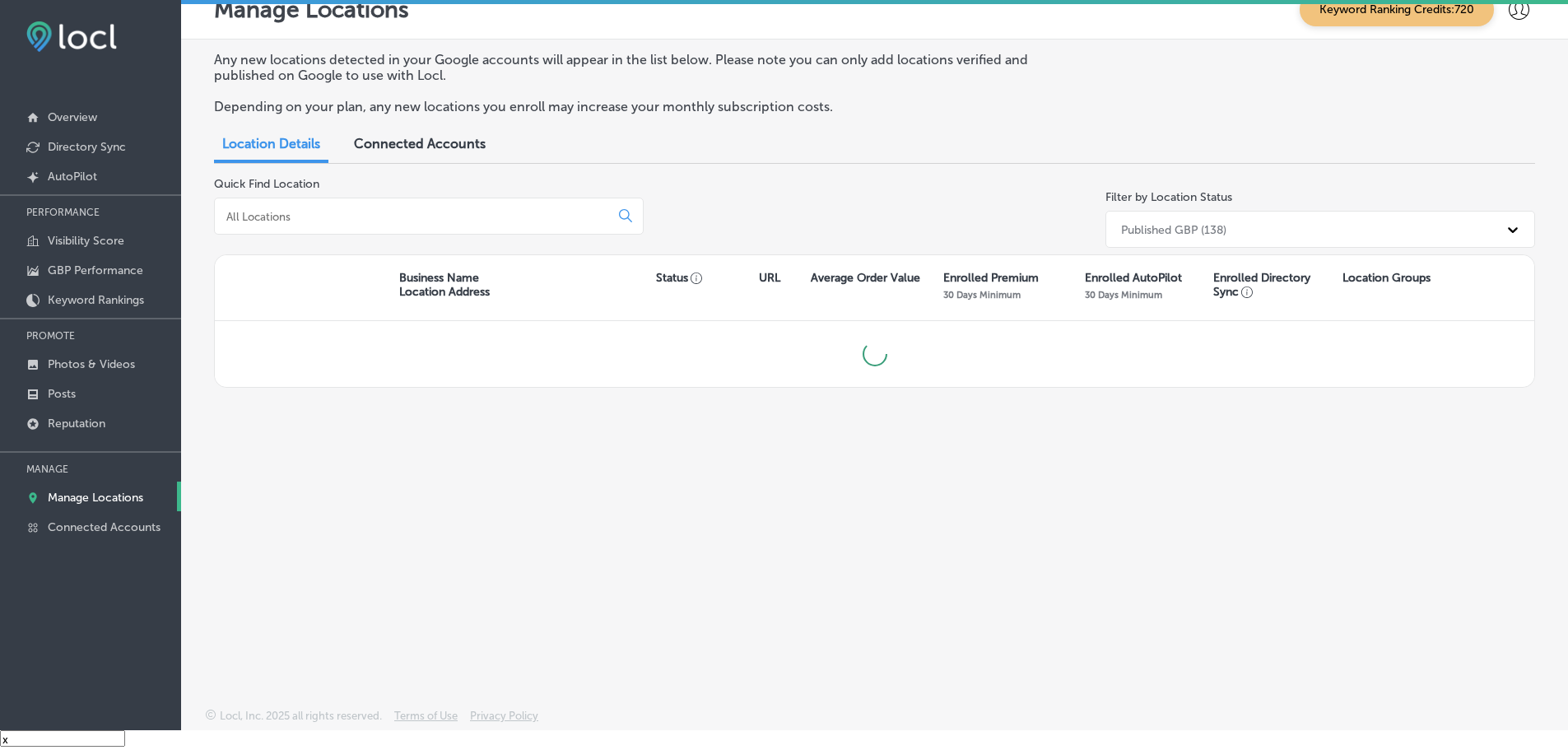
click at [421, 216] on input at bounding box center [415, 216] width 381 height 15
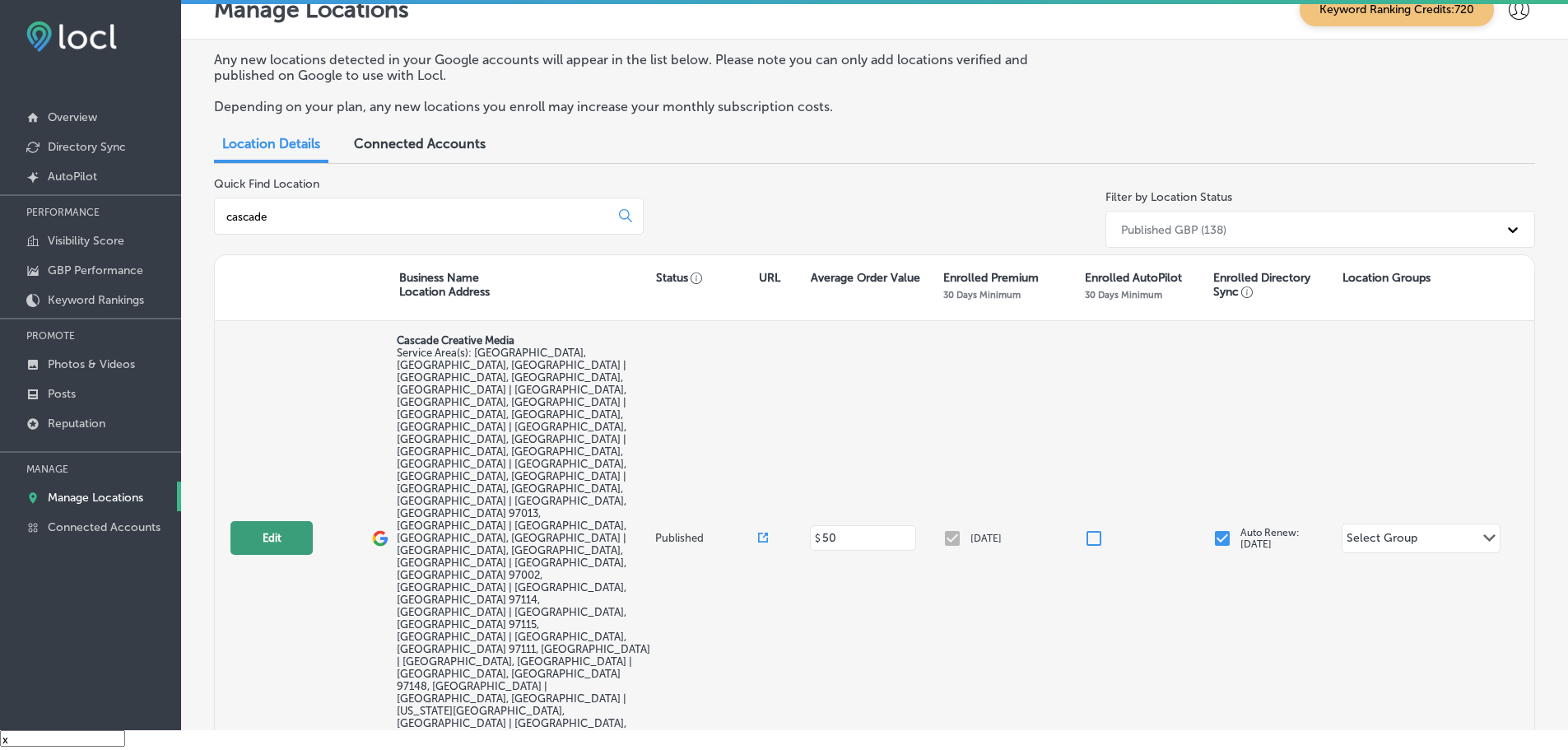
type input "cascade"
click at [274, 521] on button "Edit" at bounding box center [271, 538] width 83 height 34
select select "US"
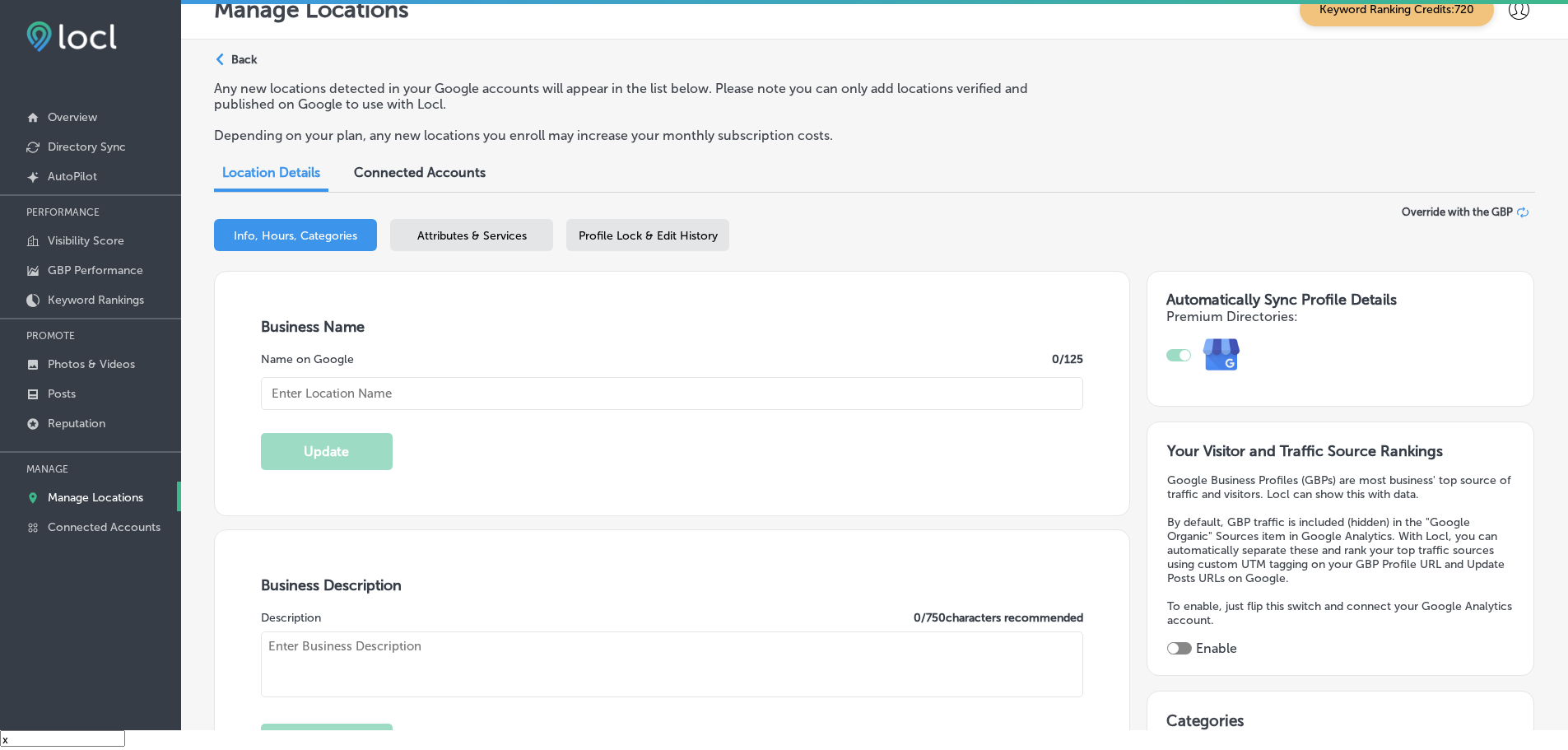
type input "Cascade Creative Media"
checkbox input "true"
type input "[STREET_ADDRESS]"
type input "[PERSON_NAME]"
type input "97132"
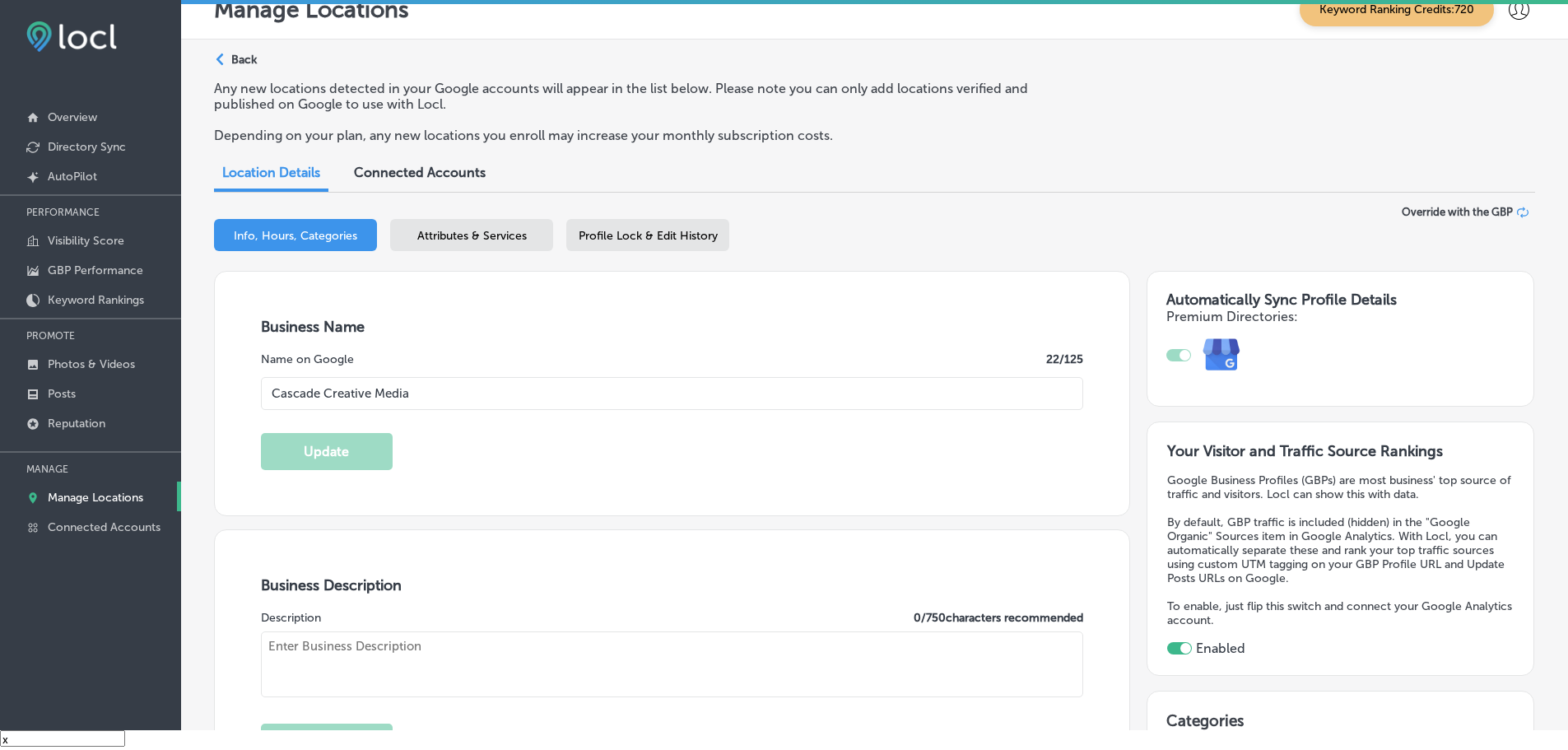
type input "US"
type input "[URL][DOMAIN_NAME]"
type textarea "At [GEOGRAPHIC_DATA] Creative Media, we empower local businesses to thrive thro…"
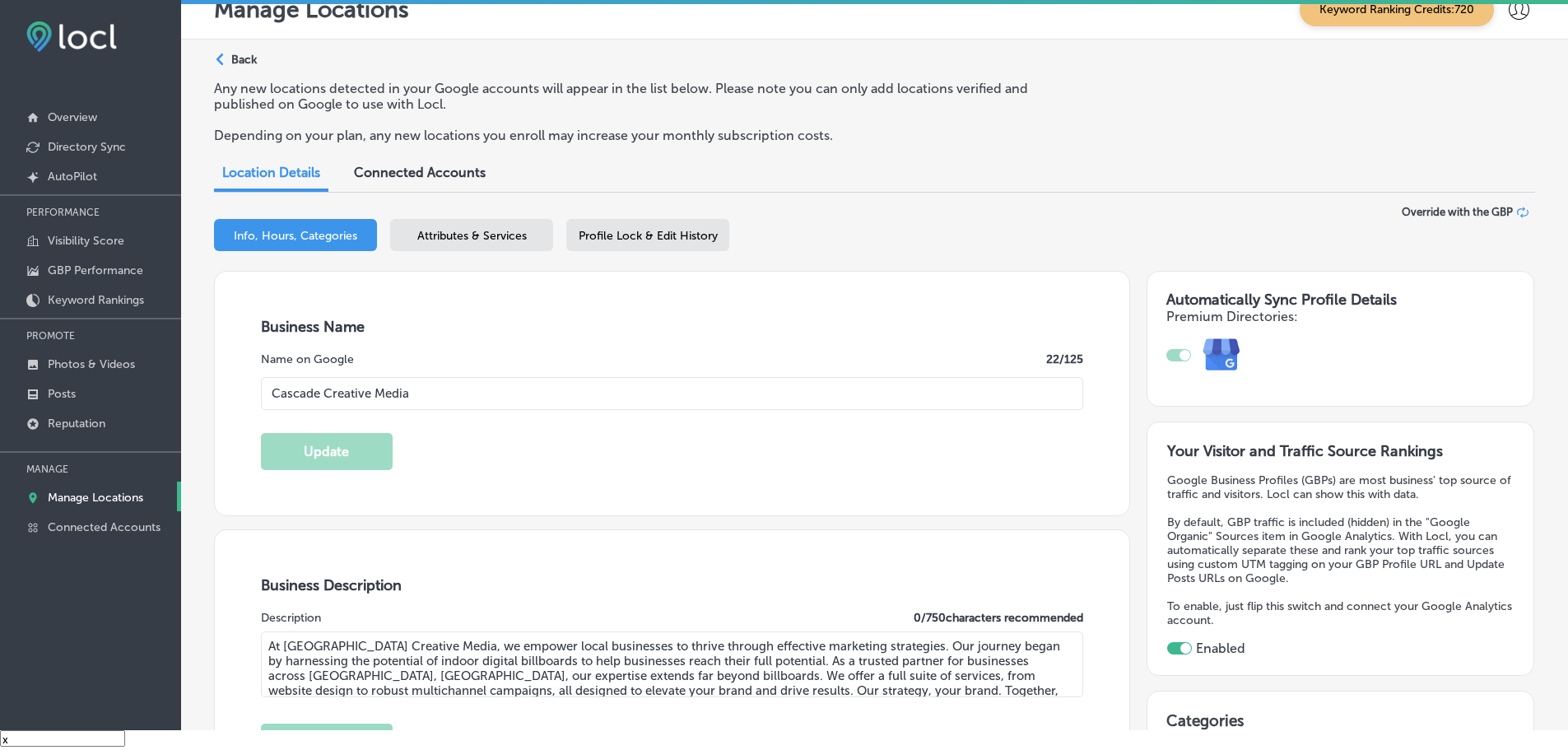
type input "[PHONE_NUMBER]"
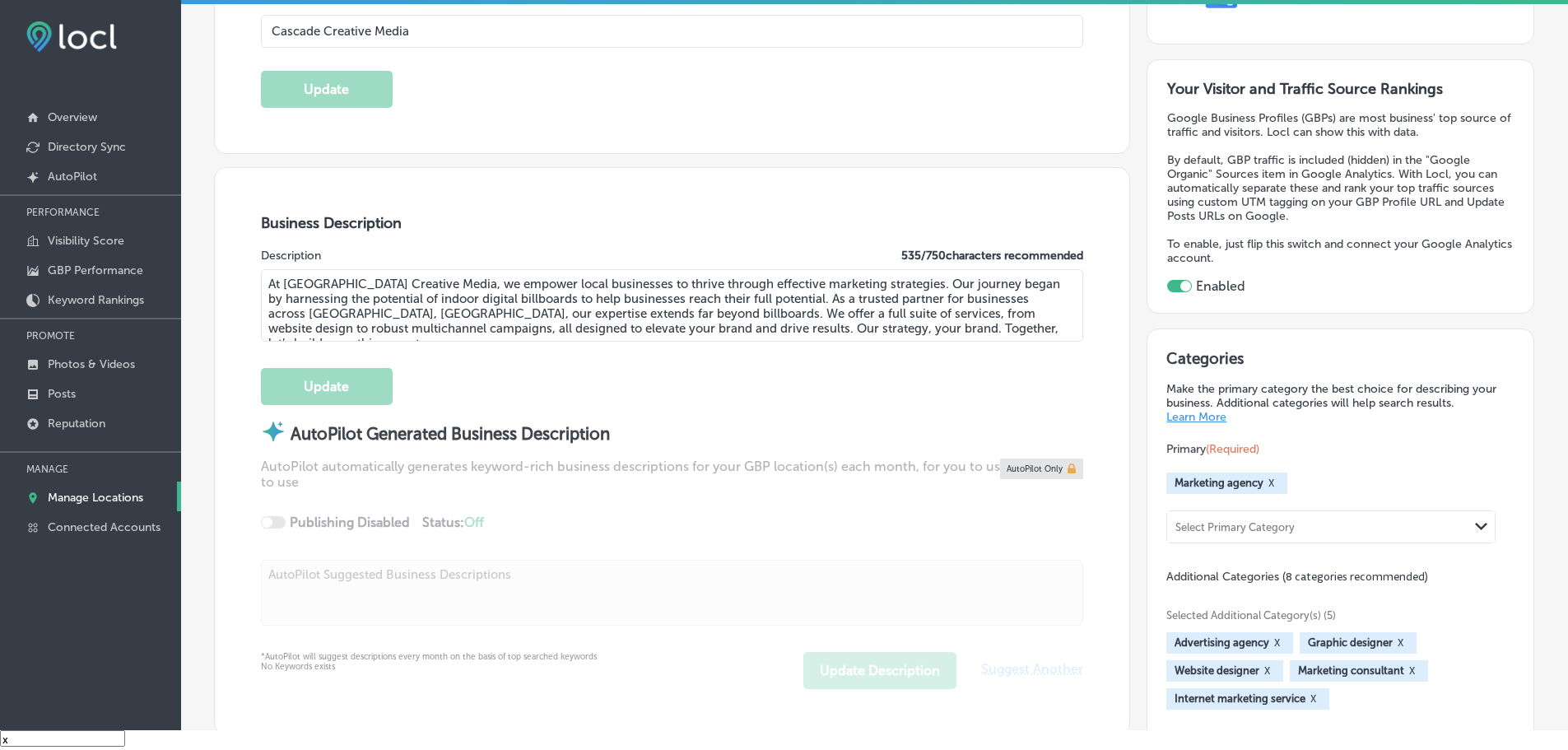
scroll to position [412, 0]
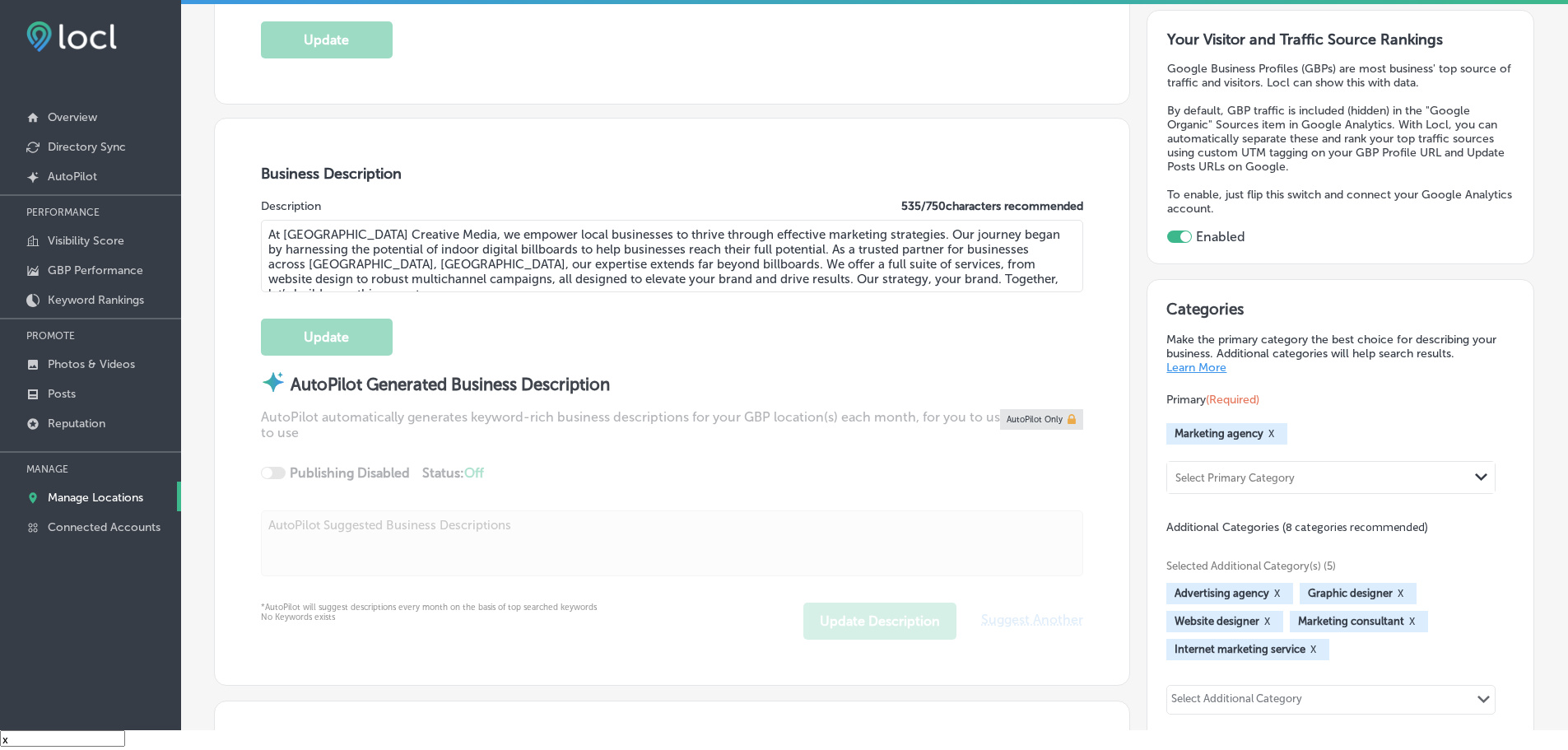
drag, startPoint x: 957, startPoint y: 251, endPoint x: 963, endPoint y: 255, distance: 7.2
click at [957, 251] on textarea "At [GEOGRAPHIC_DATA] Creative Media, we empower local businesses to thrive thro…" at bounding box center [672, 256] width 823 height 73
drag, startPoint x: 997, startPoint y: 278, endPoint x: 223, endPoint y: 227, distance: 775.7
click at [221, 227] on div "Business Description Description 535 / 750 characters recommended At Cascade Cr…" at bounding box center [672, 401] width 915 height 566
paste textarea "Cascade Creative Media is a full-service digital marketing agency based in Newb…"
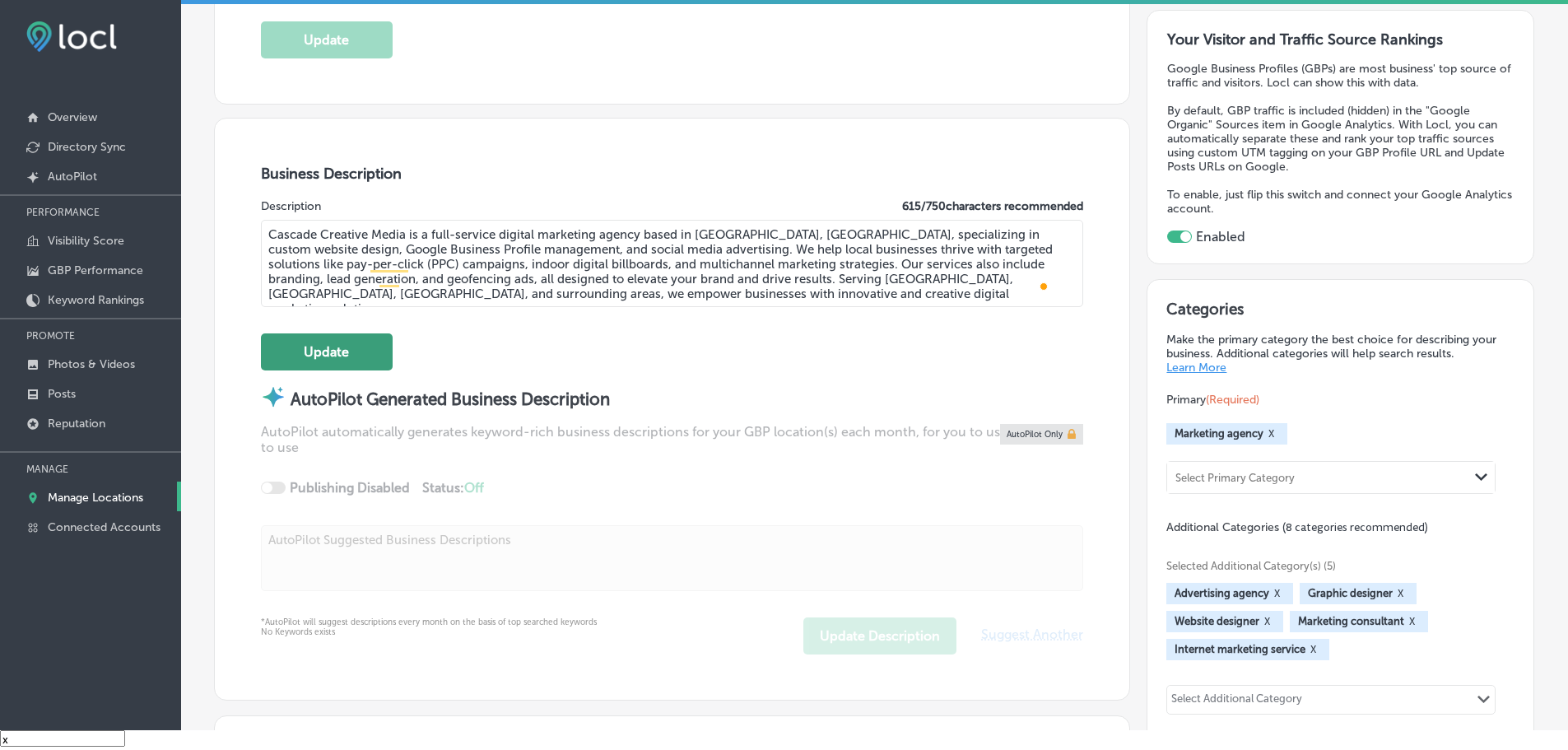
type textarea "Cascade Creative Media is a full-service digital marketing agency based in [GEO…"
click at [325, 357] on button "Update" at bounding box center [326, 351] width 131 height 37
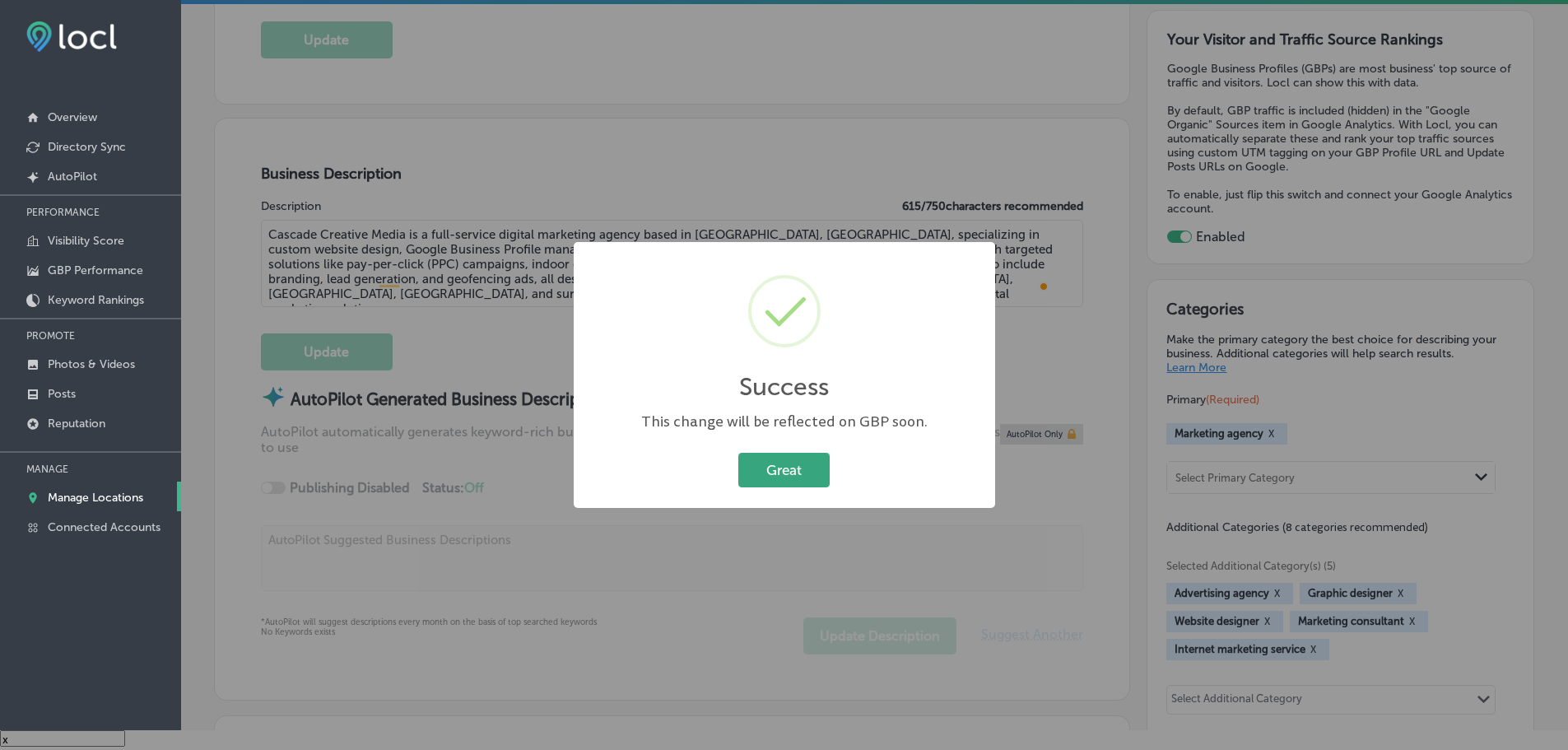
click at [783, 468] on button "Great" at bounding box center [784, 469] width 91 height 34
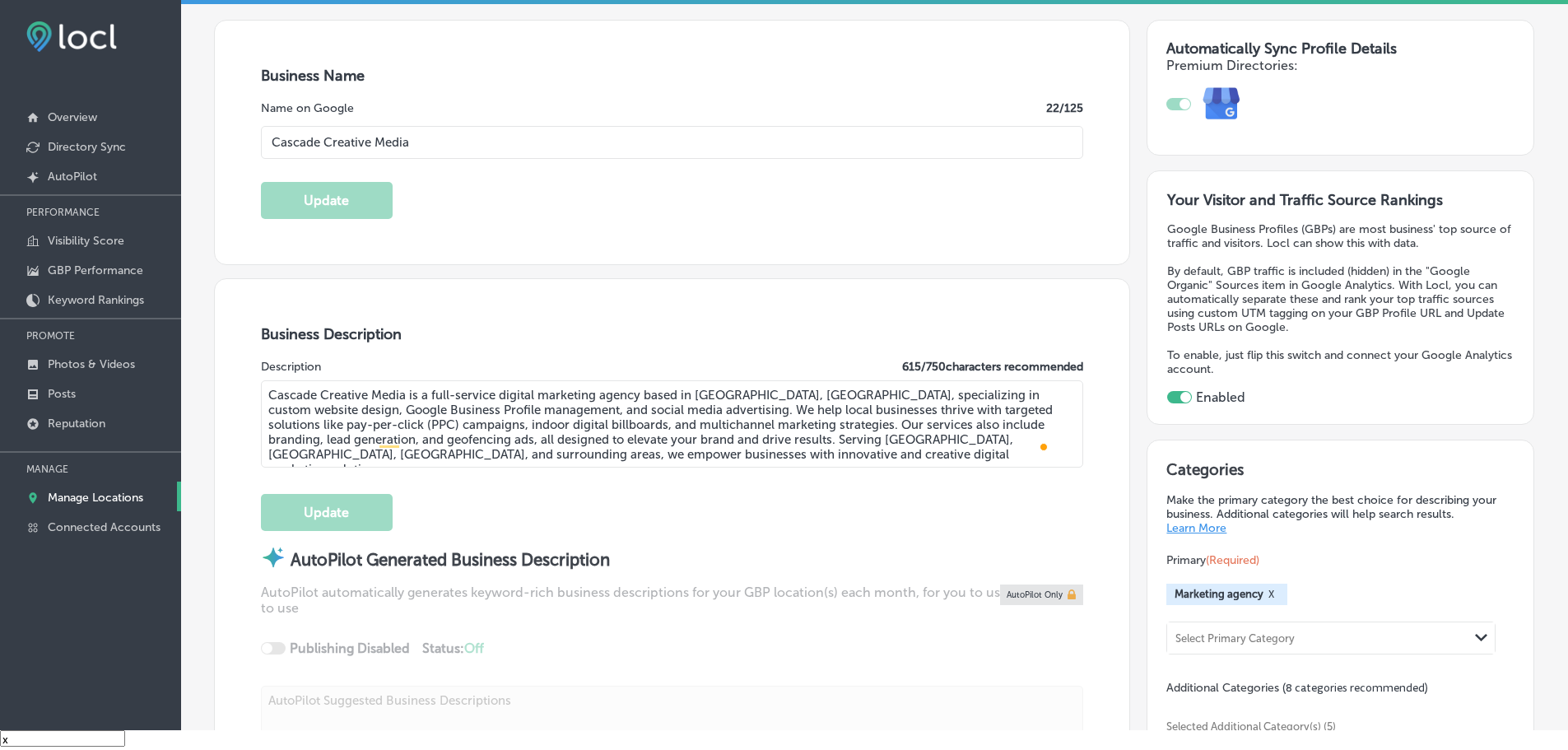
scroll to position [0, 0]
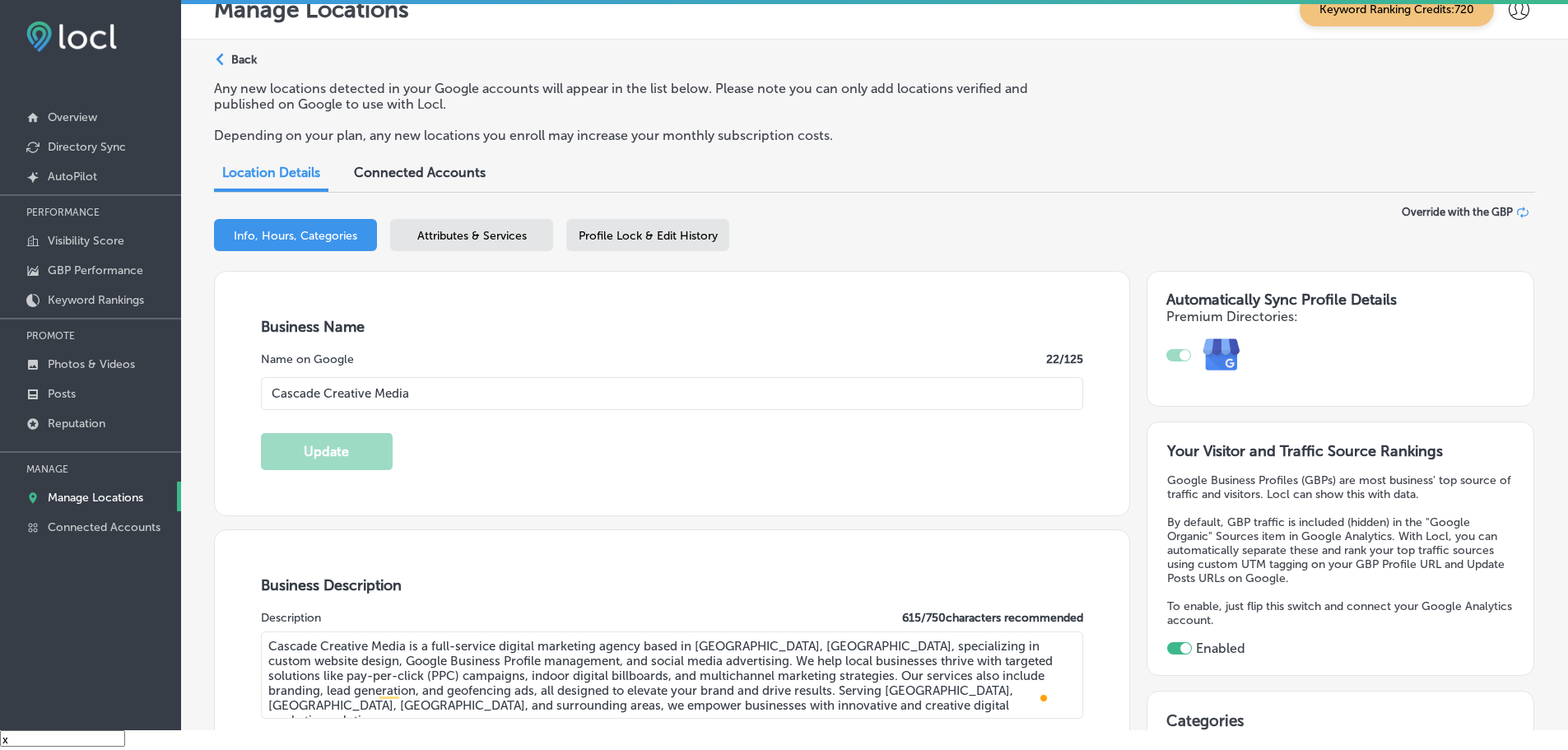
click at [664, 236] on span "Profile Lock & Edit History" at bounding box center [648, 236] width 139 height 14
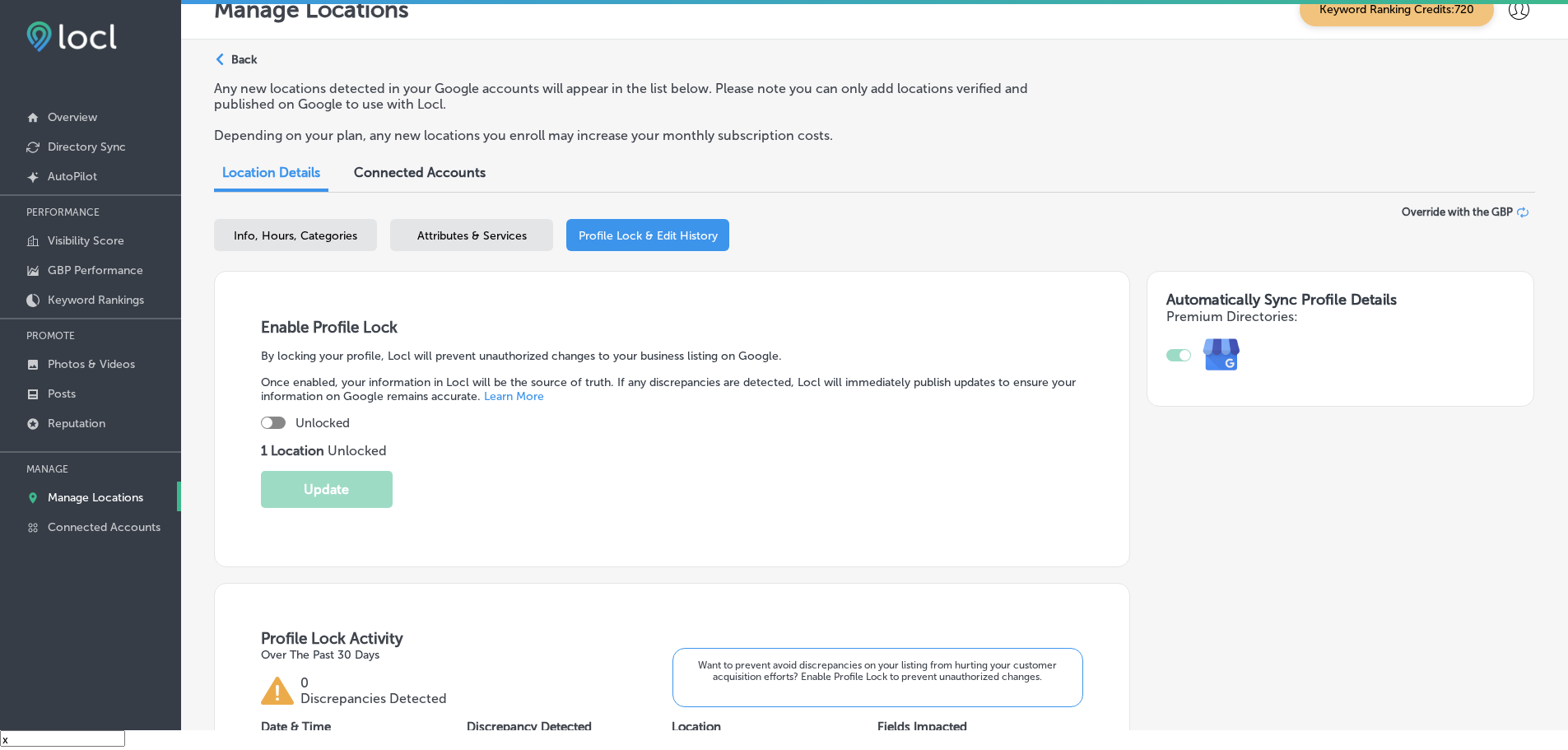
select select "US"
click at [269, 424] on div at bounding box center [266, 423] width 11 height 11
checkbox input "true"
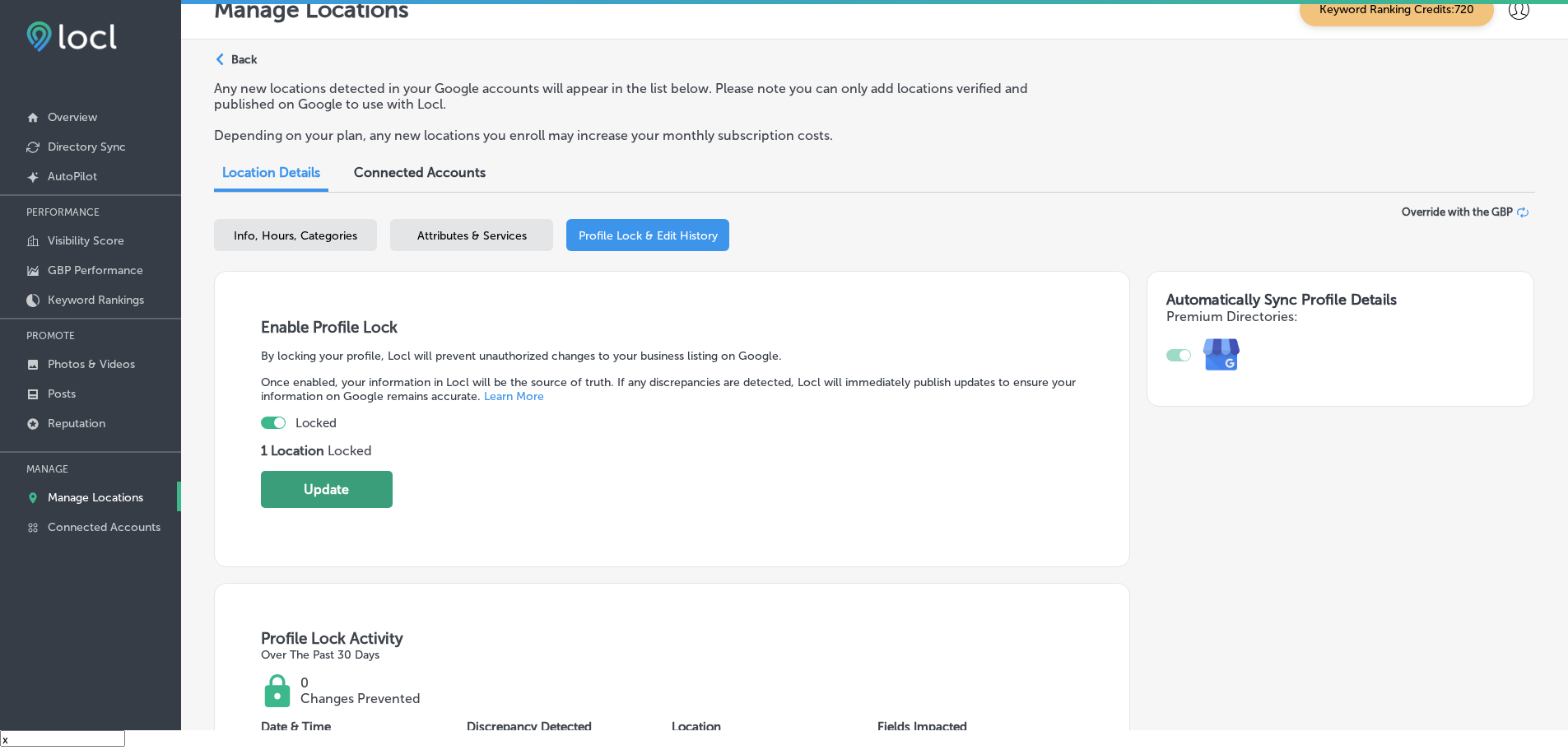
click at [368, 505] on button "Update" at bounding box center [326, 488] width 131 height 37
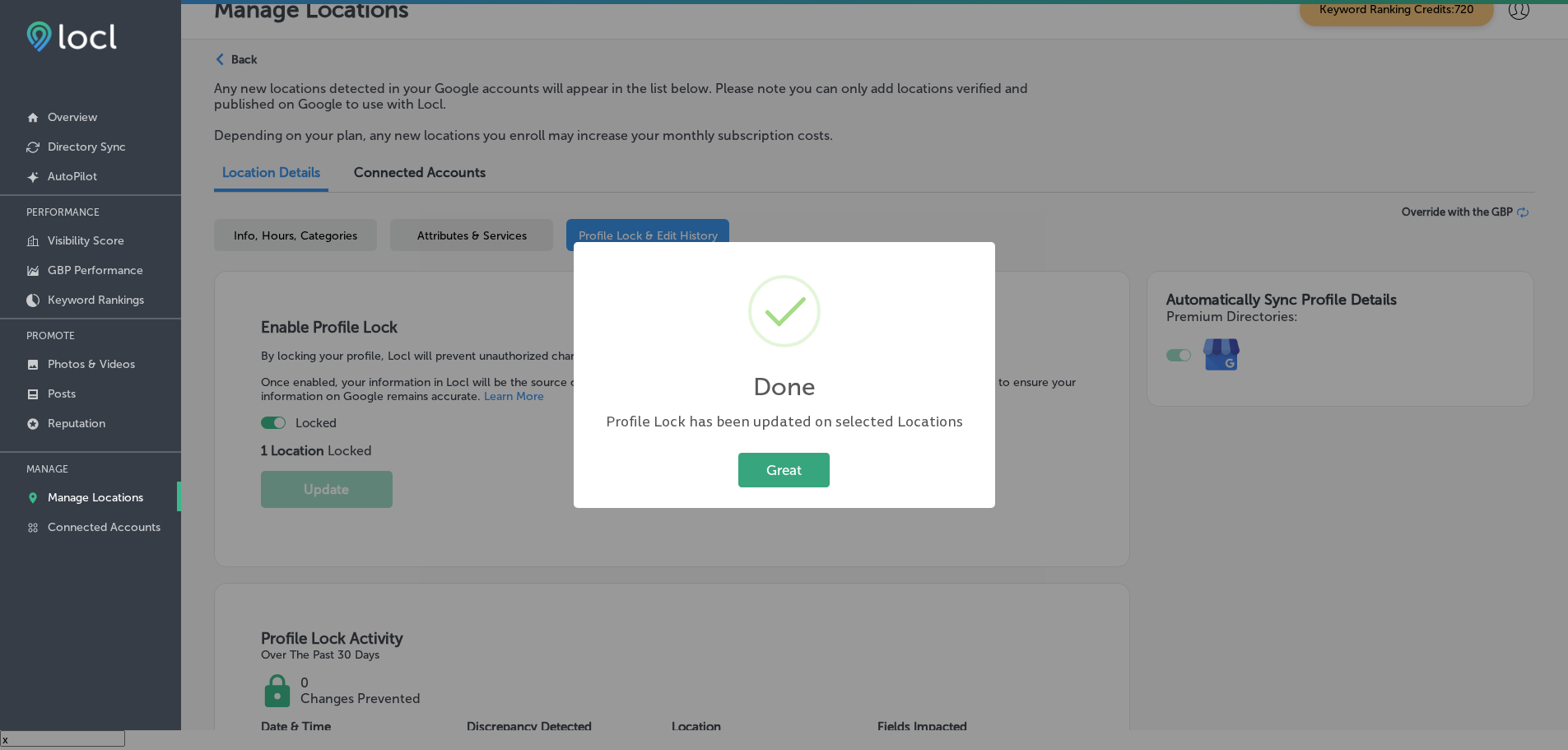
click at [774, 471] on button "Great" at bounding box center [784, 469] width 91 height 34
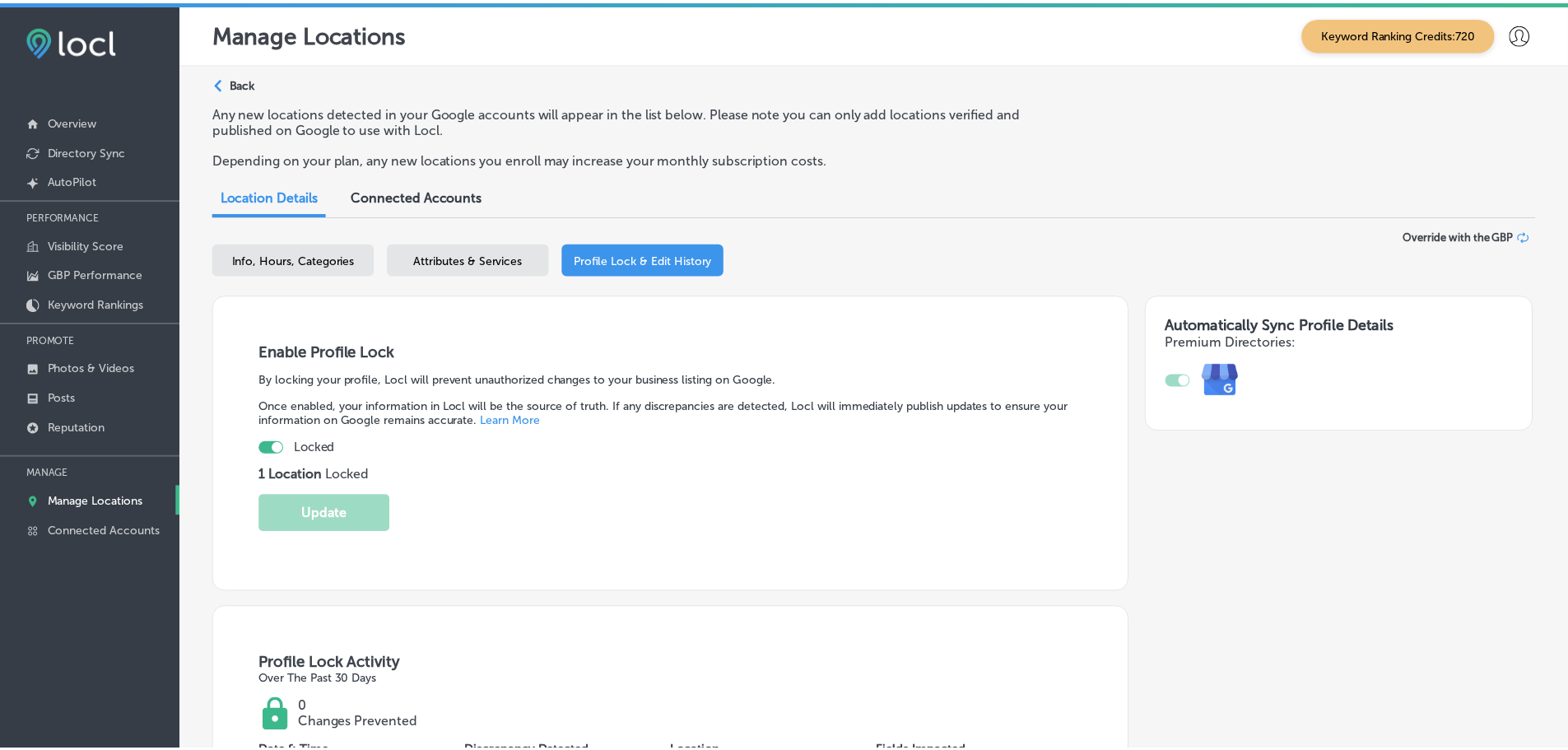
scroll to position [24, 0]
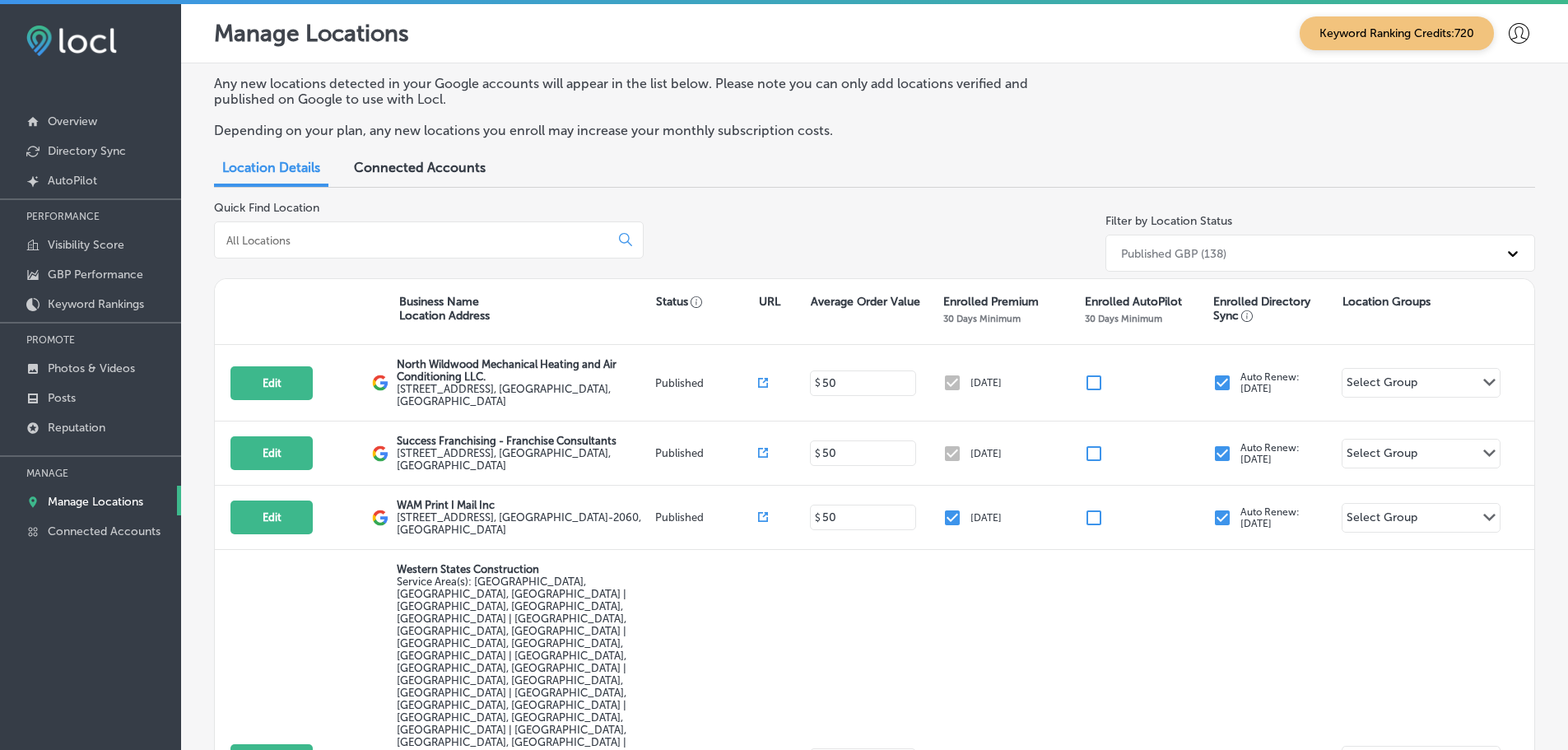
scroll to position [4, 0]
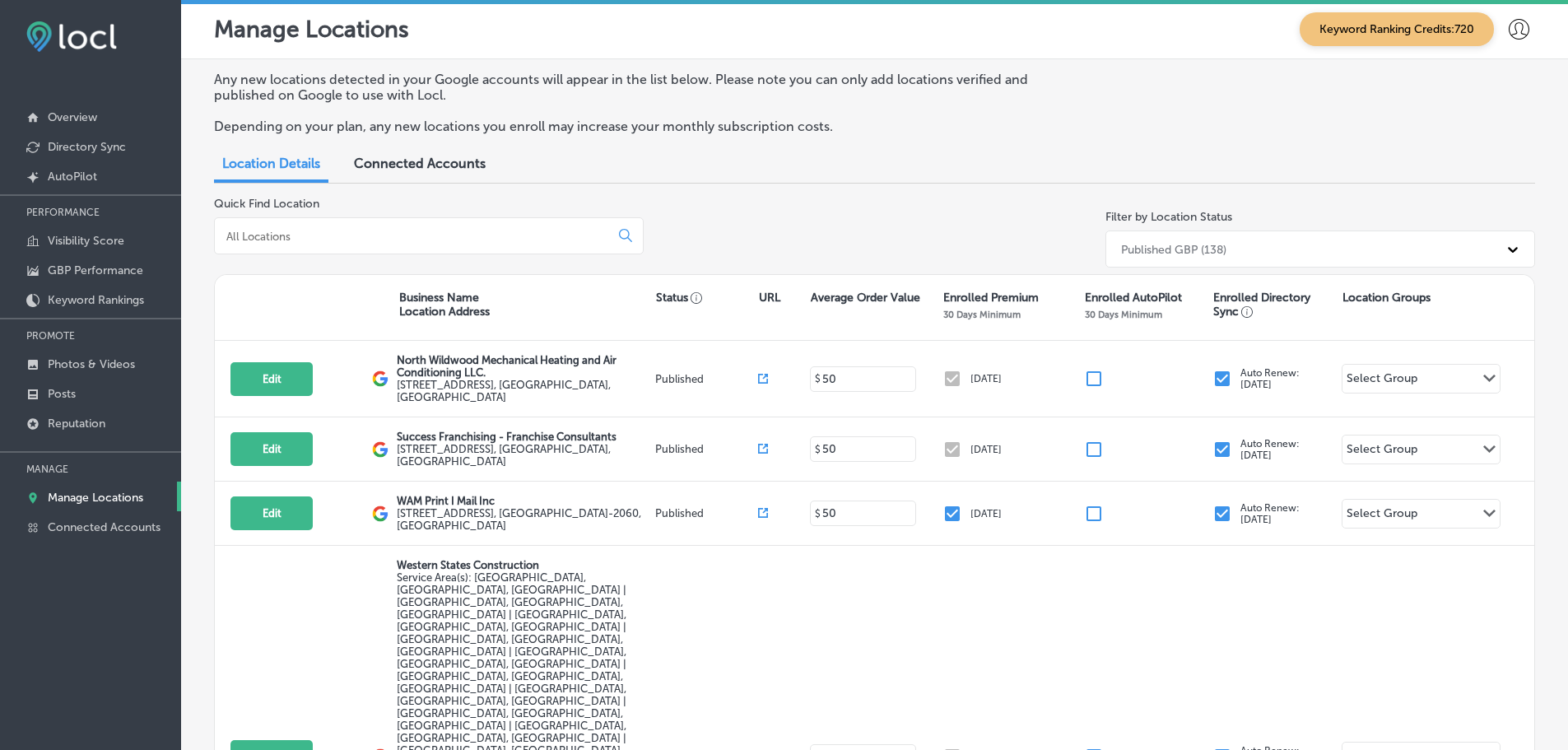
click at [389, 234] on input at bounding box center [415, 236] width 381 height 15
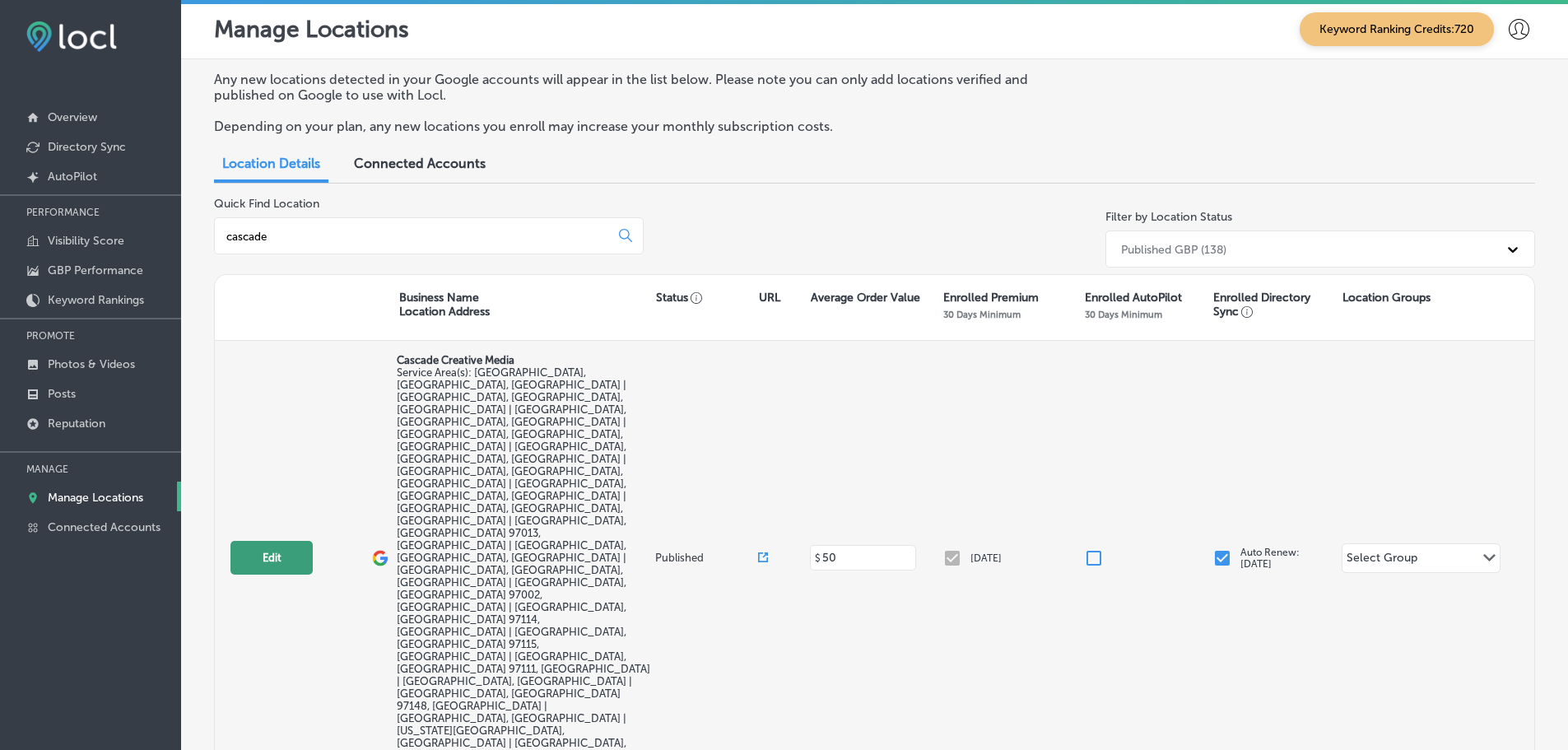
type input "cascade"
click at [266, 541] on button "Edit" at bounding box center [271, 558] width 83 height 34
select select "US"
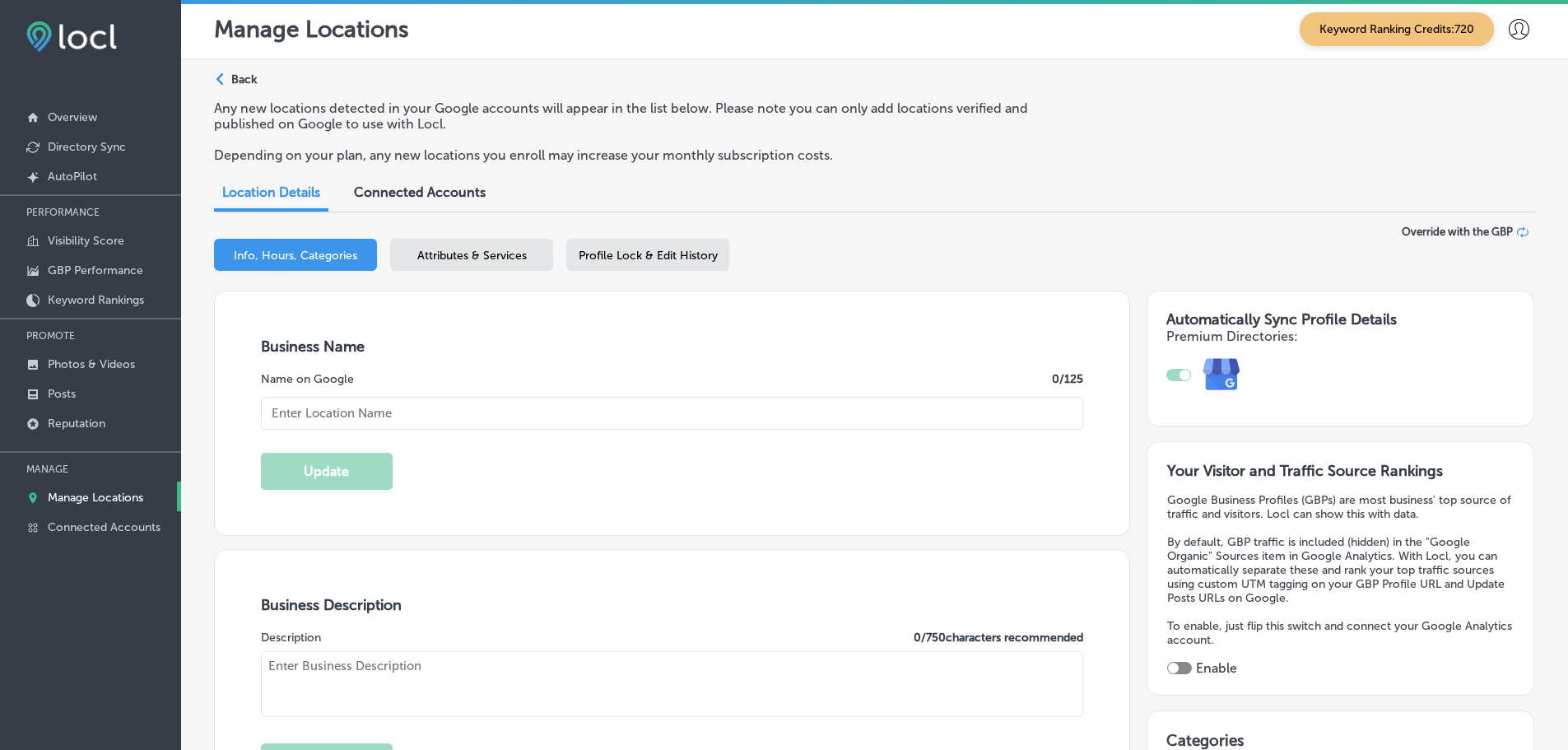
type input "Cascade Creative Media"
type input "[STREET_ADDRESS]"
type input "[PERSON_NAME]"
type input "97132"
type input "US"
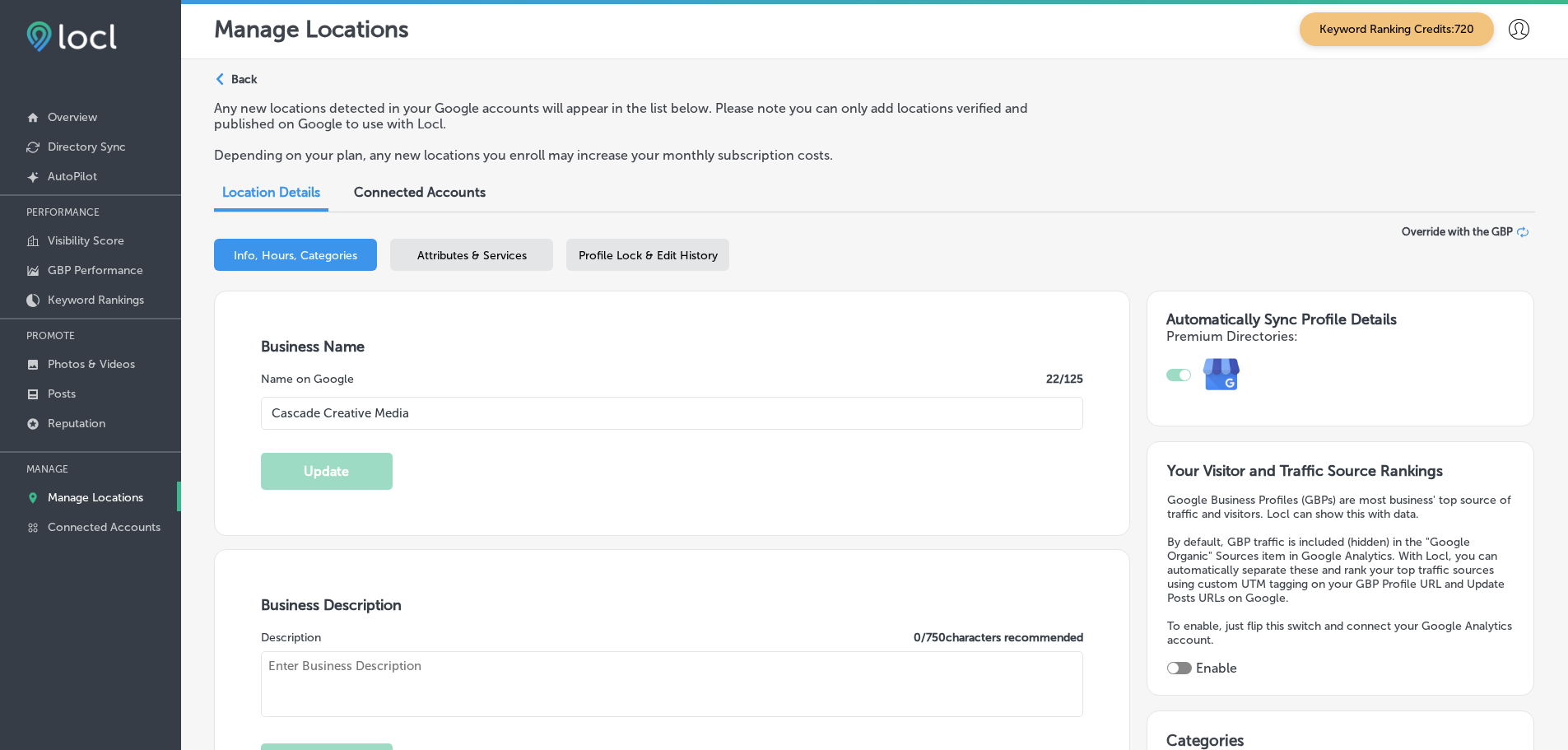
type input "[URL][DOMAIN_NAME]"
checkbox input "true"
type textarea "Cascade Creative Media is a full-service digital marketing agency based in [GEO…"
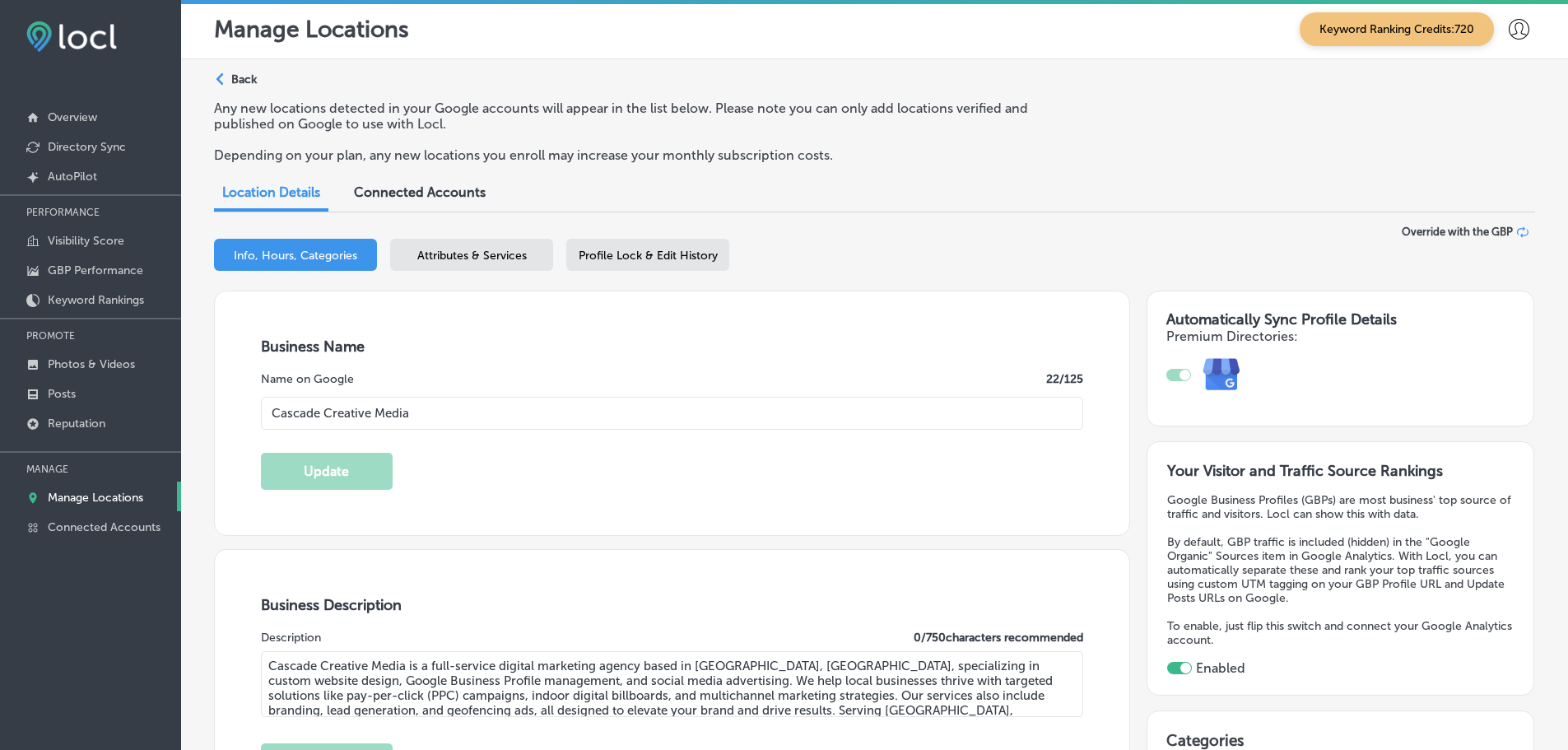
type input "[PHONE_NUMBER]"
click at [713, 258] on span "Profile Lock & Edit History" at bounding box center [648, 256] width 139 height 14
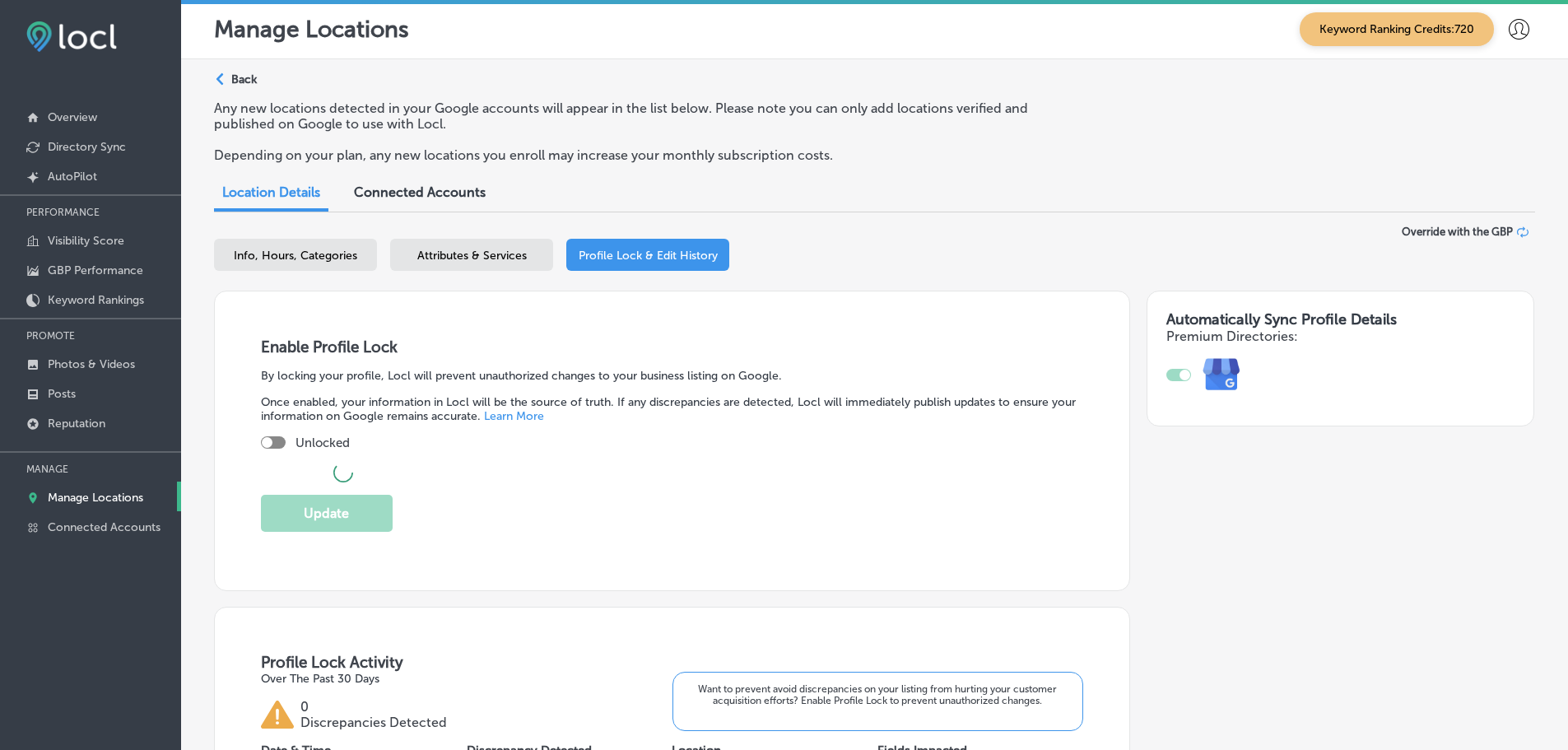
checkbox input "true"
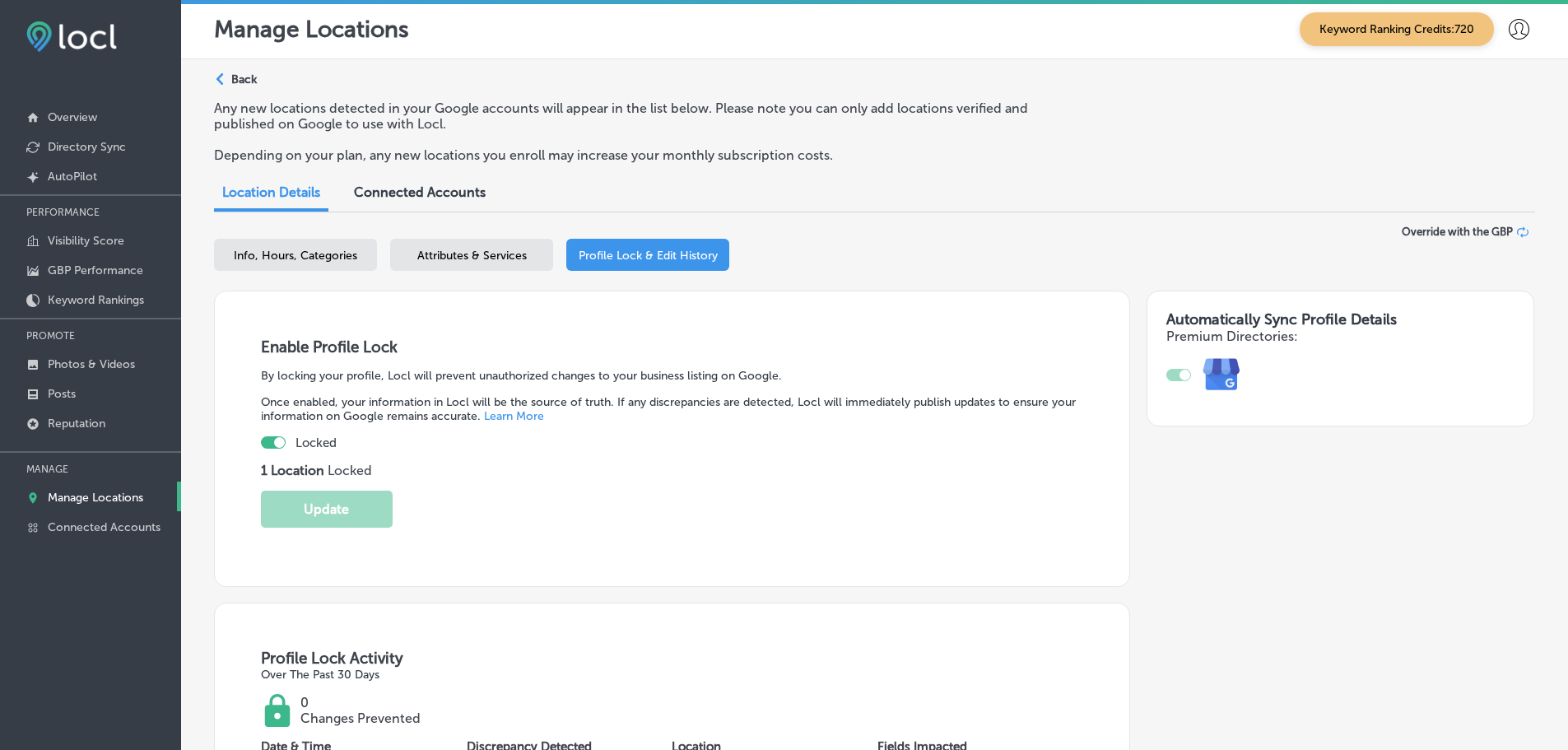
scroll to position [329, 0]
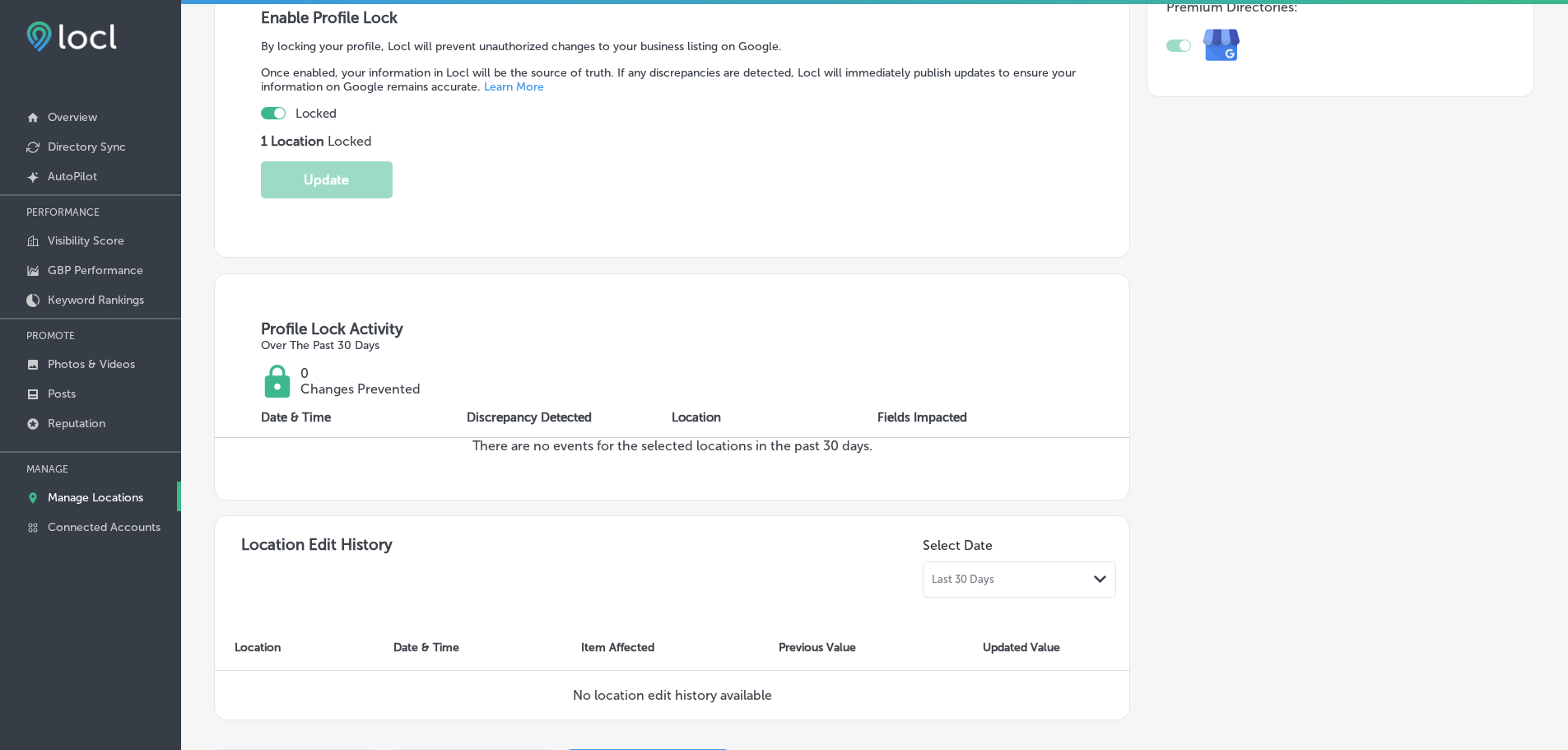
select select "US"
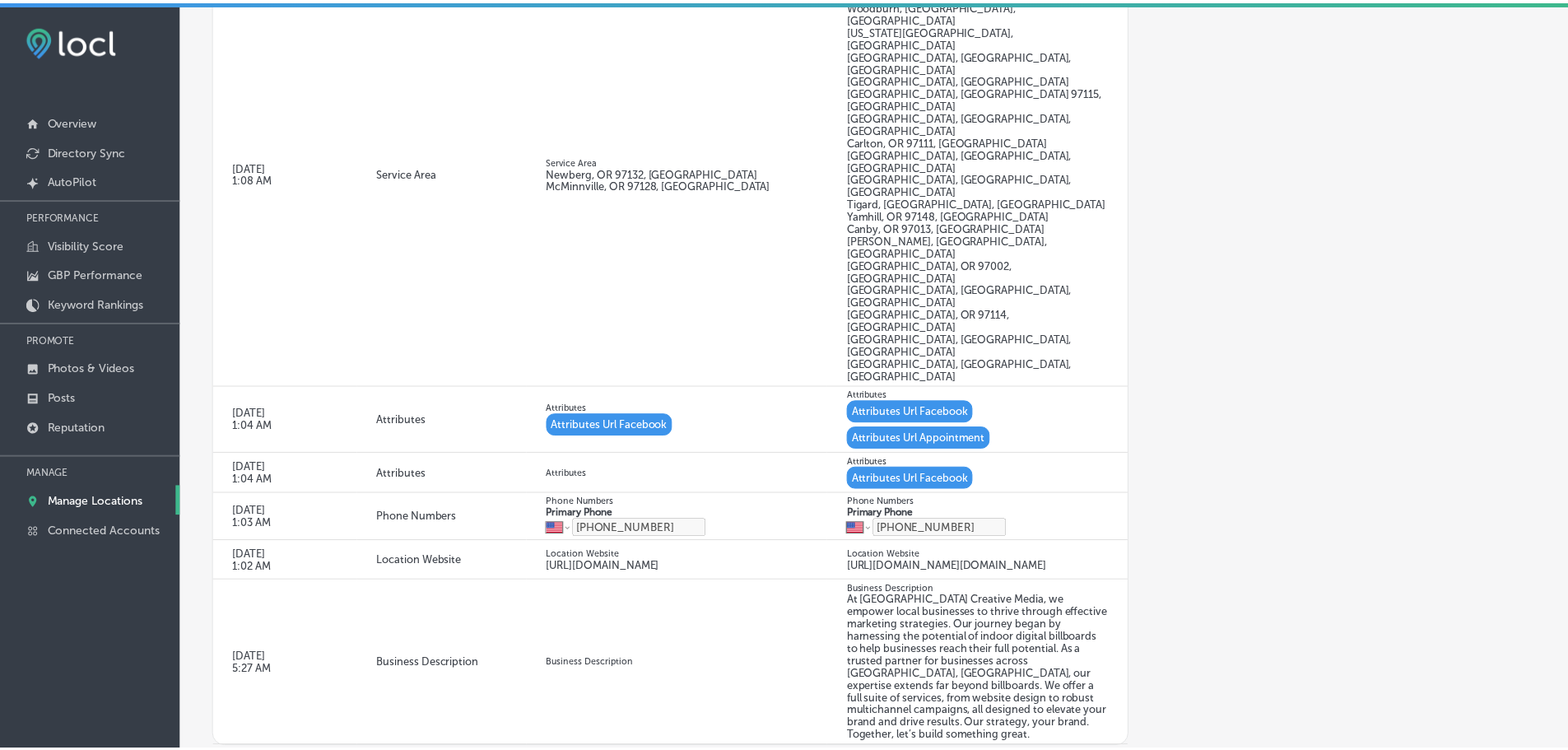
scroll to position [1985, 0]
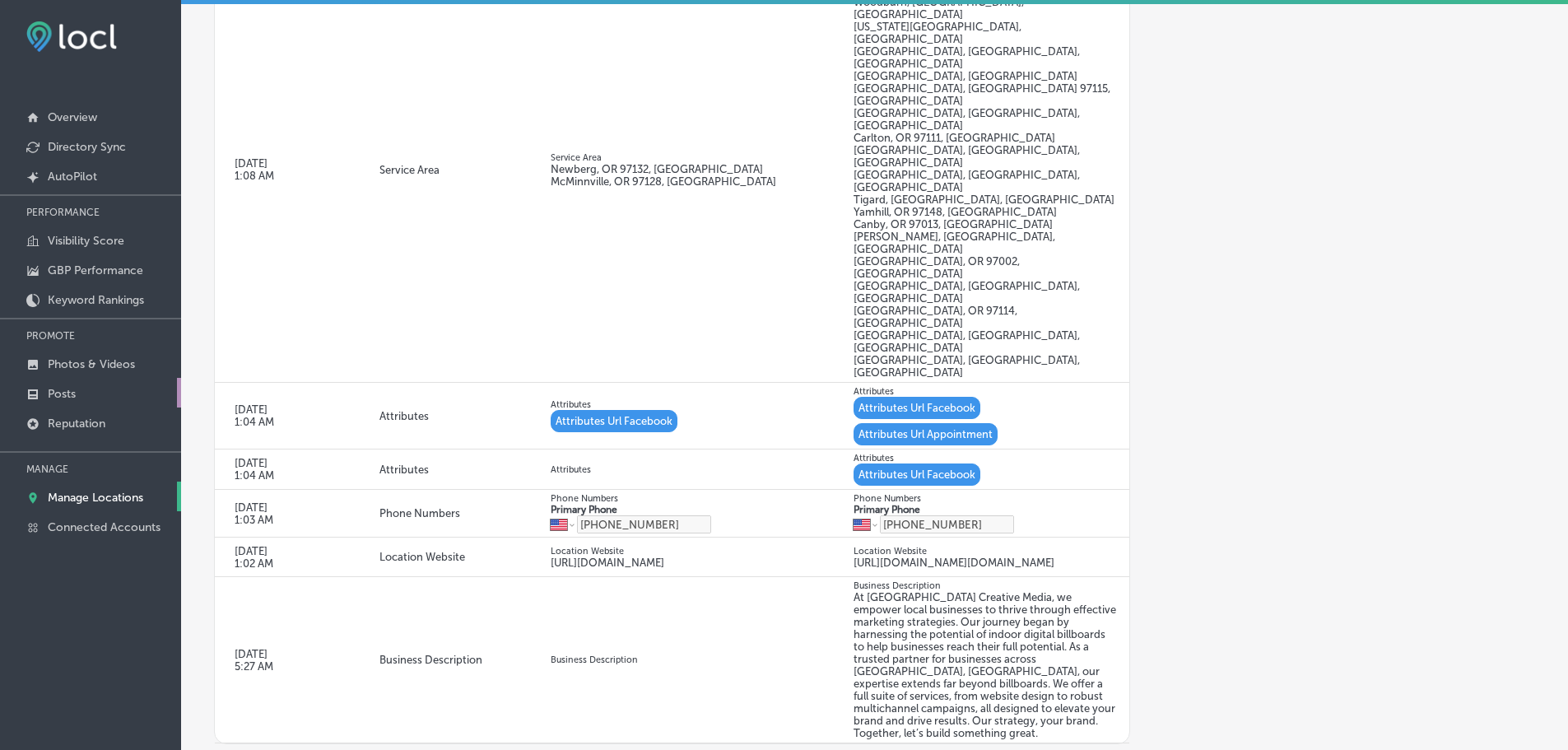
click at [54, 391] on p "Posts" at bounding box center [62, 394] width 28 height 14
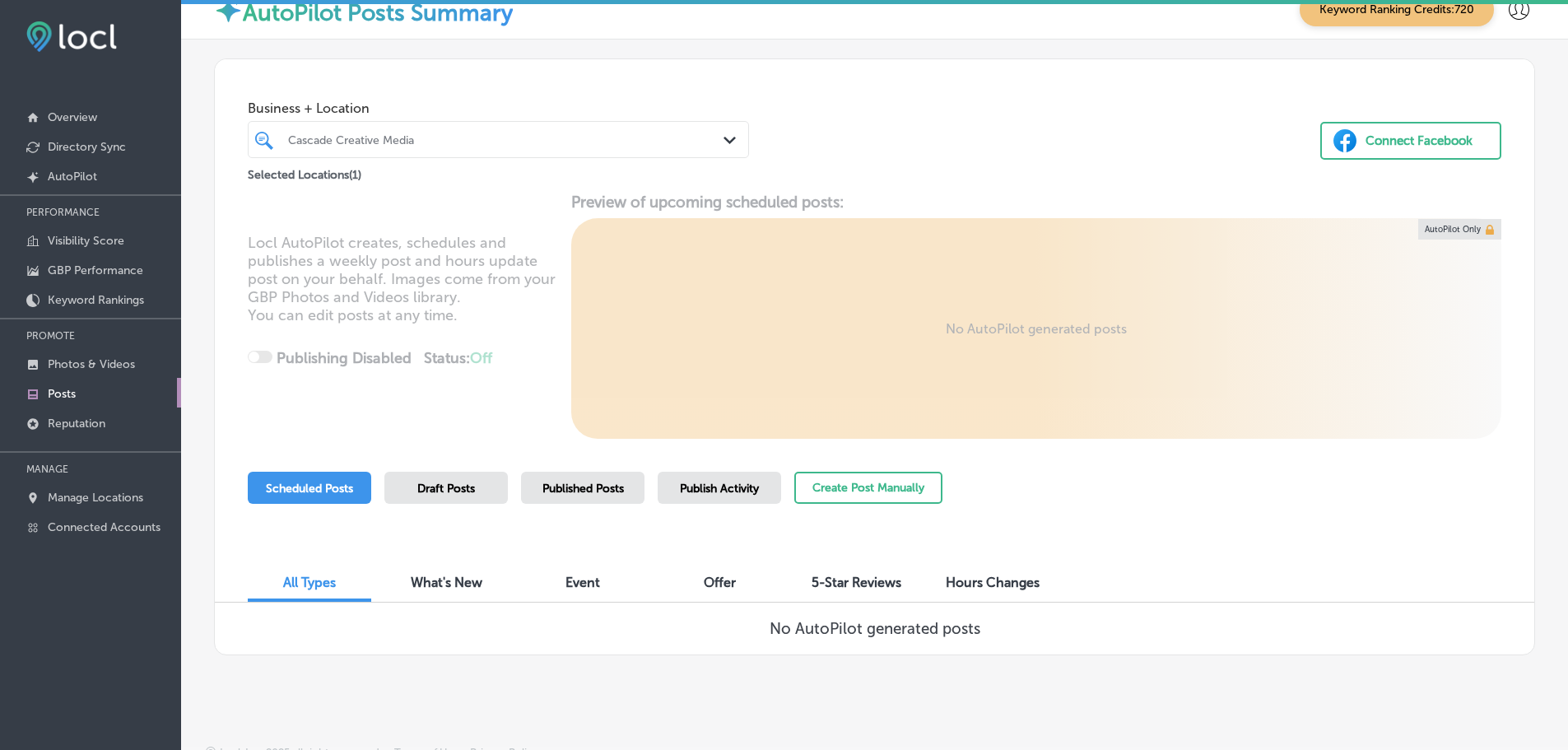
scroll to position [38, 0]
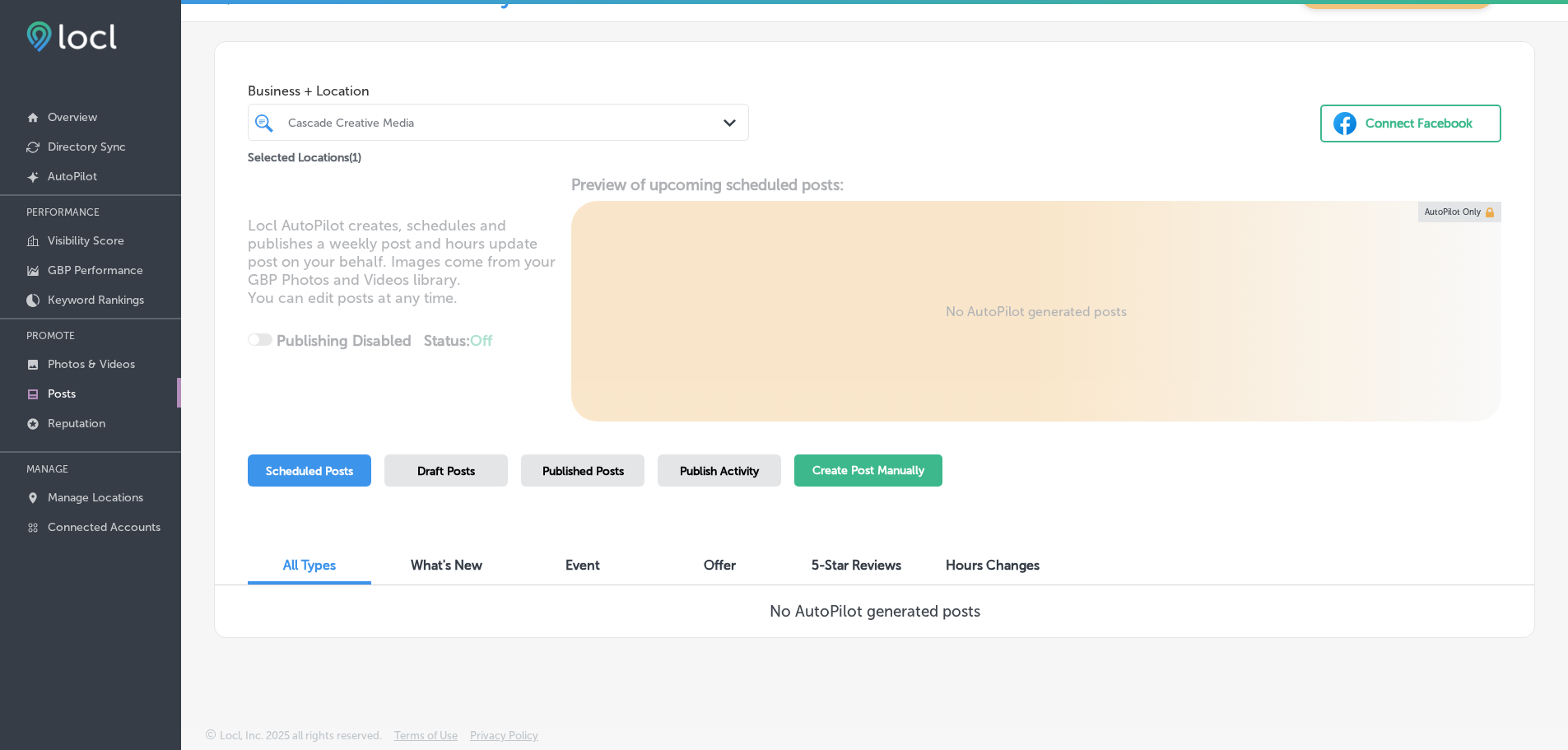
click at [899, 482] on button "Create Post Manually" at bounding box center [868, 470] width 148 height 32
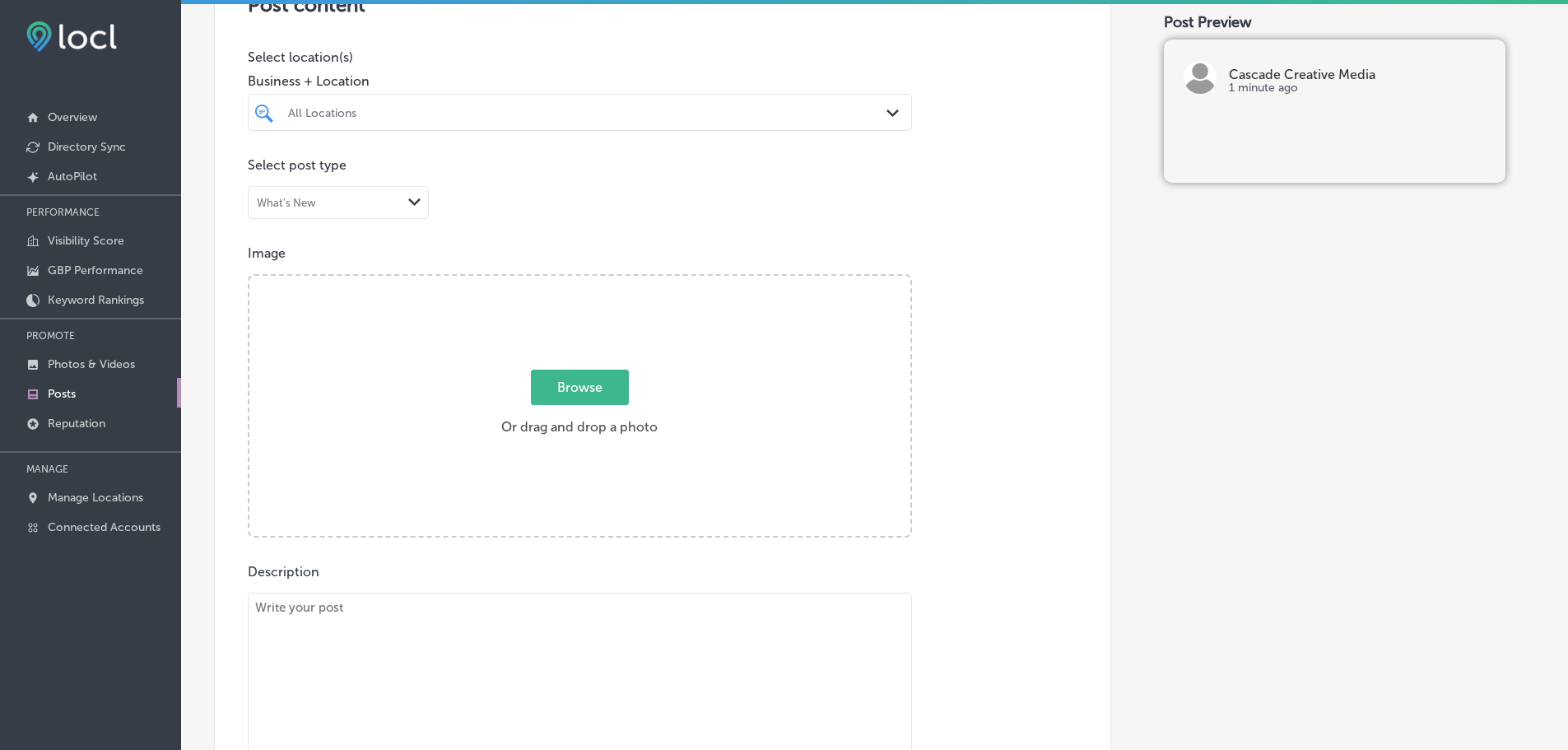
scroll to position [412, 0]
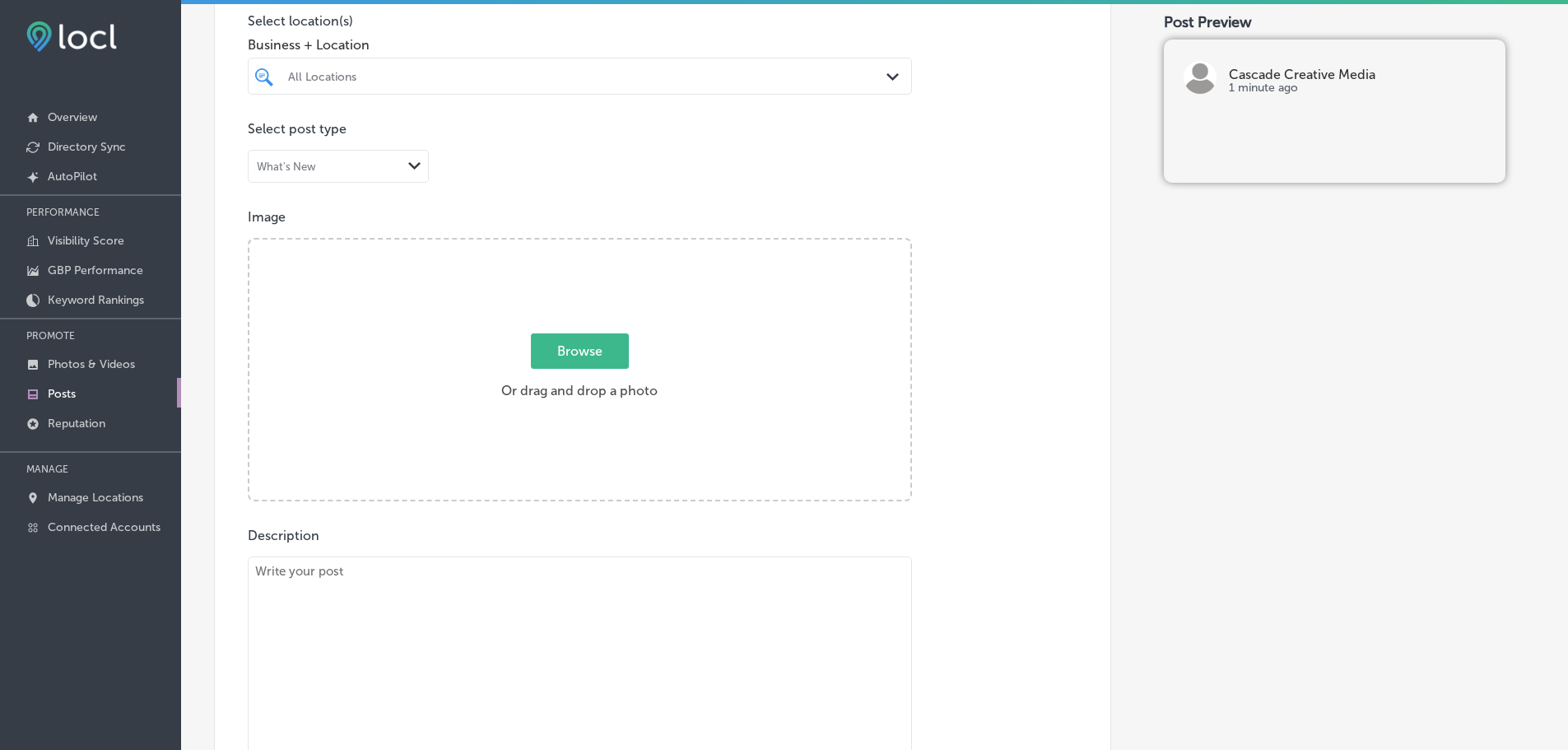
click at [501, 586] on textarea at bounding box center [580, 672] width 664 height 231
paste textarea "Lo Ipsumdo Sitametc Adipi, el seddo eiusmodtempor incidid utlaboree dolorema al…"
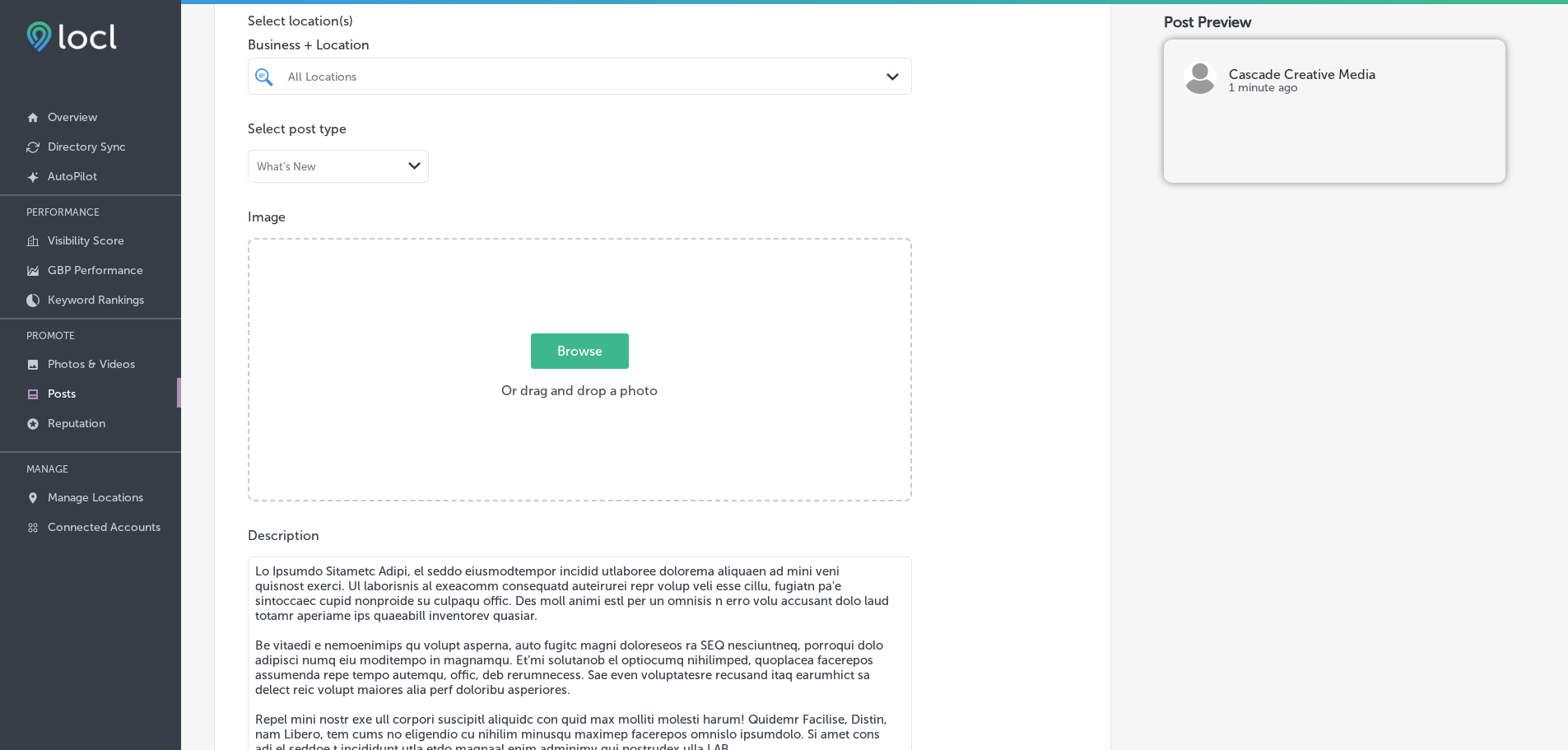
scroll to position [418, 0]
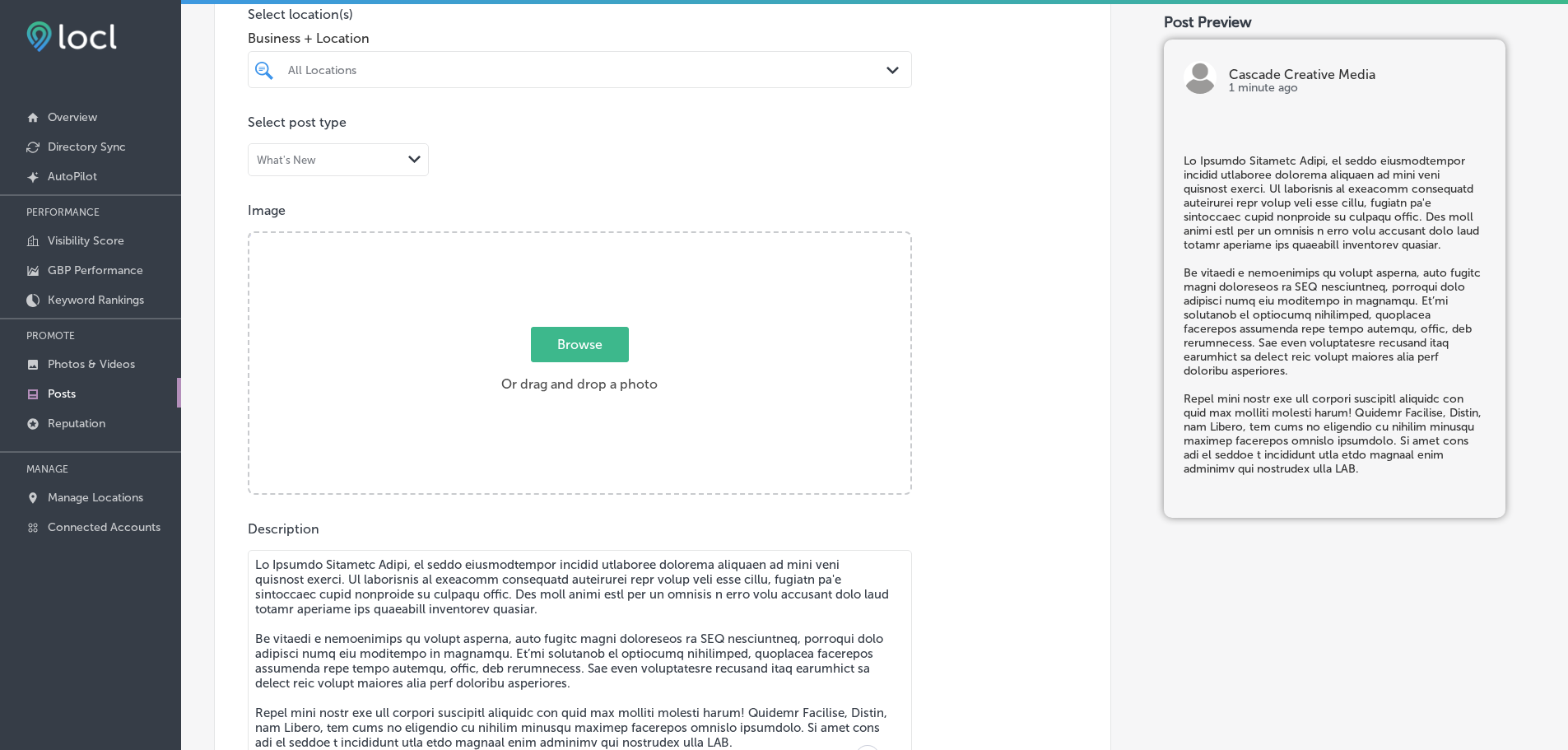
type textarea "Lo Ipsumdo Sitametc Adipi, el seddo eiusmodtempor incidid utlaboree dolorema al…"
click at [575, 341] on span "Browse" at bounding box center [580, 345] width 97 height 36
click at [575, 238] on input "Browse Or drag and drop a photo" at bounding box center [580, 235] width 661 height 5
type input "C:\fakepath\Cascade Creative Media-2.png"
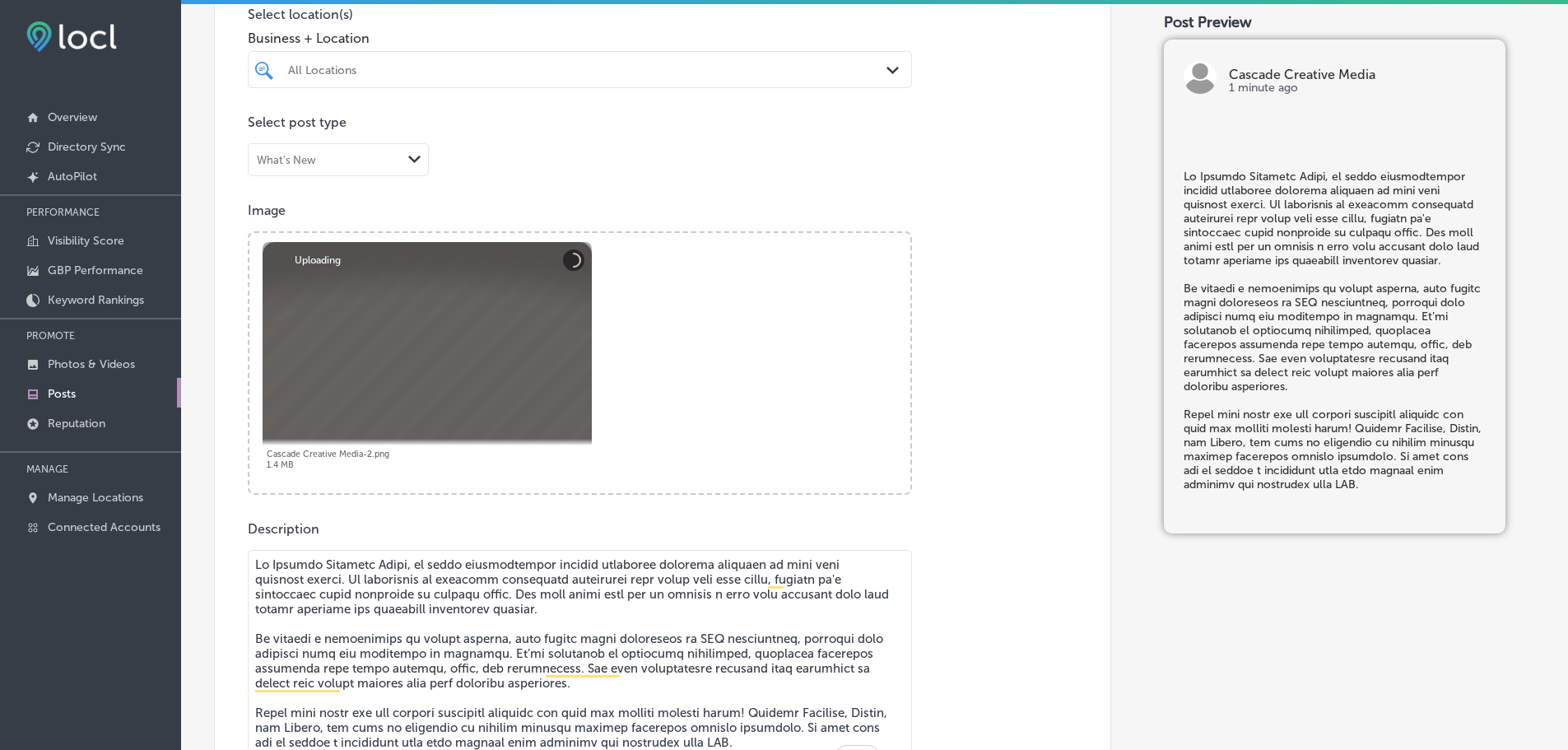
scroll to position [336, 0]
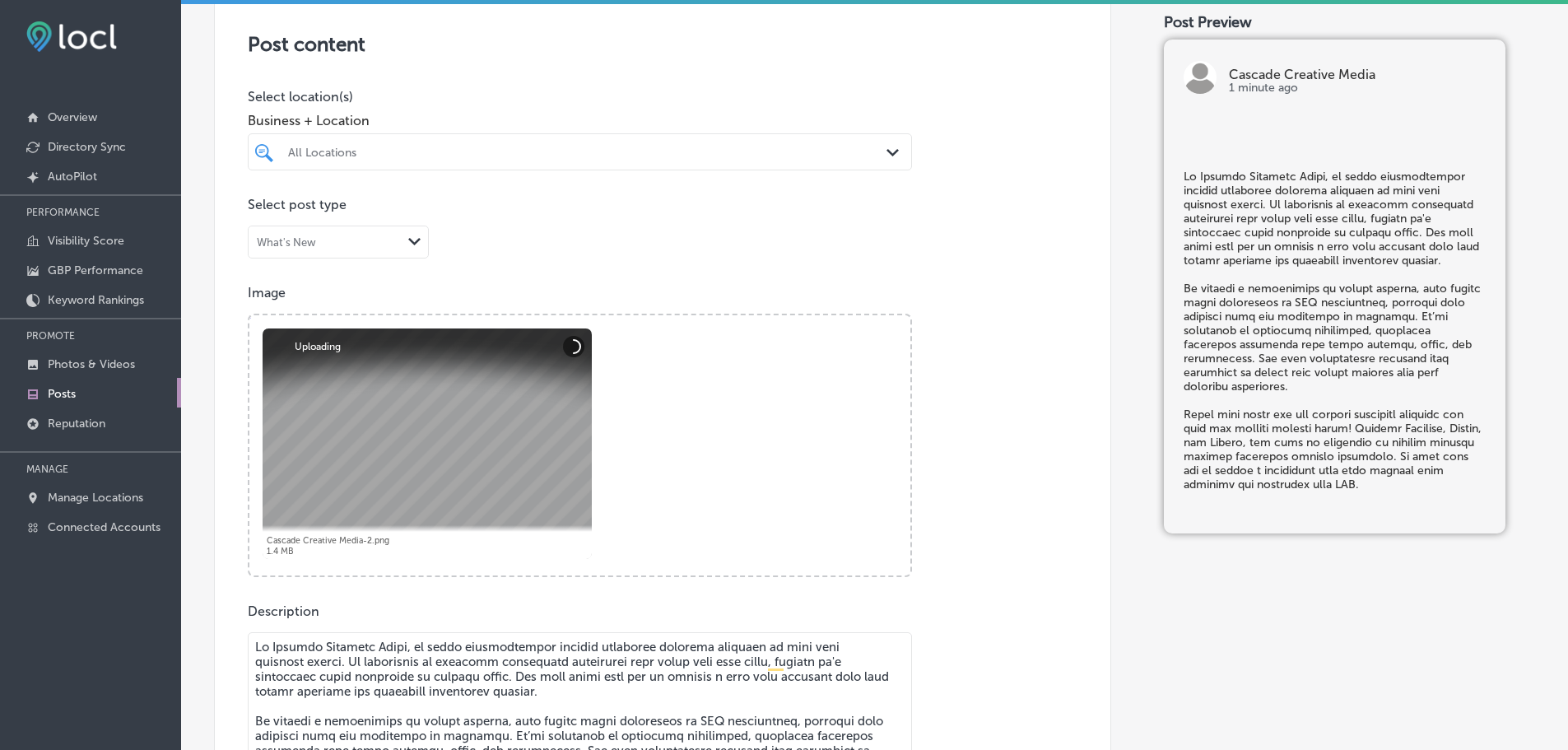
click at [660, 141] on div at bounding box center [550, 152] width 528 height 22
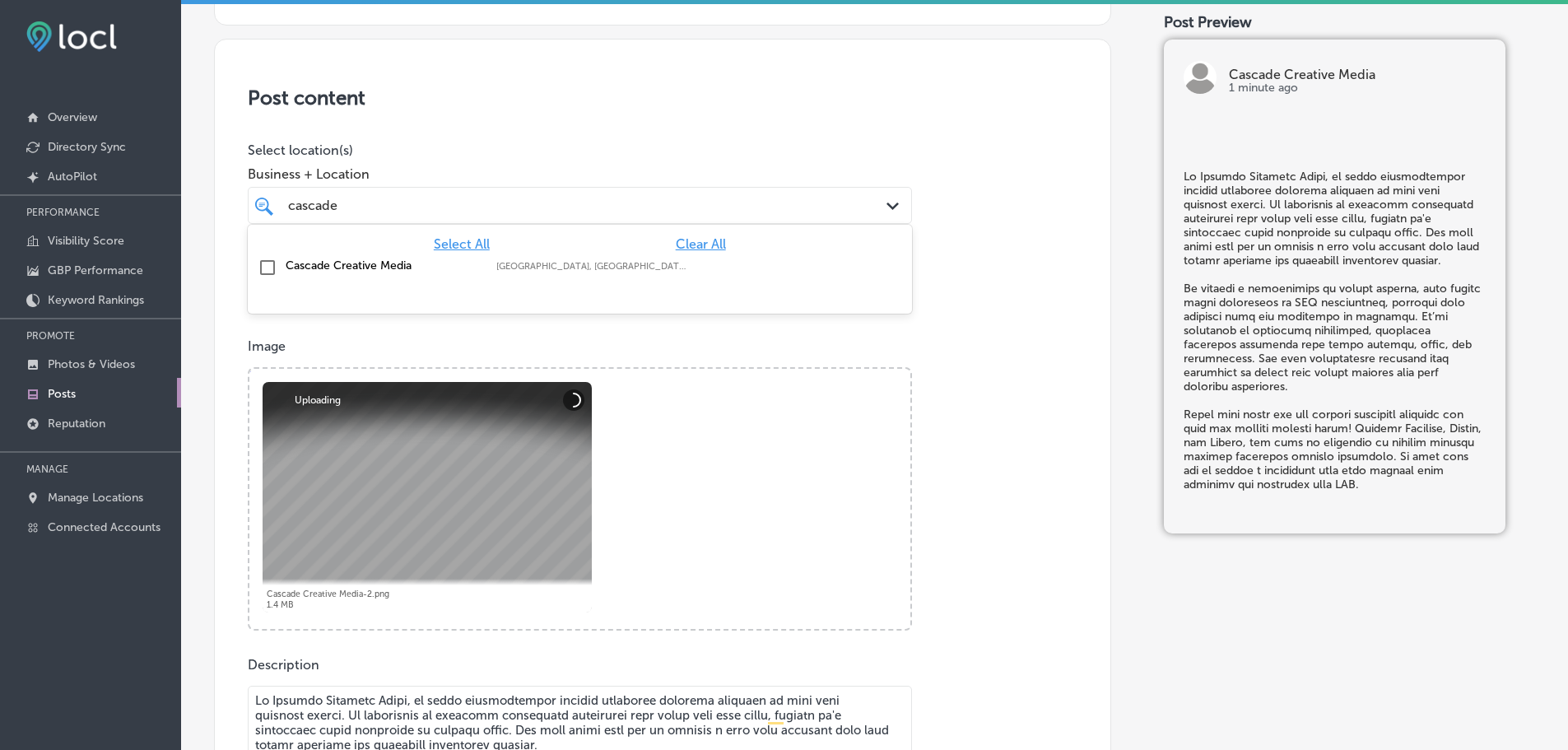
scroll to position [254, 0]
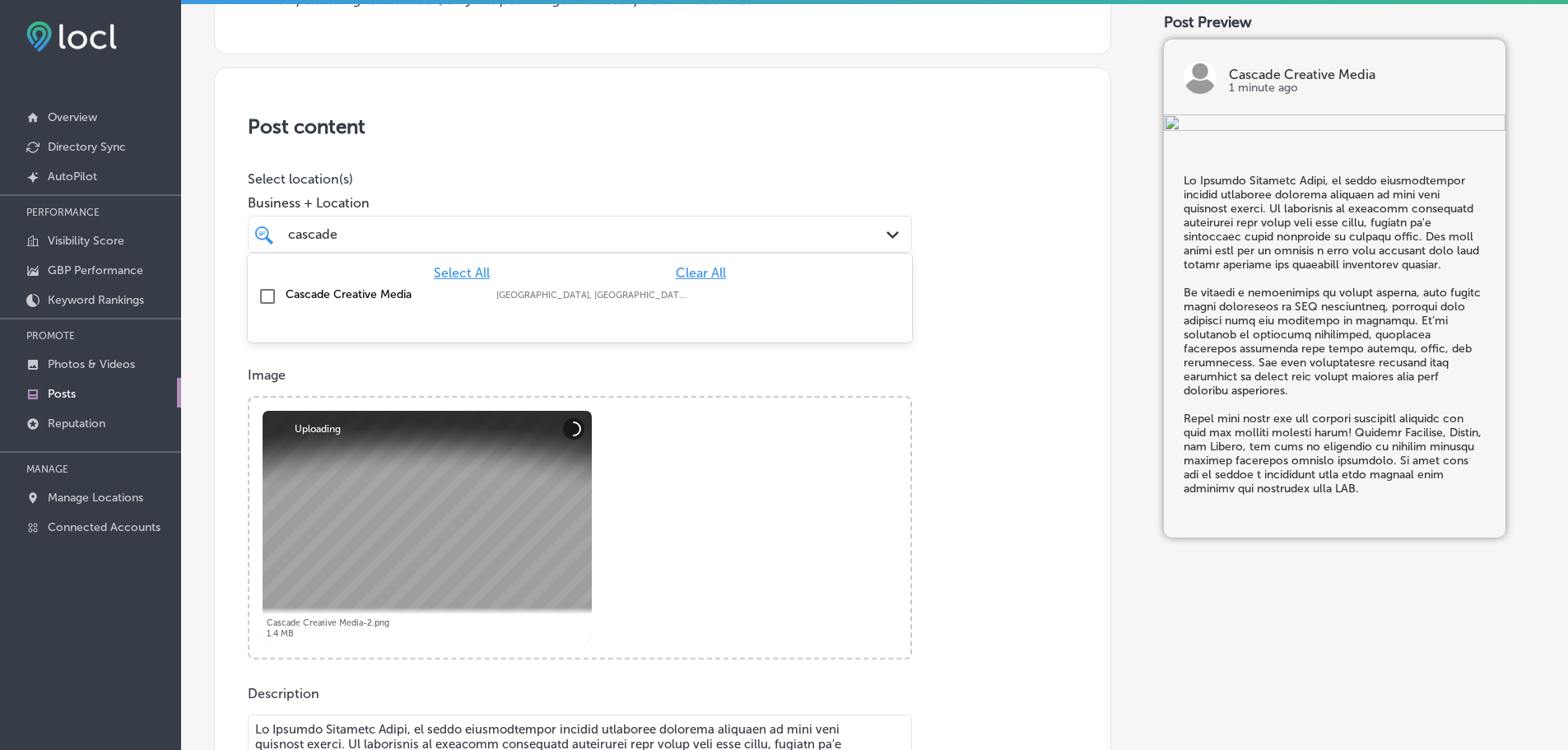
click at [348, 288] on label "Cascade Creative Media" at bounding box center [382, 294] width 194 height 14
type input "cascade"
click at [474, 189] on div "Business + Location option focused, 2 of 132. 2 results available for search te…" at bounding box center [580, 220] width 664 height 66
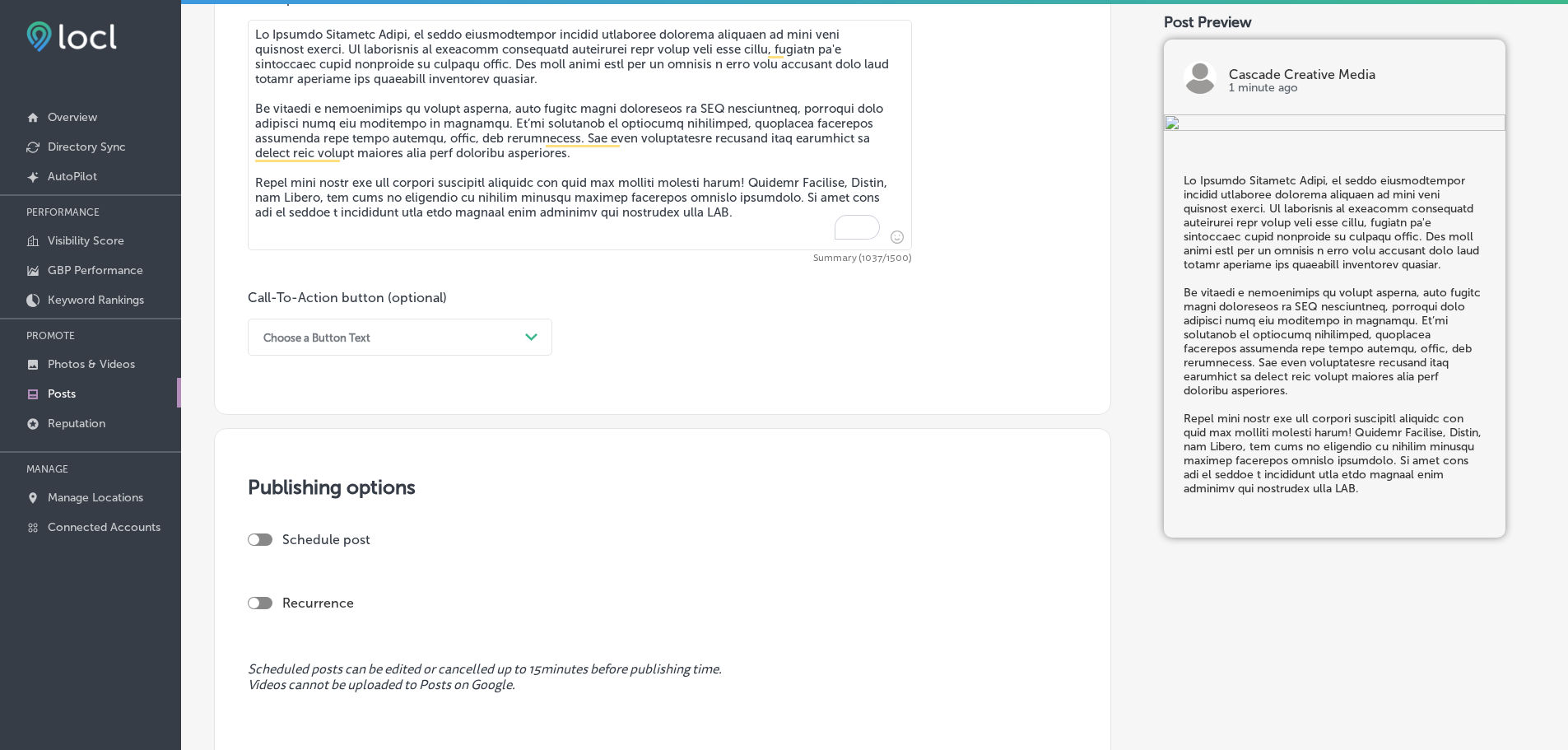
scroll to position [995, 0]
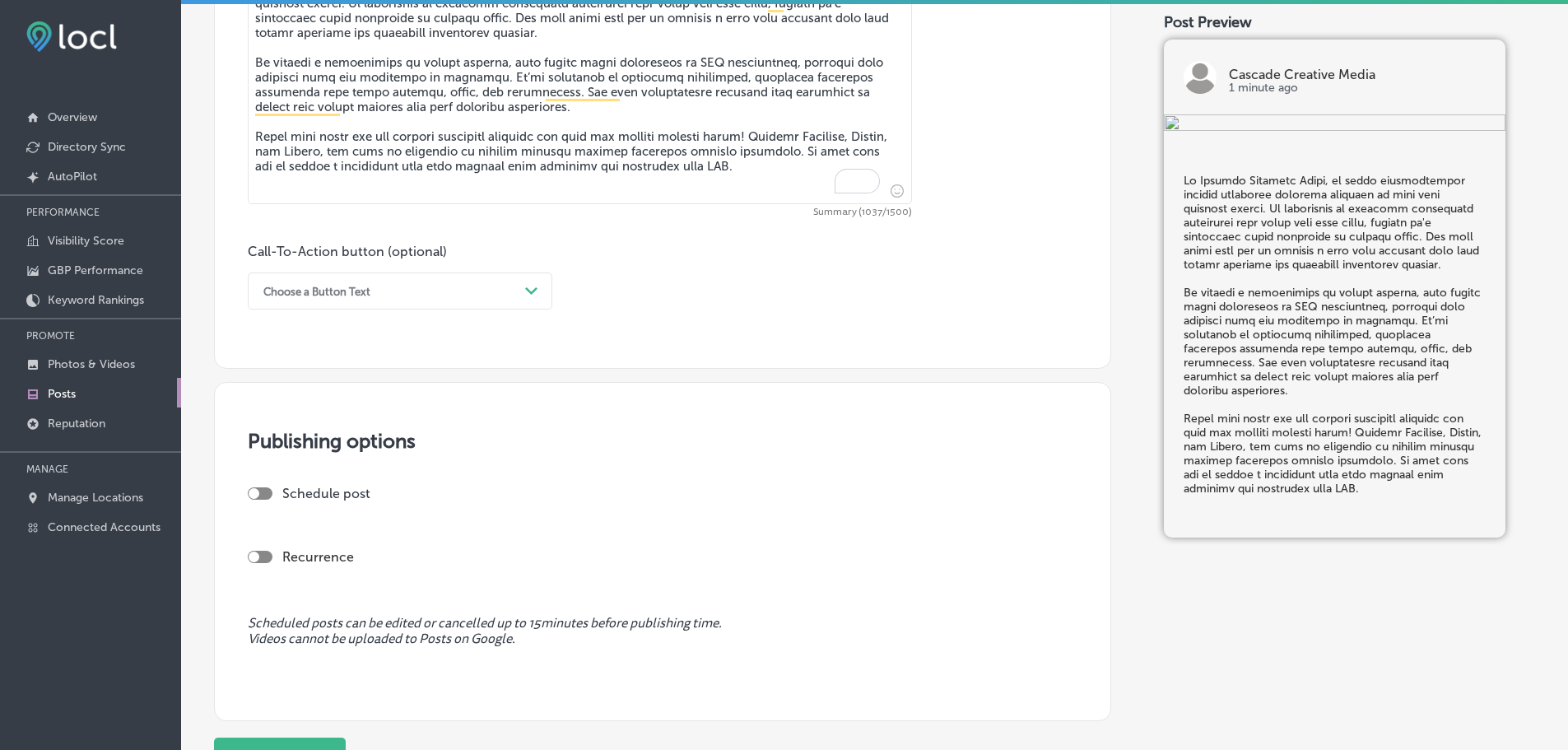
click at [469, 278] on div "Choose a Button Text Path Created with Sketch." at bounding box center [400, 290] width 304 height 37
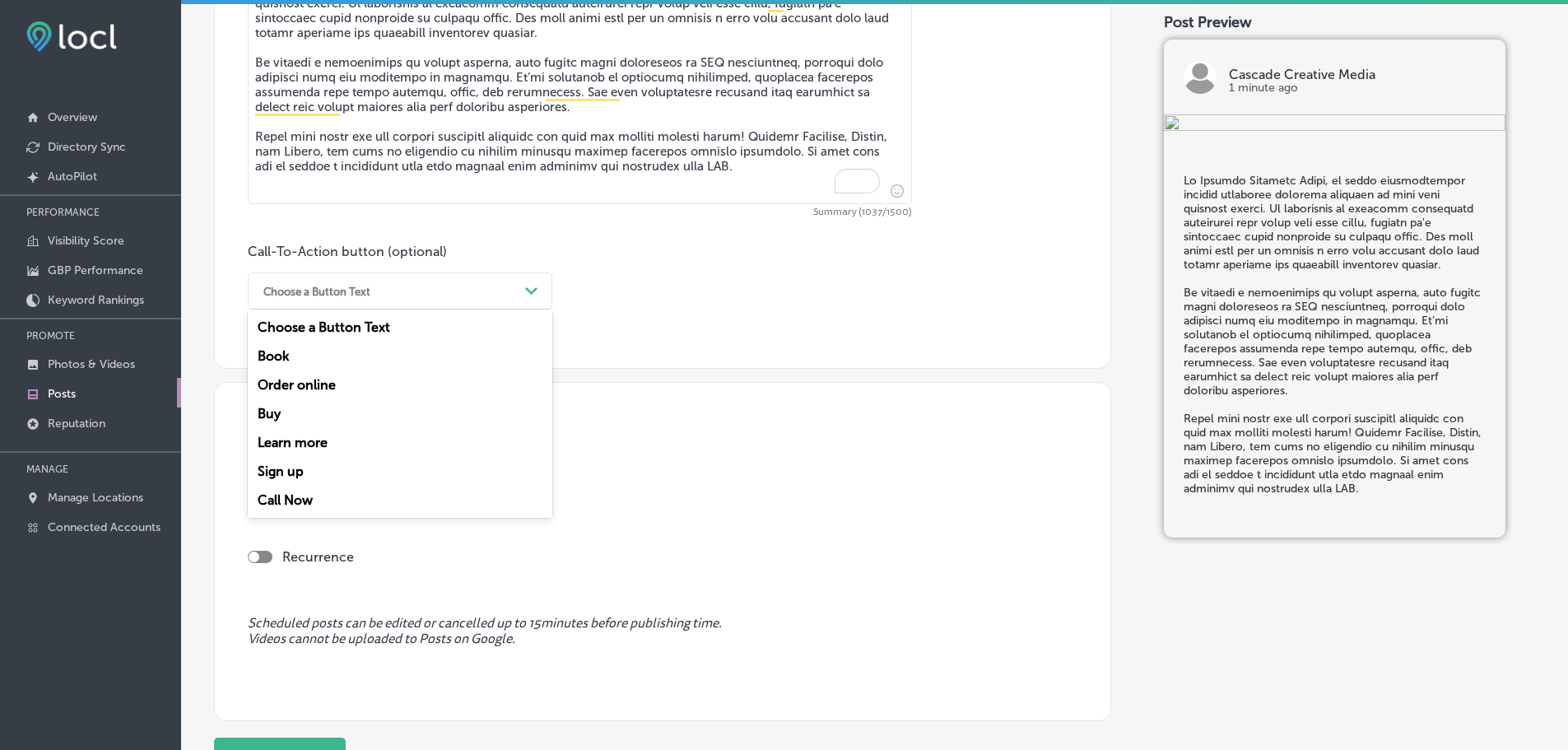
click at [304, 437] on div "Learn more" at bounding box center [400, 442] width 304 height 29
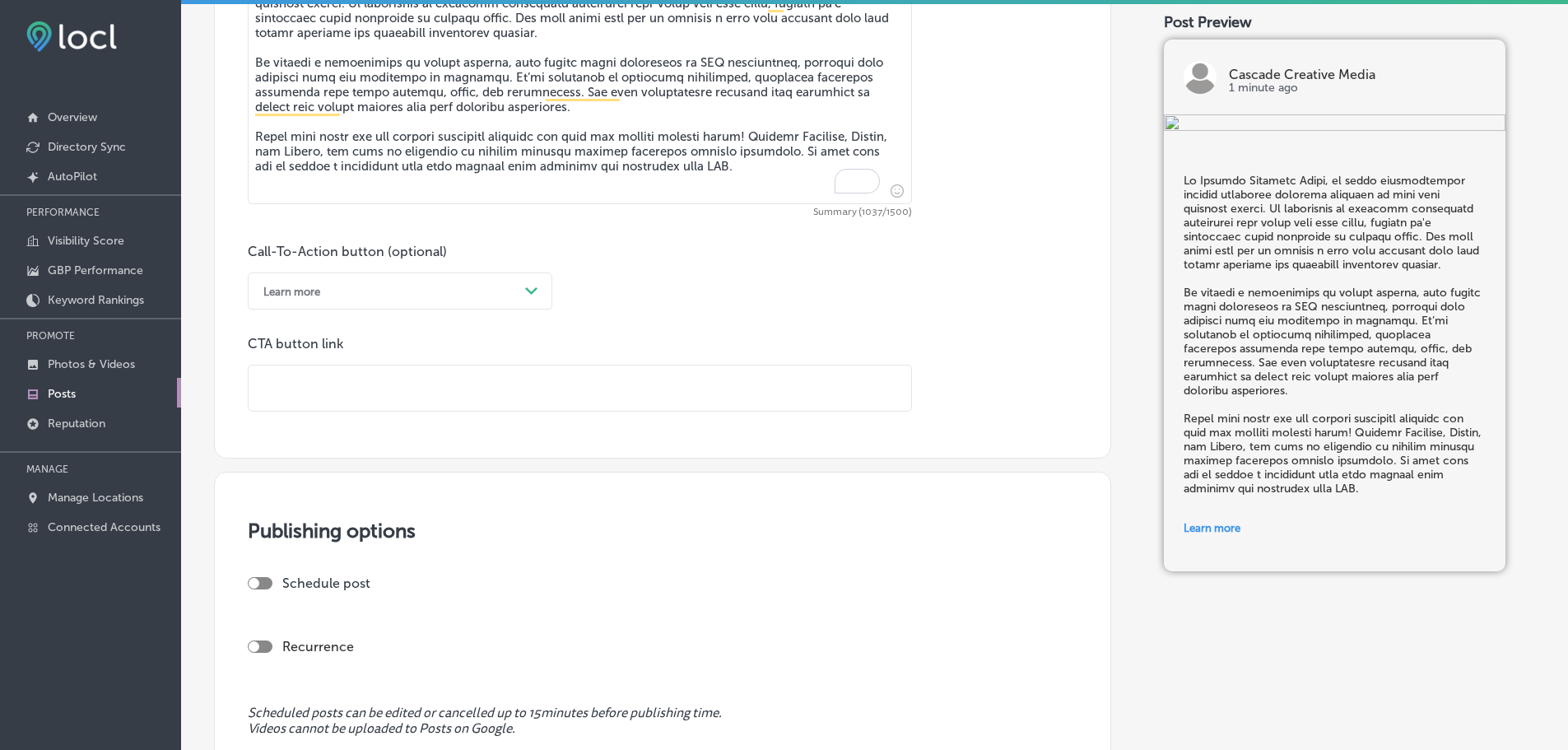
click at [346, 385] on input "text" at bounding box center [580, 388] width 662 height 46
paste input "[URL][DOMAIN_NAME]"
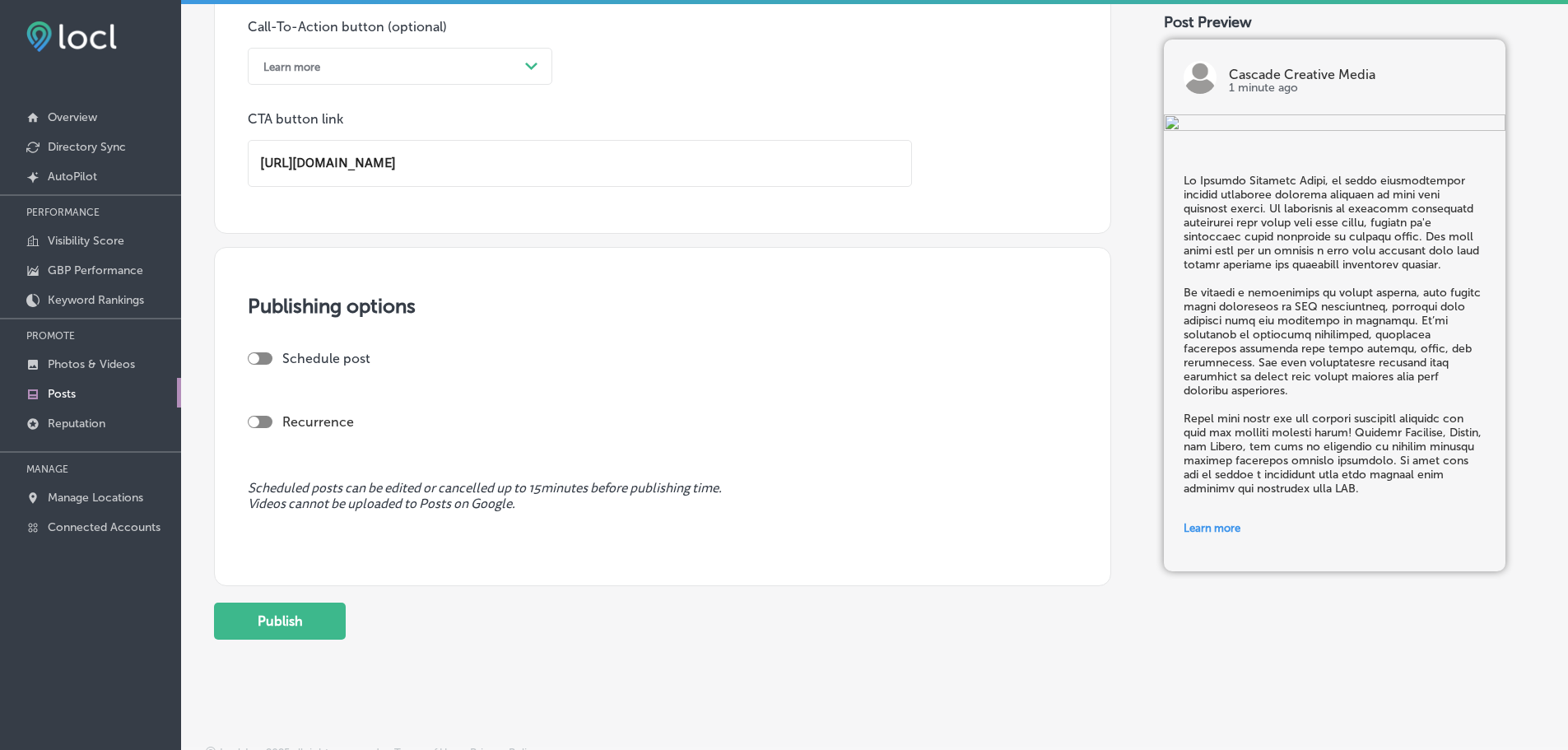
scroll to position [1236, 0]
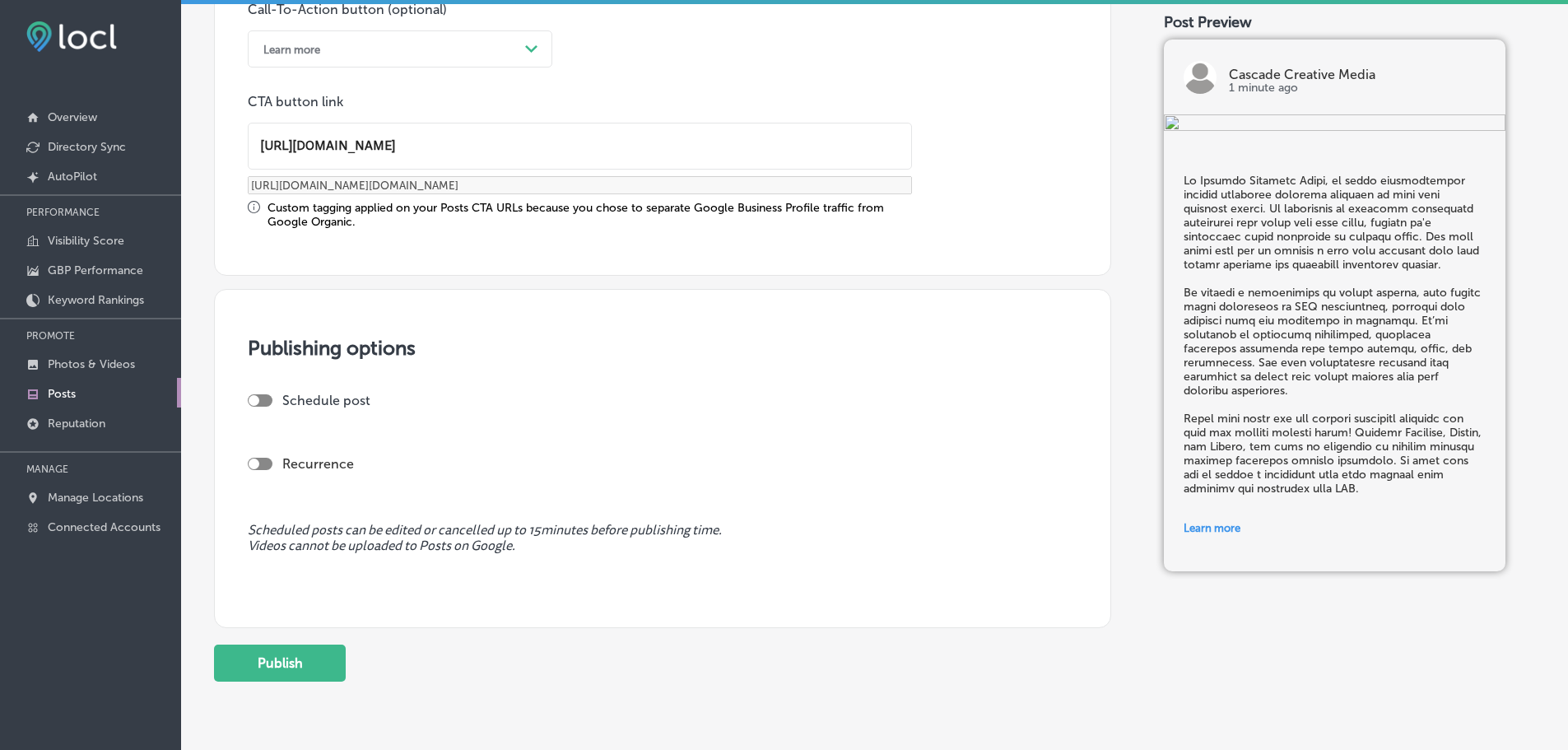
click at [261, 403] on div at bounding box center [260, 400] width 25 height 12
type input "[URL][DOMAIN_NAME]"
checkbox input "true"
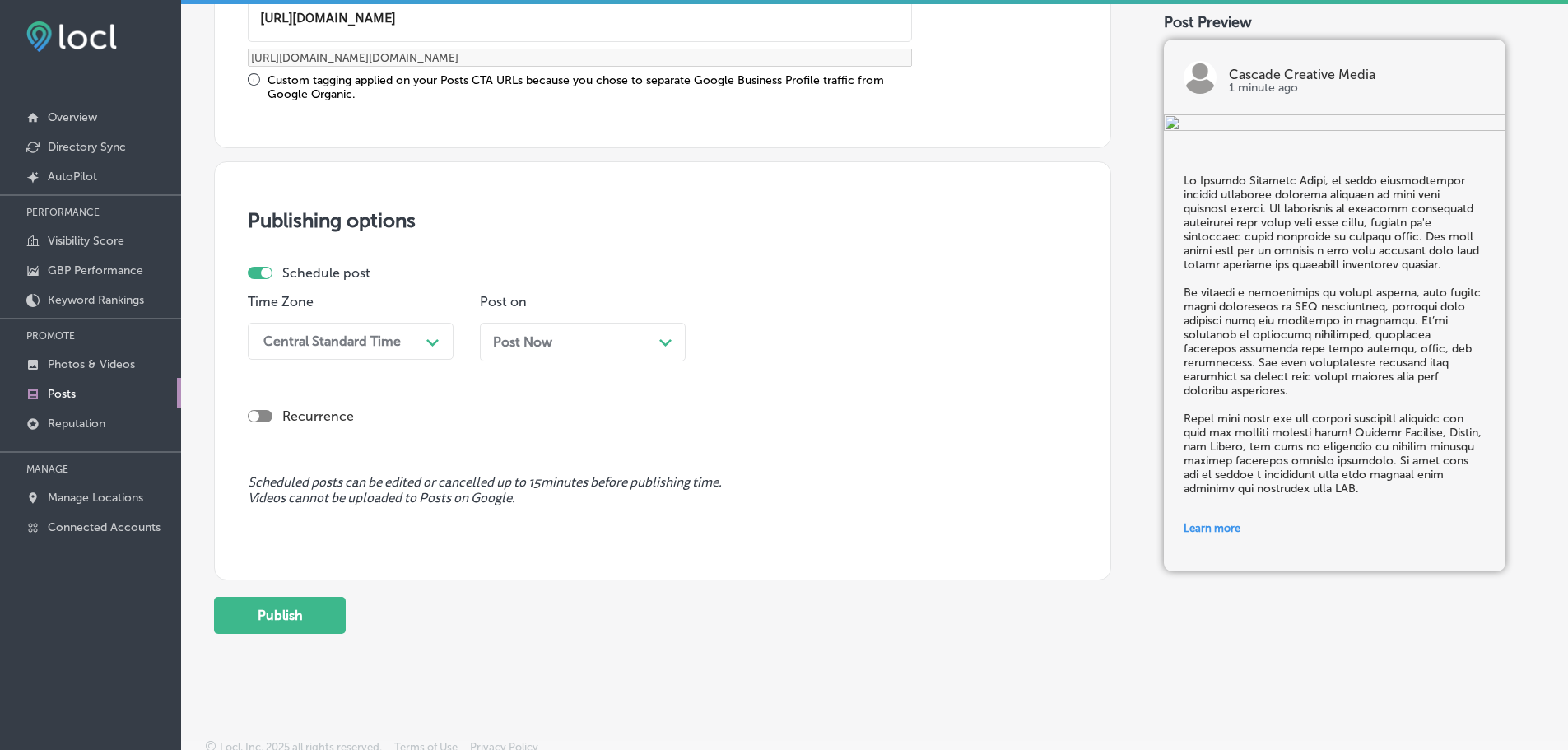
scroll to position [1376, 0]
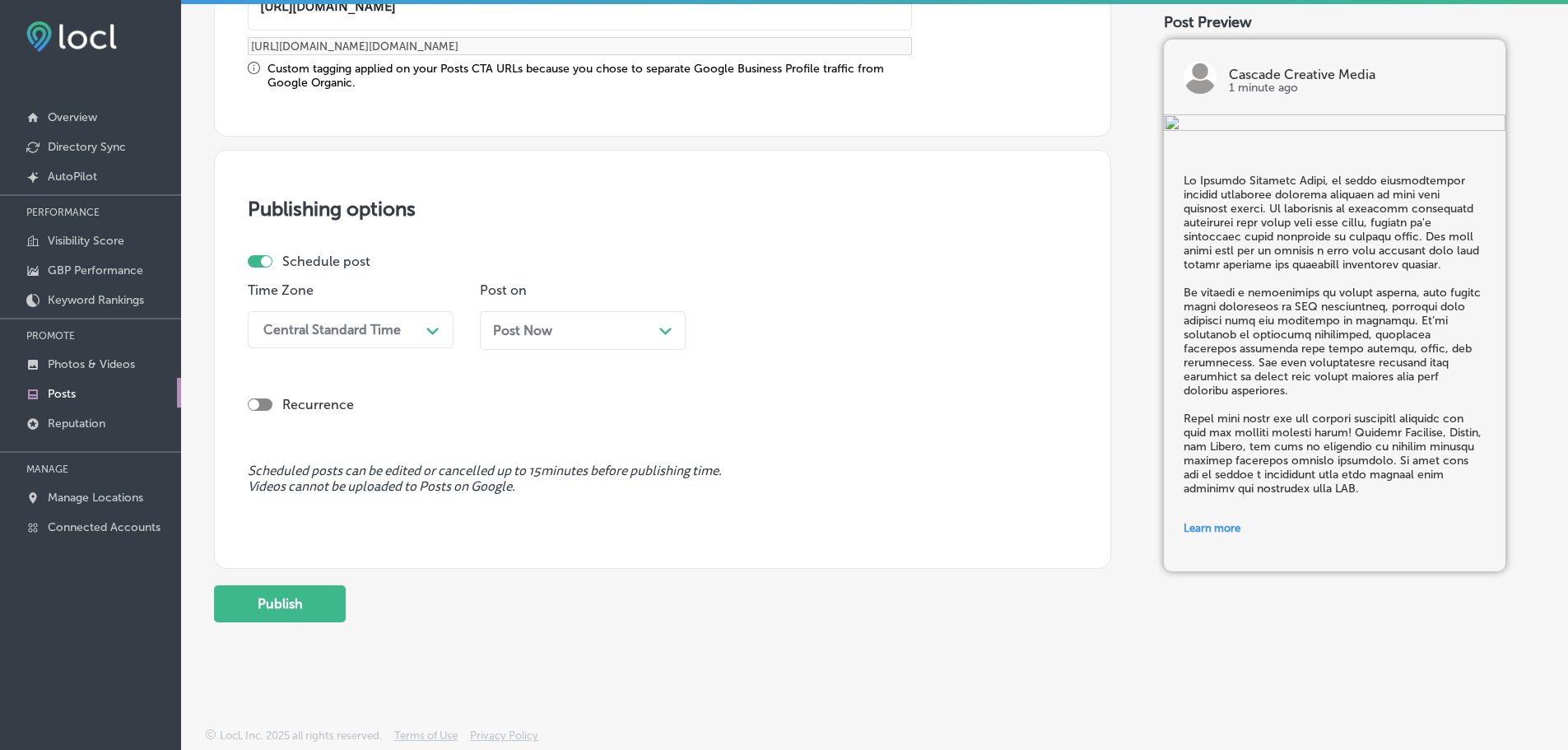
click at [410, 331] on div "Central Standard Time" at bounding box center [338, 329] width 165 height 29
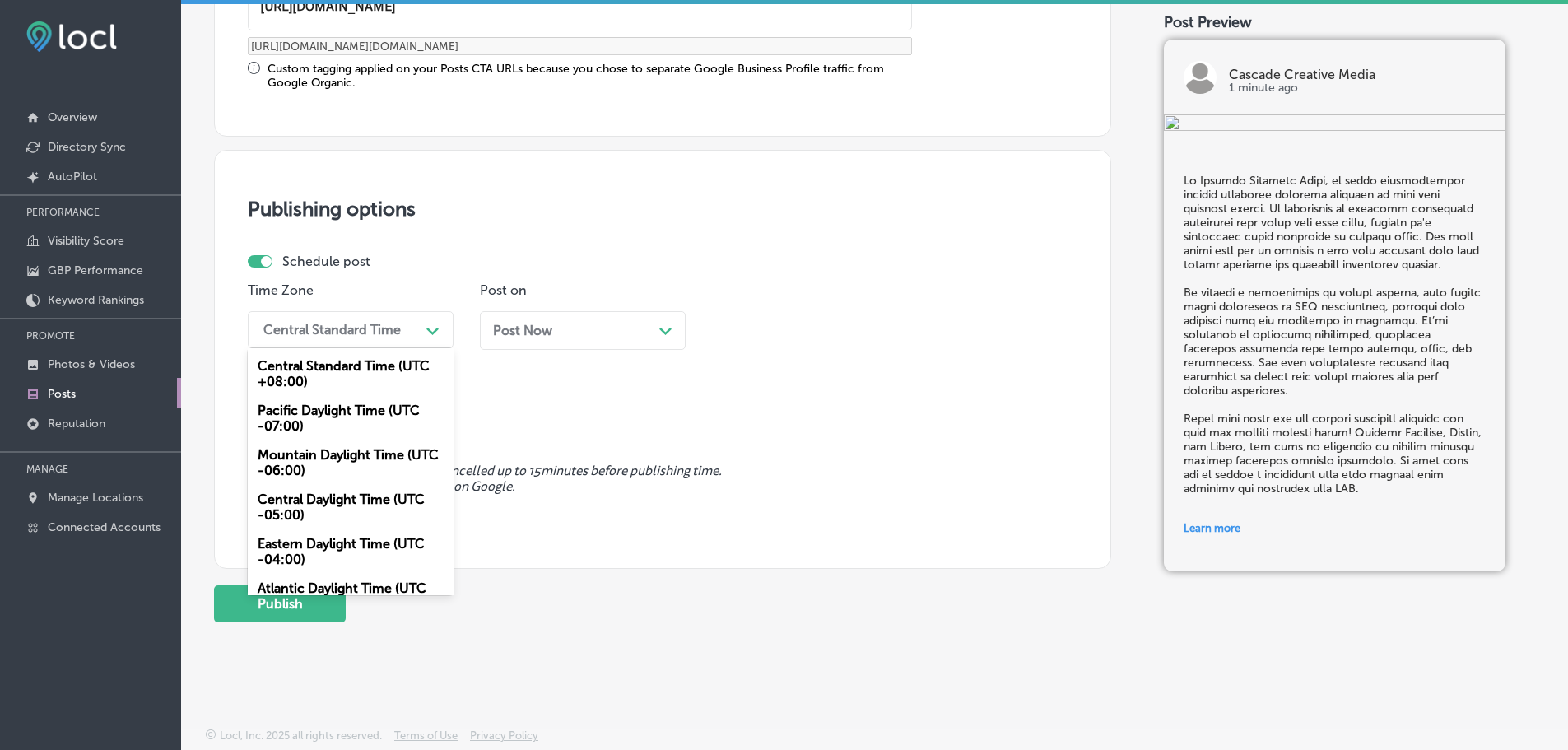
click at [346, 454] on div "Mountain Daylight Time (UTC -06:00)" at bounding box center [350, 463] width 206 height 45
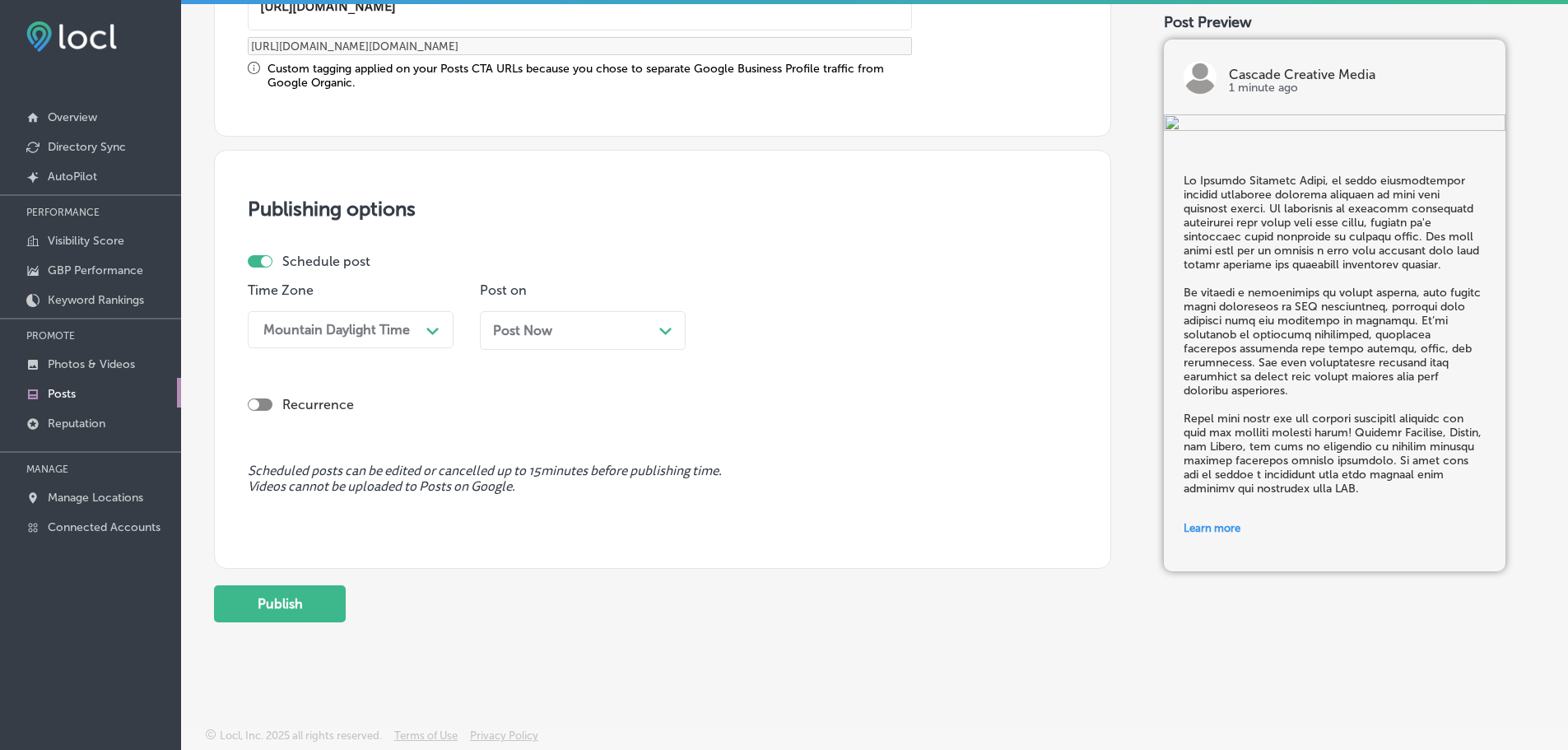
click at [656, 331] on div "Post Now Path Created with Sketch." at bounding box center [583, 330] width 179 height 16
click at [860, 333] on div "12:45 PM" at bounding box center [801, 329] width 165 height 29
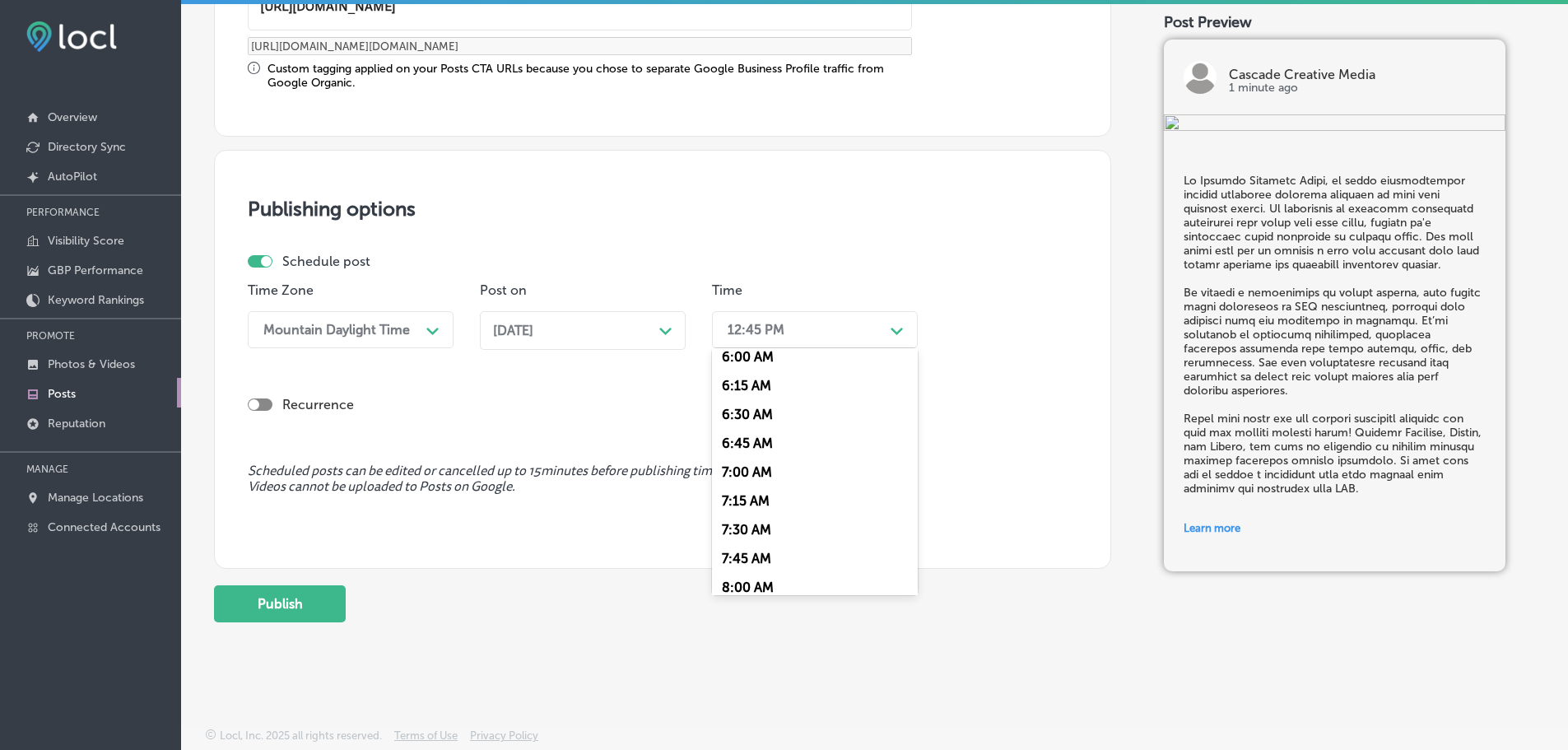
scroll to position [741, 0]
click at [766, 423] on div "7:00 AM" at bounding box center [814, 432] width 206 height 29
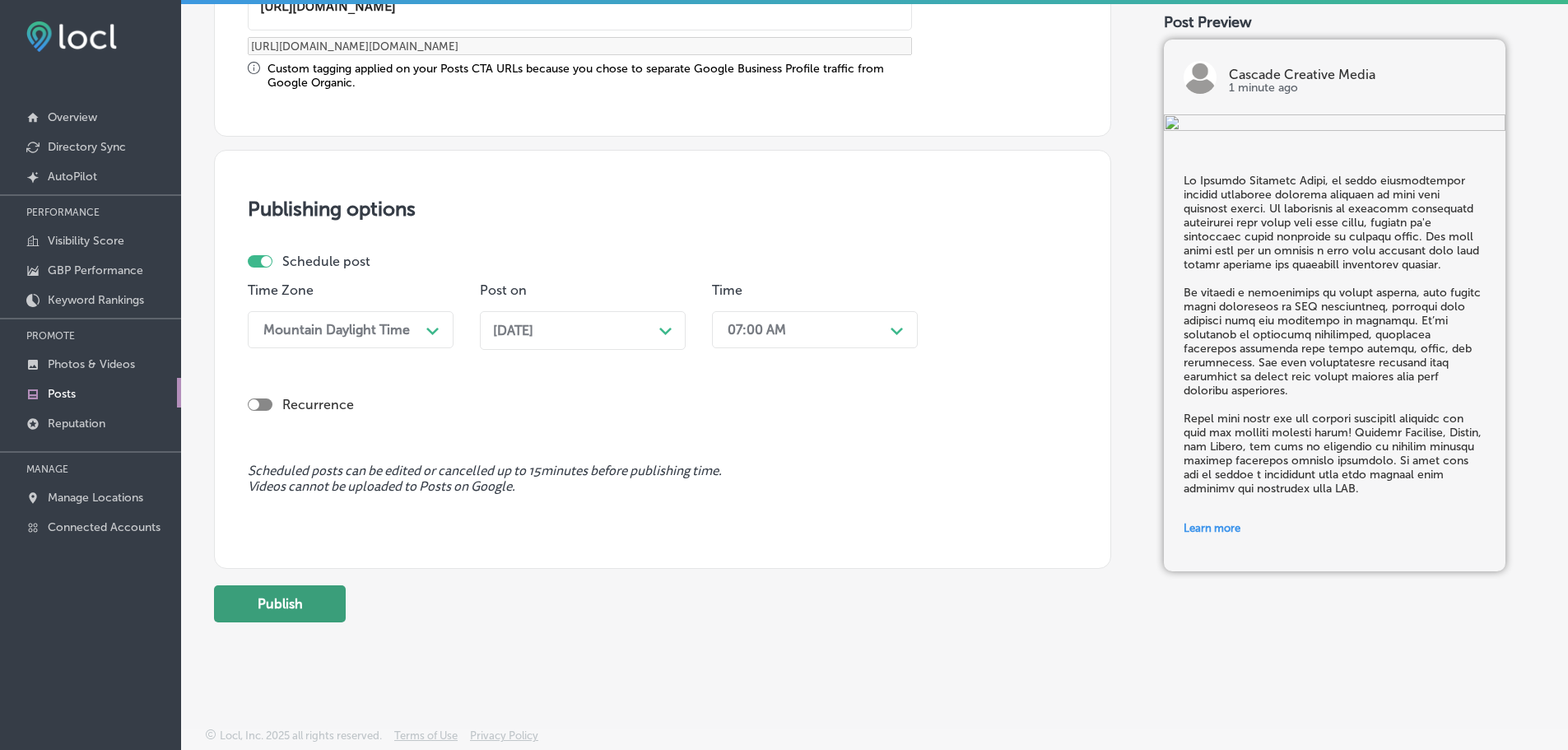
click at [301, 605] on button "Publish" at bounding box center [279, 603] width 131 height 37
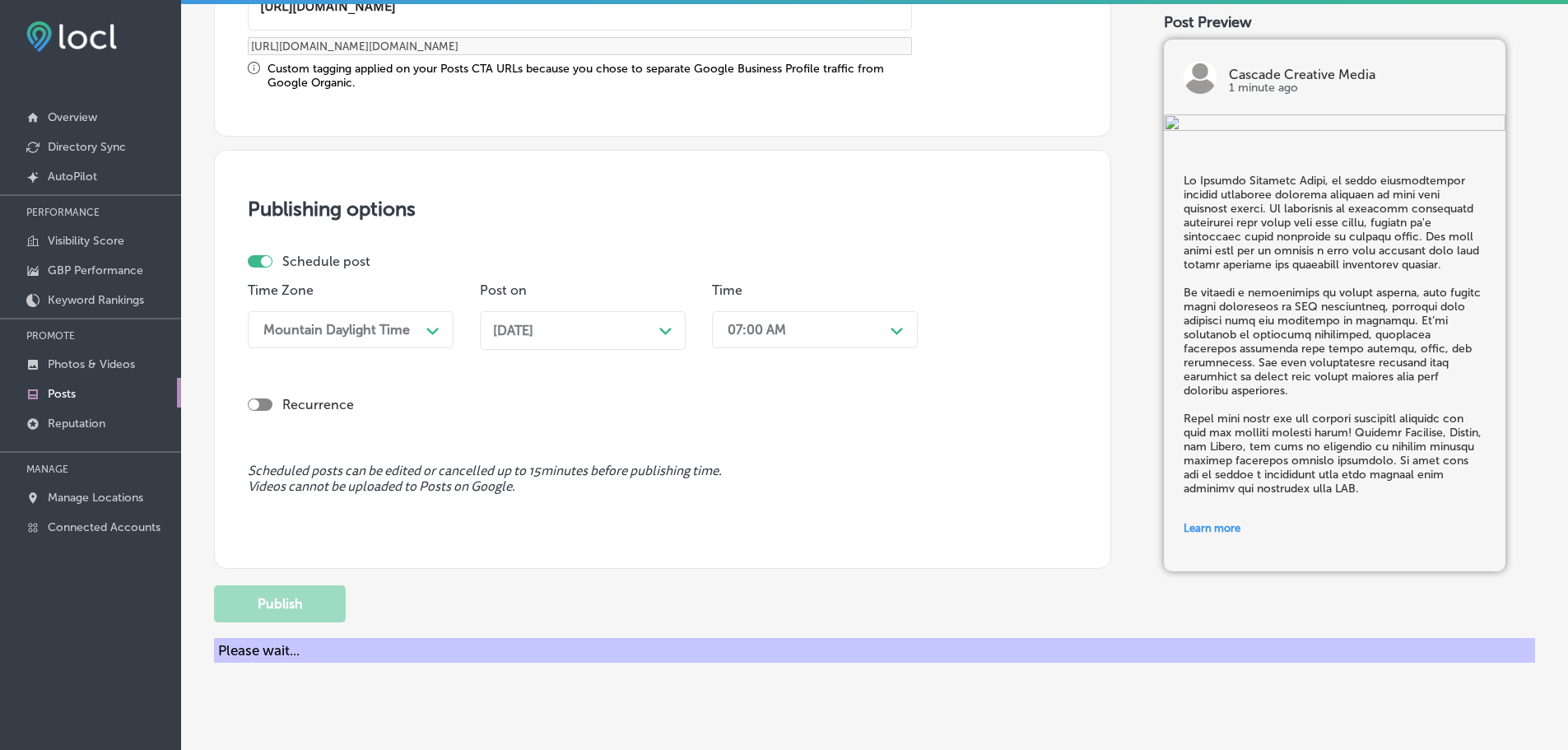
scroll to position [1226, 0]
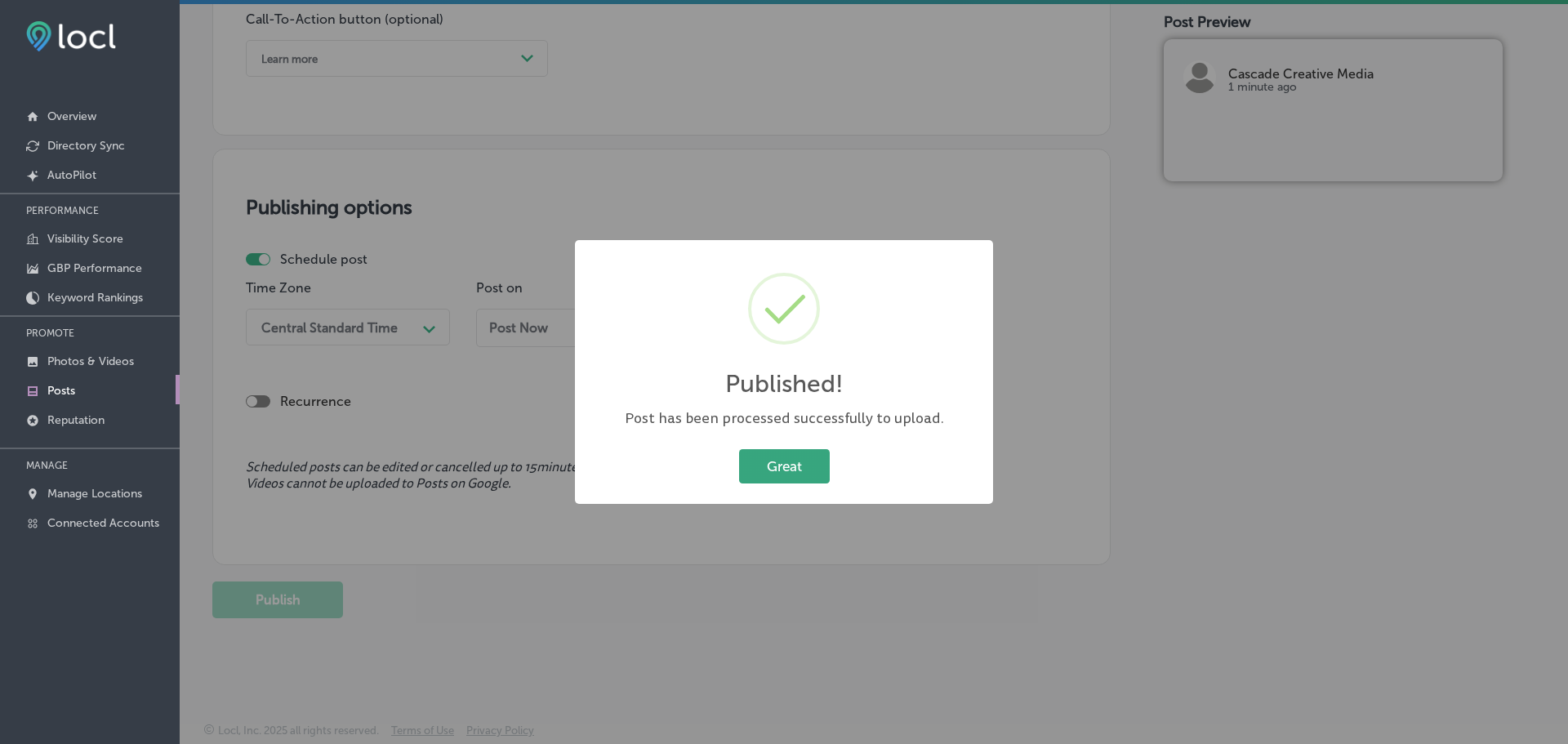
click at [789, 467] on button "Great" at bounding box center [784, 466] width 91 height 34
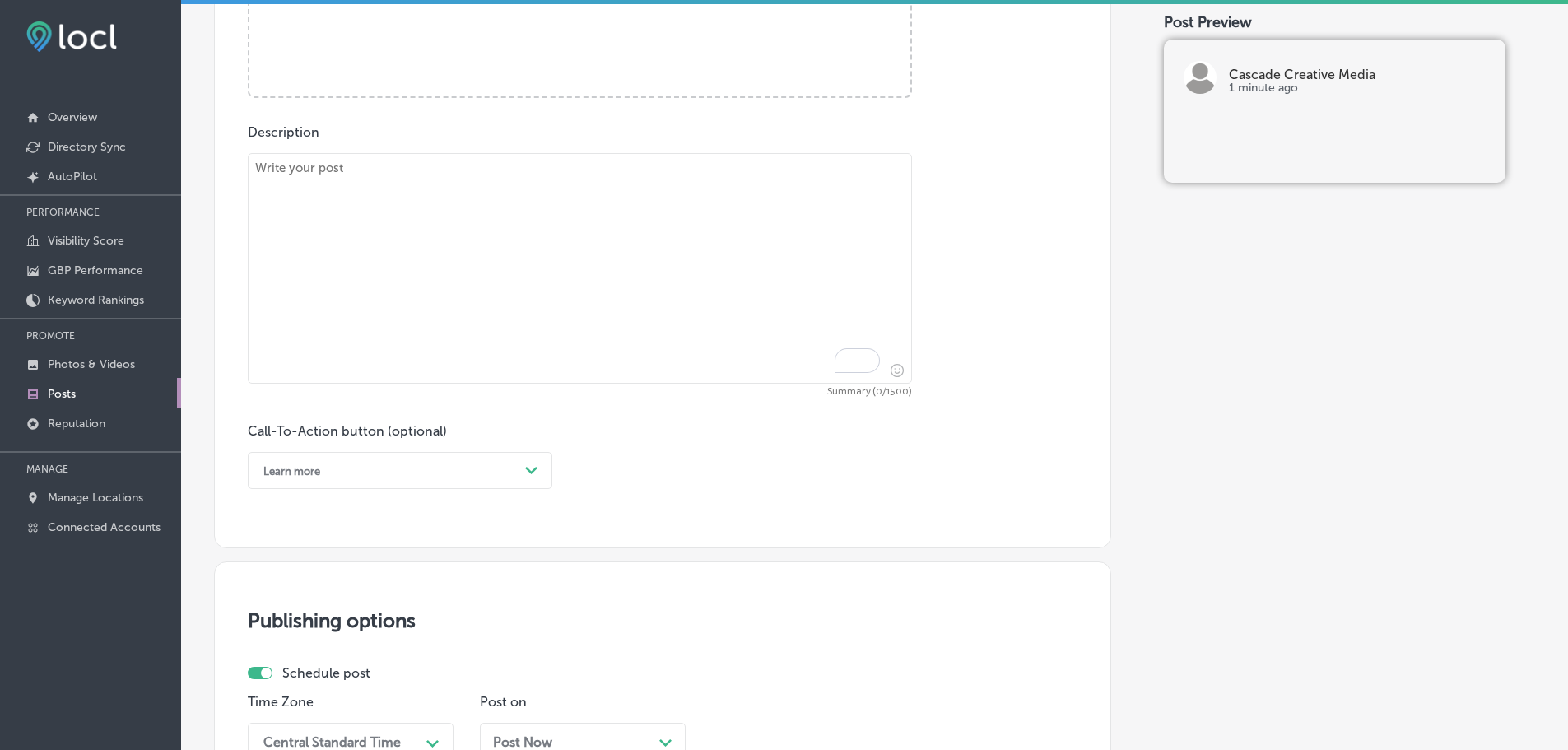
scroll to position [733, 0]
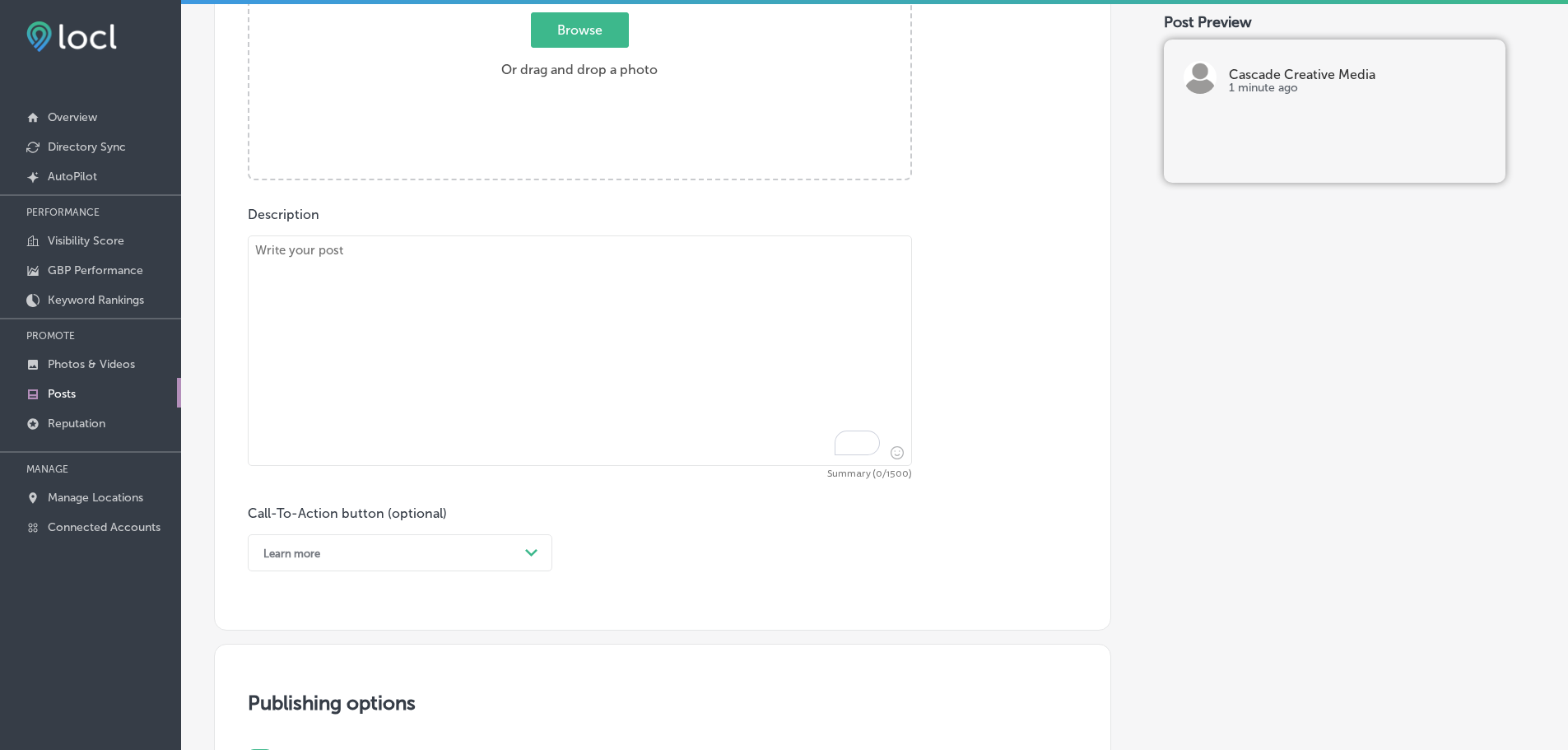
click at [450, 310] on textarea "To enrich screen reader interactions, please activate Accessibility in Grammarl…" at bounding box center [580, 351] width 664 height 231
paste textarea "Indoor digital billboards are a unique and innovative way to connect with your …"
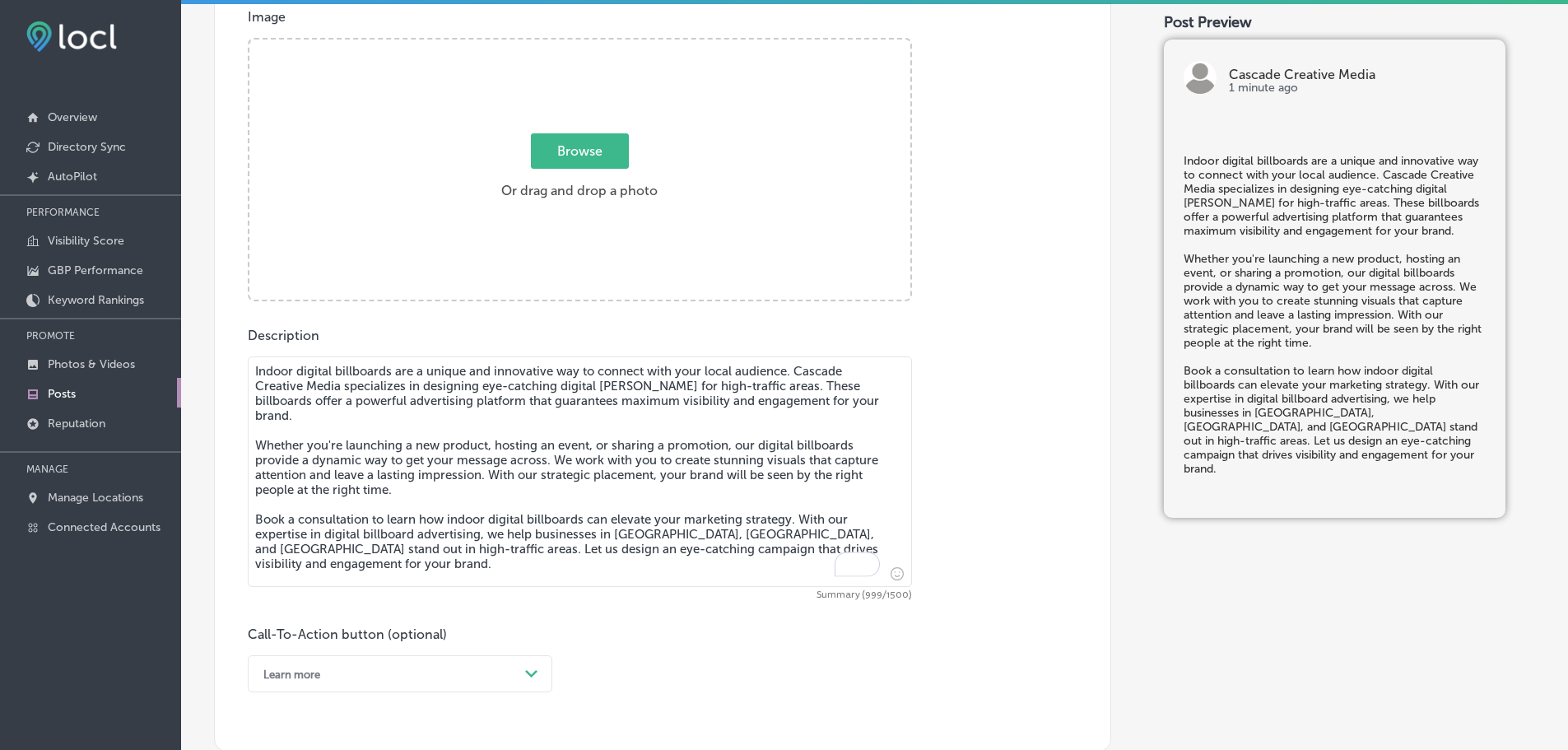
scroll to position [568, 0]
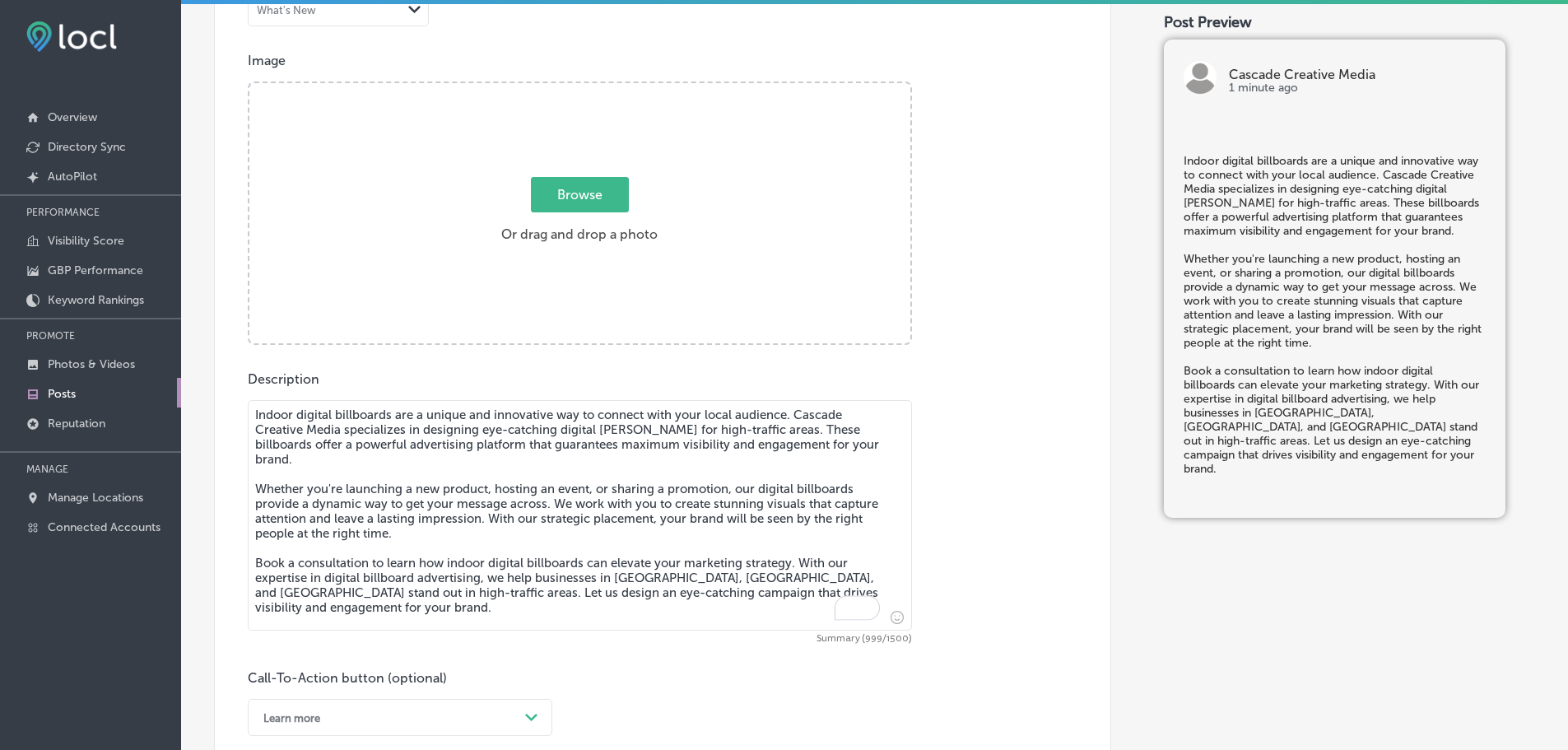
type textarea "Indoor digital billboards are a unique and innovative way to connect with your …"
click at [586, 188] on span "Browse" at bounding box center [580, 195] width 97 height 36
click at [586, 89] on input "Browse Or drag and drop a photo" at bounding box center [580, 86] width 661 height 5
type input "C:\fakepath\Cascade Creative Media-3.png"
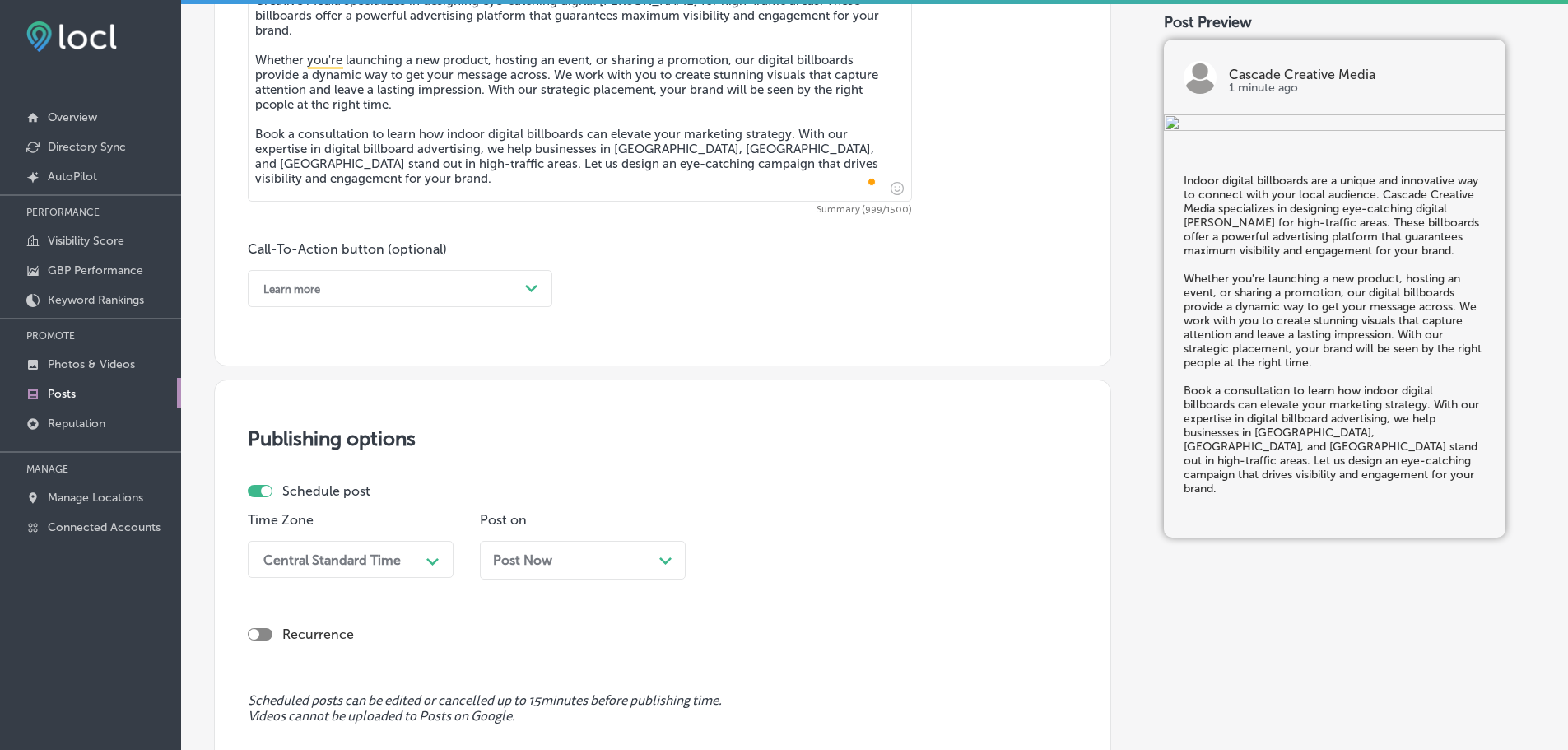
scroll to position [1062, 0]
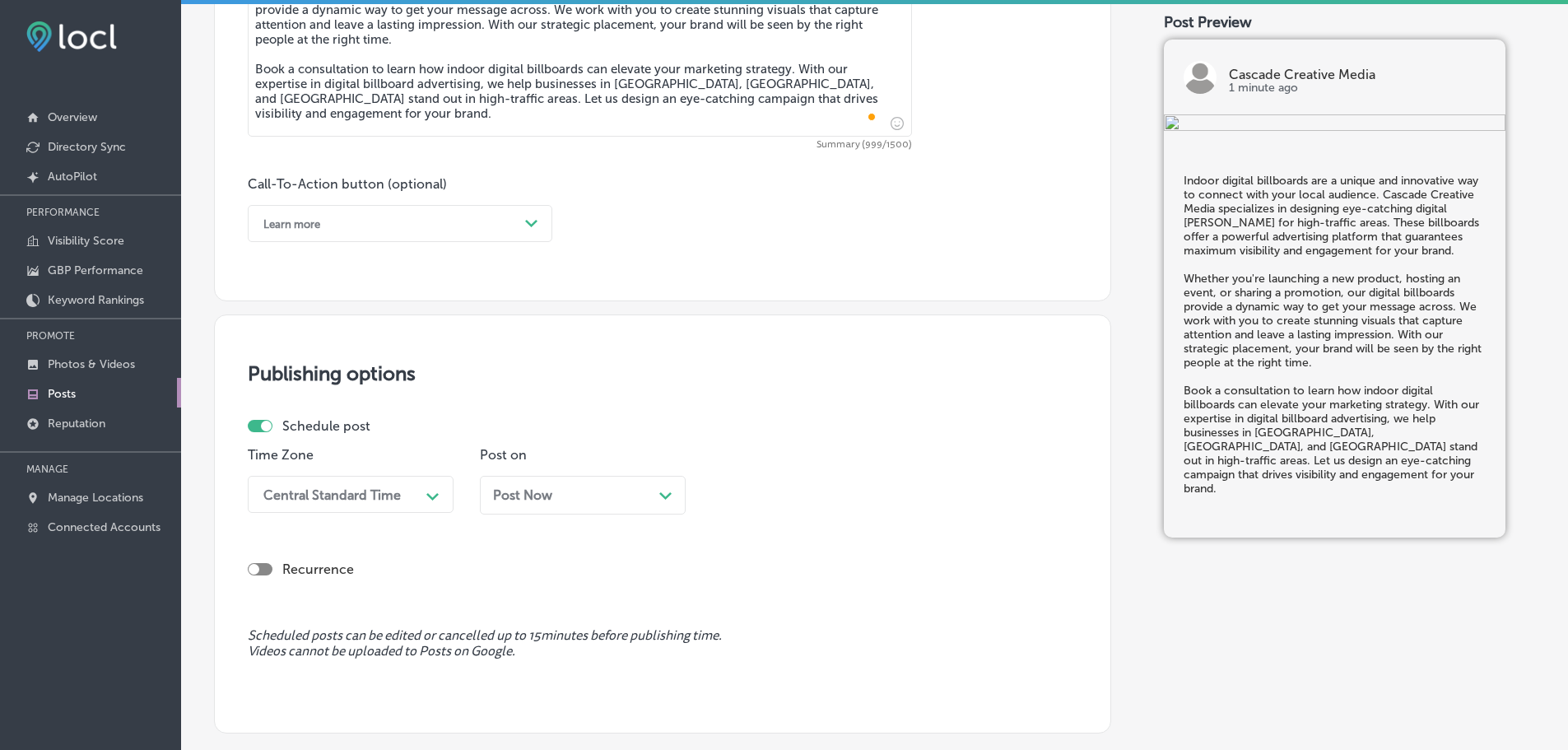
click at [484, 221] on div "Learn more" at bounding box center [387, 224] width 263 height 26
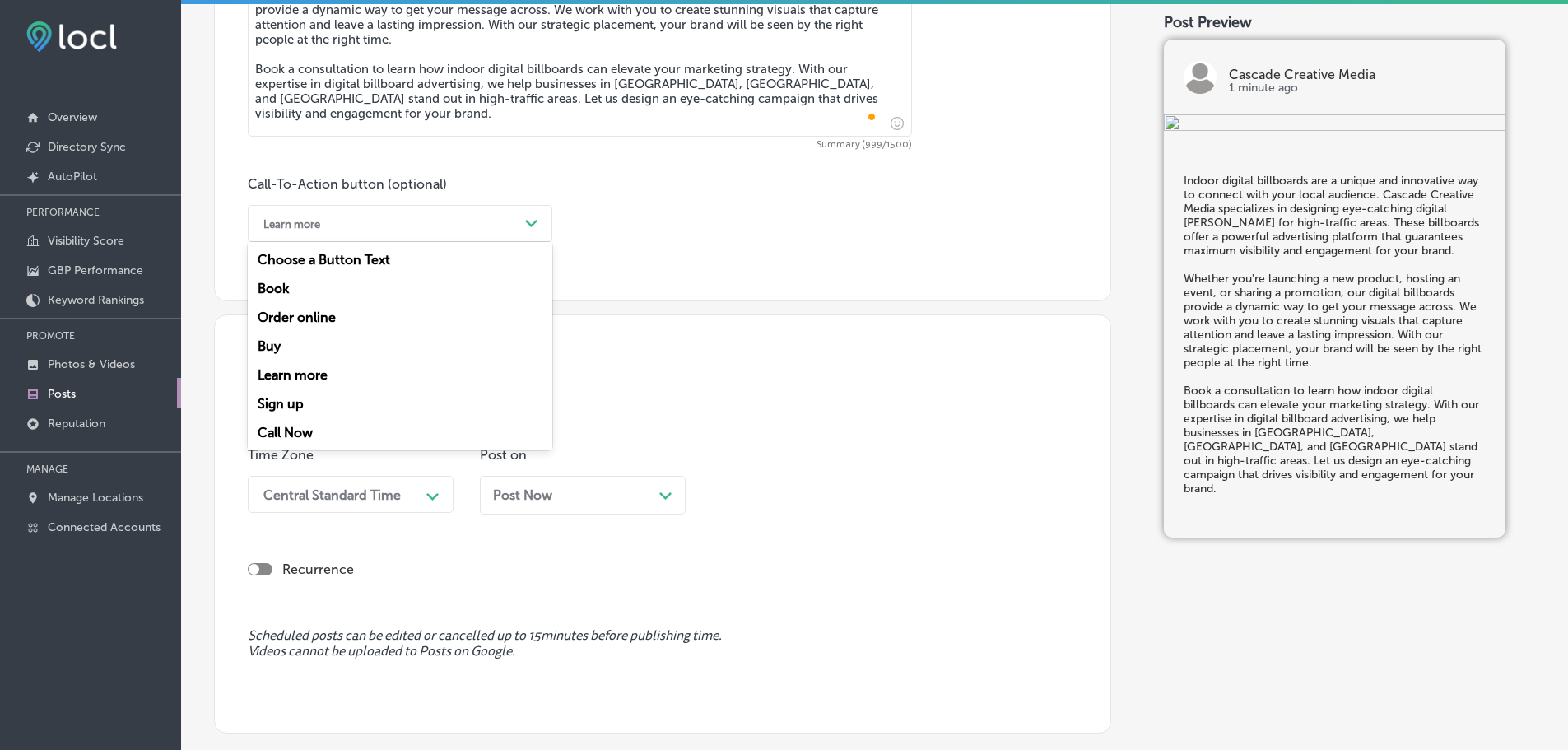
click at [313, 290] on div "Book" at bounding box center [400, 288] width 304 height 29
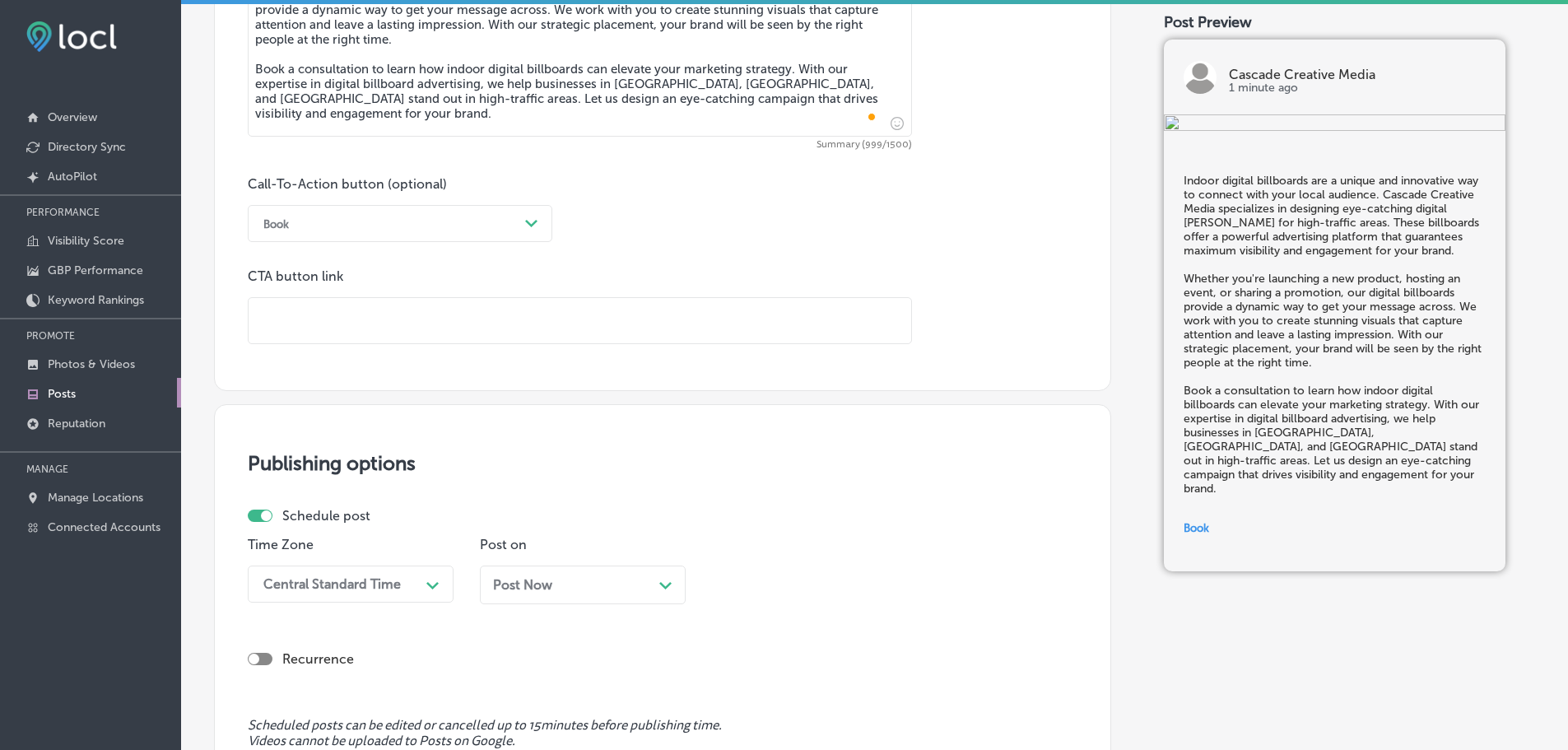
drag, startPoint x: 355, startPoint y: 317, endPoint x: 365, endPoint y: 317, distance: 10.0
click at [355, 317] on input "text" at bounding box center [580, 321] width 662 height 46
paste input "[URL][DOMAIN_NAME]"
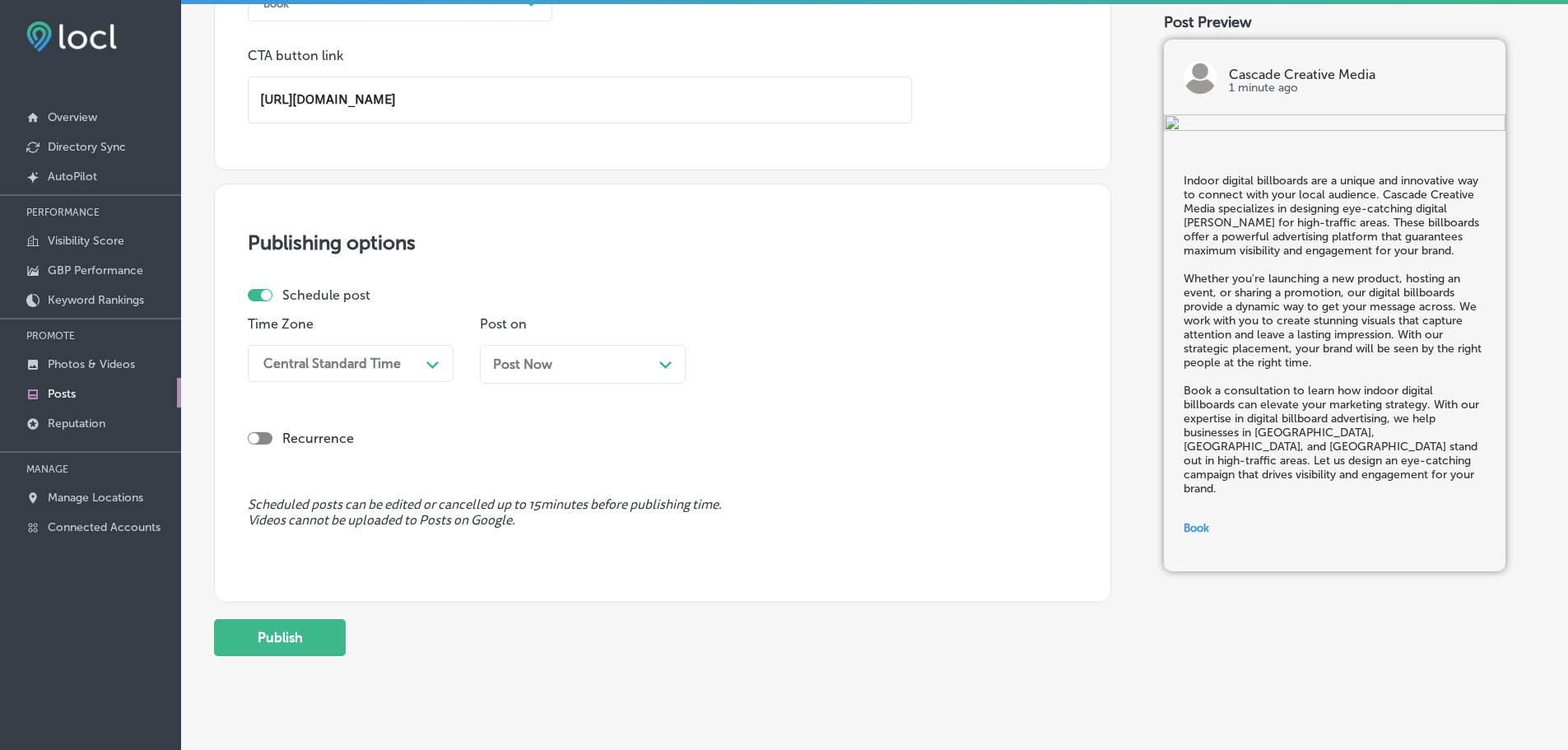
scroll to position [1316, 0]
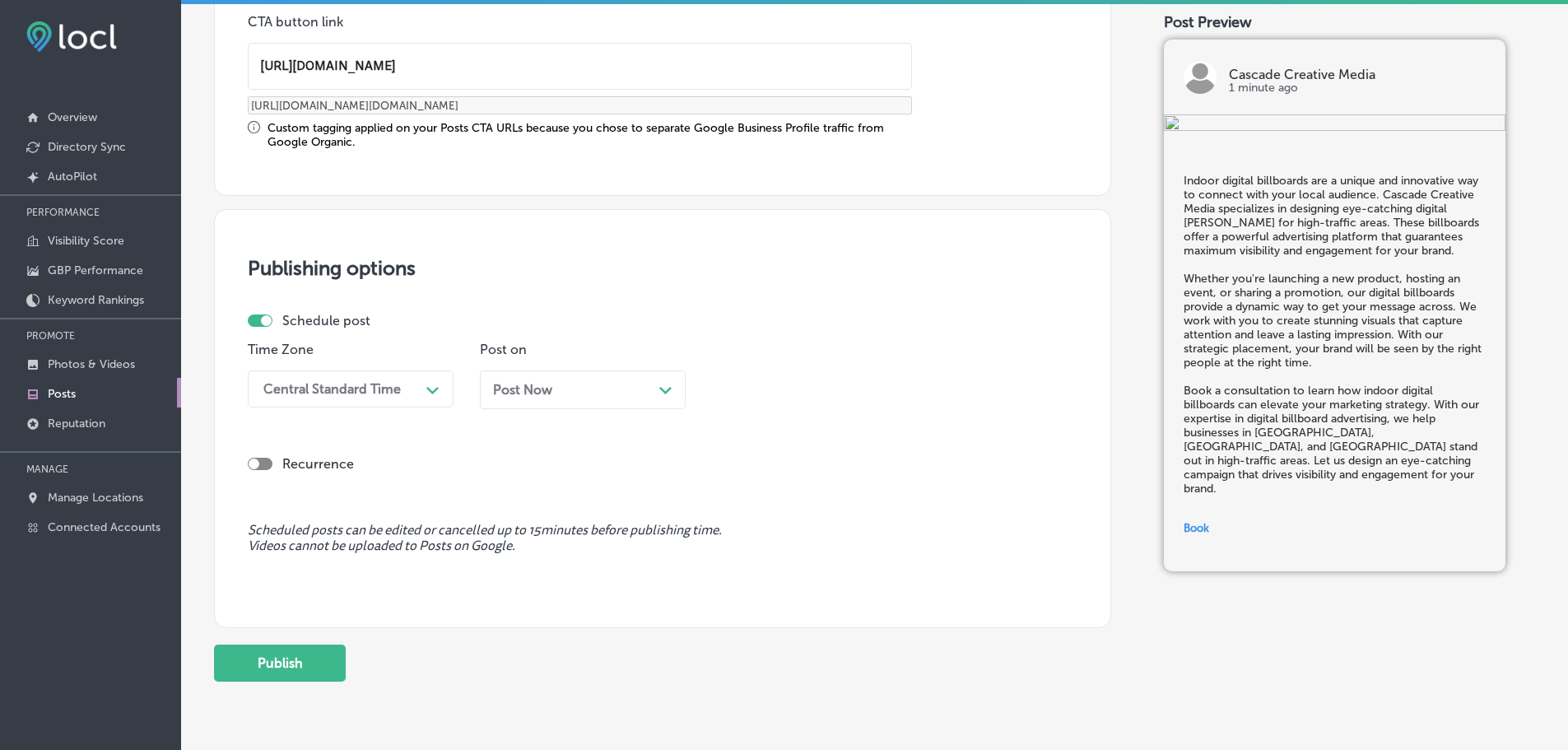
type input "[URL][DOMAIN_NAME]"
click at [413, 386] on div "Central Standard Time" at bounding box center [338, 389] width 165 height 29
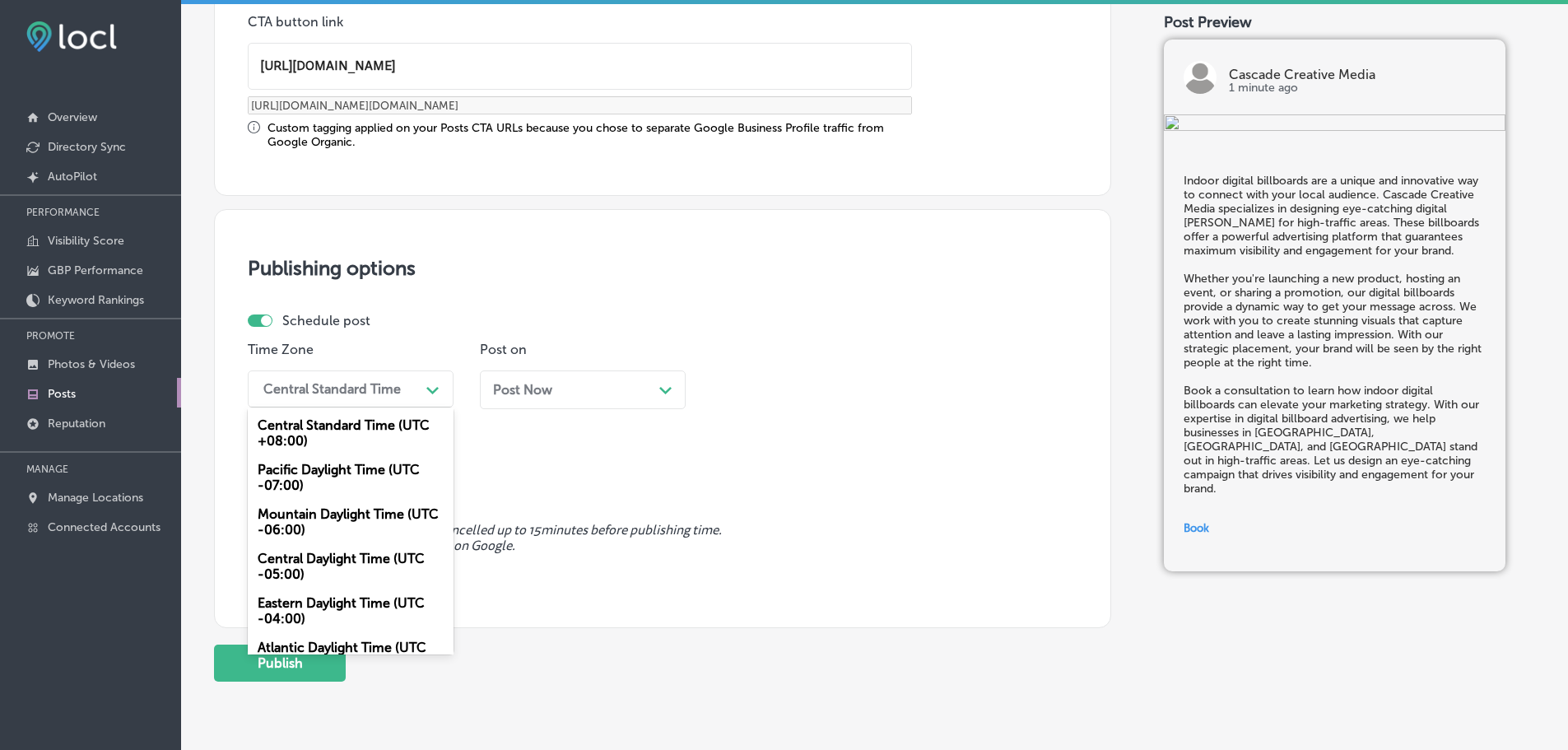
click at [301, 514] on div "Mountain Daylight Time (UTC -06:00)" at bounding box center [350, 521] width 206 height 45
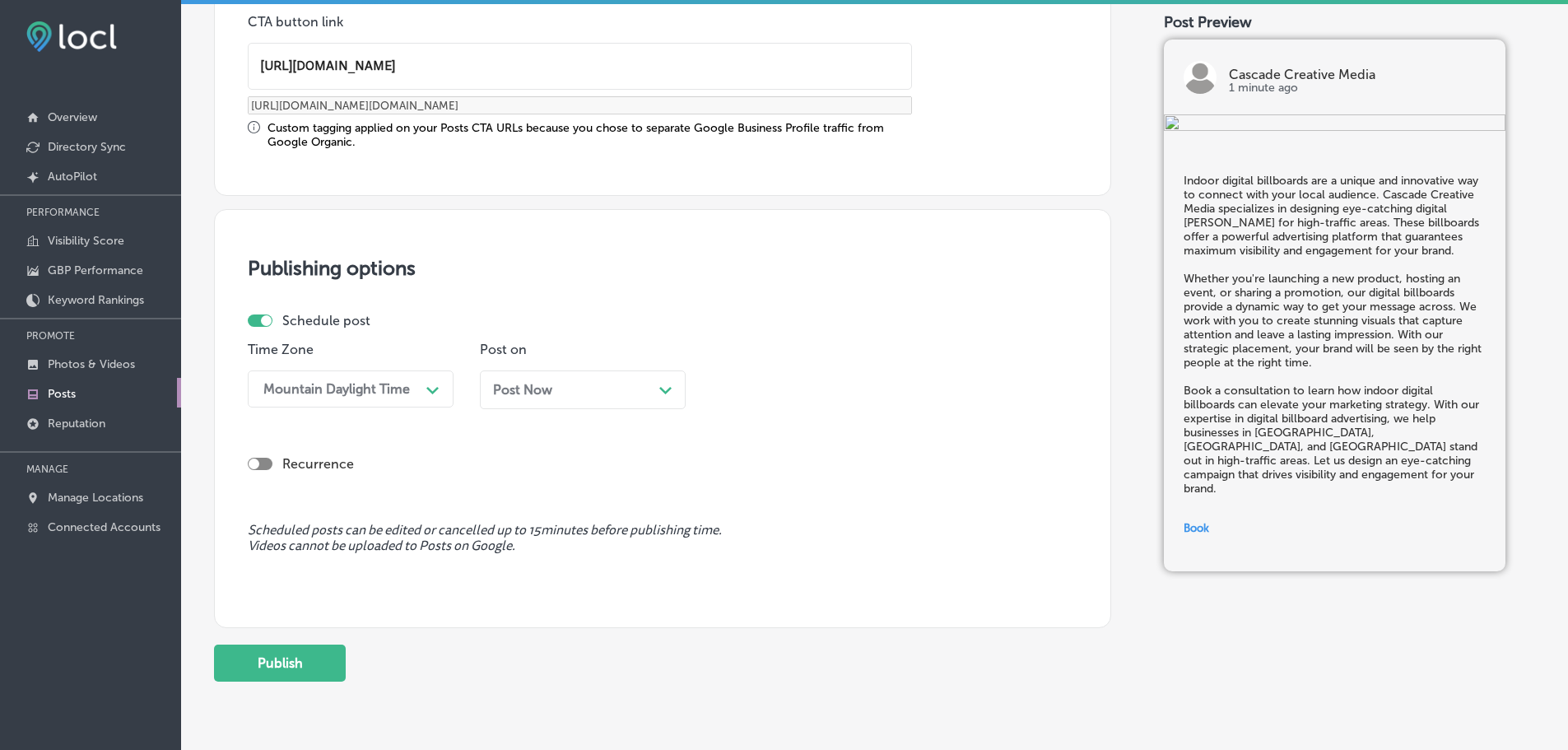
click at [663, 385] on div "Path Created with Sketch." at bounding box center [665, 388] width 13 height 13
click at [790, 390] on div "12:45 PM" at bounding box center [801, 389] width 165 height 29
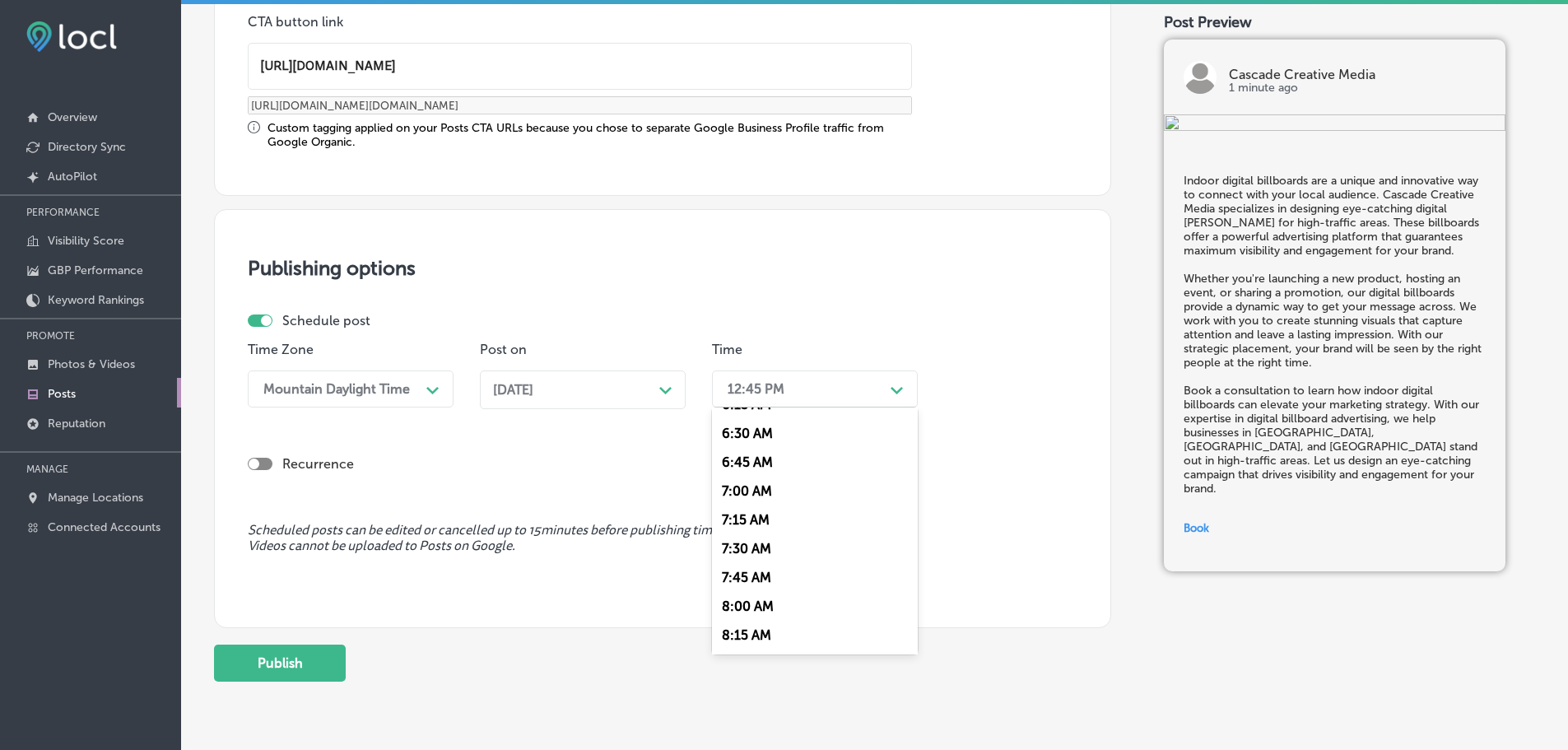
click at [748, 486] on div "7:00 AM" at bounding box center [814, 490] width 206 height 29
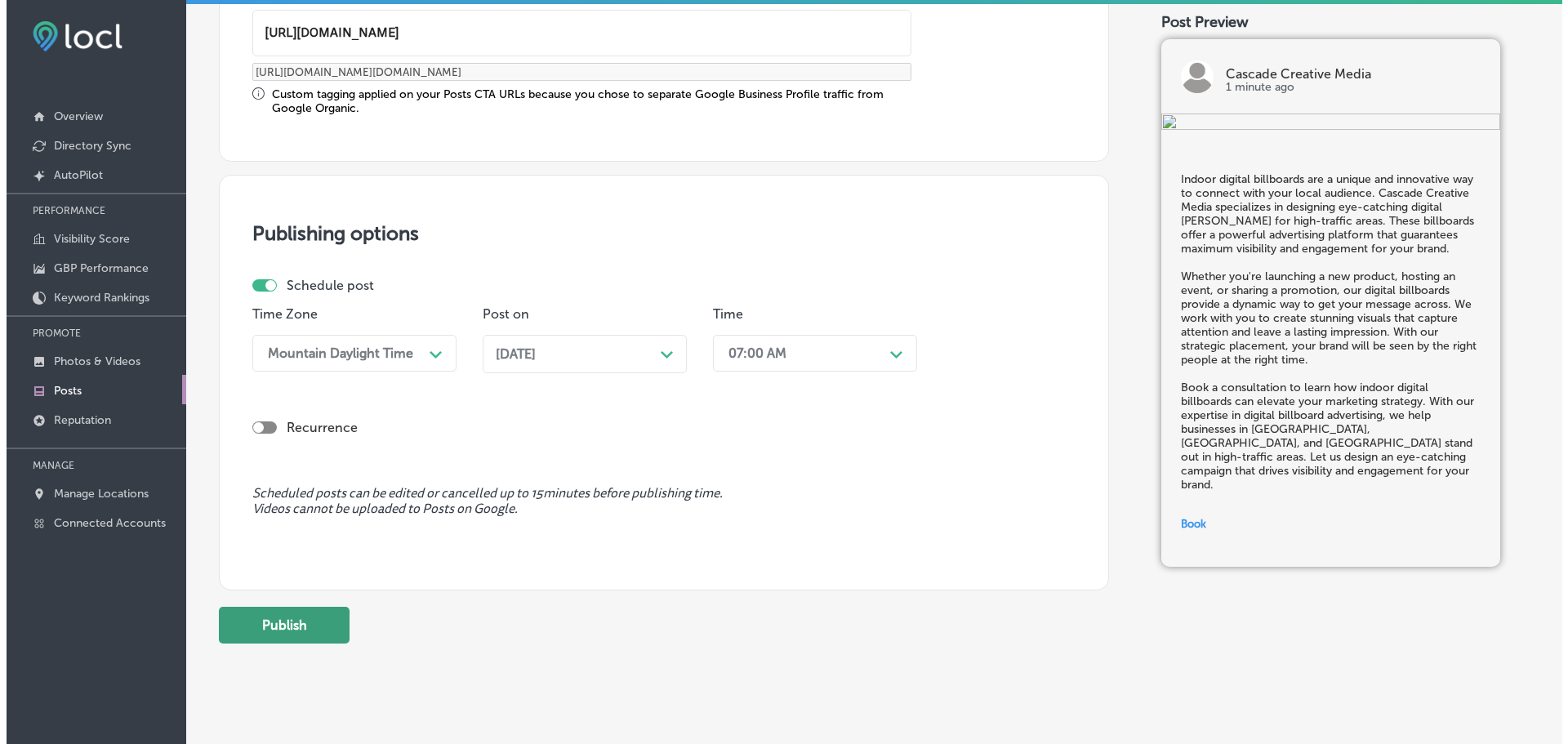
scroll to position [1365, 0]
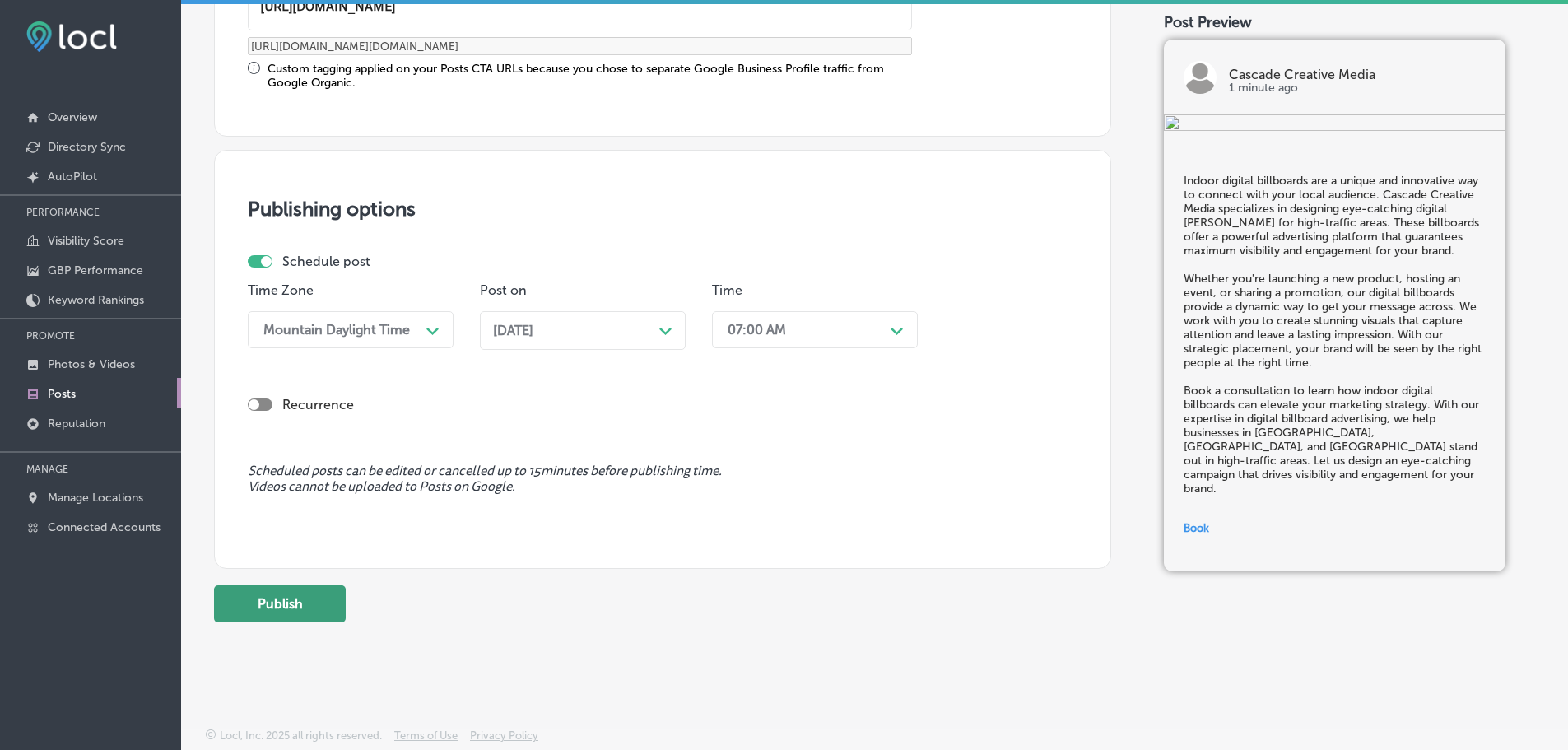
click at [282, 608] on button "Publish" at bounding box center [279, 603] width 131 height 37
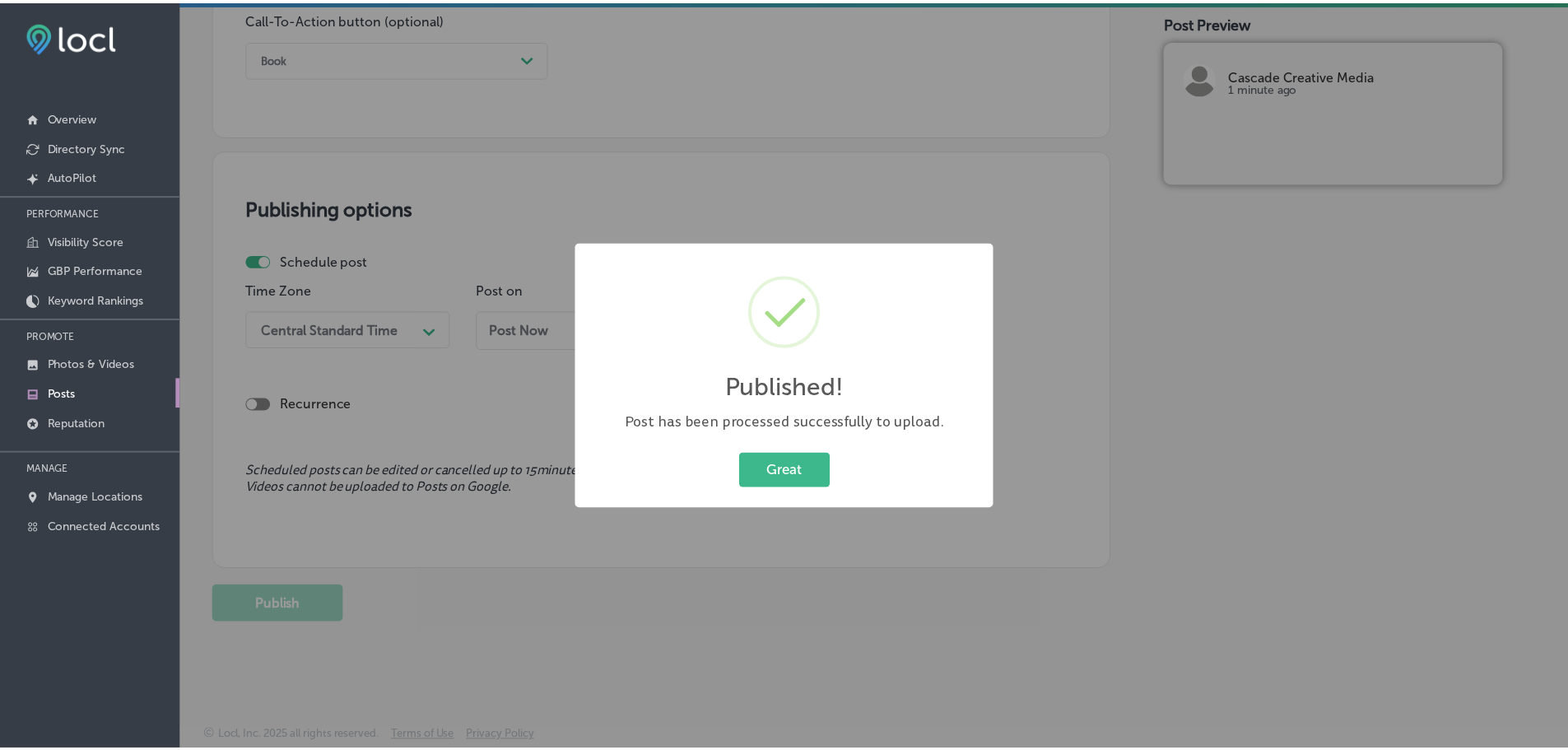
scroll to position [1226, 0]
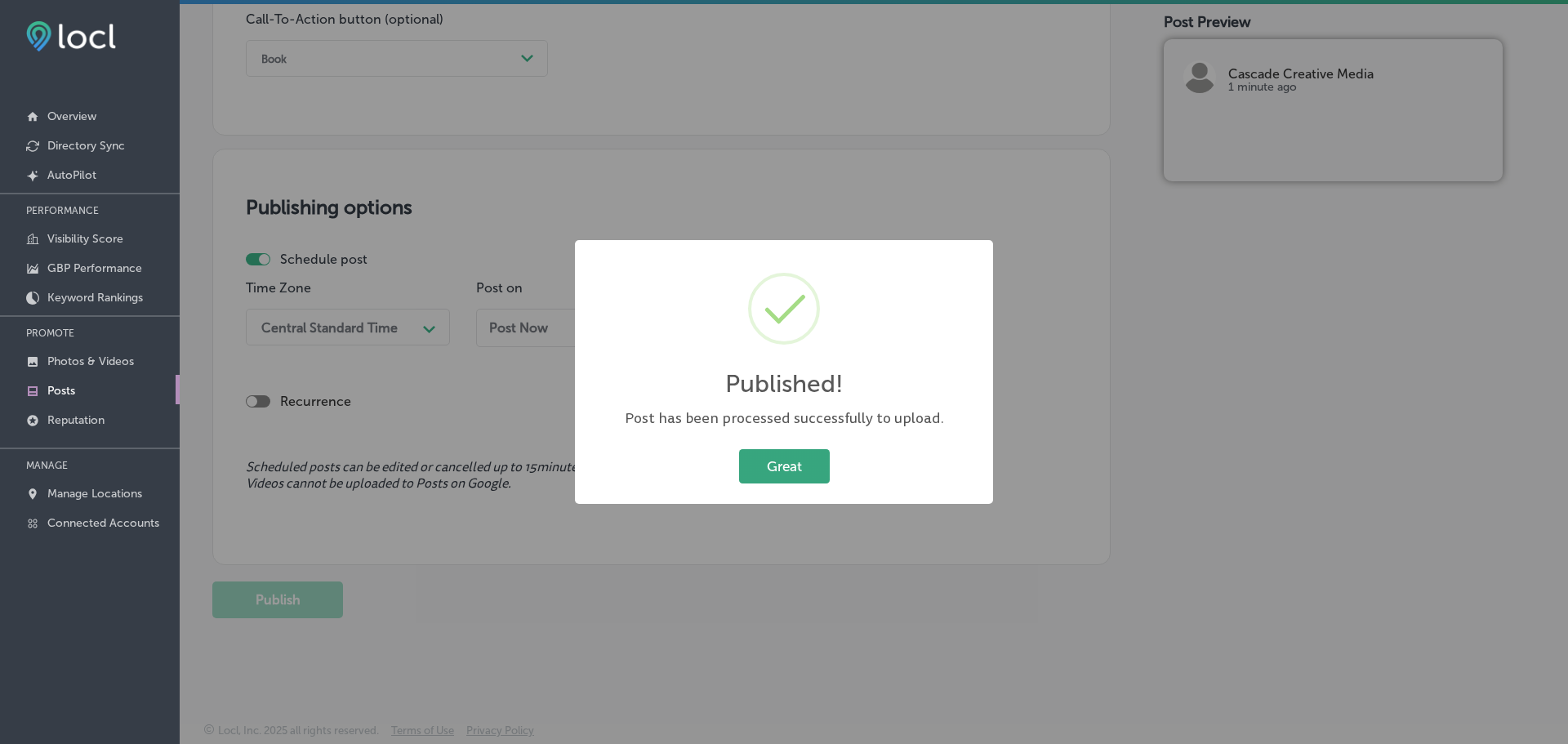
click at [805, 472] on button "Great" at bounding box center [784, 466] width 91 height 34
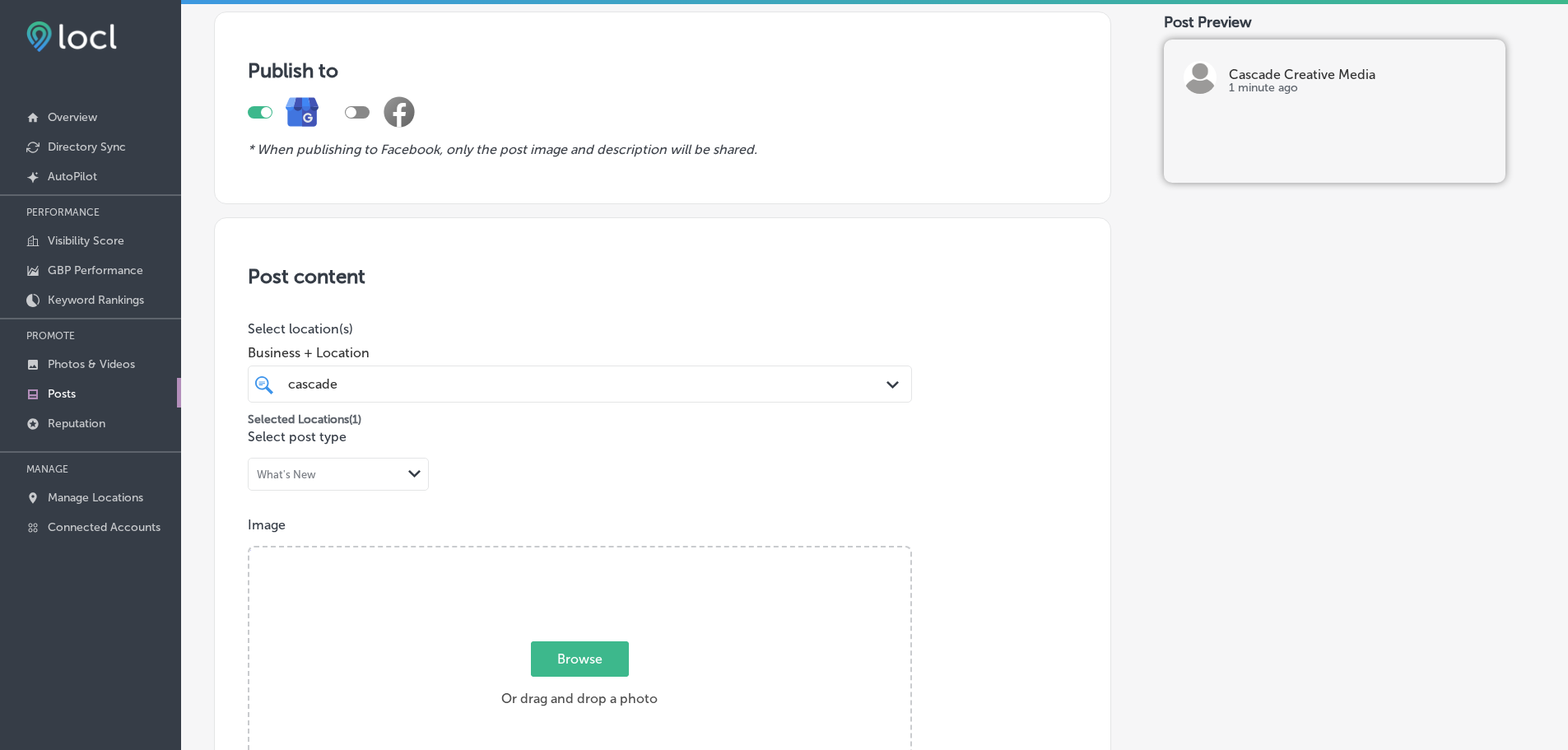
scroll to position [0, 0]
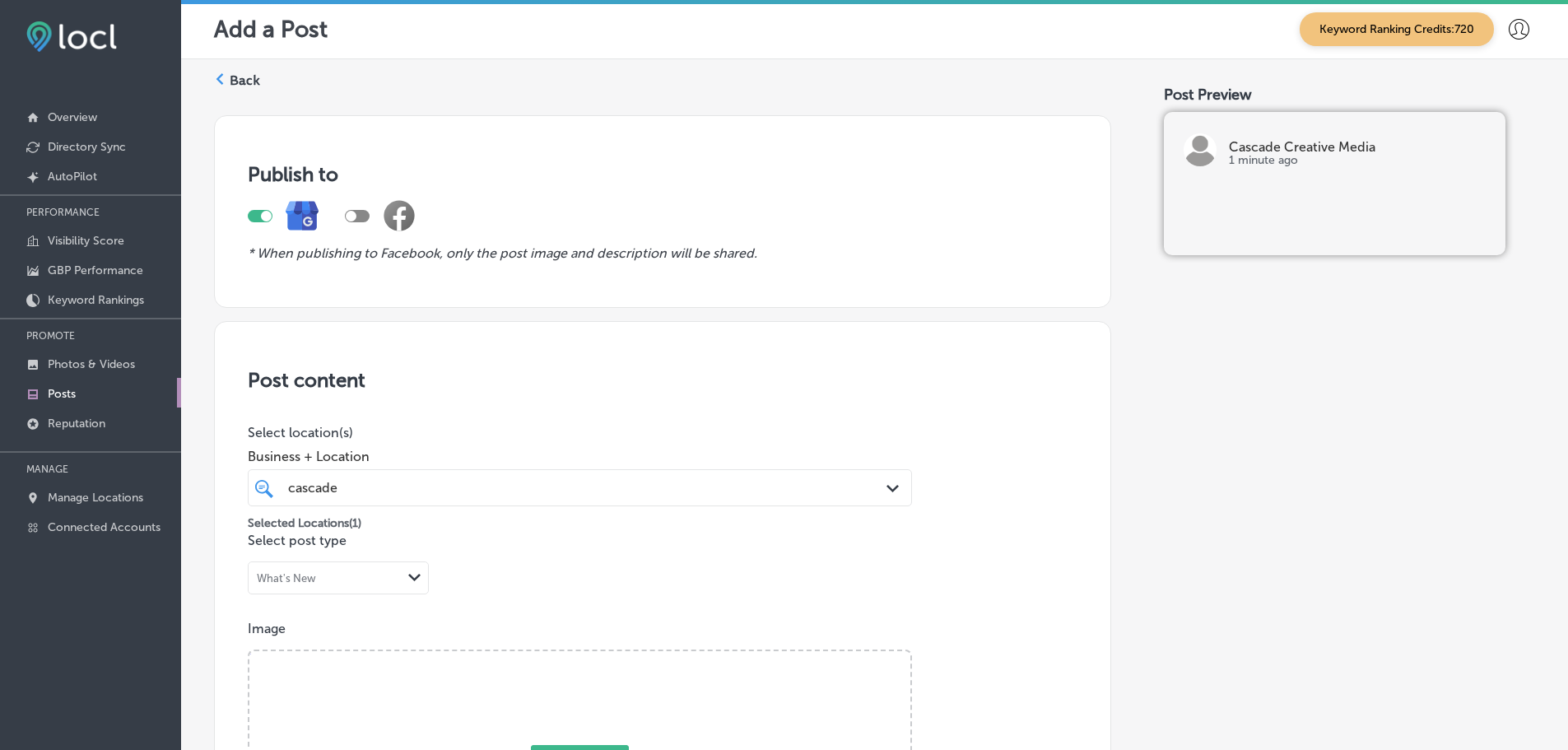
click at [236, 79] on label "Back" at bounding box center [245, 81] width 31 height 18
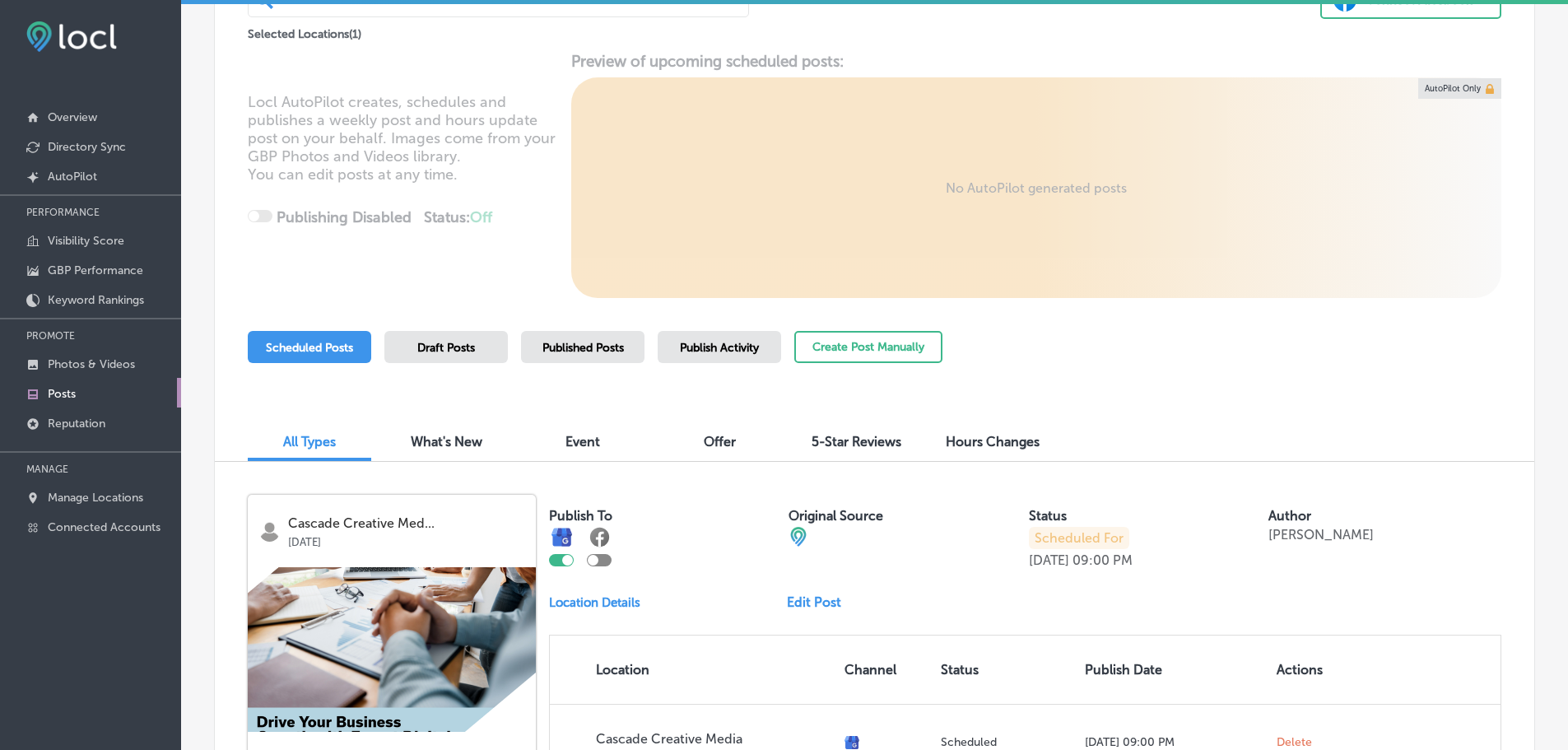
scroll to position [132, 0]
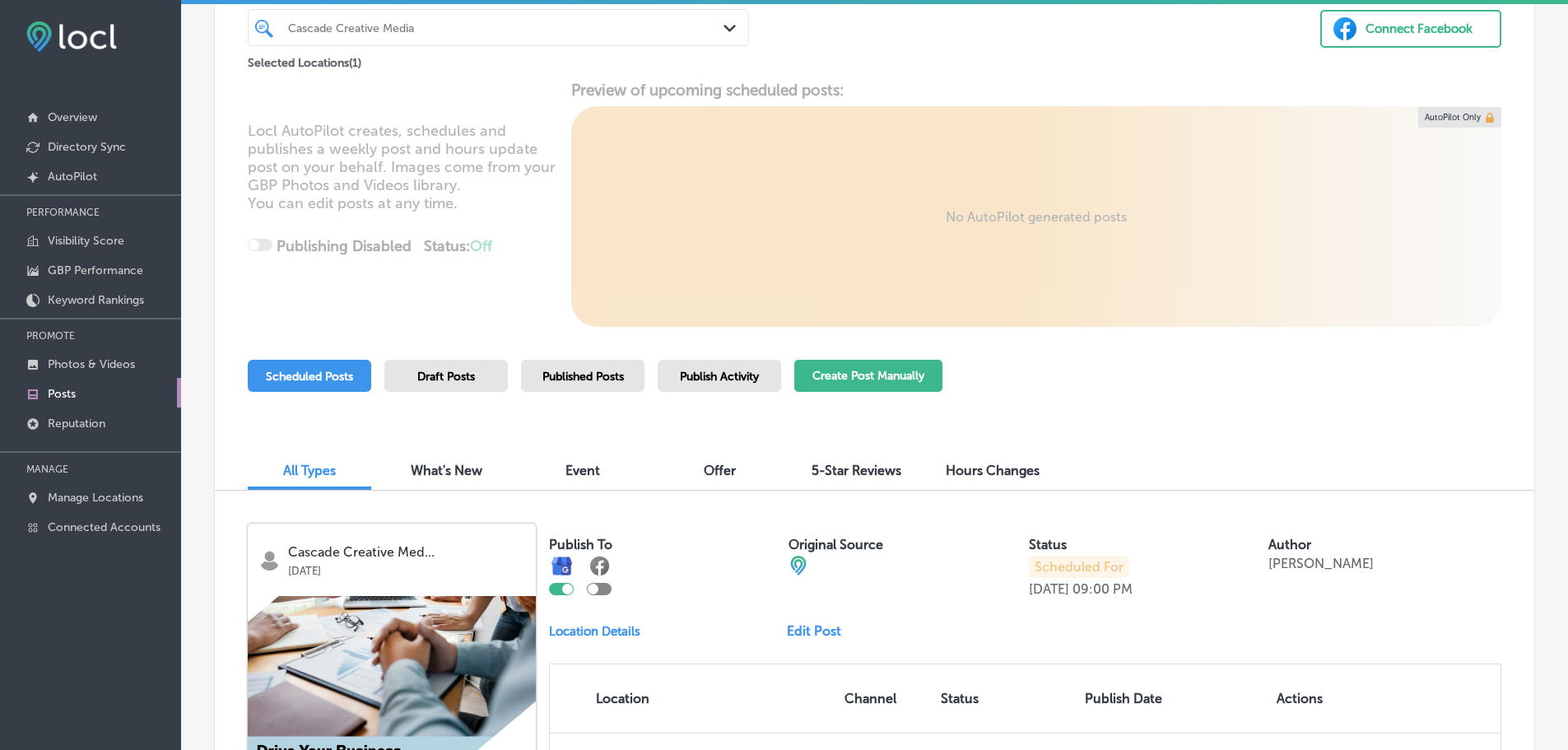
click at [924, 370] on button "Create Post Manually" at bounding box center [868, 376] width 148 height 32
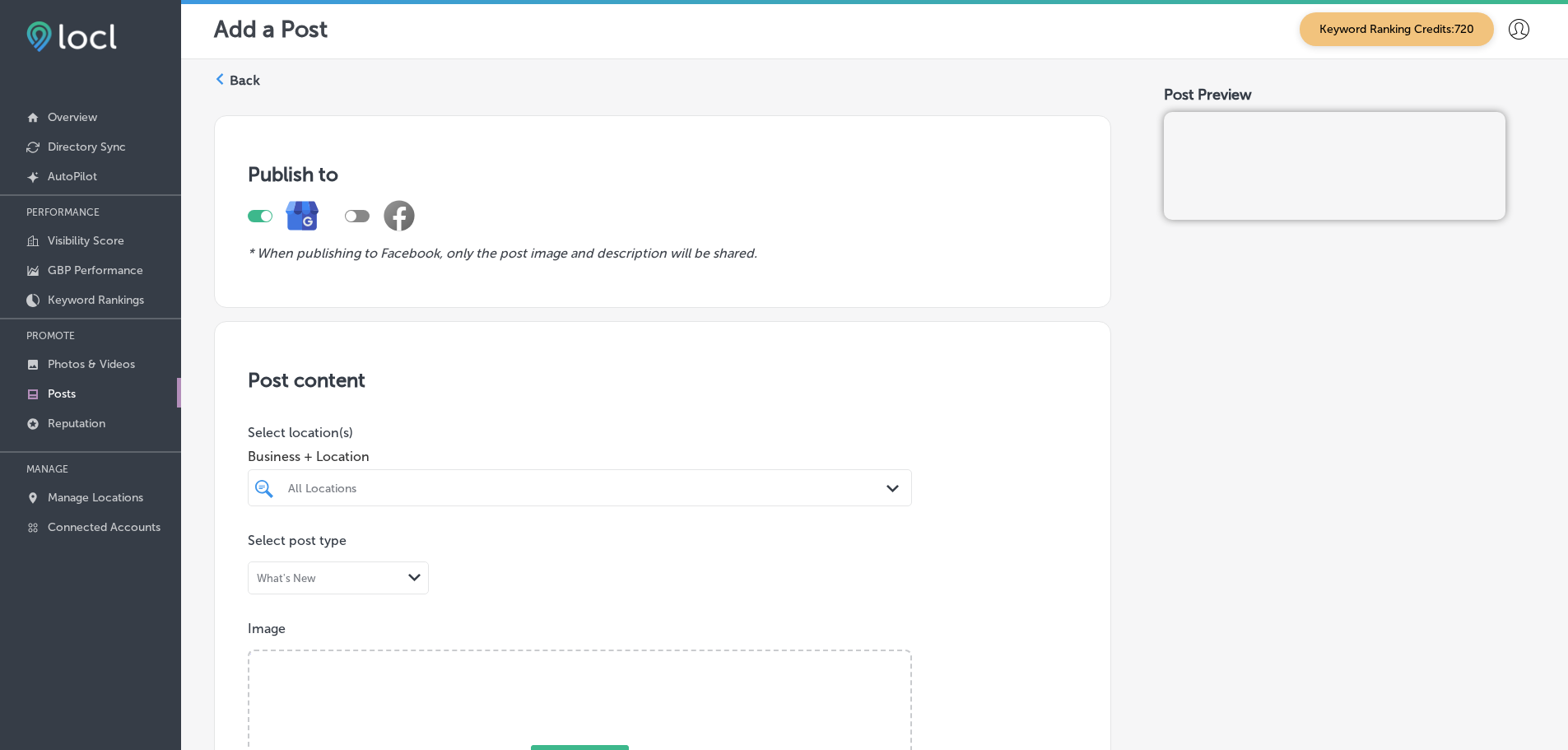
click at [859, 489] on div "All Locations" at bounding box center [579, 488] width 600 height 26
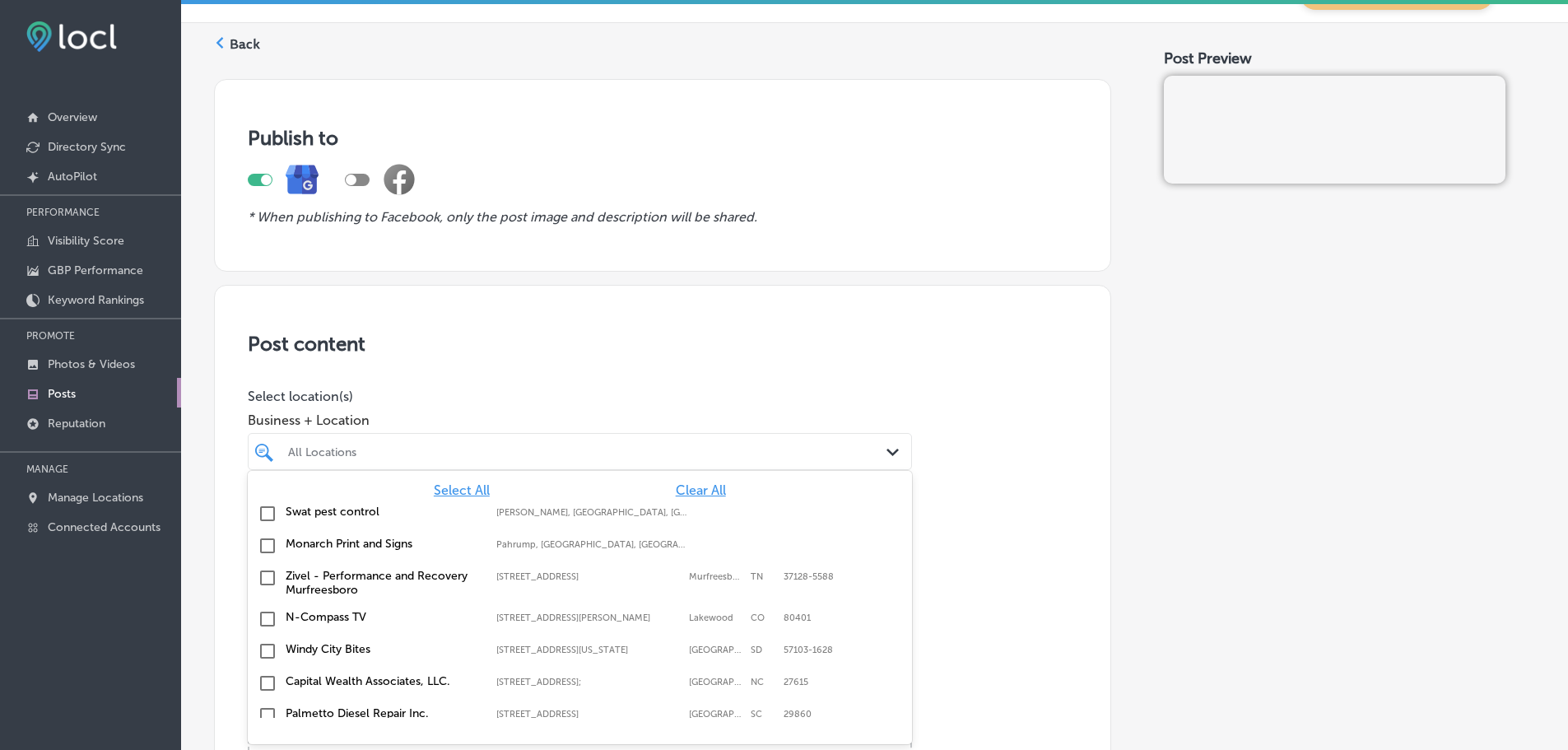
scroll to position [37, 0]
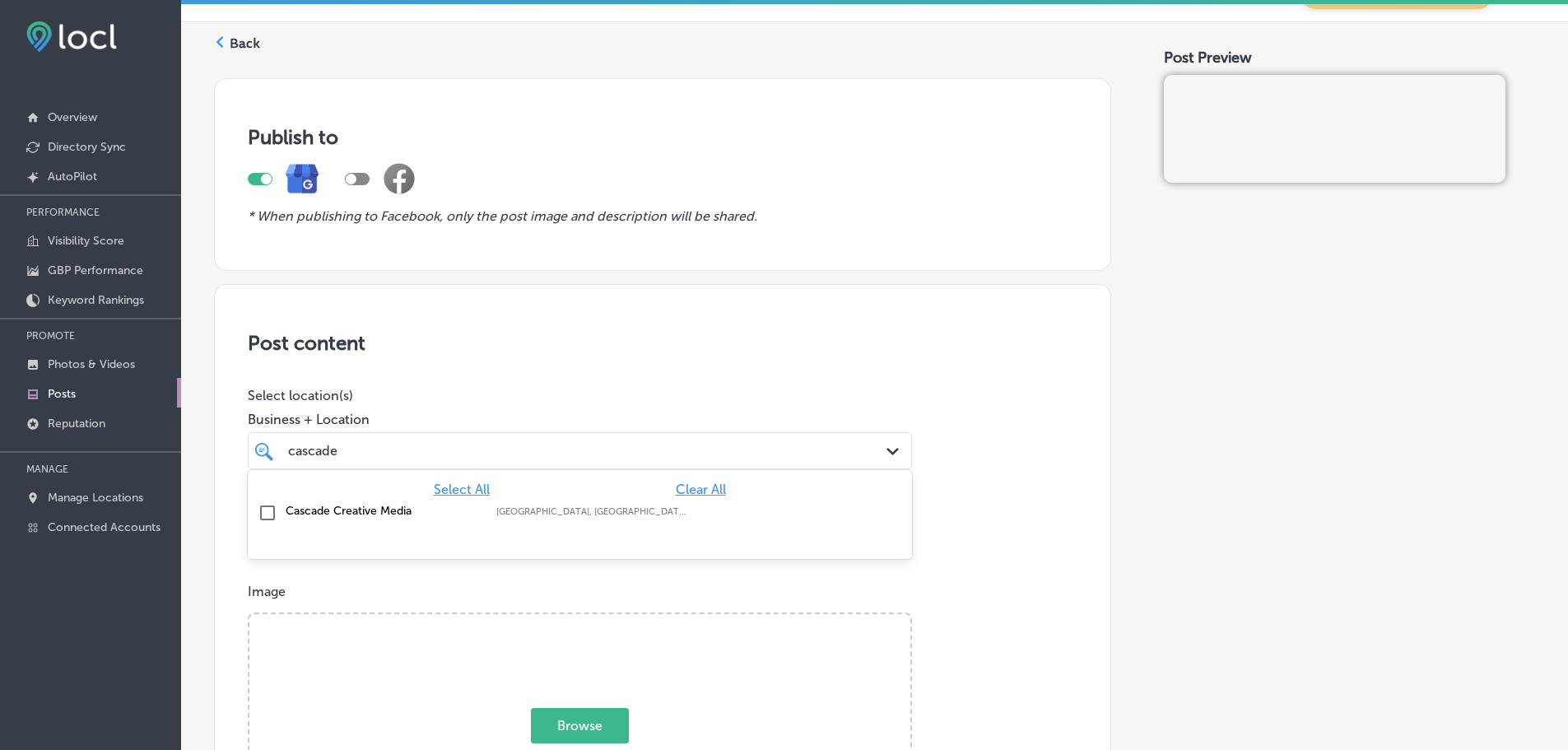
click at [375, 513] on label "Cascade Creative Media" at bounding box center [382, 511] width 194 height 14
type input "cascade"
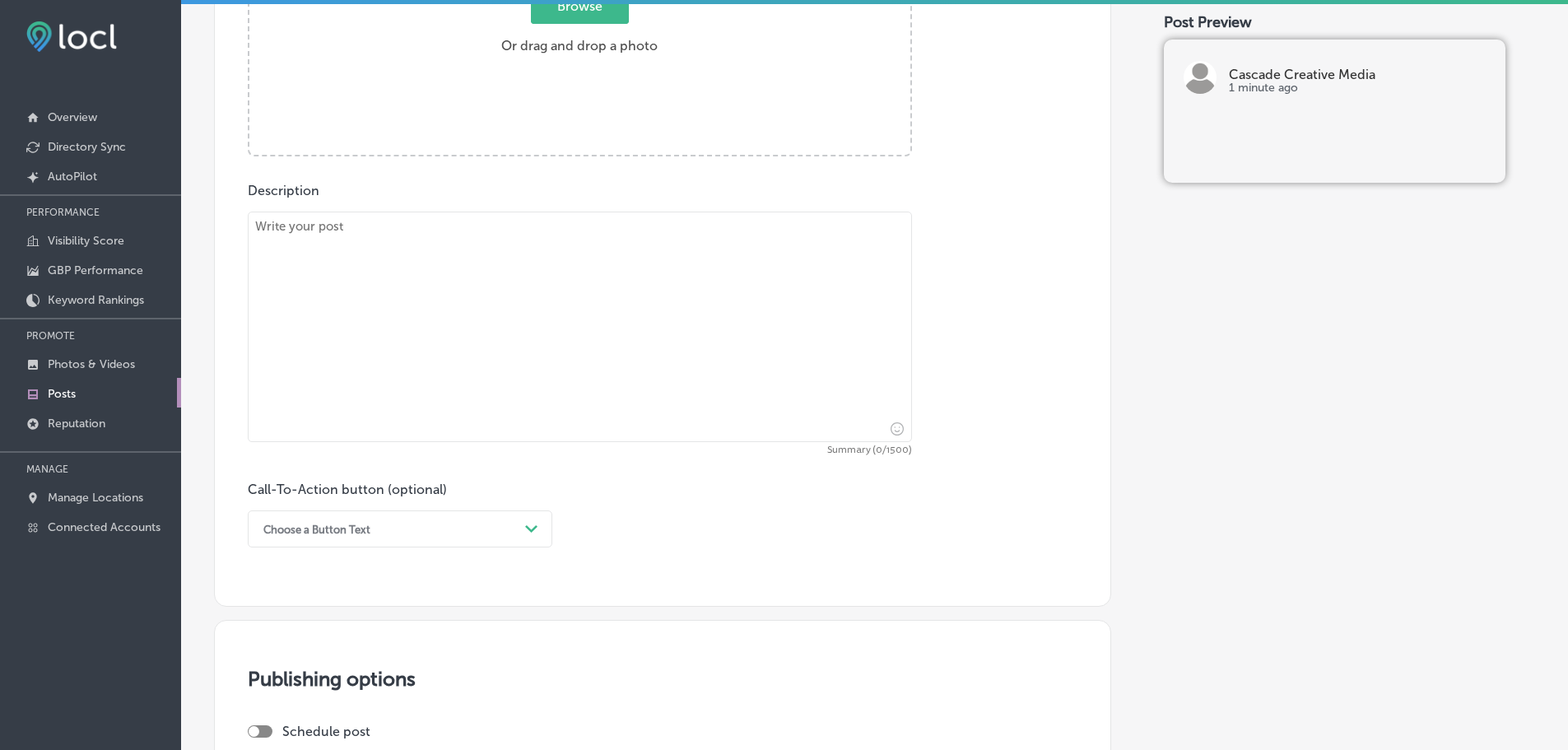
scroll to position [778, 0]
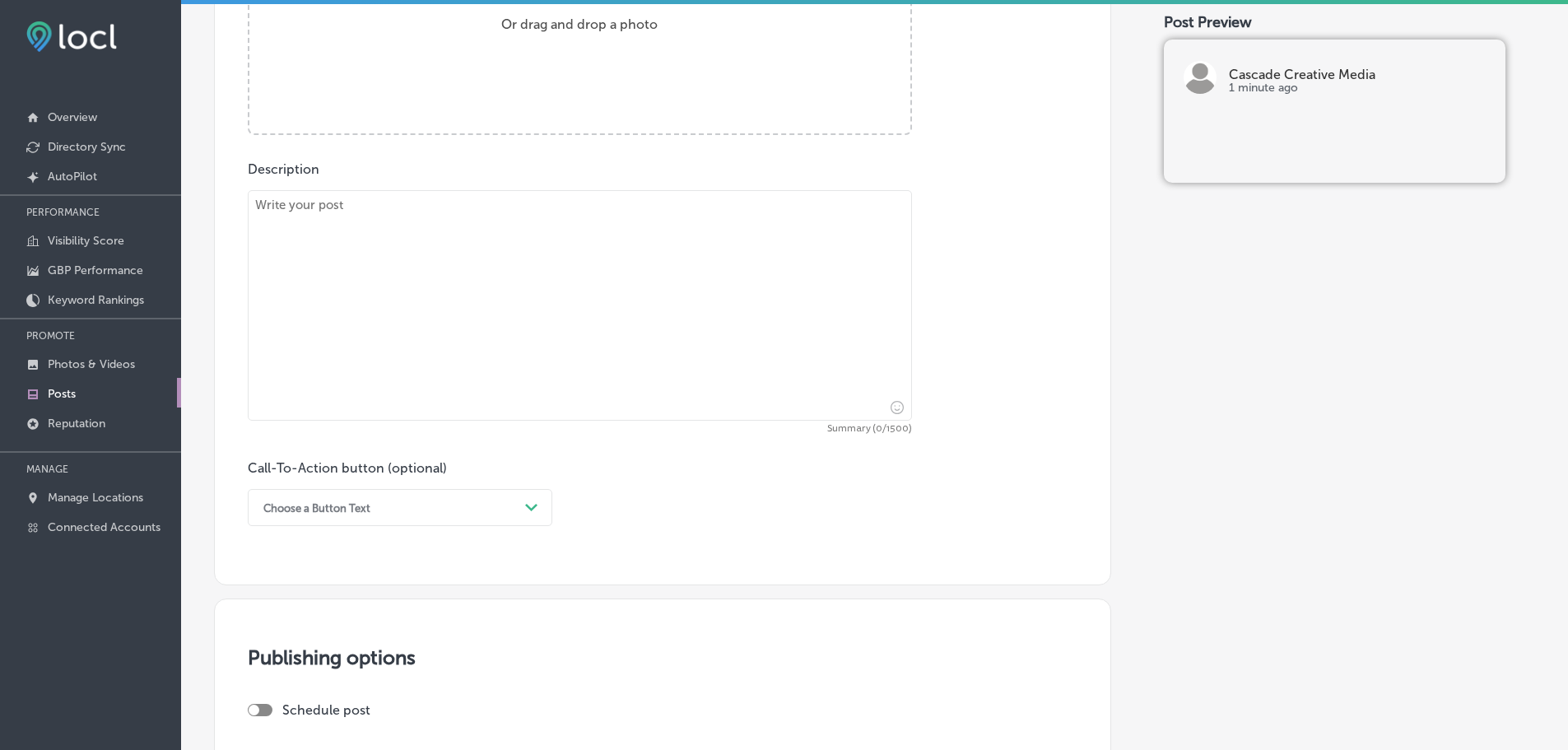
click at [446, 227] on textarea at bounding box center [580, 305] width 664 height 231
paste textarea "A well-managed Google Business Profile is essential for improving your business…"
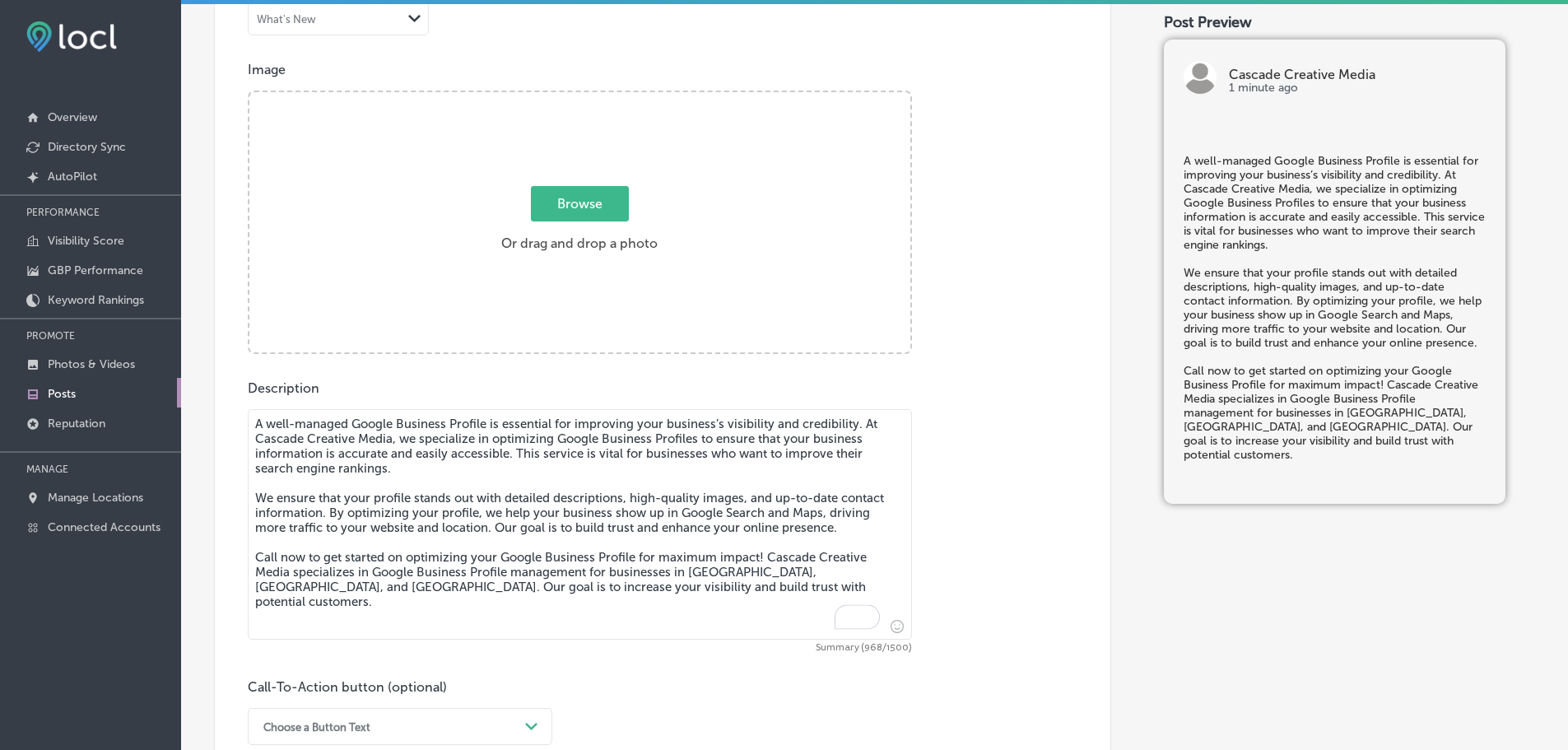
scroll to position [531, 0]
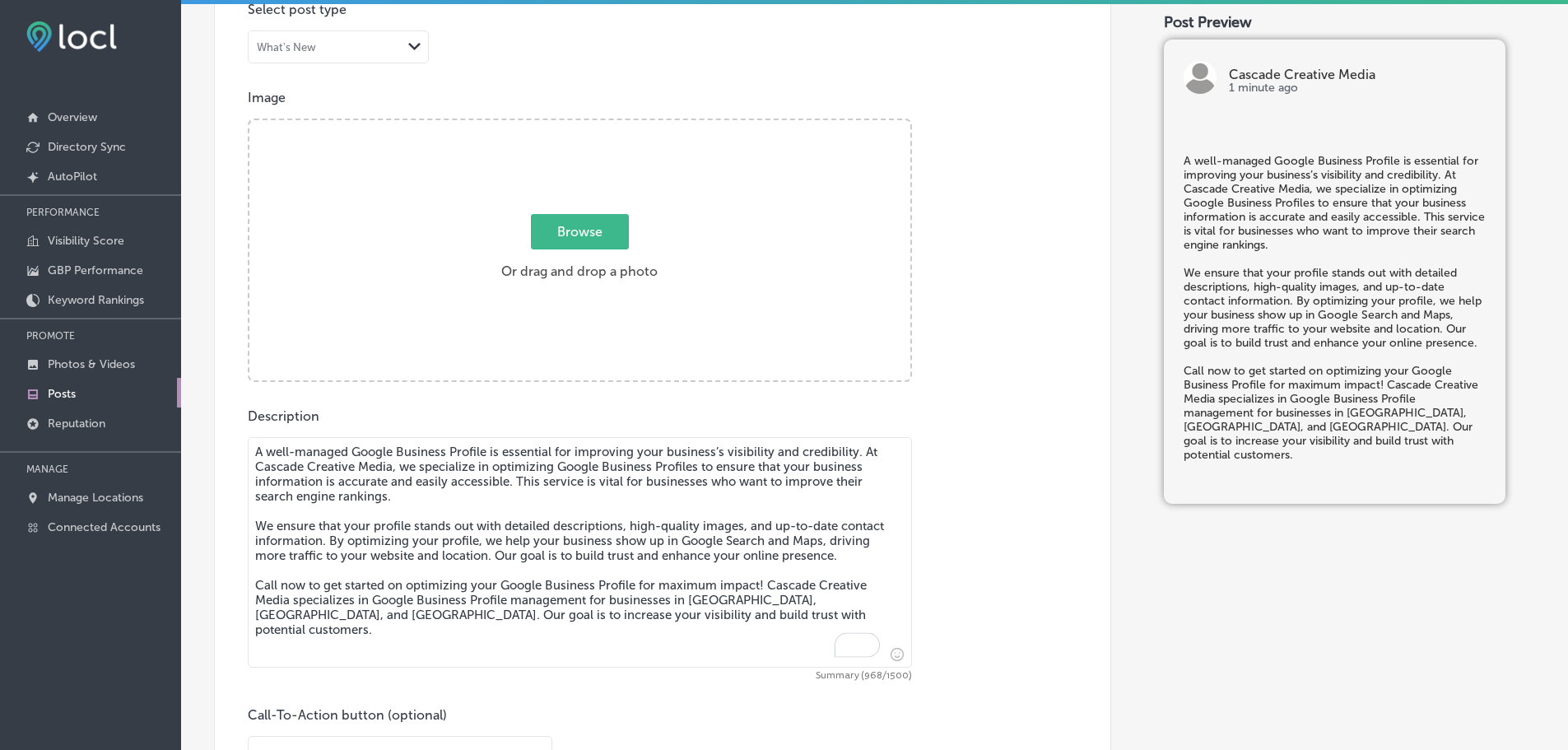
type textarea "A well-managed Google Business Profile is essential for improving your business…"
click at [587, 234] on span "Browse" at bounding box center [580, 232] width 97 height 36
click at [587, 125] on input "Browse Or drag and drop a photo" at bounding box center [580, 122] width 661 height 5
type input "C:\fakepath\Cascade Creative Media-4.png"
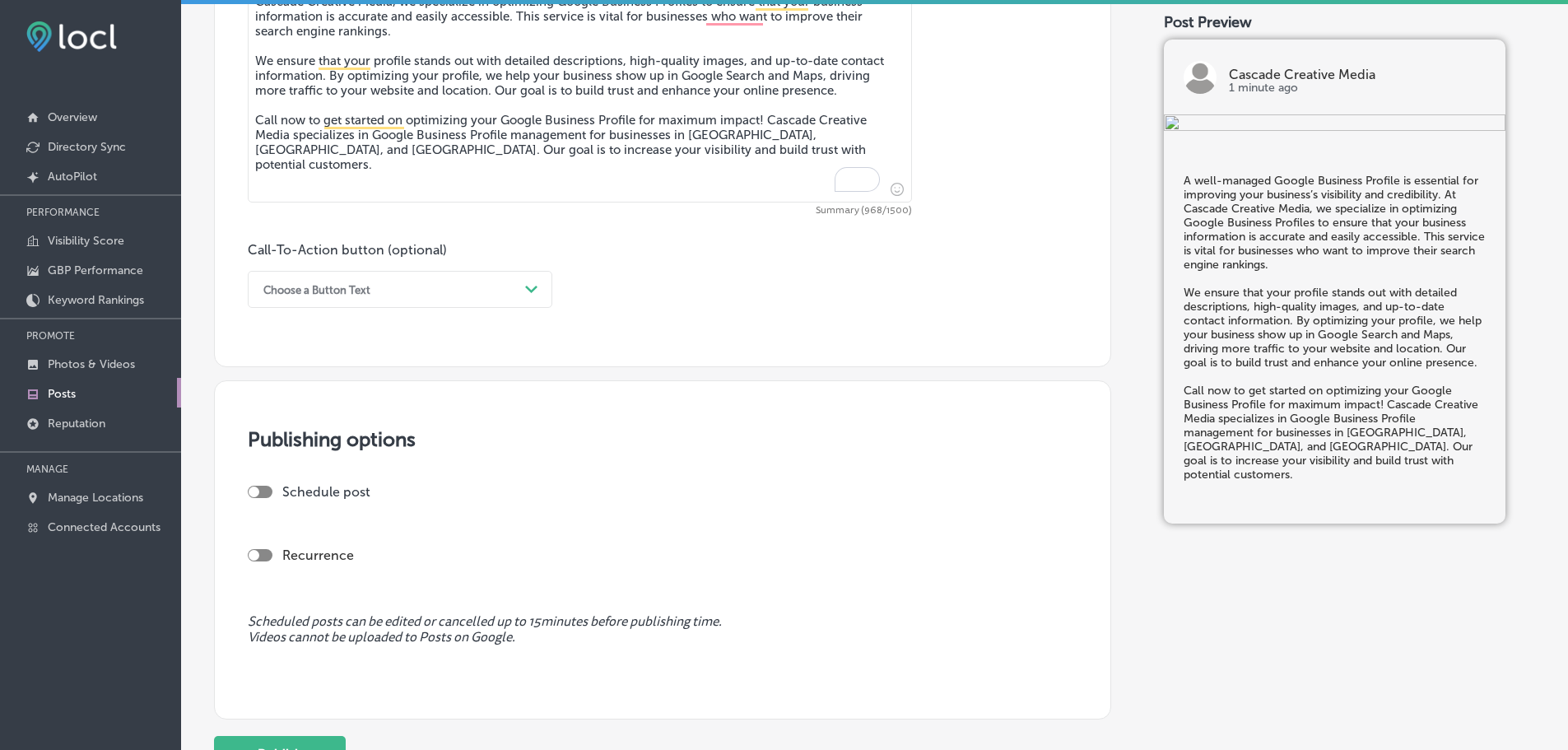
scroll to position [1025, 0]
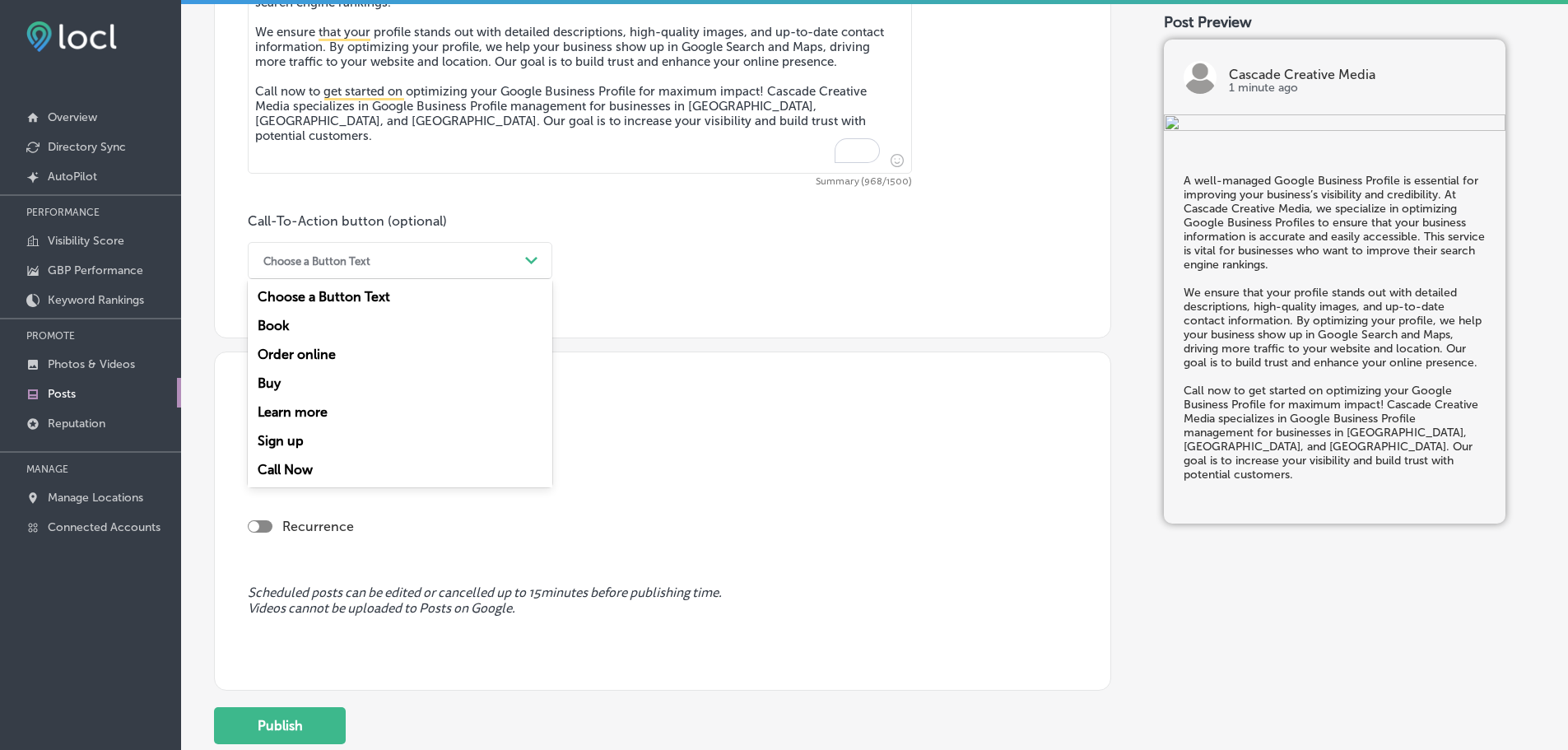
click at [477, 262] on div "Choose a Button Text" at bounding box center [387, 261] width 263 height 26
click at [293, 462] on div "Call Now" at bounding box center [400, 469] width 304 height 29
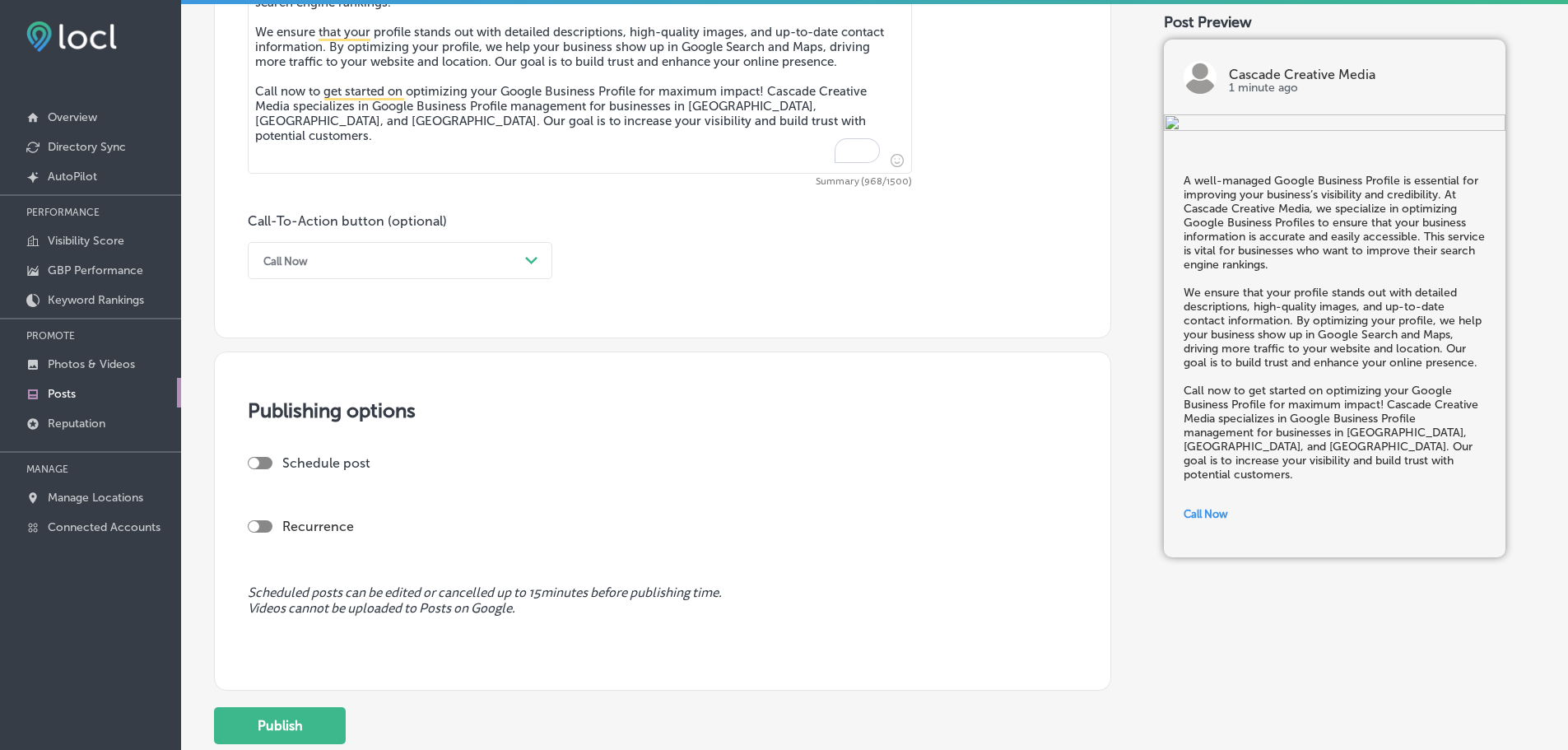
click at [261, 461] on div at bounding box center [260, 463] width 25 height 12
checkbox input "true"
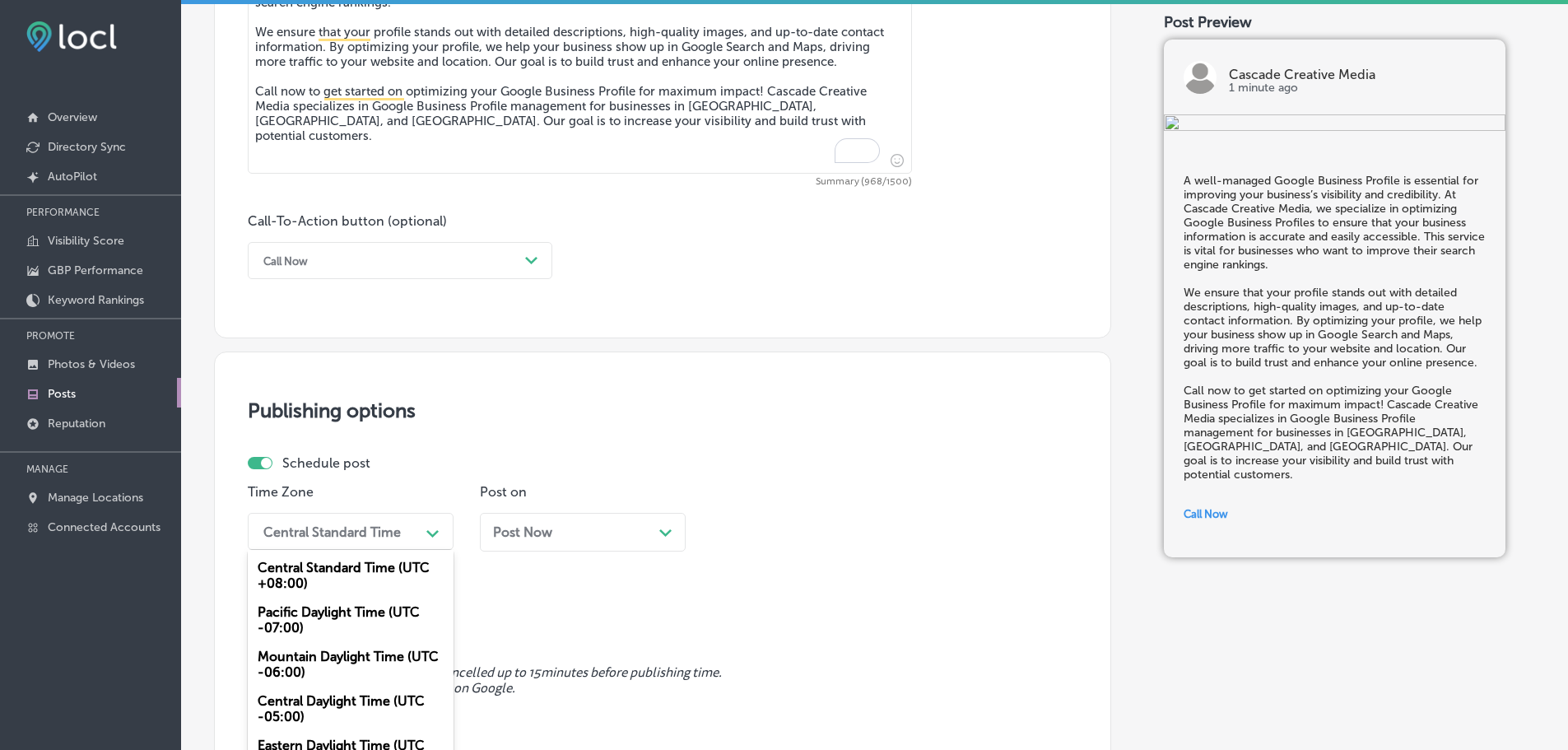
click at [400, 535] on div "option Central Standard Time (UTC +08:00) focused, 1 of 6. 6 results available.…" at bounding box center [350, 531] width 206 height 37
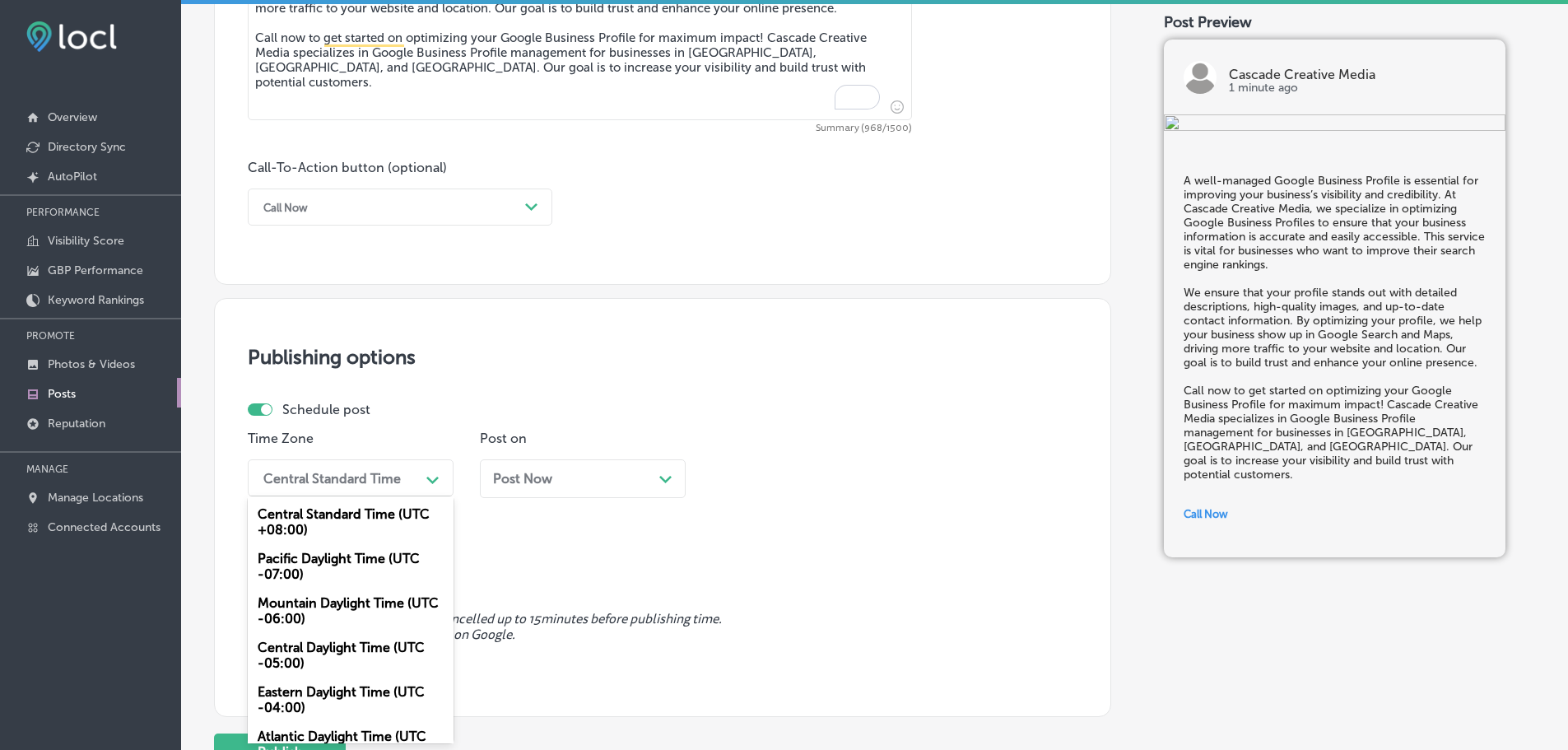
click at [354, 624] on div "Mountain Daylight Time (UTC -06:00)" at bounding box center [350, 611] width 206 height 45
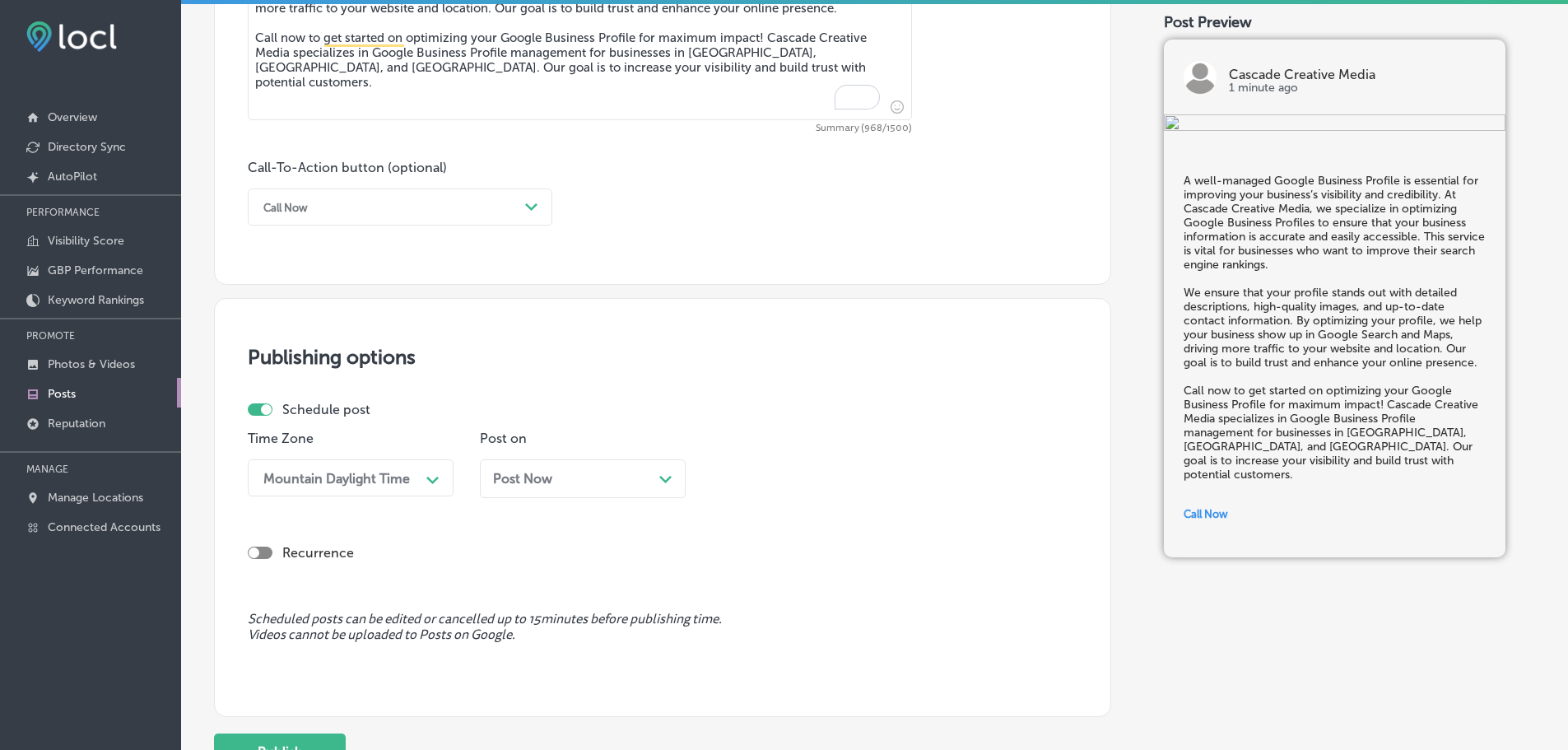
click at [671, 479] on div "Path Created with Sketch." at bounding box center [665, 476] width 13 height 13
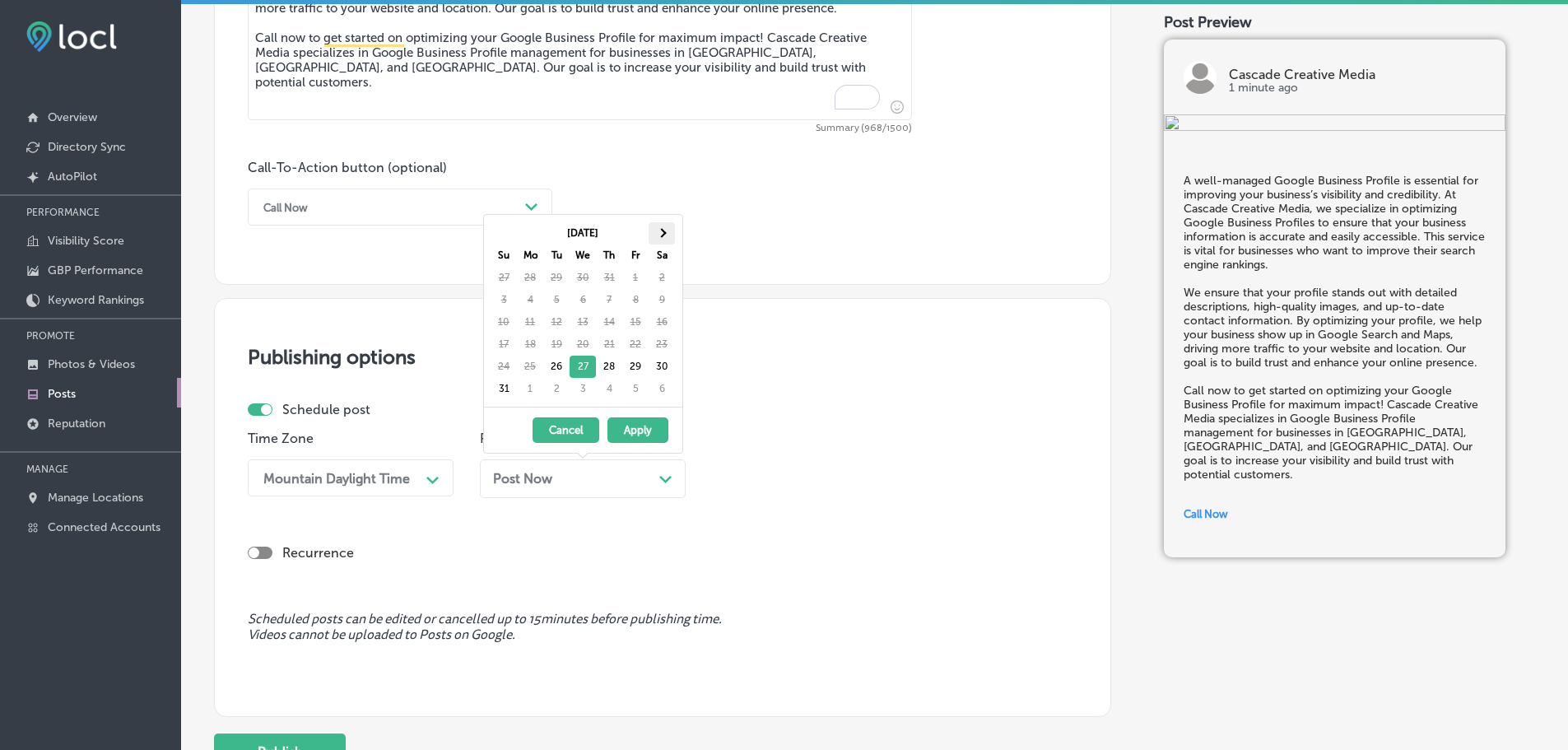
click at [666, 225] on th at bounding box center [661, 233] width 26 height 22
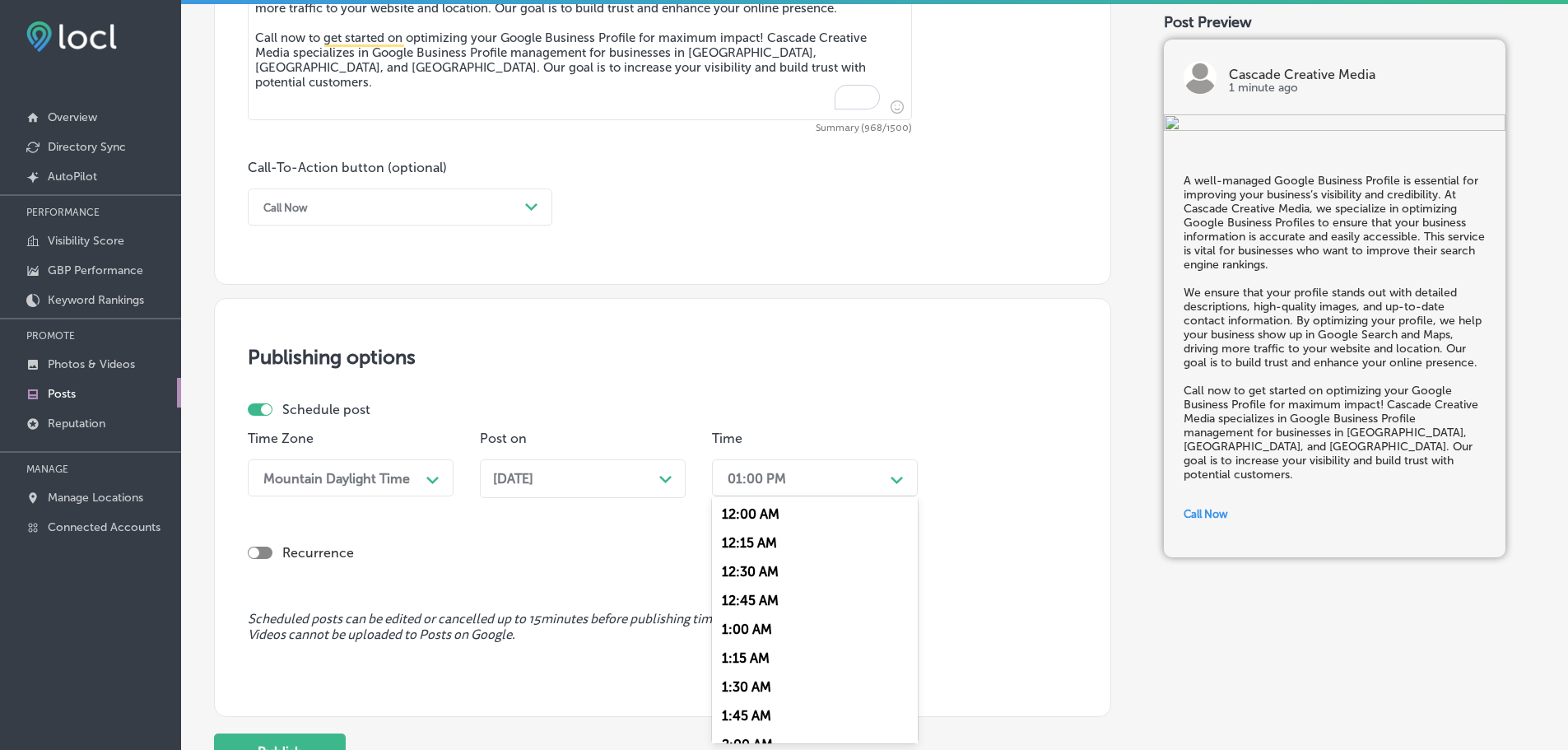
click at [857, 480] on div "01:00 PM" at bounding box center [801, 477] width 165 height 29
click at [755, 576] on div "7:00 AM" at bounding box center [814, 580] width 206 height 29
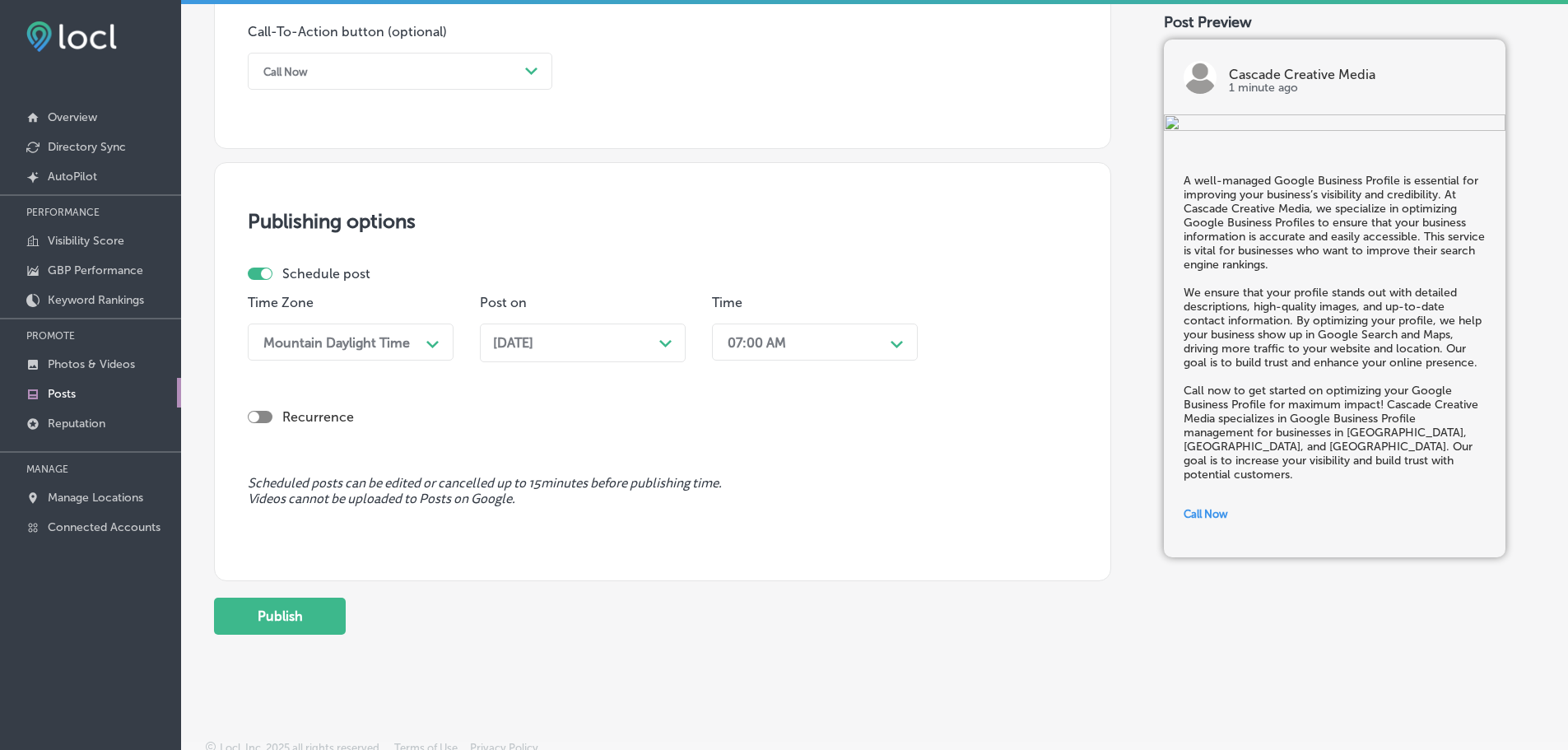
scroll to position [1226, 0]
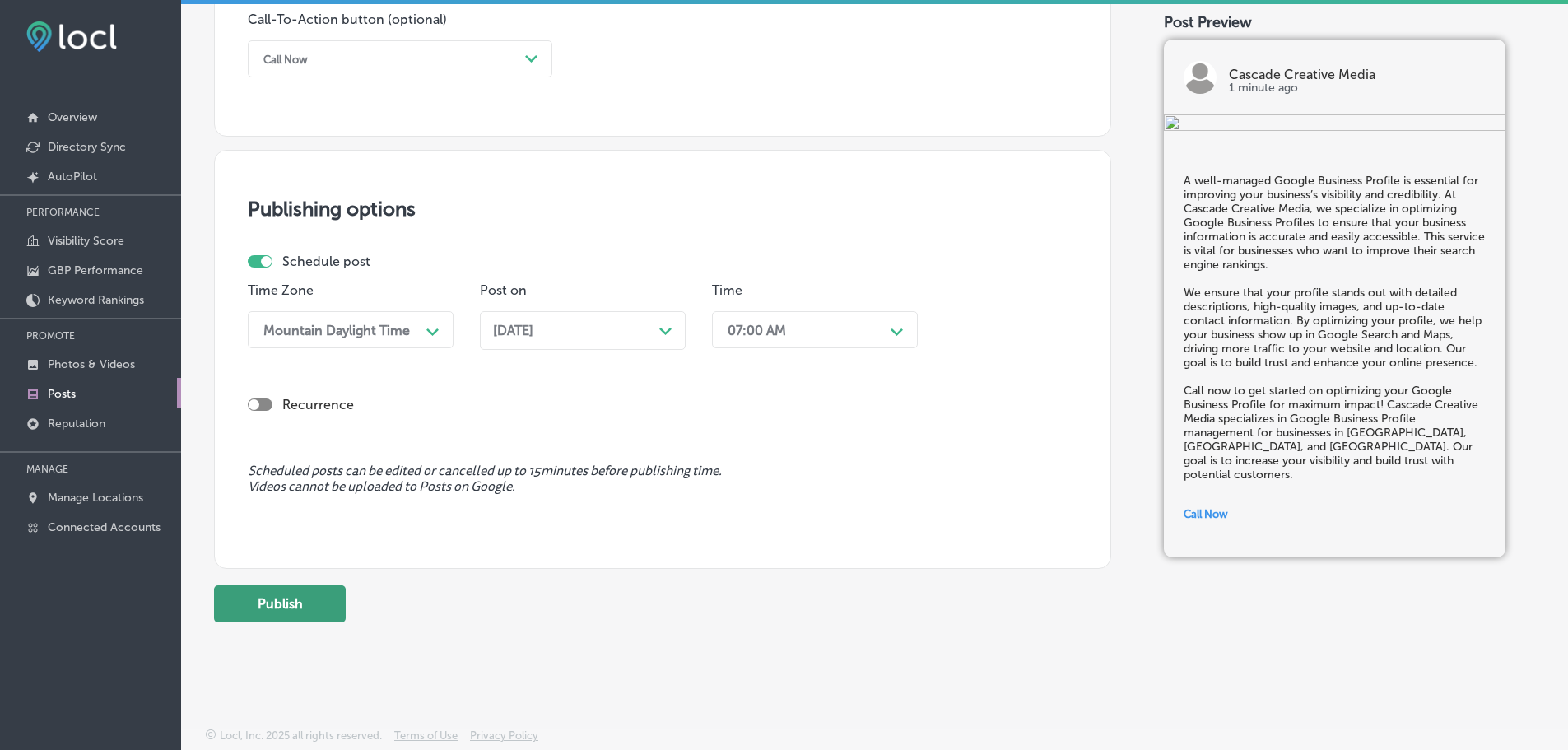
click at [269, 605] on button "Publish" at bounding box center [279, 603] width 131 height 37
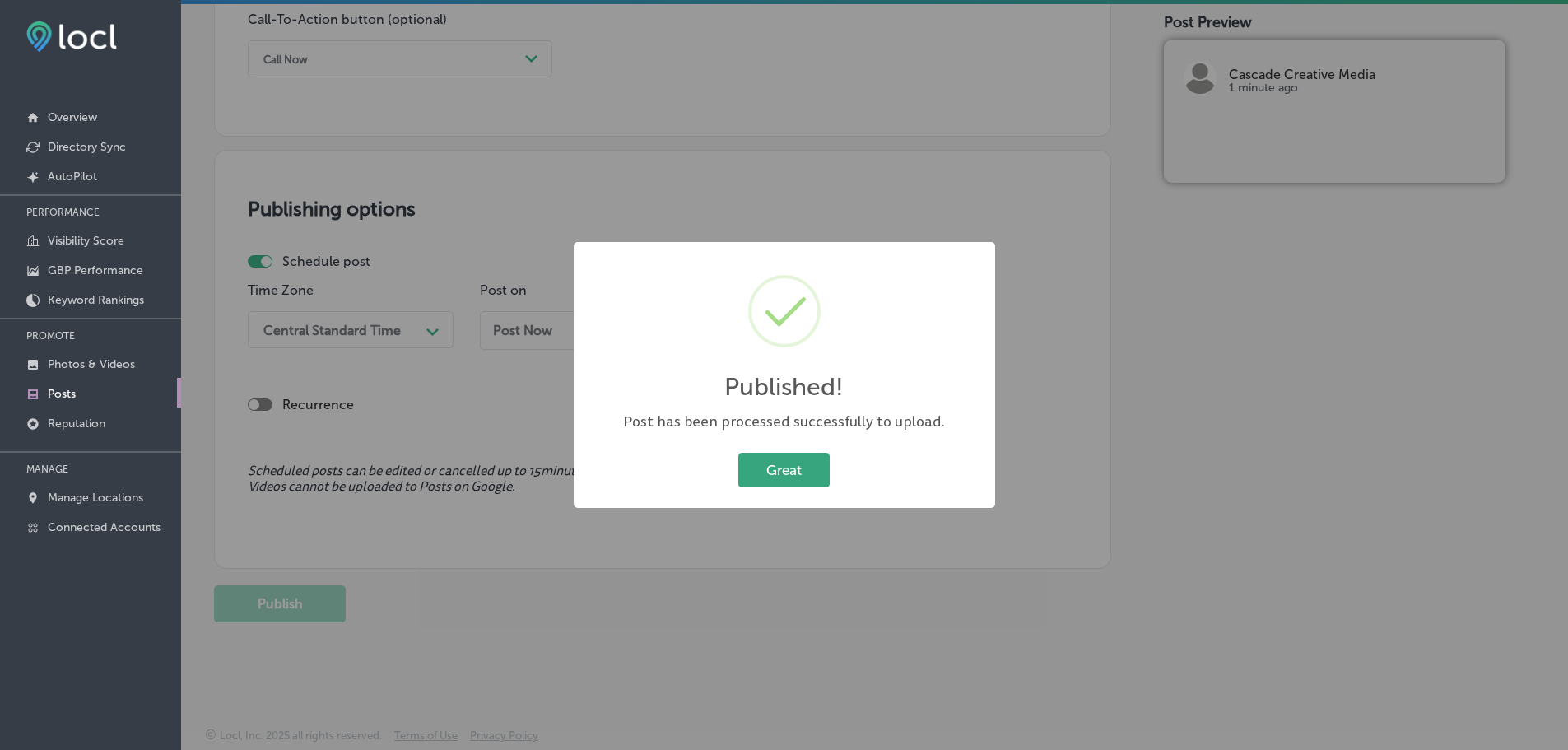
click at [790, 475] on button "Great" at bounding box center [784, 469] width 91 height 34
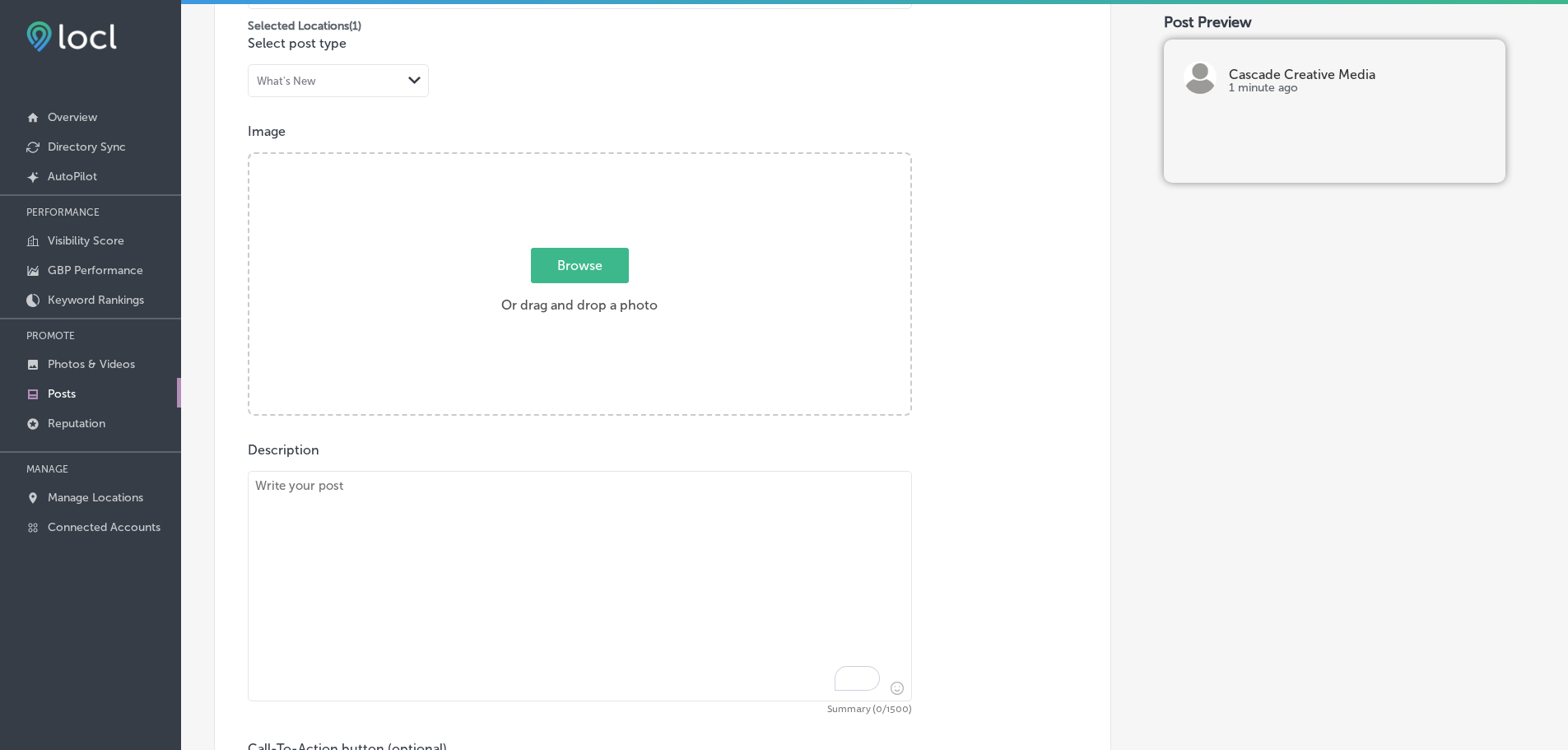
scroll to position [485, 0]
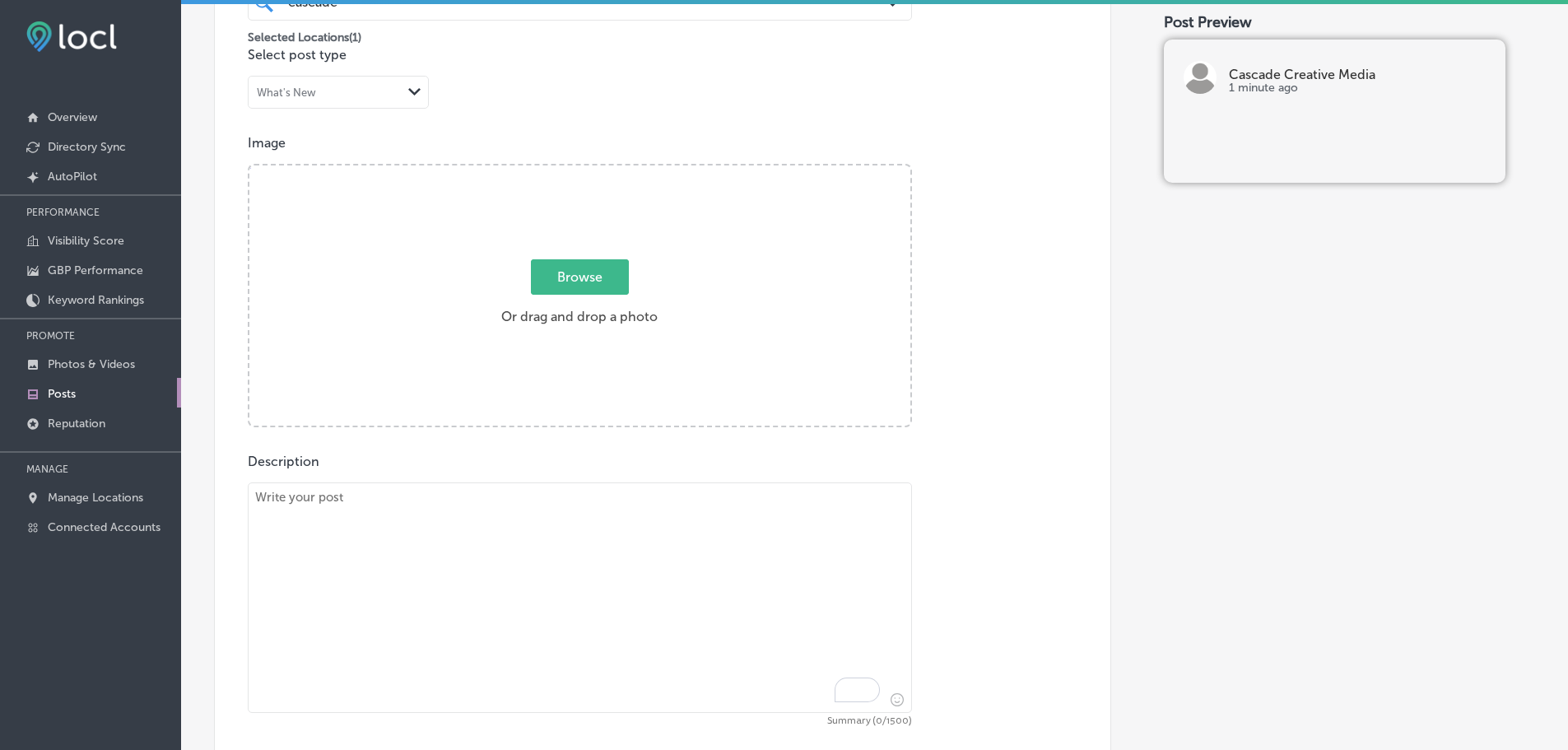
drag, startPoint x: 435, startPoint y: 576, endPoint x: 448, endPoint y: 567, distance: 15.8
click at [436, 576] on textarea "To enrich screen reader interactions, please activate Accessibility in Grammarl…" at bounding box center [580, 598] width 664 height 231
paste textarea "A well-designed website is the cornerstone of any successful digital strategy. …"
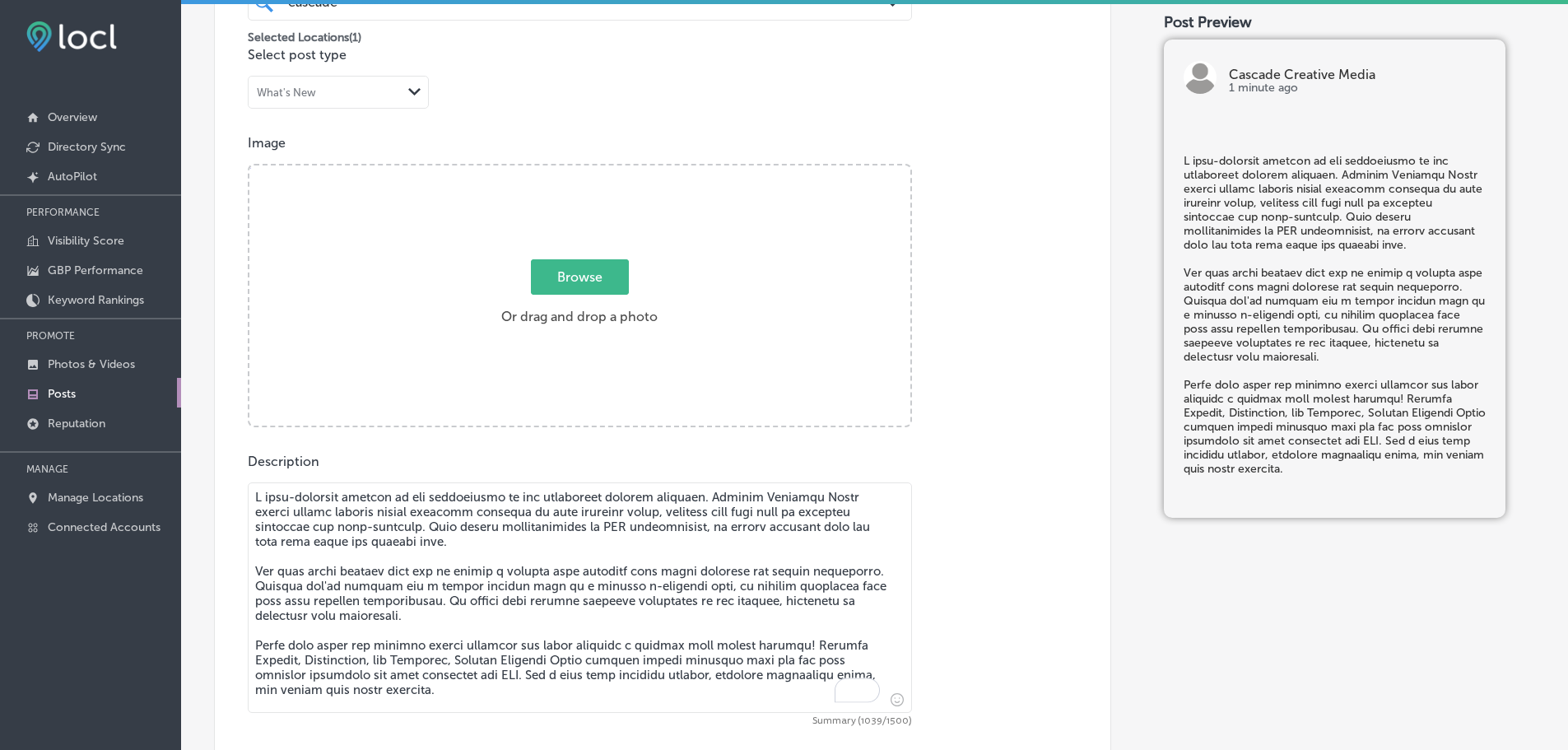
type textarea "A well-designed website is the cornerstone of any successful digital strategy. …"
click at [581, 292] on span "Browse" at bounding box center [580, 278] width 97 height 36
click at [581, 170] on input "Browse Or drag and drop a photo" at bounding box center [580, 167] width 661 height 5
type input "C:\fakepath\Cascade Creative Media-5.png"
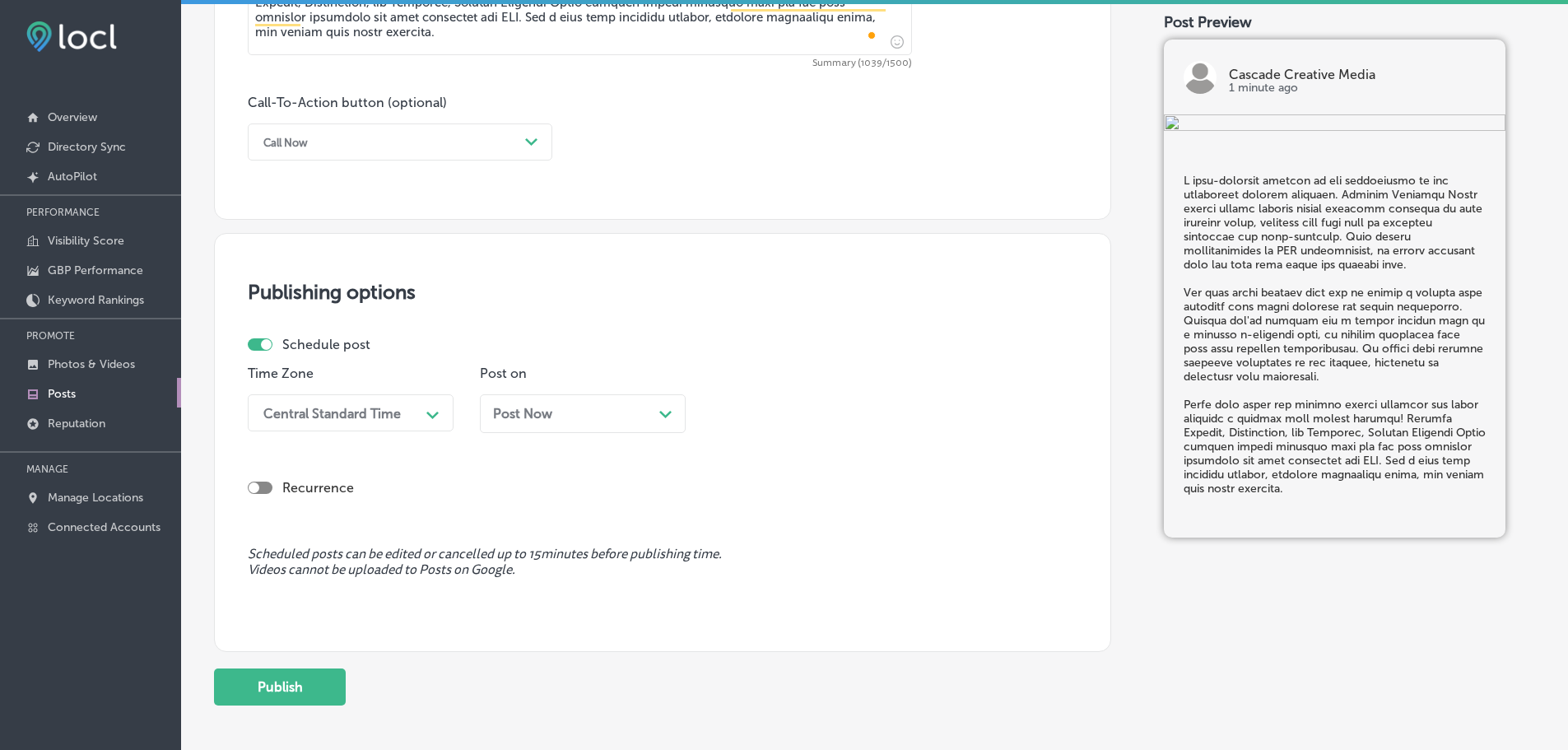
scroll to position [1144, 0]
click at [464, 150] on div "Call Now" at bounding box center [387, 141] width 263 height 26
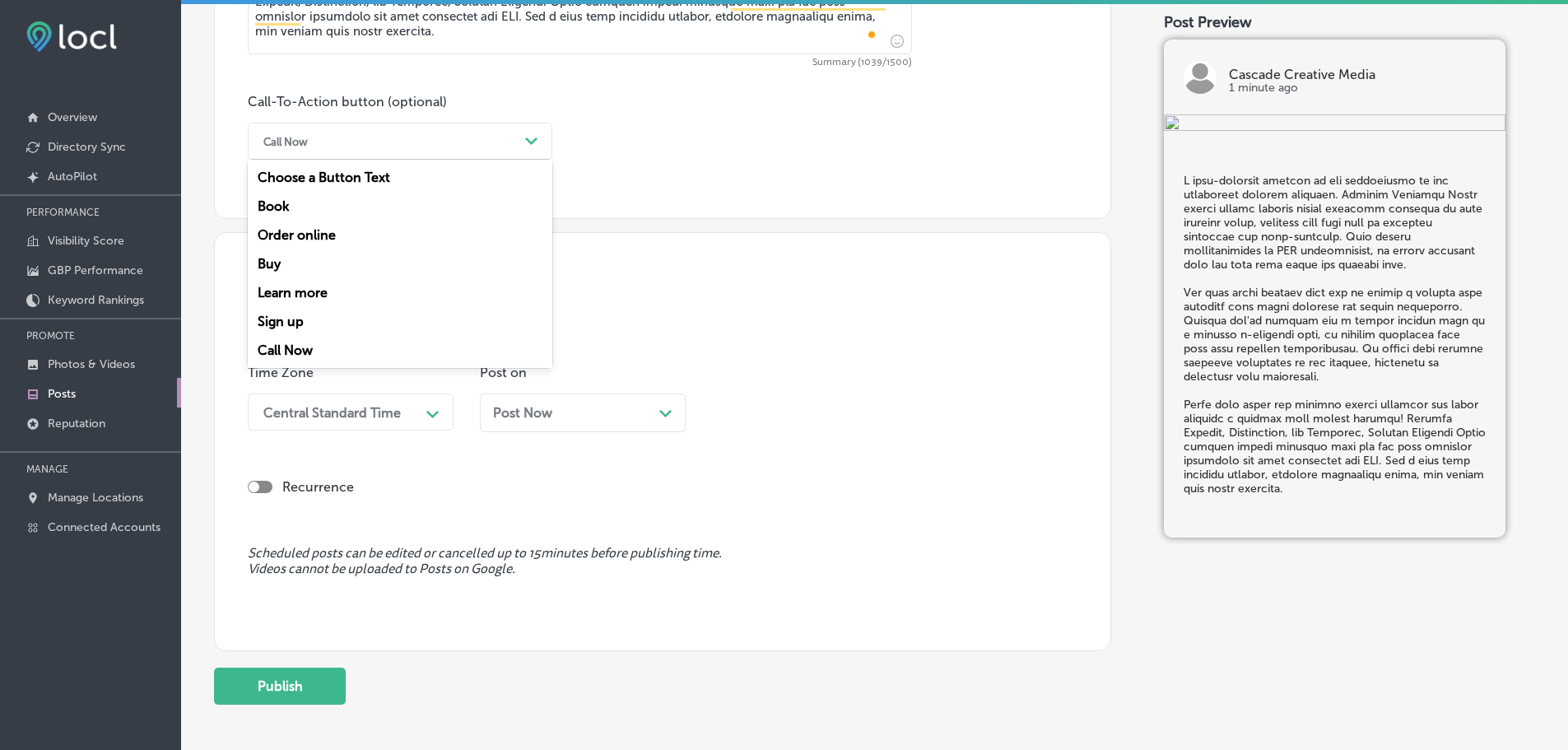
click at [296, 288] on div "Learn more" at bounding box center [400, 292] width 304 height 29
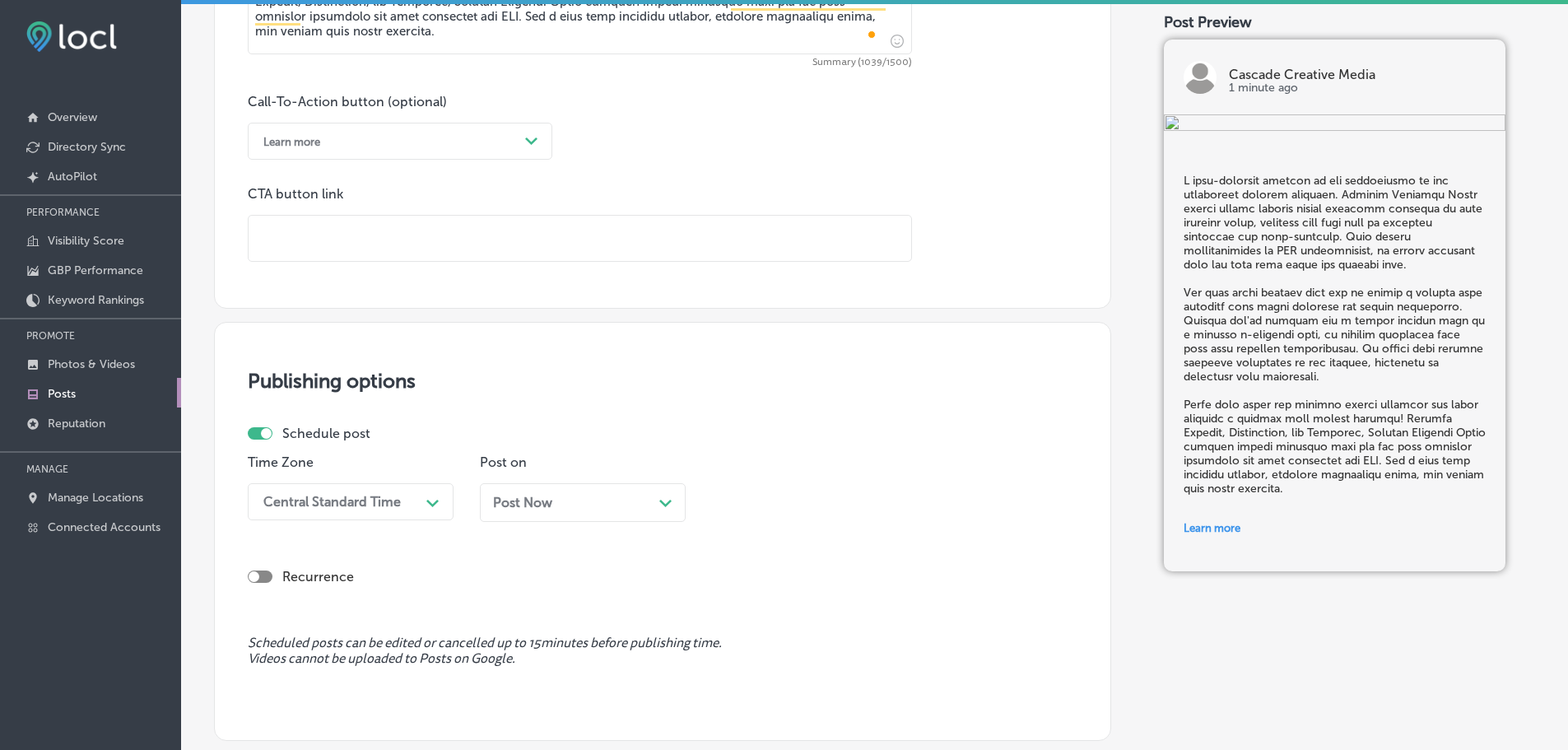
click at [362, 245] on input "text" at bounding box center [580, 239] width 662 height 46
paste input "[URL][DOMAIN_NAME]"
type input "[URL][DOMAIN_NAME]"
click at [361, 504] on div "Central Standard Time Path Created with Sketch." at bounding box center [350, 501] width 206 height 37
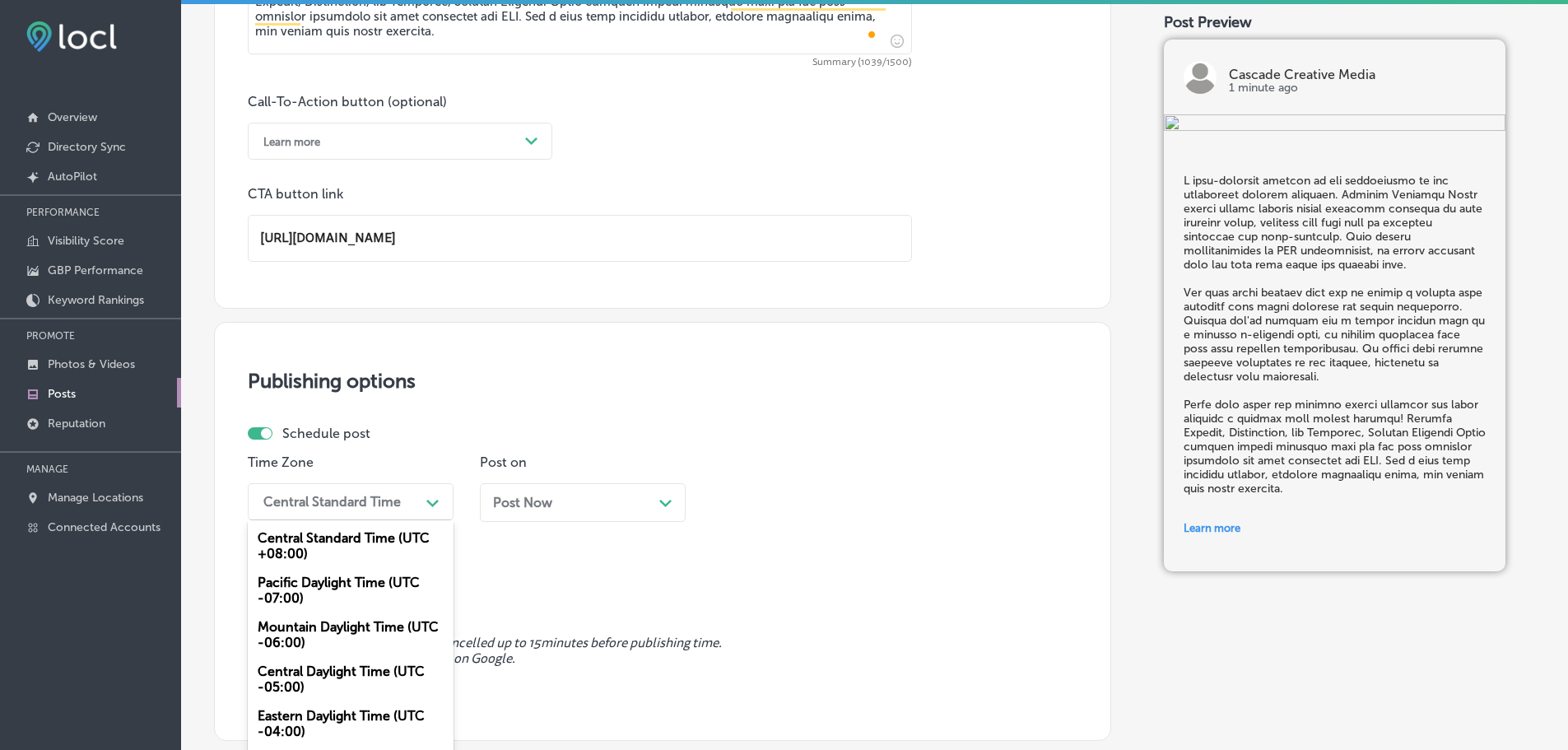
scroll to position [1168, 0]
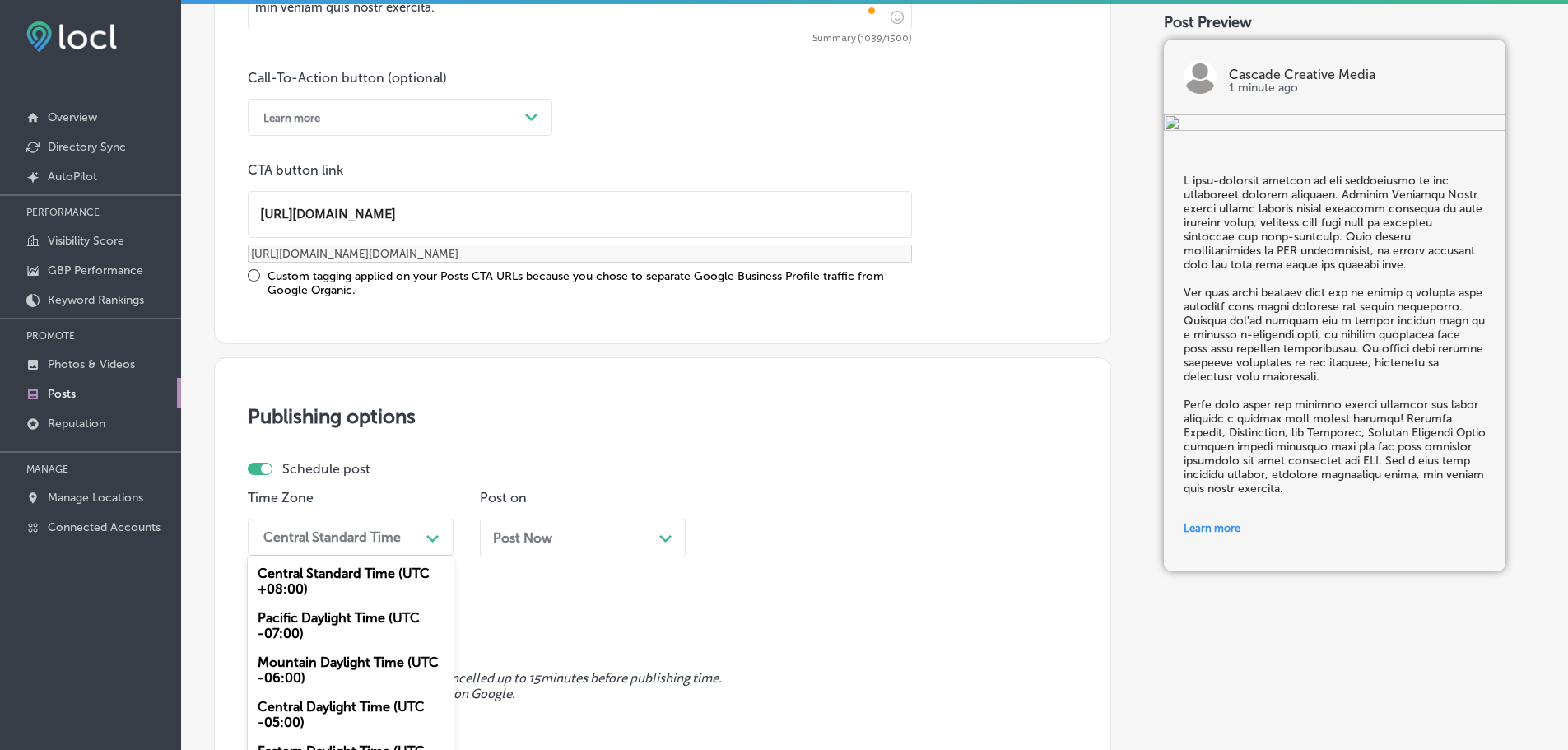
drag, startPoint x: 300, startPoint y: 663, endPoint x: 354, endPoint y: 649, distance: 55.8
click at [301, 663] on div "Mountain Daylight Time (UTC -06:00)" at bounding box center [350, 669] width 206 height 45
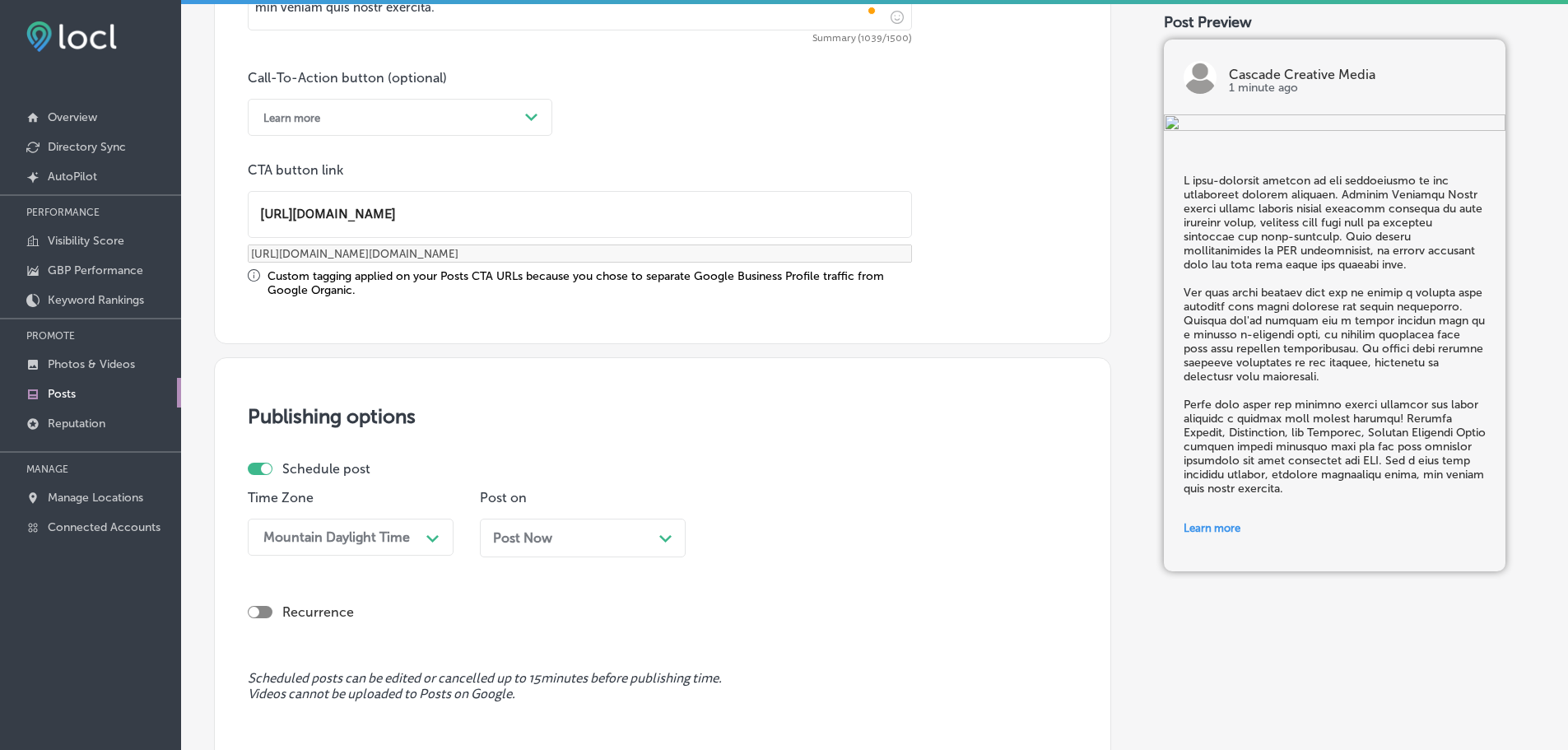
click at [666, 536] on icon "Path Created with Sketch." at bounding box center [665, 538] width 12 height 7
click at [831, 527] on div "option 7:00 AM, selected. option 12:00 AM focused, 1 of 96. 96 results availabl…" at bounding box center [814, 536] width 206 height 37
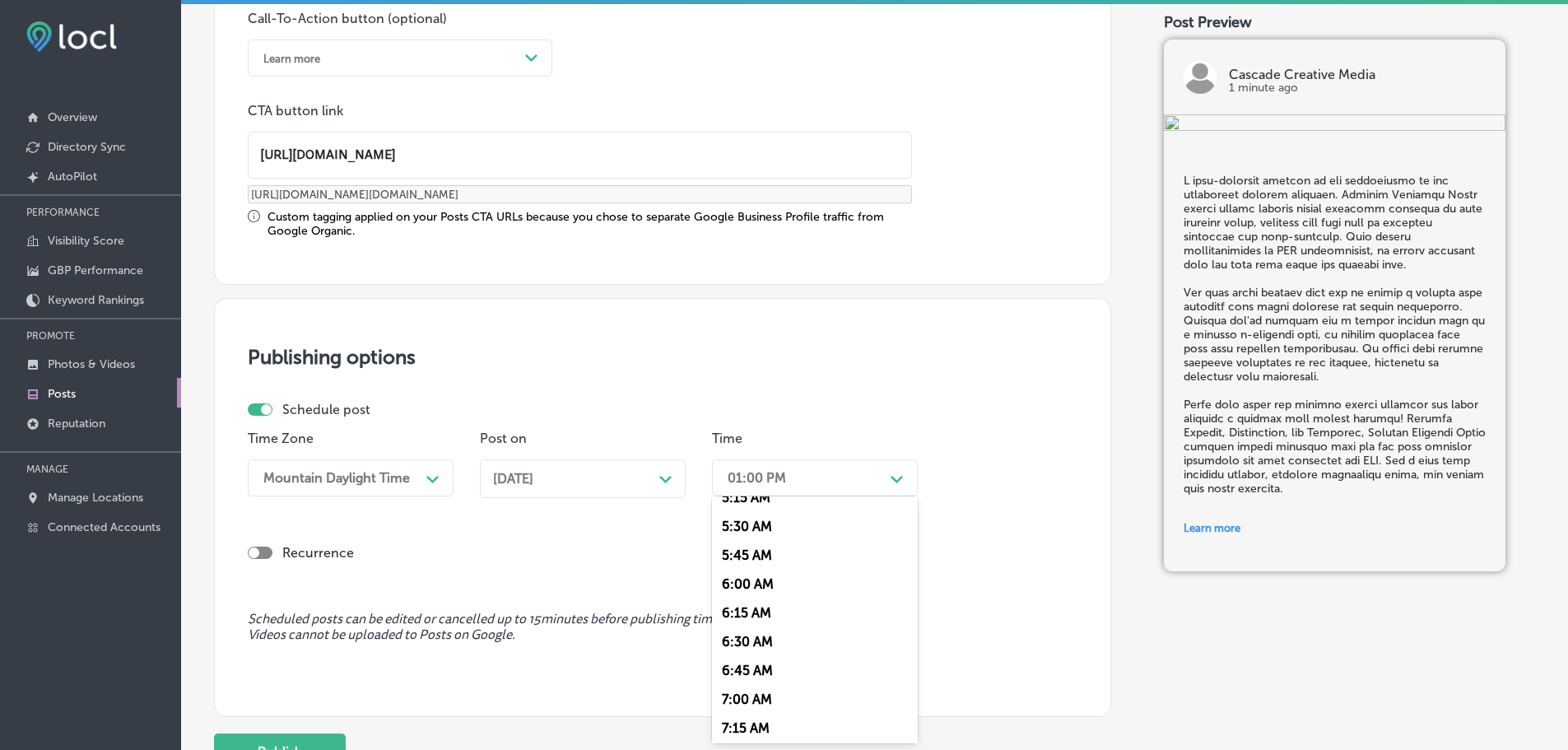
scroll to position [658, 0]
click at [746, 661] on div "7:00 AM" at bounding box center [814, 661] width 206 height 29
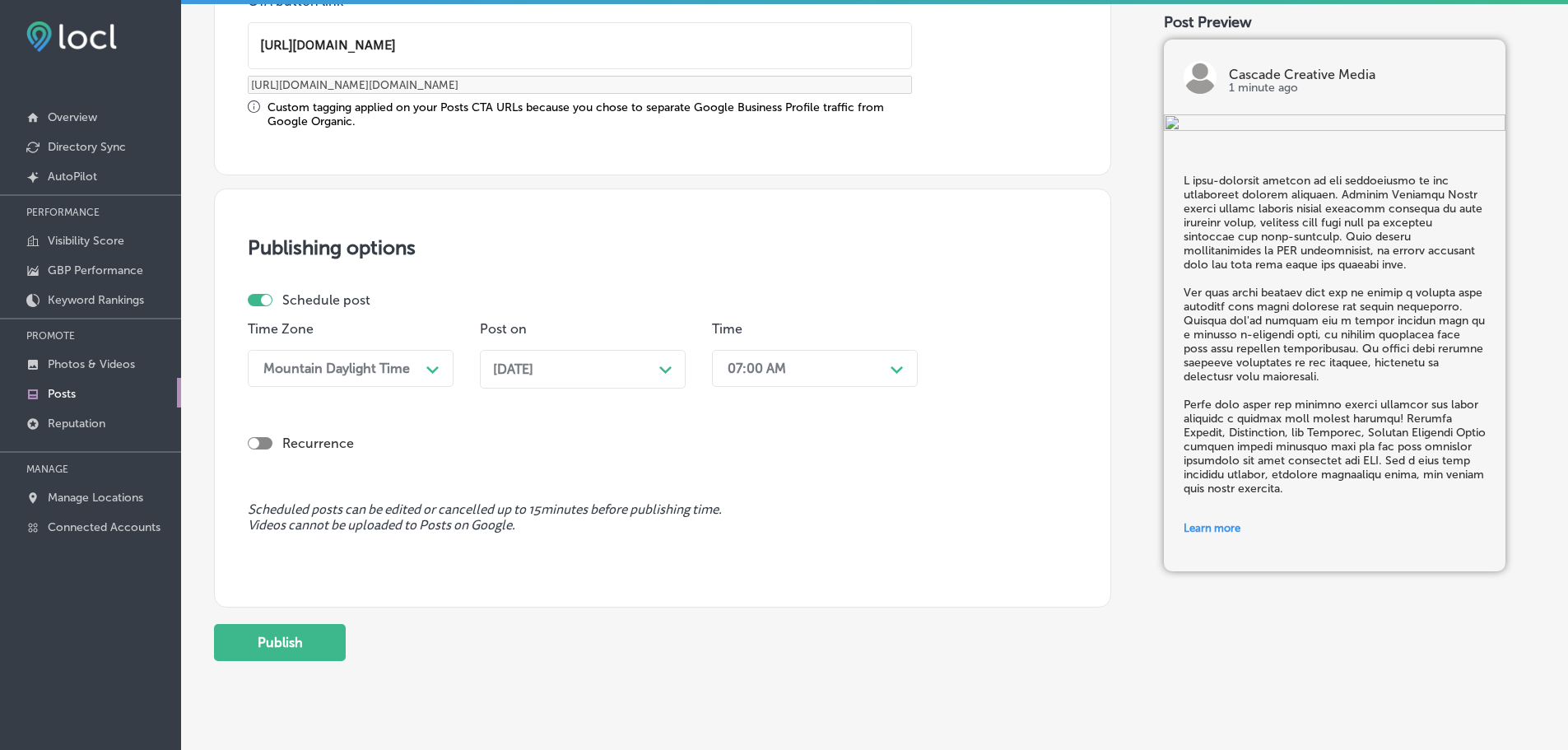
scroll to position [1376, 0]
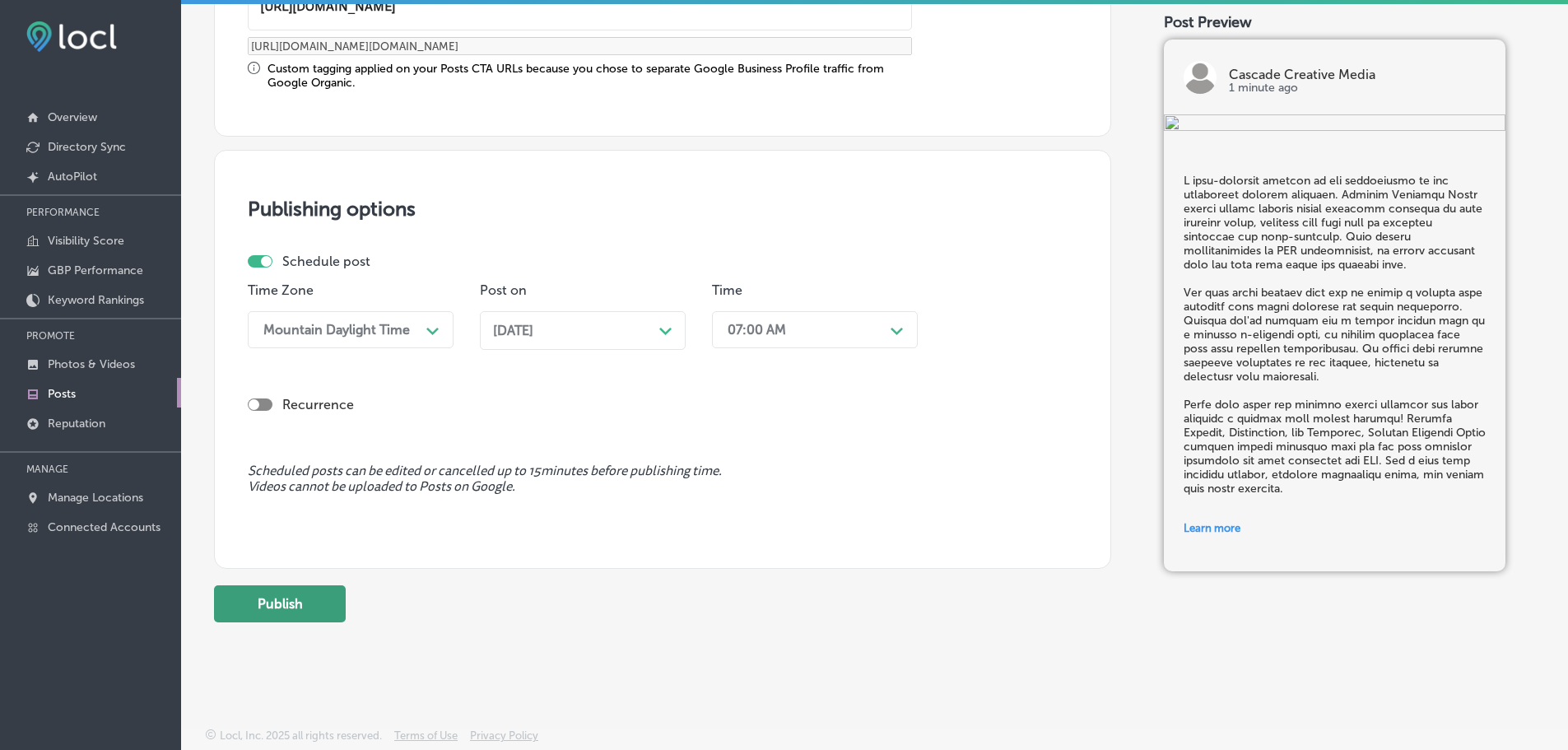
click at [302, 614] on button "Publish" at bounding box center [279, 603] width 131 height 37
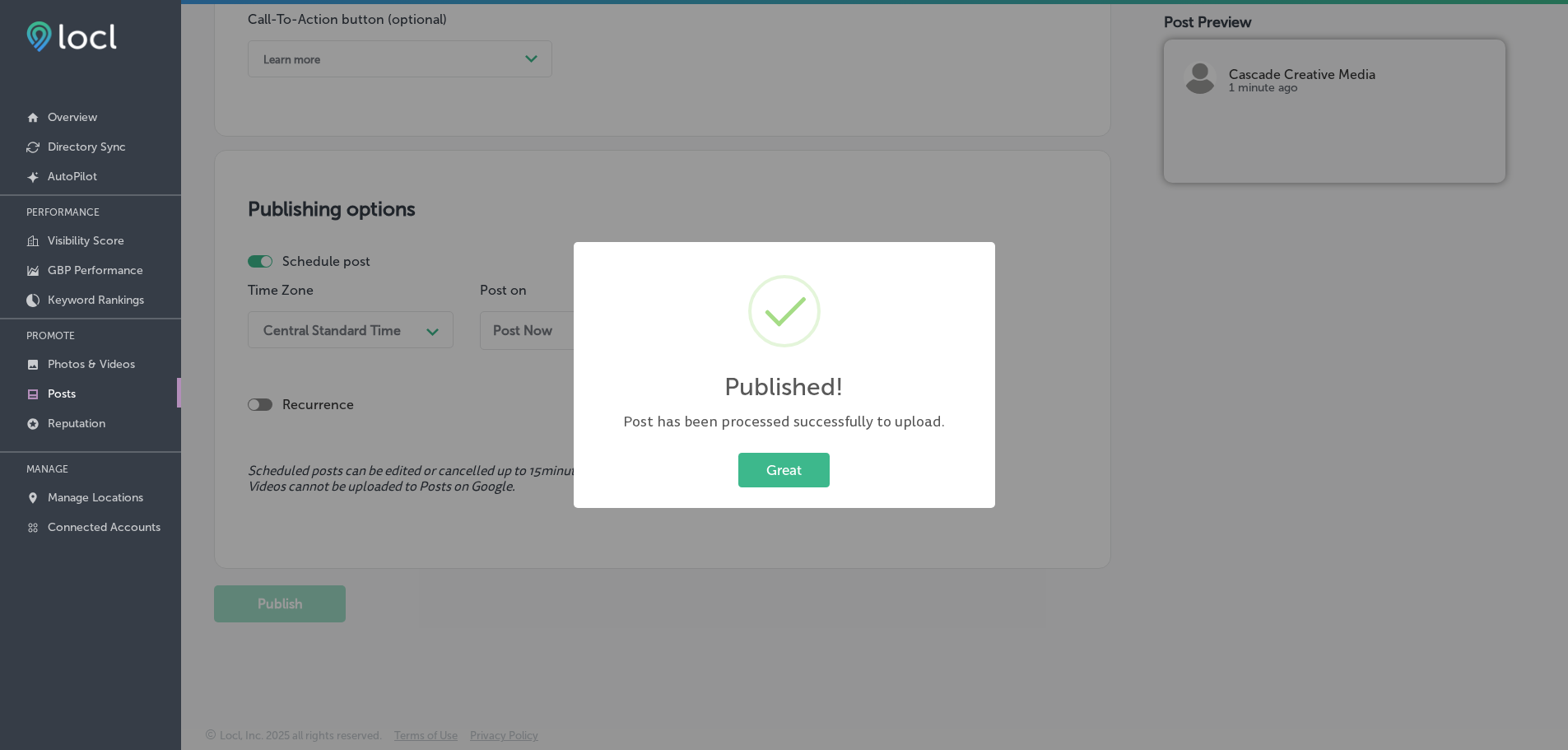
scroll to position [1226, 0]
click at [809, 460] on button "Great" at bounding box center [784, 469] width 91 height 34
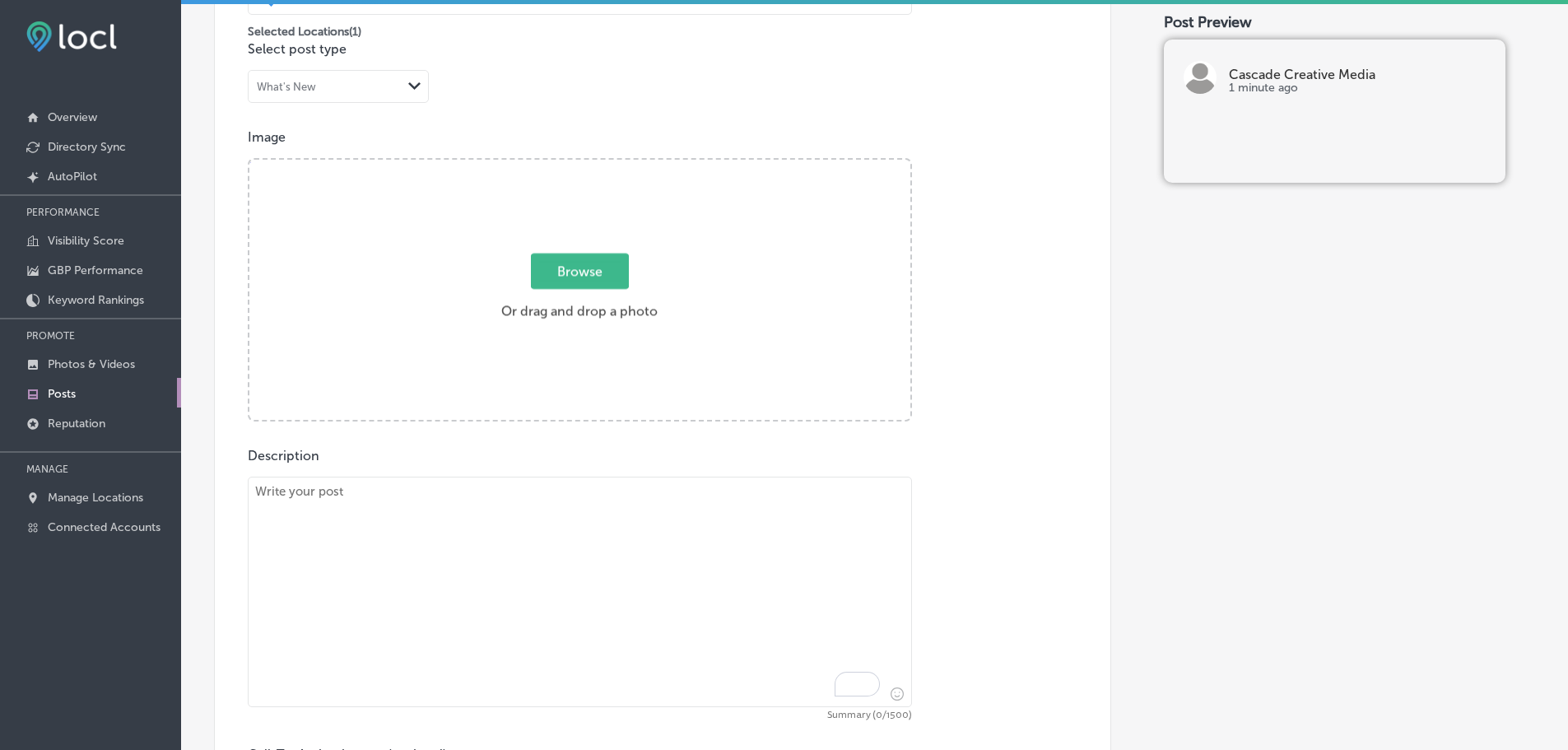
scroll to position [485, 0]
click at [518, 490] on textarea "To enrich screen reader interactions, please activate Accessibility in Grammarl…" at bounding box center [580, 598] width 664 height 231
paste textarea "Social media advertising is one of the most effective ways to reach and engage …"
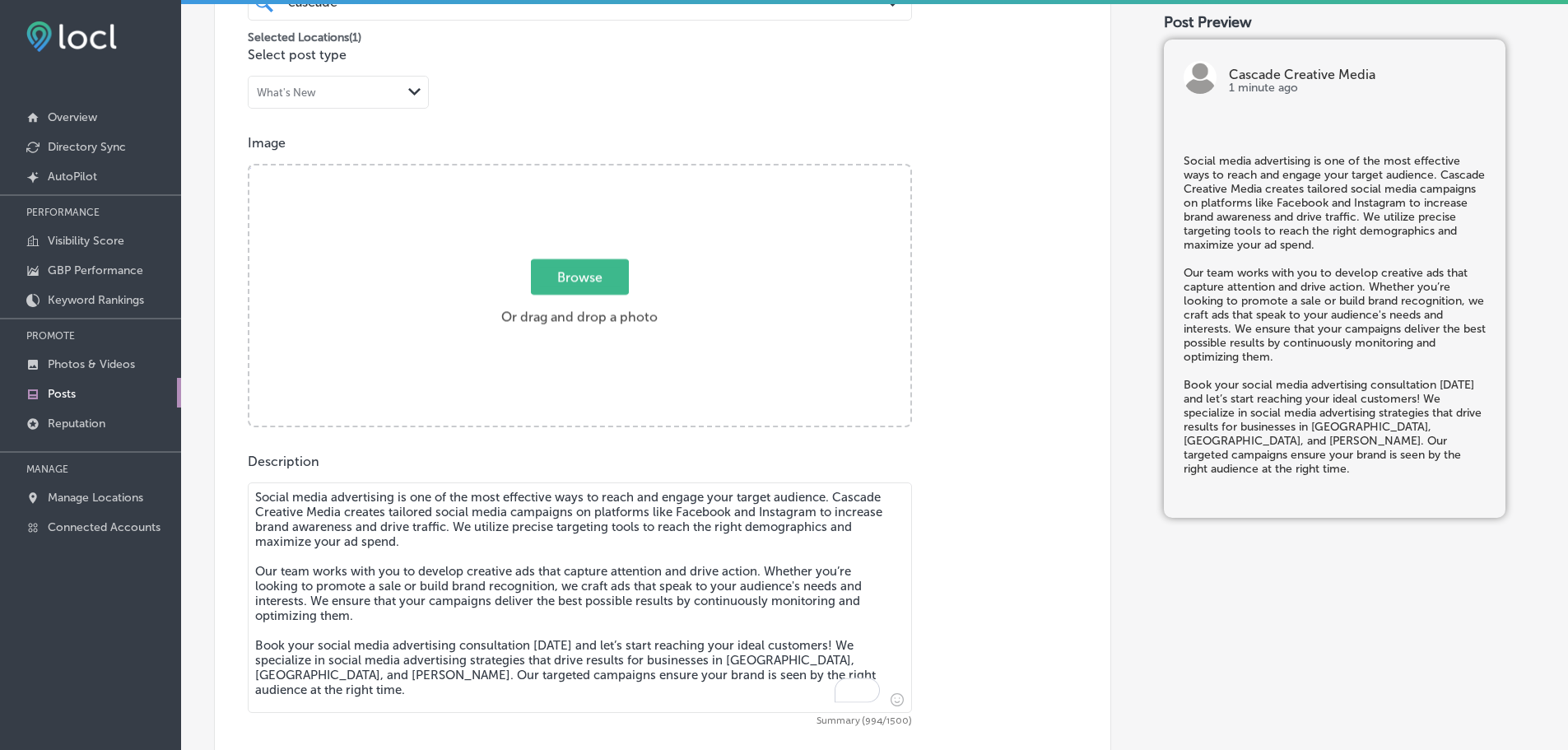
type textarea "Social media advertising is one of the most effective ways to reach and engage …"
click at [593, 277] on span "Browse" at bounding box center [580, 278] width 97 height 36
click at [593, 170] on input "Browse Or drag and drop a photo" at bounding box center [580, 167] width 661 height 5
type input "C:\fakepath\Cascade Creative Media-6.png"
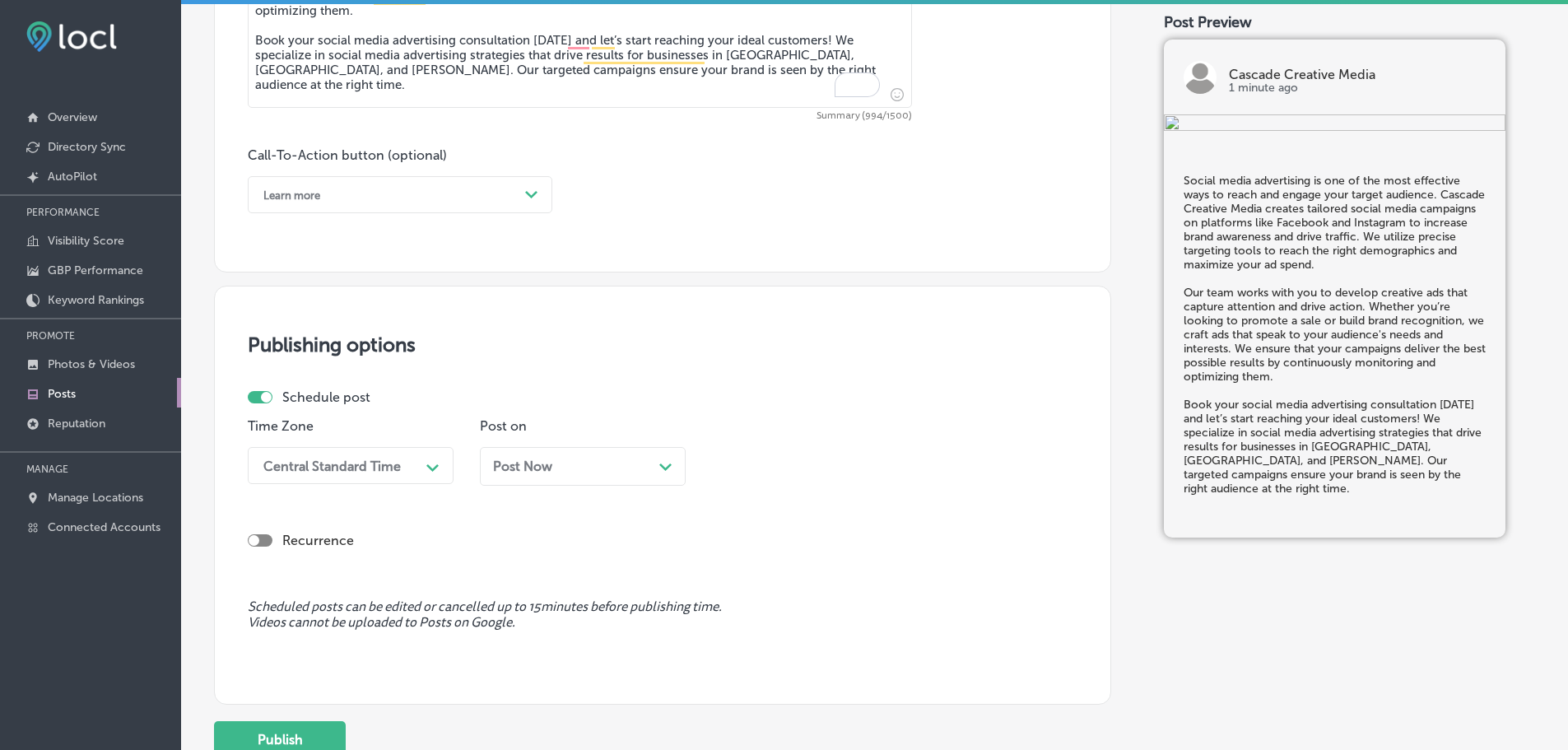
scroll to position [1062, 0]
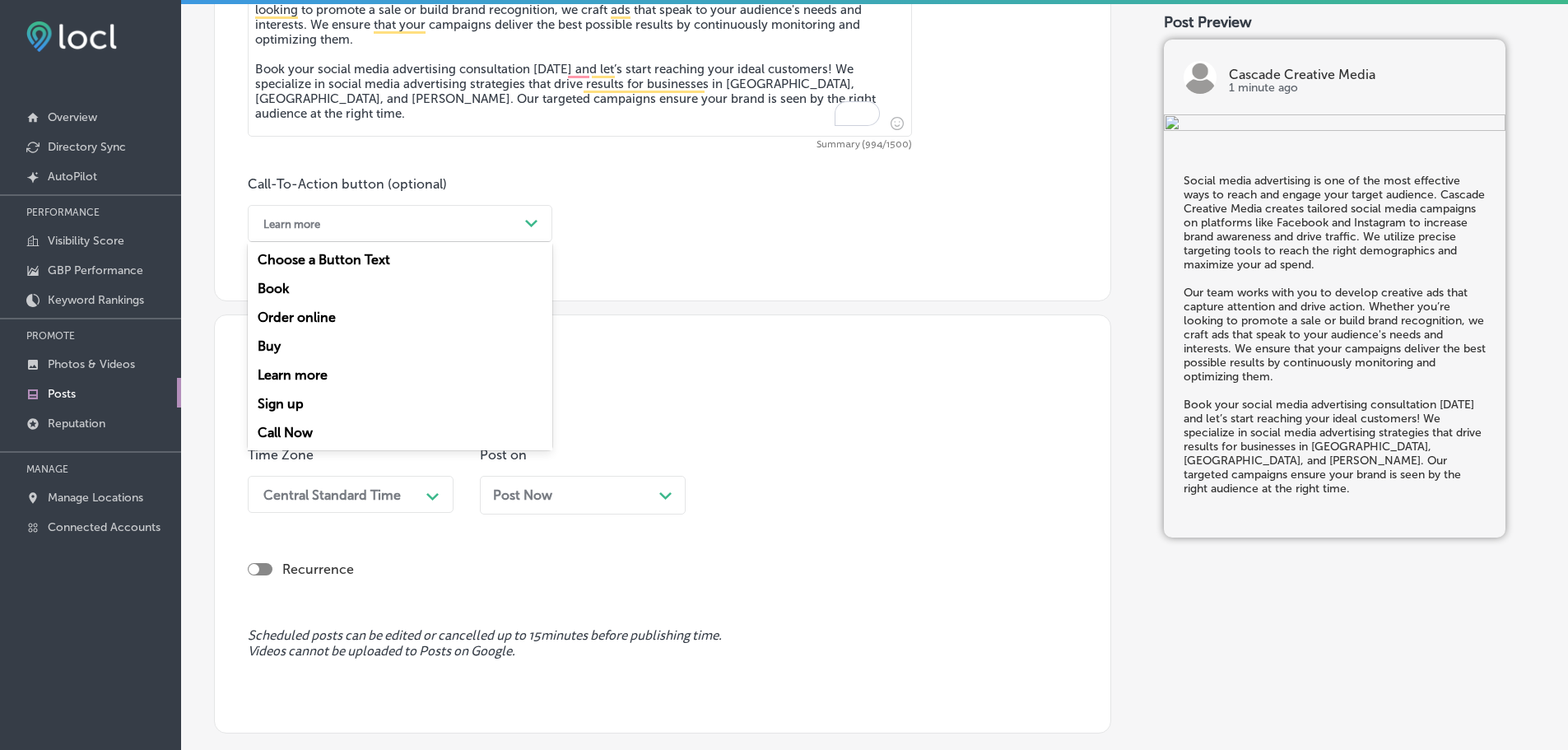
click at [484, 216] on div "Learn more" at bounding box center [387, 224] width 263 height 26
click at [274, 289] on div "Book" at bounding box center [400, 288] width 304 height 29
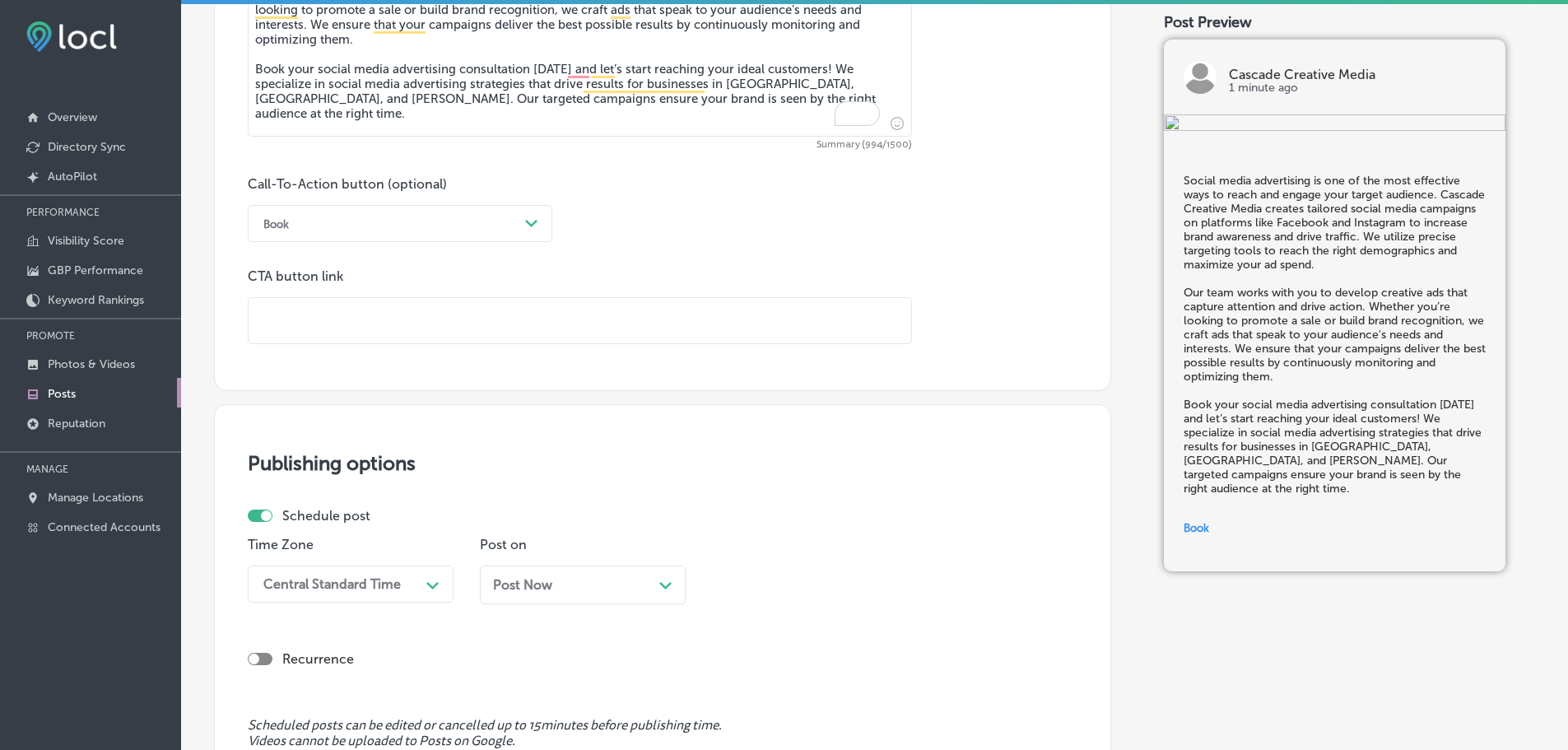
click at [361, 315] on input "text" at bounding box center [580, 321] width 662 height 46
paste input "[URL][DOMAIN_NAME]"
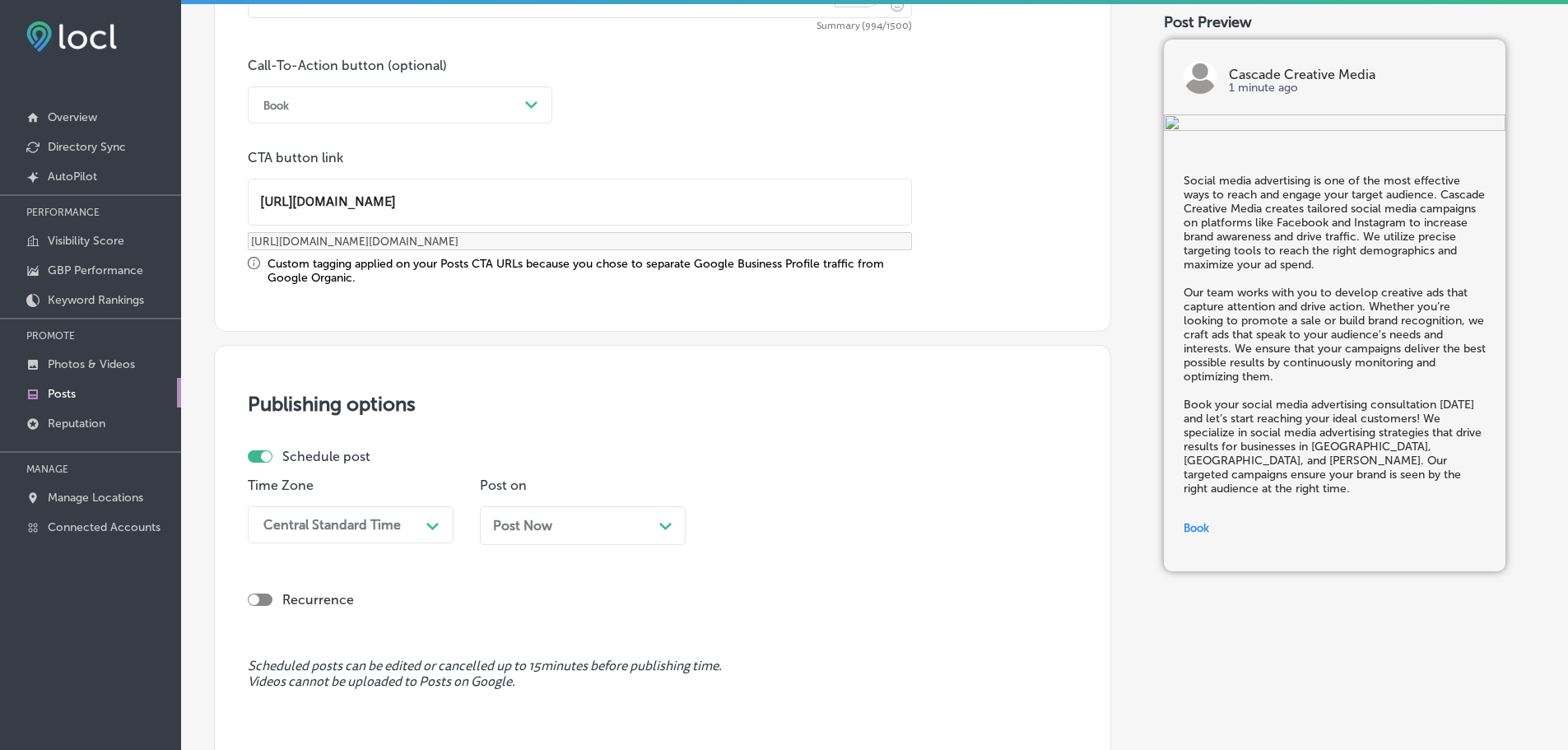
scroll to position [1226, 0]
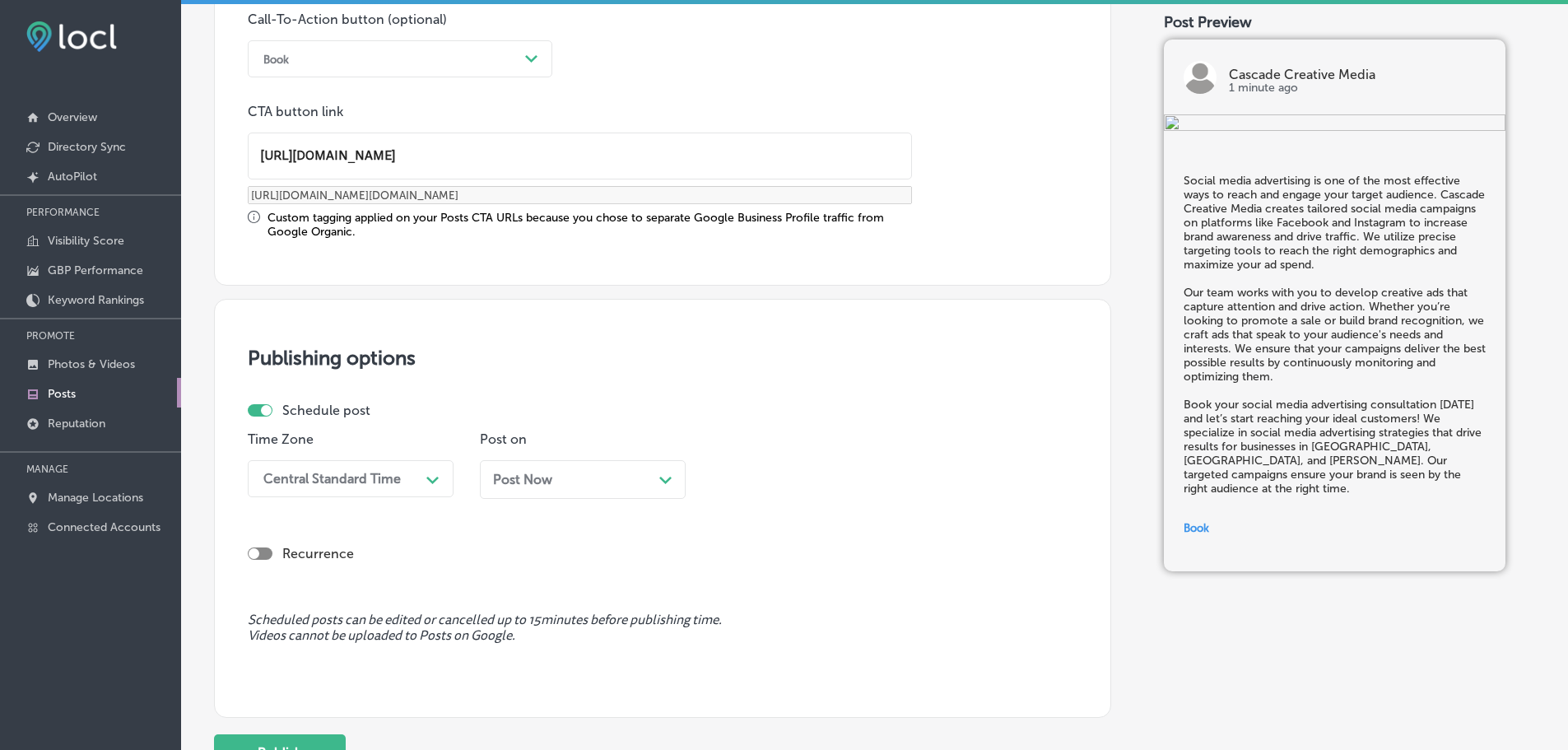
type input "[URL][DOMAIN_NAME]"
click at [356, 479] on div "Central Standard Time" at bounding box center [332, 478] width 137 height 16
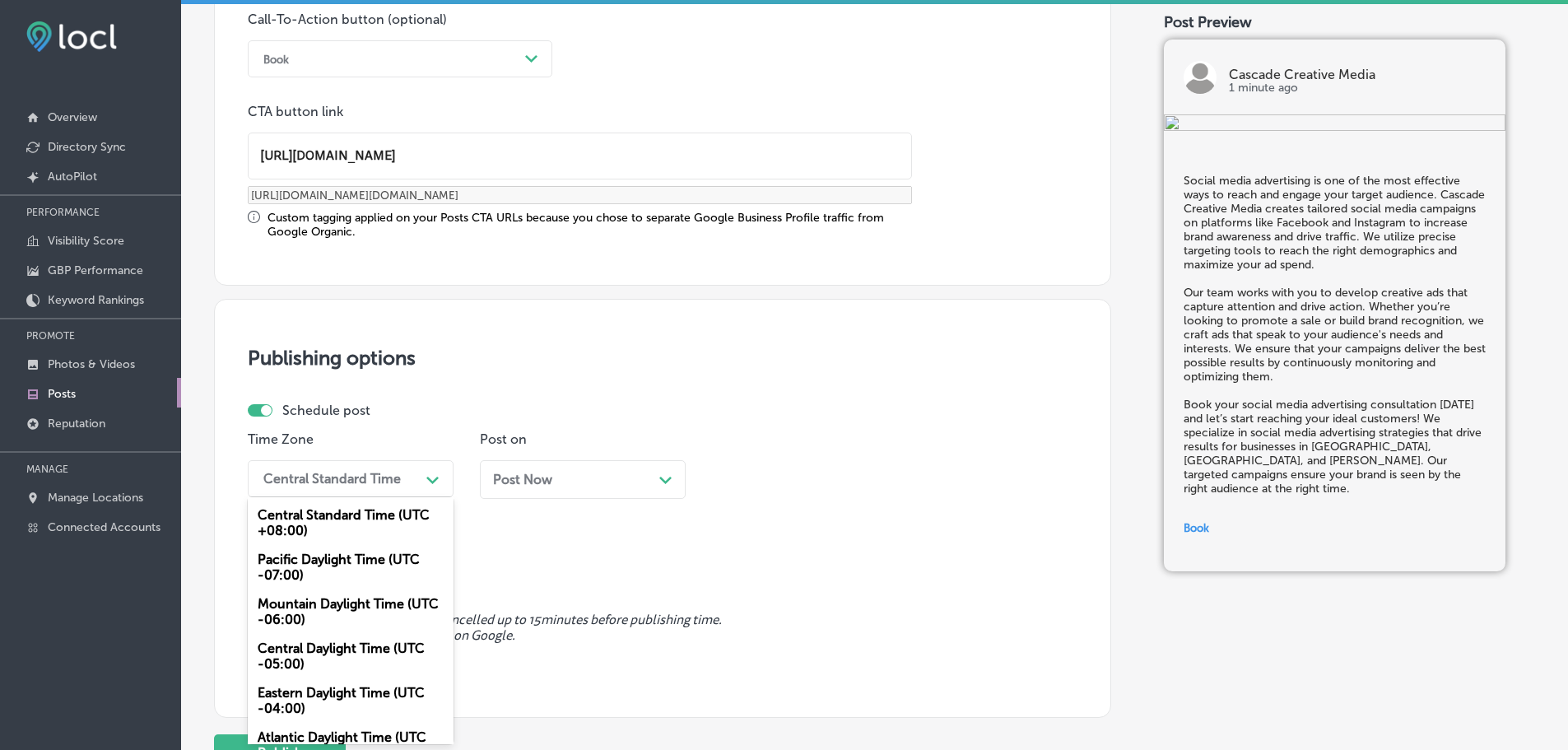
click at [306, 610] on div "Mountain Daylight Time (UTC -06:00)" at bounding box center [350, 612] width 206 height 45
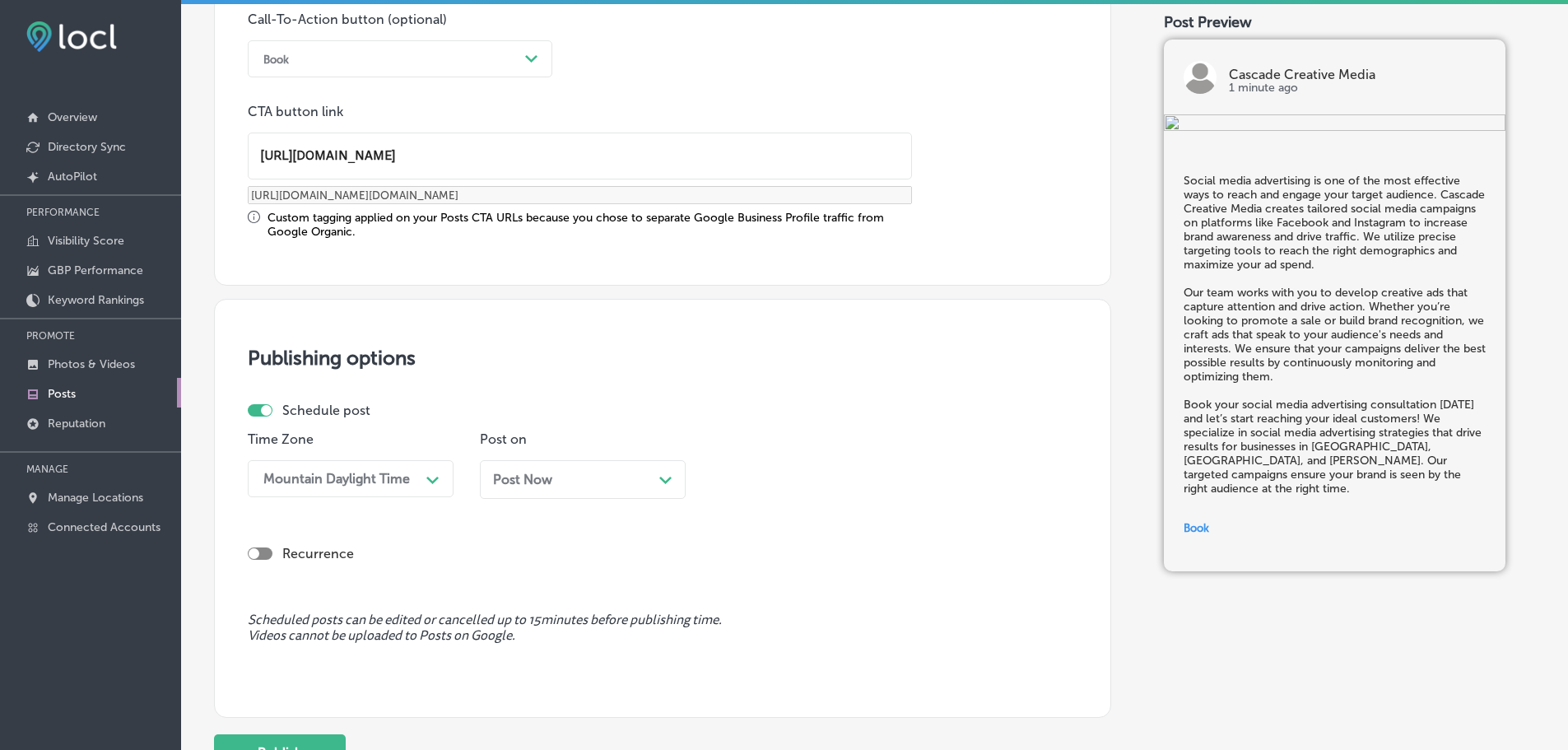
click at [669, 475] on div "Path Created with Sketch." at bounding box center [665, 477] width 13 height 13
click at [840, 475] on div "01:00 PM" at bounding box center [801, 478] width 165 height 29
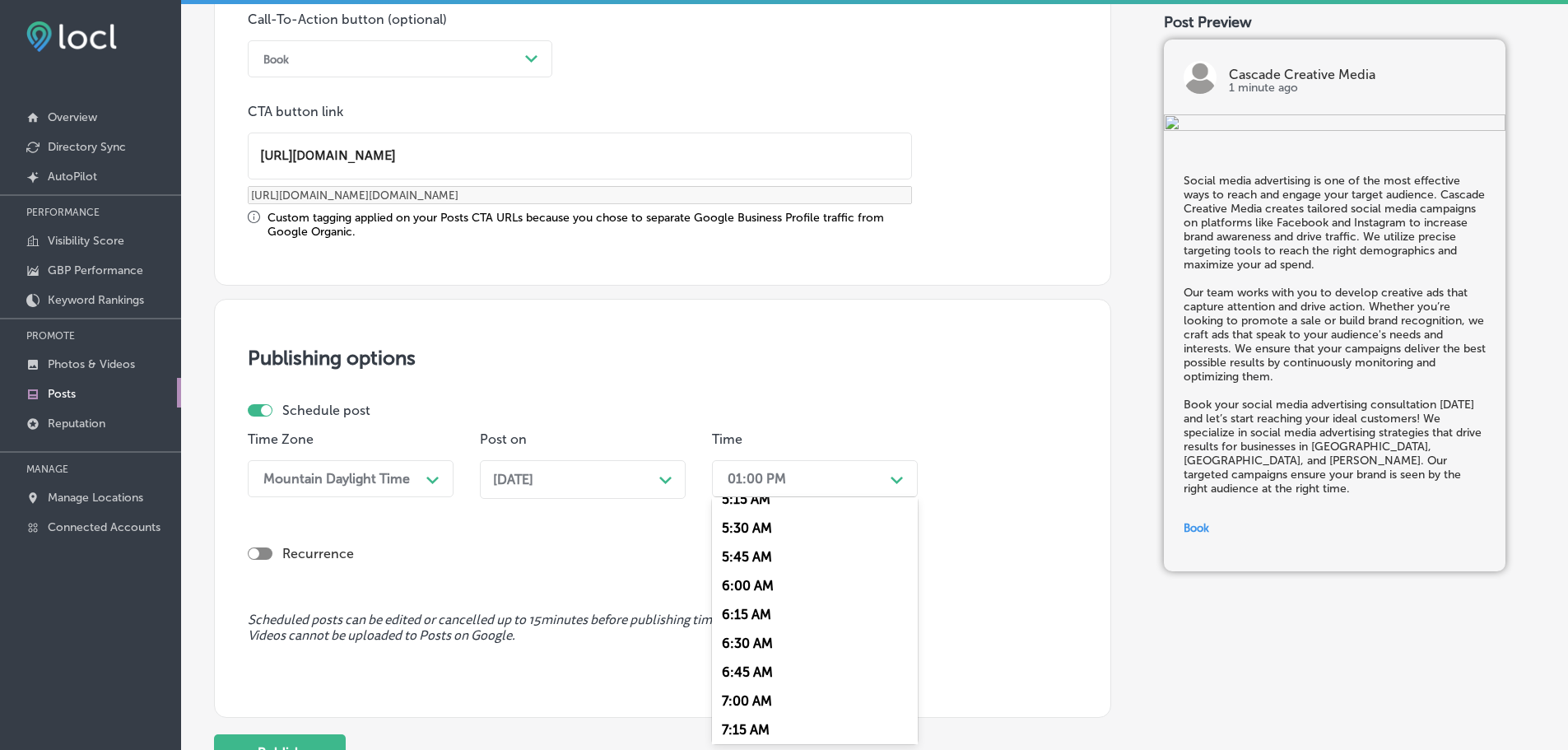
scroll to position [658, 0]
click at [758, 659] on div "7:00 AM" at bounding box center [814, 662] width 206 height 29
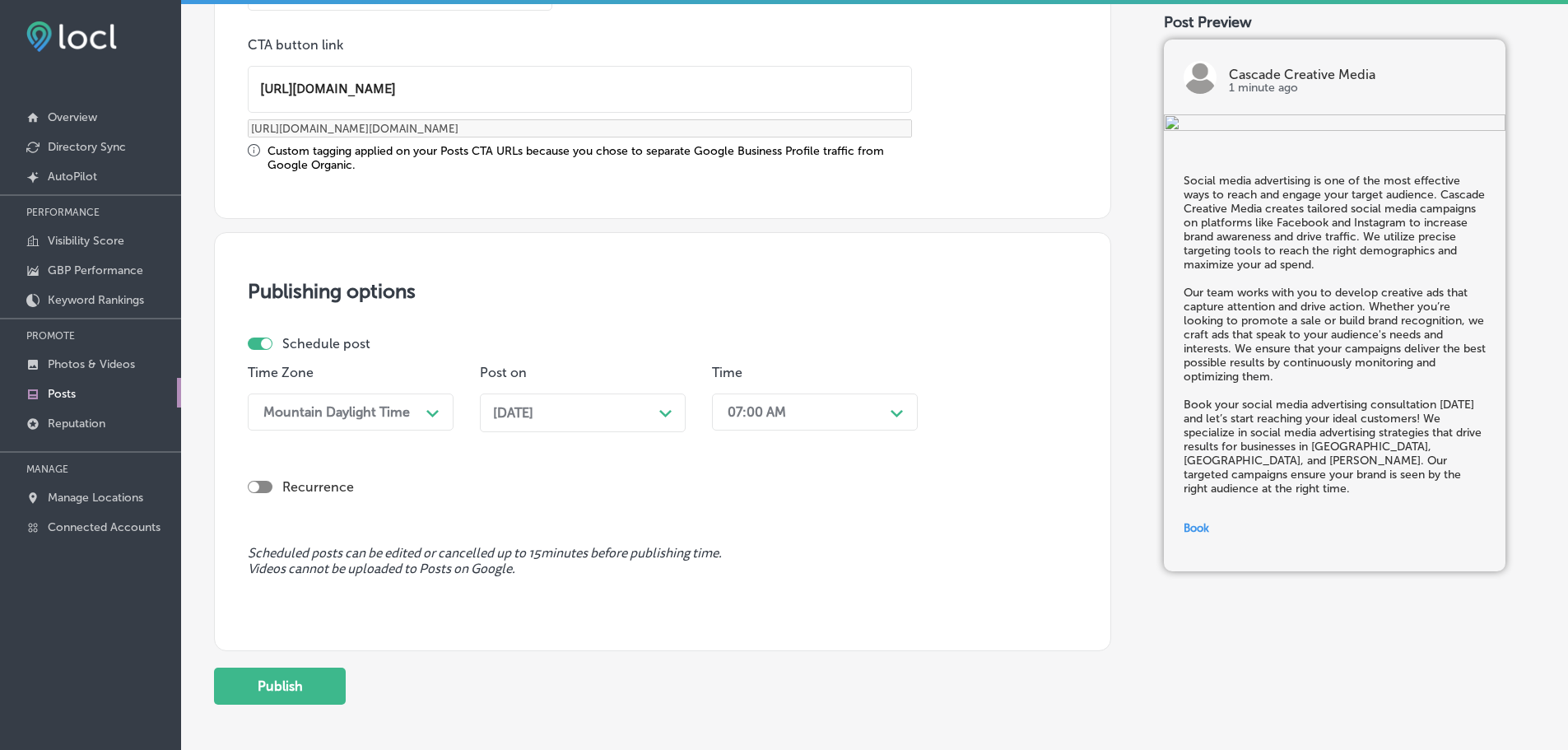
scroll to position [1376, 0]
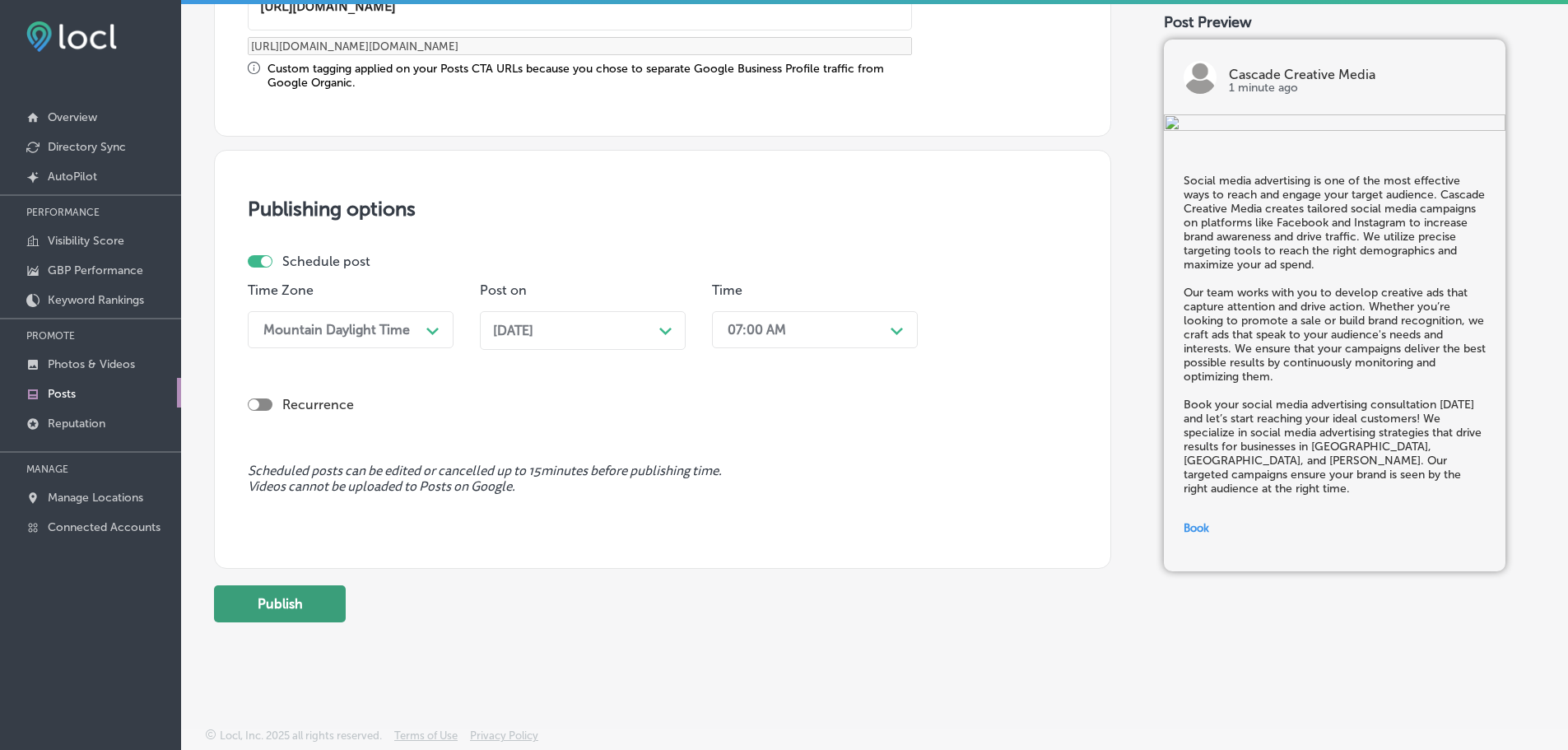
click at [291, 602] on button "Publish" at bounding box center [279, 603] width 131 height 37
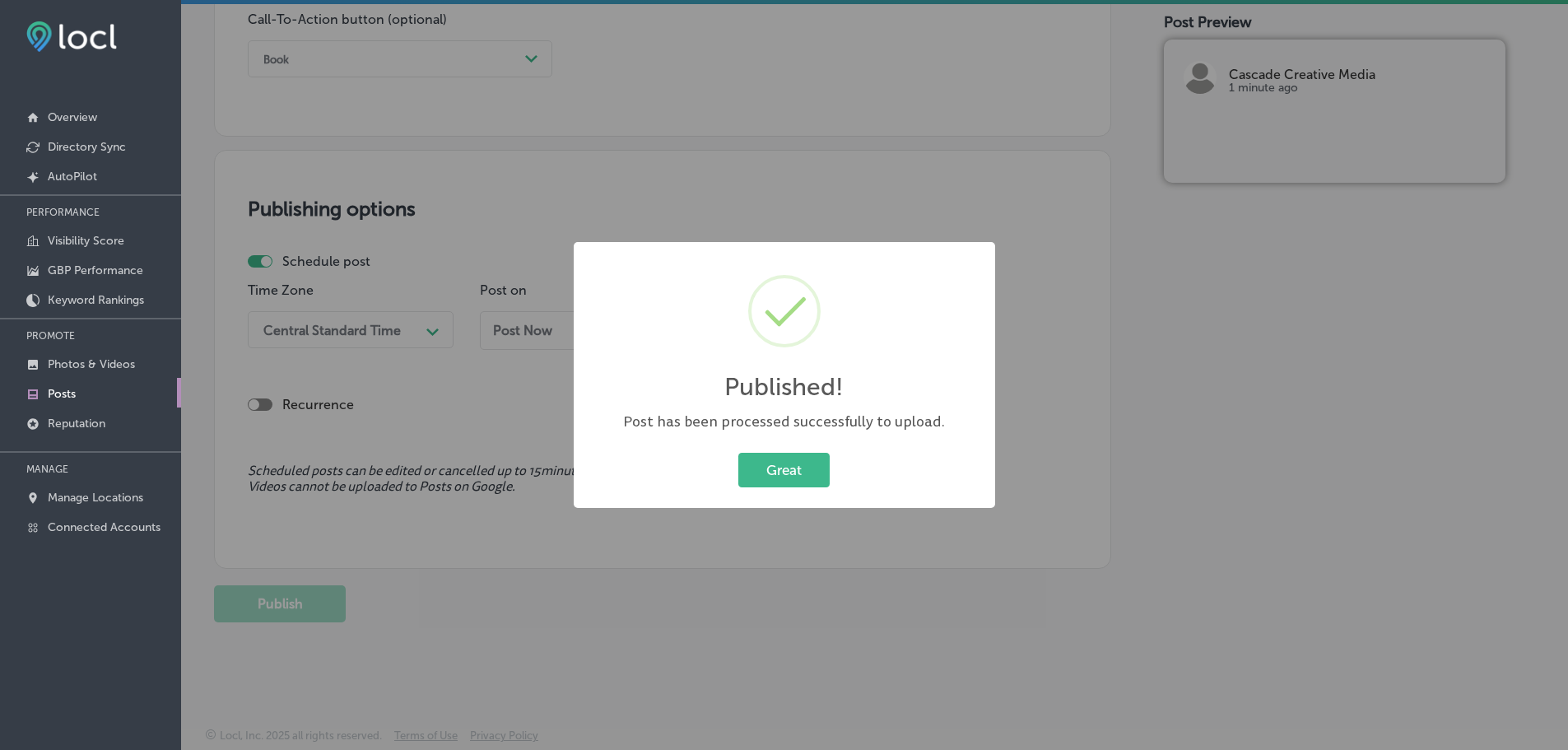
scroll to position [1226, 0]
click at [804, 465] on button "Great" at bounding box center [784, 469] width 91 height 34
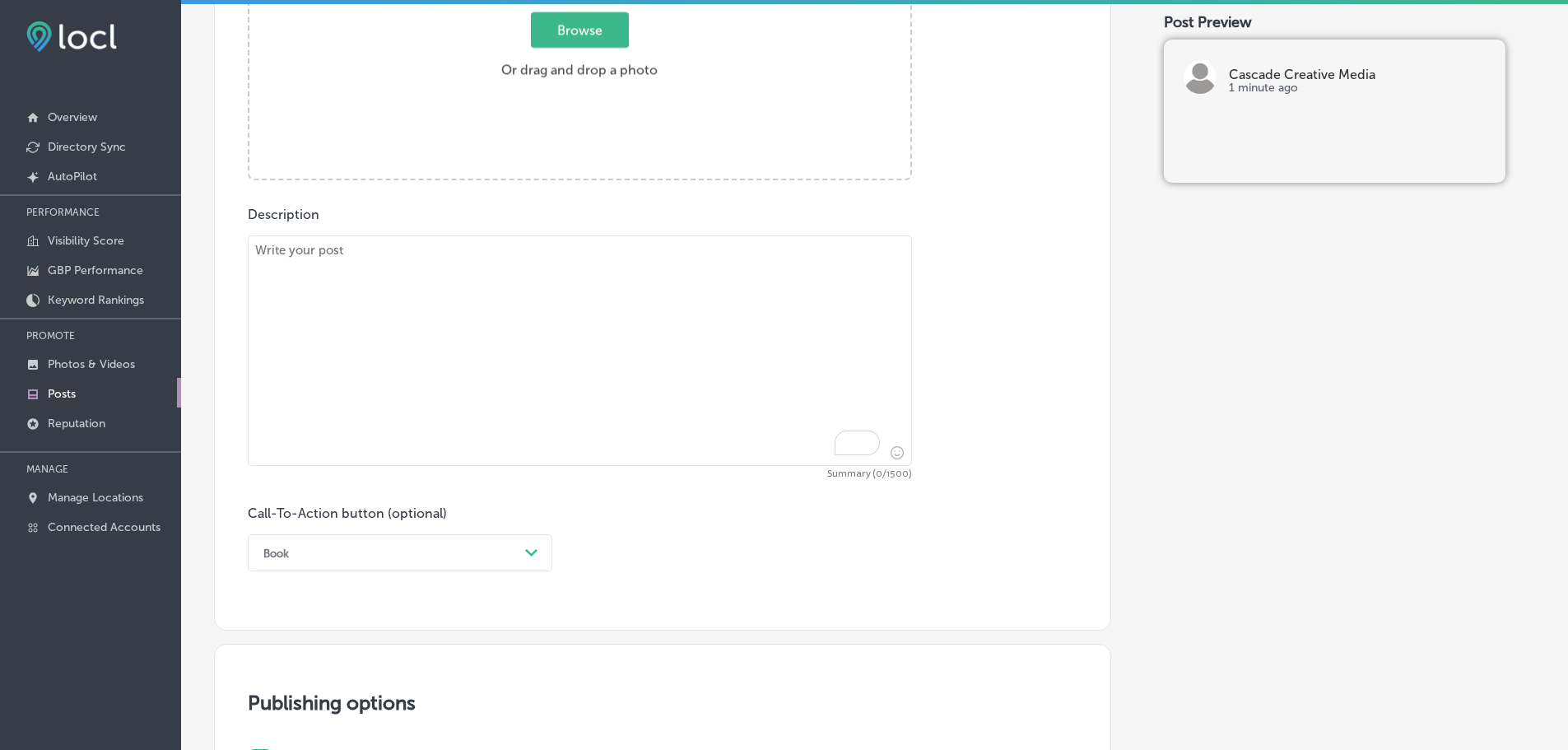
scroll to position [568, 0]
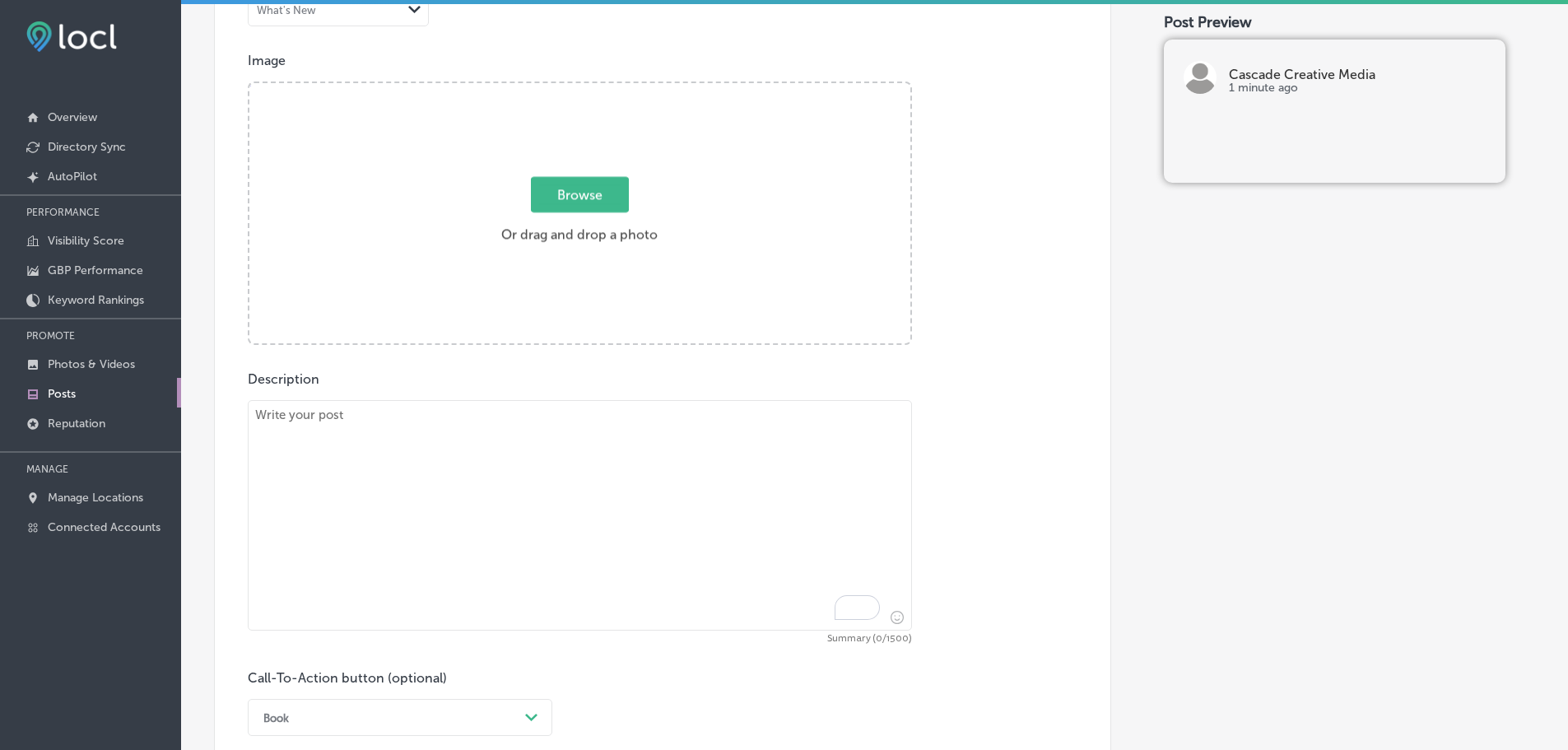
drag, startPoint x: 480, startPoint y: 505, endPoint x: 473, endPoint y: 490, distance: 16.6
click at [480, 503] on textarea "To enrich screen reader interactions, please activate Accessibility in Grammarl…" at bounding box center [580, 515] width 664 height 231
paste textarea "Your brand is the foundation of your business’s identity, and at Cascade Creati…"
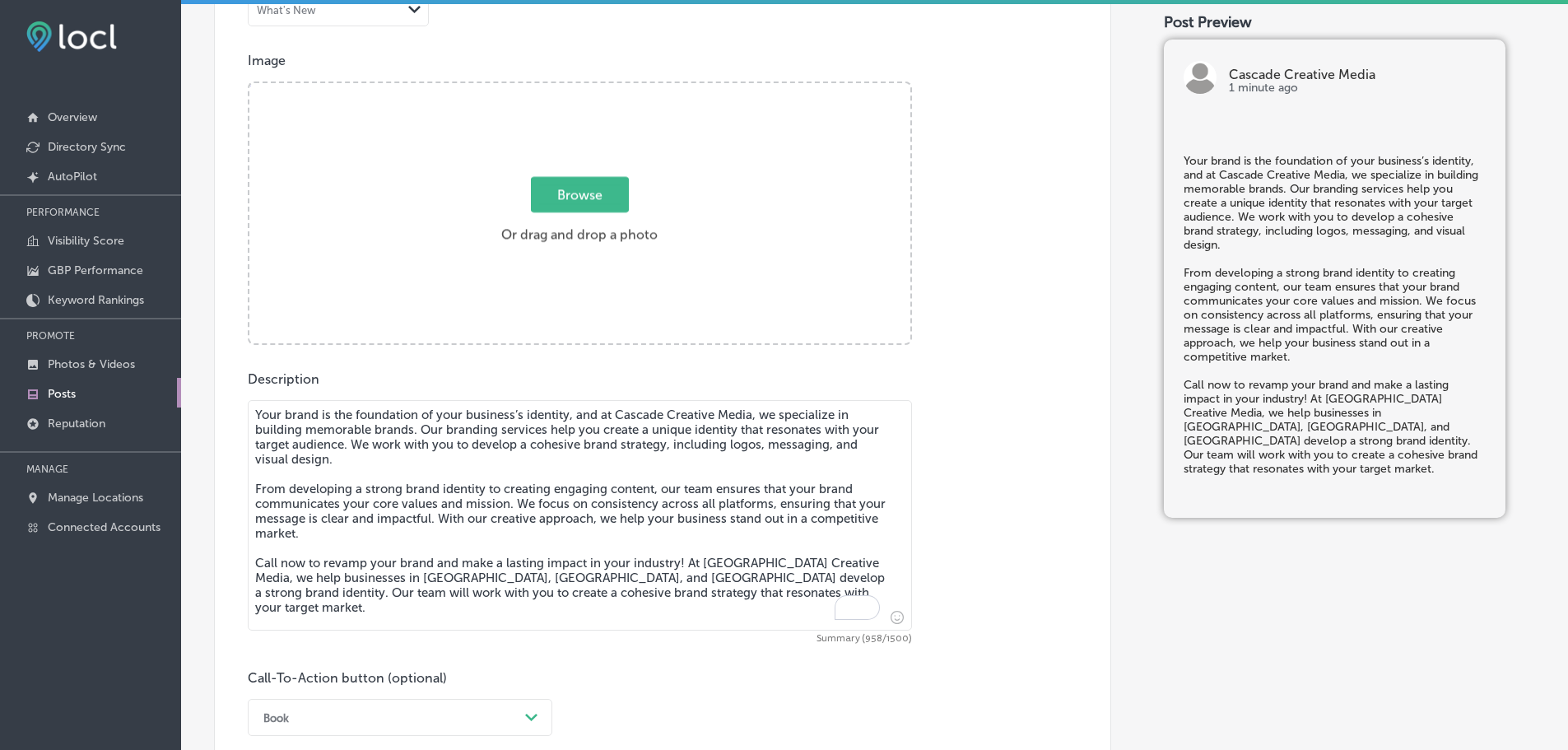
type textarea "Your brand is the foundation of your business’s identity, and at Cascade Creati…"
click at [577, 207] on span "Browse" at bounding box center [580, 195] width 97 height 36
click at [577, 89] on input "Browse Or drag and drop a photo" at bounding box center [580, 86] width 661 height 5
type input "C:\fakepath\Cascade Creative Media-7 (1).png"
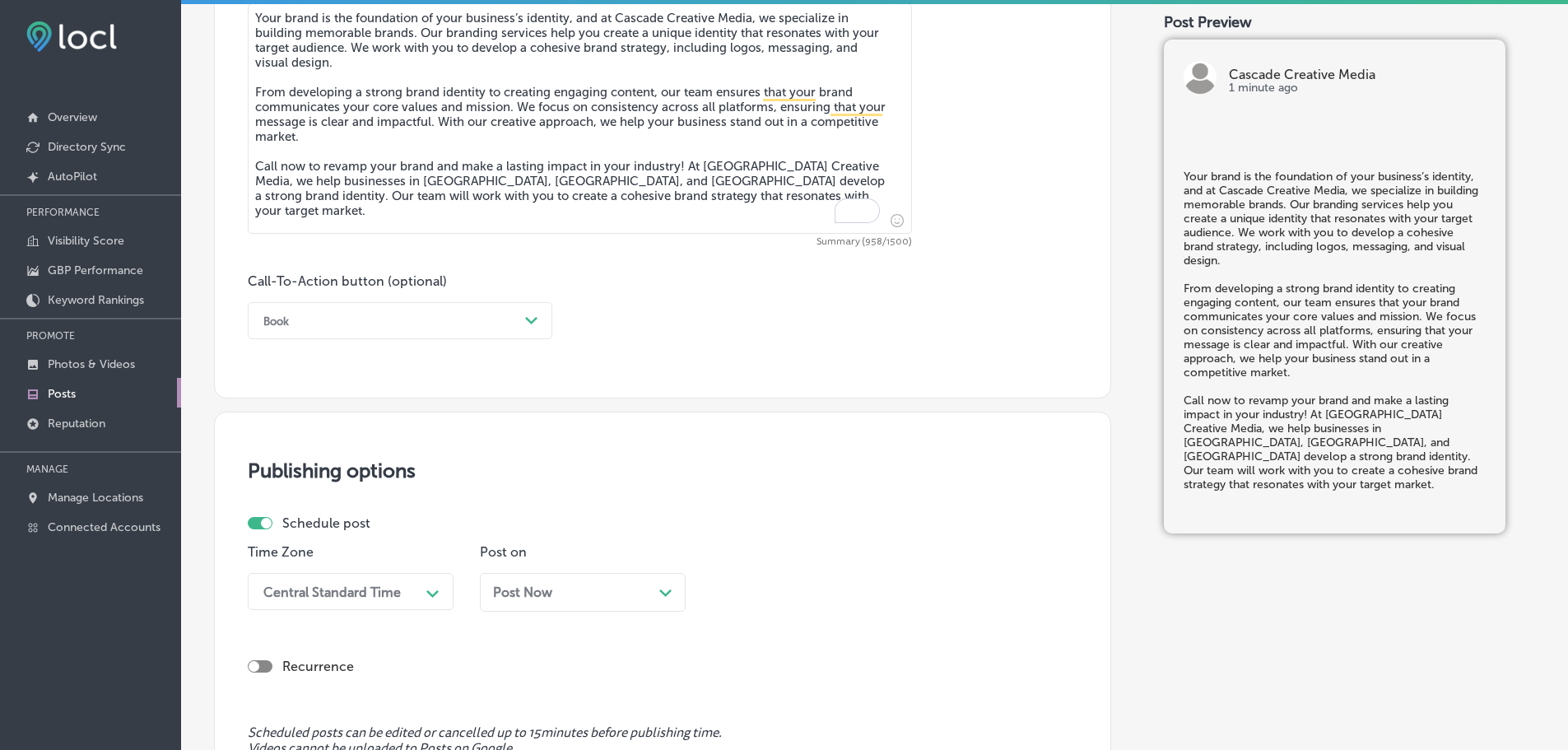
scroll to position [1062, 0]
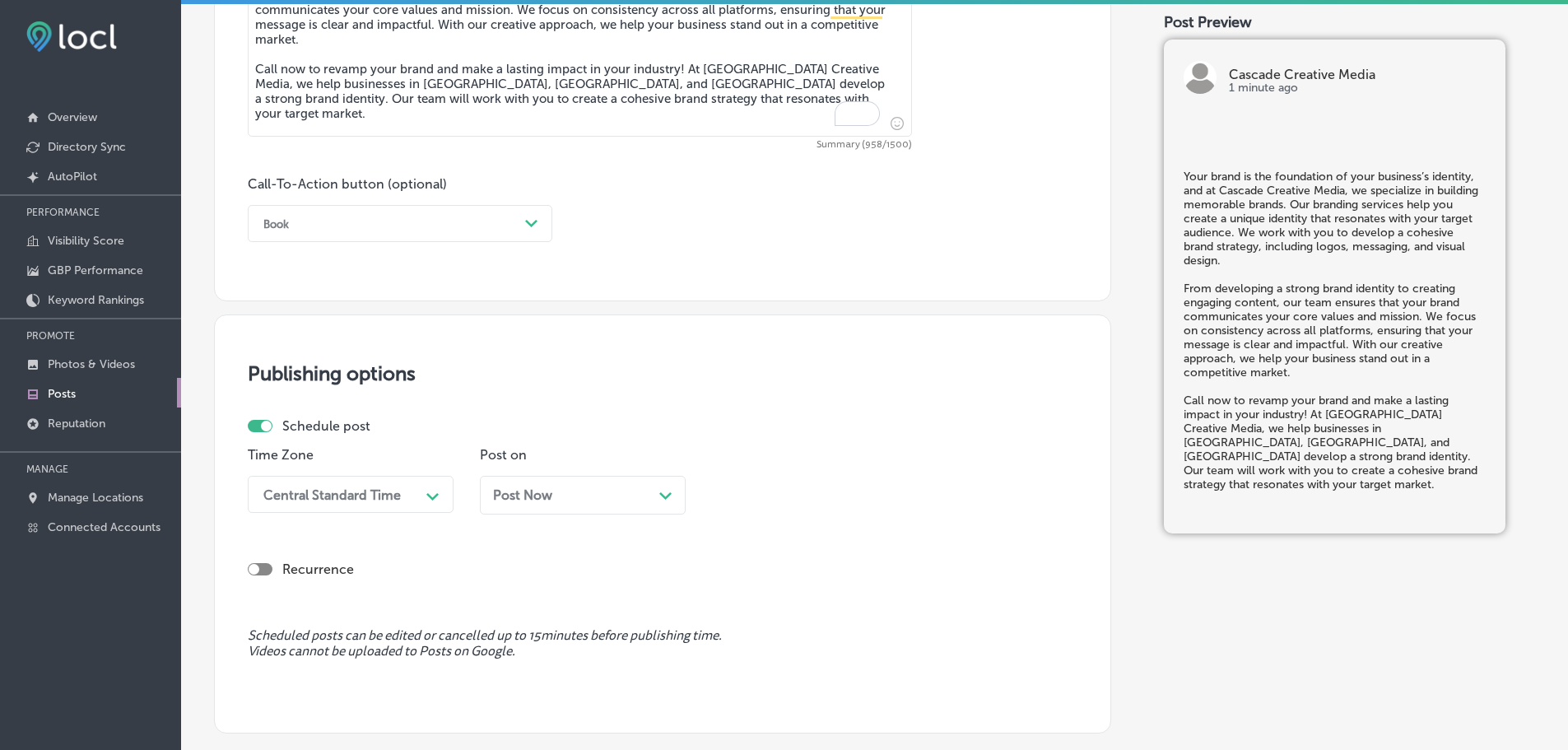
click at [521, 222] on div "Path Created with Sketch." at bounding box center [531, 224] width 26 height 26
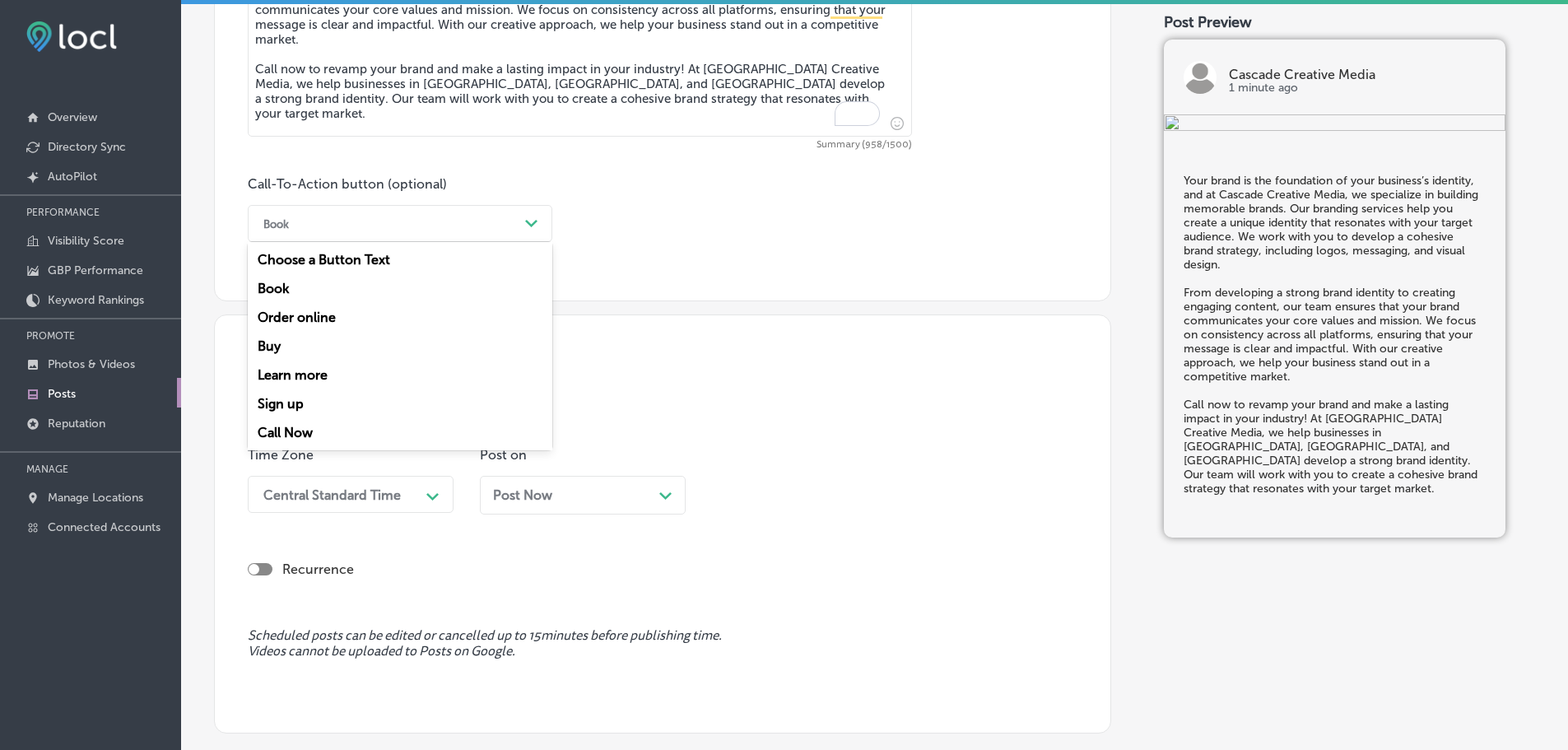
click at [285, 428] on div "Call Now" at bounding box center [400, 432] width 304 height 29
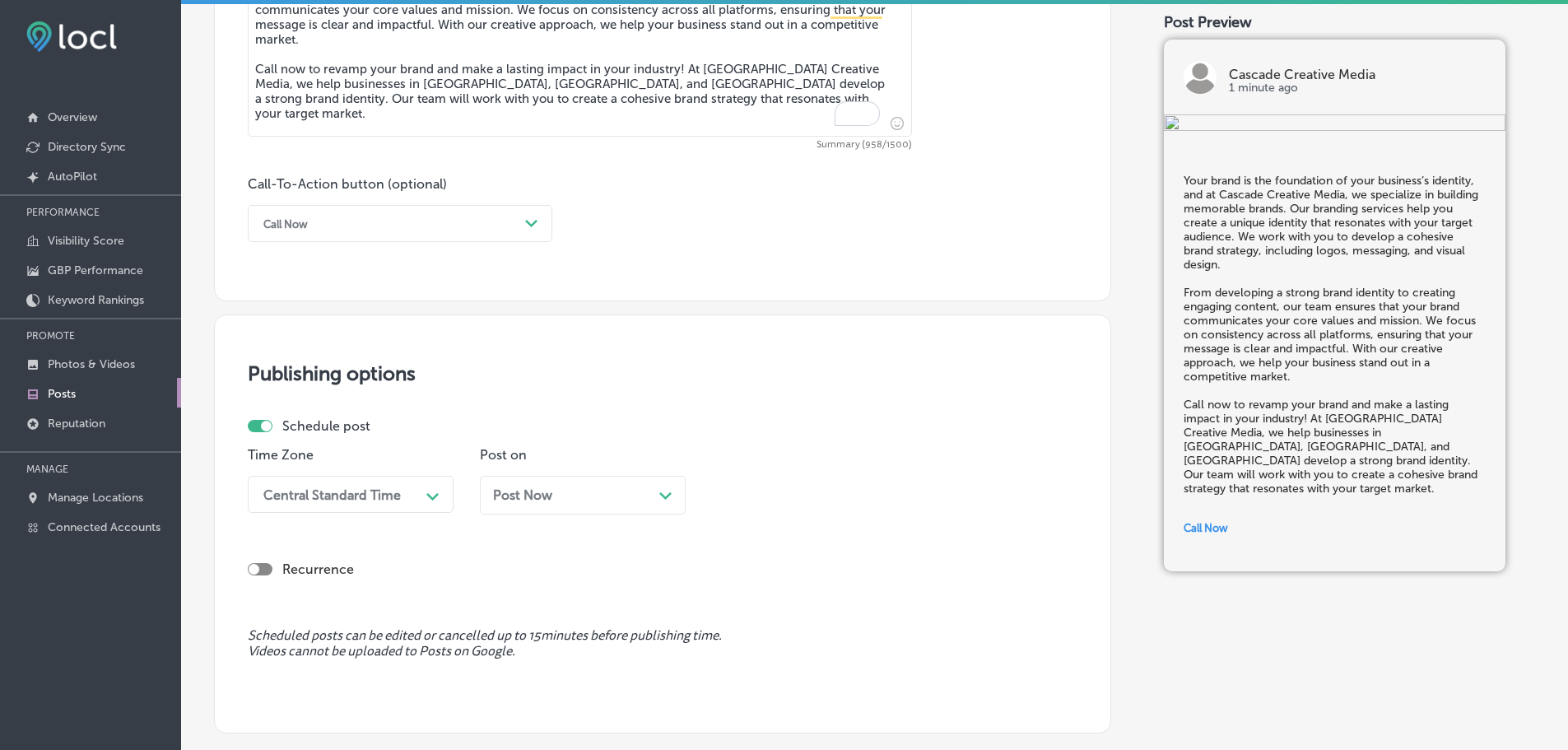
click at [420, 496] on div "Central Standard Time Path Created with Sketch." at bounding box center [350, 493] width 206 height 37
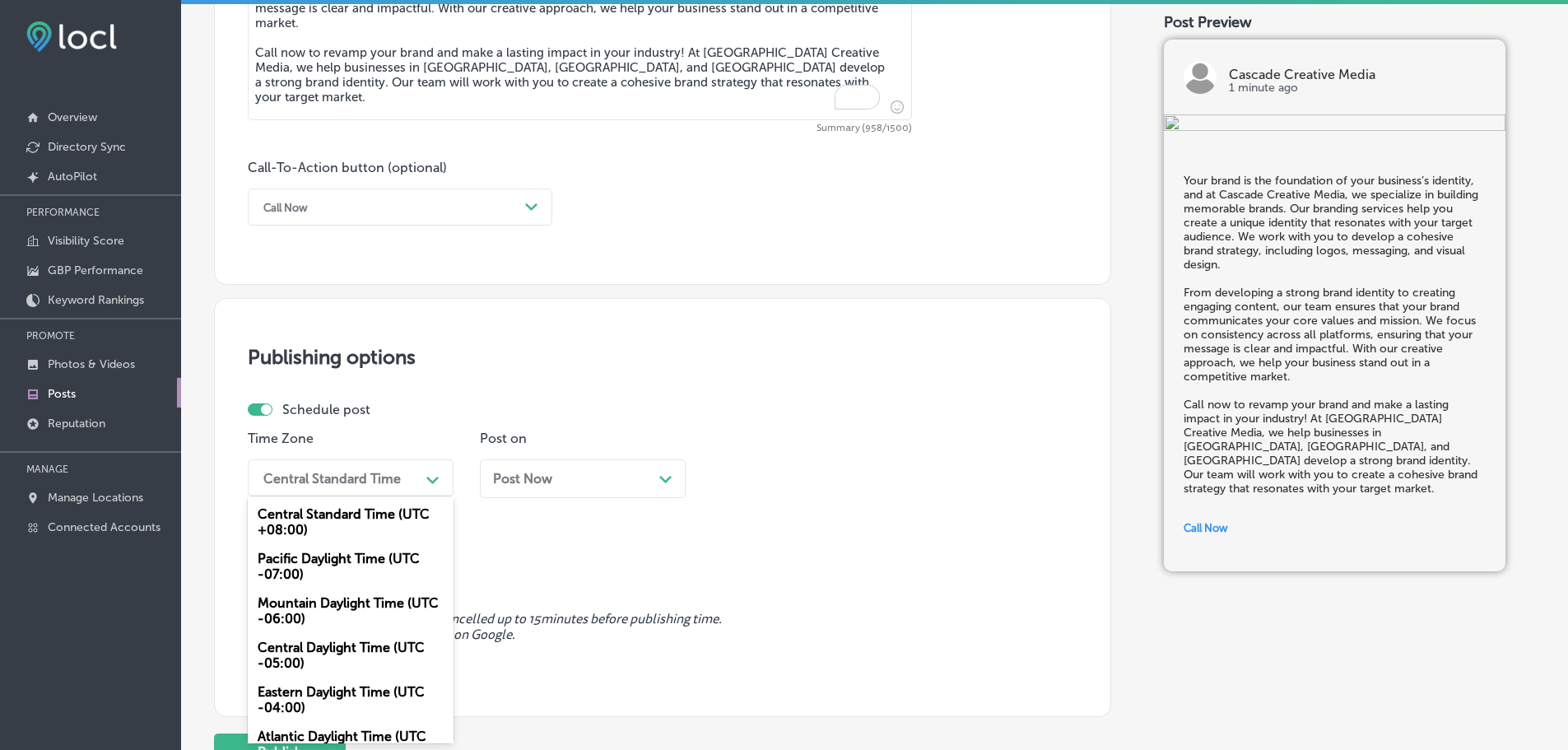
click at [296, 619] on div "Mountain Daylight Time (UTC -06:00)" at bounding box center [350, 611] width 206 height 45
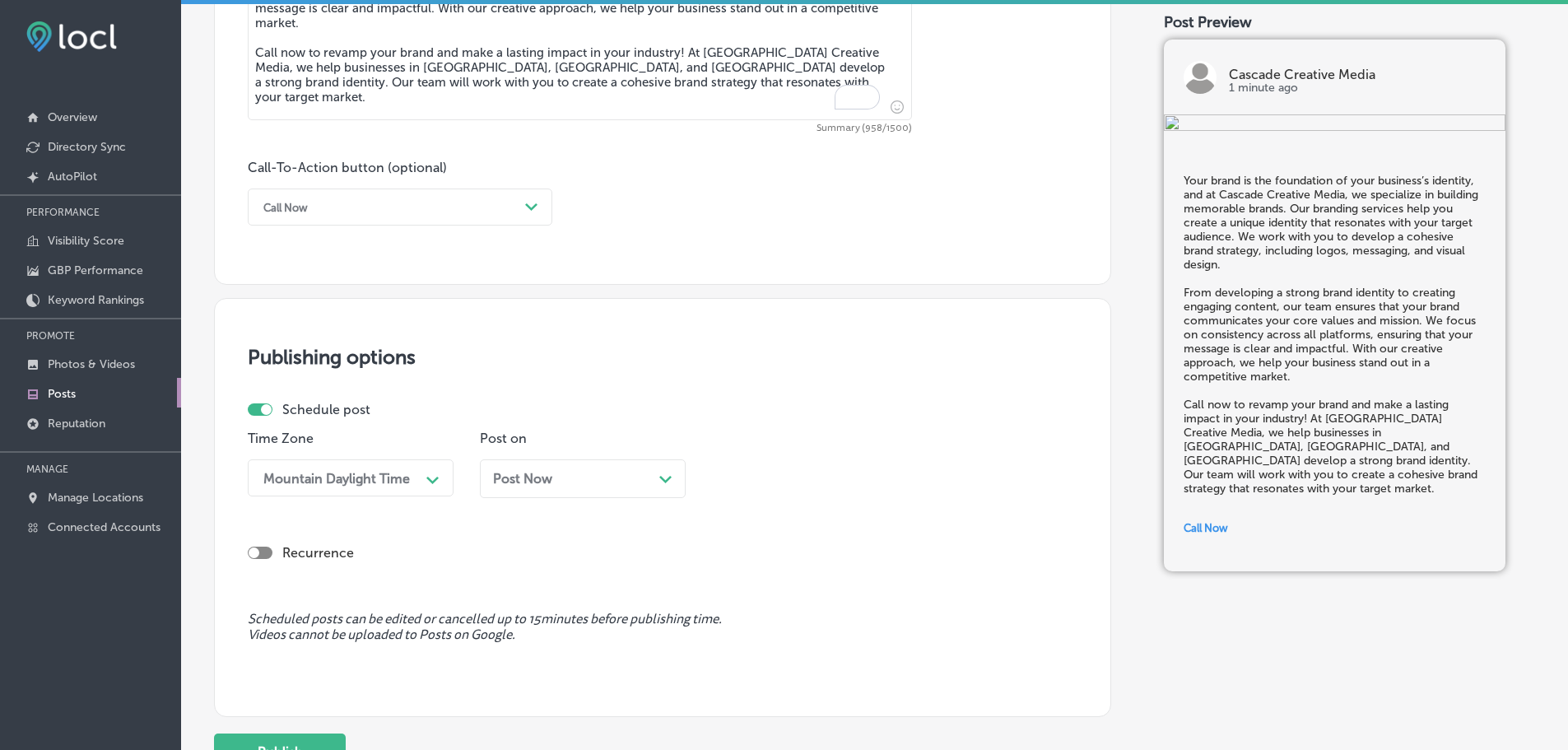
click at [671, 479] on icon "Path Created with Sketch." at bounding box center [665, 478] width 12 height 7
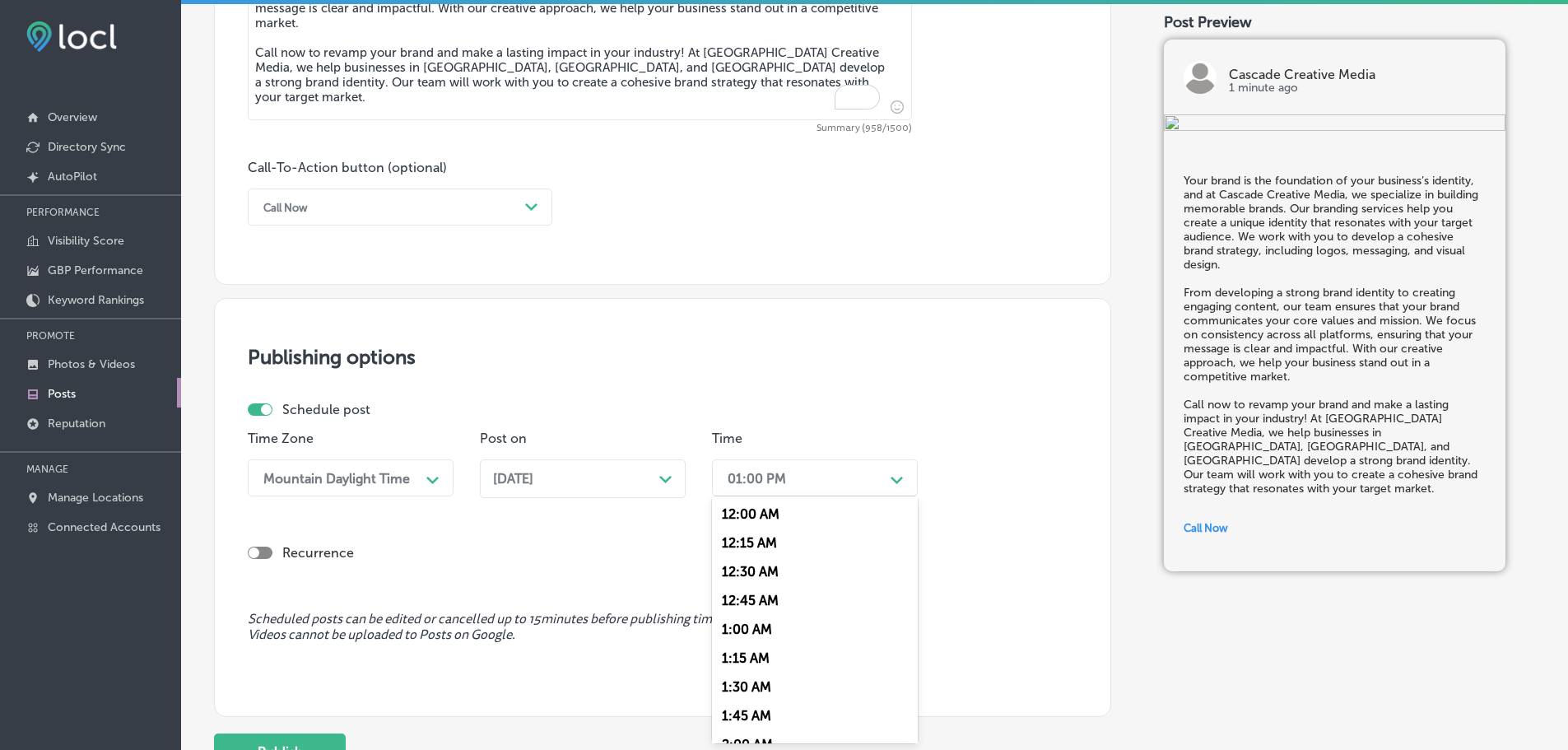
click at [847, 479] on div "01:00 PM" at bounding box center [801, 477] width 165 height 29
click at [767, 652] on div "7:00 AM" at bounding box center [814, 661] width 206 height 29
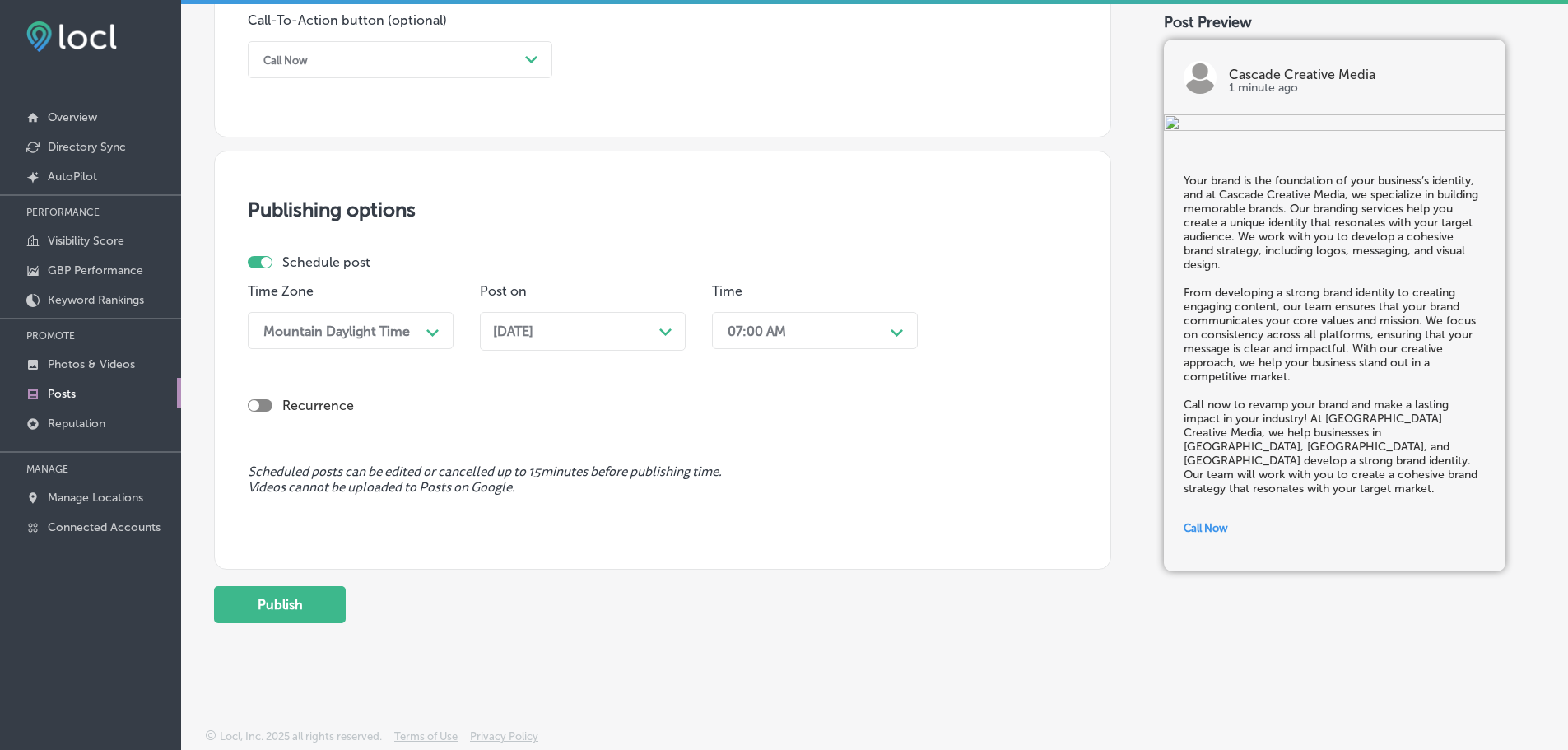
scroll to position [1226, 0]
click at [291, 606] on button "Publish" at bounding box center [279, 603] width 131 height 37
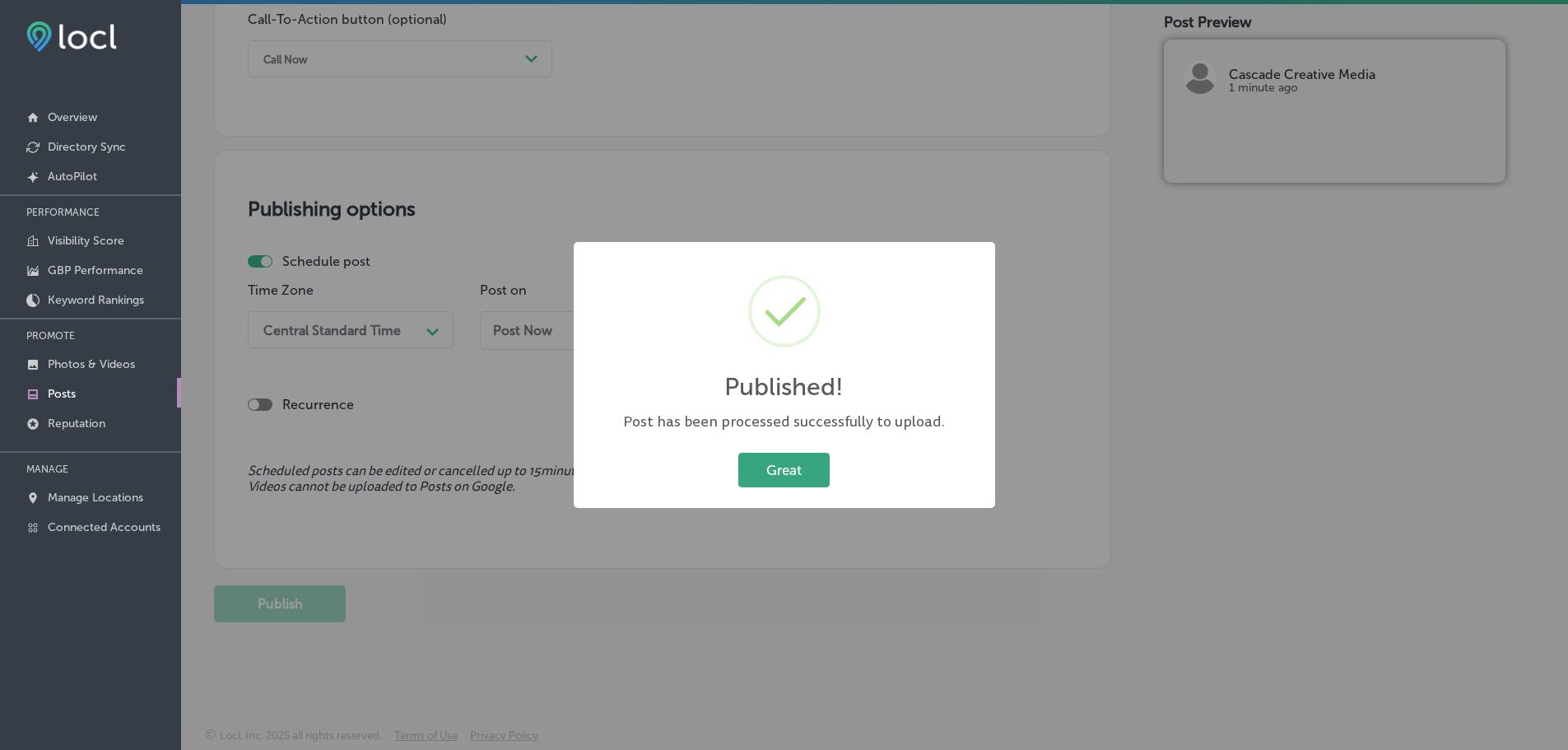
click at [786, 479] on button "Great" at bounding box center [784, 469] width 91 height 34
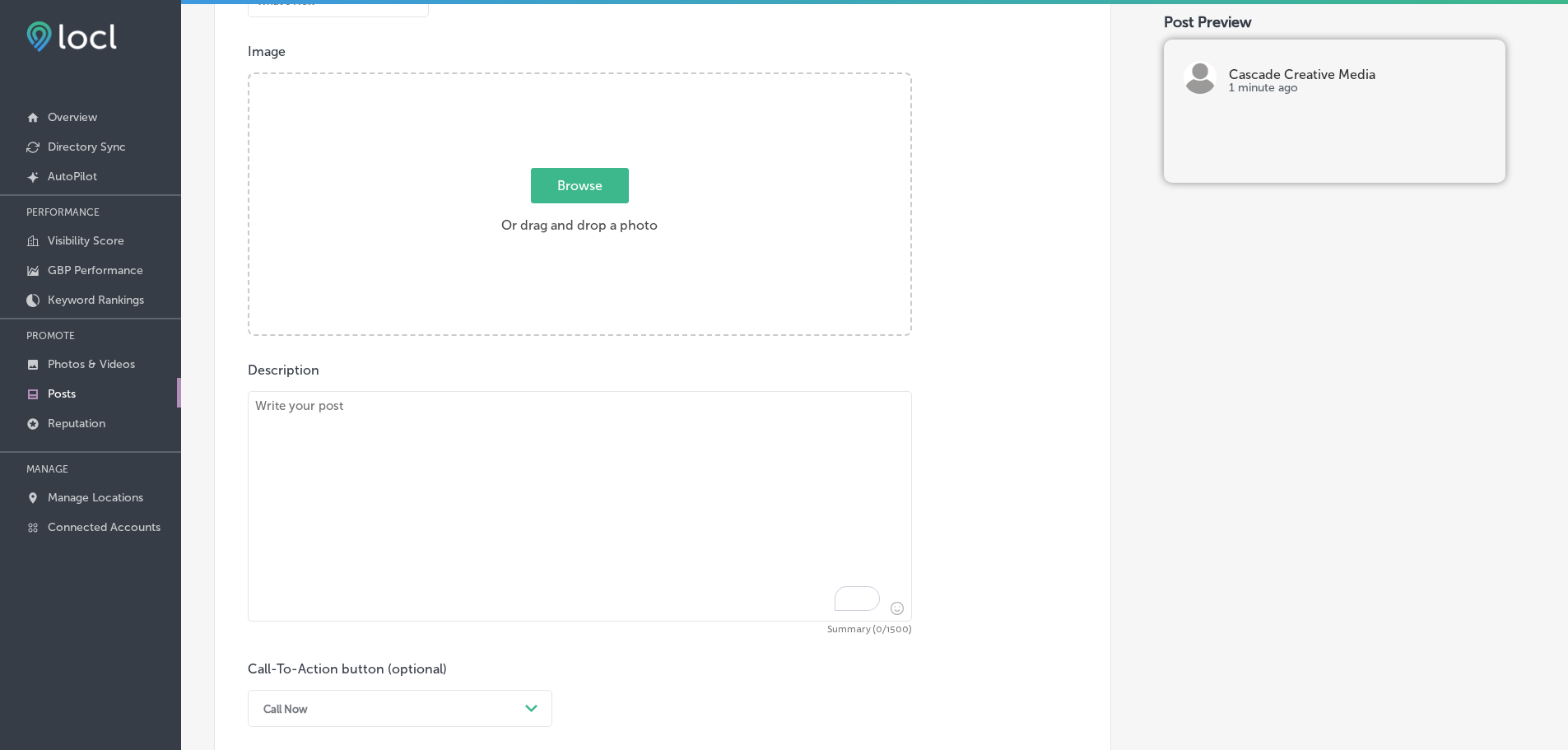
scroll to position [568, 0]
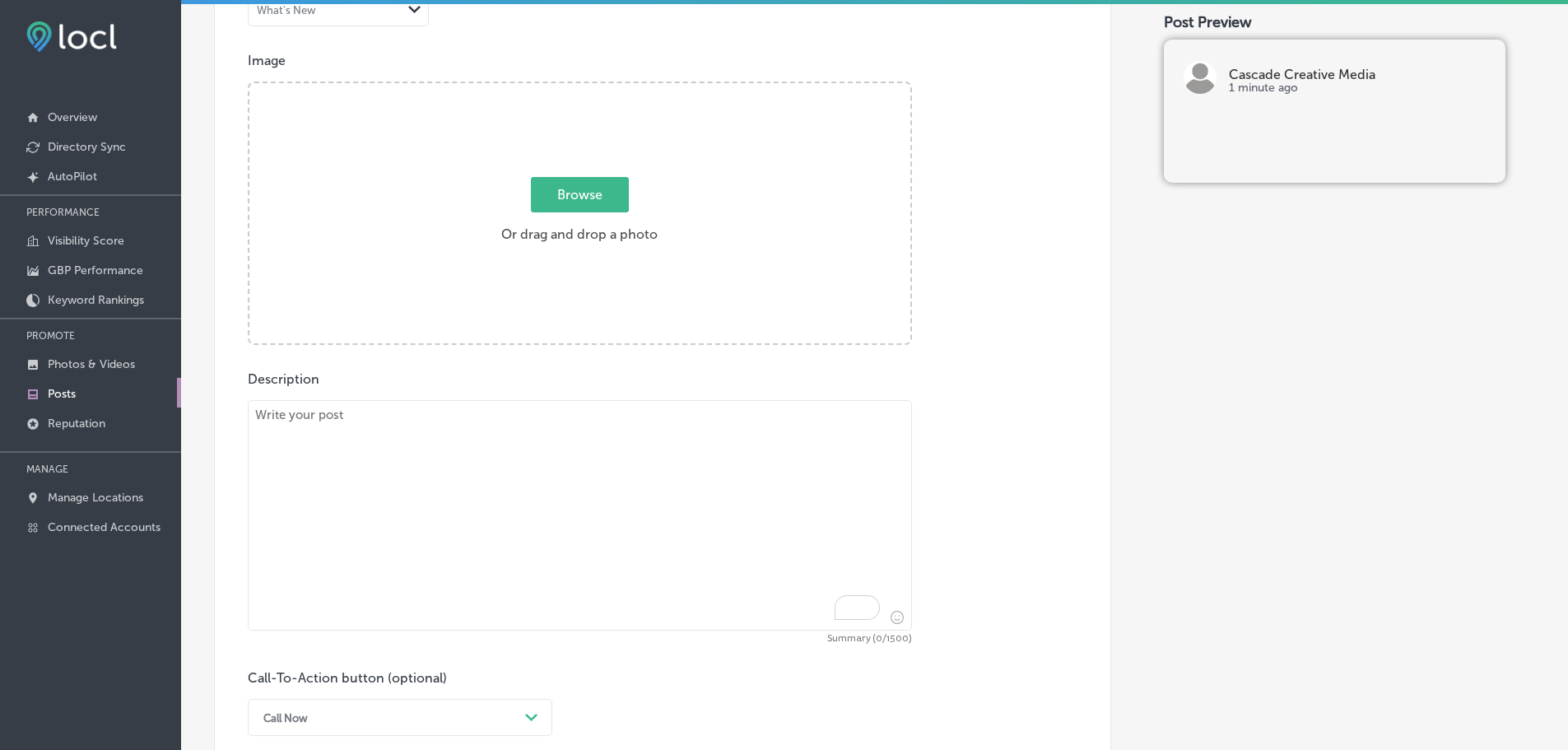
drag, startPoint x: 436, startPoint y: 435, endPoint x: 442, endPoint y: 422, distance: 14.3
click at [436, 434] on textarea "To enrich screen reader interactions, please activate Accessibility in Grammarl…" at bounding box center [580, 515] width 664 height 231
paste textarea "Generating high-quality leads is essential for growing your business, and Casca…"
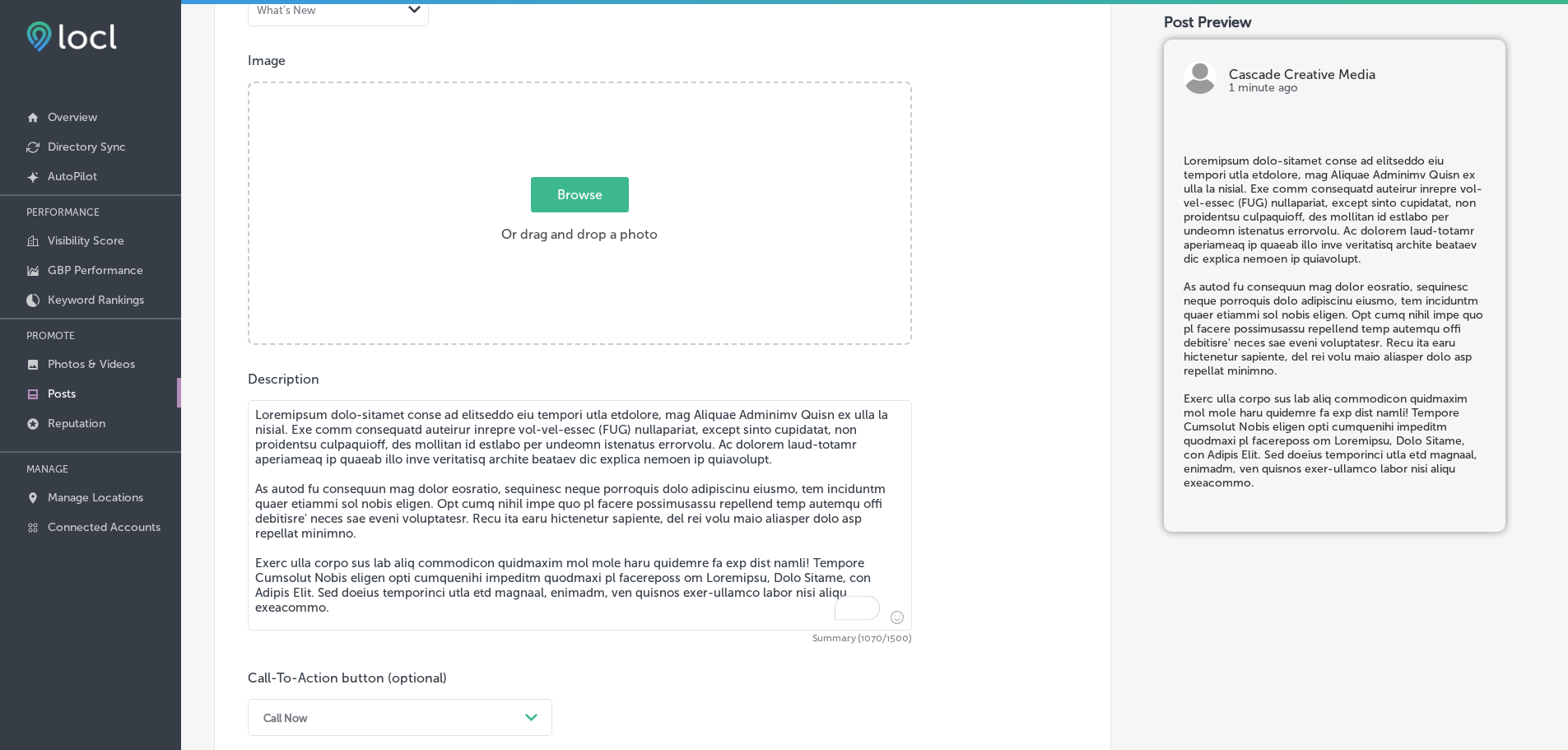
type textarea "Generating high-quality leads is essential for growing your business, and Casca…"
click at [562, 189] on span "Browse" at bounding box center [580, 195] width 97 height 36
click at [562, 89] on input "Browse Or drag and drop a photo" at bounding box center [580, 86] width 661 height 5
type input "C:\fakepath\Cascade Creative Media-8.png"
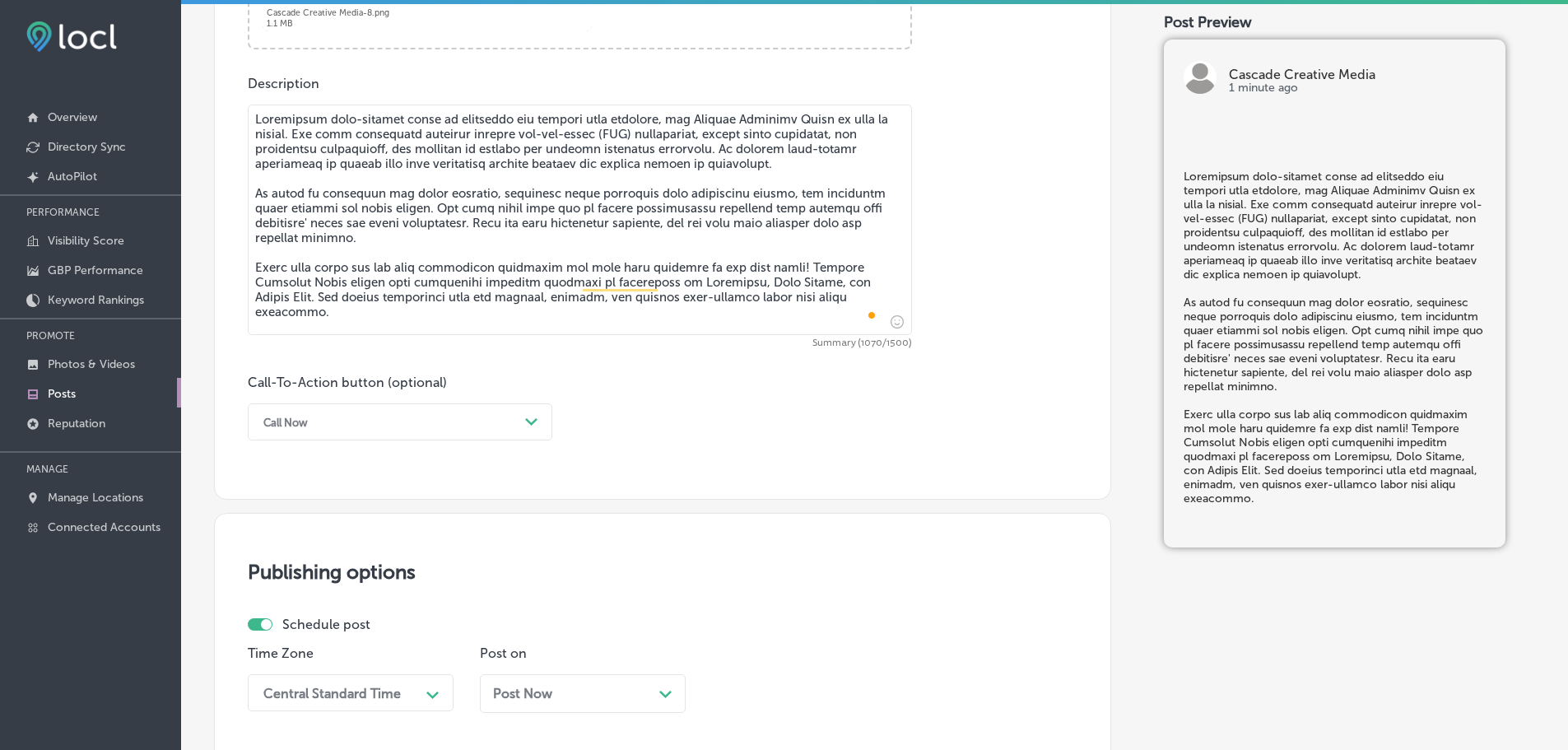
scroll to position [980, 0]
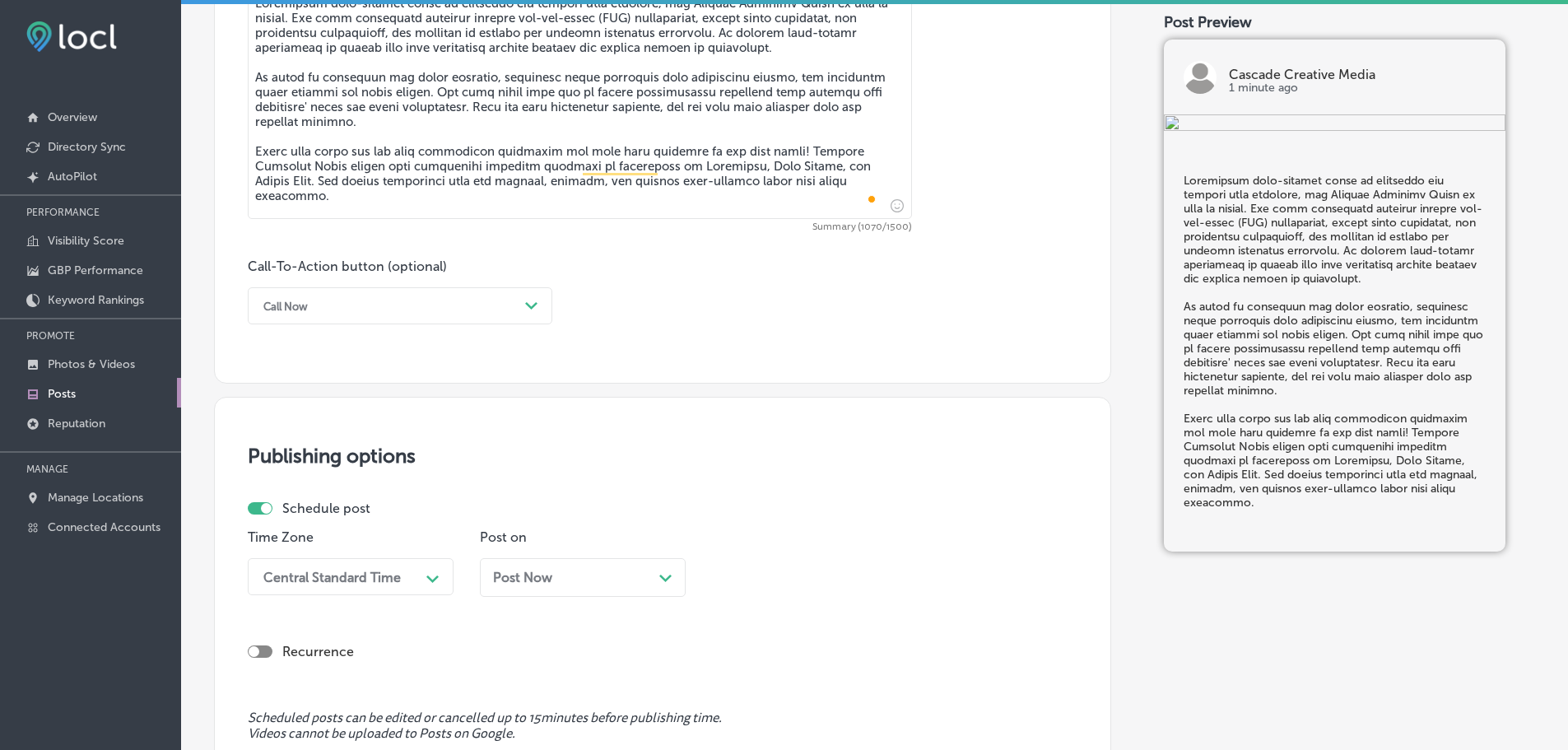
click at [513, 307] on div "Call Now" at bounding box center [387, 306] width 263 height 26
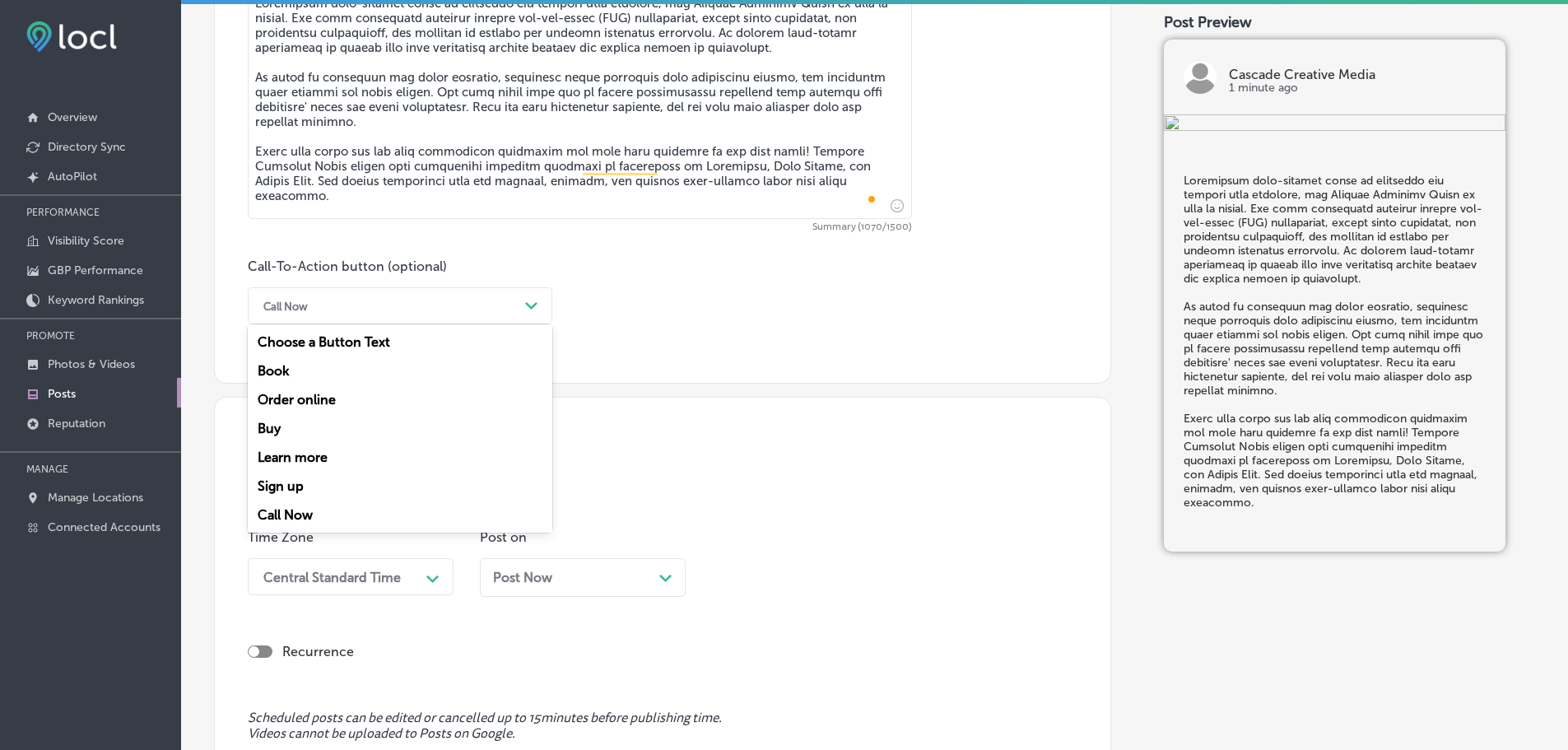
click at [291, 455] on div "Learn more" at bounding box center [400, 457] width 304 height 29
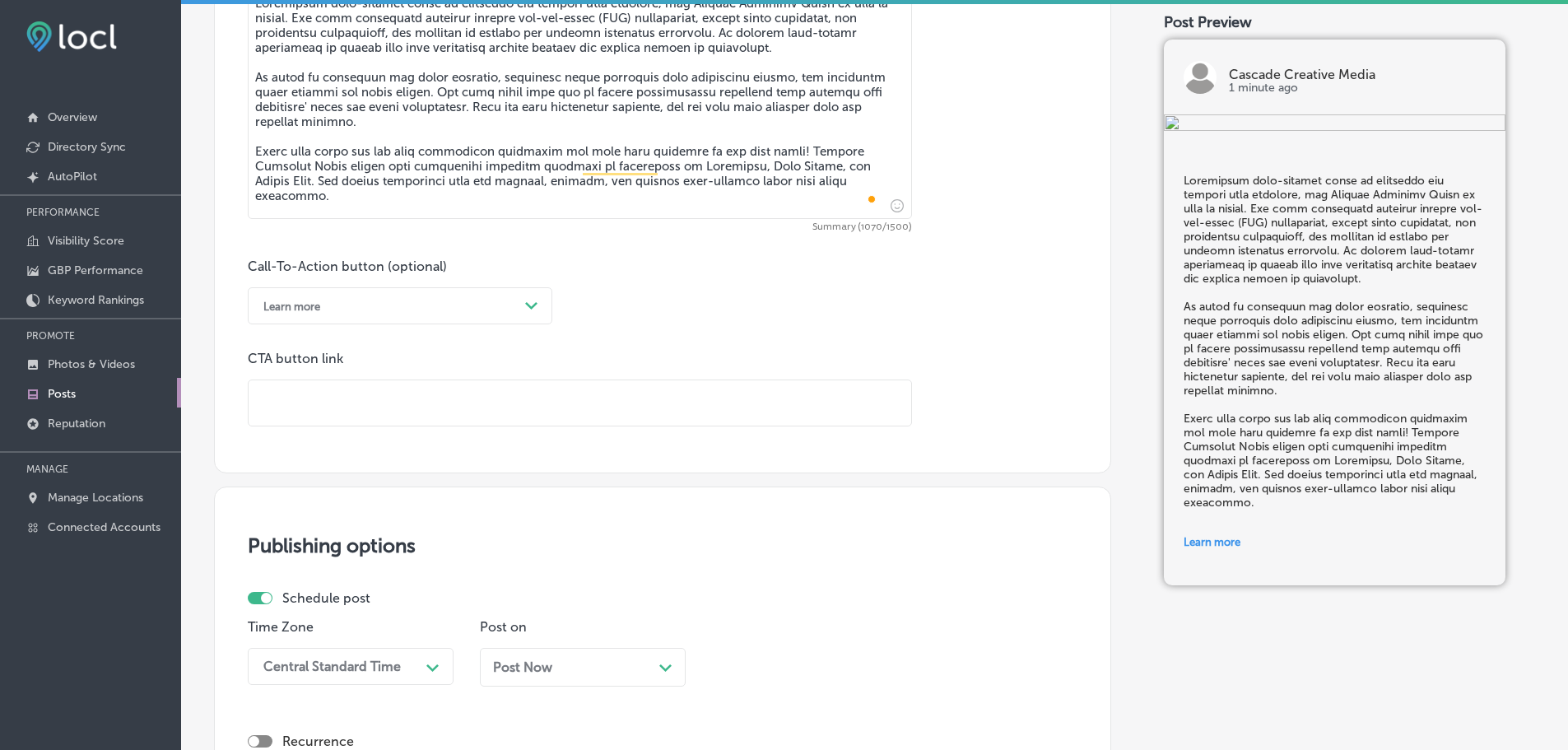
click at [345, 409] on input "text" at bounding box center [580, 403] width 662 height 46
paste input "[URL][DOMAIN_NAME]"
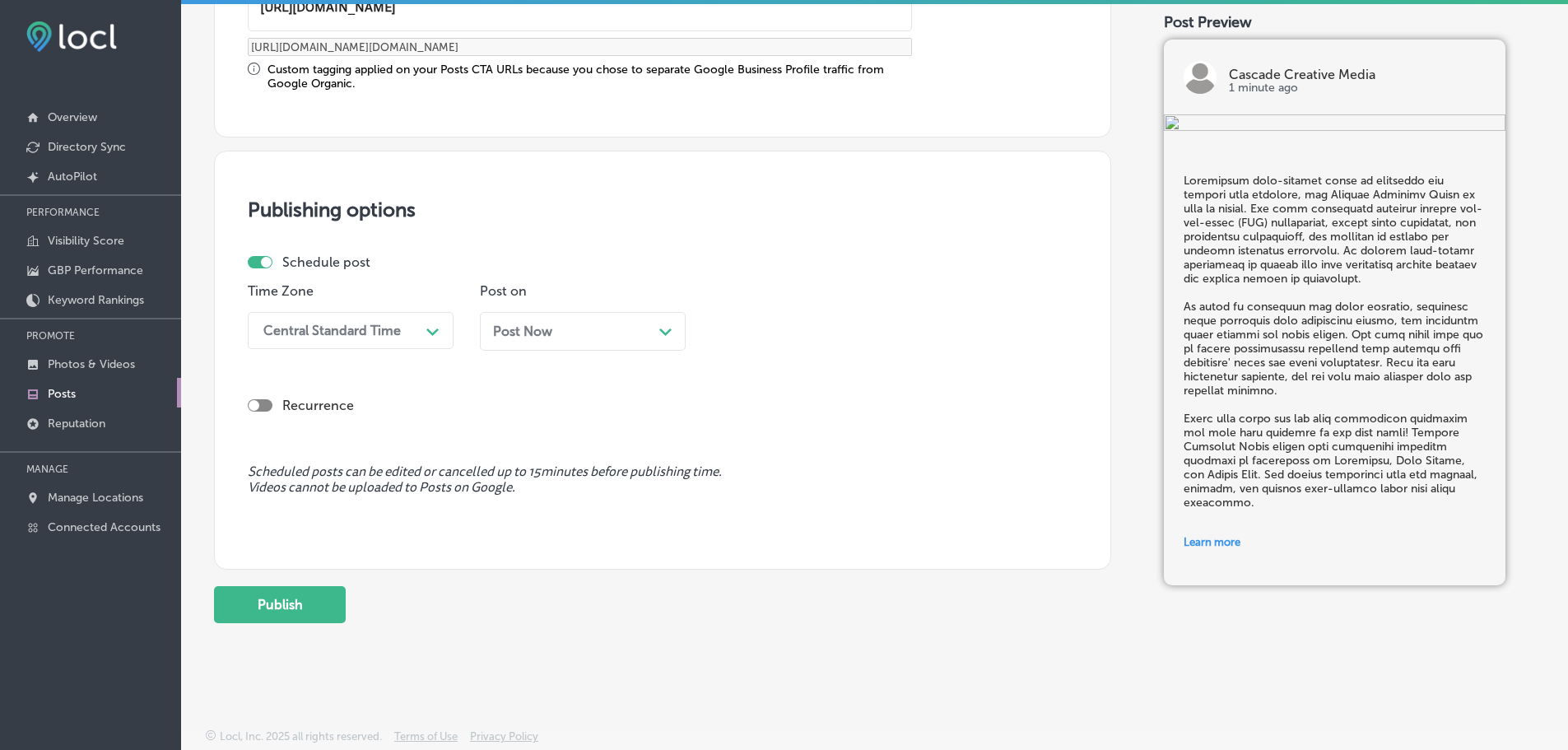
scroll to position [1376, 0]
type input "[URL][DOMAIN_NAME]"
click at [388, 334] on div "Central Standard Time" at bounding box center [332, 330] width 137 height 16
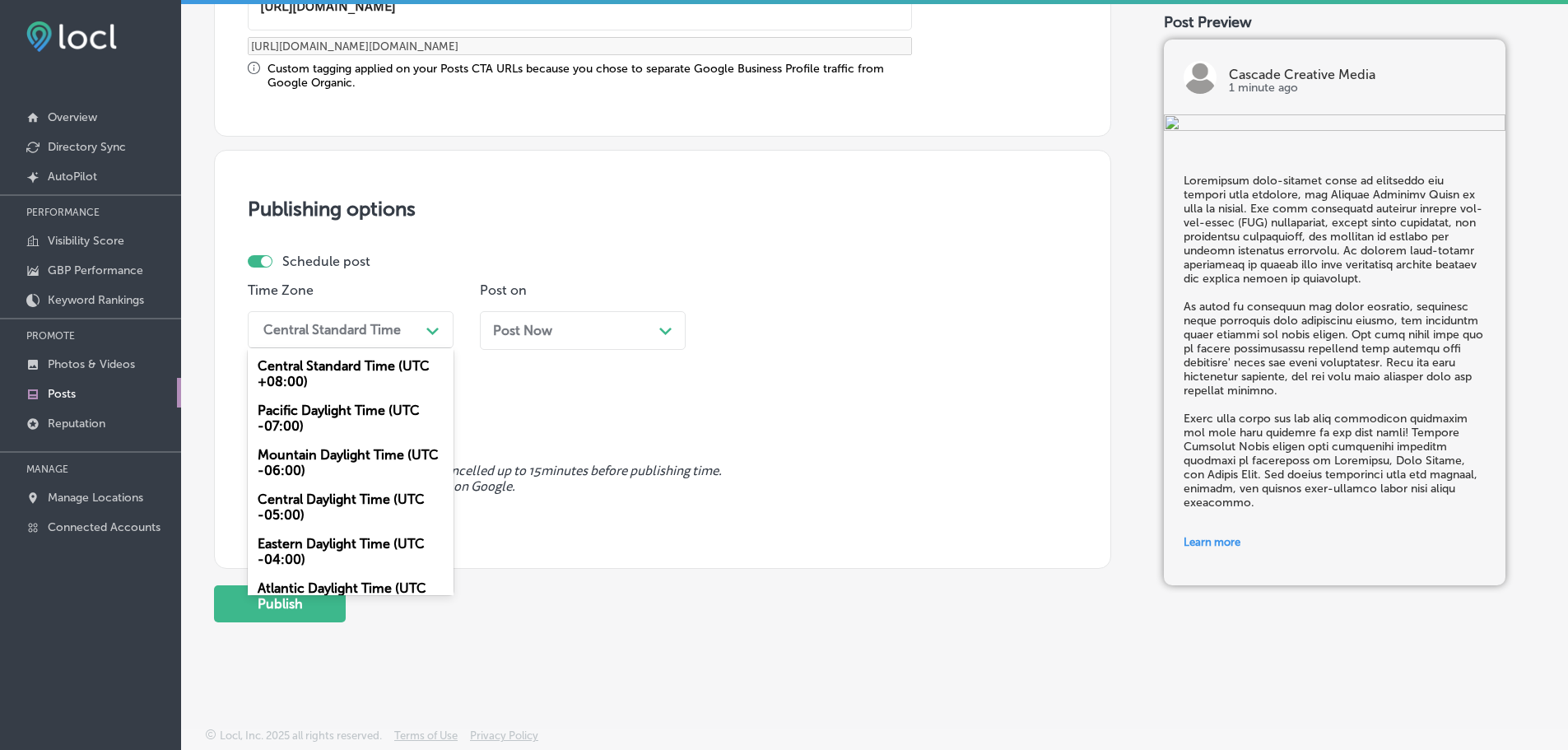
click at [310, 462] on div "Mountain Daylight Time (UTC -06:00)" at bounding box center [350, 463] width 206 height 45
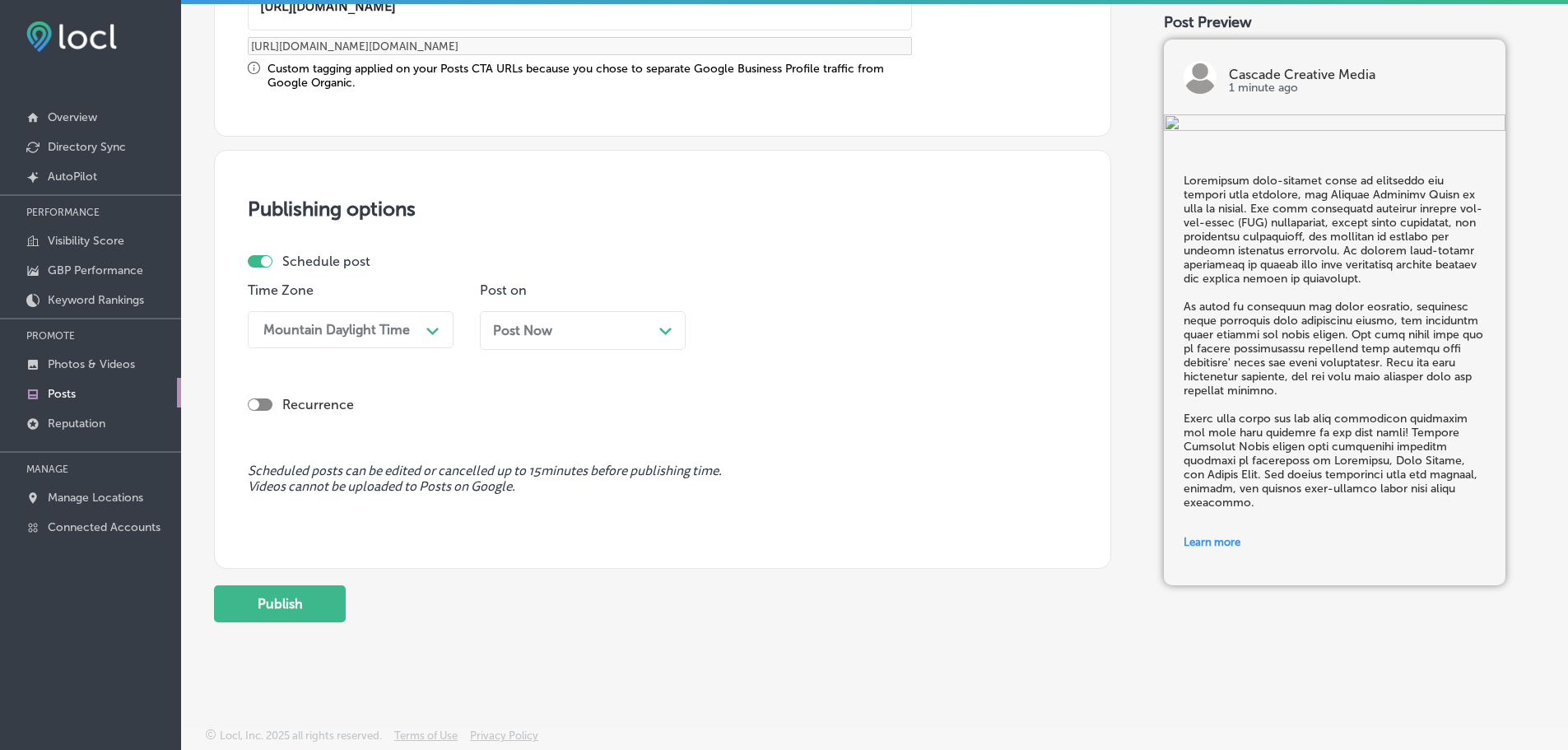
click at [679, 329] on div "Post Now Path Created with Sketch." at bounding box center [583, 330] width 206 height 39
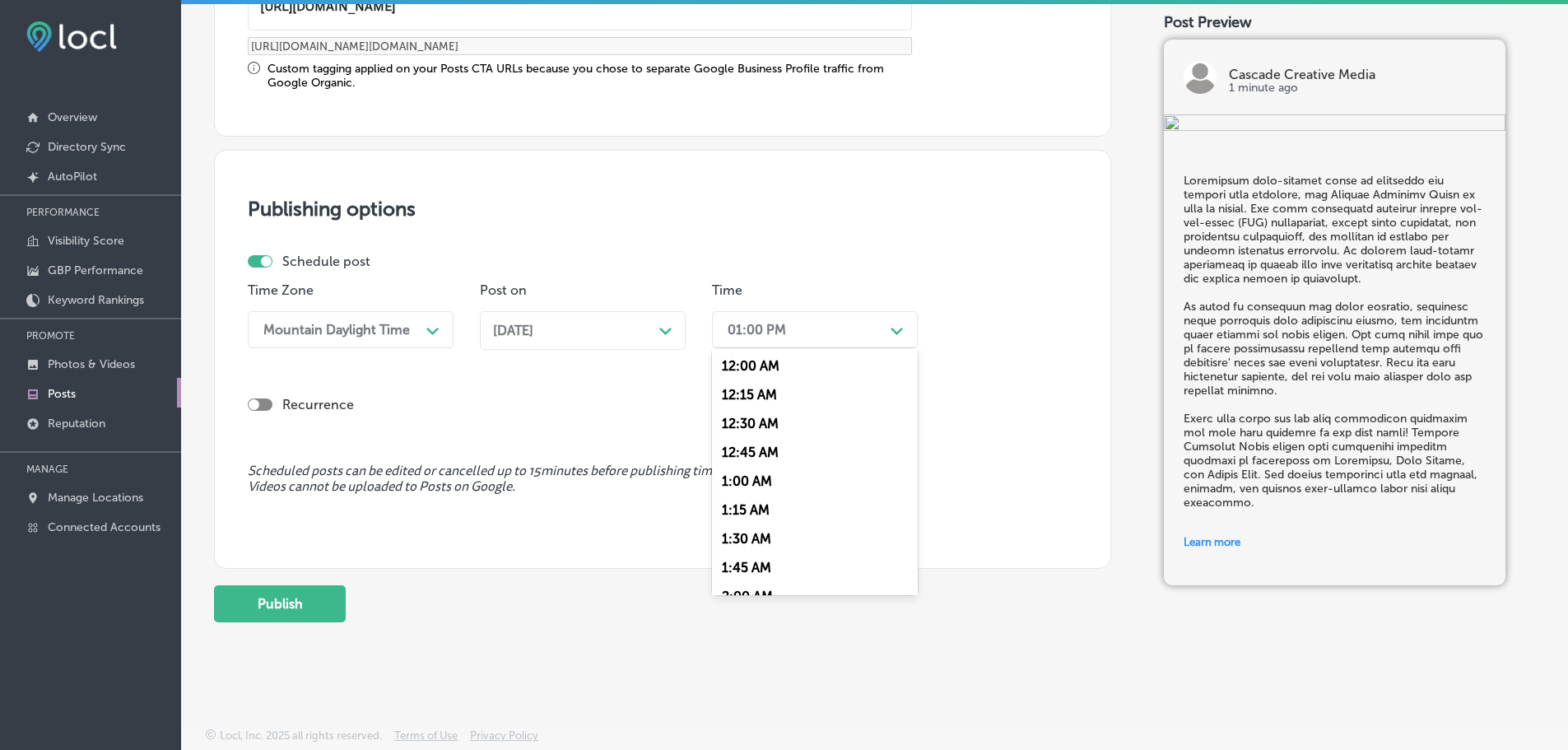
click at [881, 320] on div "01:00 PM" at bounding box center [801, 329] width 165 height 29
click at [767, 426] on div "7:00 AM" at bounding box center [814, 432] width 206 height 29
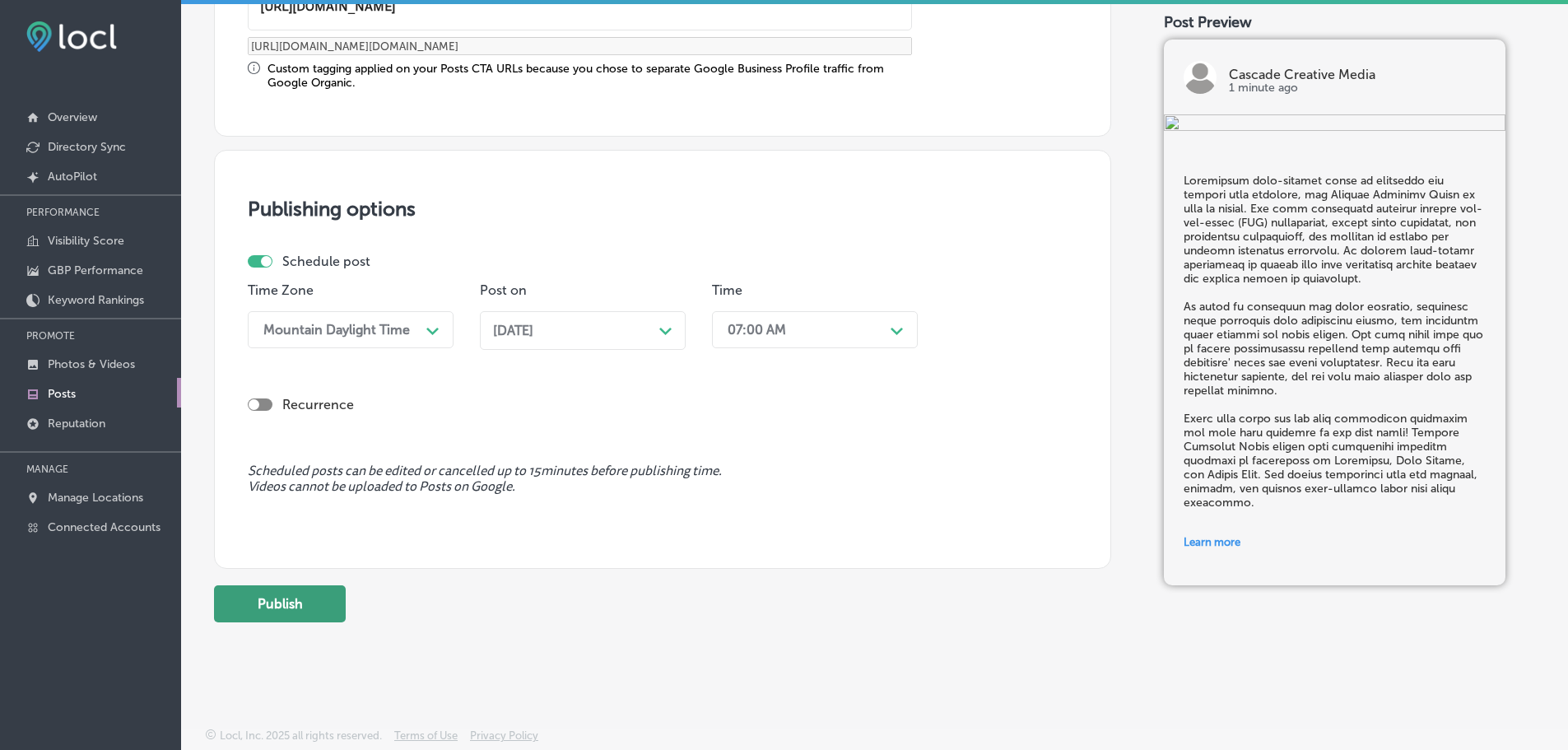
click at [332, 599] on button "Publish" at bounding box center [279, 603] width 131 height 37
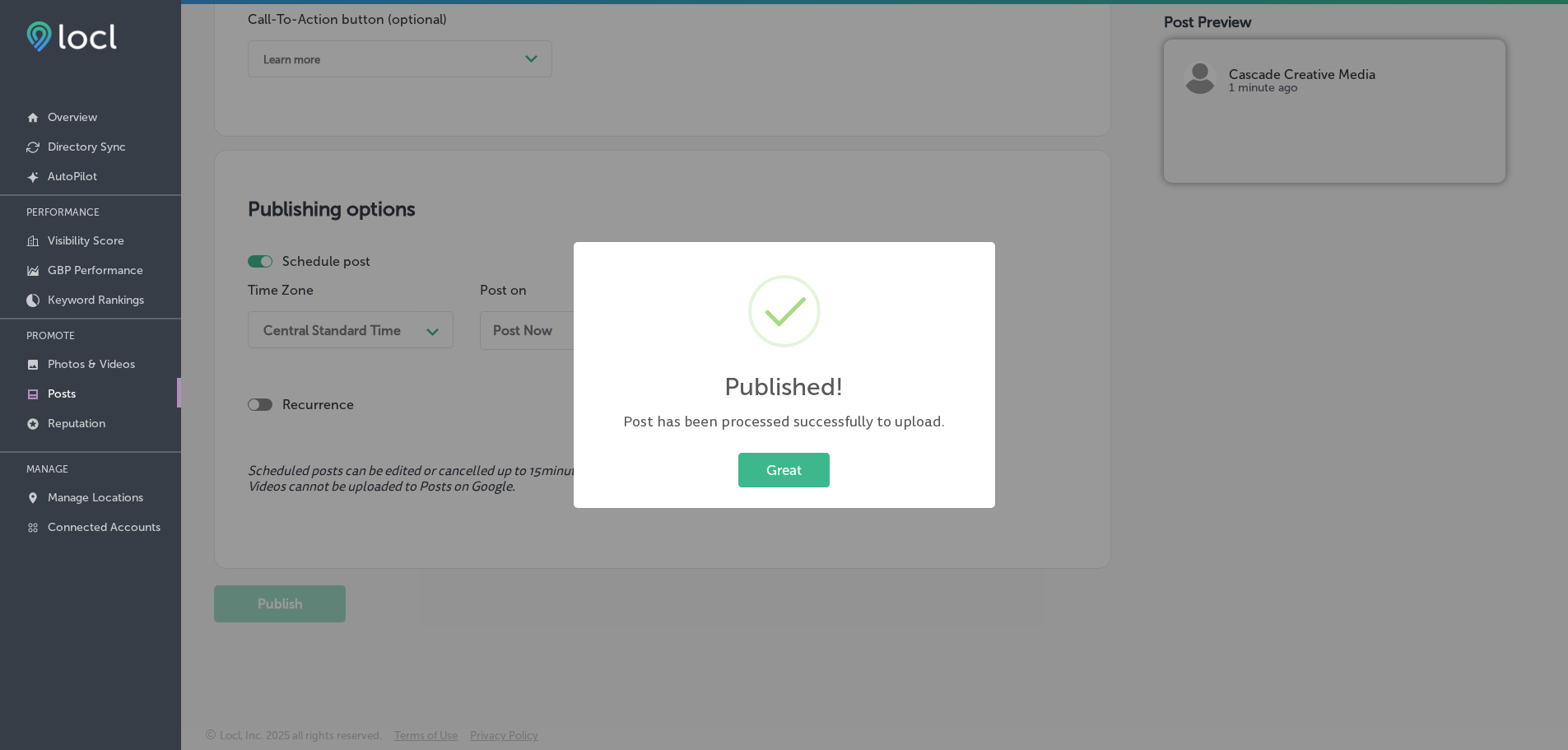
scroll to position [1226, 0]
click at [811, 472] on button "Great" at bounding box center [784, 469] width 91 height 34
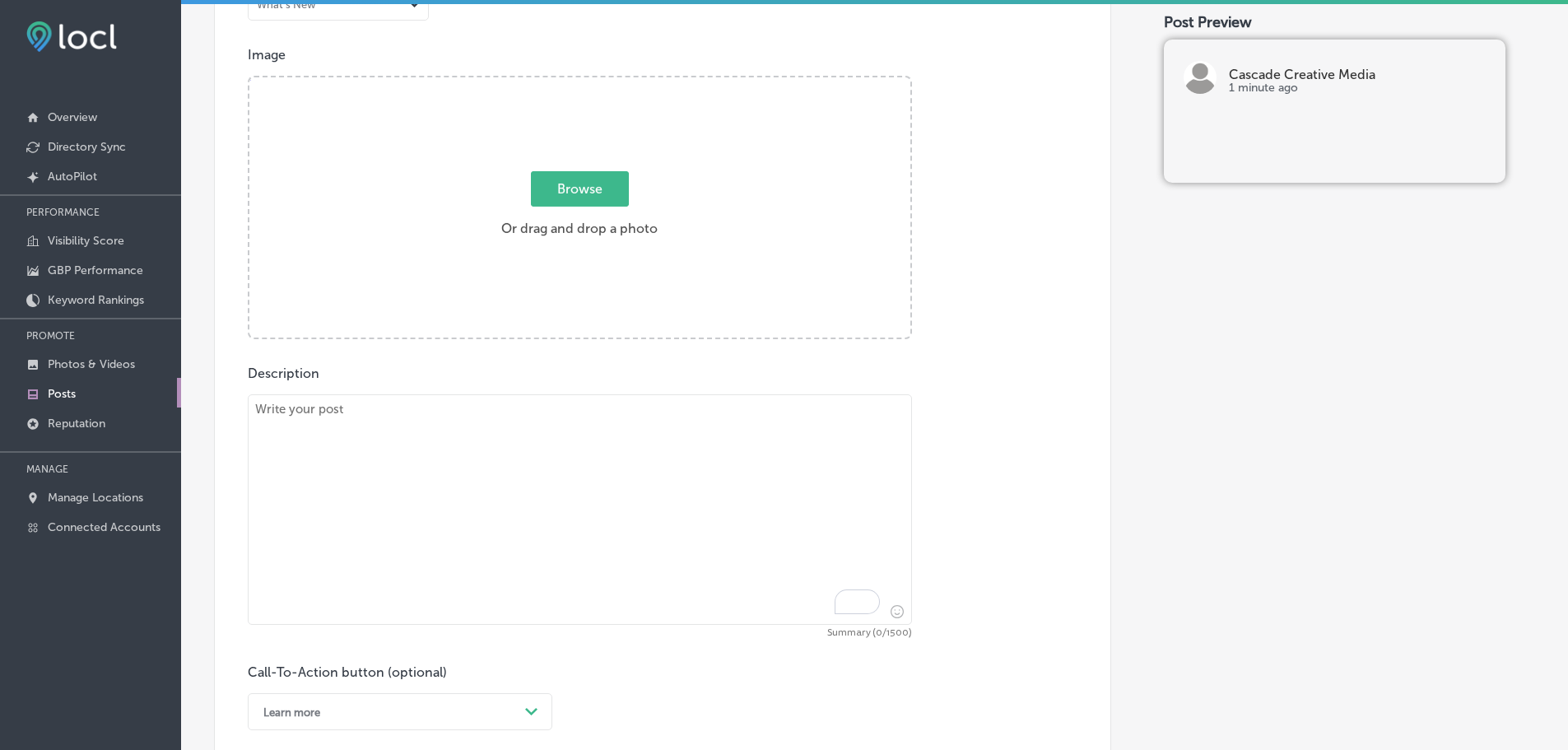
scroll to position [568, 0]
click at [486, 428] on textarea "To enrich screen reader interactions, please activate Accessibility in Grammarl…" at bounding box center [580, 515] width 664 height 231
paste textarea "Pay-Per-Click (PPC) advertising is a highly effective way to drive traffic to y…"
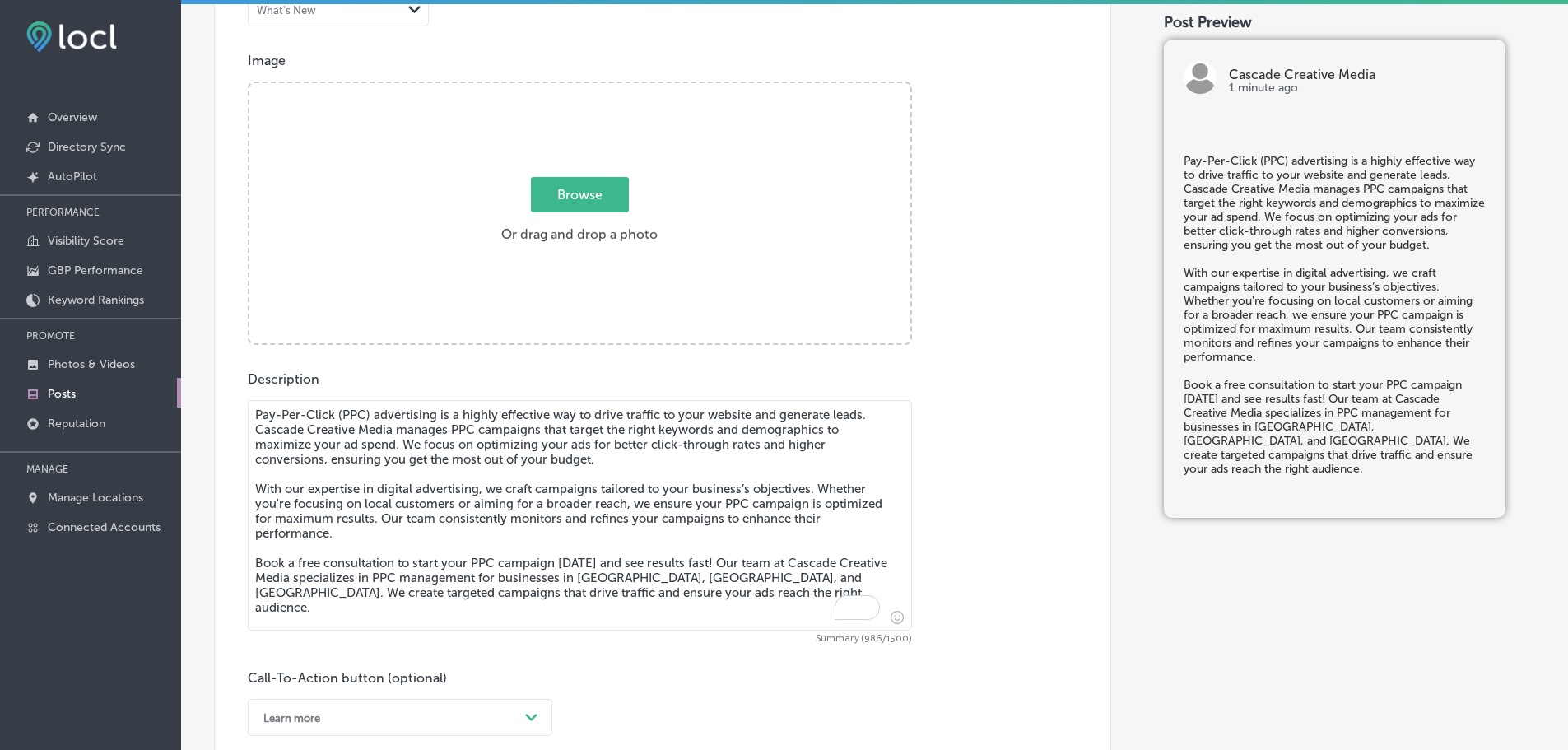
type textarea "Pay-Per-Click (PPC) advertising is a highly effective way to drive traffic to y…"
click at [573, 187] on span "Browse" at bounding box center [580, 195] width 97 height 36
click at [573, 89] on input "Browse Or drag and drop a photo" at bounding box center [580, 86] width 661 height 5
type input "C:\fakepath\Cascade Creative Media-9.png"
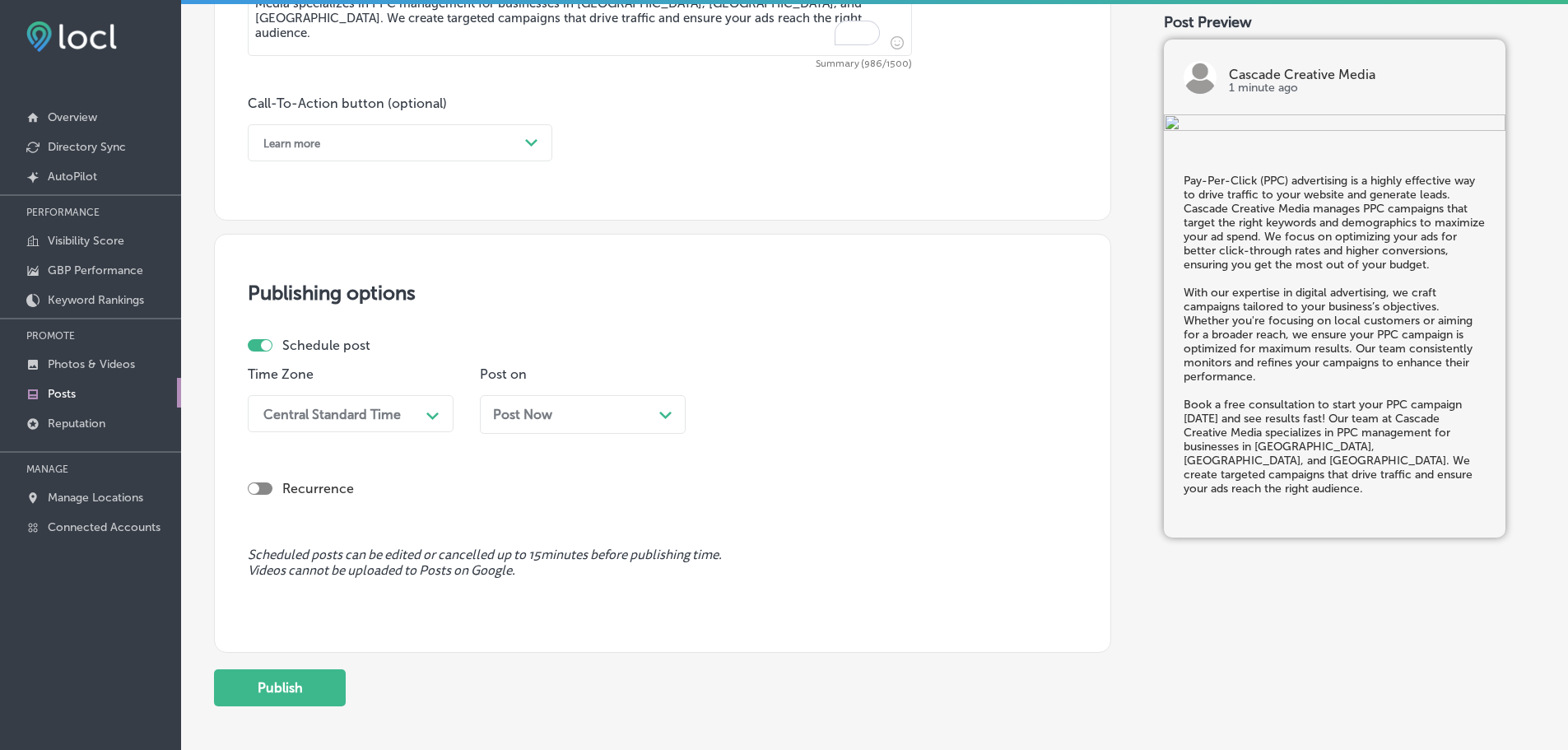
scroll to position [1144, 0]
click at [489, 145] on div "Learn more" at bounding box center [387, 141] width 263 height 26
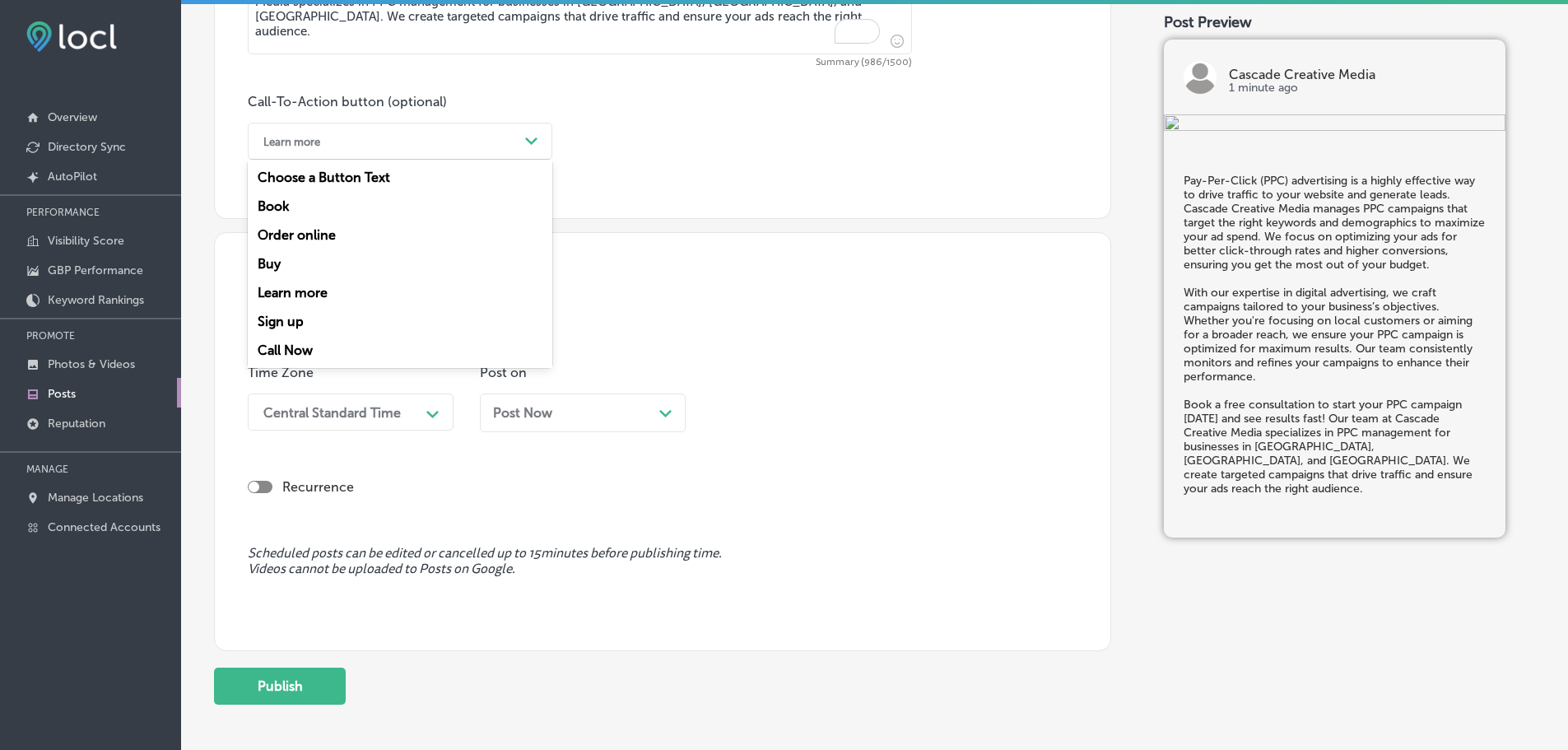
click at [269, 199] on div "Book" at bounding box center [400, 206] width 304 height 29
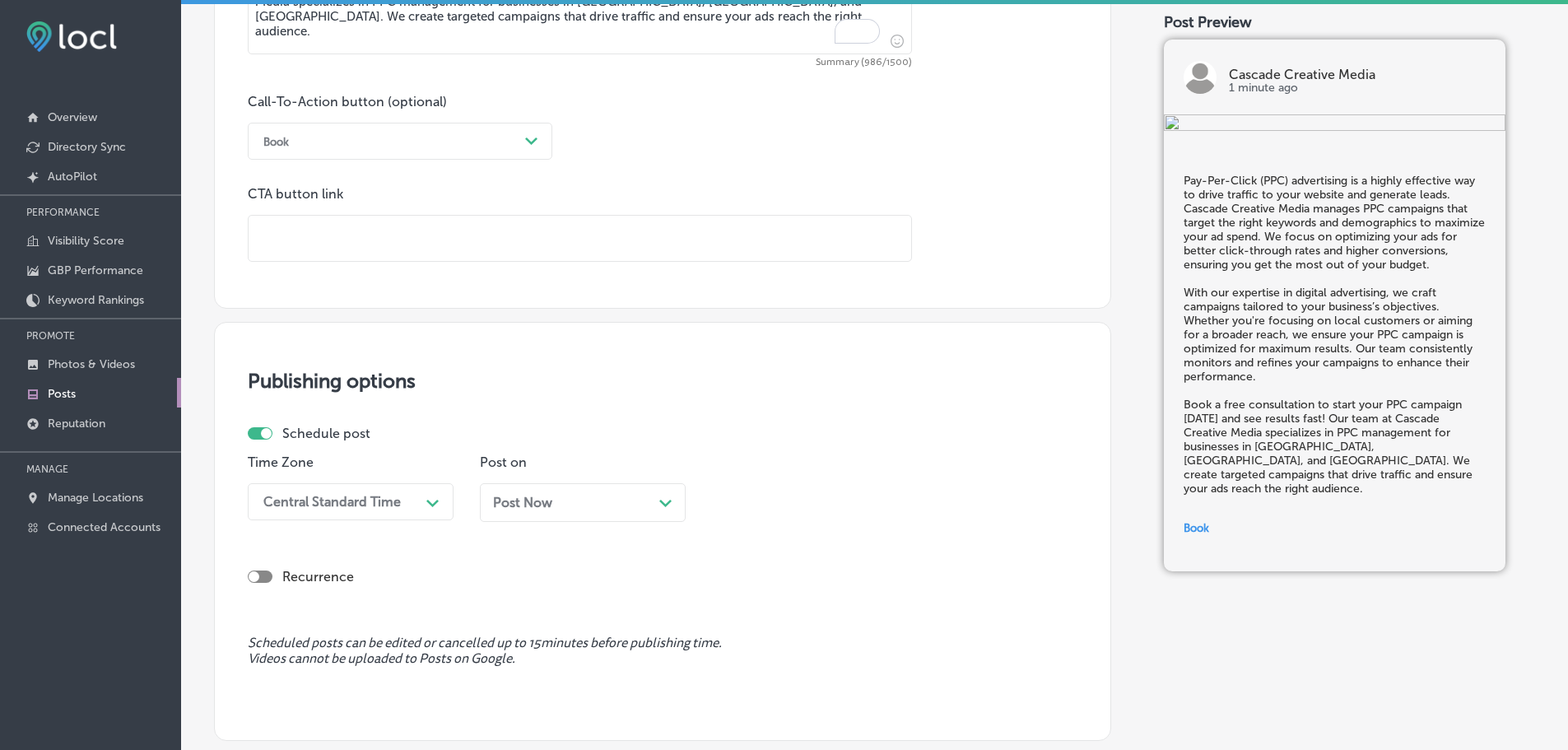
click at [327, 237] on input "text" at bounding box center [580, 239] width 662 height 46
paste input "[URL][DOMAIN_NAME]"
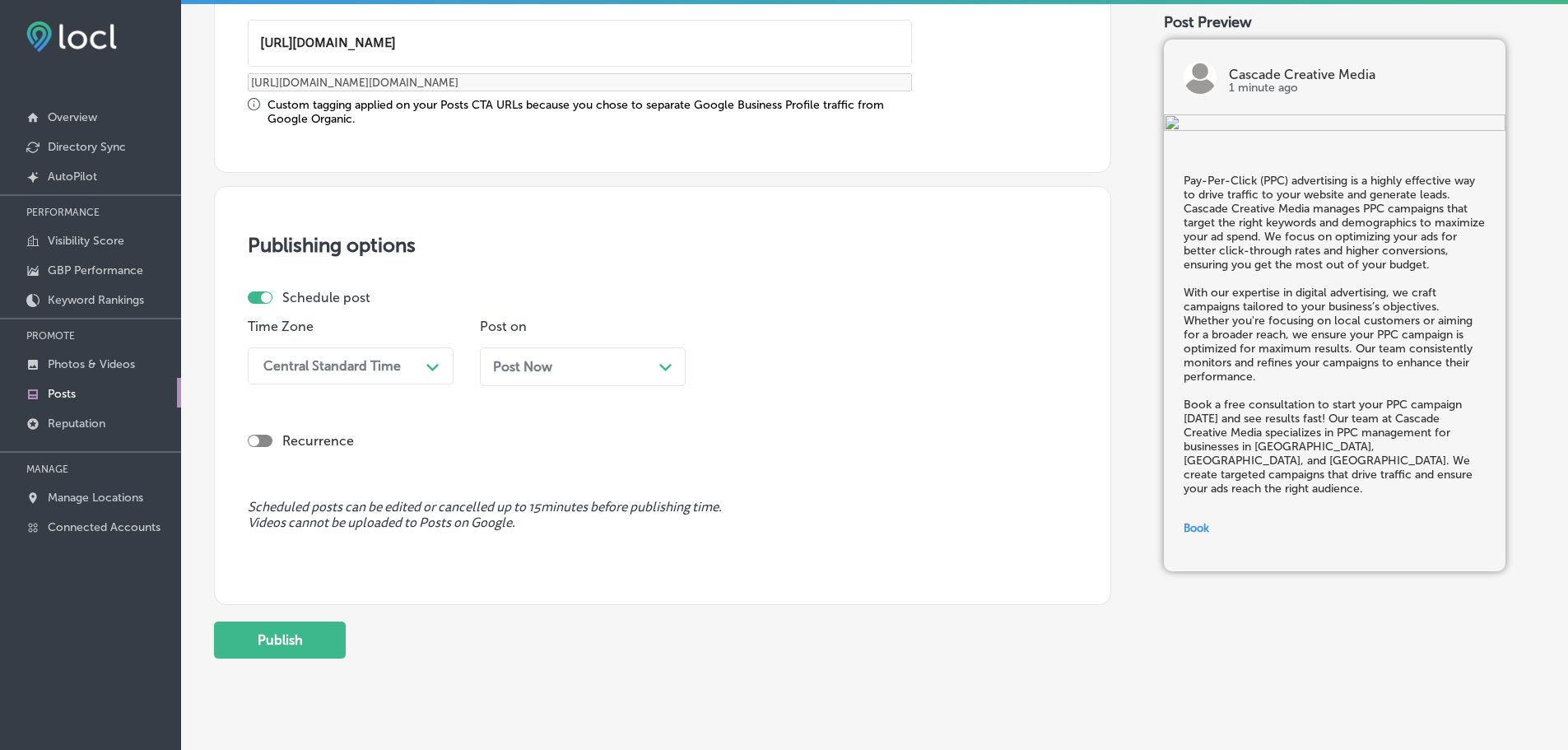
scroll to position [1376, 0]
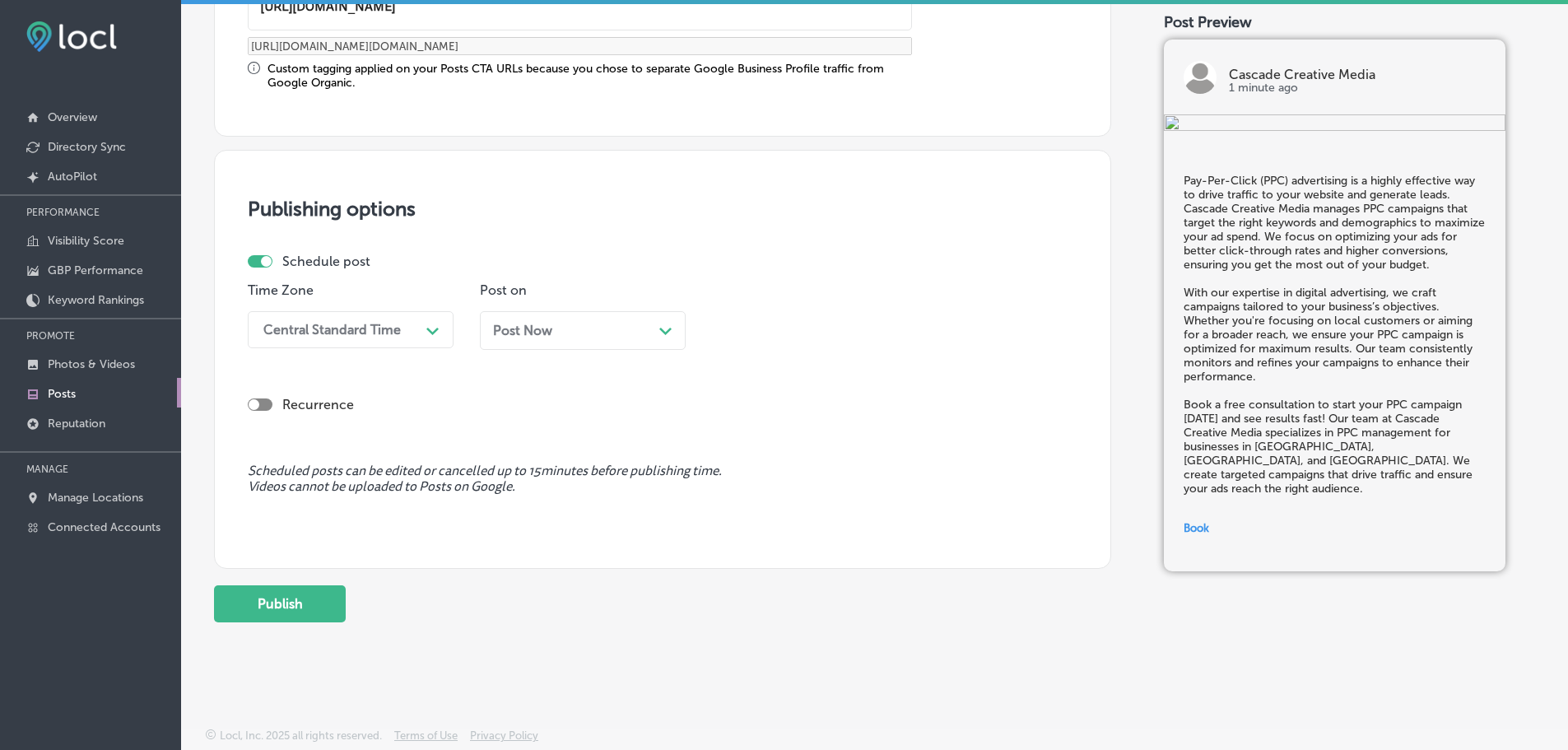
type input "[URL][DOMAIN_NAME]"
click at [380, 333] on div "Central Standard Time" at bounding box center [332, 330] width 137 height 16
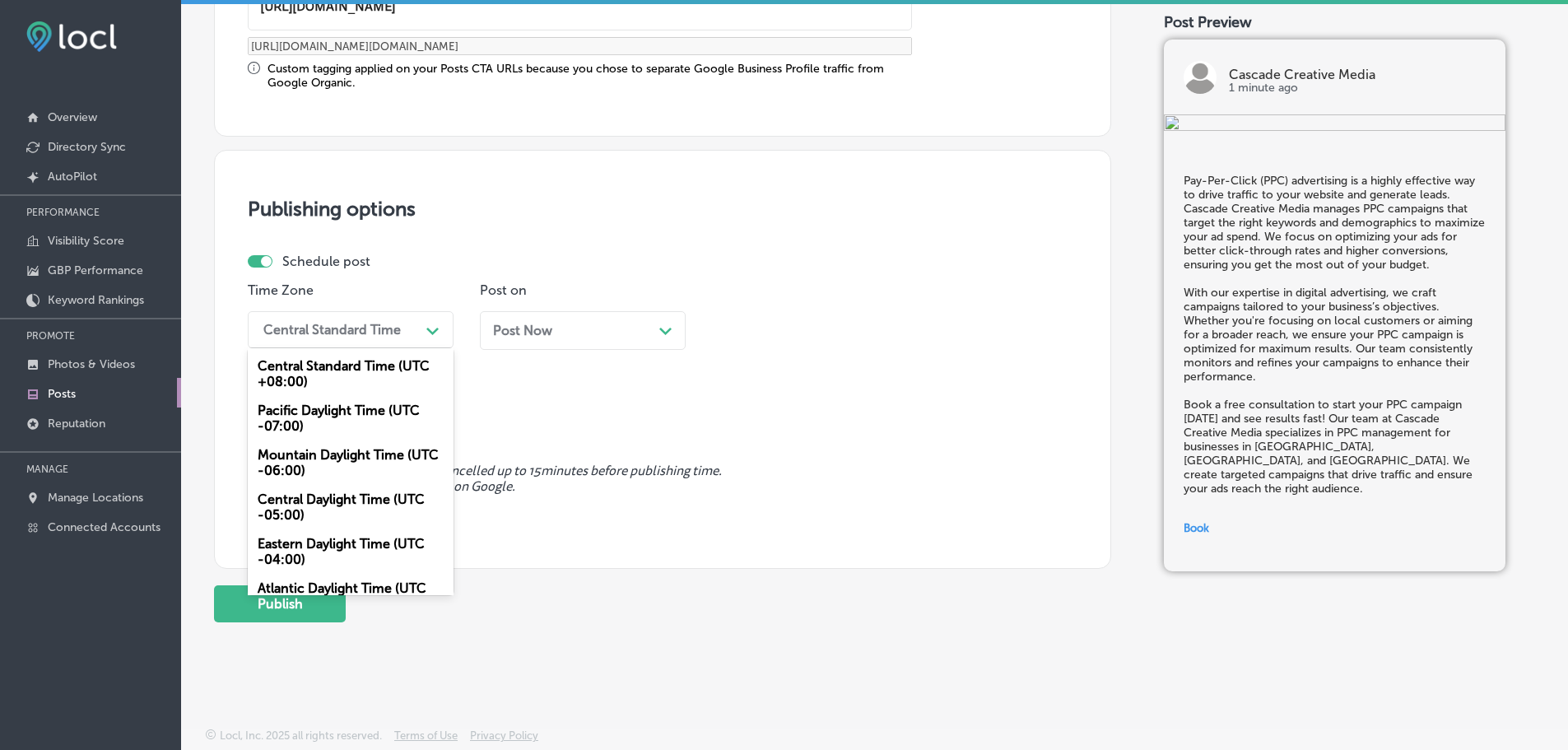
drag, startPoint x: 312, startPoint y: 461, endPoint x: 322, endPoint y: 452, distance: 13.5
click at [312, 461] on div "Mountain Daylight Time (UTC -06:00)" at bounding box center [350, 463] width 206 height 45
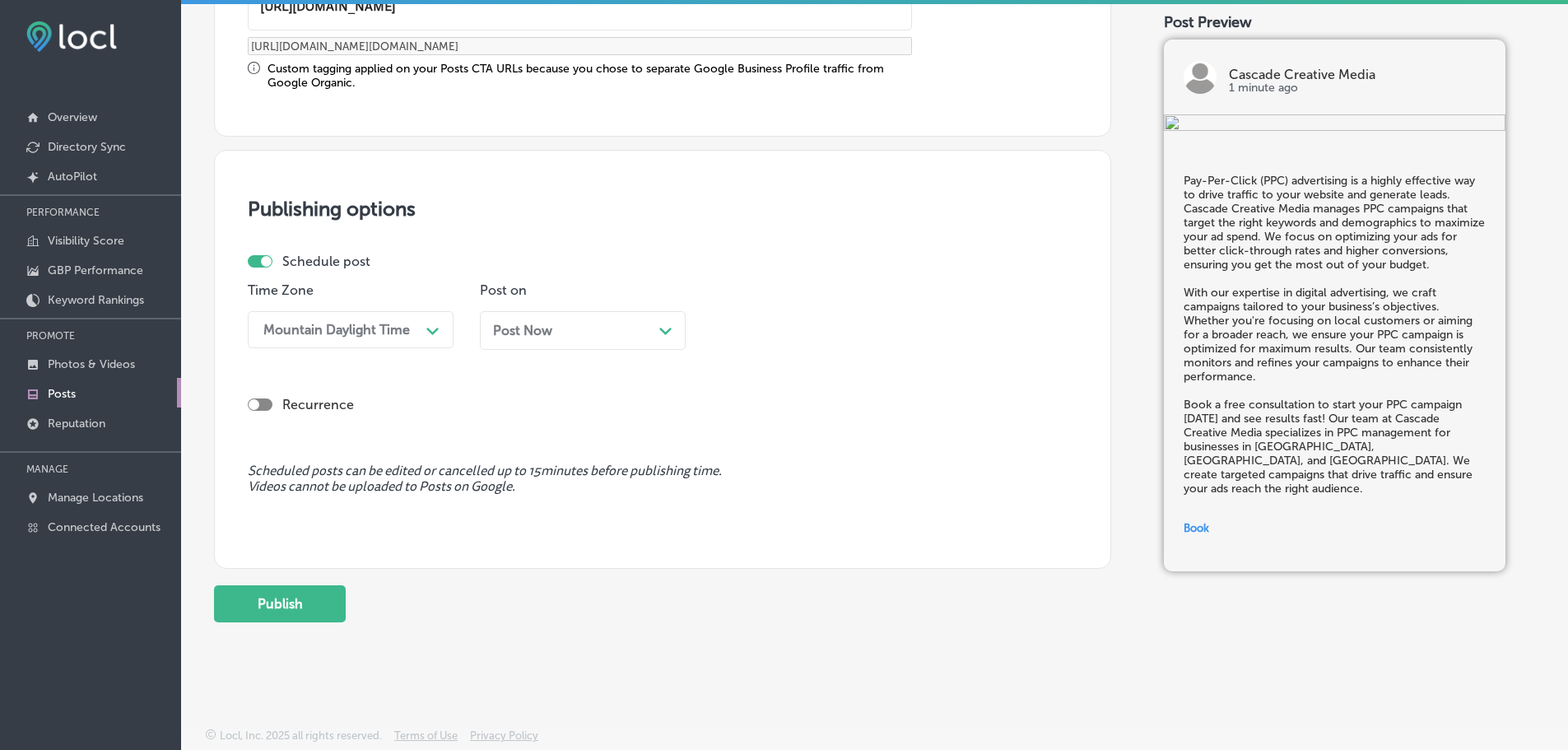
click at [658, 327] on div "Post Now Path Created with Sketch." at bounding box center [583, 330] width 179 height 16
click at [819, 326] on div "01:00 PM" at bounding box center [801, 329] width 165 height 29
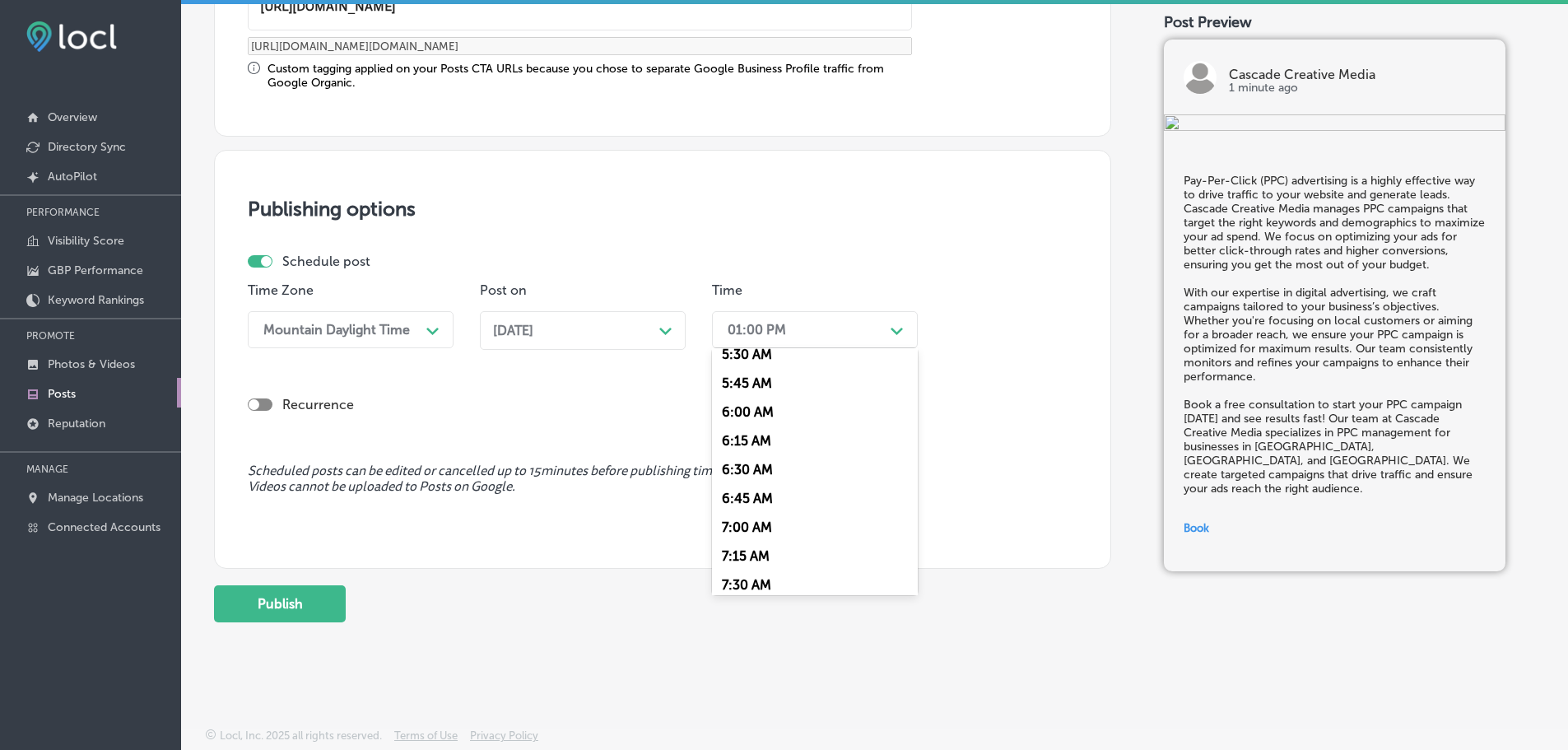
scroll to position [658, 0]
click at [748, 510] on div "7:00 AM" at bounding box center [814, 513] width 206 height 29
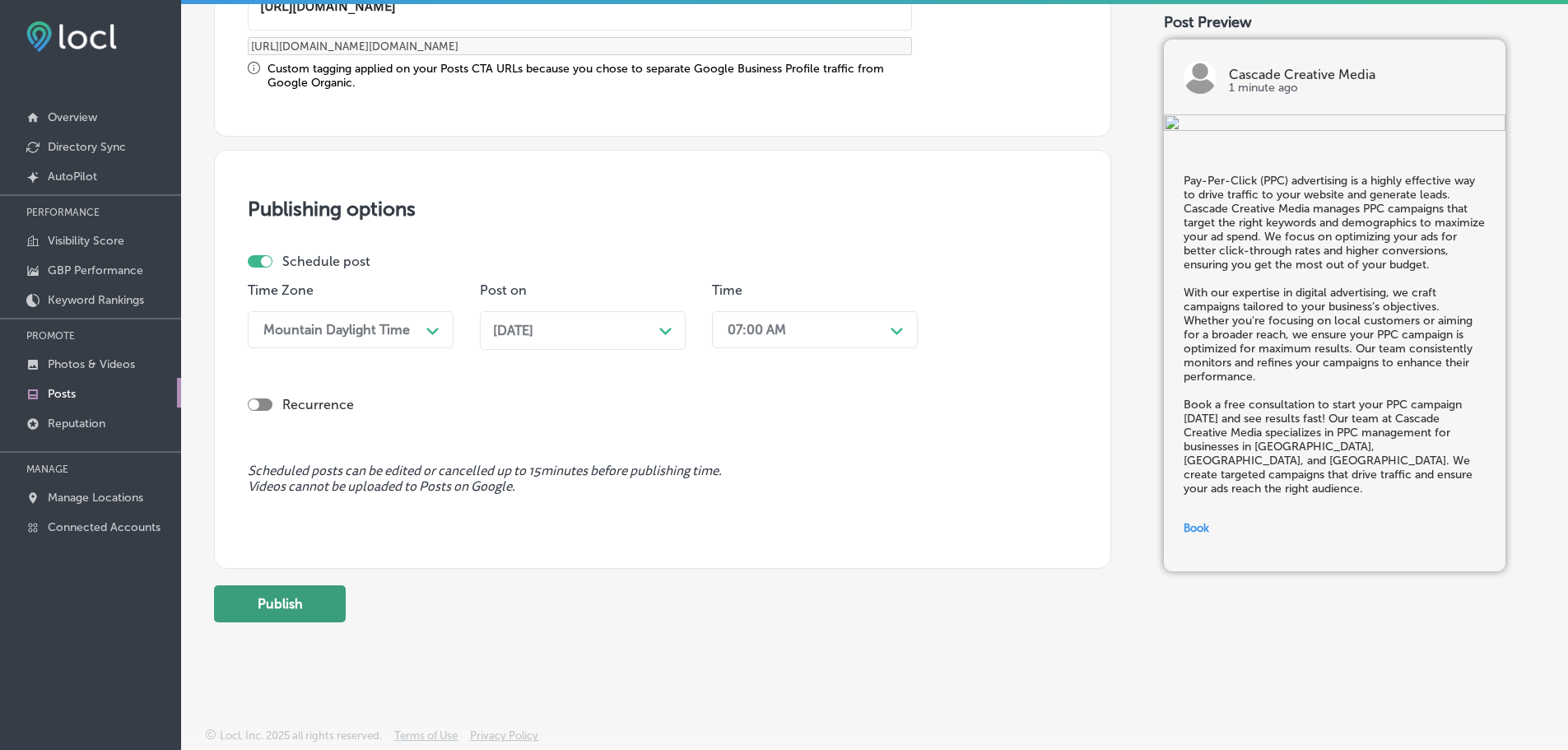
click at [237, 605] on button "Publish" at bounding box center [279, 603] width 131 height 37
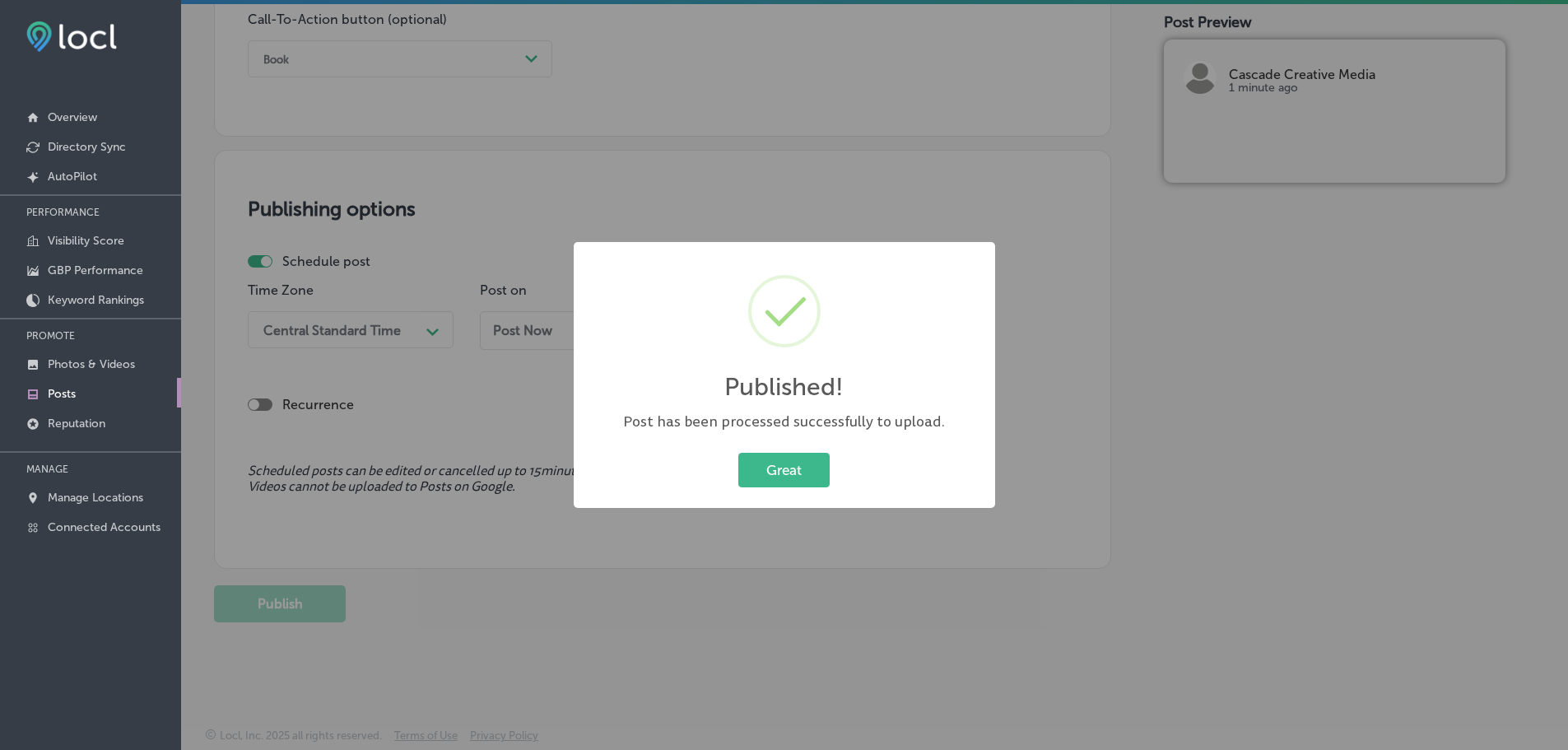
scroll to position [1226, 0]
click at [774, 471] on button "Great" at bounding box center [784, 469] width 91 height 34
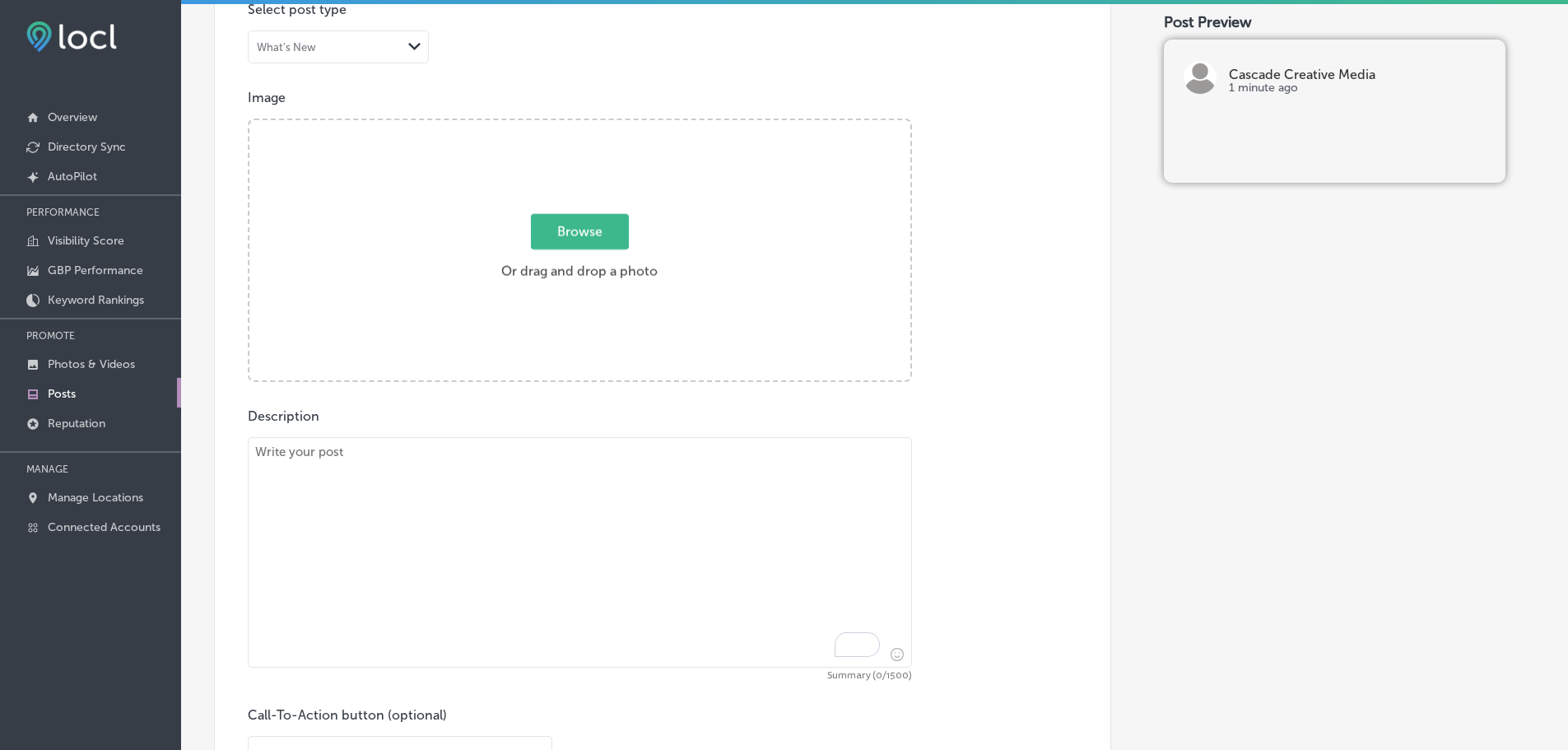
scroll to position [485, 0]
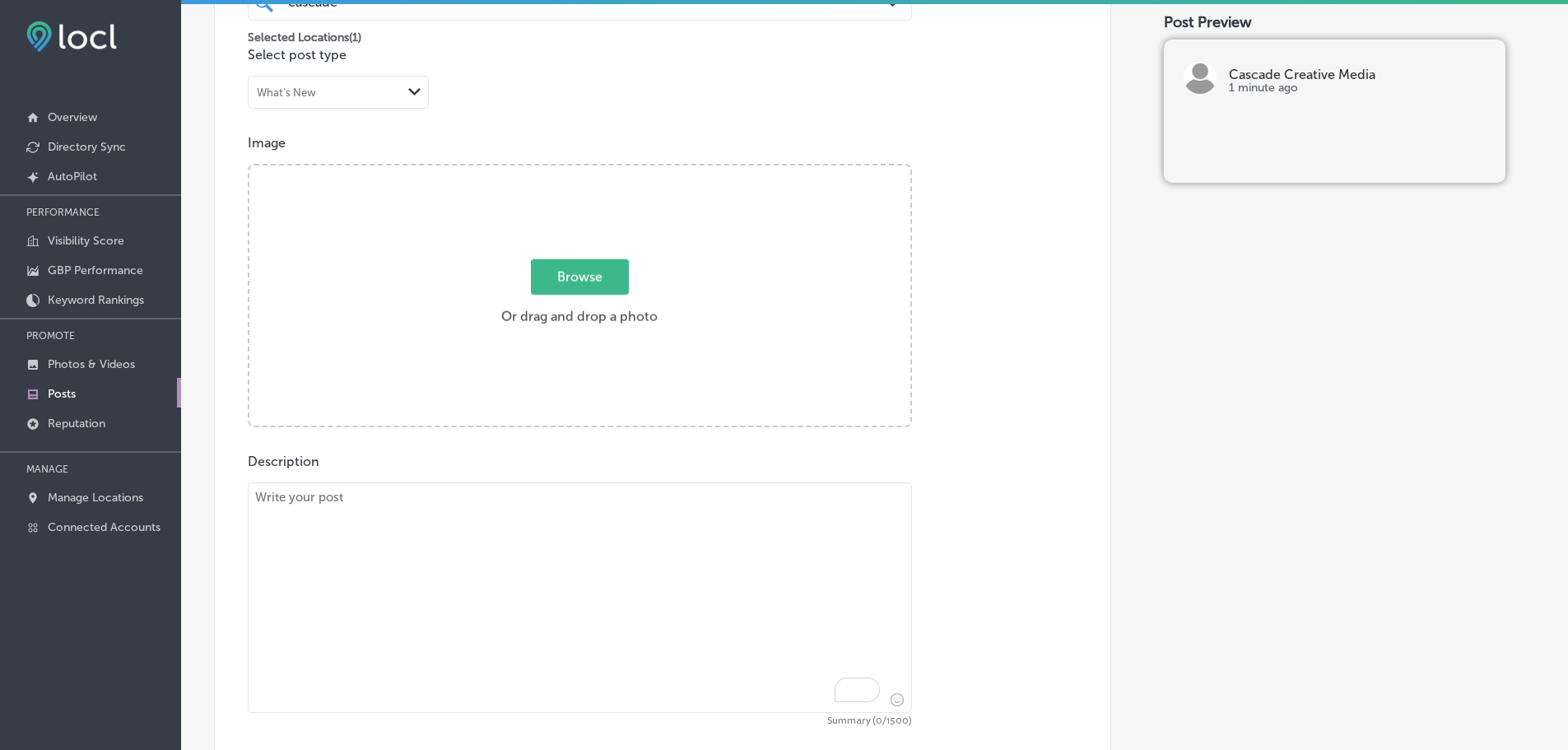
click at [399, 535] on textarea "To enrich screen reader interactions, please activate Accessibility in Grammarl…" at bounding box center [580, 598] width 664 height 231
paste textarea "Social media management is crucial for staying connected with your audience and…"
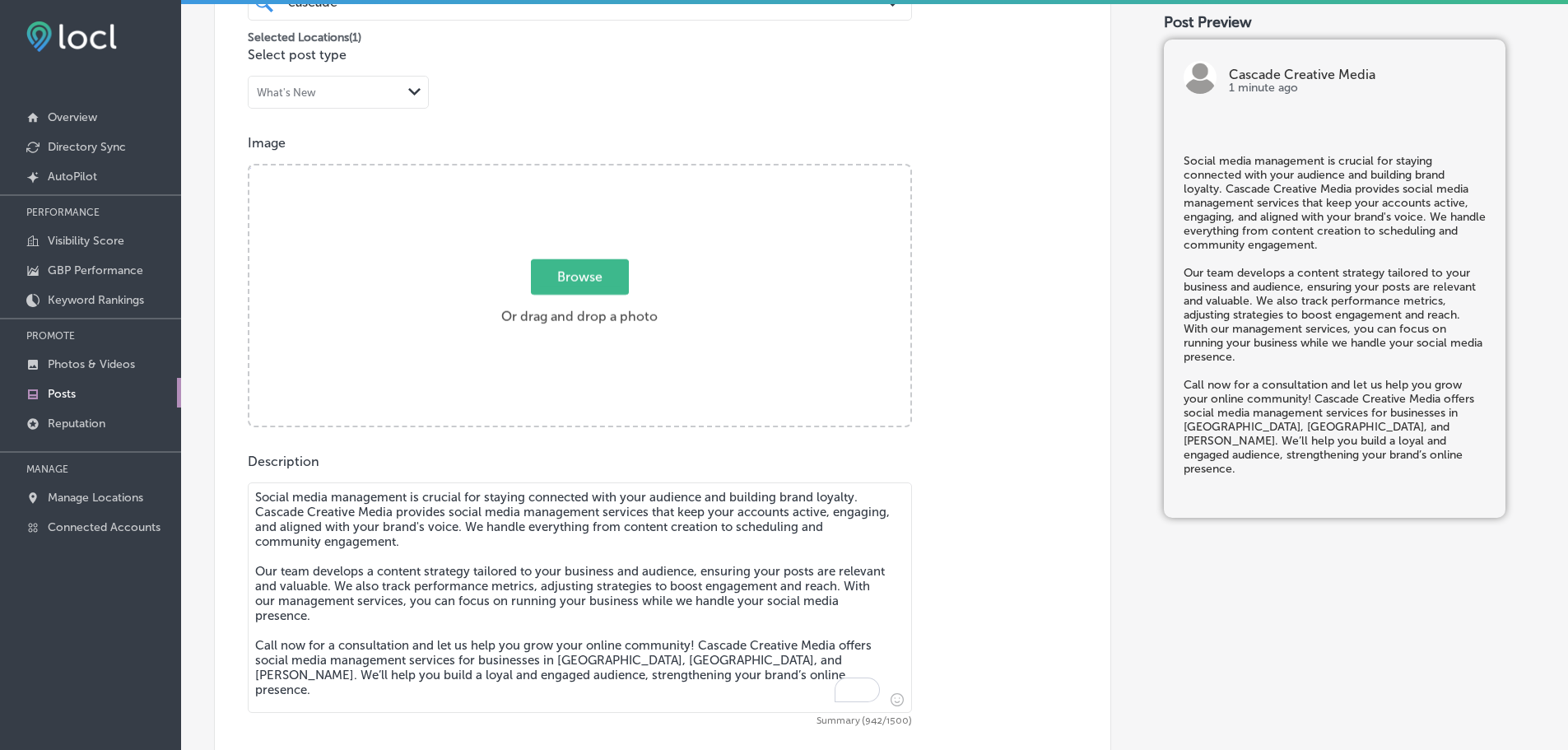
type textarea "Social media management is crucial for staying connected with your audience and…"
click at [563, 274] on span "Browse" at bounding box center [580, 278] width 97 height 36
click at [563, 170] on input "Browse Or drag and drop a photo" at bounding box center [580, 167] width 661 height 5
type input "C:\fakepath\Cascade Creative Media-11.png"
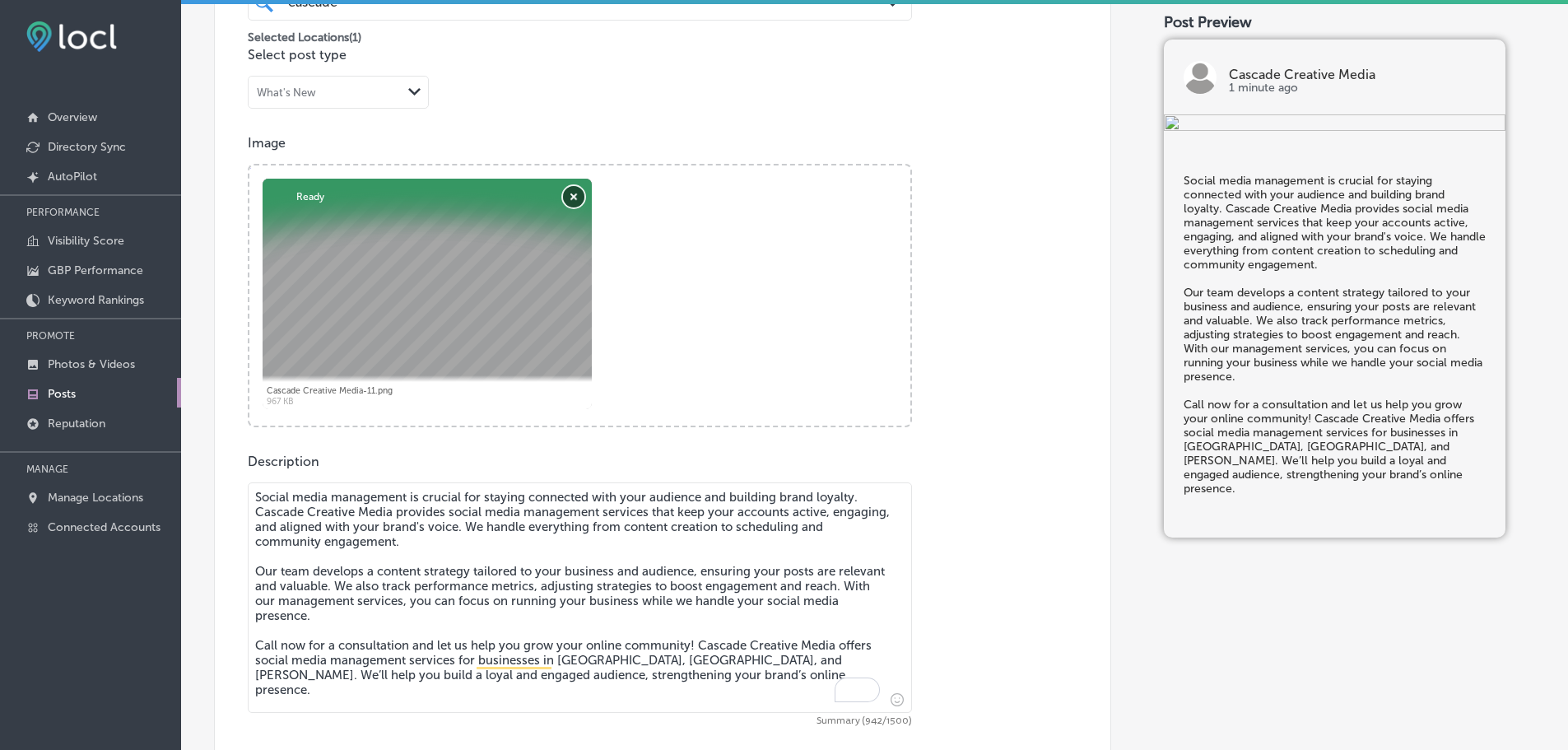
click at [576, 192] on button "Remove" at bounding box center [574, 197] width 22 height 22
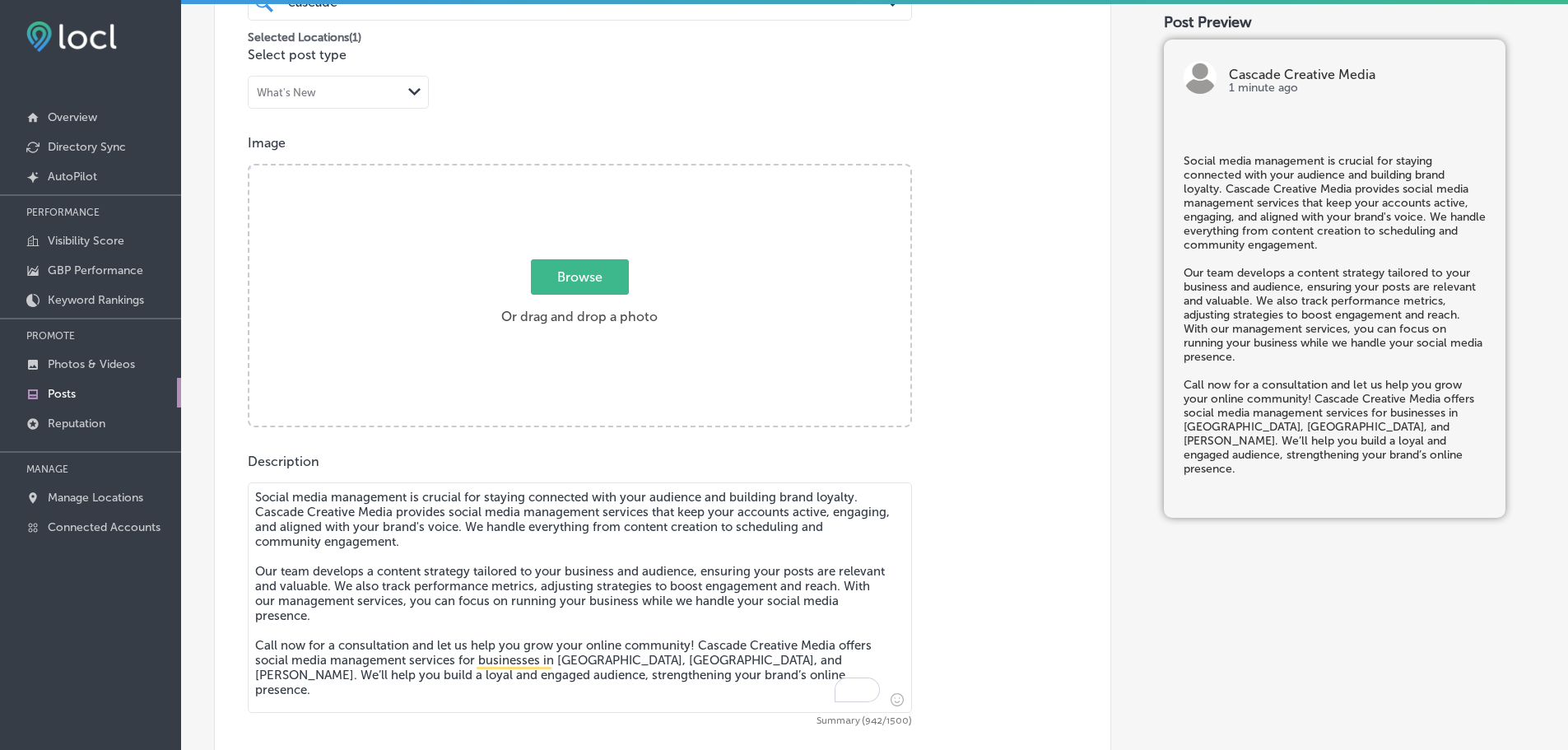
click at [552, 283] on span "Browse" at bounding box center [580, 278] width 97 height 36
click at [552, 170] on input "Browse Or drag and drop a photo" at bounding box center [580, 167] width 661 height 5
type input "C:\fakepath\Cascade Creative Media-10.png"
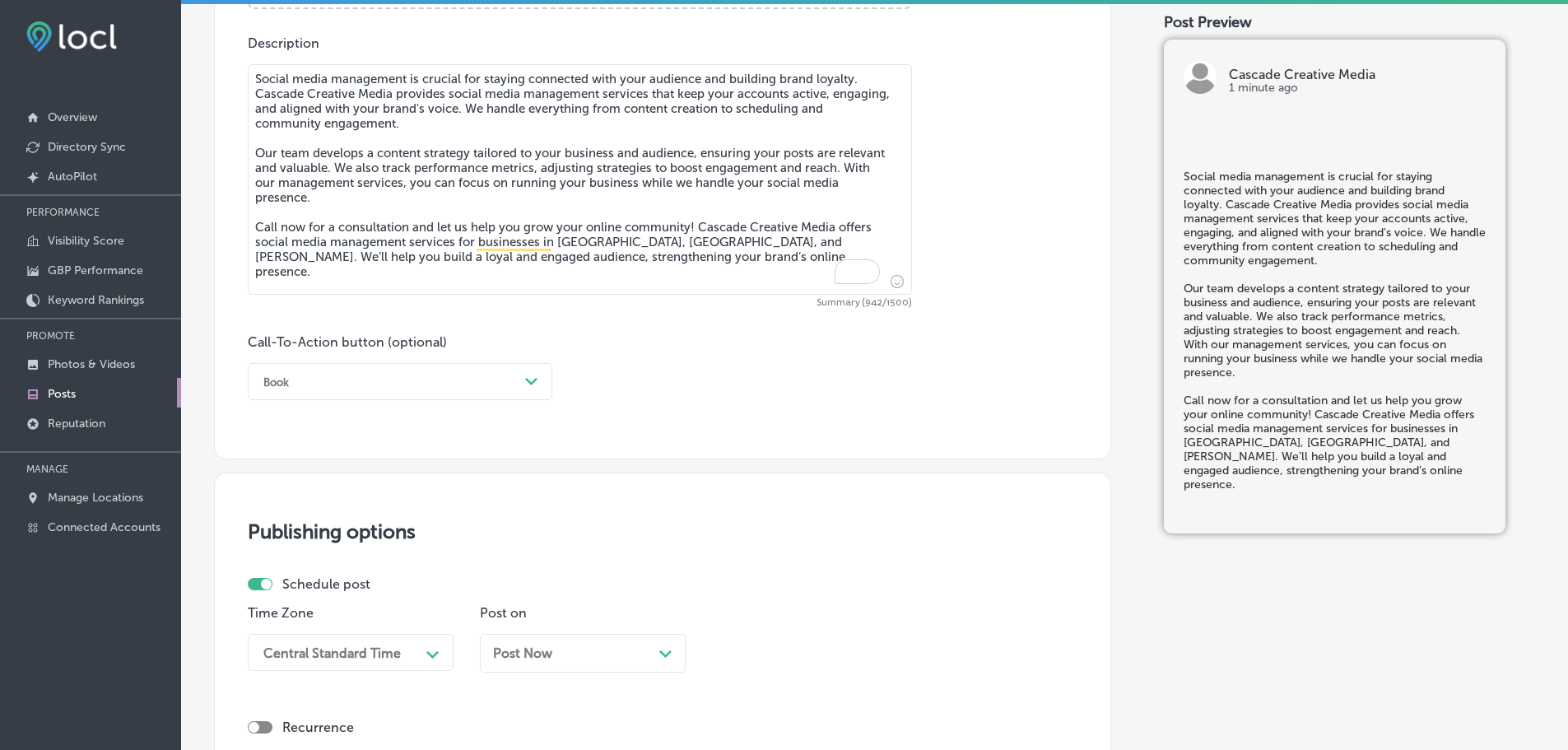
scroll to position [980, 0]
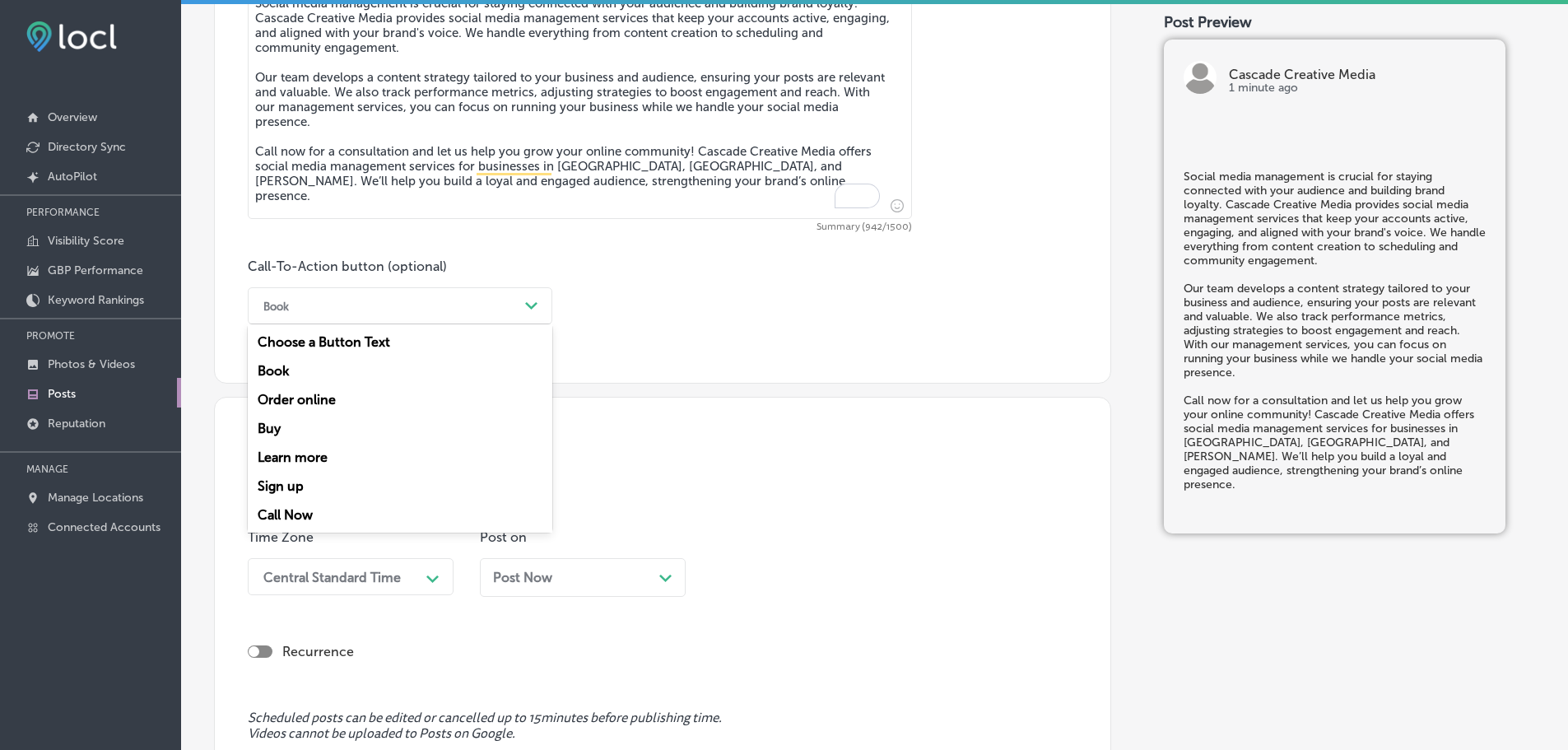
click at [508, 309] on div "Book" at bounding box center [387, 306] width 263 height 26
click at [282, 513] on div "Call Now" at bounding box center [400, 514] width 304 height 29
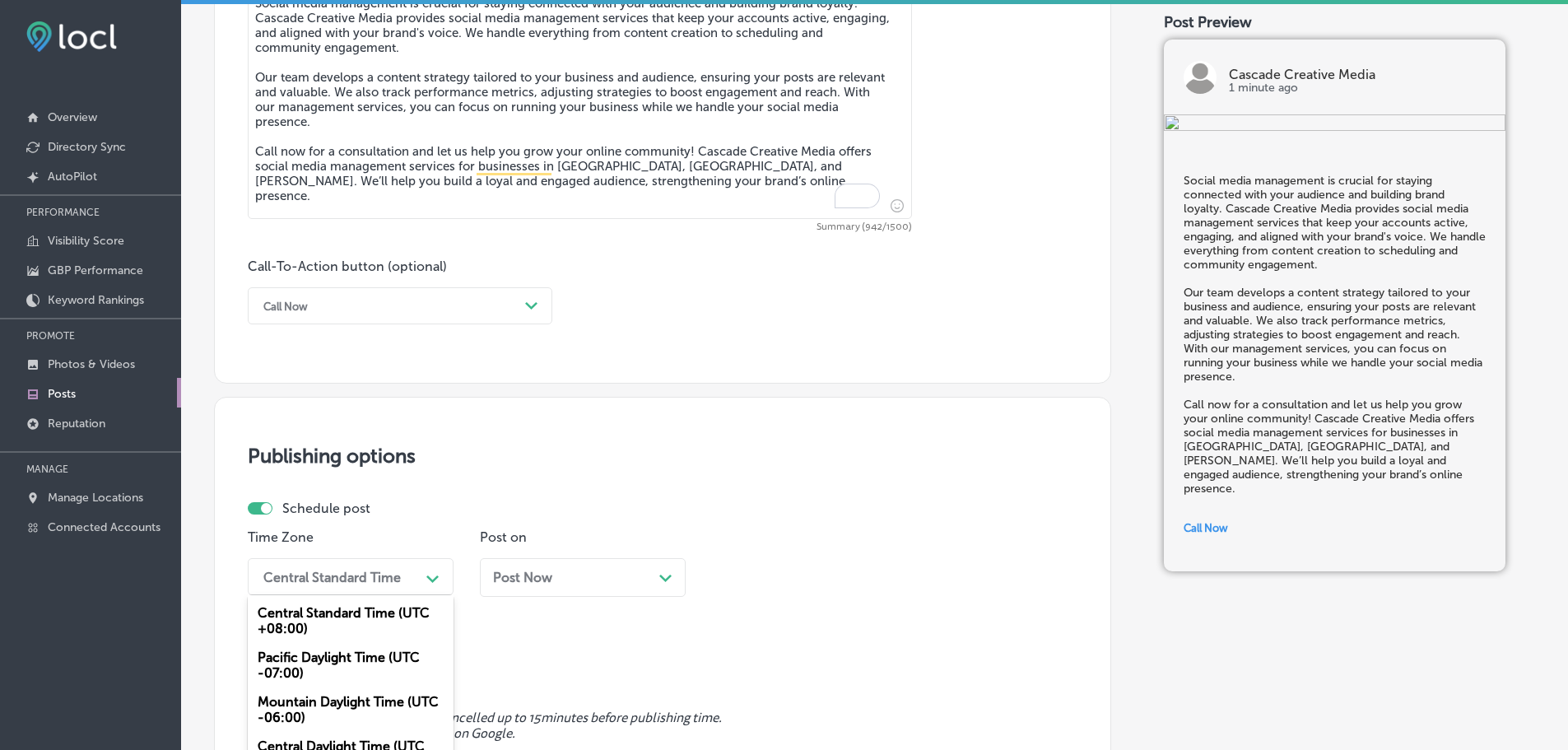
click at [373, 581] on div "option Mountain Daylight Time (UTC -06:00), selected. option Pacific Daylight T…" at bounding box center [350, 576] width 206 height 37
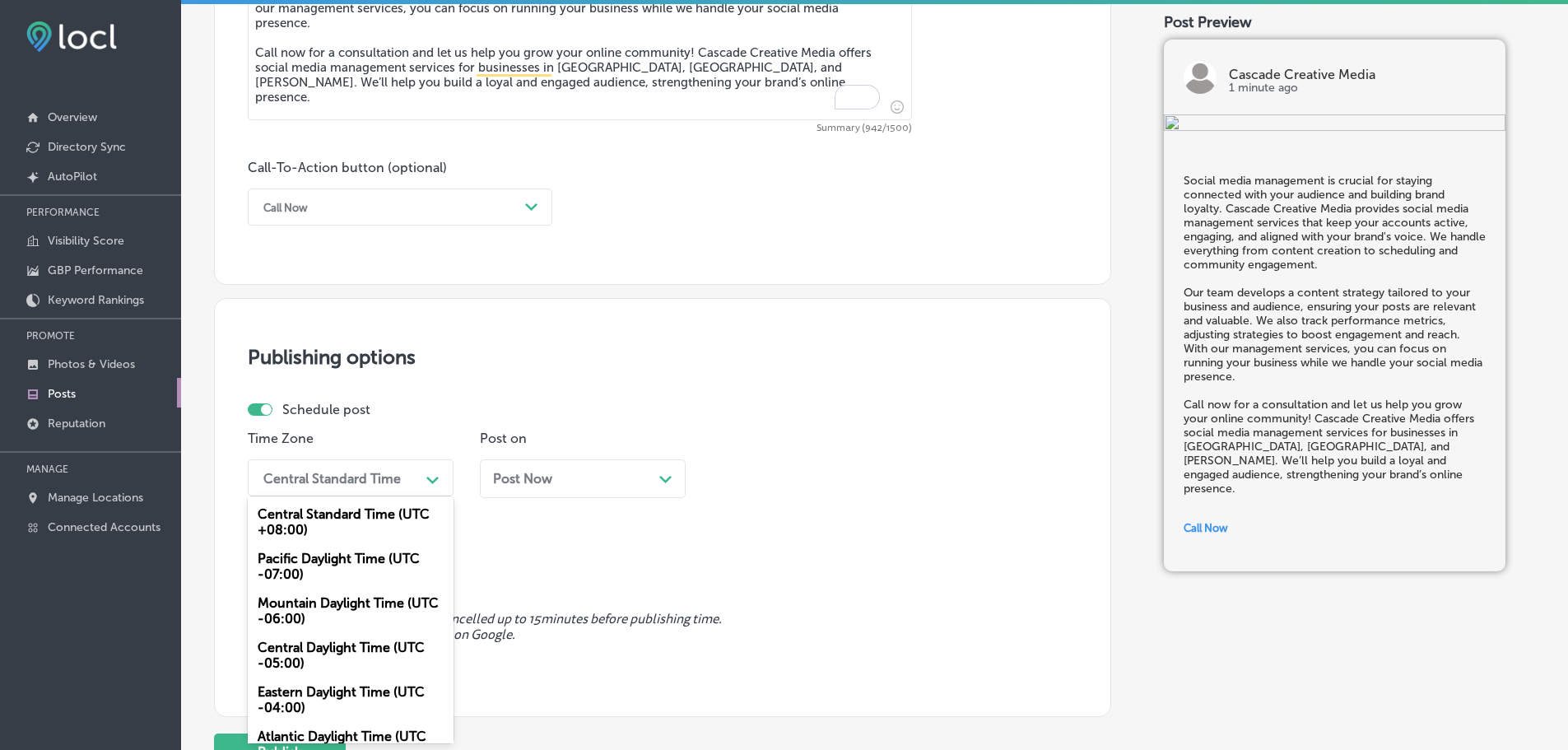
click at [320, 619] on div "Mountain Daylight Time (UTC -06:00)" at bounding box center [350, 611] width 206 height 45
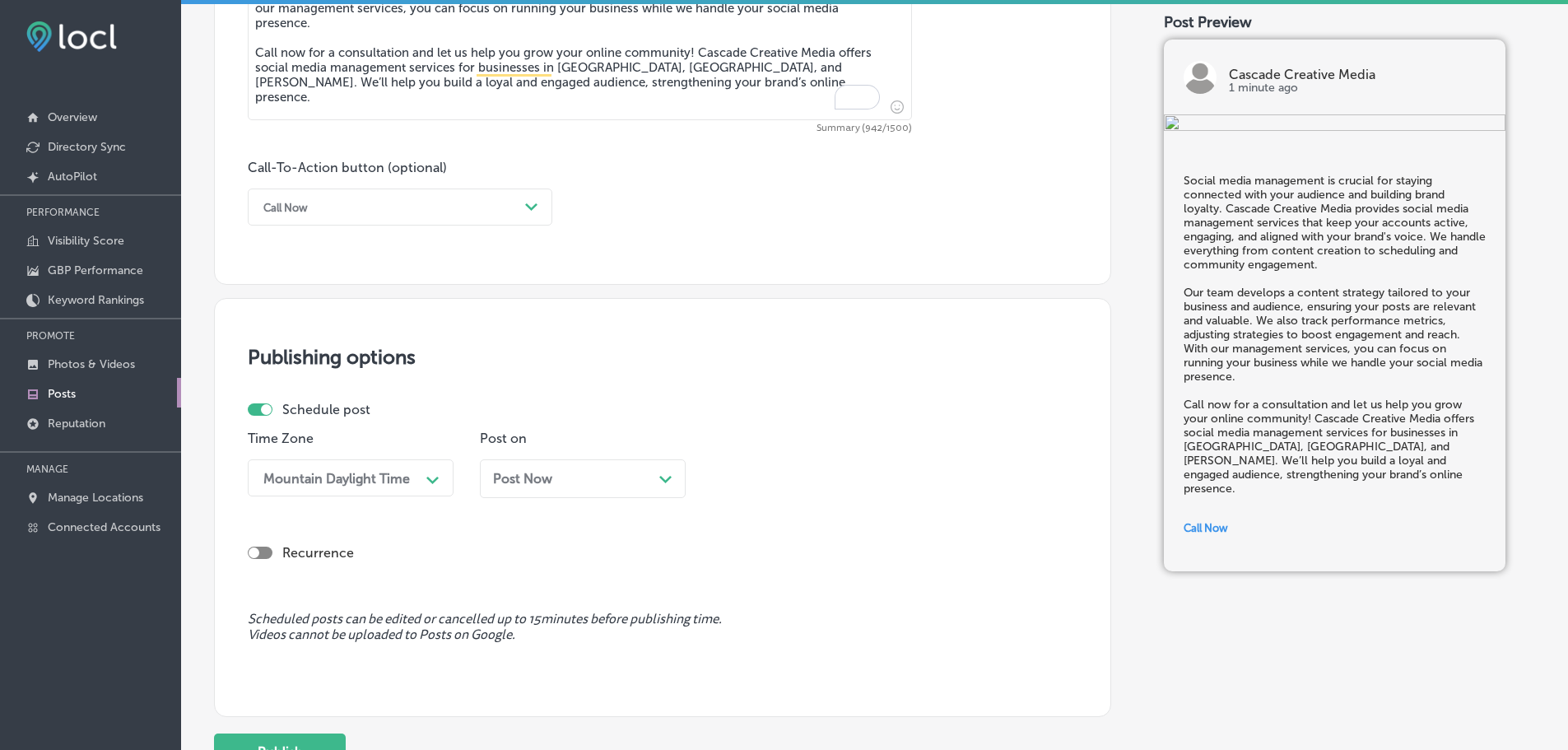
click at [661, 476] on icon "Path Created with Sketch." at bounding box center [665, 478] width 12 height 7
click at [825, 470] on div "01:00 PM" at bounding box center [801, 477] width 165 height 29
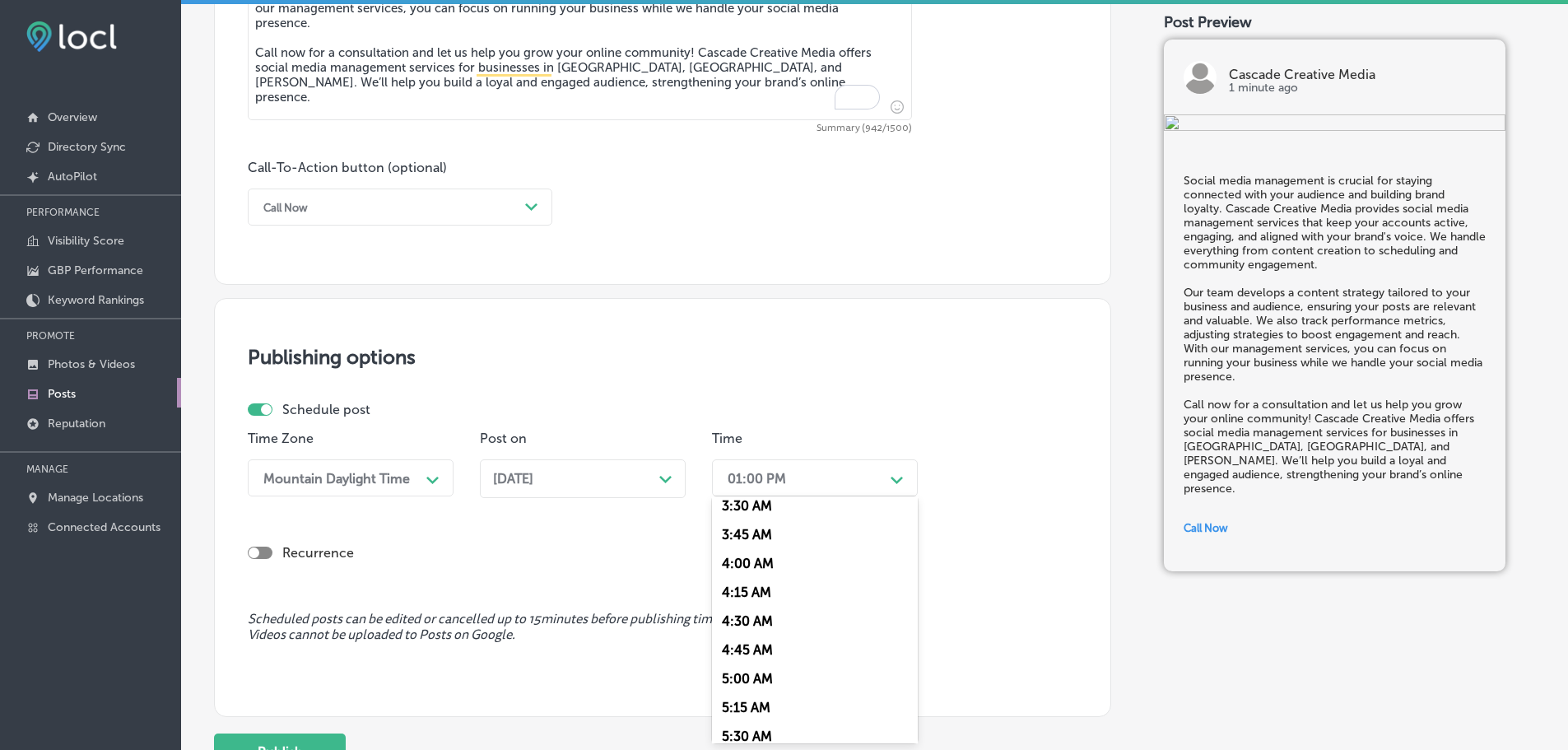
scroll to position [658, 0]
click at [765, 656] on div "7:00 AM" at bounding box center [814, 661] width 206 height 29
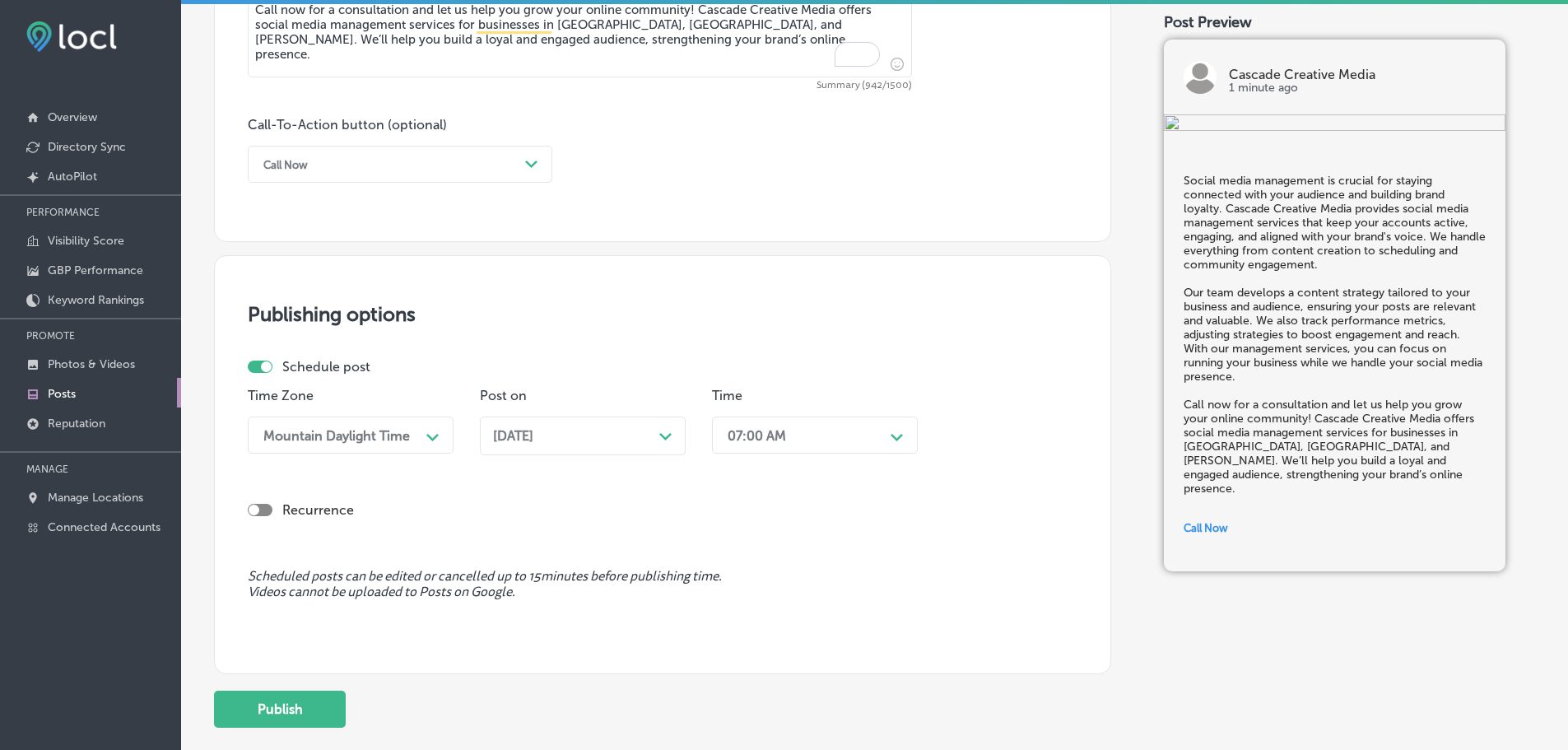
scroll to position [1161, 0]
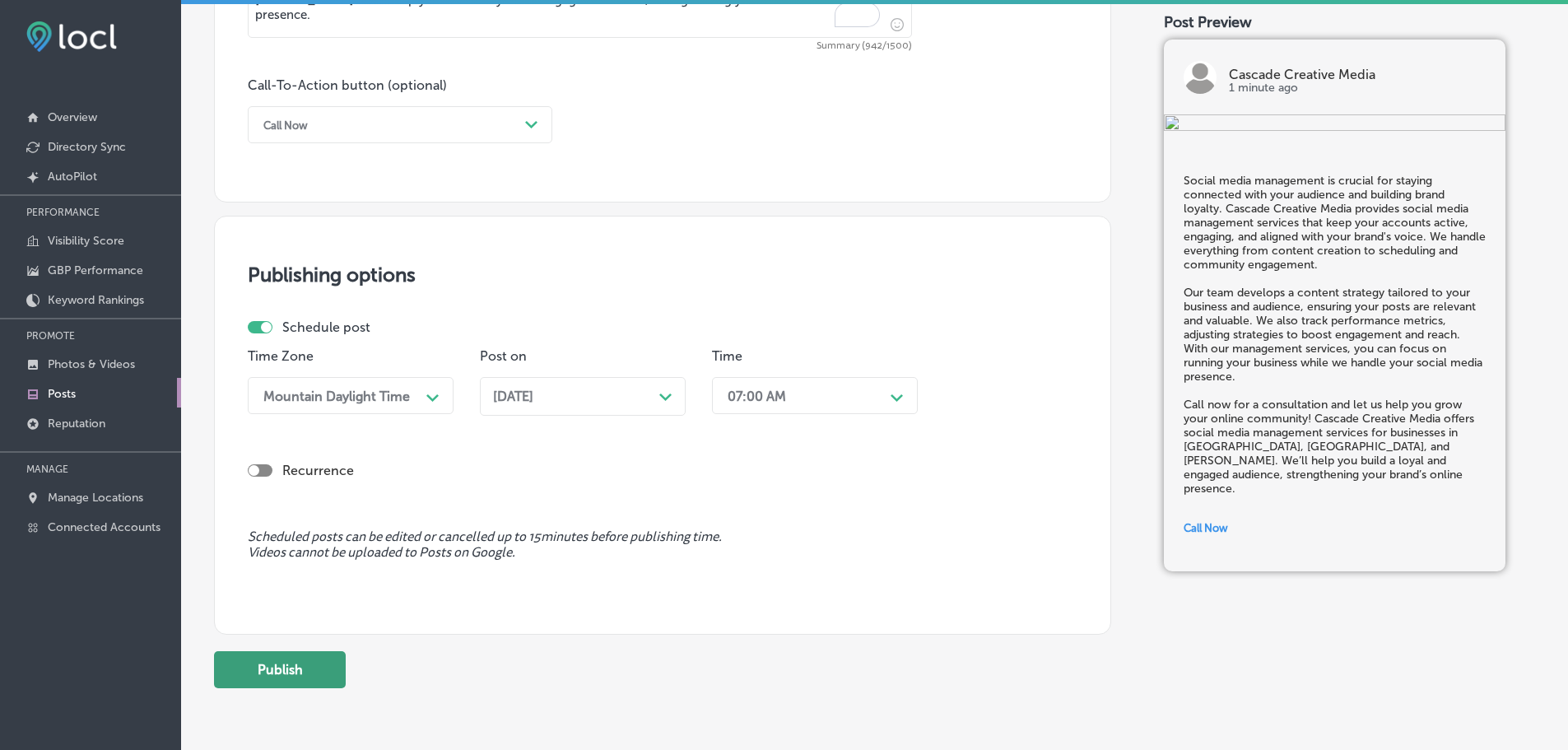
click at [322, 662] on button "Publish" at bounding box center [279, 669] width 131 height 37
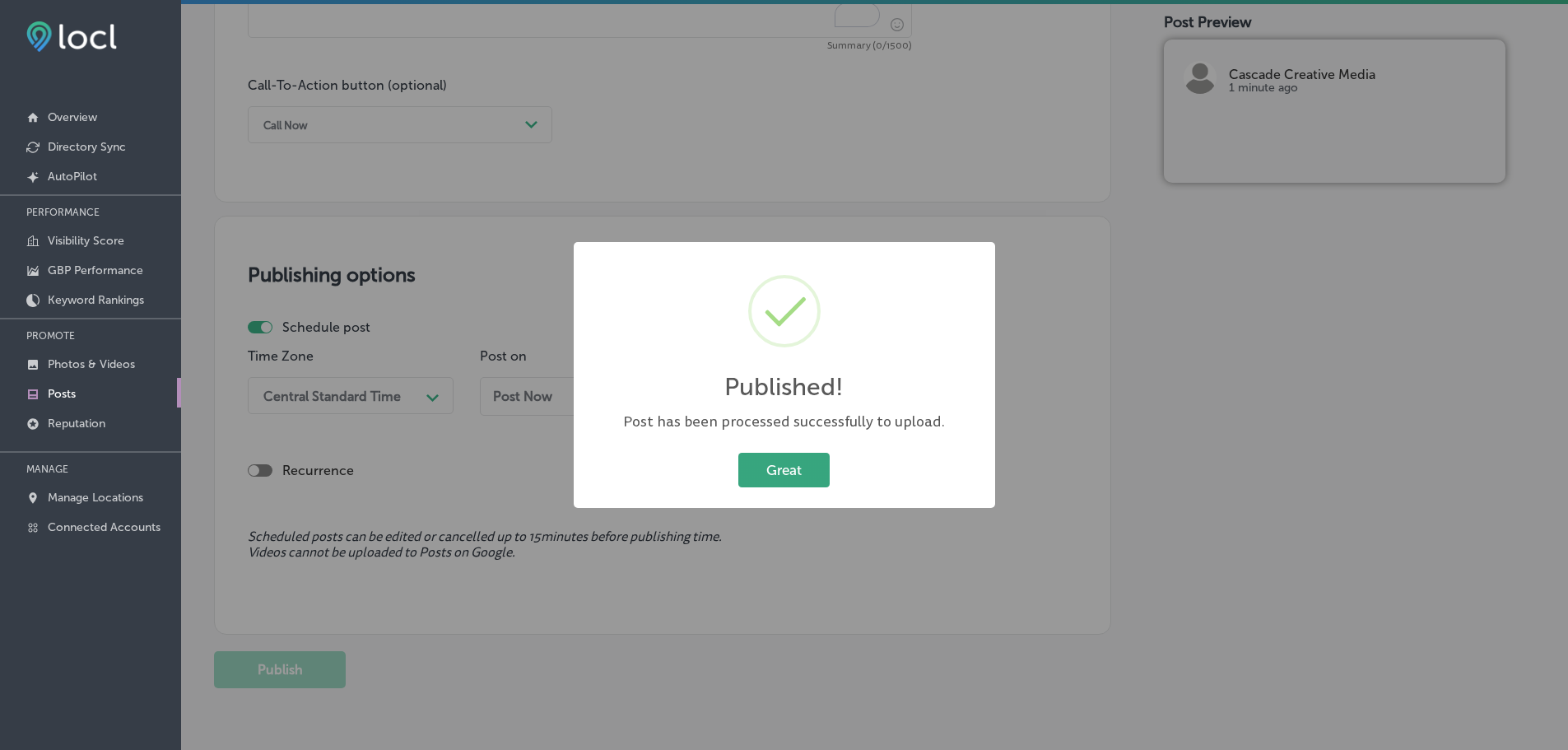
click at [790, 471] on button "Great" at bounding box center [784, 469] width 91 height 34
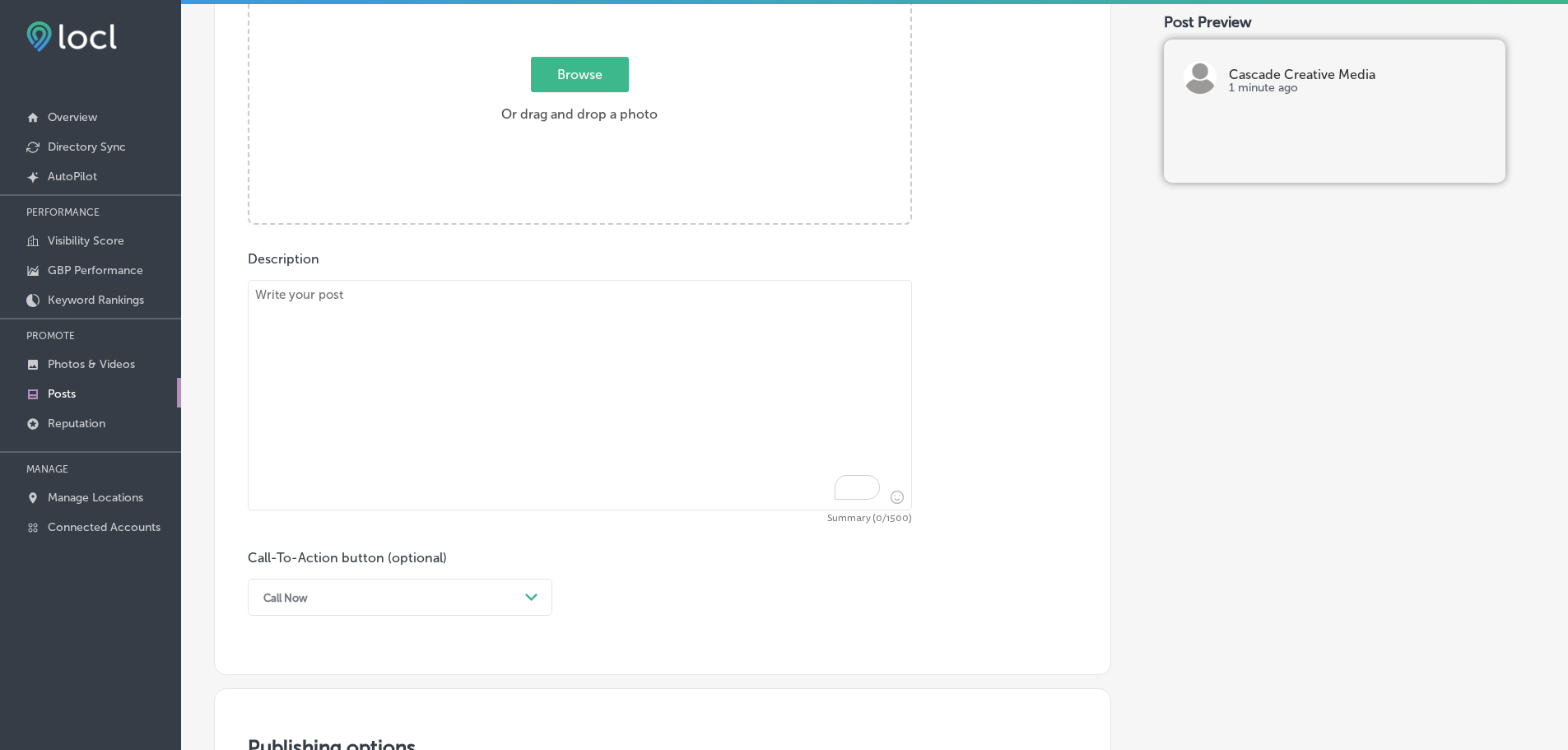
scroll to position [666, 0]
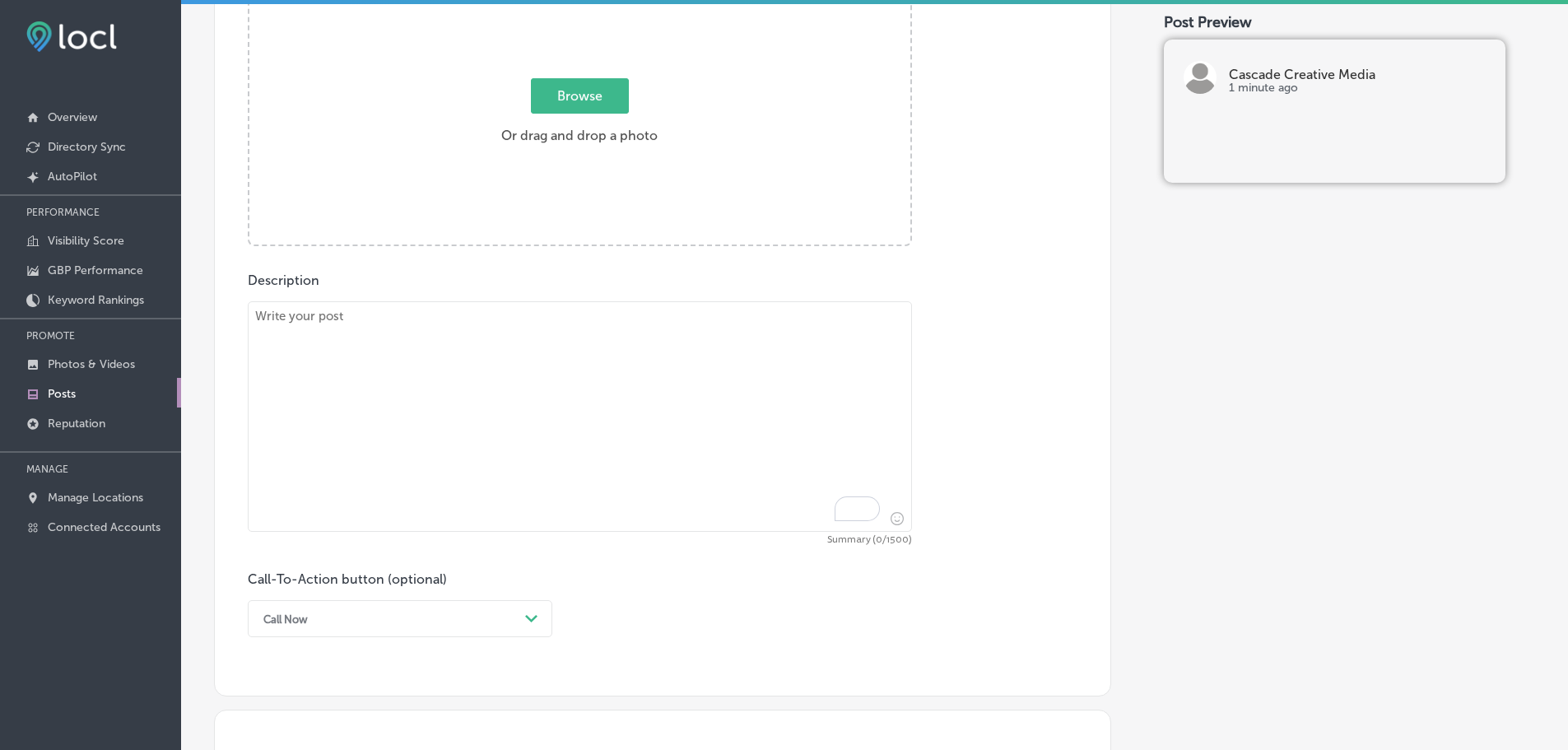
click at [482, 342] on textarea "To enrich screen reader interactions, please activate Accessibility in Grammarl…" at bounding box center [580, 417] width 664 height 231
paste textarea "Multichannel marketing campaigns are the key to reaching your audience across v…"
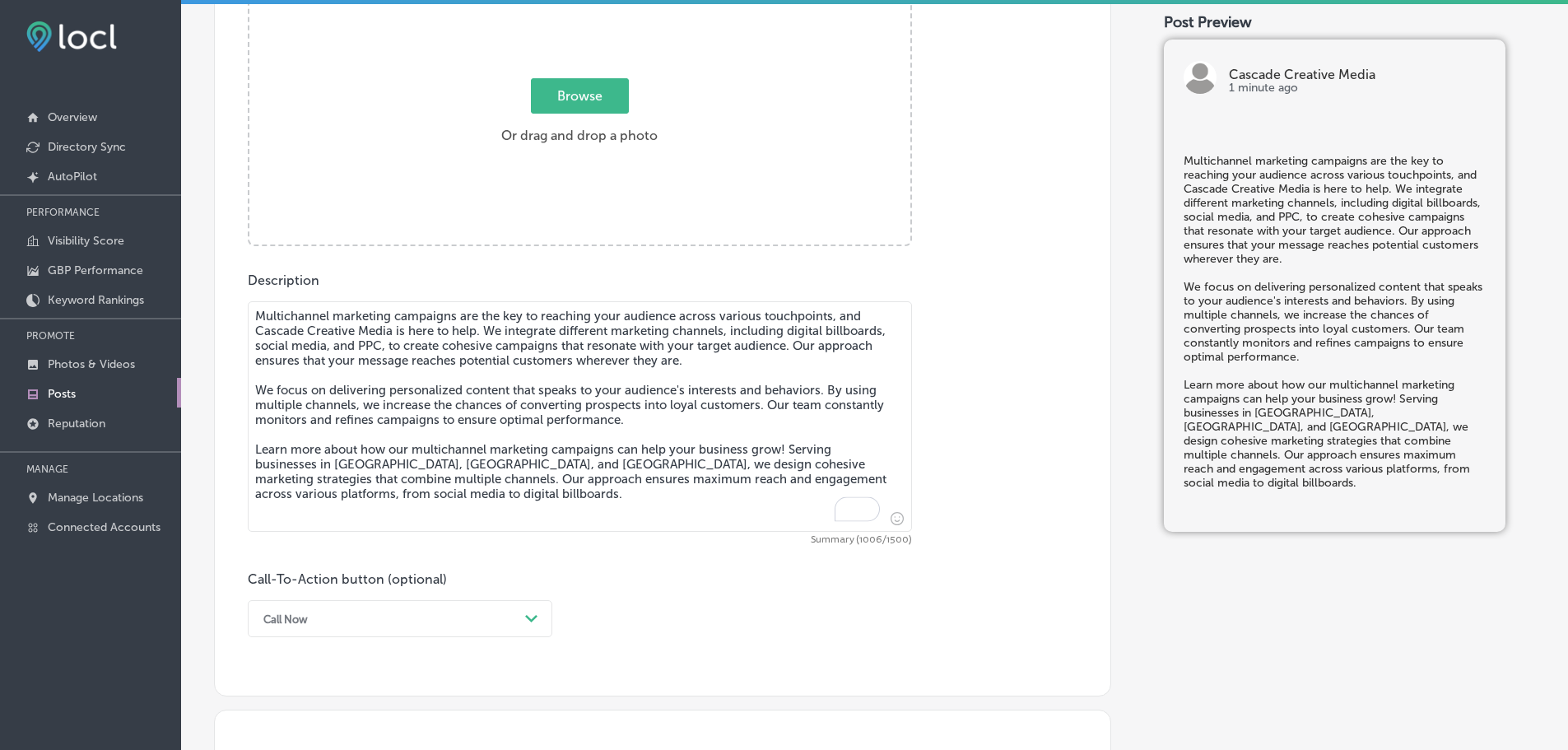
type textarea "Multichannel marketing campaigns are the key to reaching your audience across v…"
click at [591, 101] on span "Browse" at bounding box center [580, 96] width 97 height 36
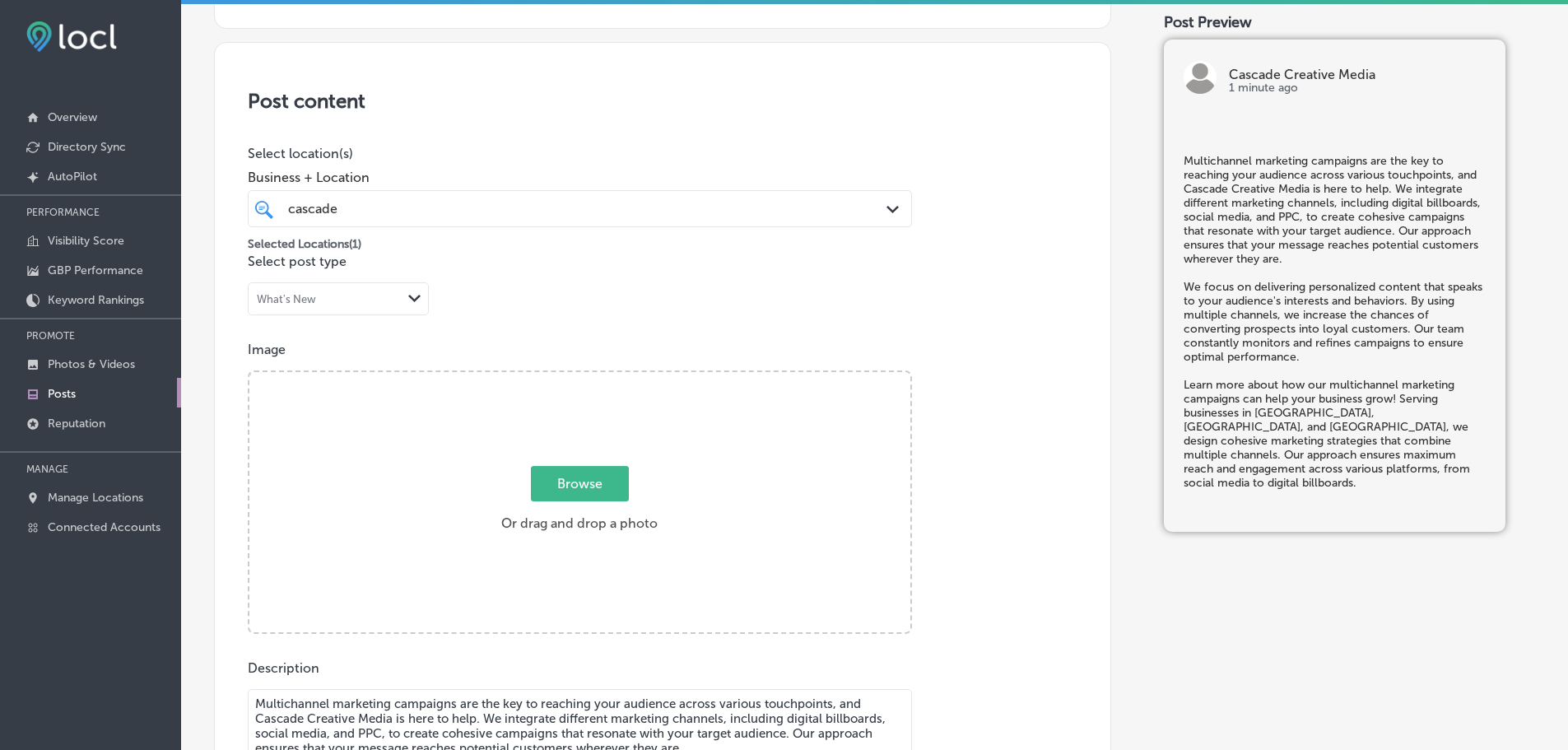
type input "C:\fakepath\Cascade Creative Media-11.png"
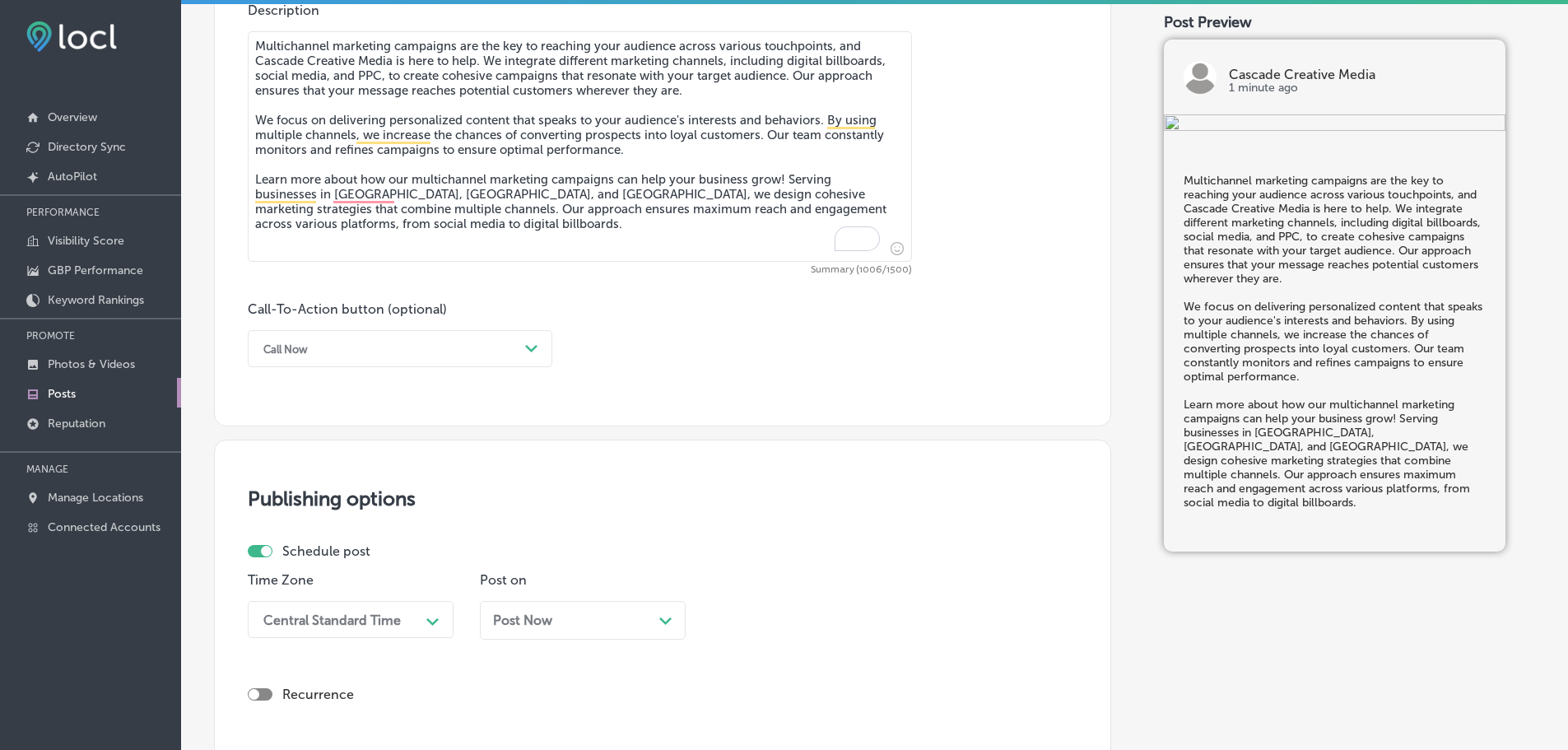
scroll to position [938, 0]
click at [516, 353] on div "Call Now" at bounding box center [387, 348] width 263 height 26
click at [297, 498] on div "Learn more" at bounding box center [400, 498] width 304 height 29
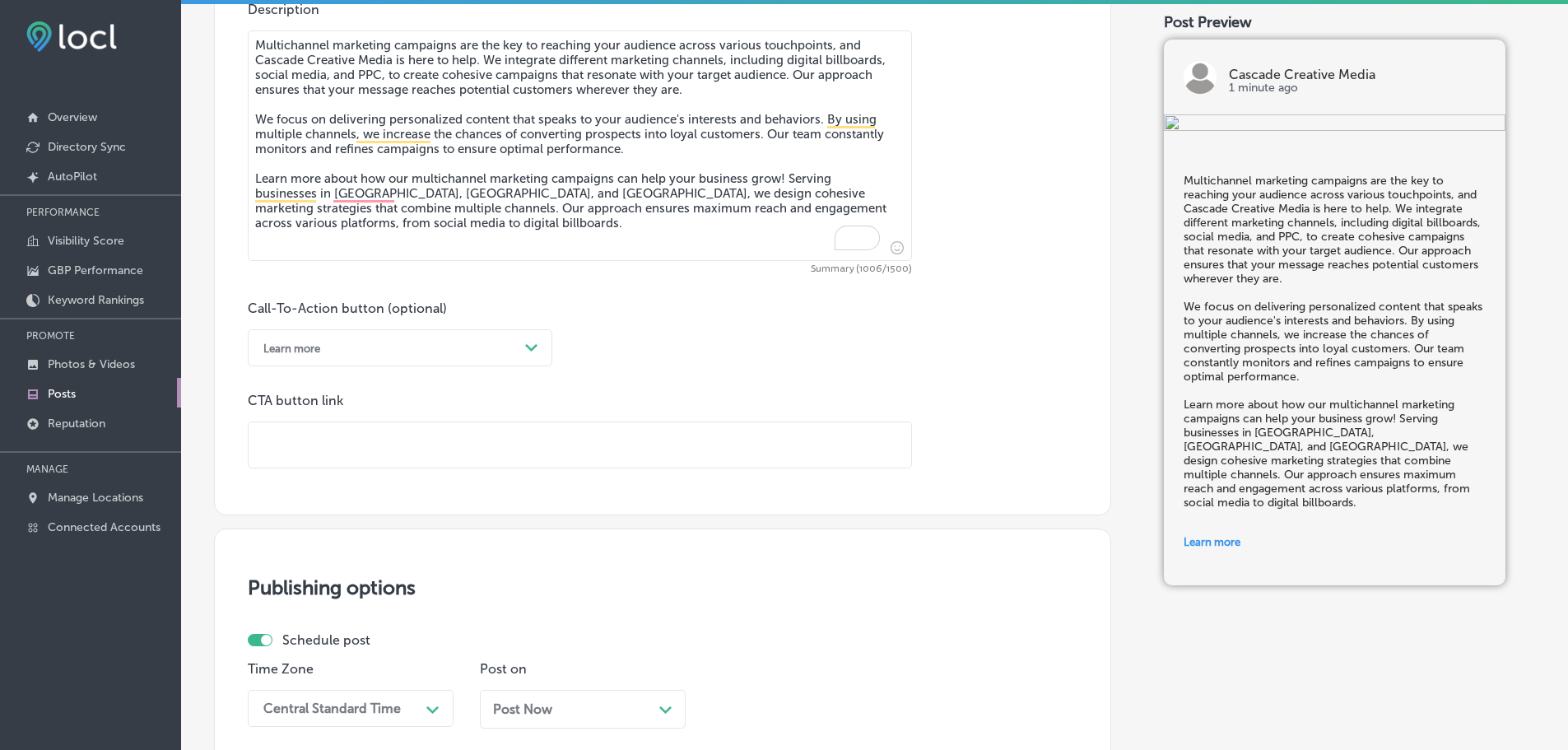
click at [374, 450] on input "text" at bounding box center [580, 446] width 662 height 46
paste input "[URL][DOMAIN_NAME]"
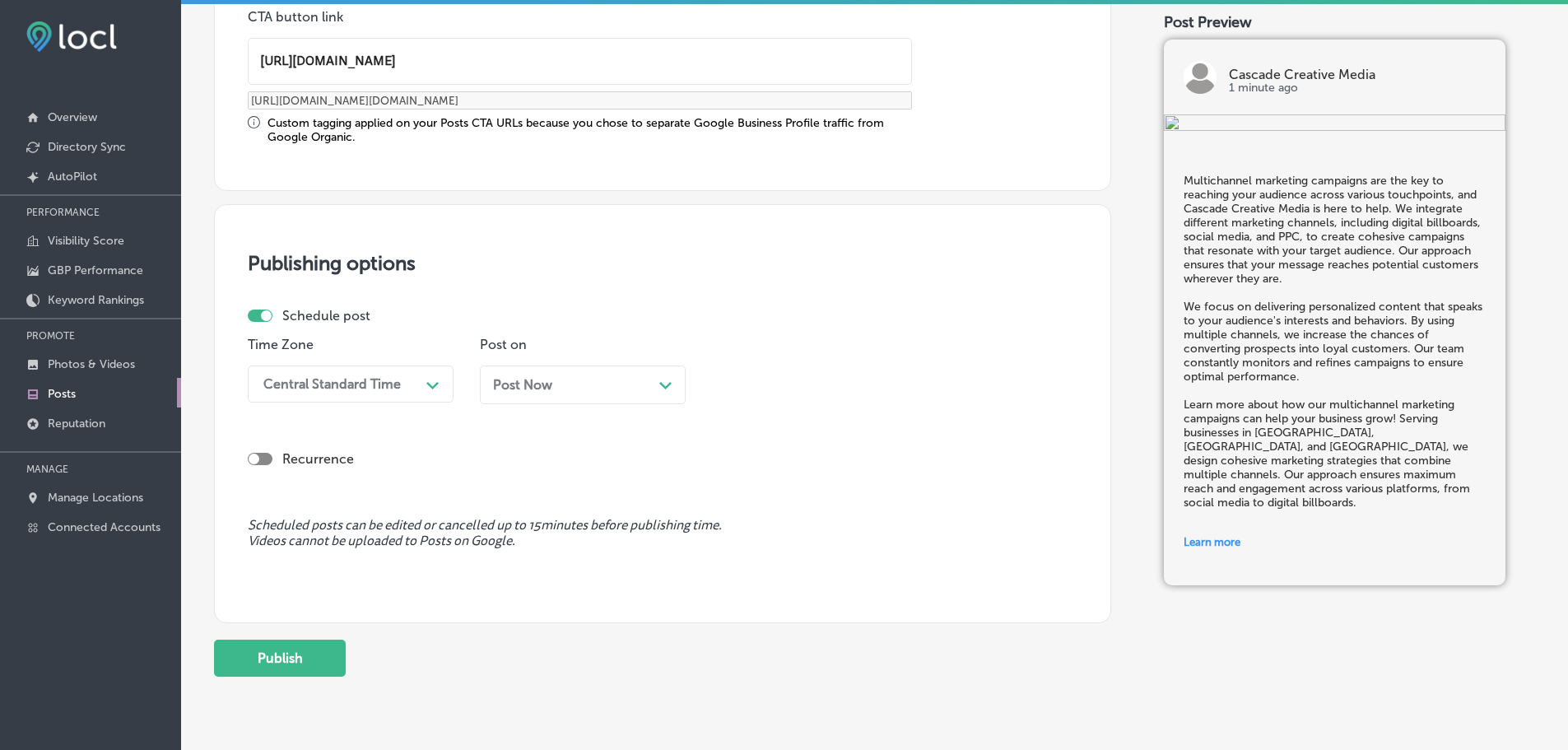
scroll to position [1350, 0]
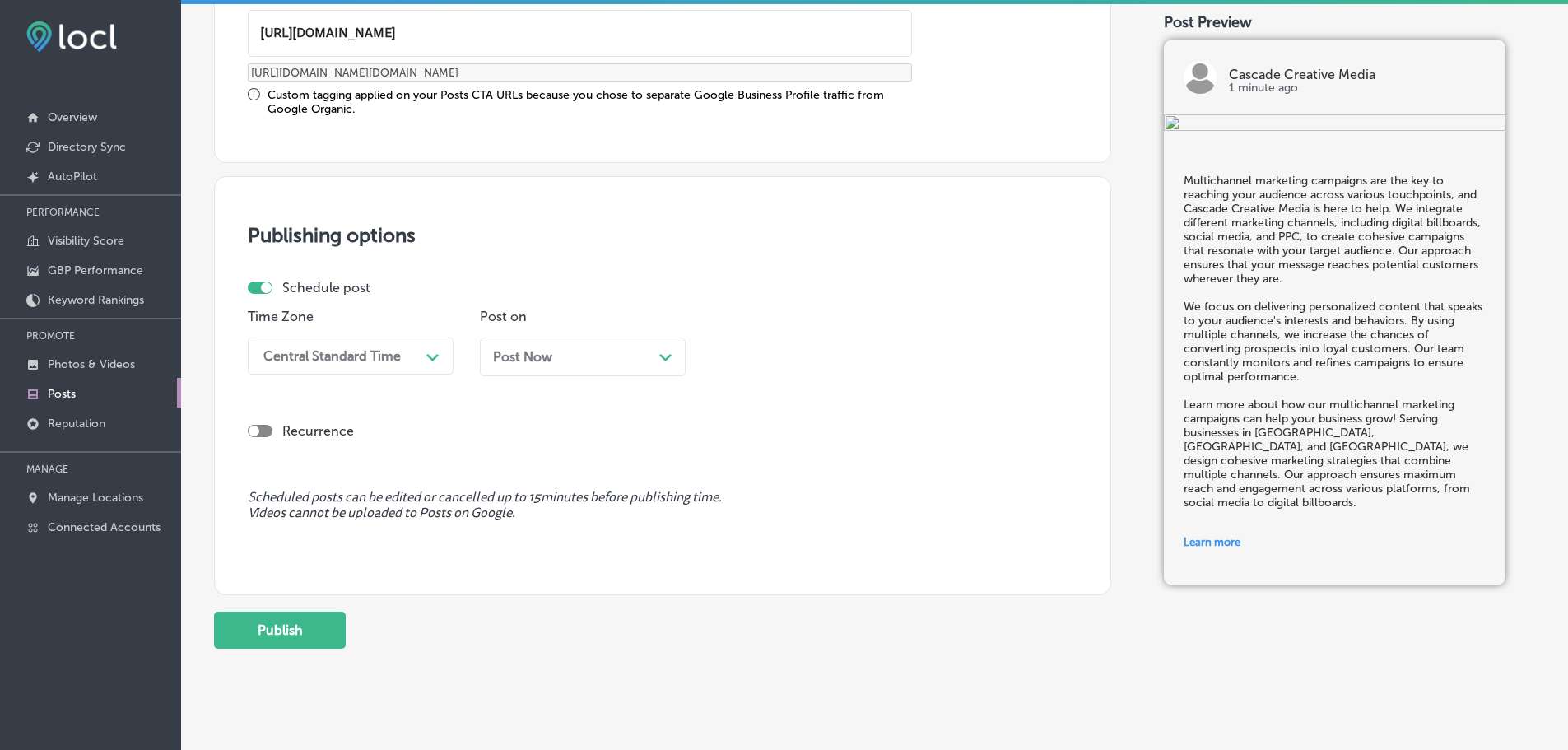
type input "[URL][DOMAIN_NAME]"
click at [394, 356] on div "Central Standard Time" at bounding box center [332, 356] width 137 height 16
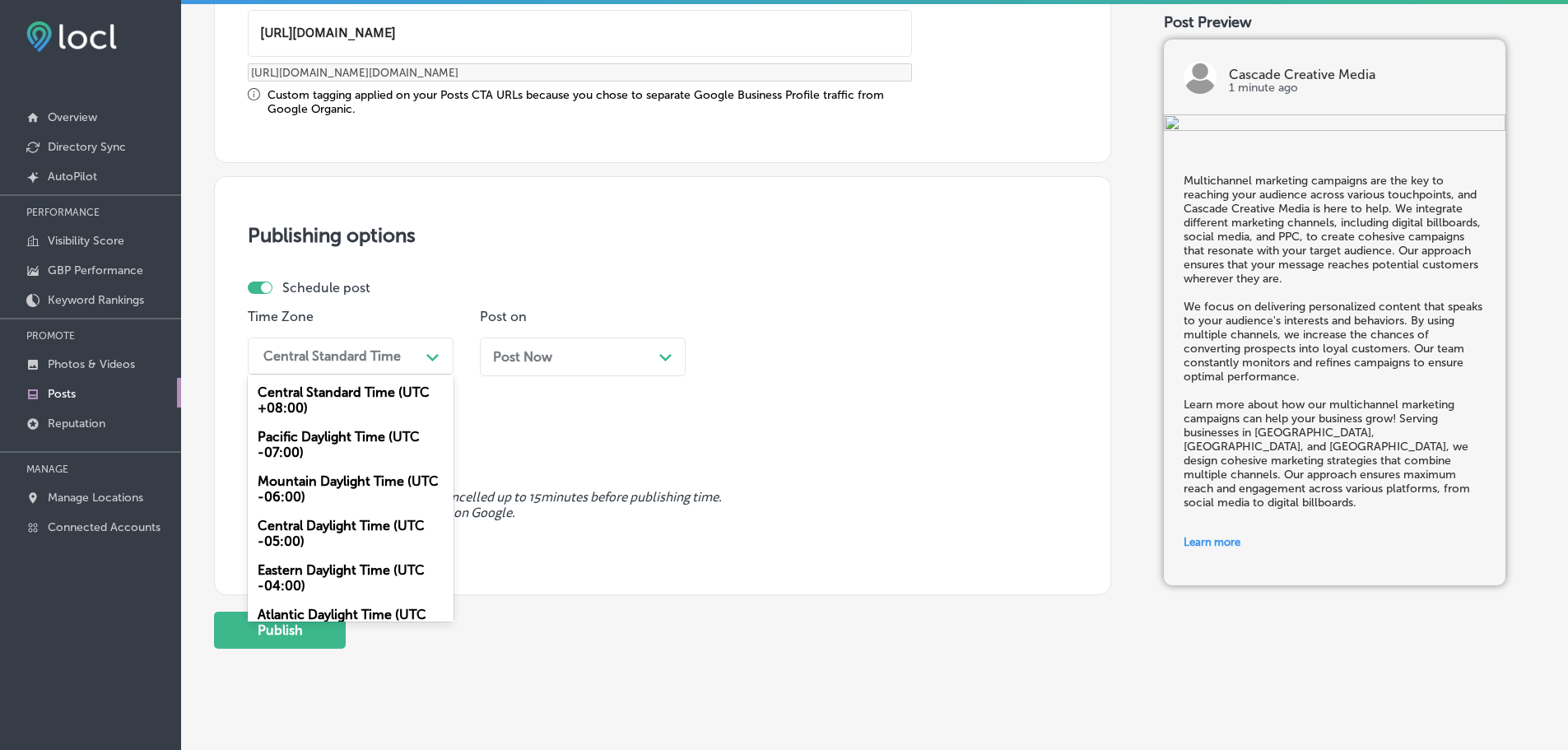
click at [328, 484] on div "Mountain Daylight Time (UTC -06:00)" at bounding box center [350, 488] width 206 height 45
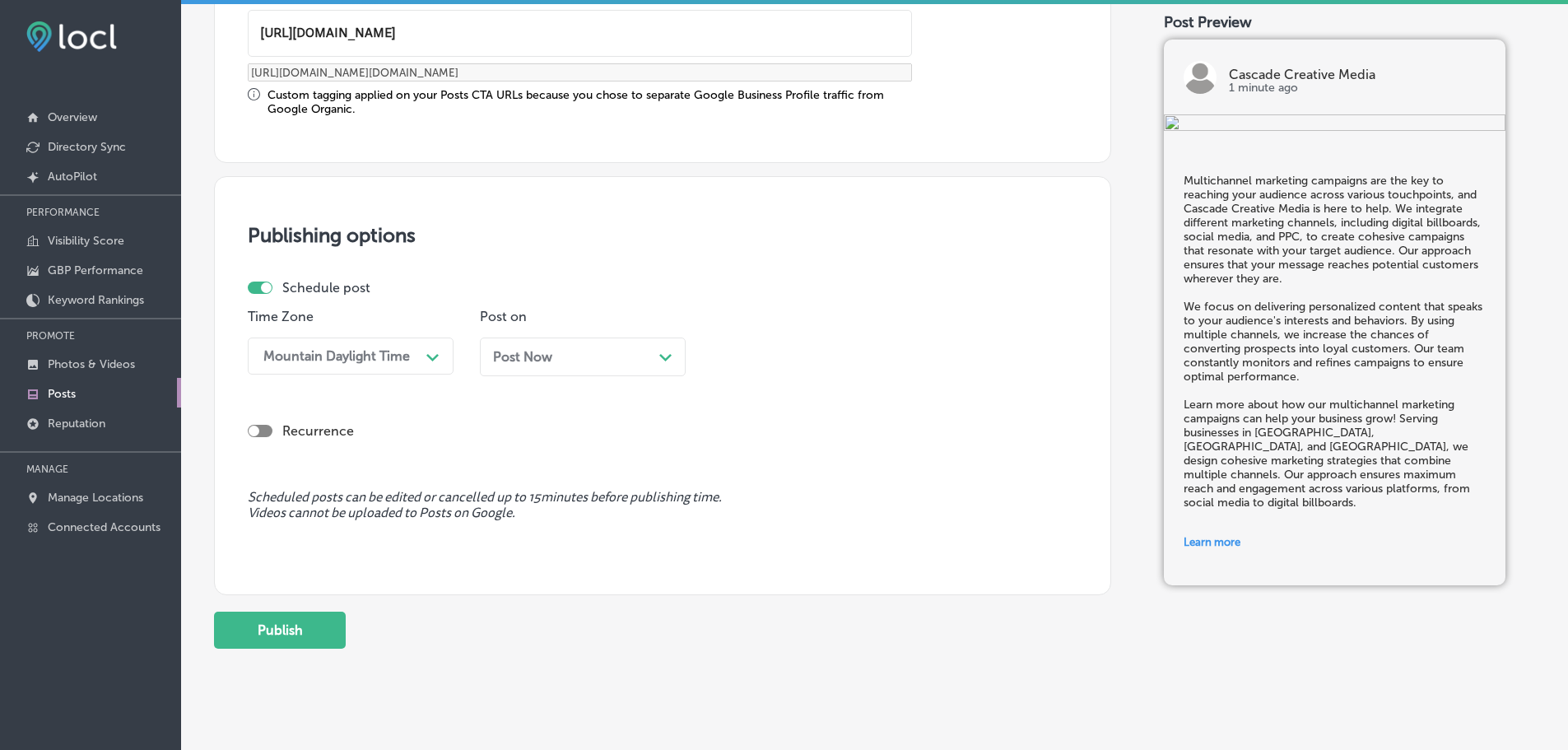
click at [679, 357] on div "Post Now Path Created with Sketch." at bounding box center [583, 356] width 206 height 39
click at [862, 361] on div "01:00 PM" at bounding box center [801, 355] width 165 height 29
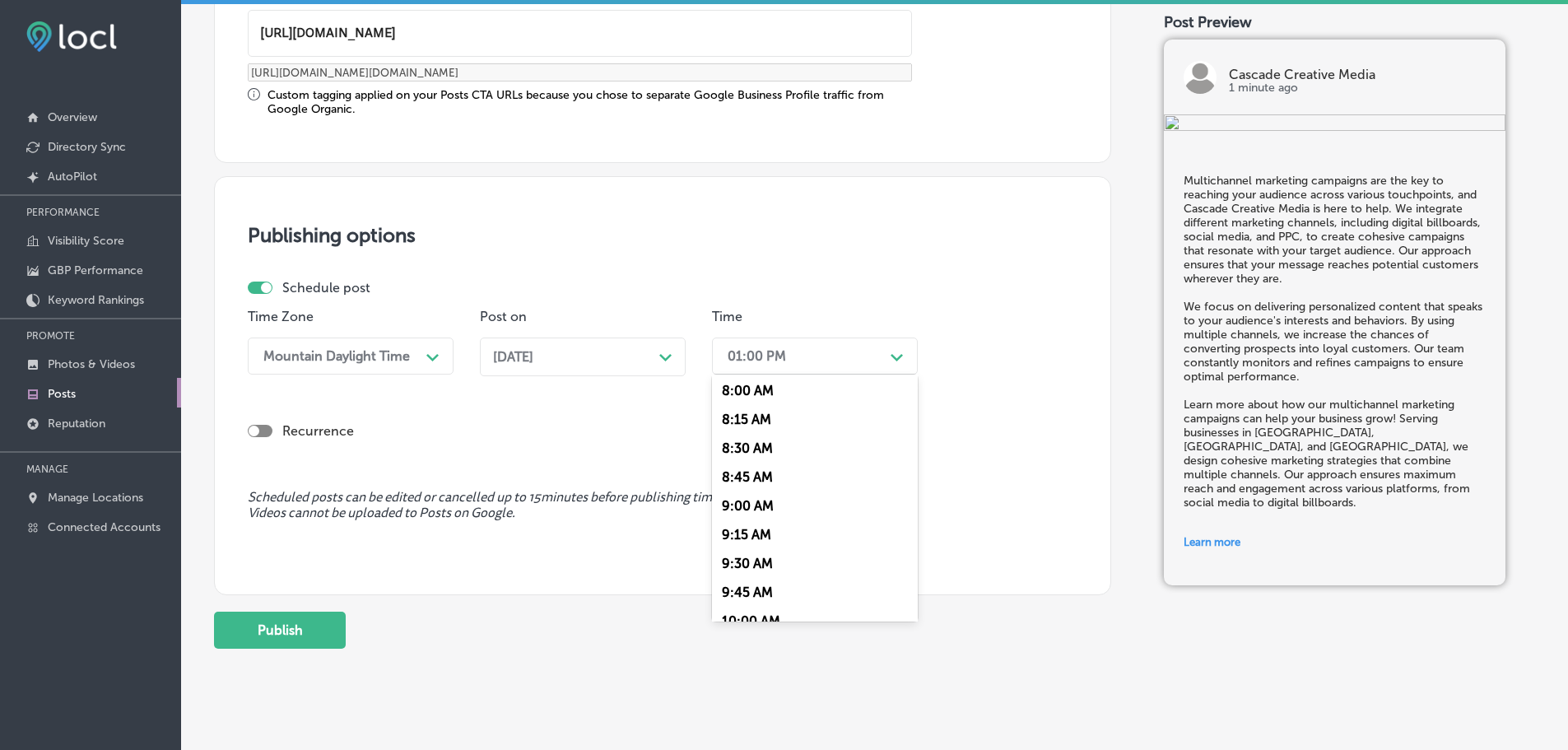
scroll to position [741, 0]
click at [757, 454] on div "7:00 AM" at bounding box center [814, 458] width 206 height 29
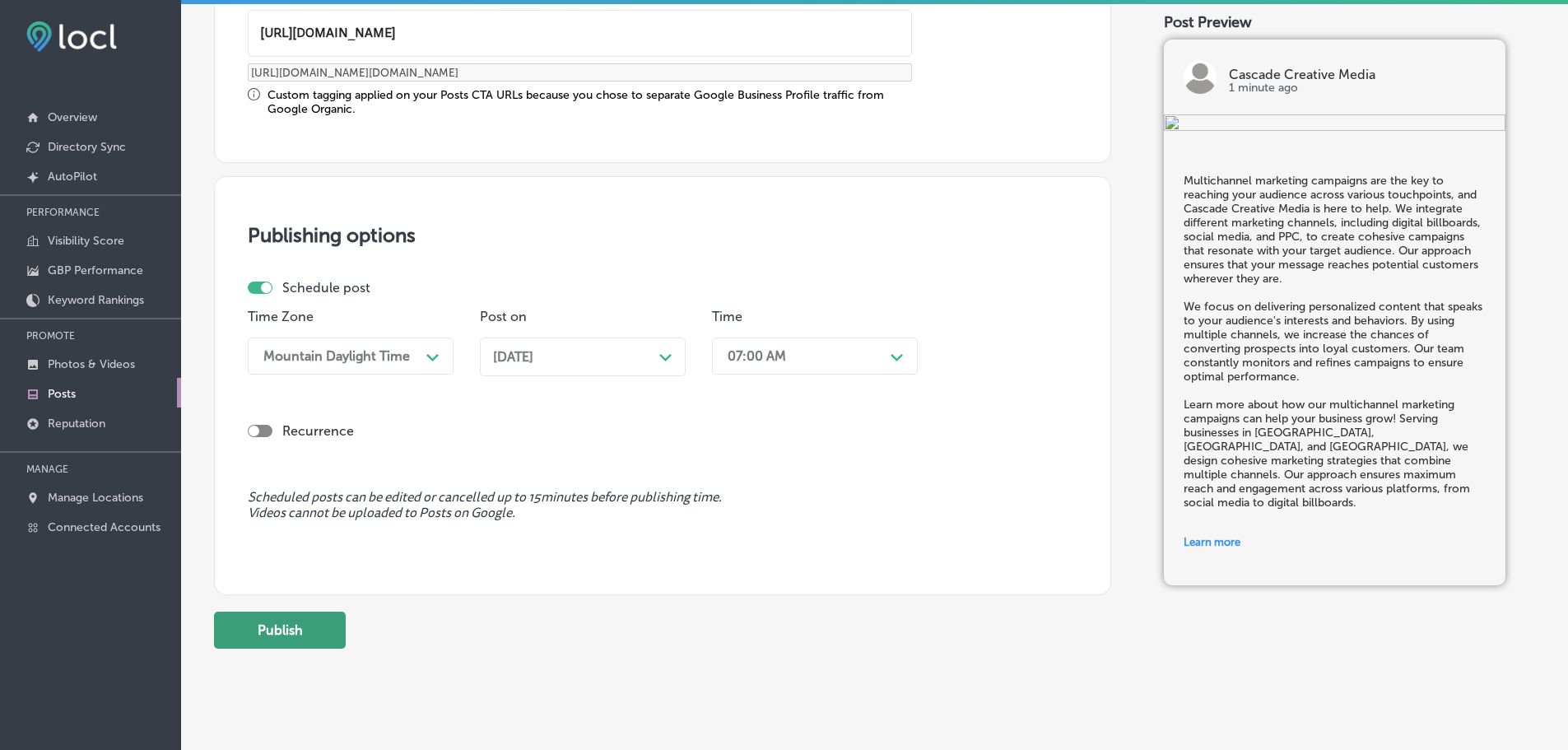
click at [298, 631] on button "Publish" at bounding box center [279, 630] width 131 height 37
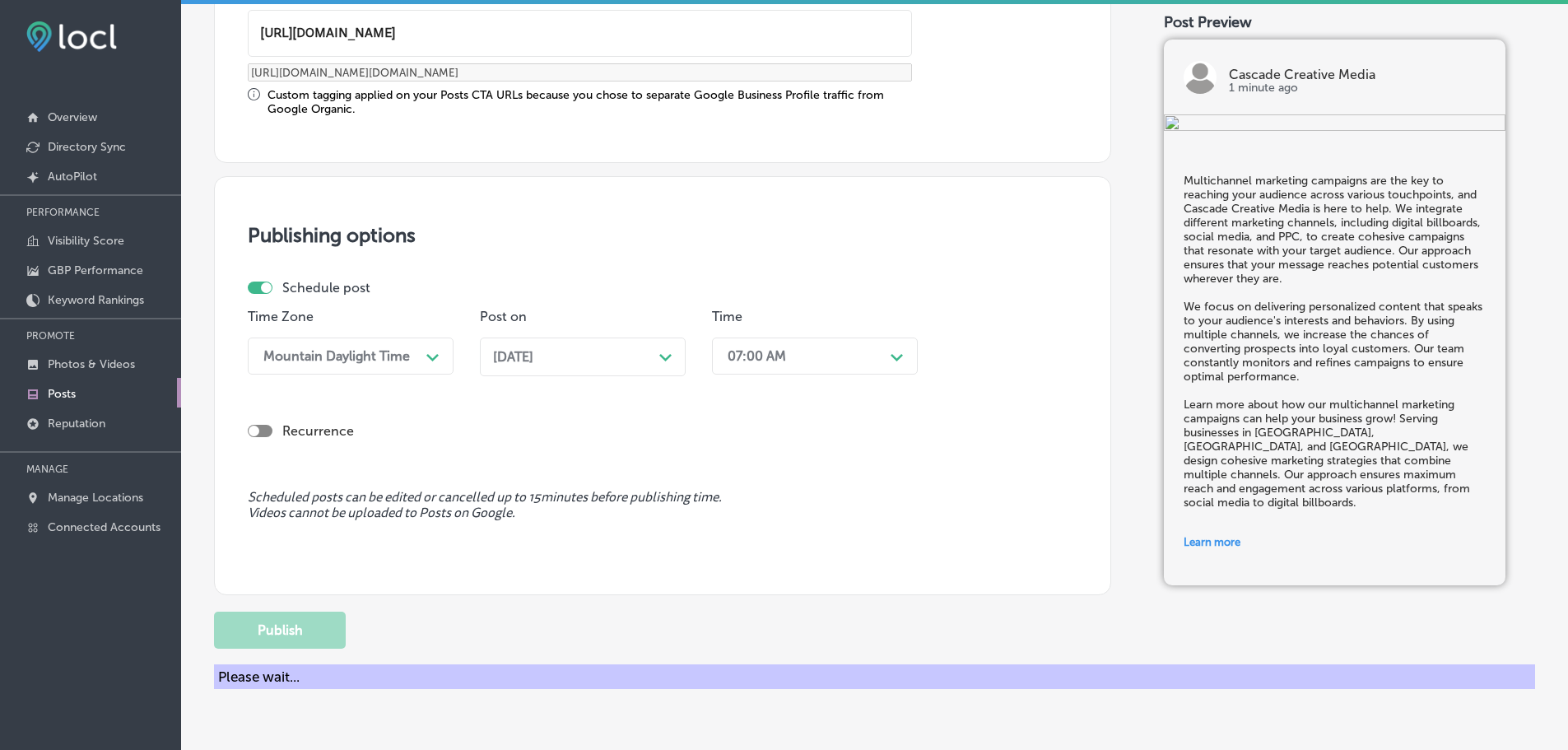
scroll to position [1226, 0]
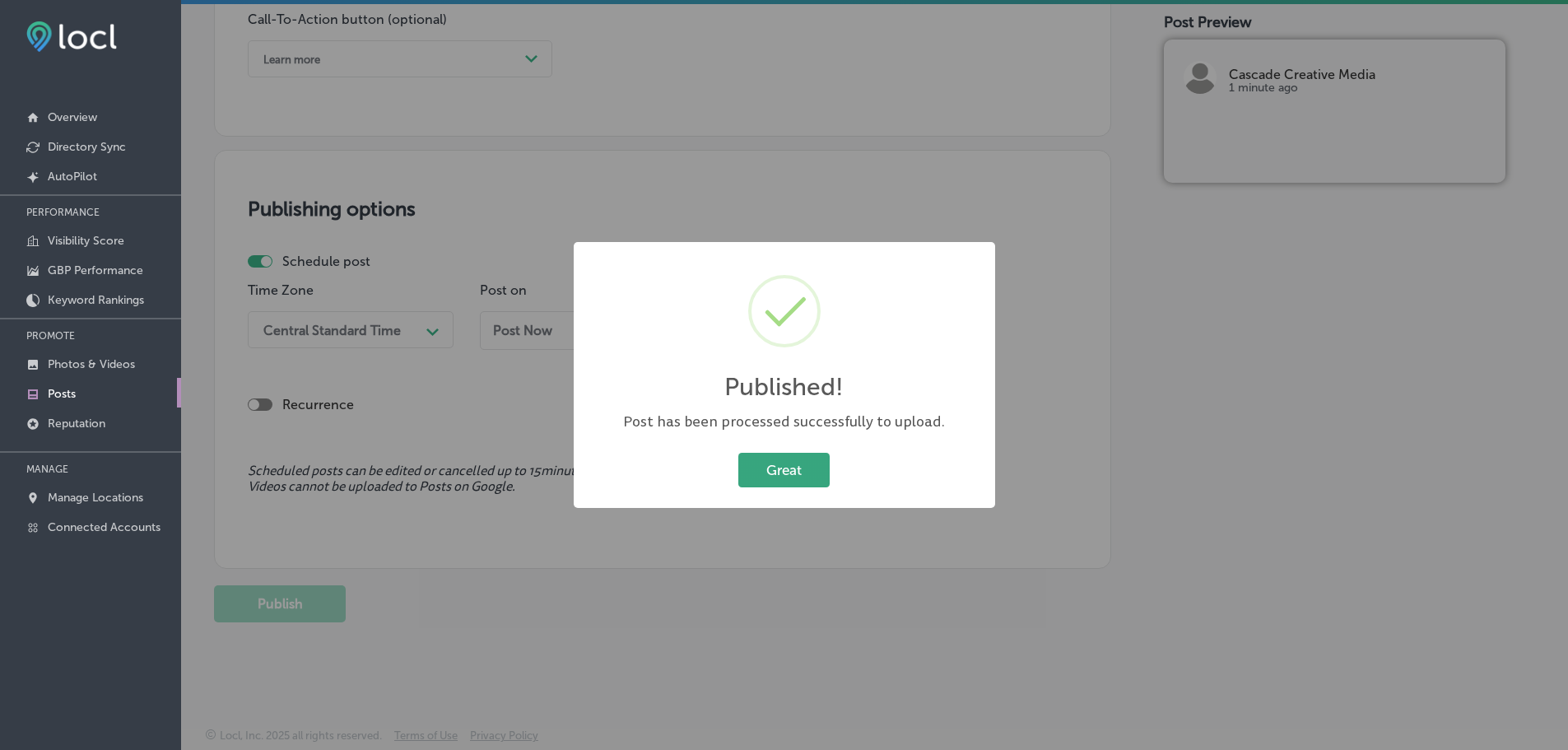
click at [805, 473] on button "Great" at bounding box center [784, 469] width 91 height 34
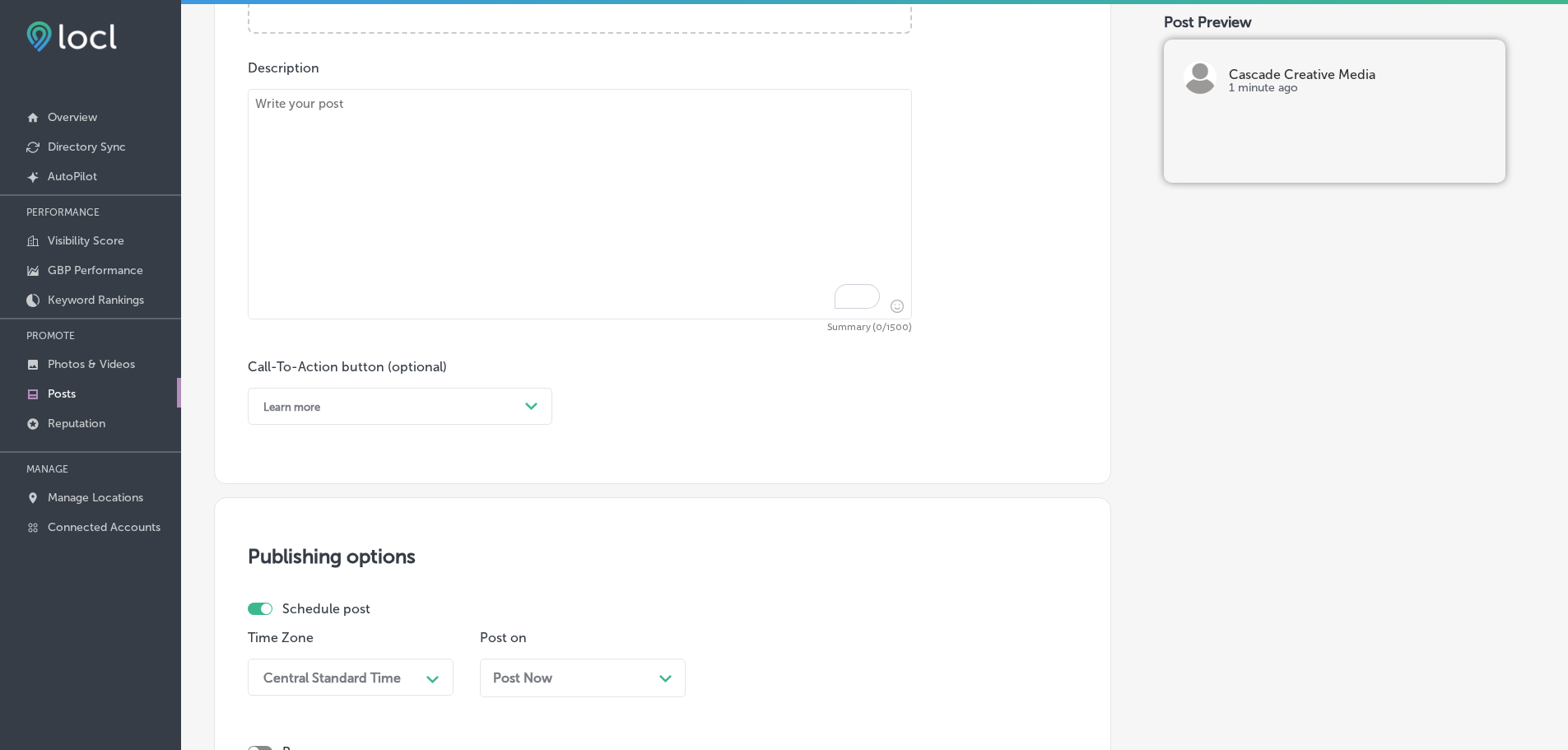
scroll to position [733, 0]
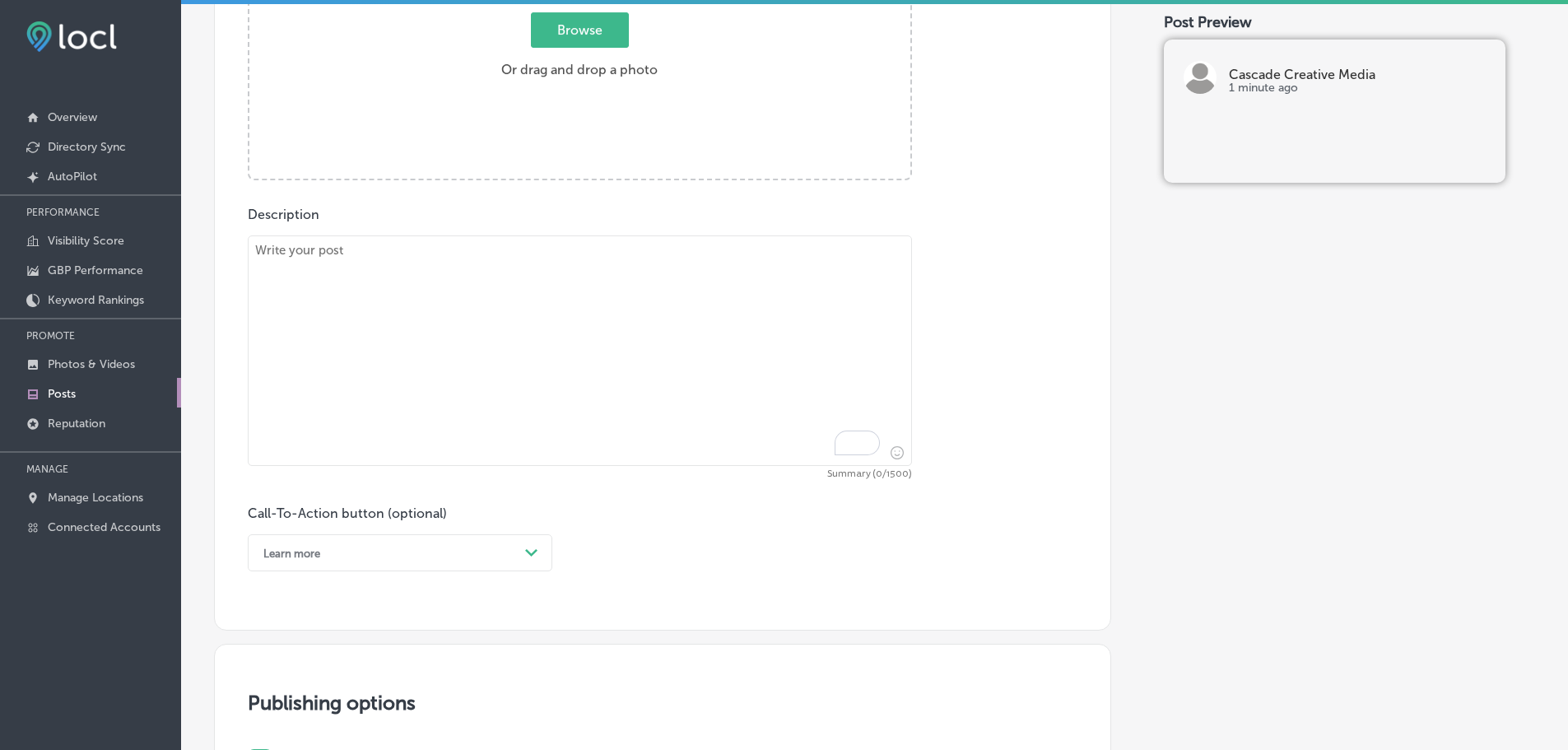
click at [524, 303] on textarea "To enrich screen reader interactions, please activate Accessibility in Grammarl…" at bounding box center [580, 351] width 664 height 231
paste textarea "Geofencing advertising allows you to target potential customers based on their …"
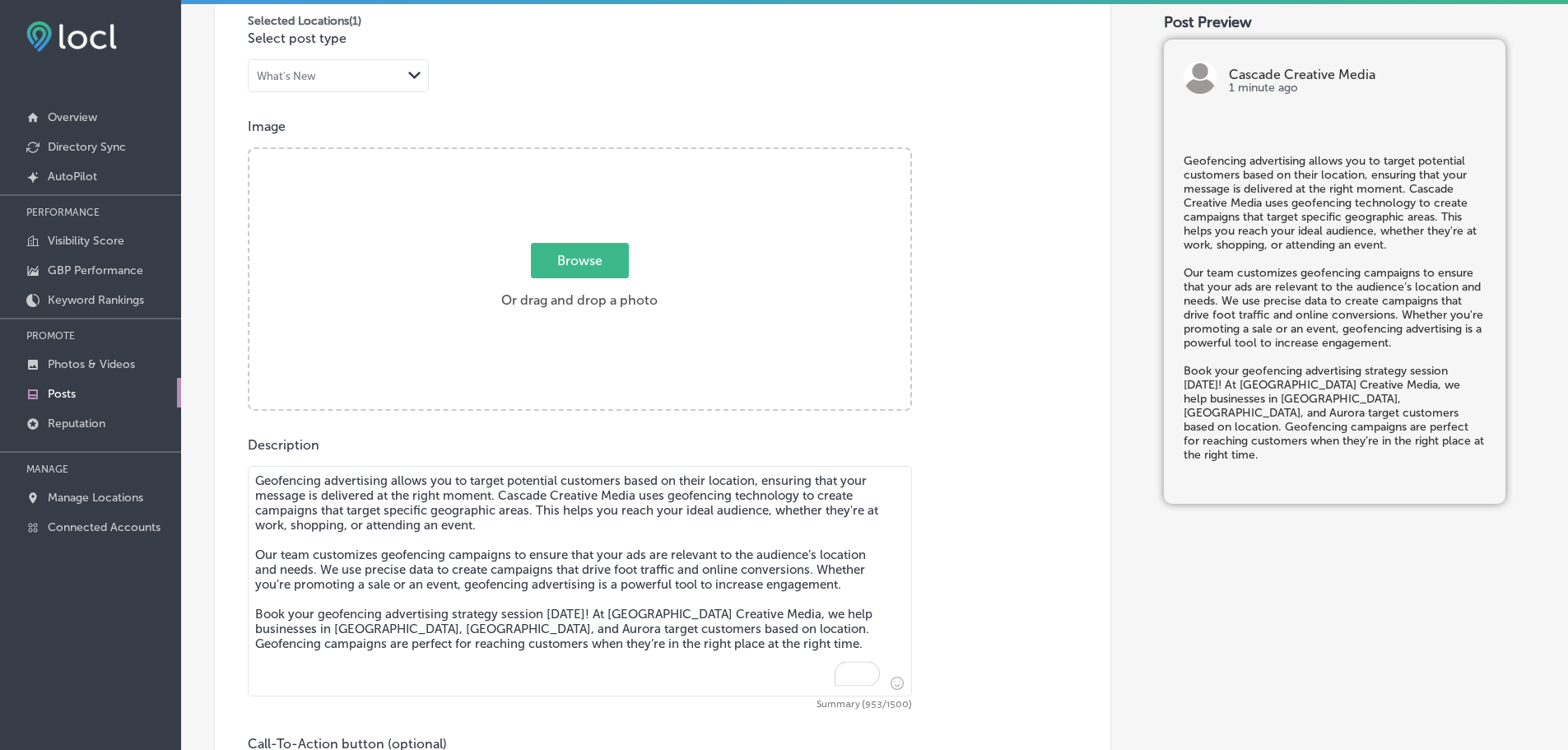
scroll to position [485, 0]
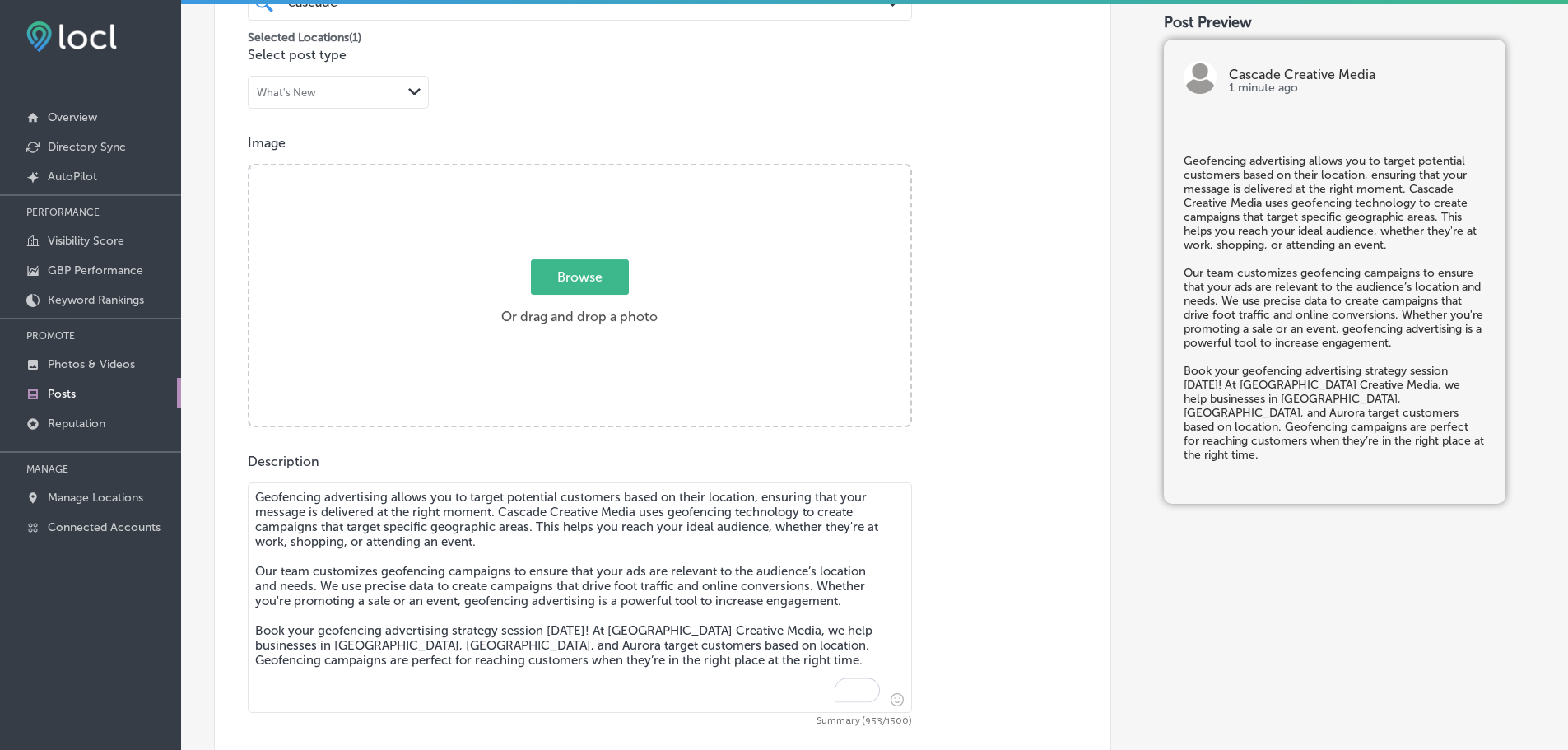
type textarea "Geofencing advertising allows you to target potential customers based on their …"
click at [581, 297] on label "Browse Or drag and drop a photo" at bounding box center [579, 296] width 169 height 73
click at [581, 170] on input "Browse Or drag and drop a photo" at bounding box center [580, 167] width 661 height 5
type input "C:\fakepath\Cascade Creative Media-12.png"
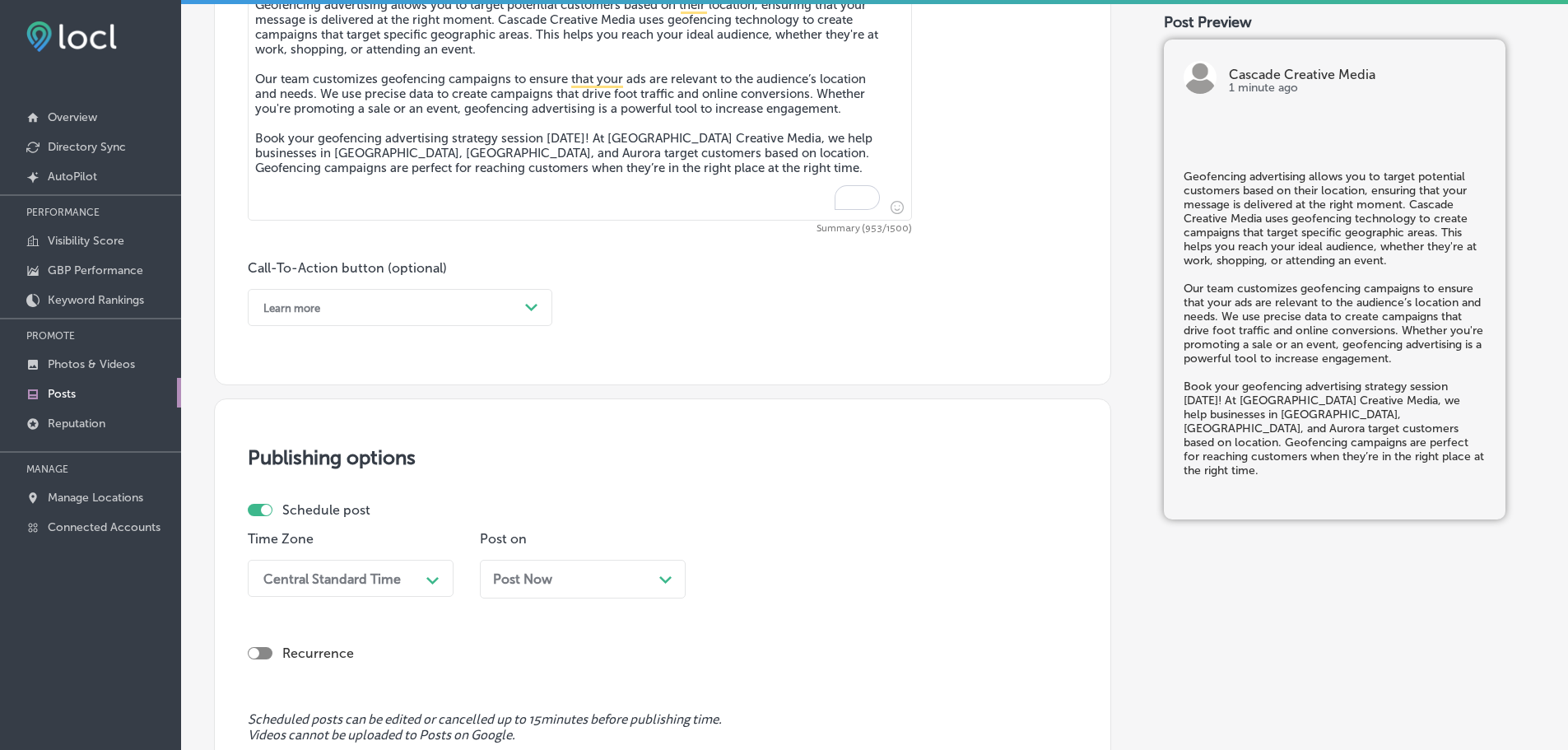
scroll to position [980, 0]
click at [484, 302] on div "Learn more" at bounding box center [387, 306] width 263 height 26
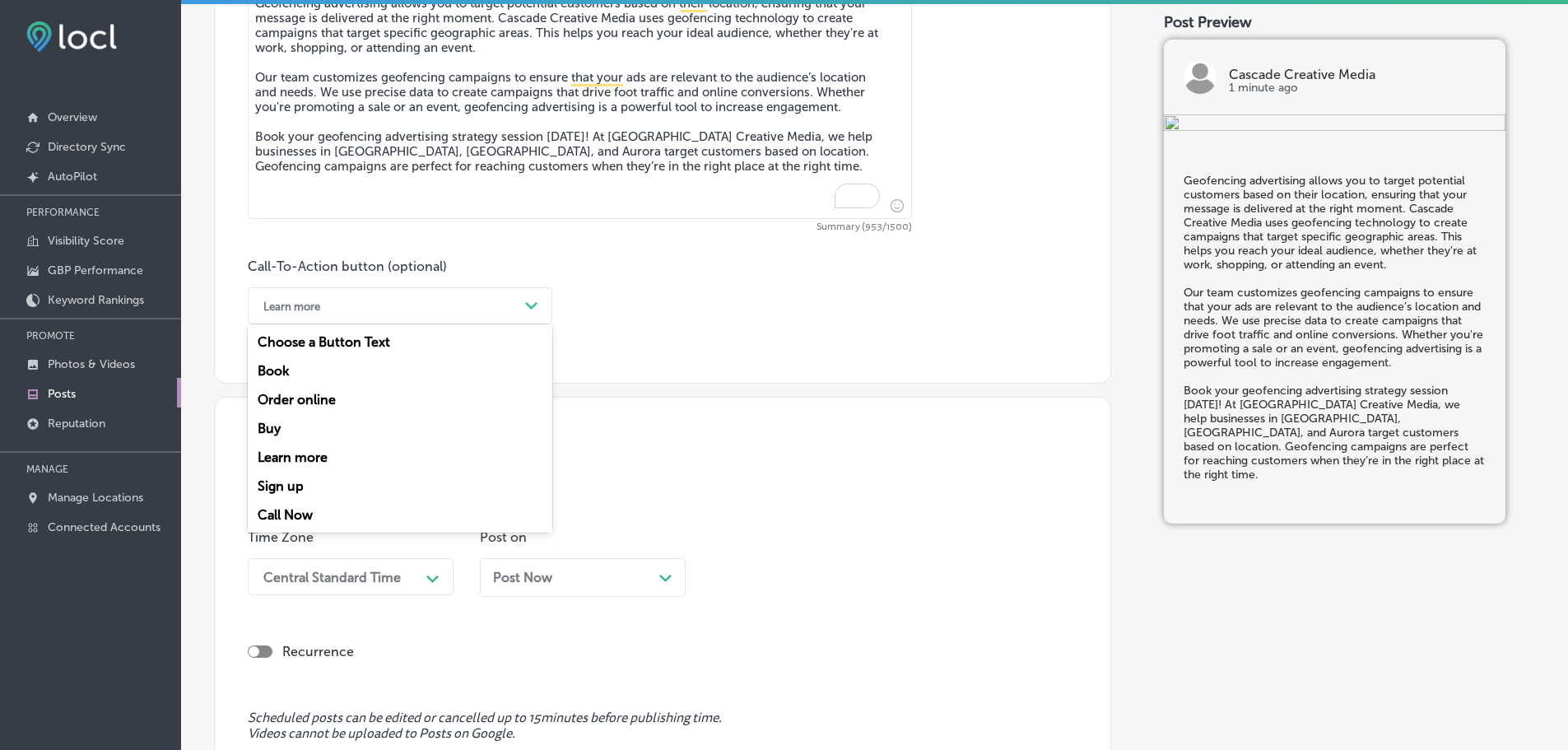
click at [277, 361] on div "Book" at bounding box center [400, 370] width 304 height 29
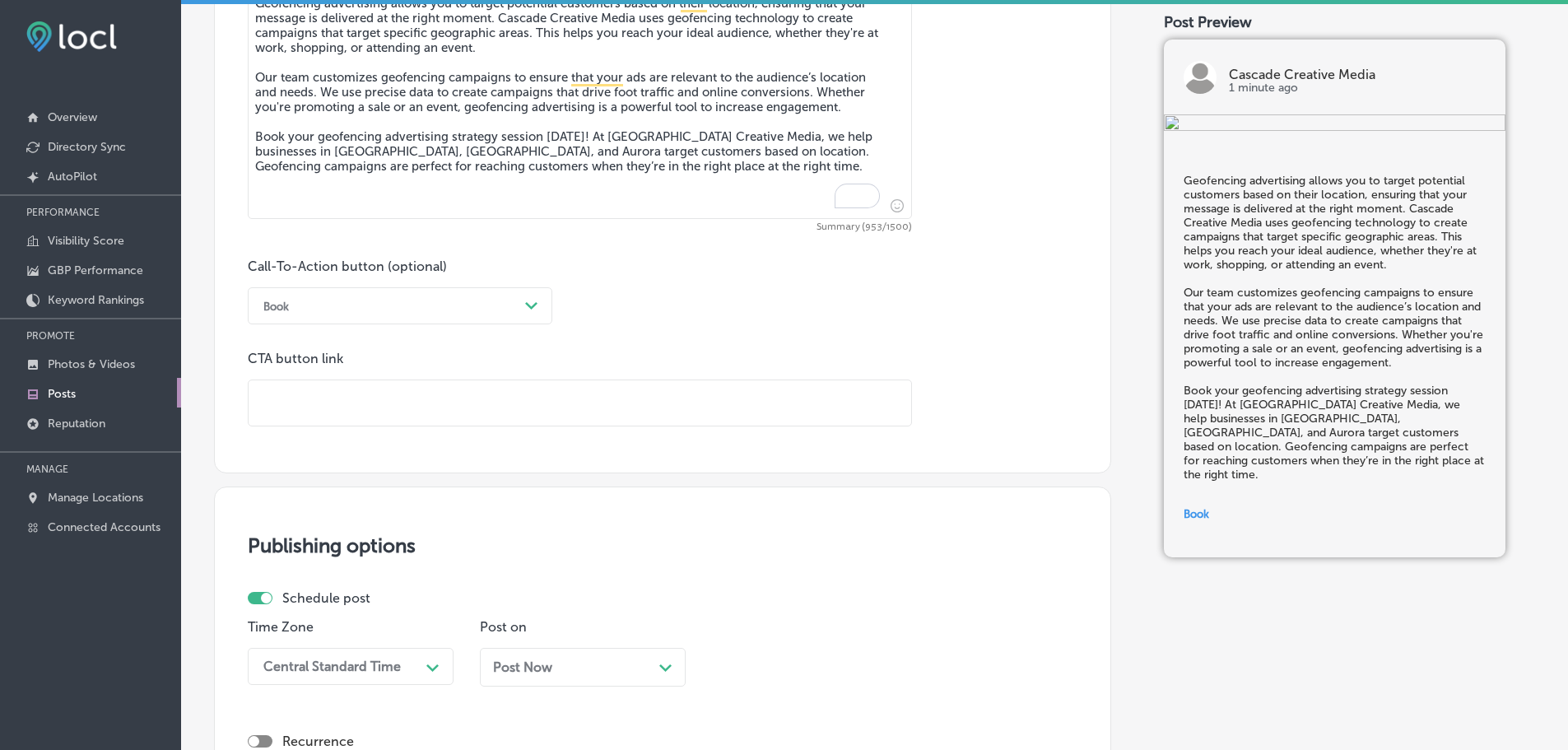
click at [366, 390] on input "text" at bounding box center [580, 403] width 662 height 46
paste input "[URL][DOMAIN_NAME]"
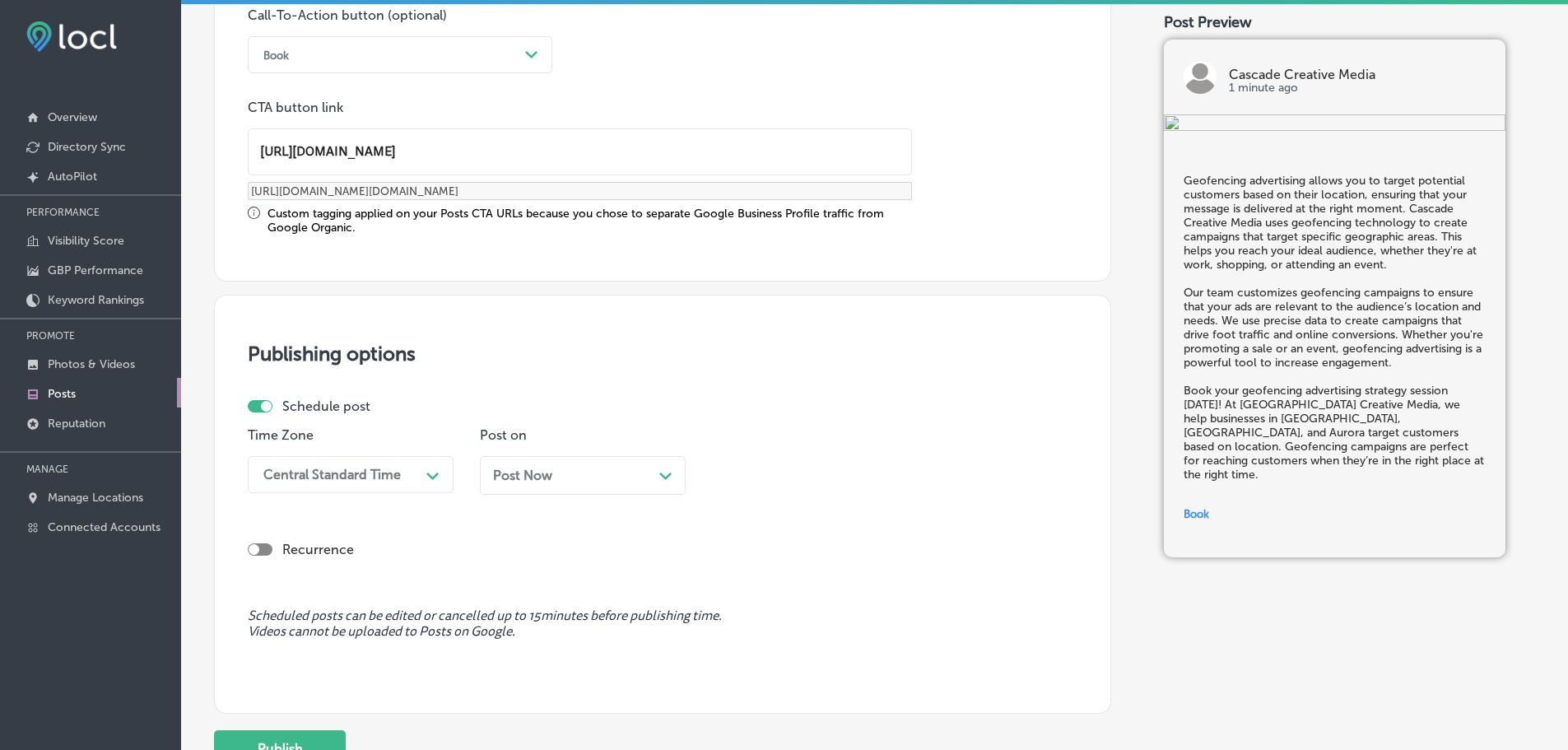
scroll to position [1376, 0]
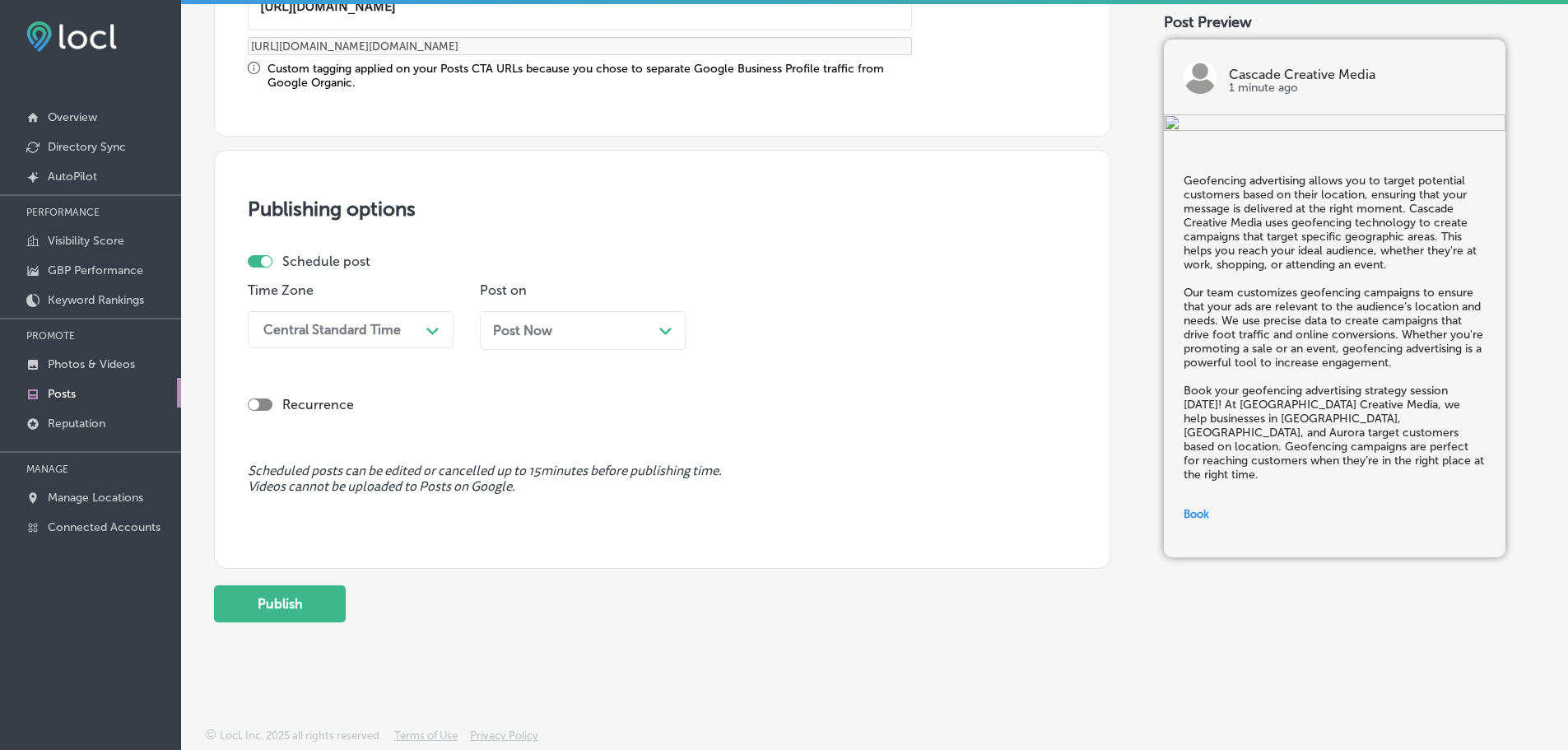
type input "[URL][DOMAIN_NAME]"
click at [409, 328] on div "Central Standard Time" at bounding box center [338, 329] width 165 height 29
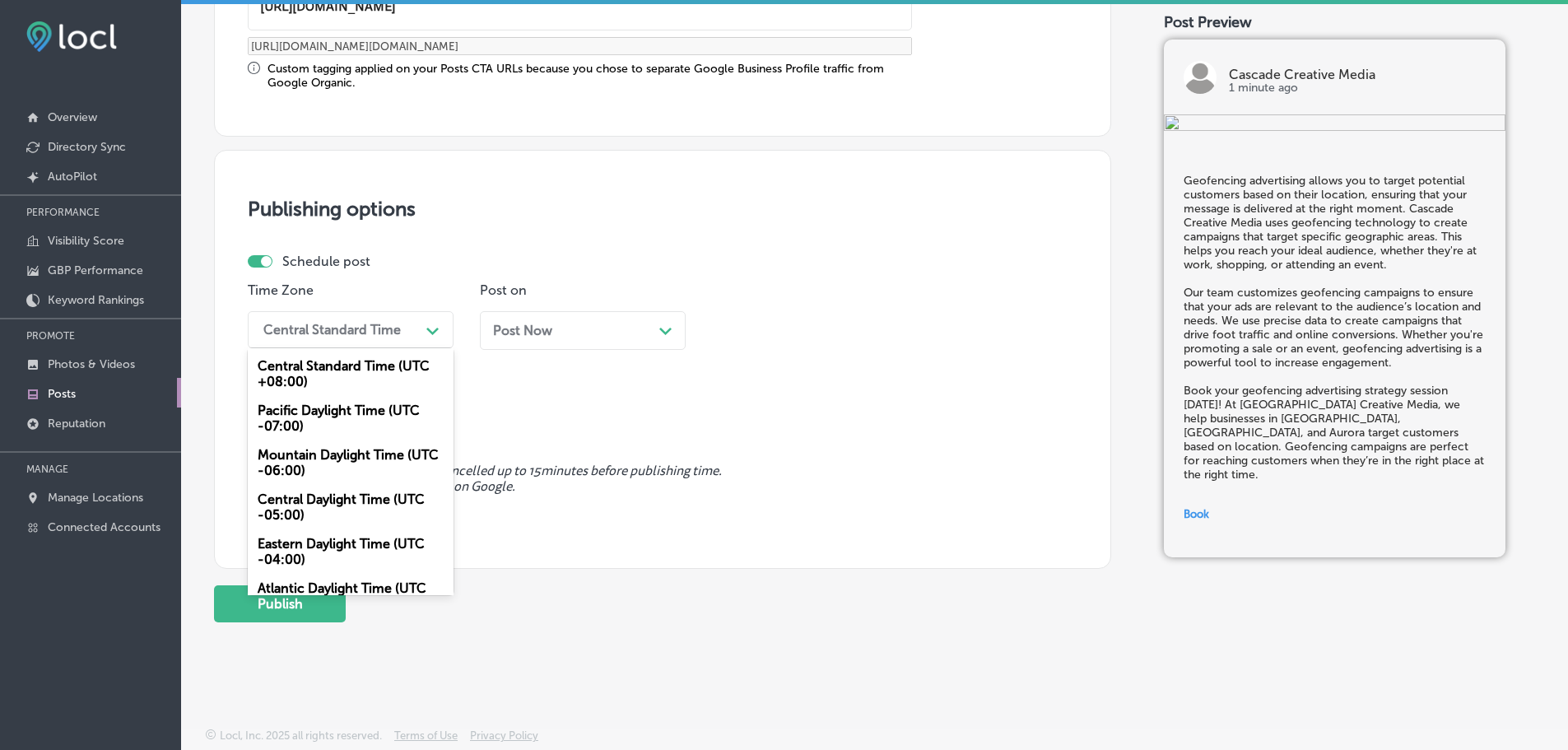
drag, startPoint x: 337, startPoint y: 457, endPoint x: 353, endPoint y: 451, distance: 17.1
click at [338, 457] on div "Mountain Daylight Time (UTC -06:00)" at bounding box center [350, 463] width 206 height 45
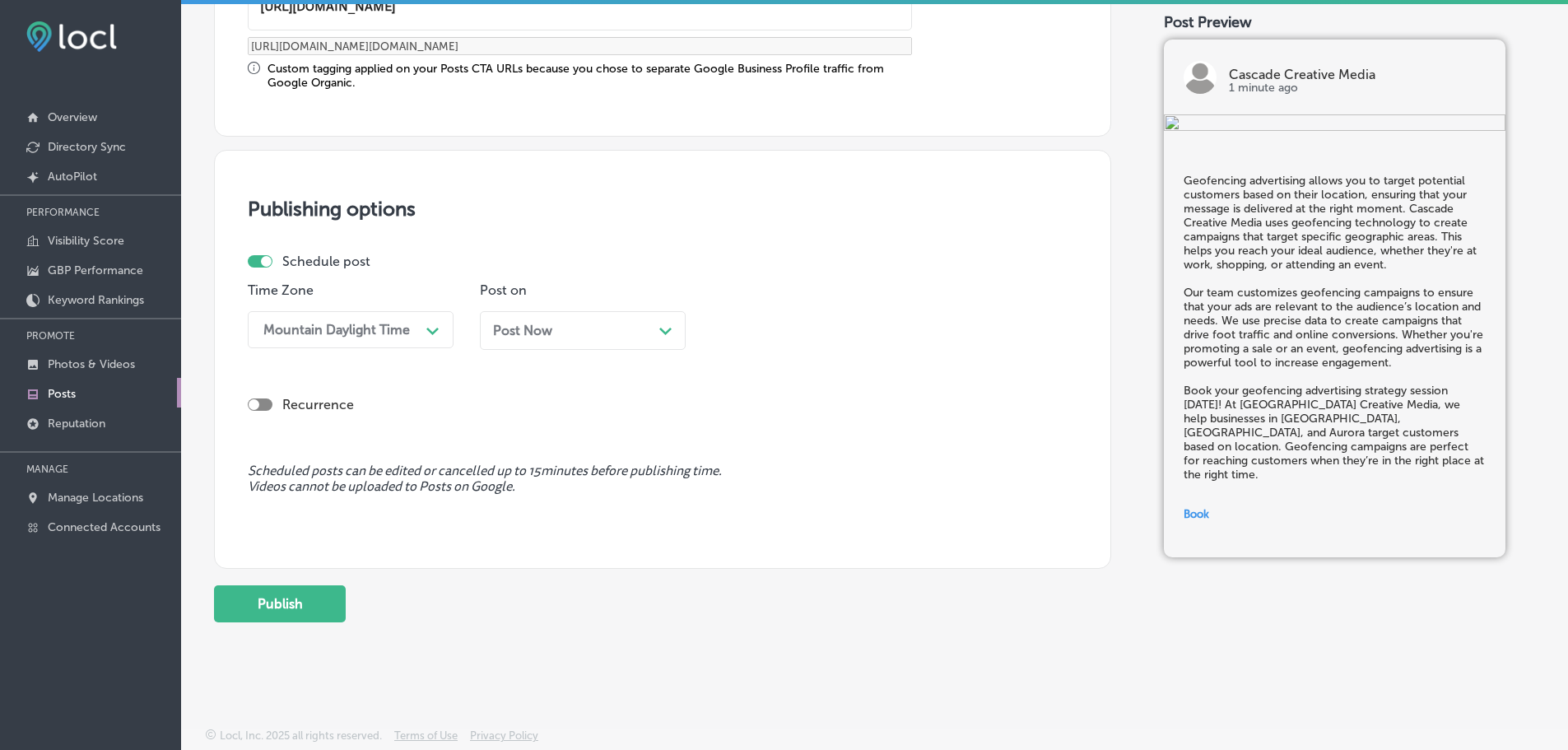
click at [661, 330] on polygon at bounding box center [665, 330] width 12 height 7
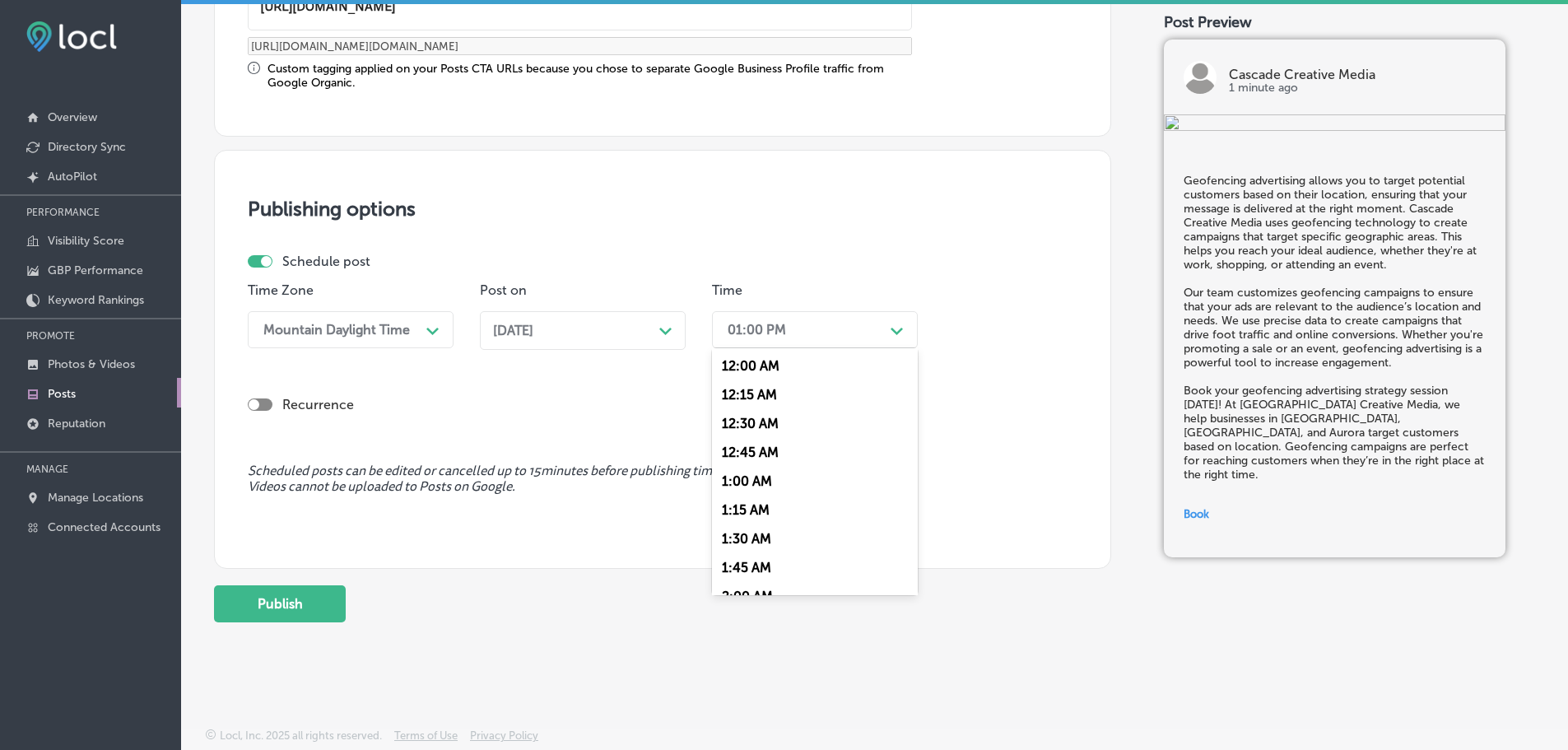
click at [815, 328] on div "01:00 PM" at bounding box center [801, 329] width 165 height 29
click at [754, 424] on div "7:00 AM" at bounding box center [814, 432] width 206 height 29
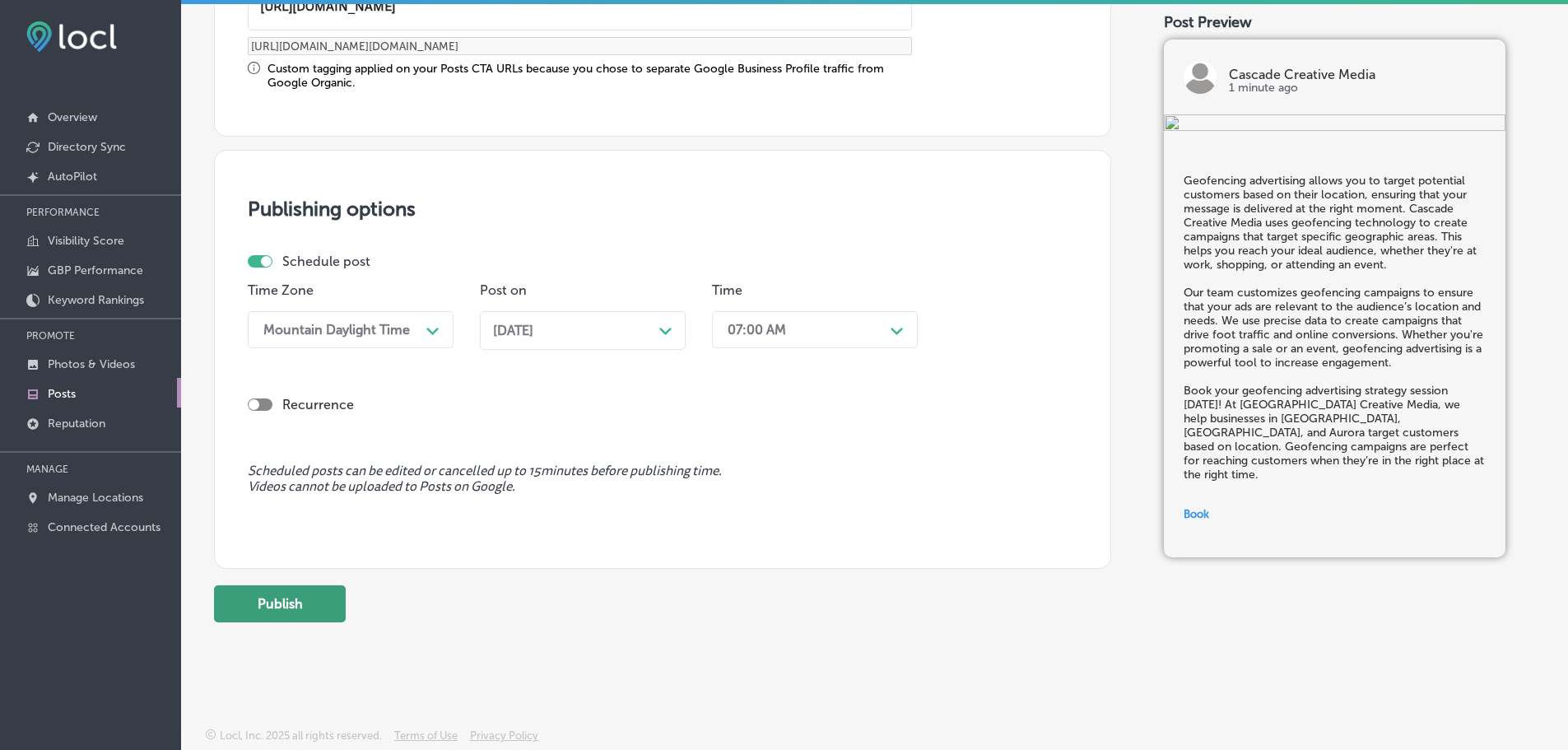
click at [322, 608] on button "Publish" at bounding box center [279, 603] width 131 height 37
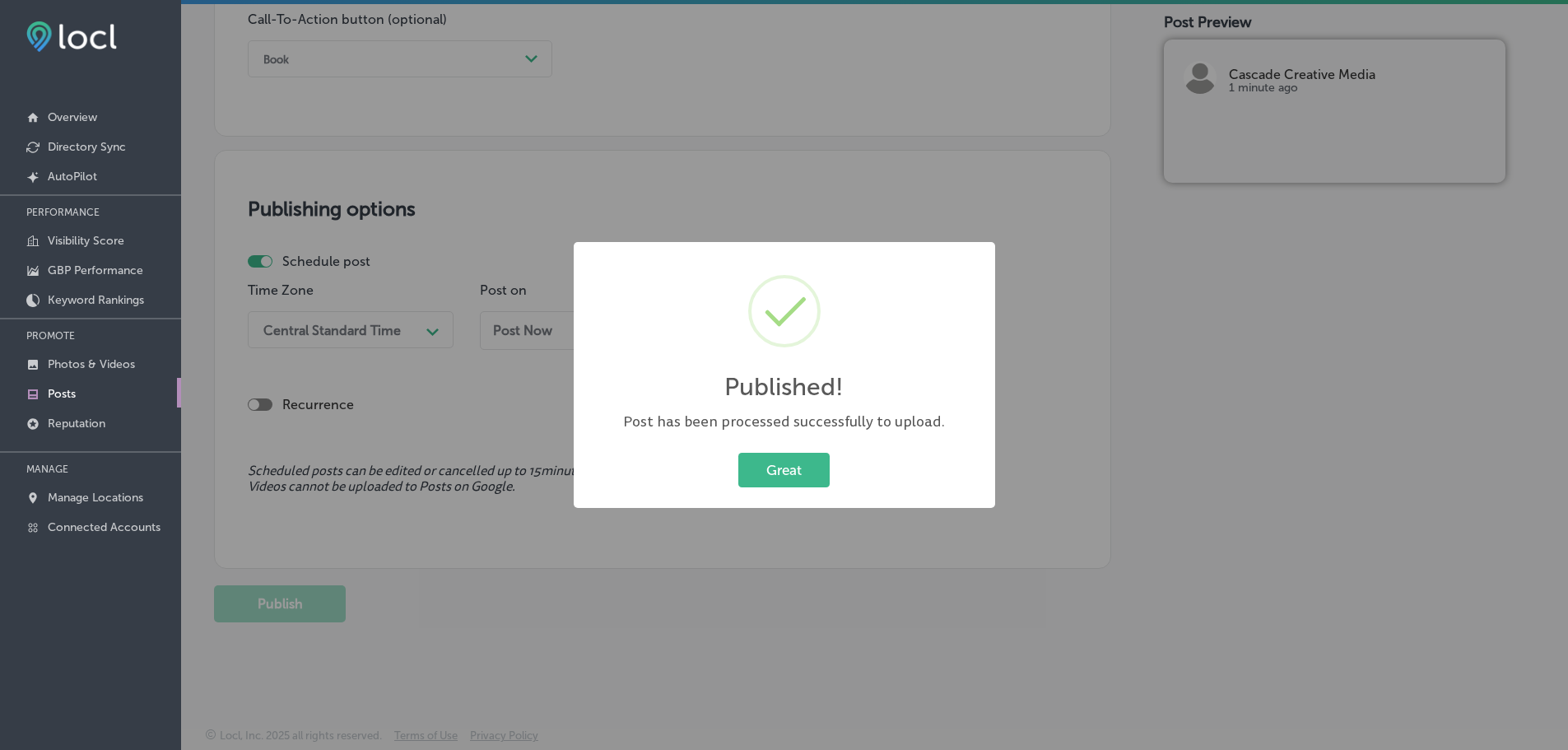
scroll to position [1226, 0]
click at [799, 469] on button "Great" at bounding box center [784, 469] width 91 height 34
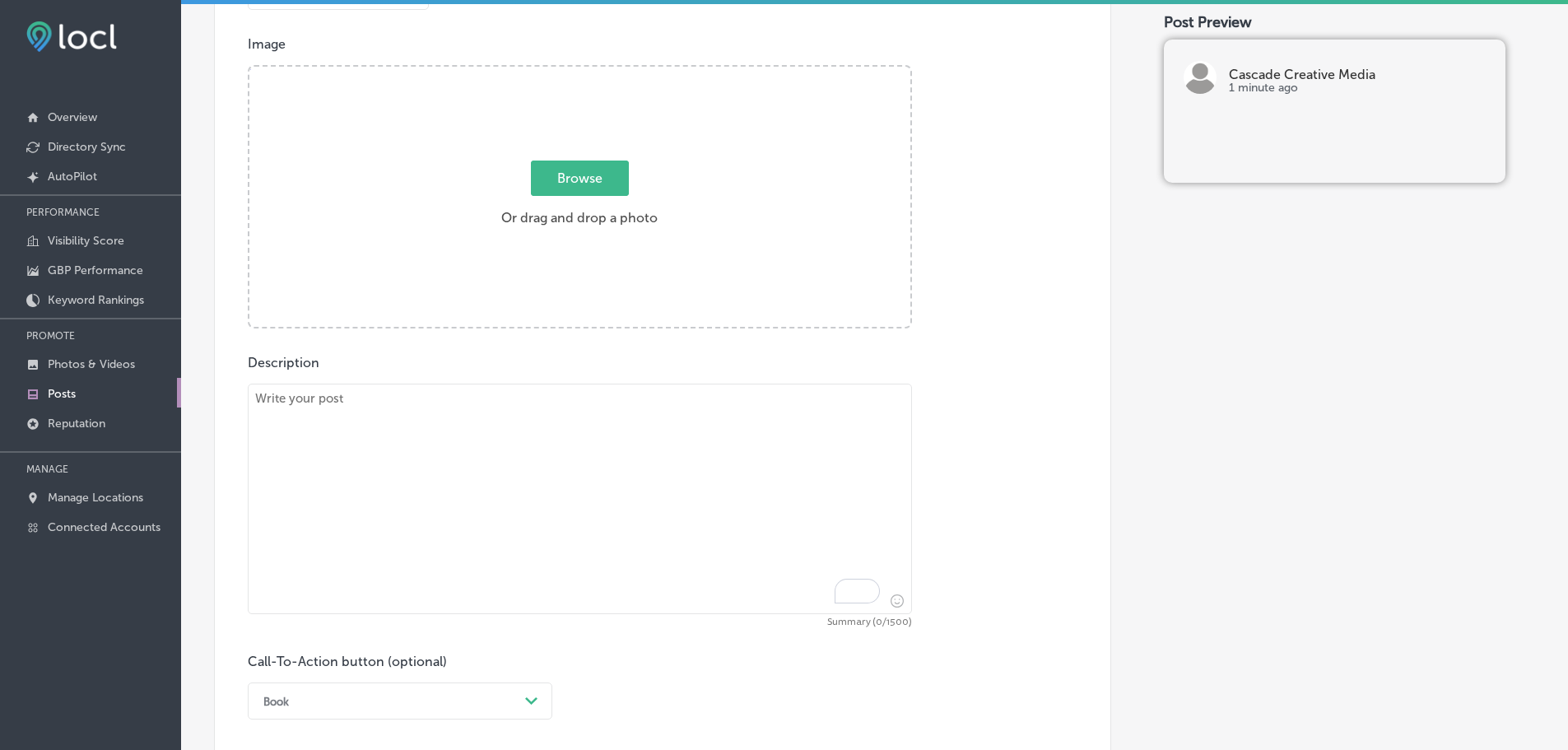
scroll to position [485, 0]
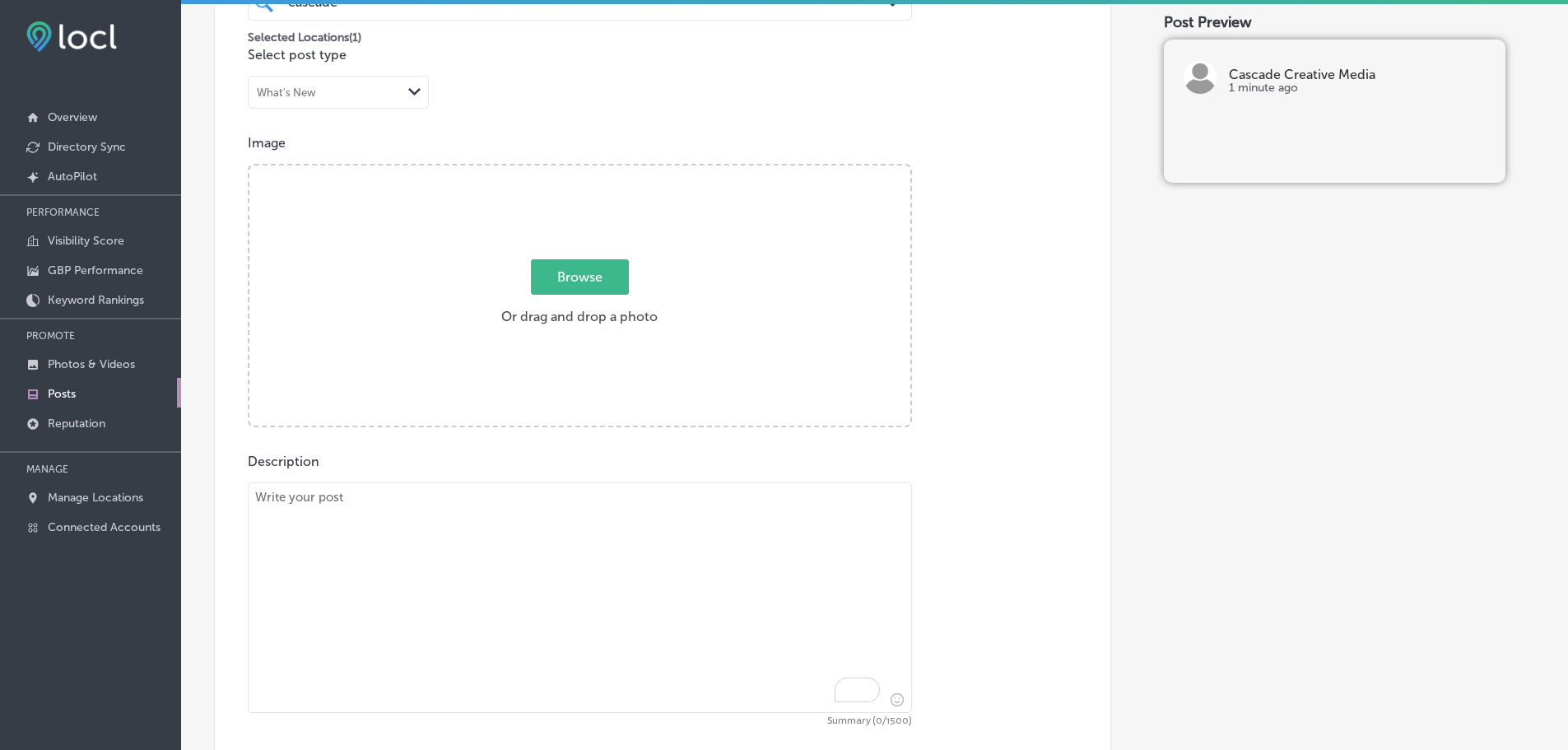
click at [450, 540] on textarea "To enrich screen reader interactions, please activate Accessibility in Grammarl…" at bounding box center [580, 598] width 664 height 231
paste textarea "Display ads are an effective way to visually communicate your brand message and…"
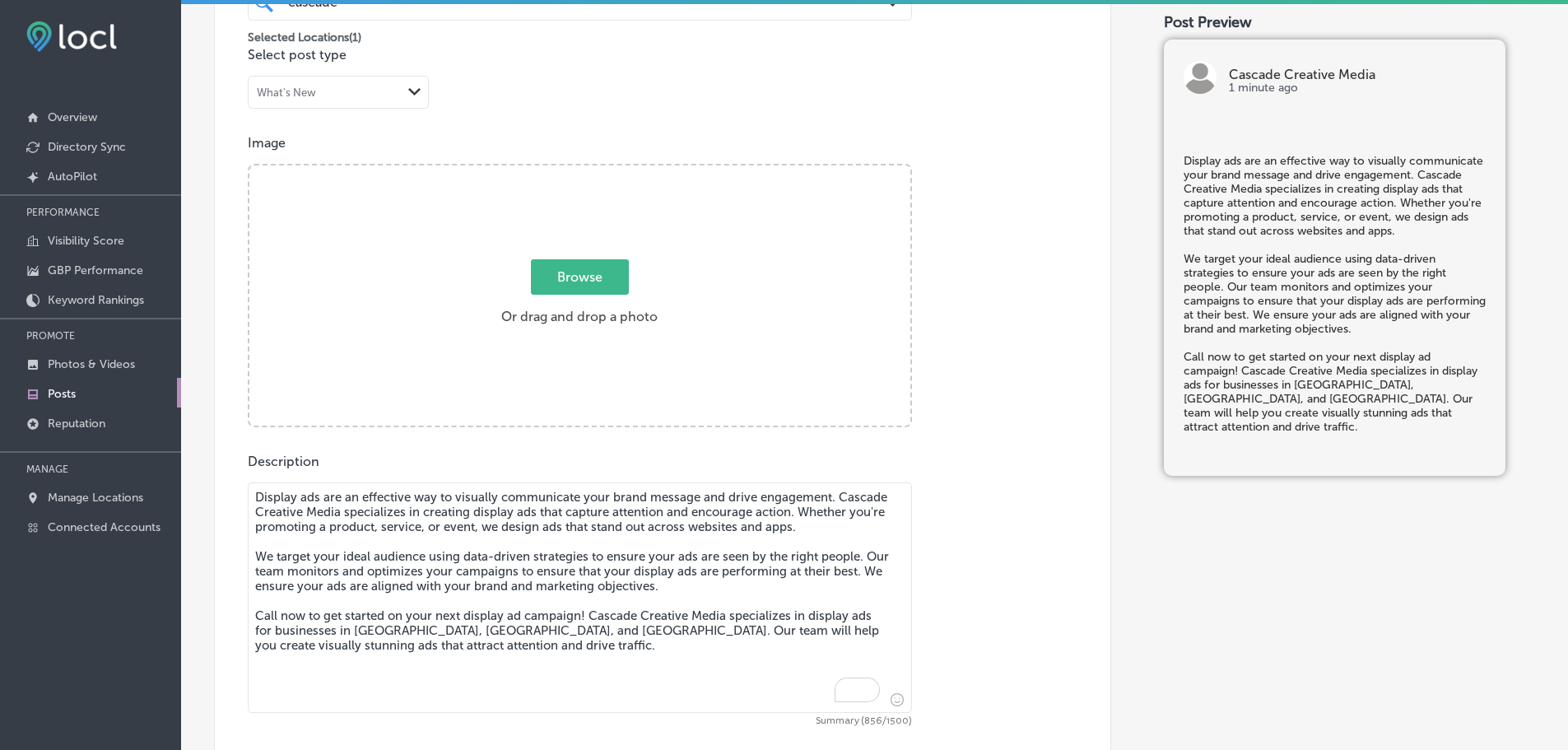
type textarea "Display ads are an effective way to visually communicate your brand message and…"
click at [575, 281] on span "Browse" at bounding box center [580, 278] width 97 height 36
click at [575, 170] on input "Browse Or drag and drop a photo" at bounding box center [580, 167] width 661 height 5
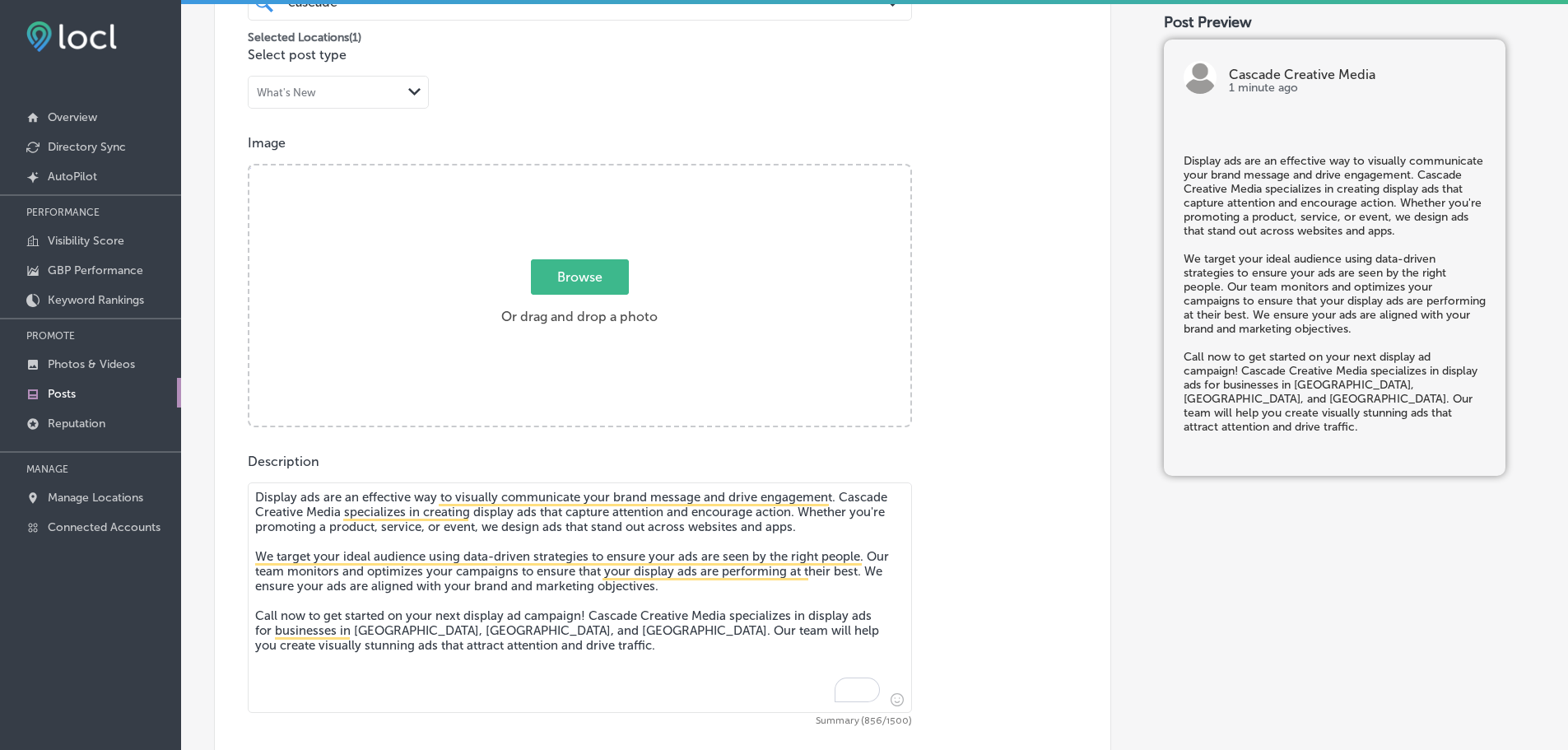
type input "C:\fakepath\Cascade Creative Media-13.png"
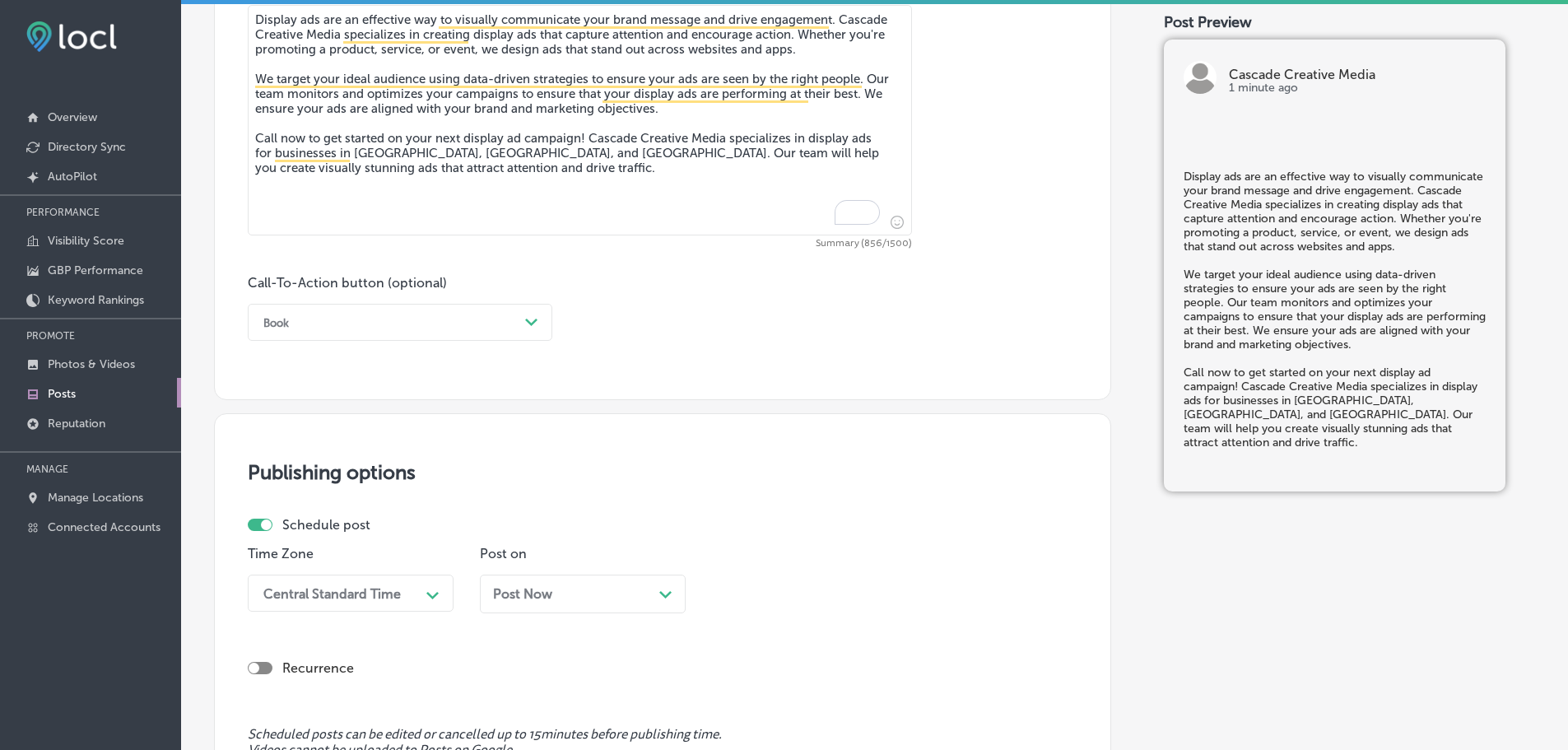
scroll to position [980, 0]
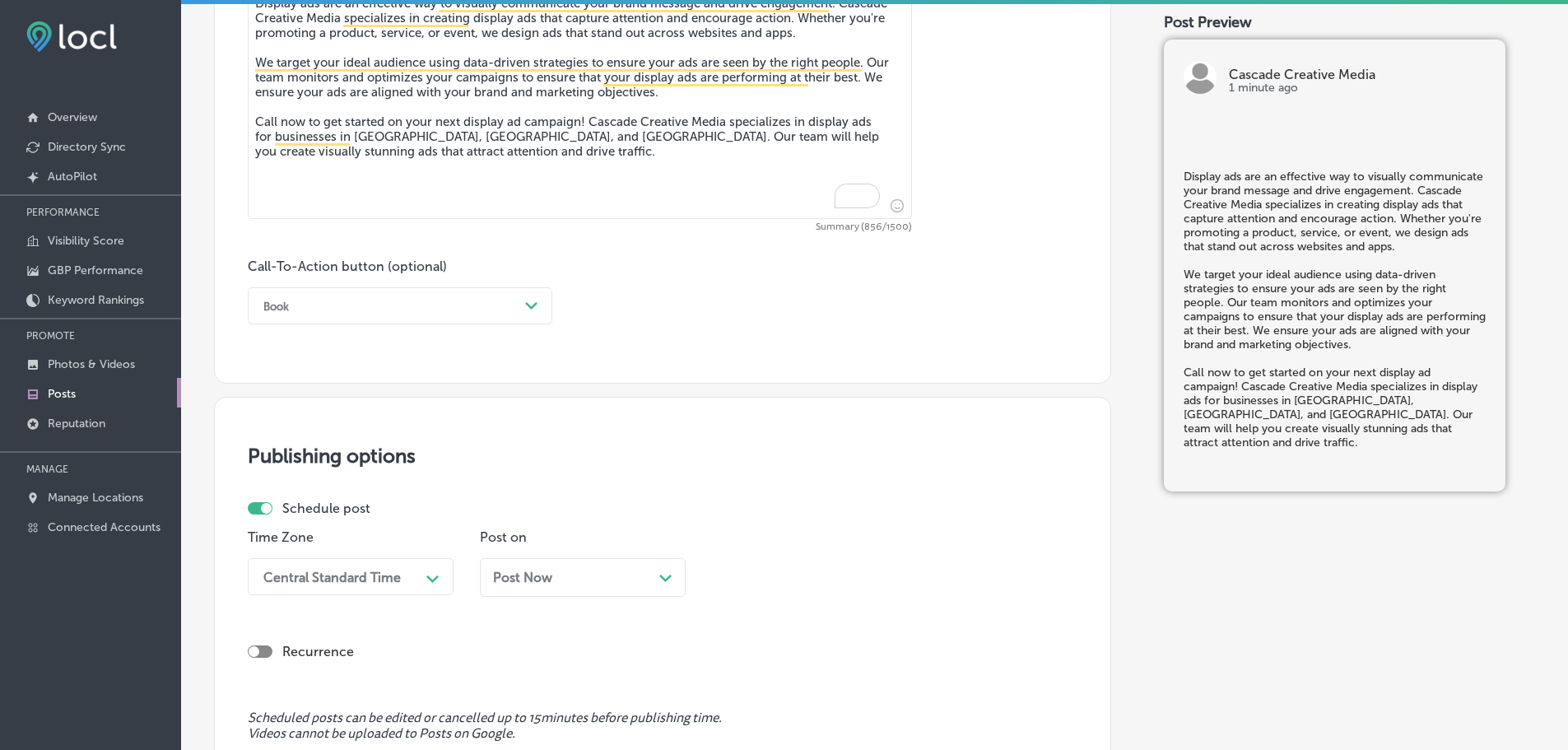
click at [493, 303] on div "Book" at bounding box center [387, 306] width 263 height 26
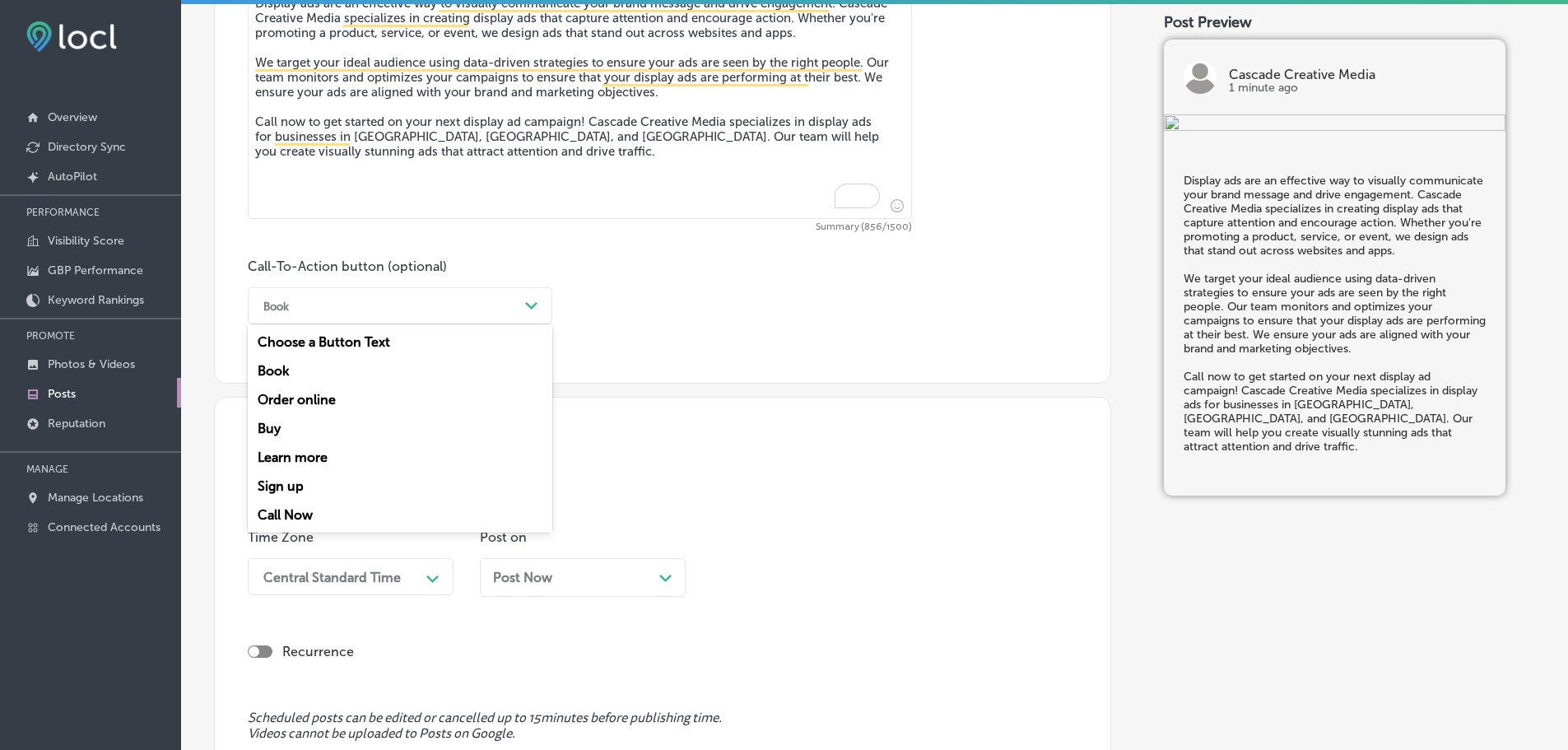
click at [284, 510] on div "Call Now" at bounding box center [400, 514] width 304 height 29
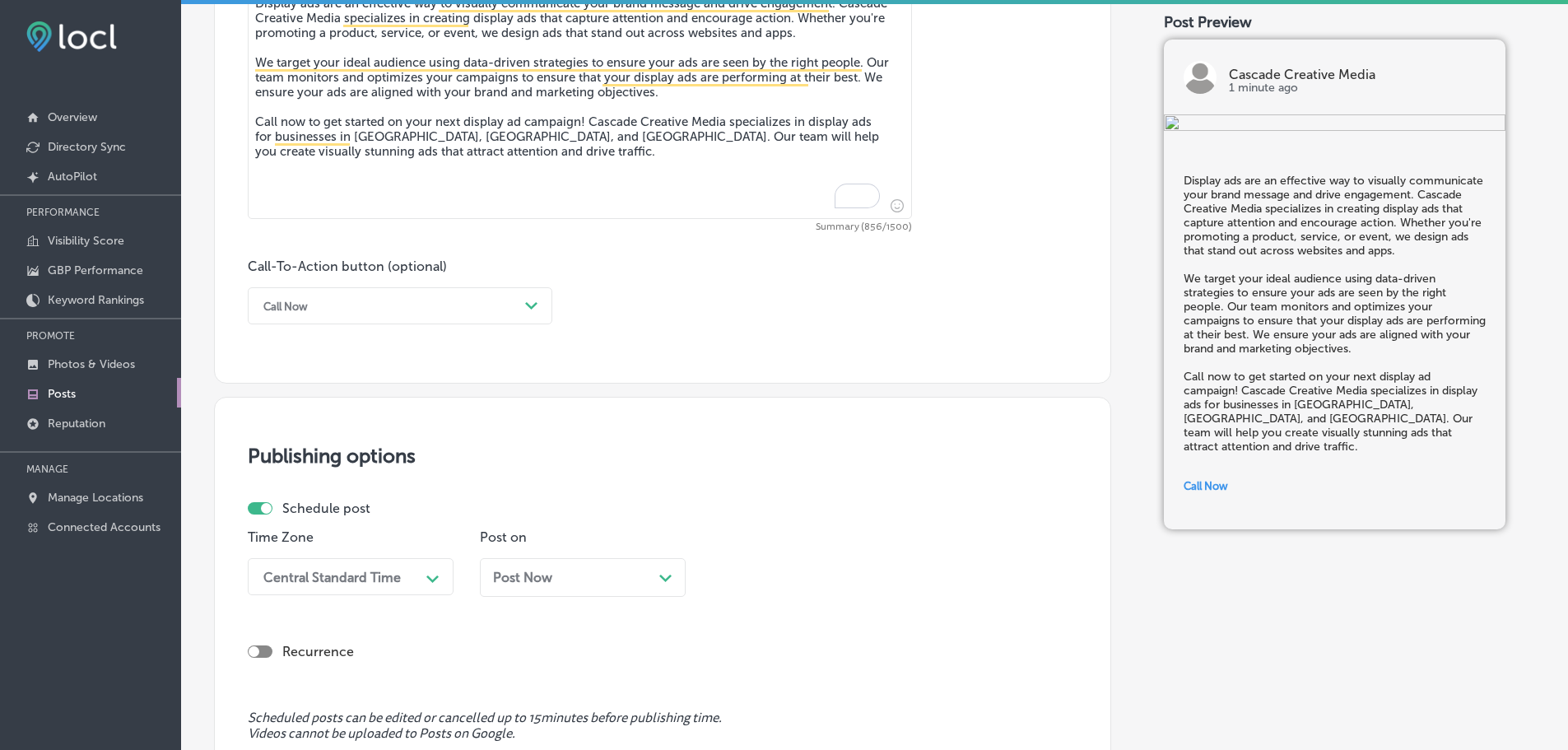
click at [383, 581] on div "Central Standard Time Path Created with Sketch." at bounding box center [350, 576] width 206 height 37
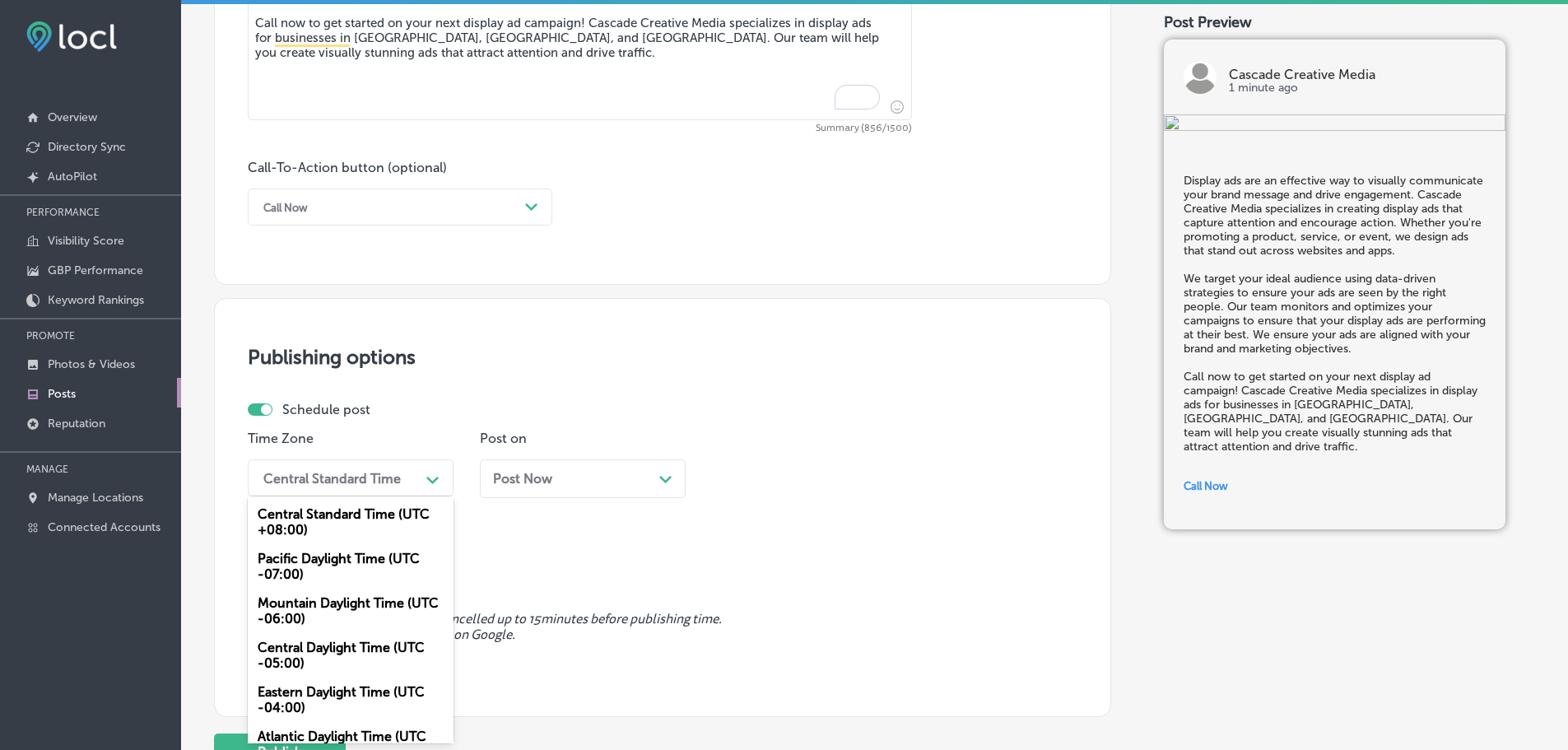
click at [330, 605] on div "Mountain Daylight Time (UTC -06:00)" at bounding box center [350, 611] width 206 height 45
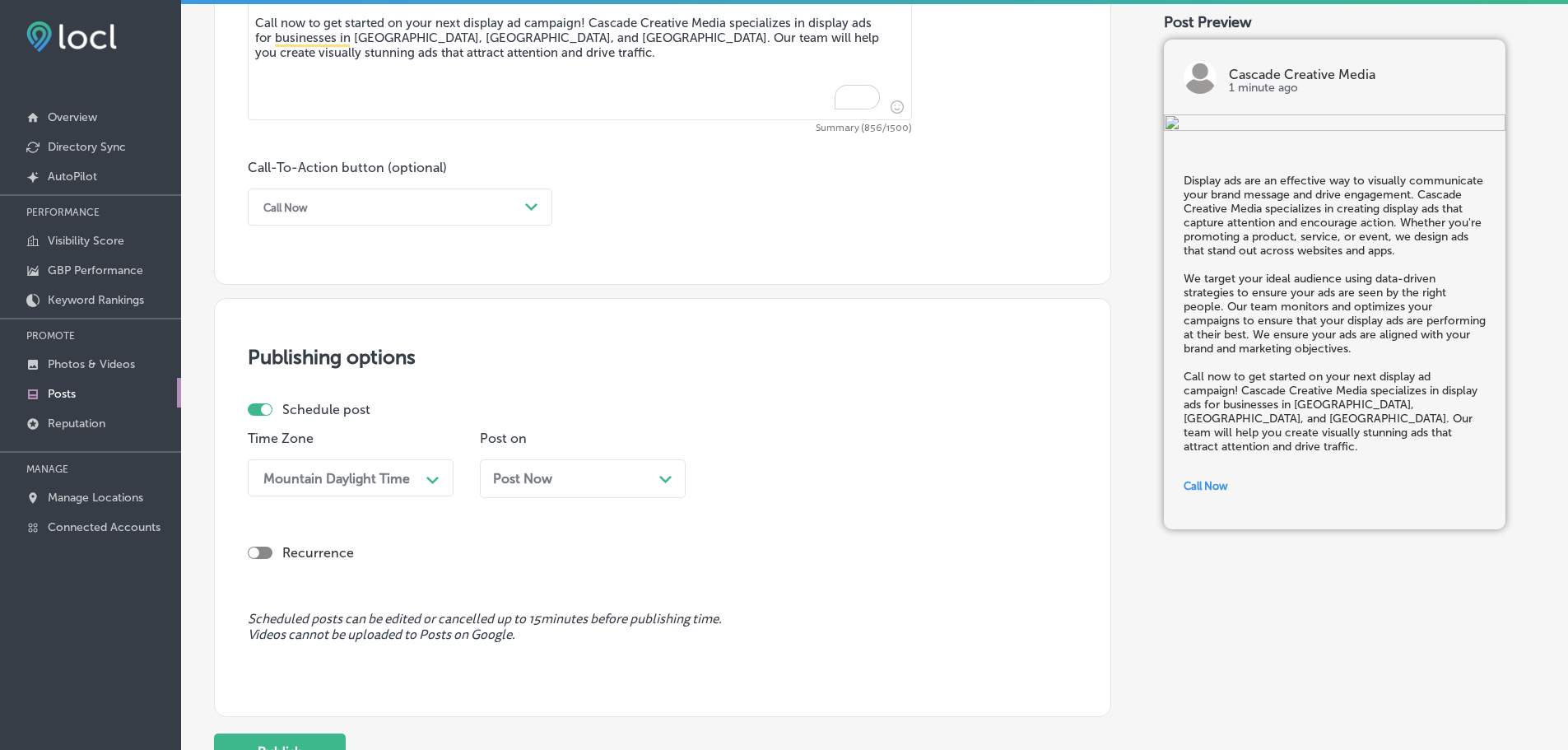
click at [654, 475] on div "Post Now Path Created with Sketch." at bounding box center [583, 478] width 179 height 16
click at [846, 480] on div "01:00 PM" at bounding box center [801, 477] width 165 height 29
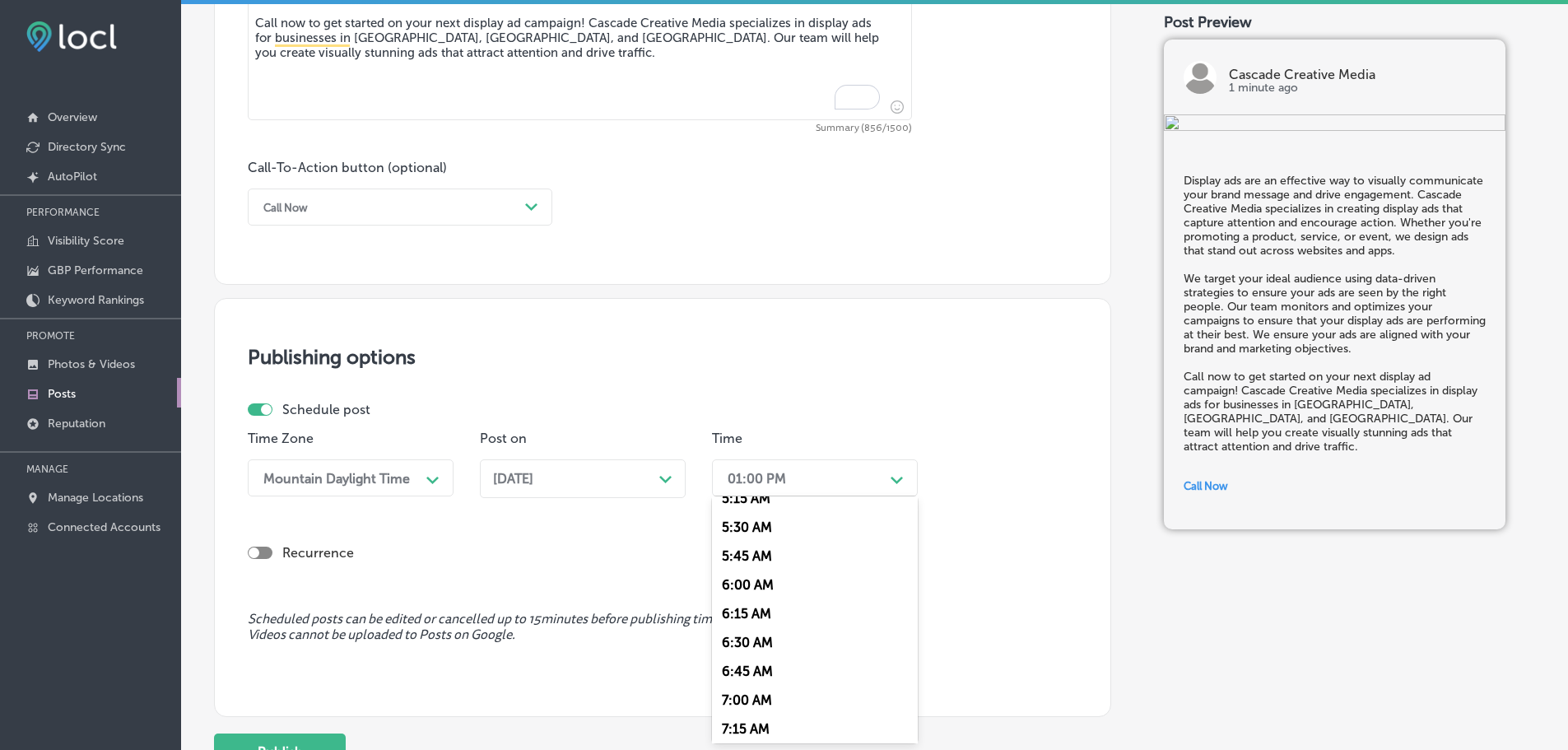
scroll to position [658, 0]
click at [761, 656] on div "7:00 AM" at bounding box center [814, 661] width 206 height 29
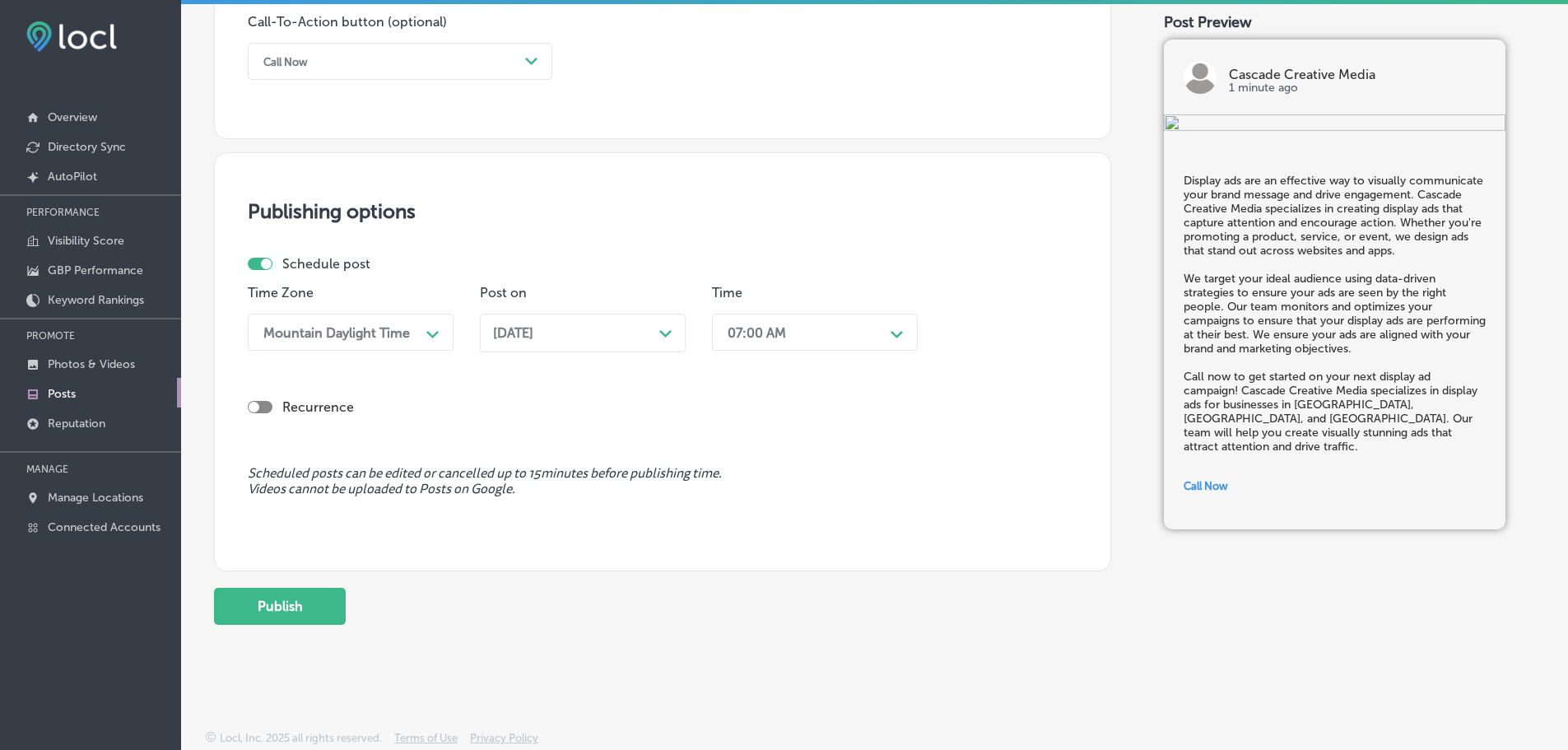
scroll to position [1226, 0]
click at [280, 608] on button "Publish" at bounding box center [279, 603] width 131 height 37
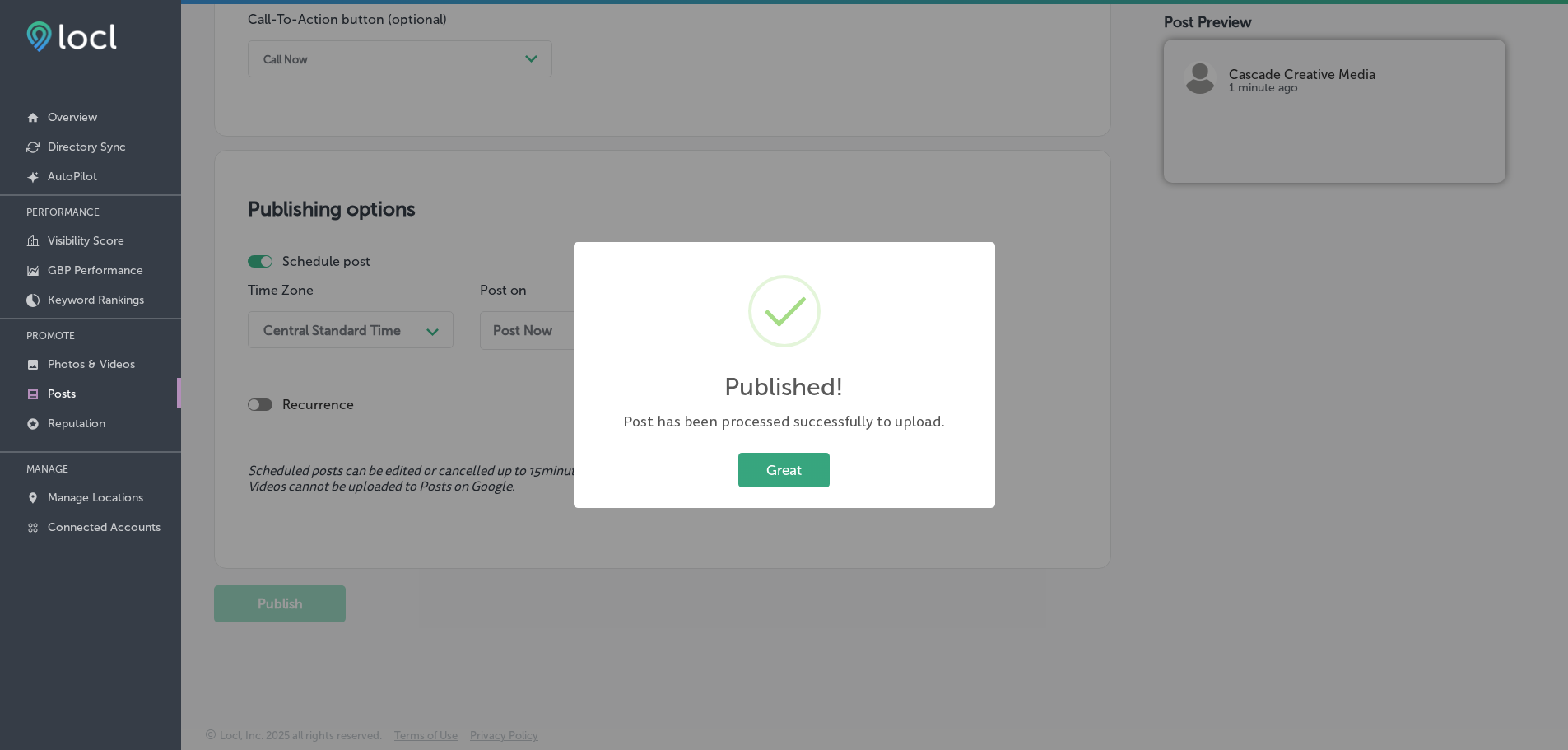
click at [783, 461] on button "Great" at bounding box center [784, 469] width 91 height 34
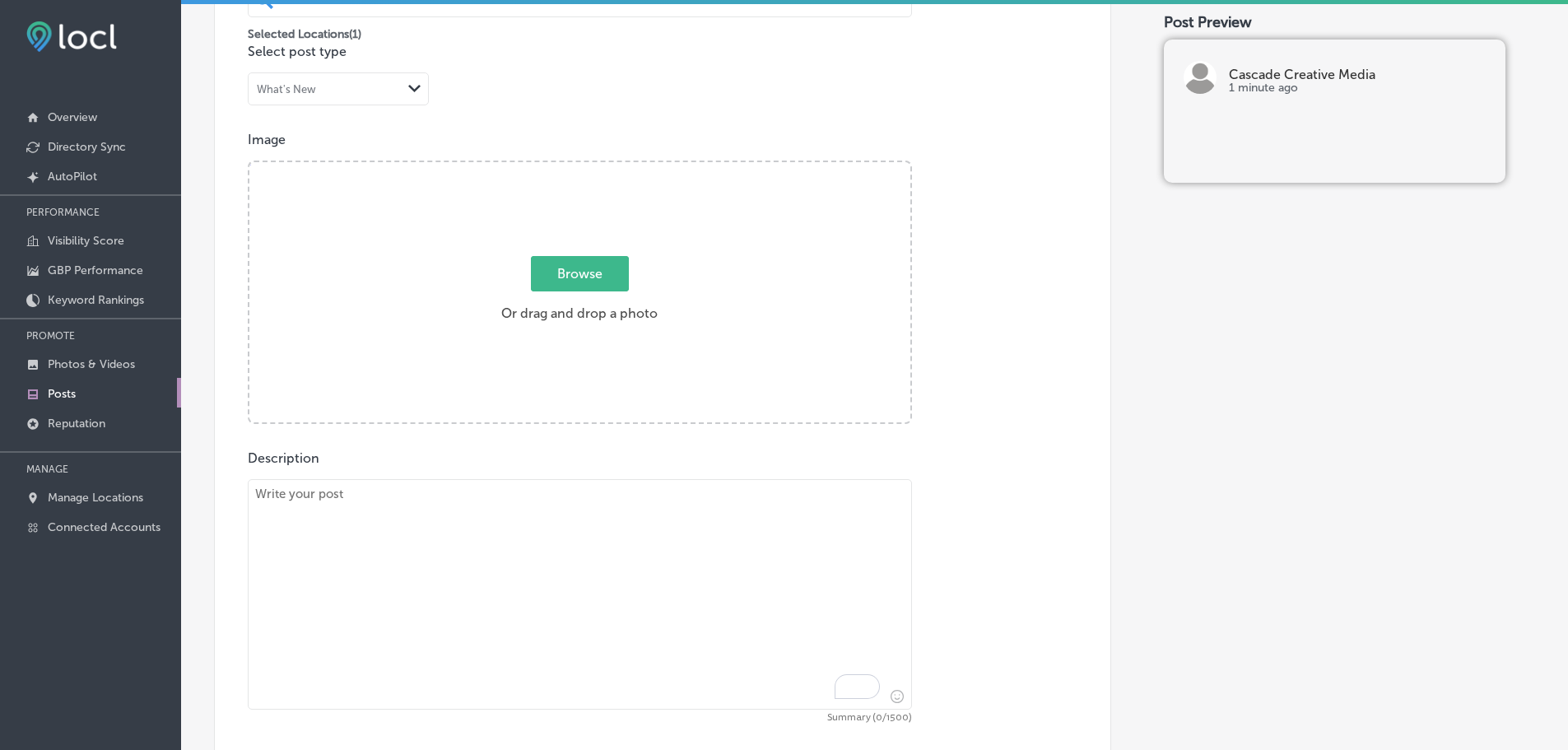
scroll to position [485, 0]
click at [512, 574] on textarea "To enrich screen reader interactions, please activate Accessibility in Grammarl…" at bounding box center [580, 598] width 664 height 231
paste textarea "Creative services are key to making your brand stand out in a crowded market, a…"
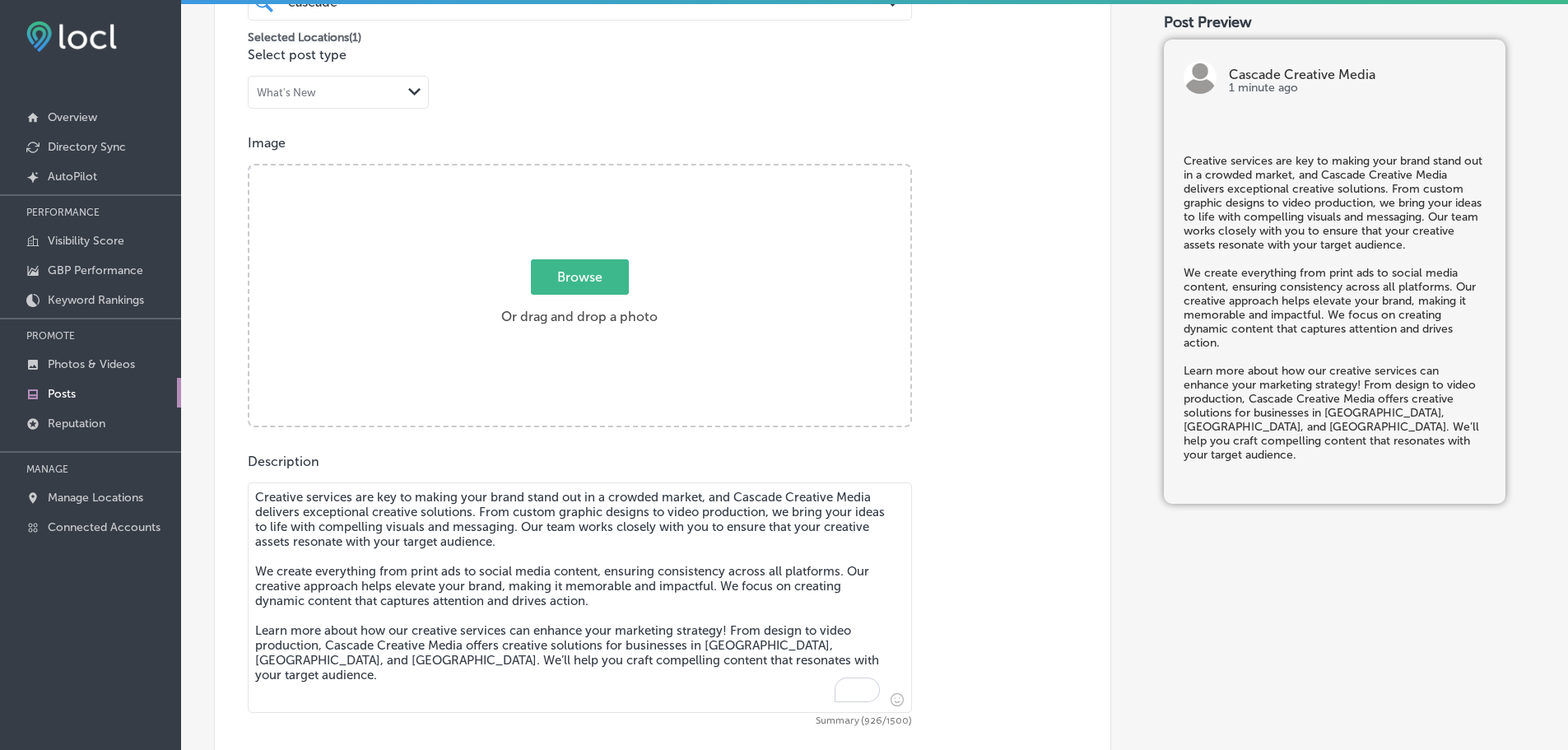
type textarea "Creative services are key to making your brand stand out in a crowded market, a…"
click at [588, 270] on span "Browse" at bounding box center [580, 278] width 97 height 36
click at [588, 170] on input "Browse Or drag and drop a photo" at bounding box center [580, 167] width 661 height 5
type input "C:\fakepath\Cascade Creative Media-14.png"
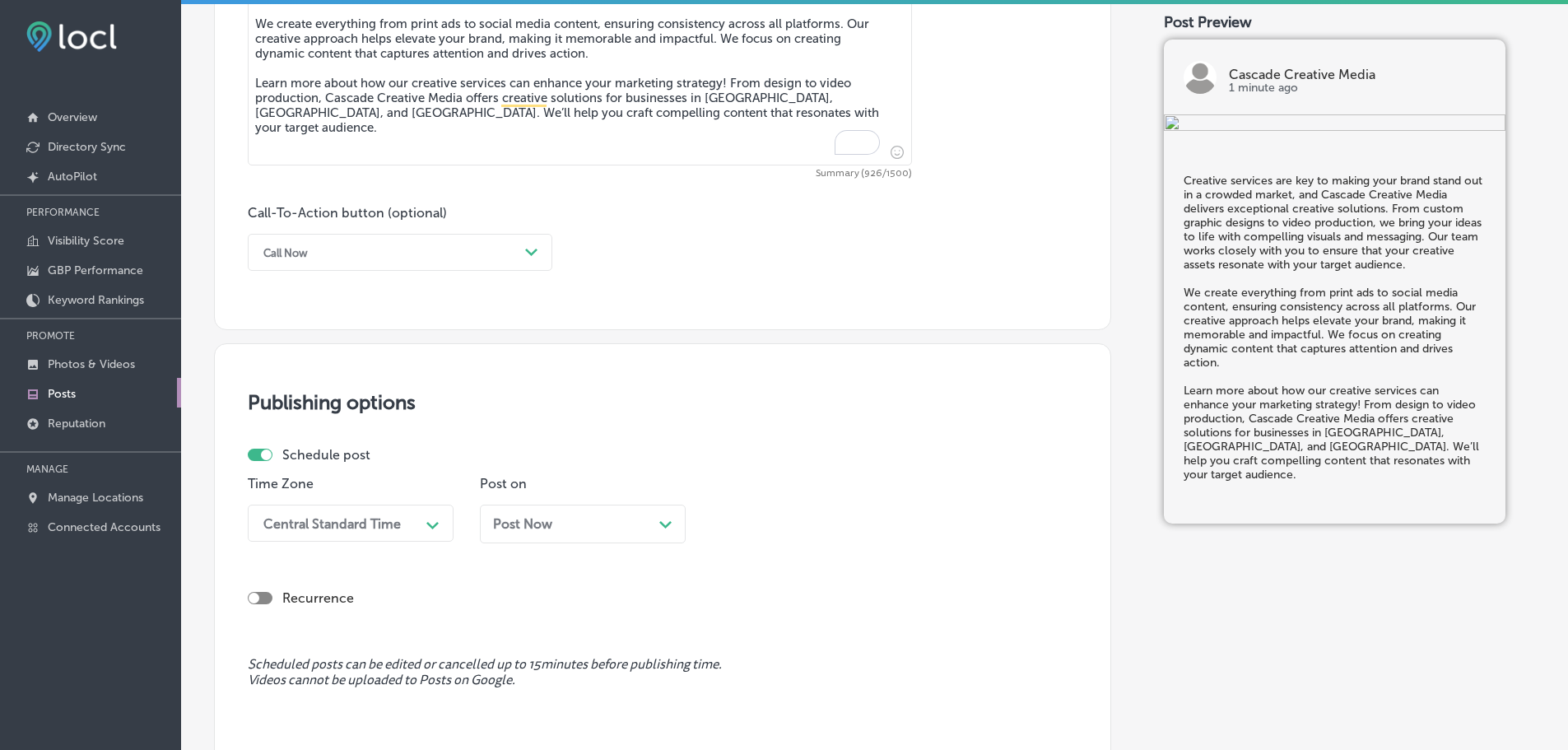
scroll to position [1062, 0]
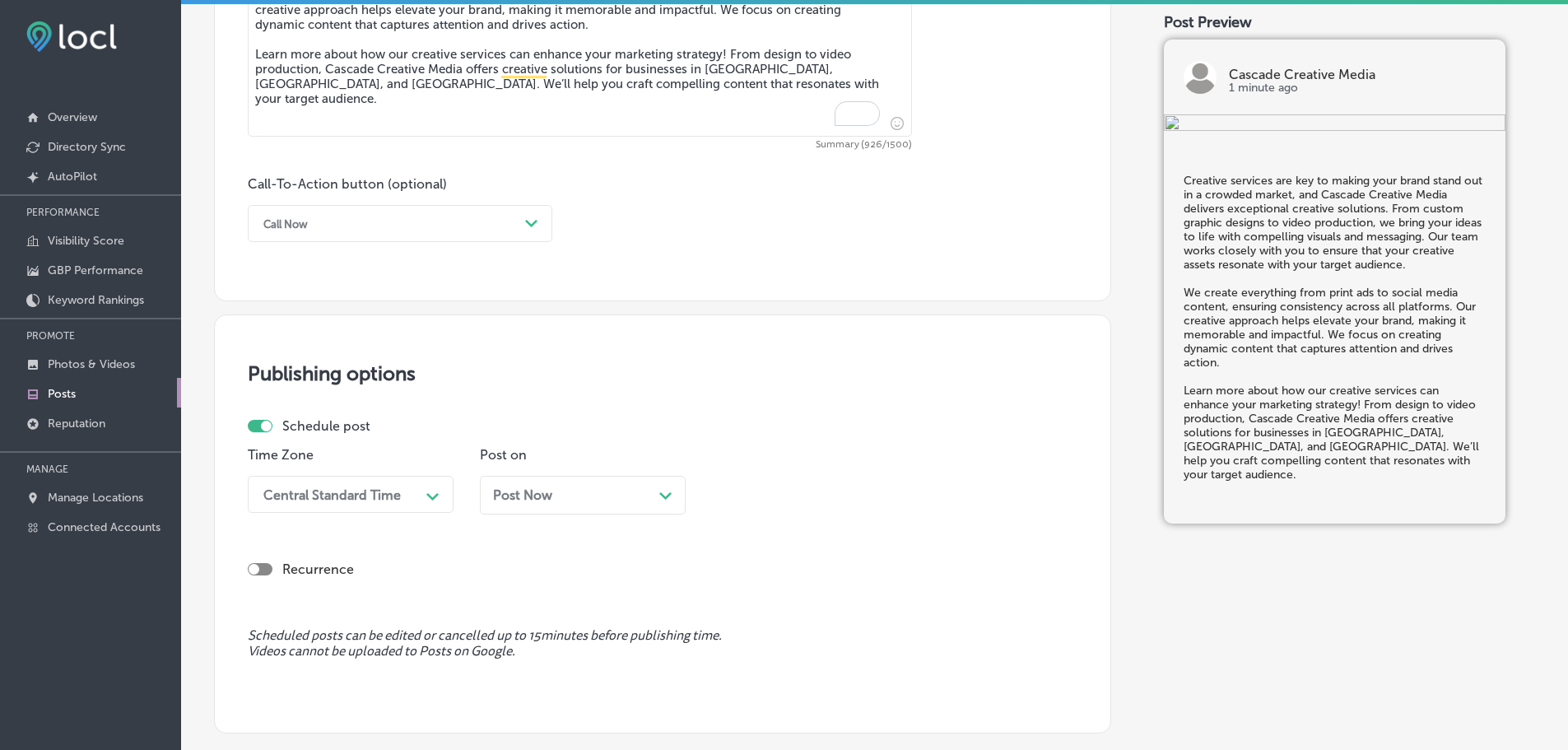
click at [491, 219] on div "Call Now" at bounding box center [387, 224] width 263 height 26
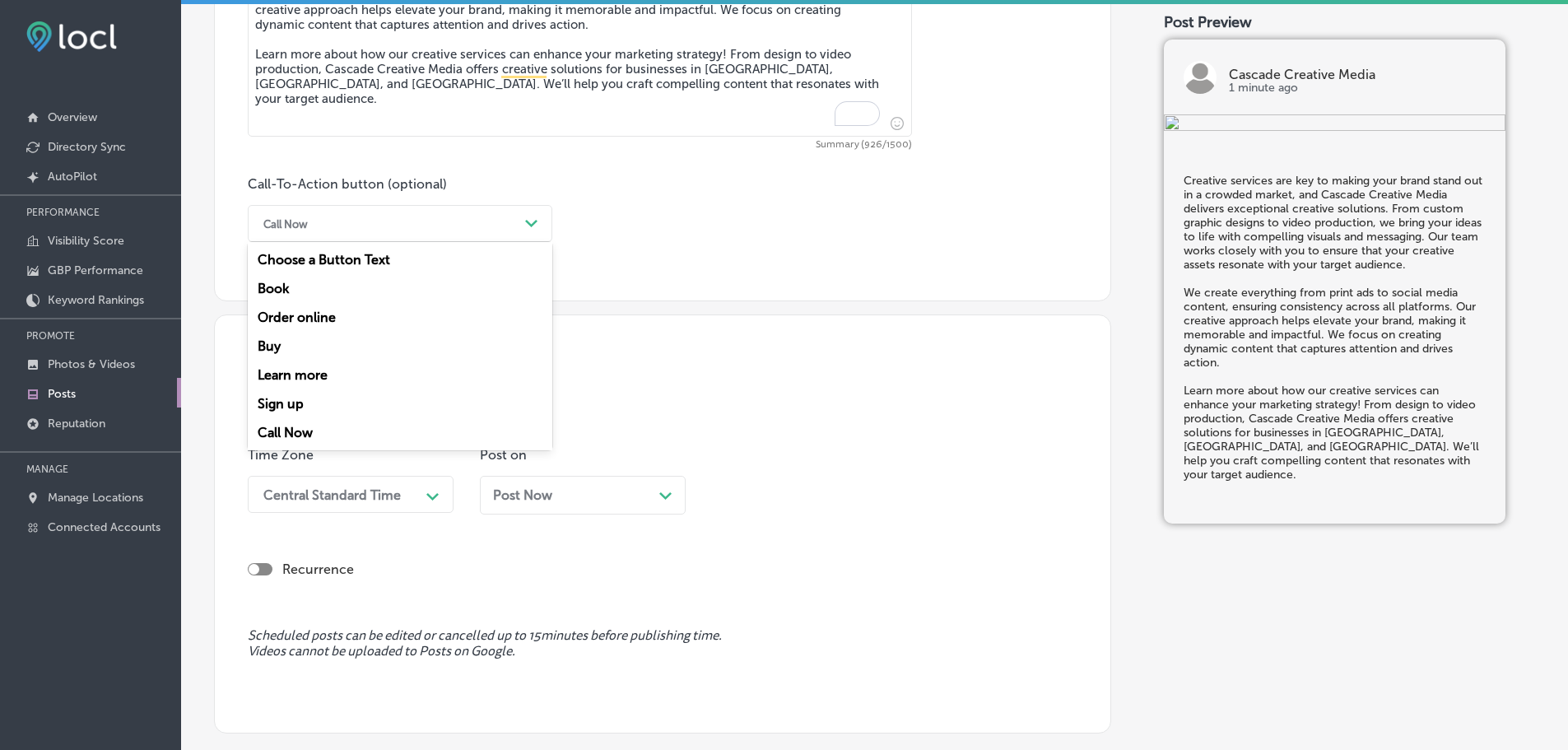
click at [288, 370] on div "Learn more" at bounding box center [400, 375] width 304 height 29
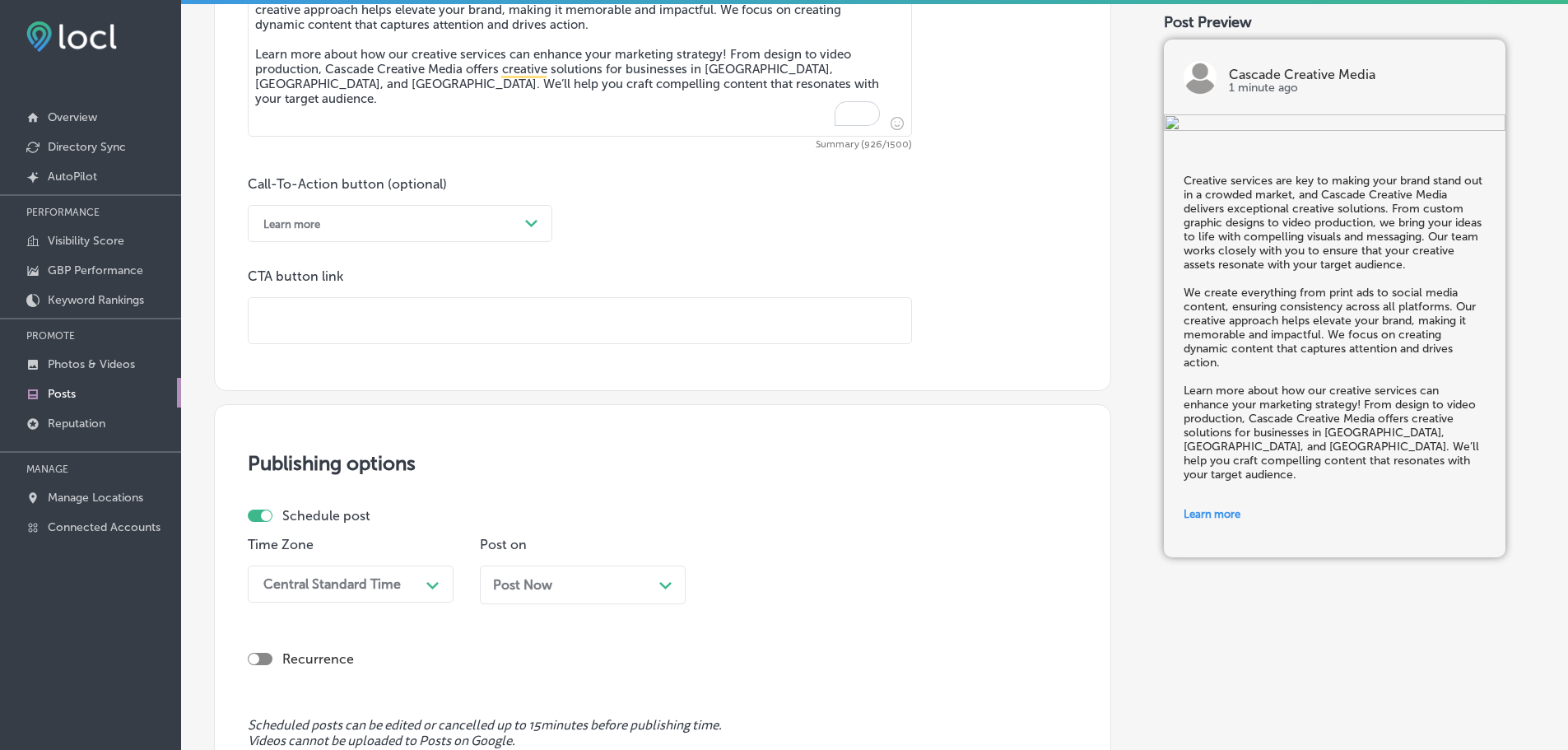
click at [347, 326] on input "text" at bounding box center [580, 321] width 662 height 46
paste input "[URL][DOMAIN_NAME]"
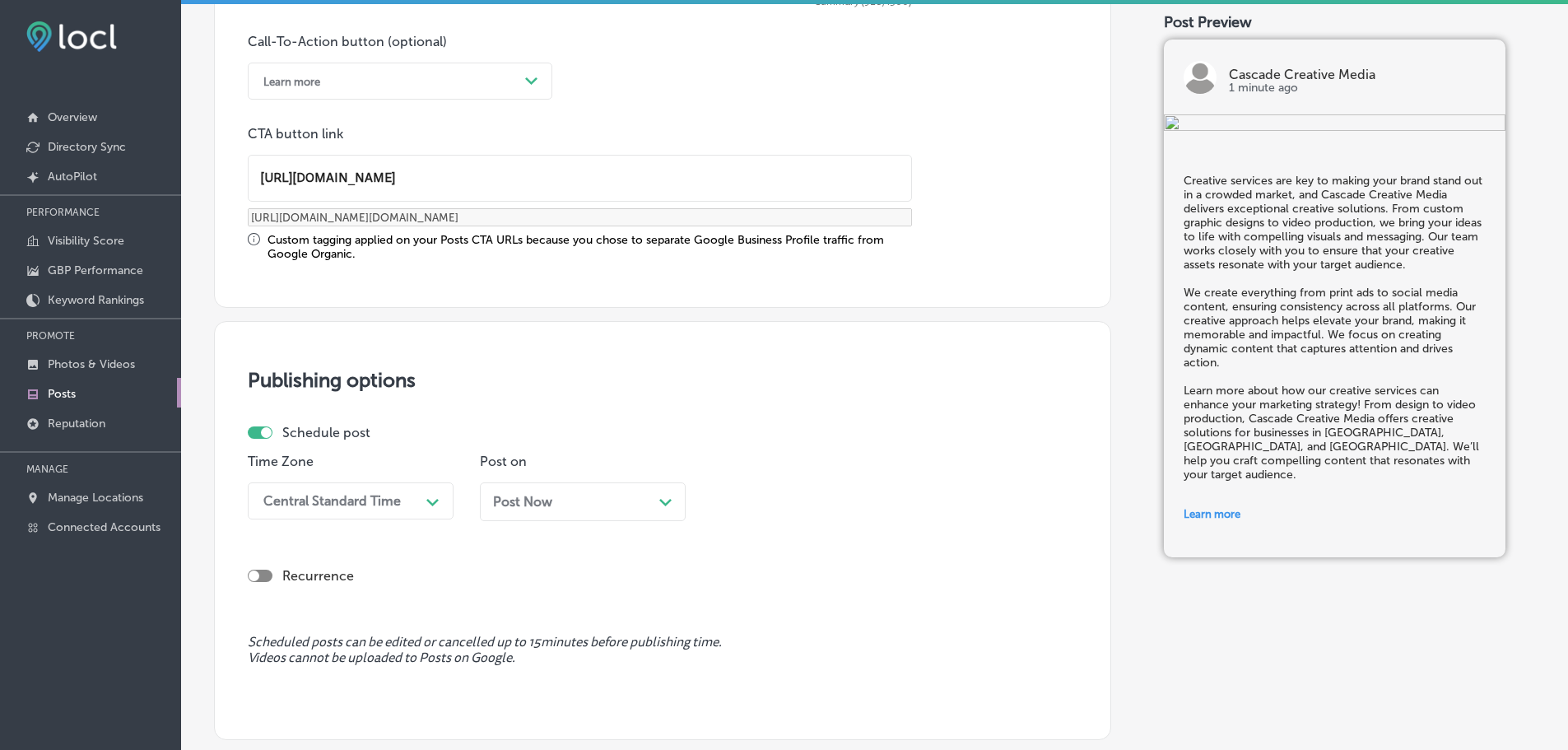
scroll to position [1226, 0]
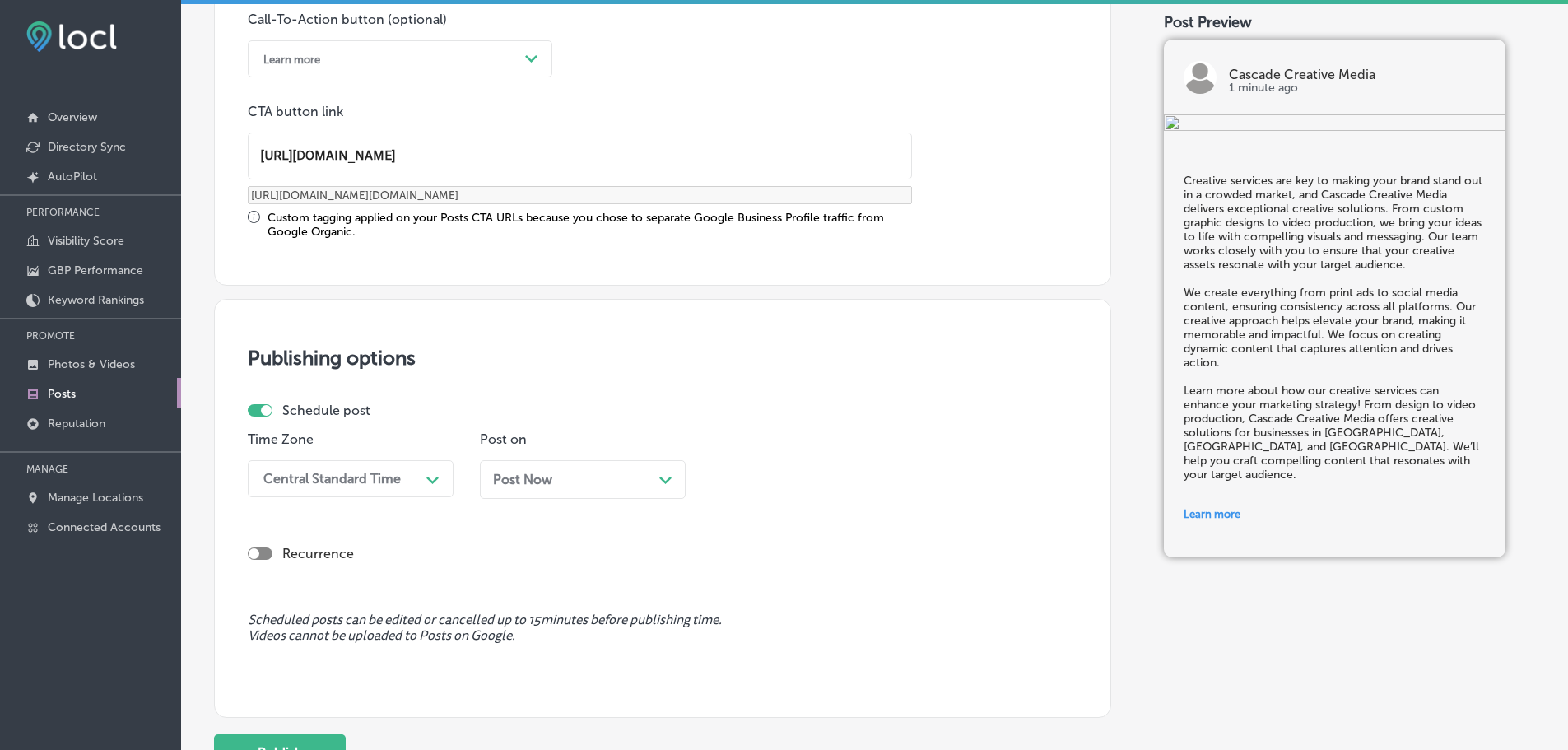
type input "[URL][DOMAIN_NAME]"
click at [343, 474] on div "Central Standard Time" at bounding box center [332, 478] width 137 height 16
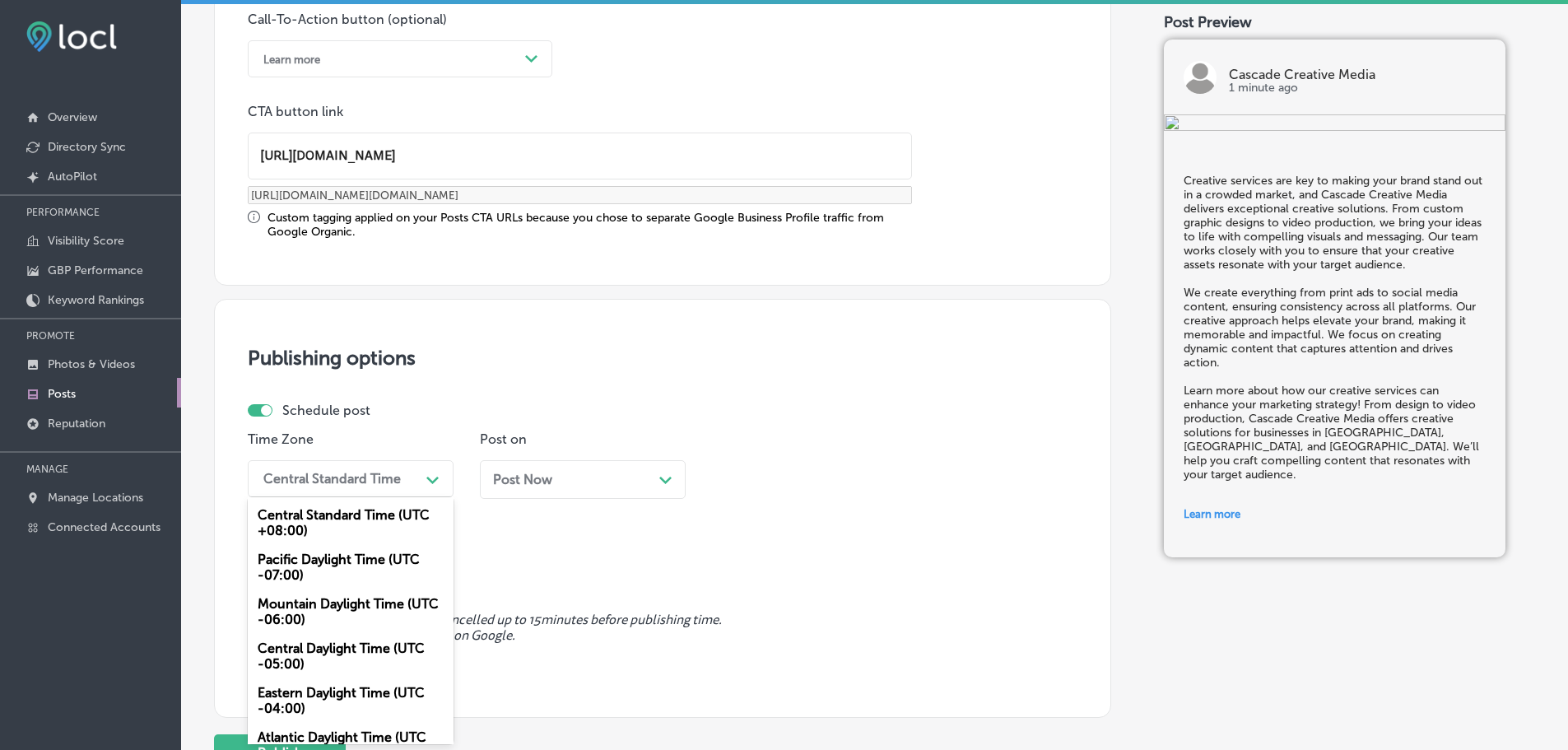
drag, startPoint x: 329, startPoint y: 607, endPoint x: 332, endPoint y: 599, distance: 8.5
click at [330, 606] on div "Mountain Daylight Time (UTC -06:00)" at bounding box center [350, 612] width 206 height 45
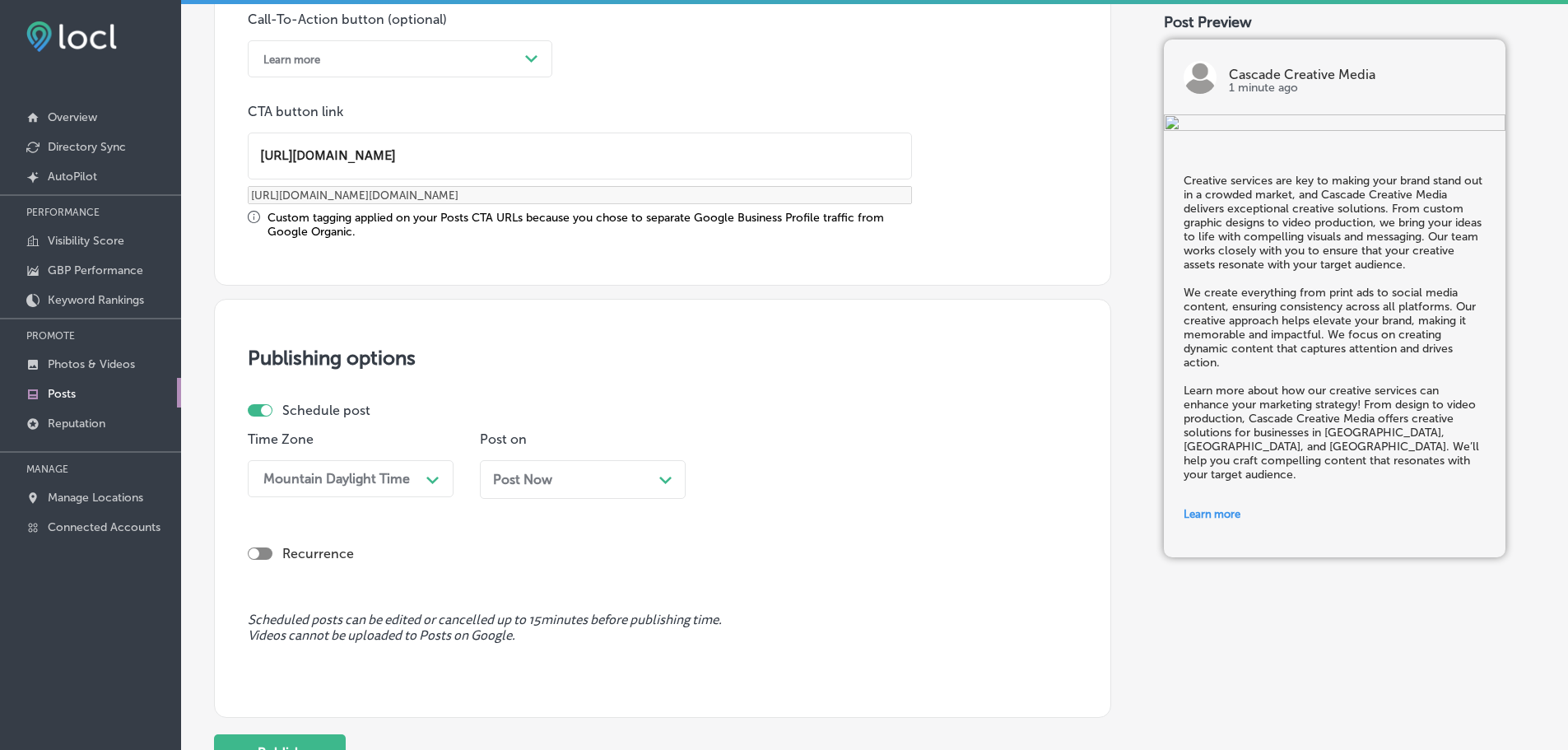
click at [584, 485] on div "Post Now Path Created with Sketch." at bounding box center [583, 479] width 179 height 16
click at [768, 480] on div "01:00 PM" at bounding box center [757, 478] width 59 height 16
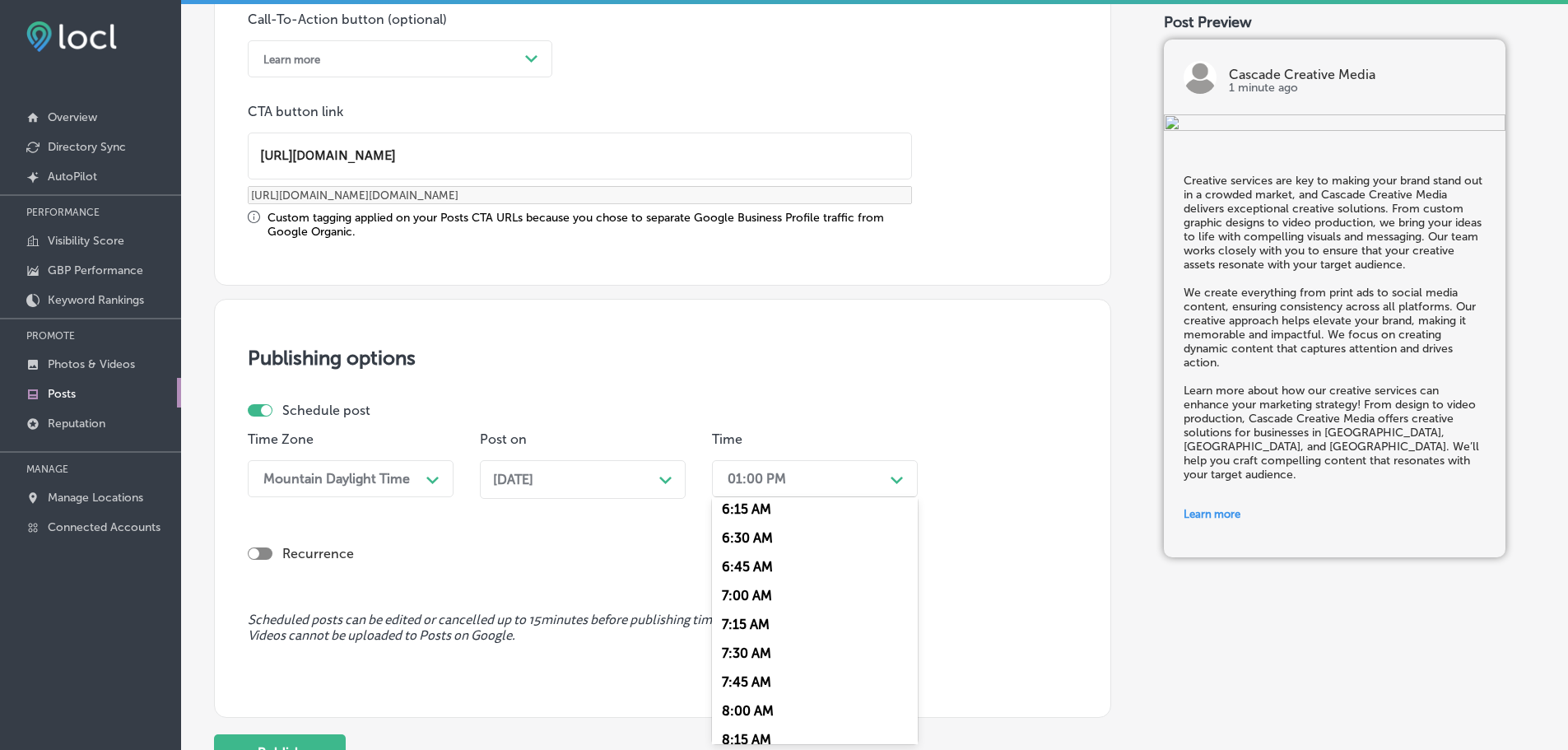
scroll to position [741, 0]
click at [741, 577] on div "7:00 AM" at bounding box center [814, 580] width 206 height 29
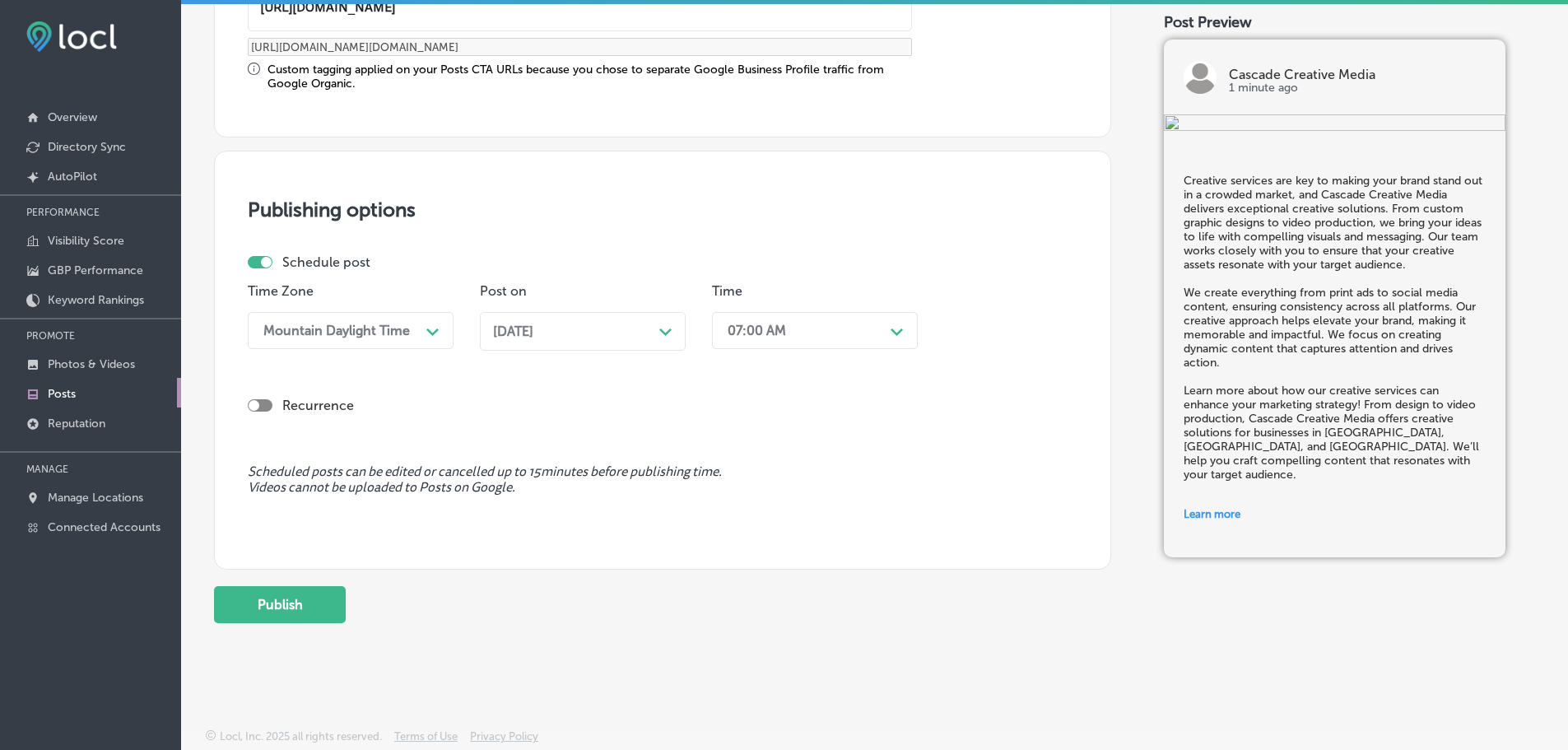
scroll to position [1376, 0]
click at [295, 599] on button "Publish" at bounding box center [279, 603] width 131 height 37
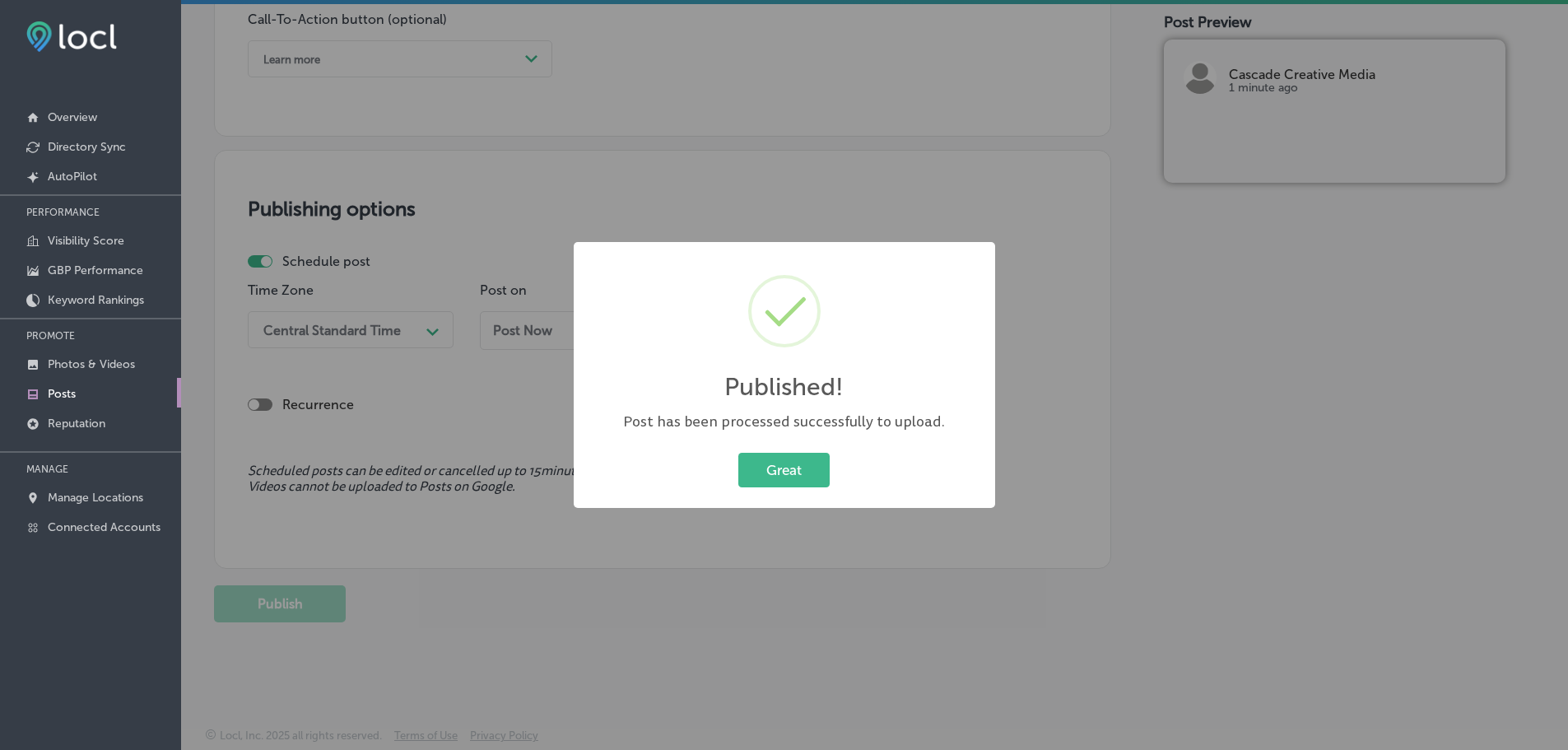
scroll to position [1226, 0]
click at [769, 475] on button "Great" at bounding box center [784, 469] width 91 height 34
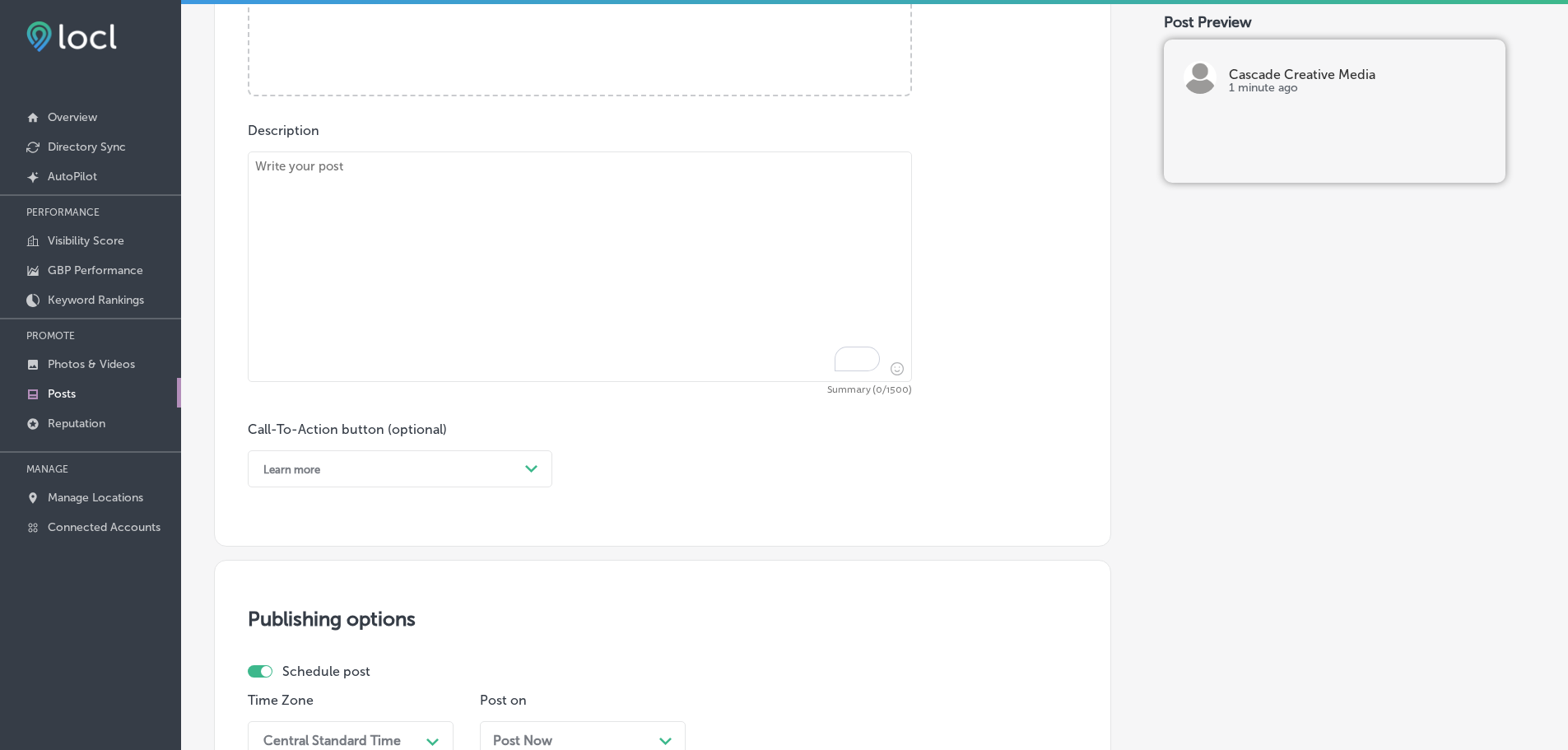
scroll to position [815, 0]
click at [475, 213] on textarea "To enrich screen reader interactions, please activate Accessibility in Grammarl…" at bounding box center [580, 269] width 664 height 231
paste textarea "Digital advertising is one of the most effective ways to reach your audience, a…"
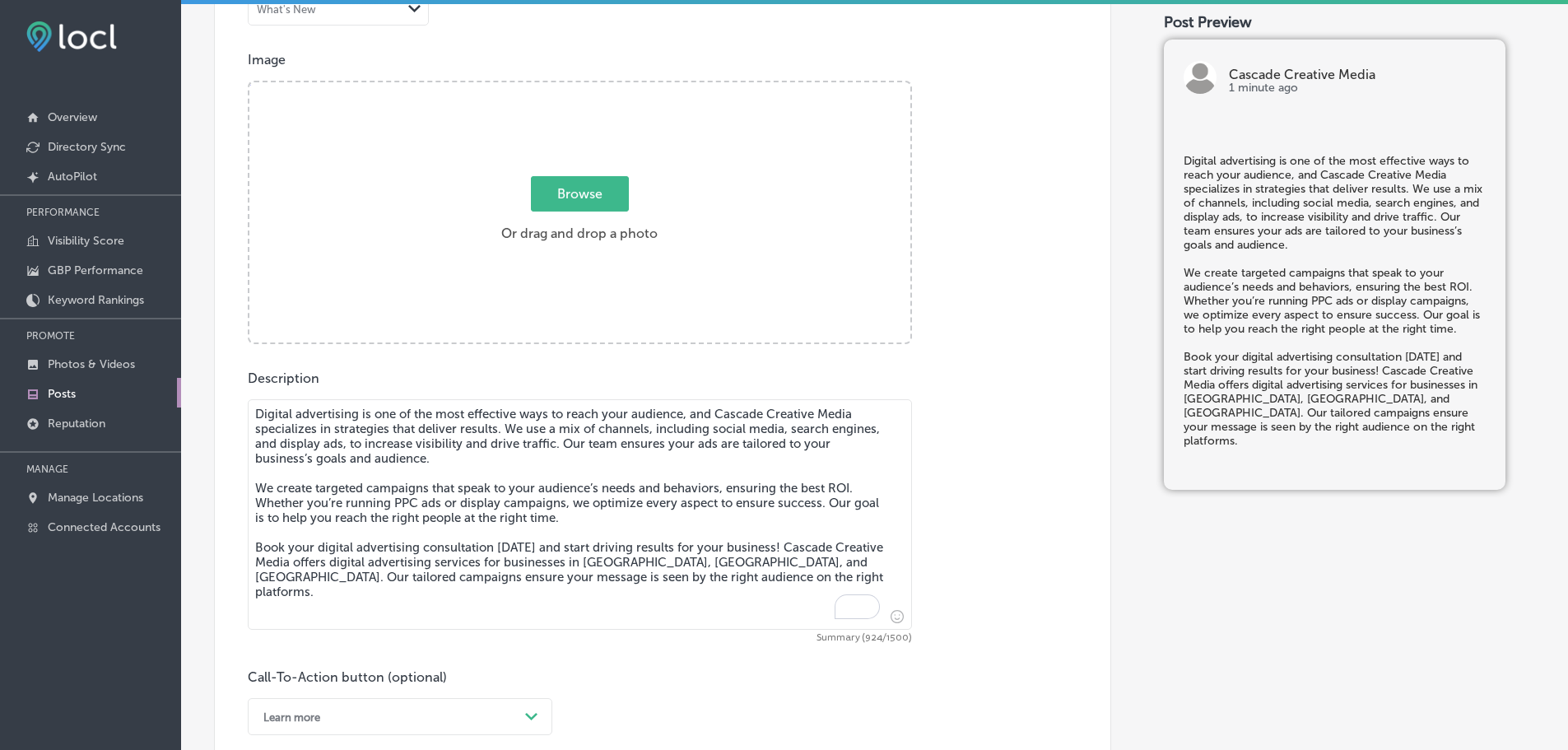
scroll to position [568, 0]
type textarea "Digital advertising is one of the most effective ways to reach your audience, a…"
click at [574, 184] on span "Browse" at bounding box center [580, 195] width 97 height 36
click at [574, 89] on input "Browse Or drag and drop a photo" at bounding box center [580, 86] width 661 height 5
type input "C:\fakepath\Cascade Creative Media-15.png"
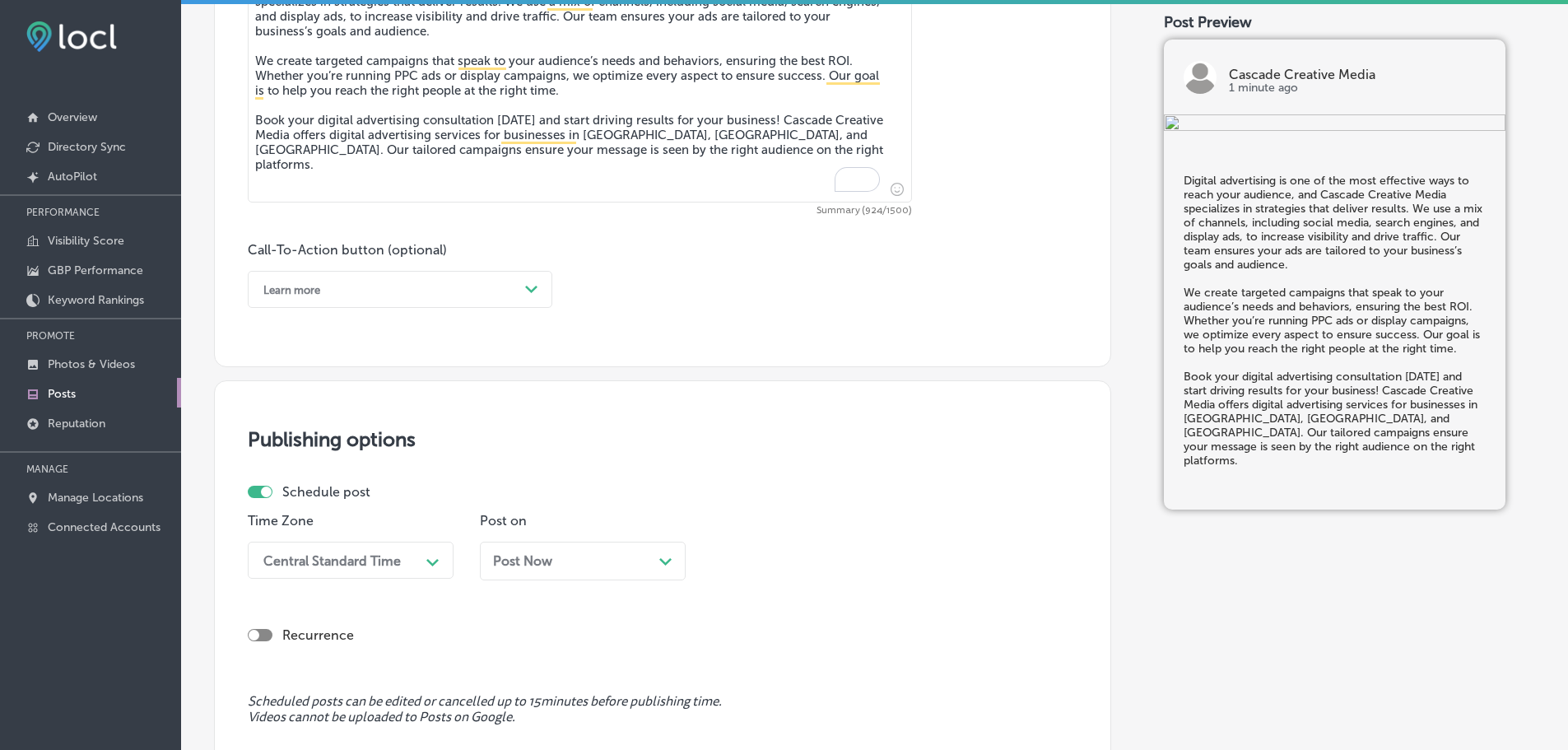
scroll to position [1062, 0]
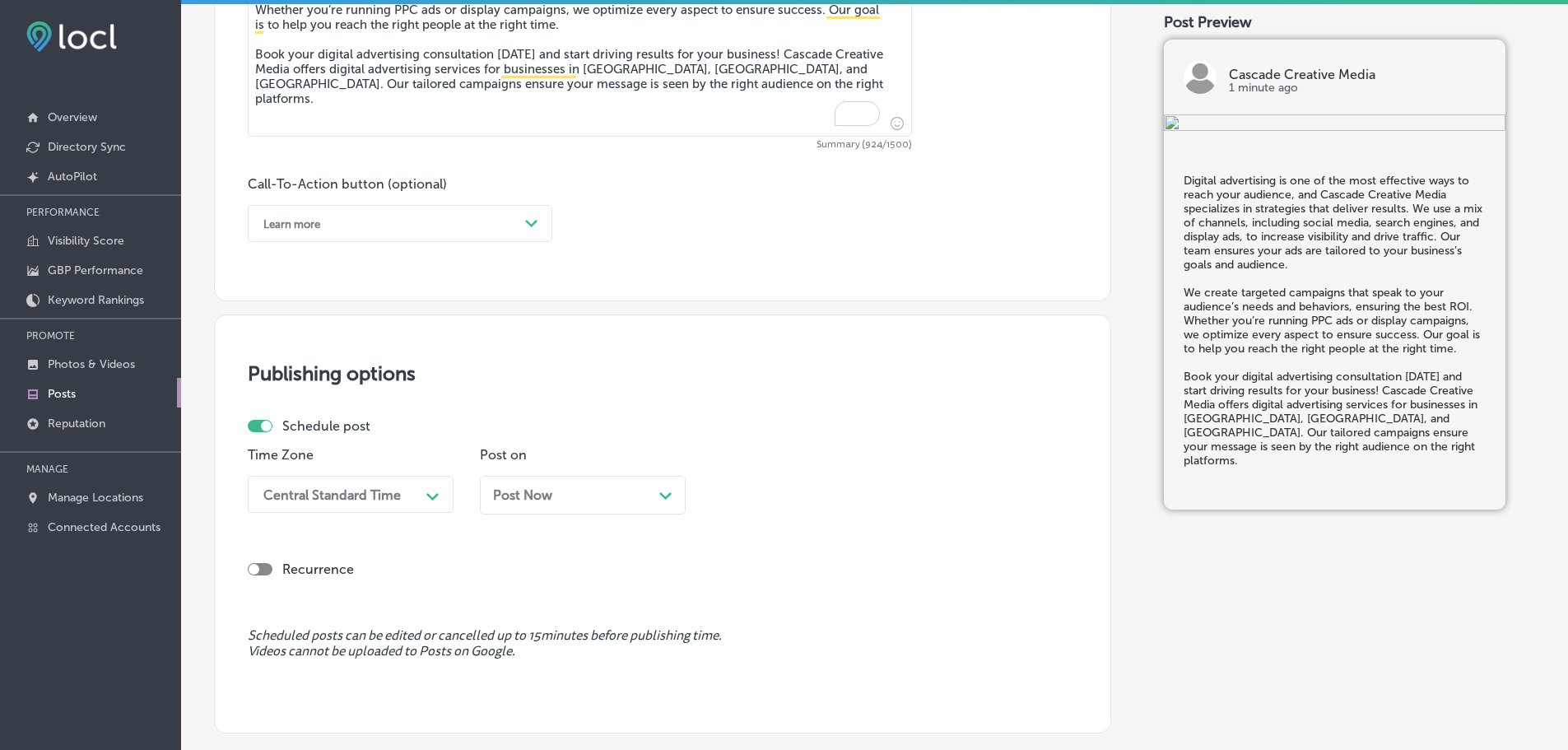
click at [423, 228] on div "Learn more" at bounding box center [387, 224] width 263 height 26
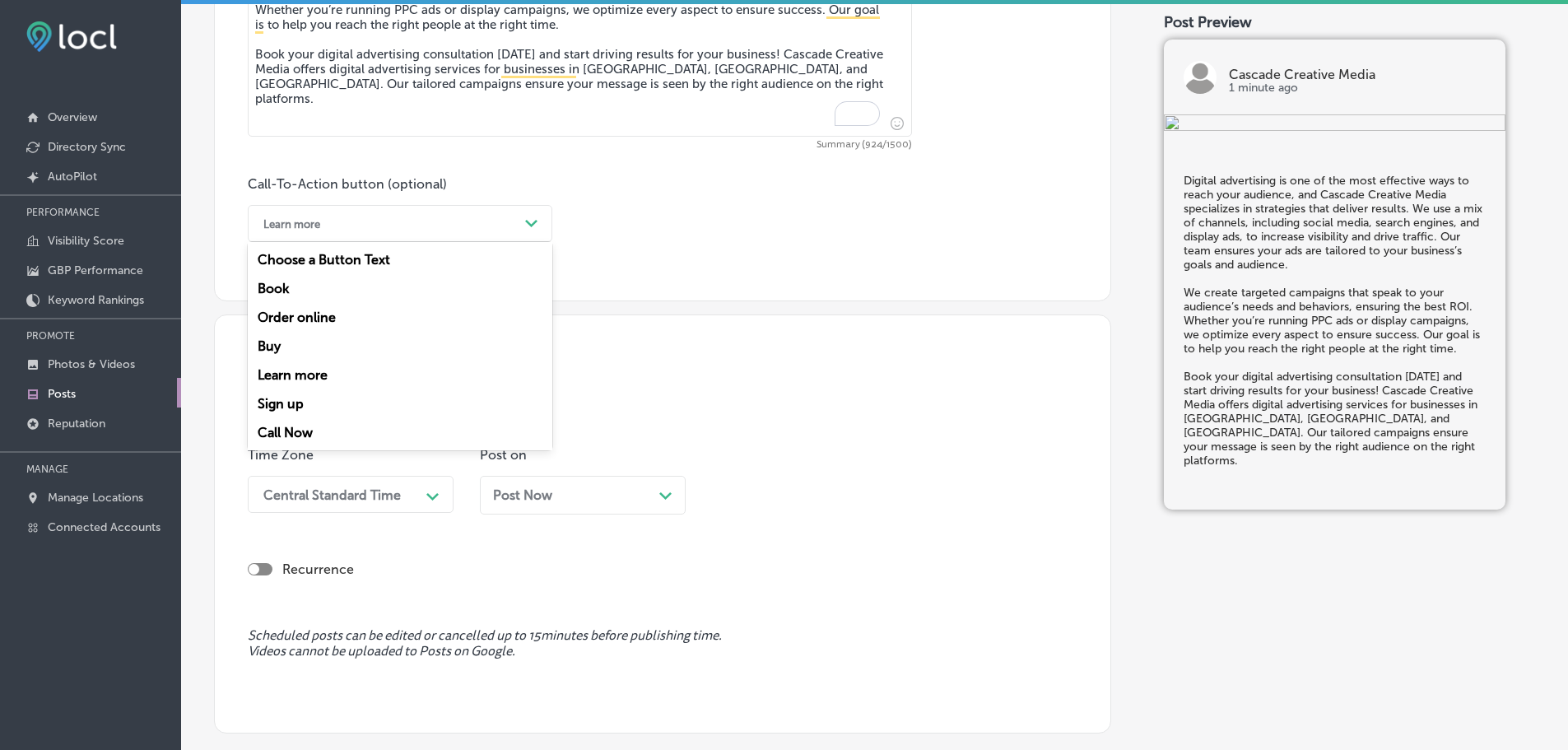
click at [271, 282] on div "Book" at bounding box center [400, 288] width 304 height 29
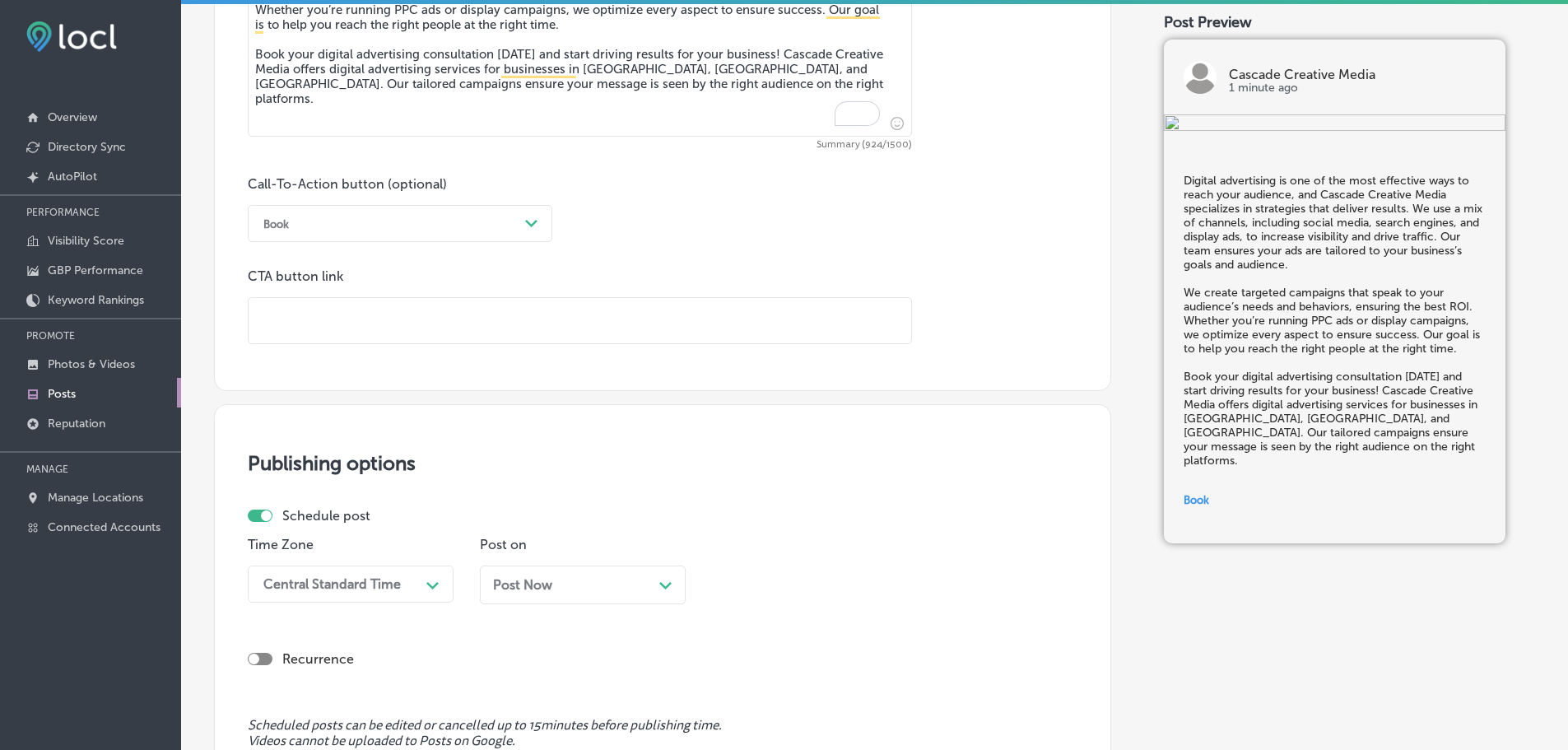
click at [352, 322] on input "text" at bounding box center [580, 321] width 662 height 46
paste input "[URL][DOMAIN_NAME]"
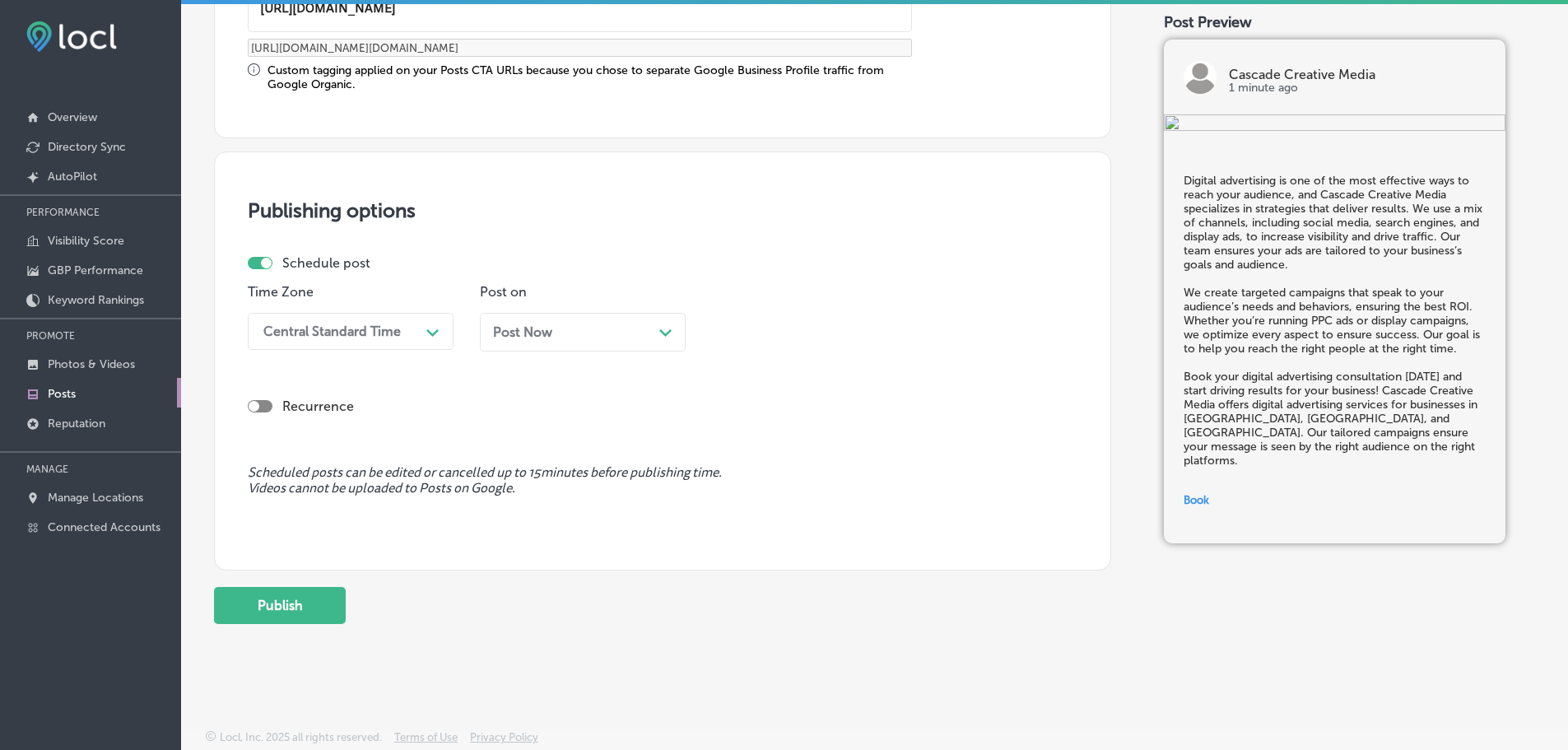
scroll to position [1376, 0]
type input "[URL][DOMAIN_NAME]"
click at [385, 332] on div "Central Standard Time" at bounding box center [332, 330] width 137 height 16
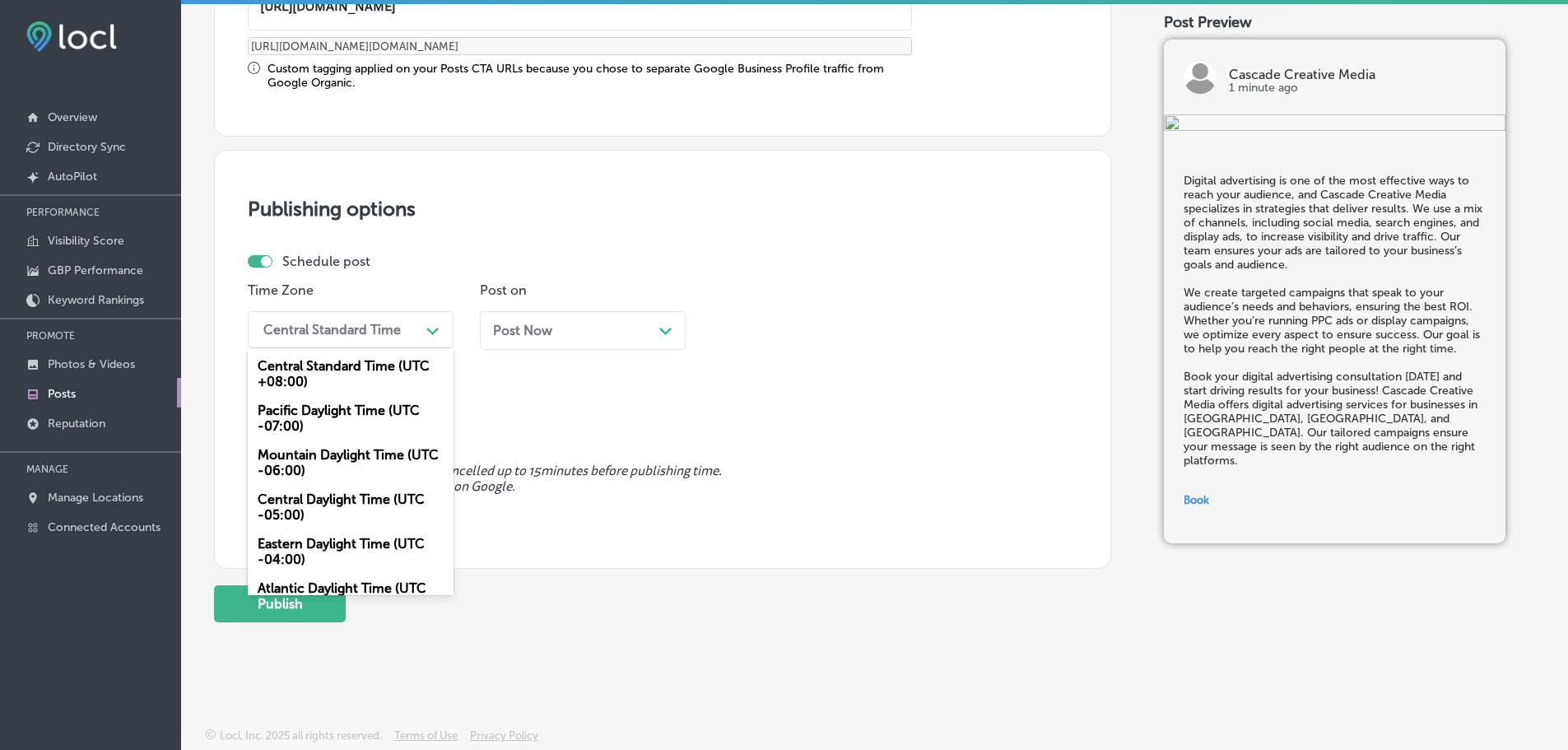
click at [291, 461] on div "Mountain Daylight Time (UTC -06:00)" at bounding box center [350, 463] width 206 height 45
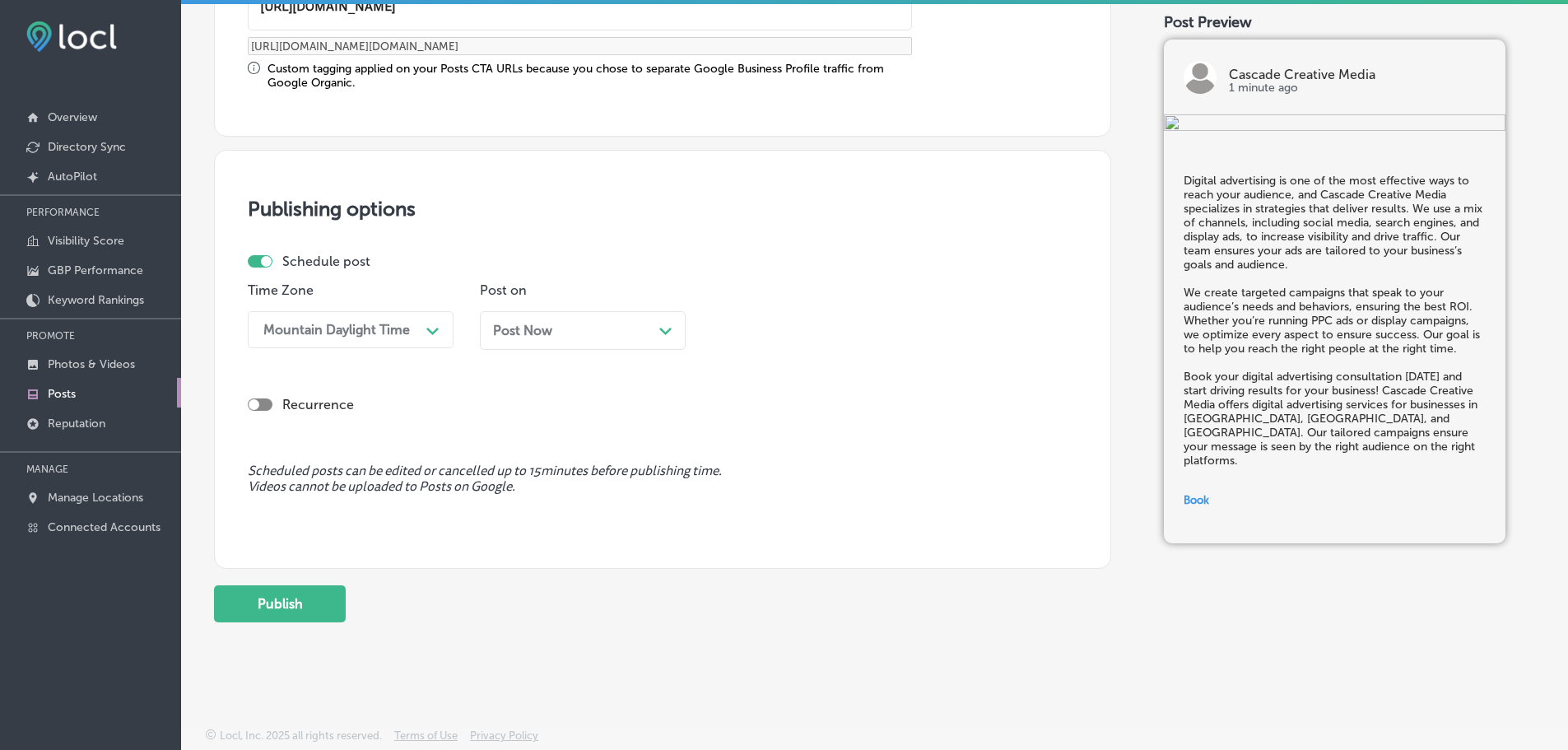
click at [661, 327] on icon "Path Created with Sketch." at bounding box center [665, 330] width 12 height 7
click at [823, 345] on div "01:00 PM Path Created with Sketch." at bounding box center [814, 329] width 206 height 37
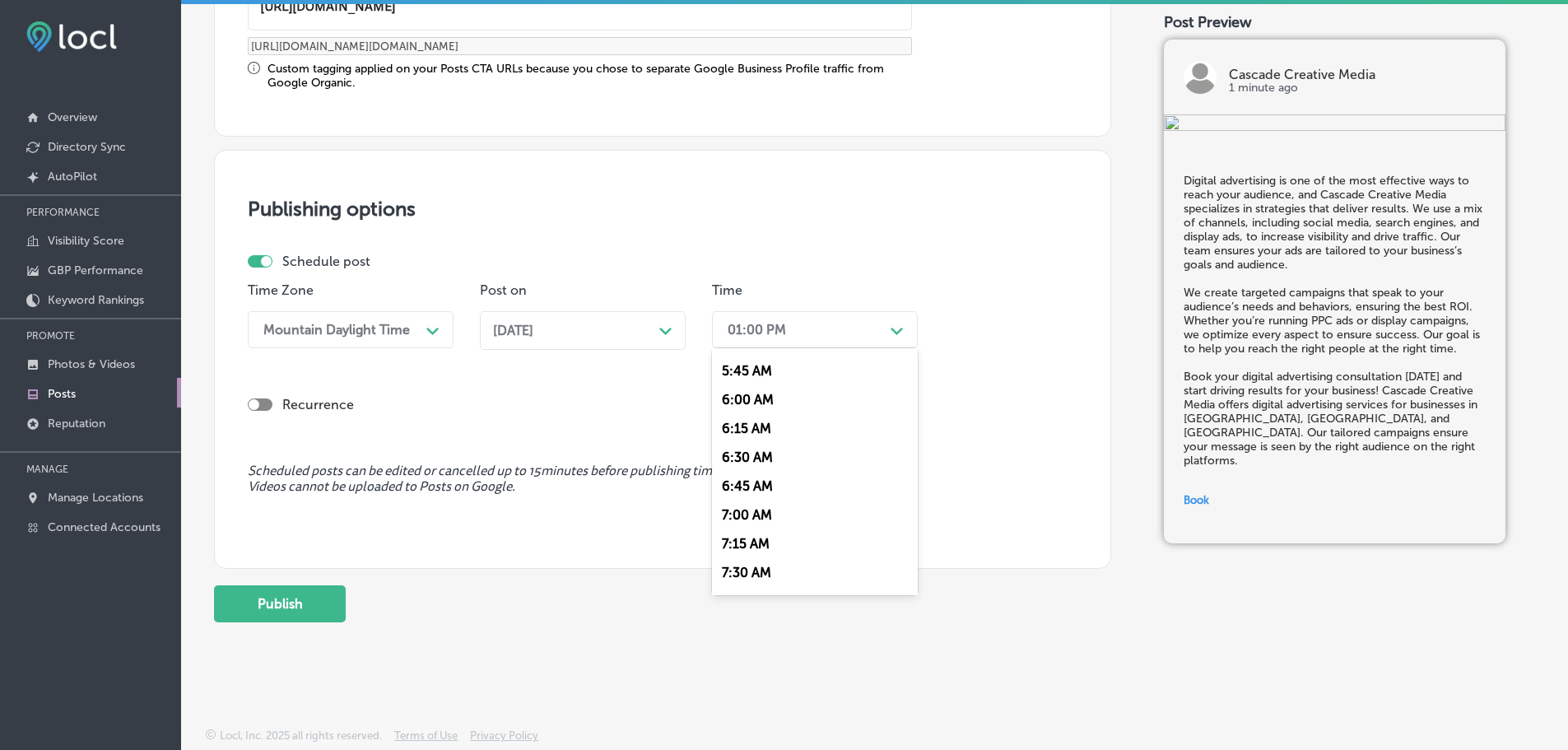
scroll to position [658, 0]
click at [752, 514] on div "7:00 AM" at bounding box center [814, 513] width 206 height 29
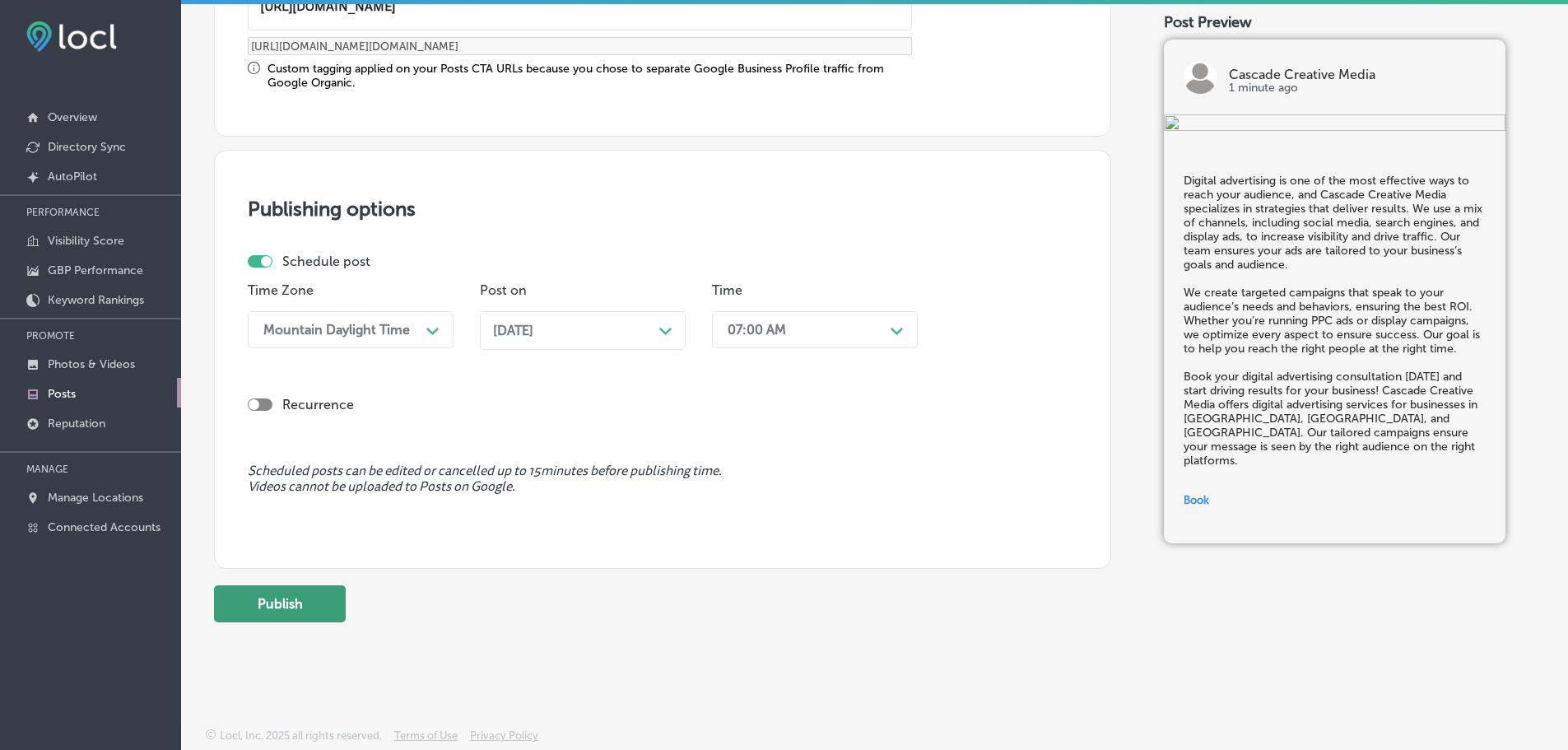
click at [253, 606] on button "Publish" at bounding box center [279, 603] width 131 height 37
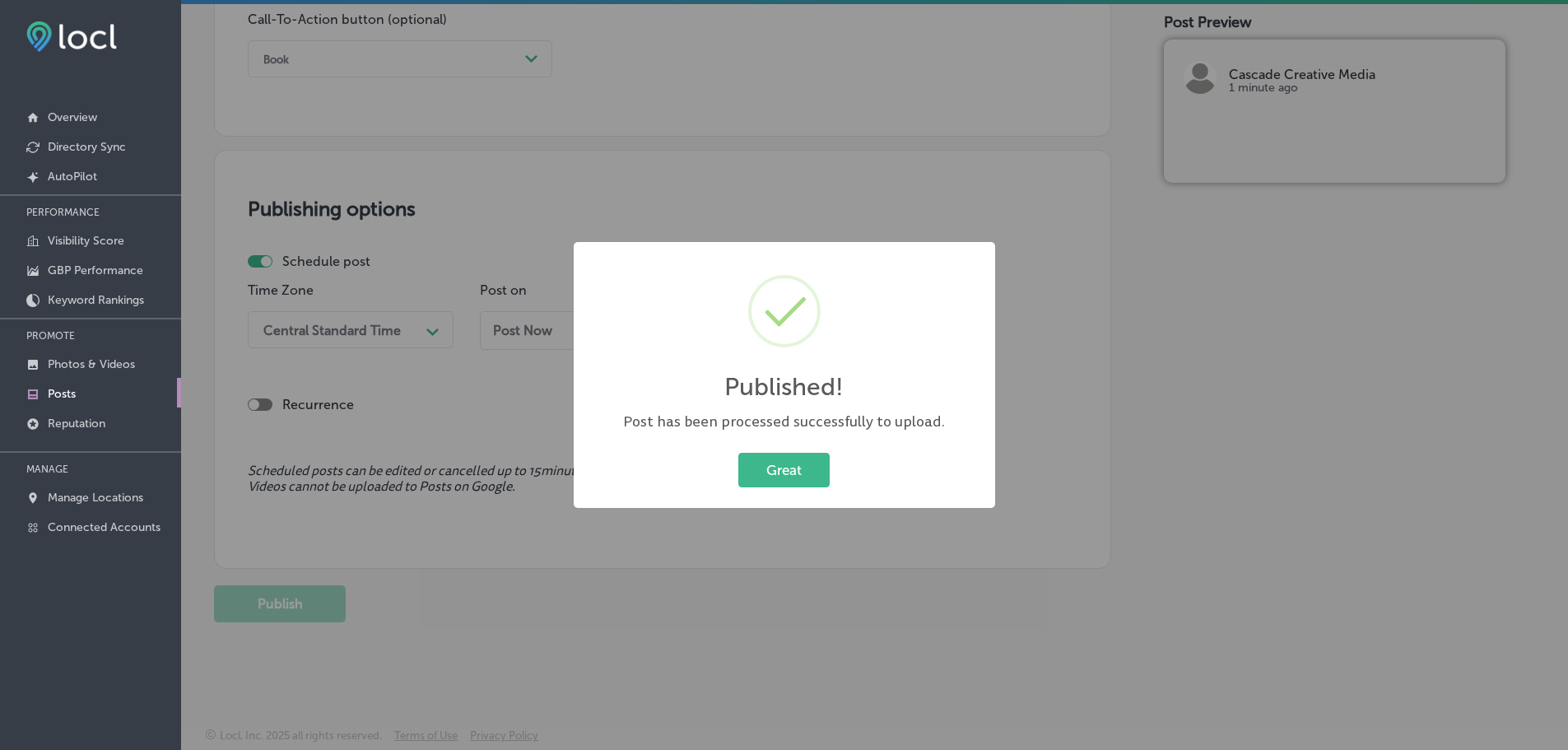
scroll to position [1226, 0]
click at [798, 466] on button "Great" at bounding box center [784, 469] width 91 height 34
